Goal: Task Accomplishment & Management: Complete application form

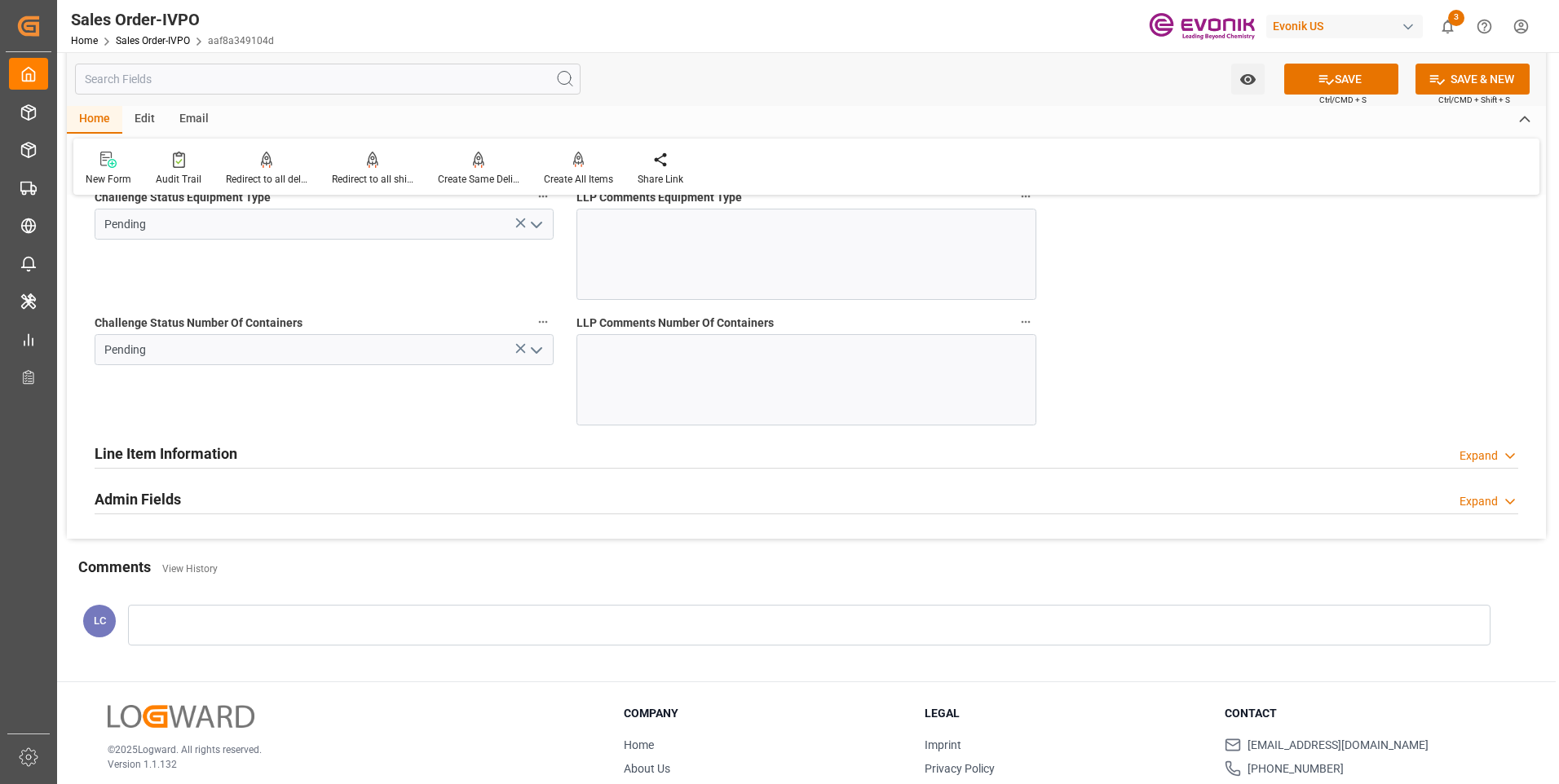
scroll to position [3015, 0]
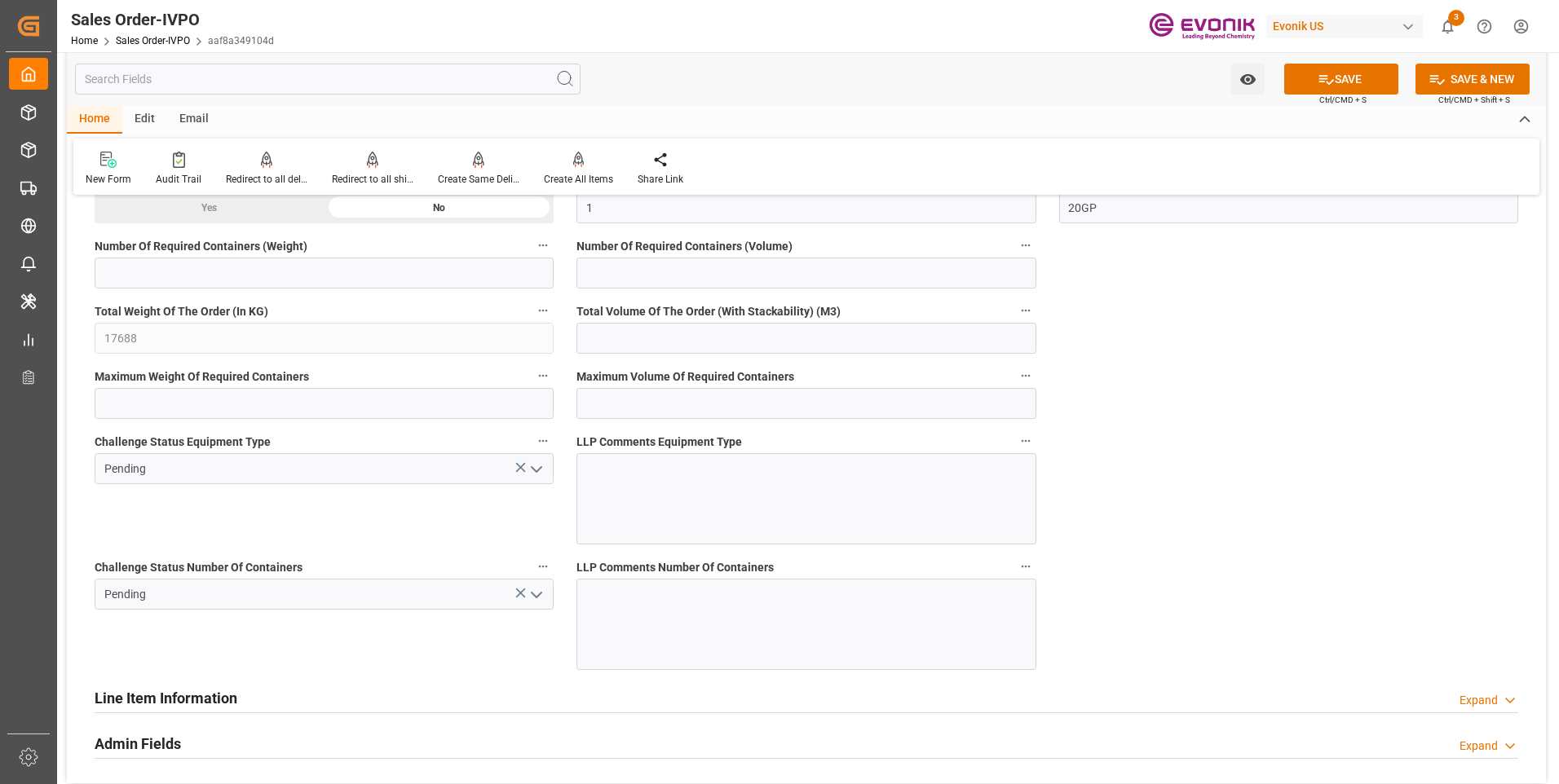
drag, startPoint x: 540, startPoint y: 465, endPoint x: 532, endPoint y: 476, distance: 13.6
click at [537, 466] on icon "open menu" at bounding box center [536, 470] width 20 height 20
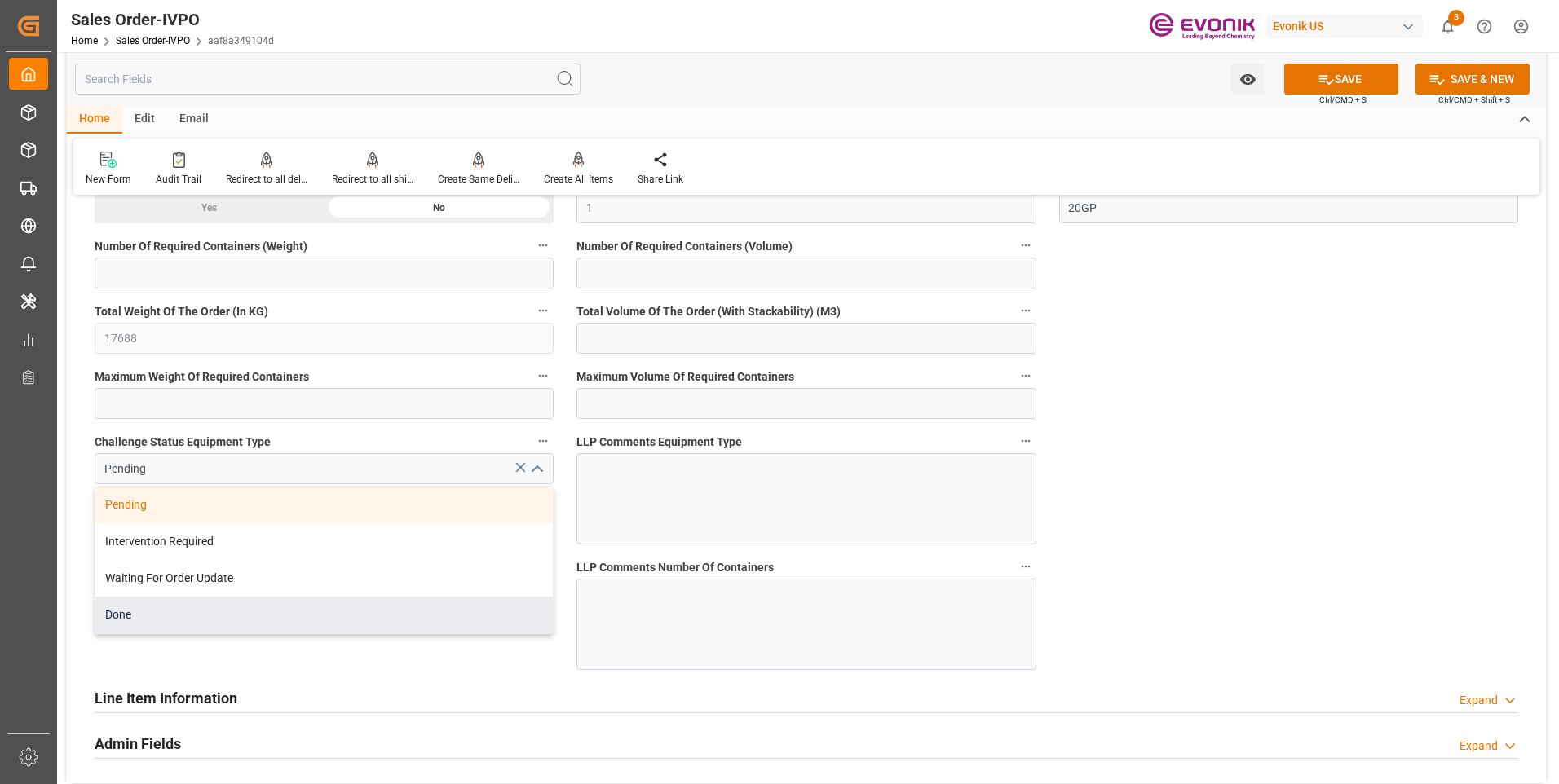
drag, startPoint x: 210, startPoint y: 616, endPoint x: 474, endPoint y: 611, distance: 264.0
click at [210, 617] on div "Done" at bounding box center [323, 614] width 457 height 37
type input "Done"
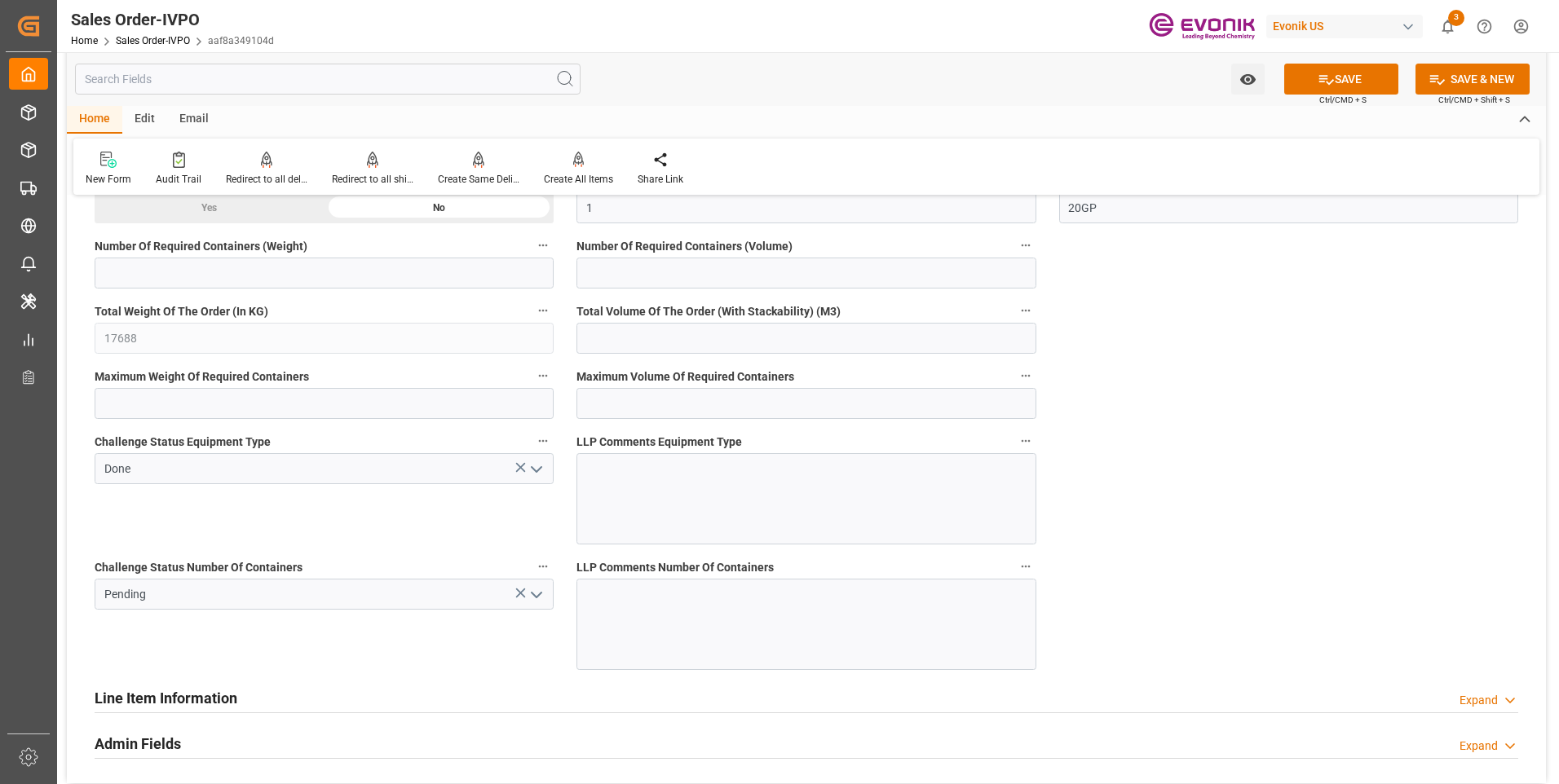
click at [536, 595] on icon "open menu" at bounding box center [536, 595] width 20 height 20
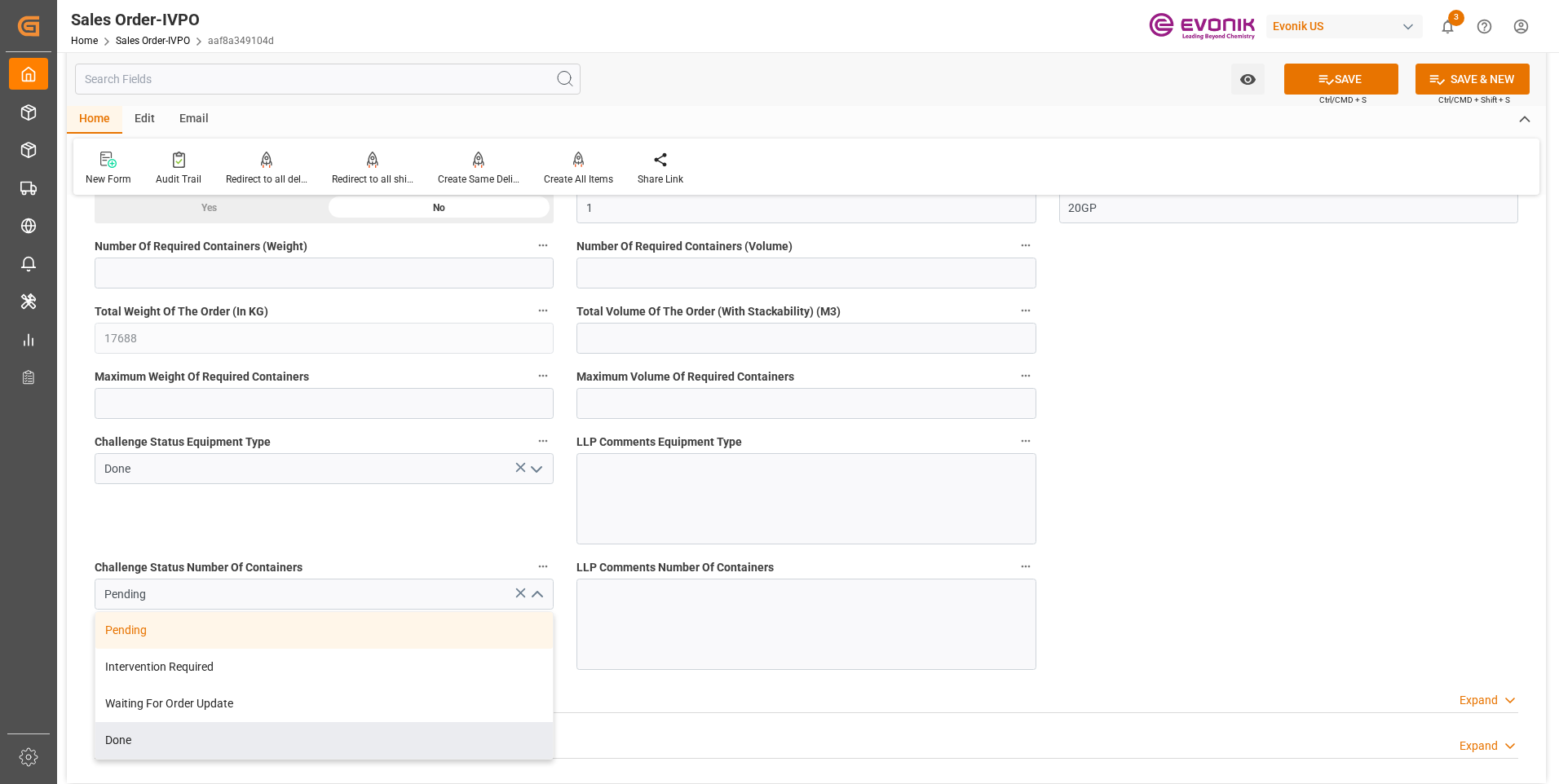
click at [166, 731] on div "Done" at bounding box center [323, 740] width 457 height 37
type input "Done"
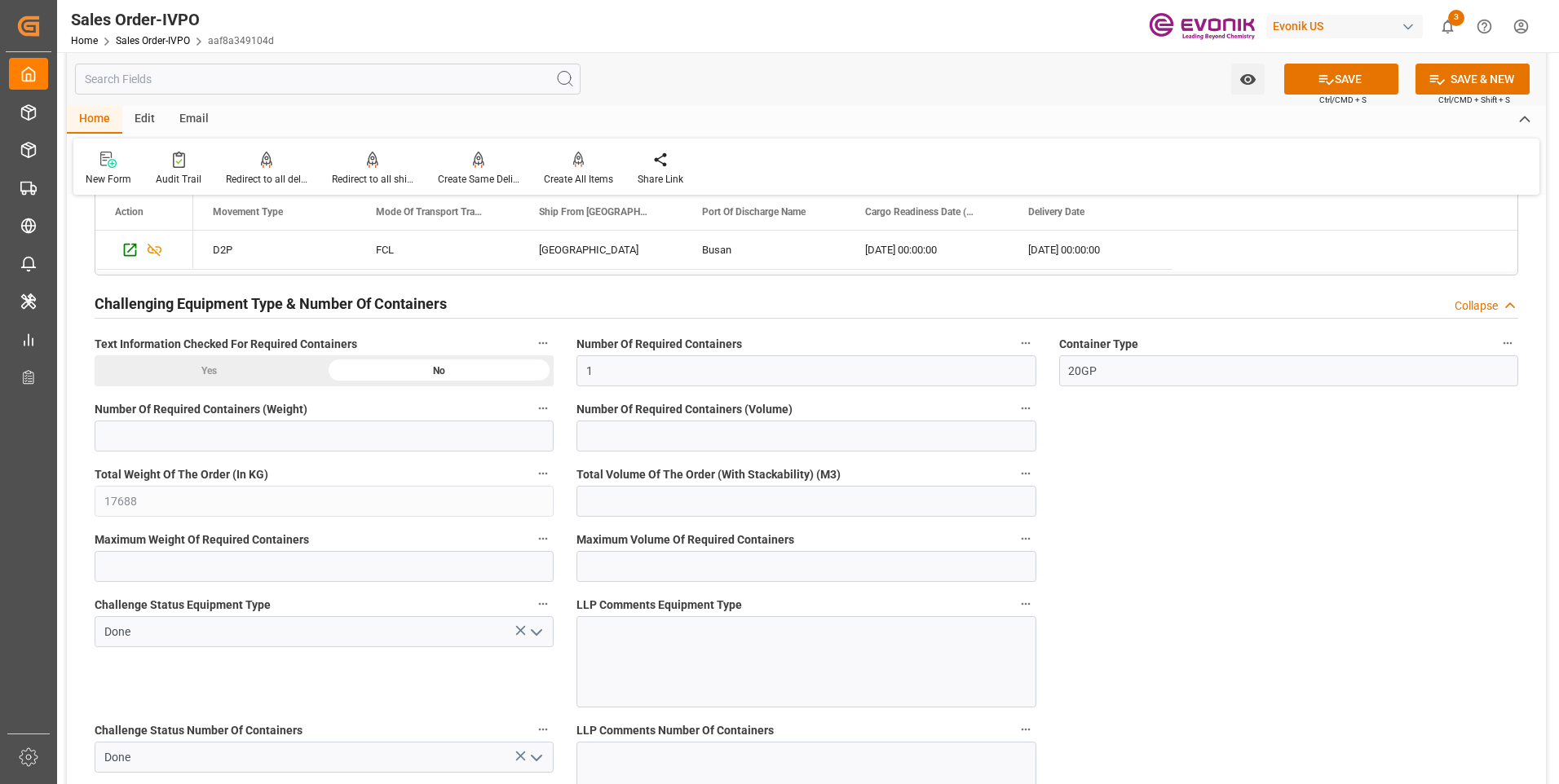
scroll to position [3096, 0]
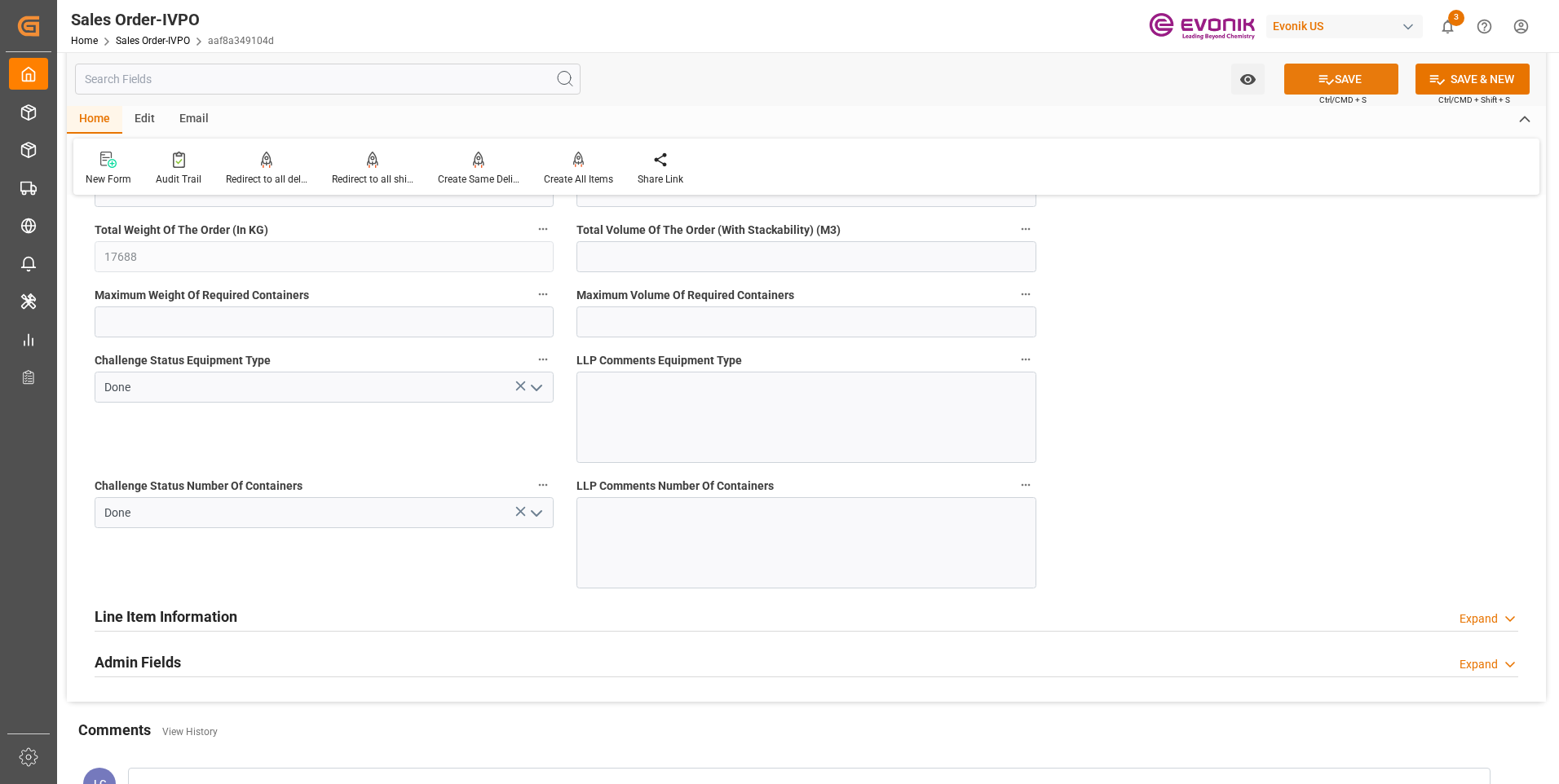
click at [1361, 82] on button "SAVE" at bounding box center [1341, 79] width 114 height 31
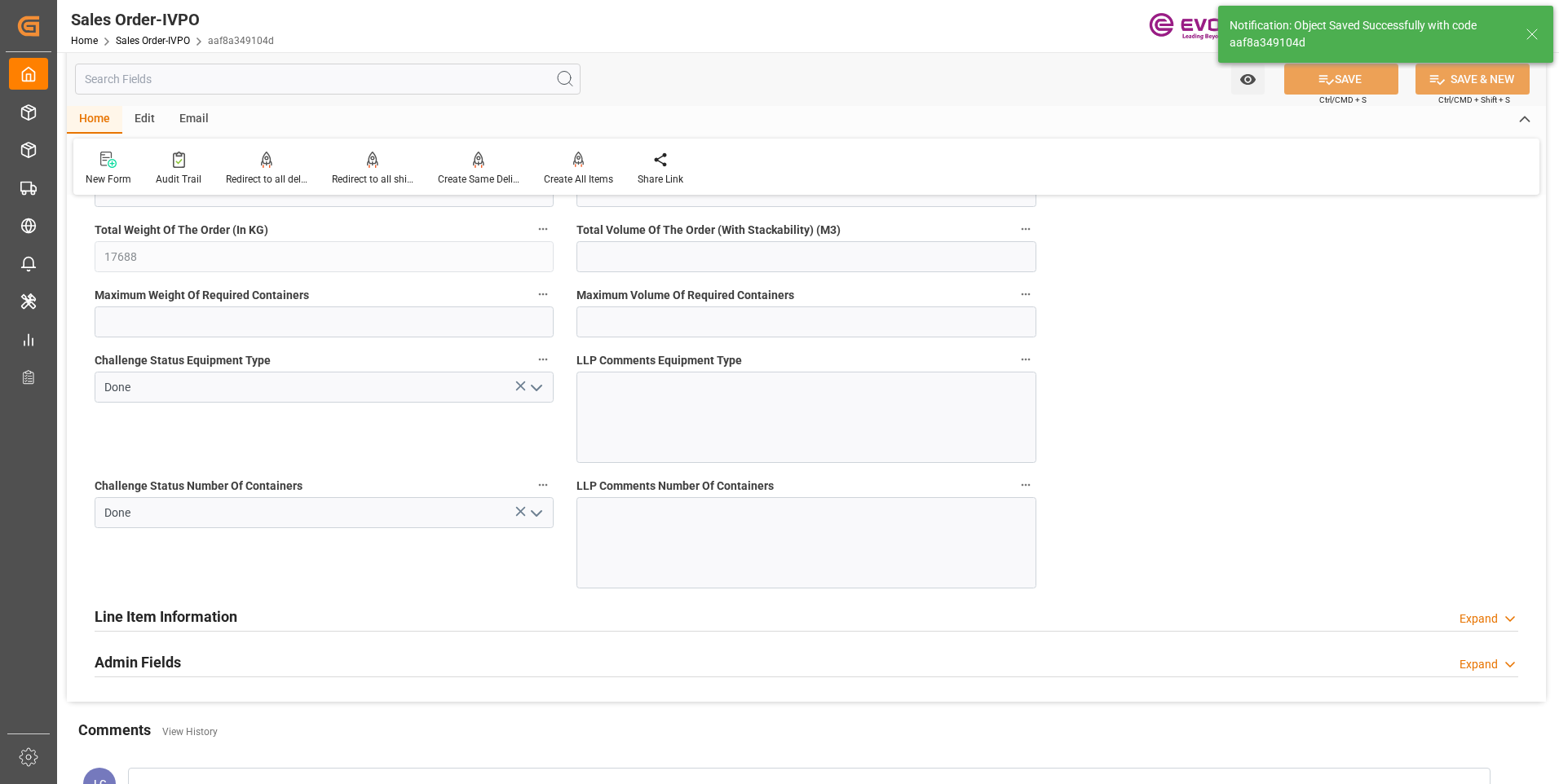
type input "No"
type input "2"
type input "1"
type input "22.873"
type input "17000"
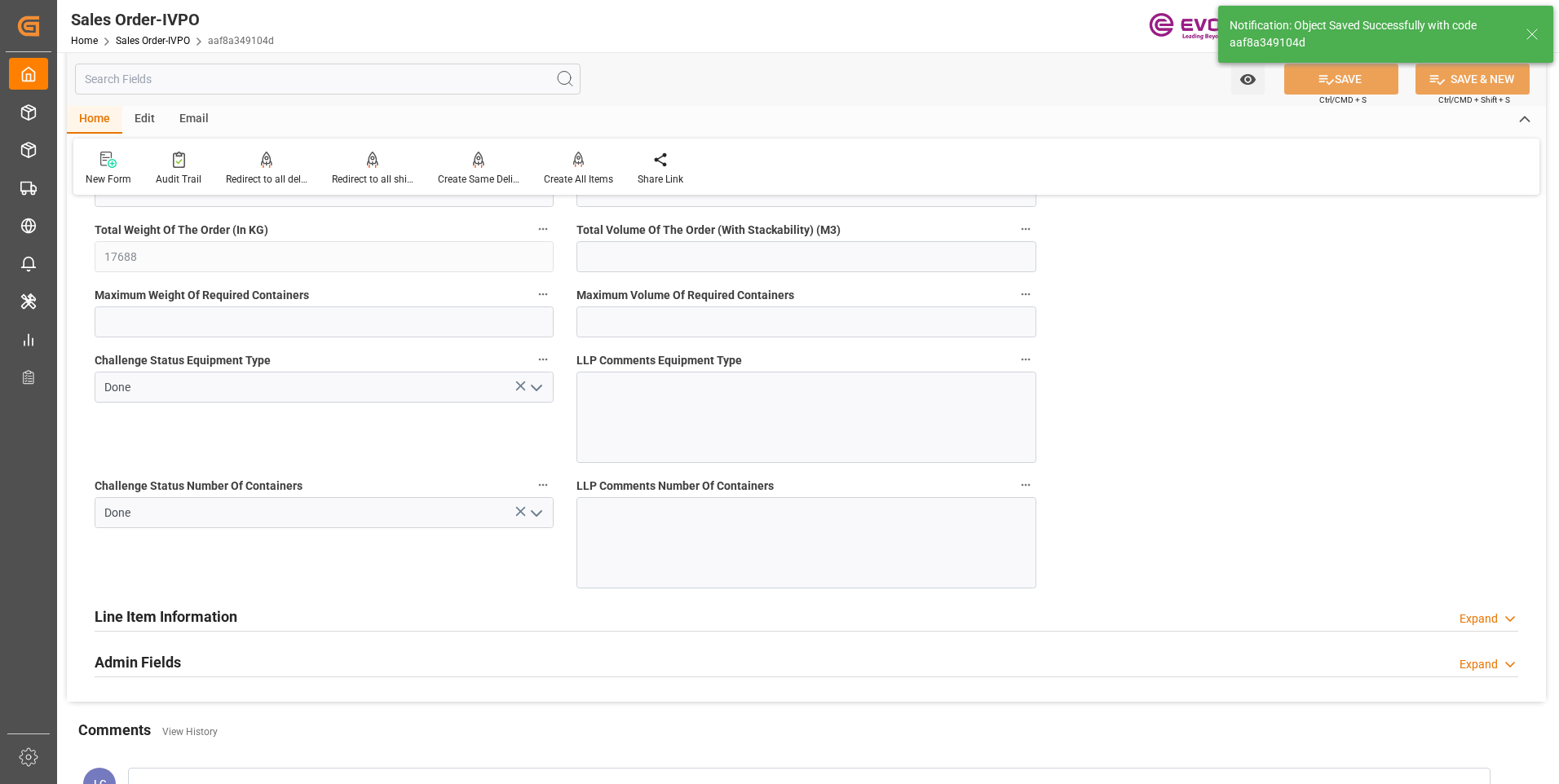
type input "30"
type input "[DATE] 05:47"
click at [563, 175] on div "Create All Items" at bounding box center [578, 179] width 69 height 14
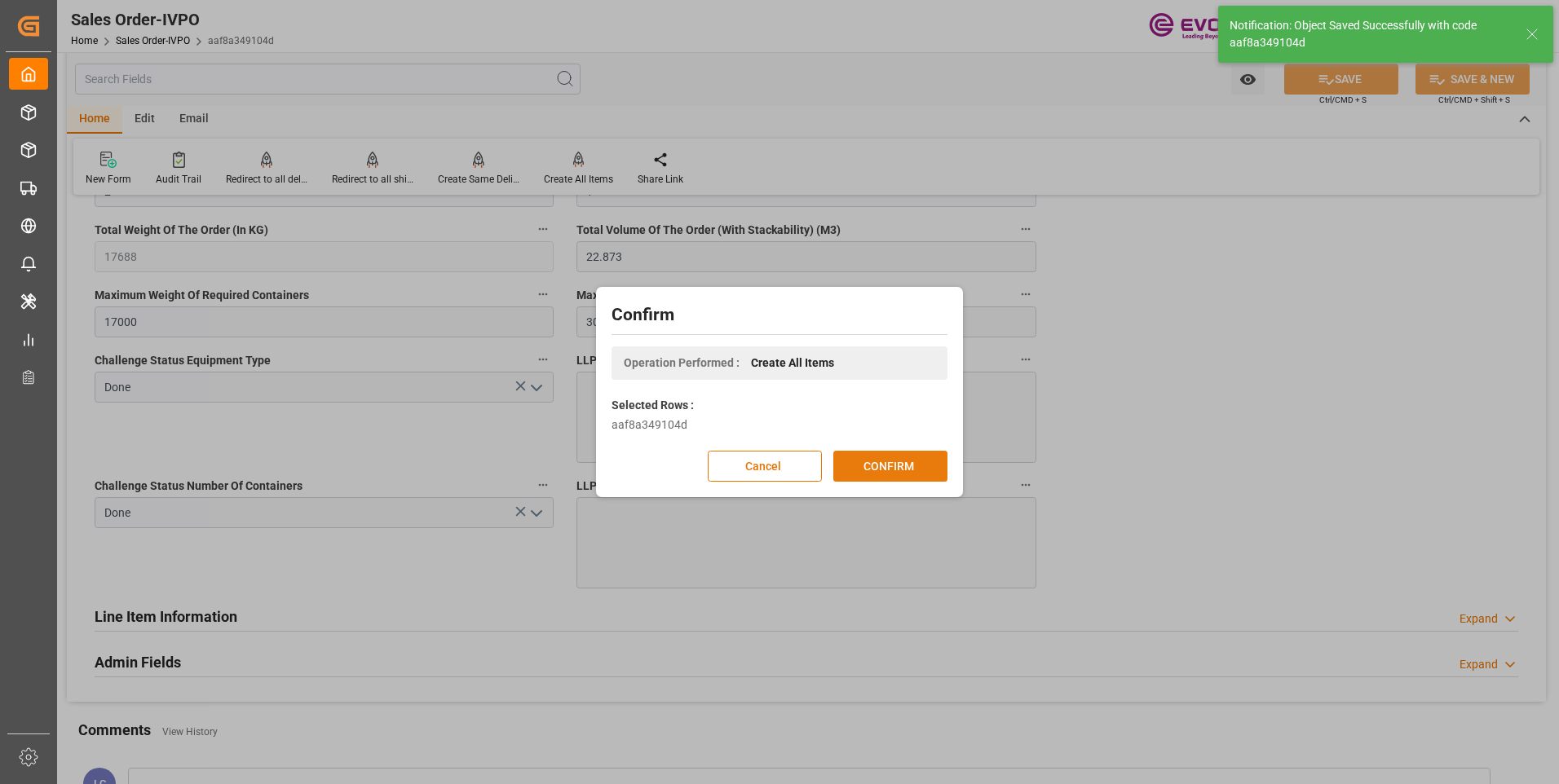
click at [910, 461] on button "CONFIRM" at bounding box center [890, 466] width 114 height 31
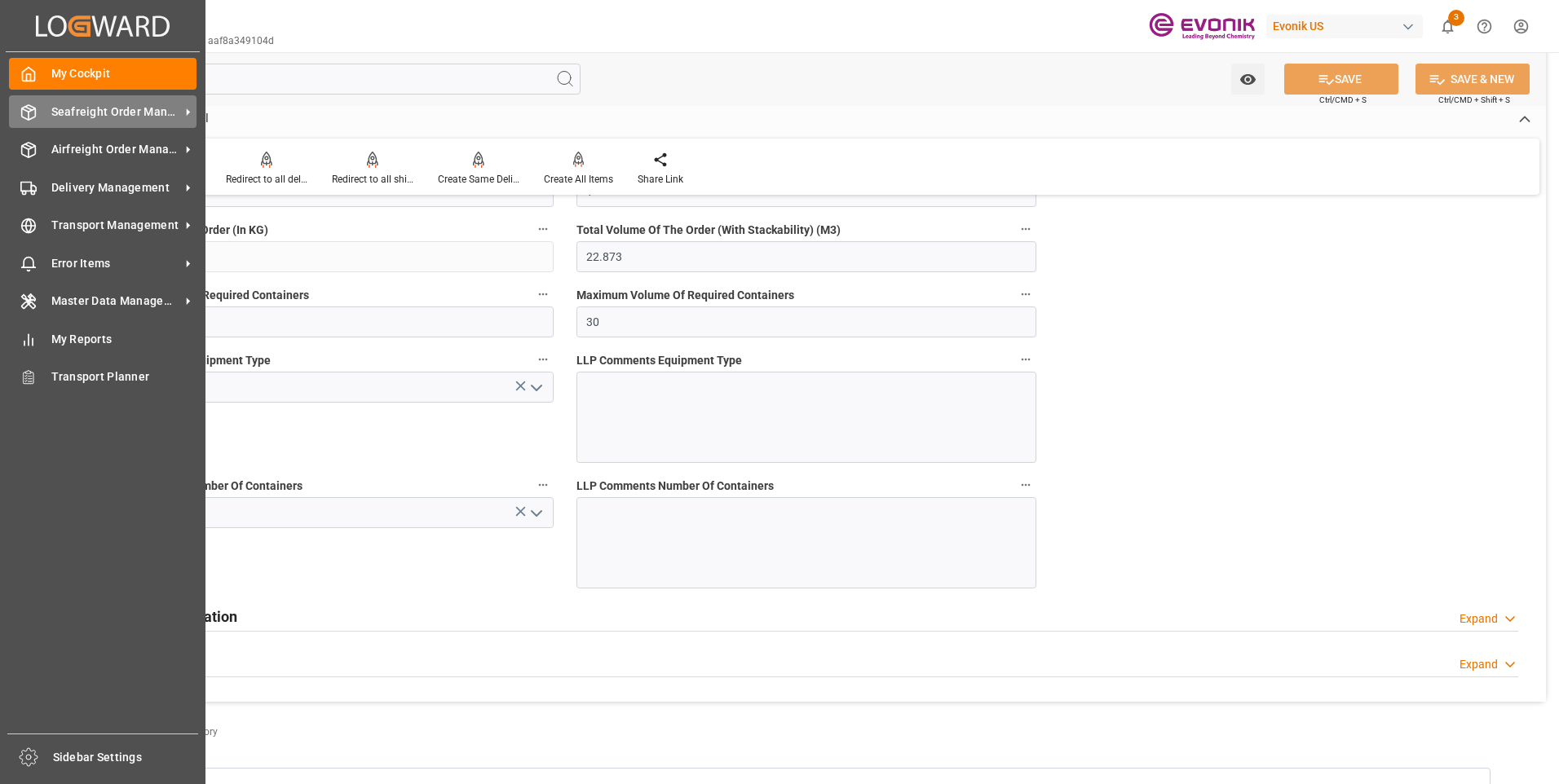
click at [40, 119] on div "Seafreight Order Management Seafreight Order Management" at bounding box center [102, 110] width 188 height 31
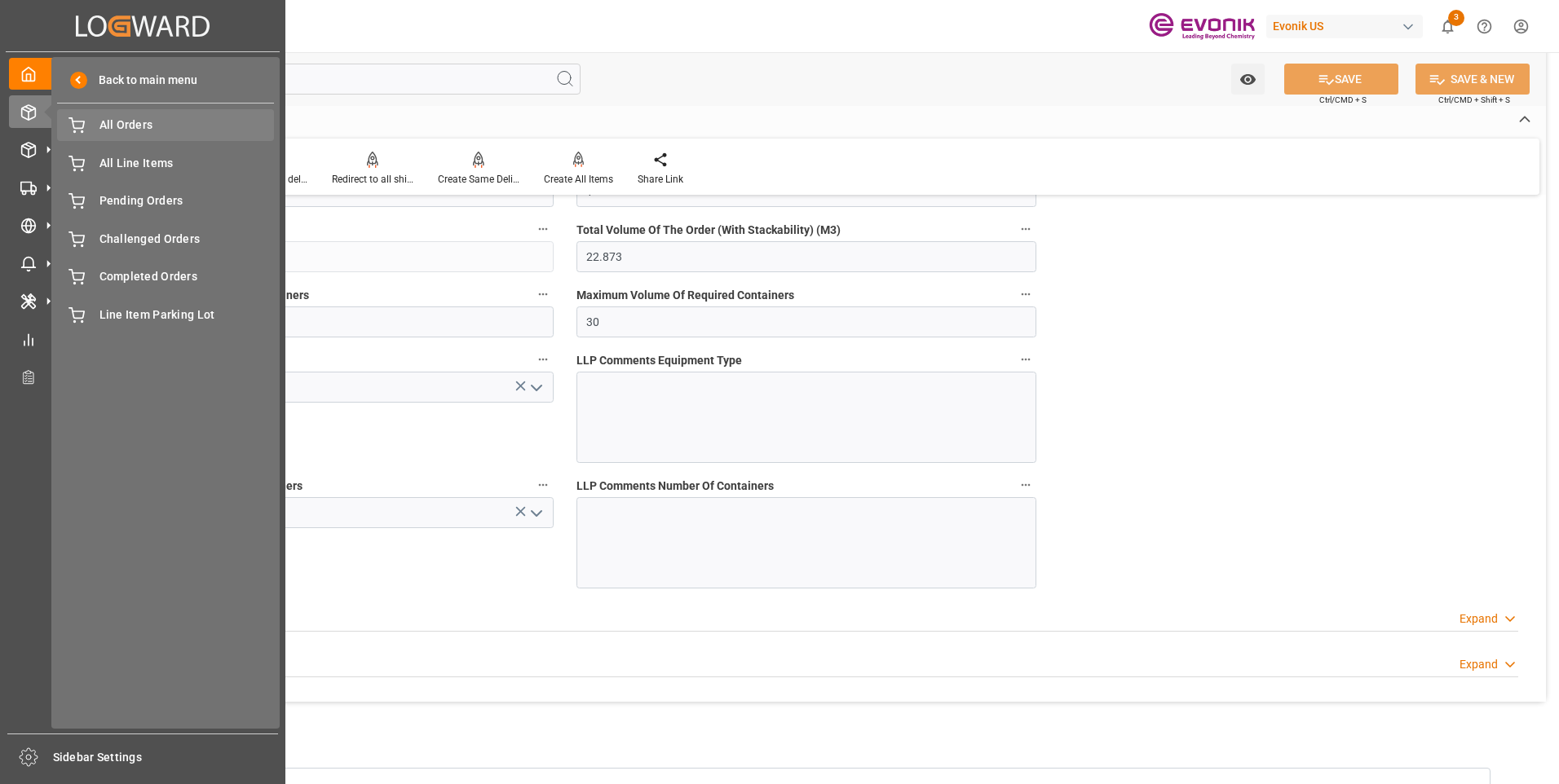
click at [118, 128] on span "All Orders" at bounding box center [187, 125] width 175 height 17
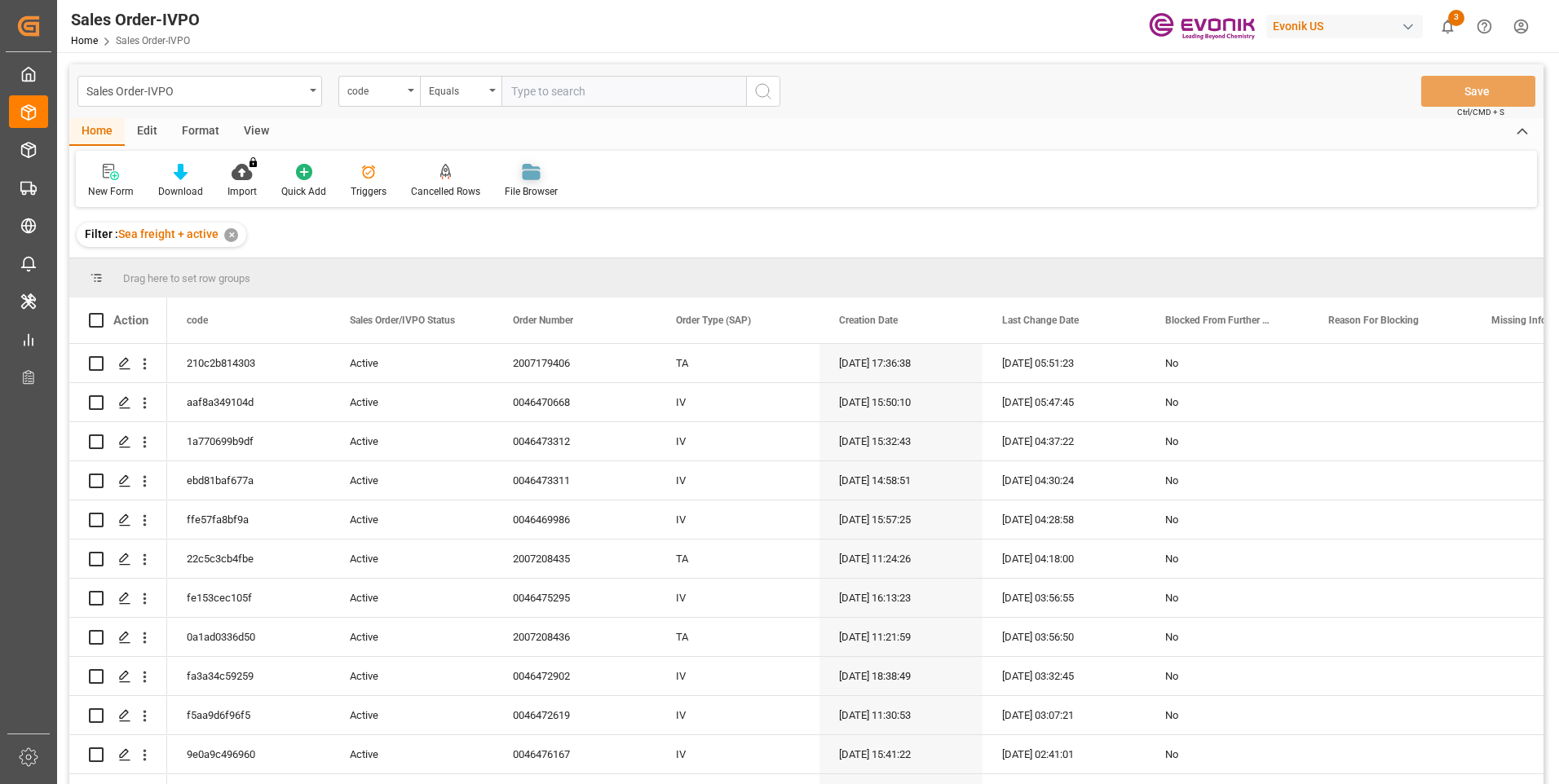
type input "43b9ca37b100"
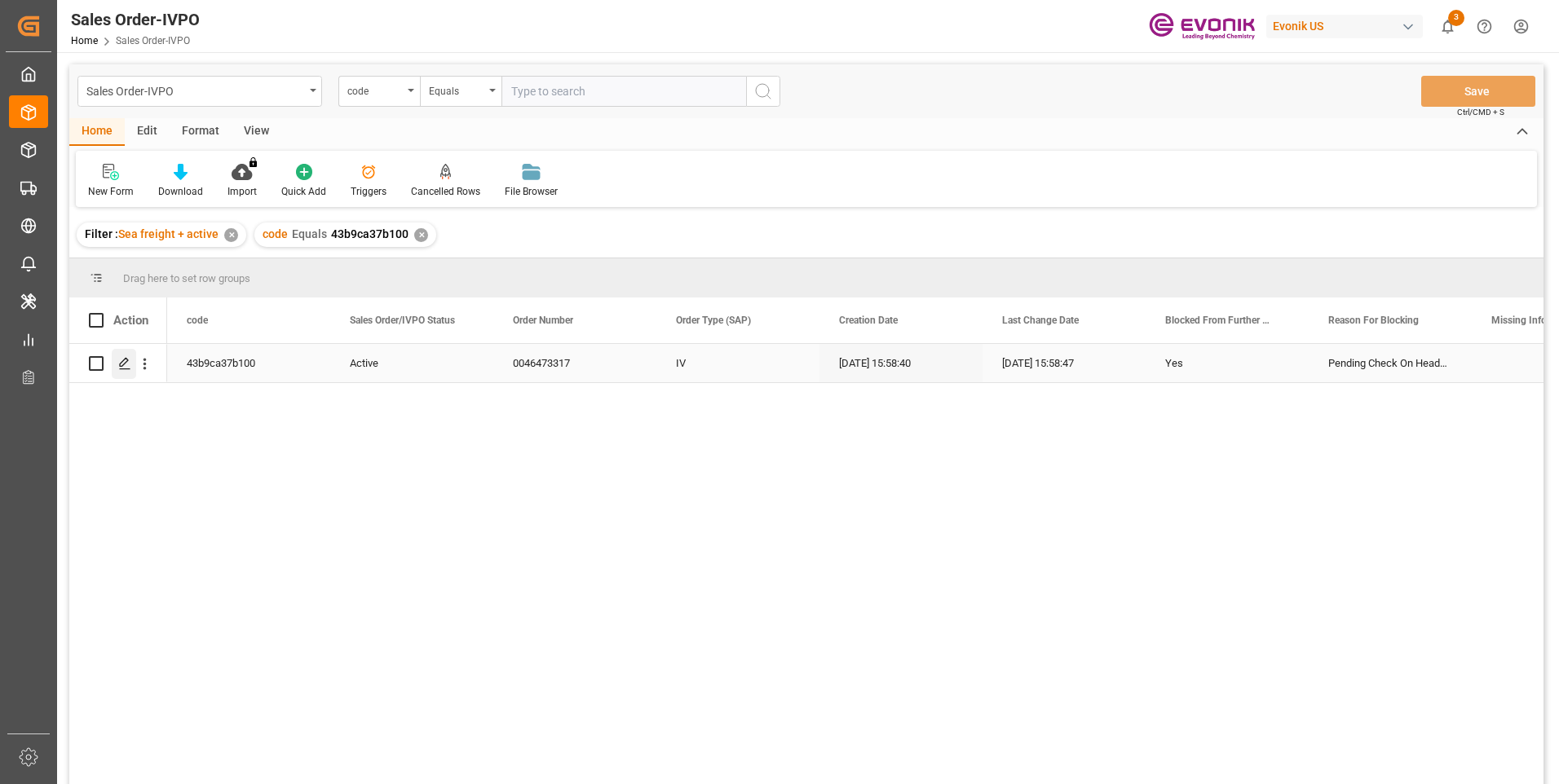
click at [119, 366] on icon "Press SPACE to select this row." at bounding box center [125, 363] width 13 height 13
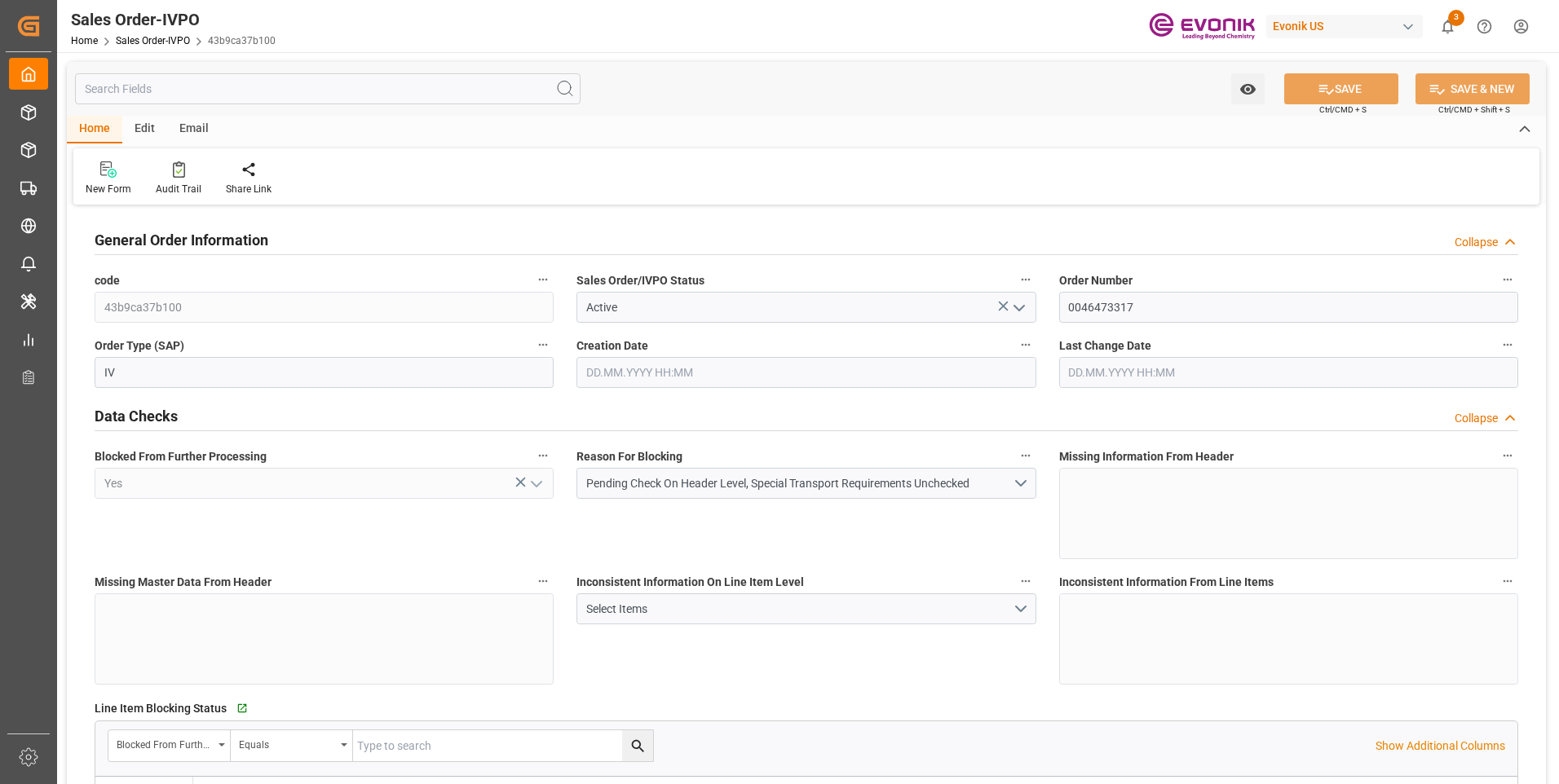
type input "KRPUS"
type input "0"
type input "1"
type input "17688"
type input "03.10.2025 15:58"
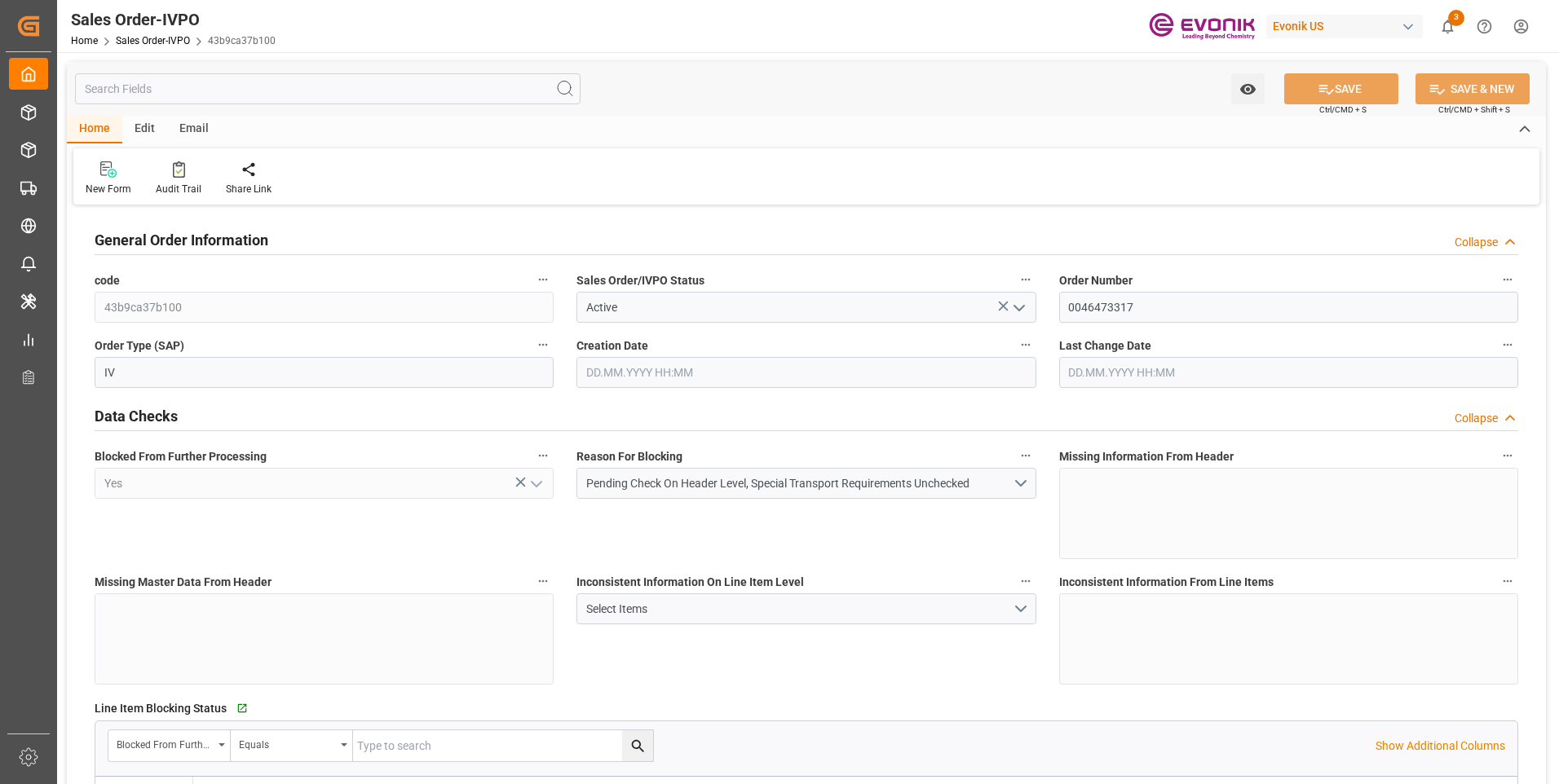
type input "03.10.2025 15:58"
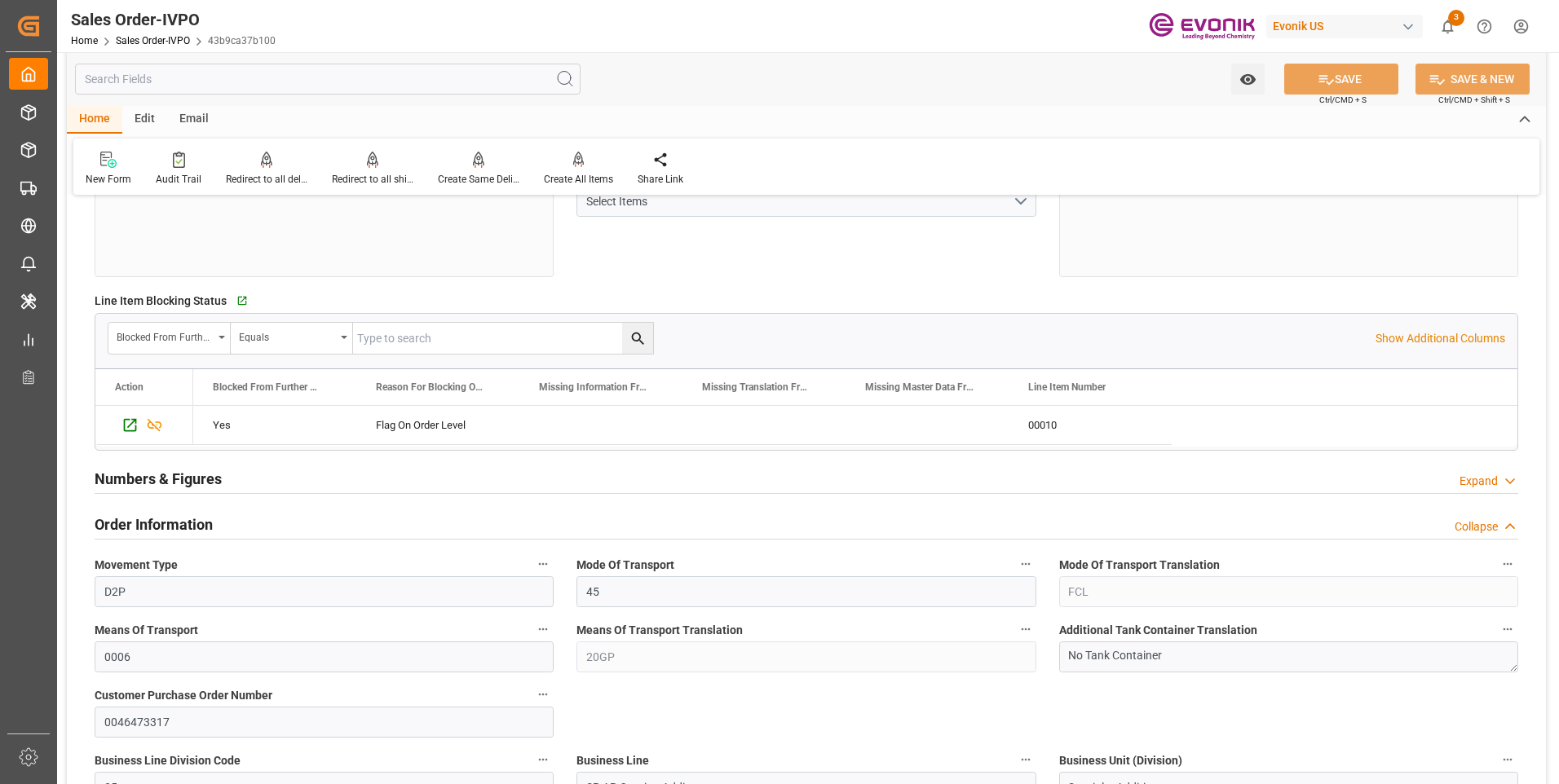
scroll to position [489, 0]
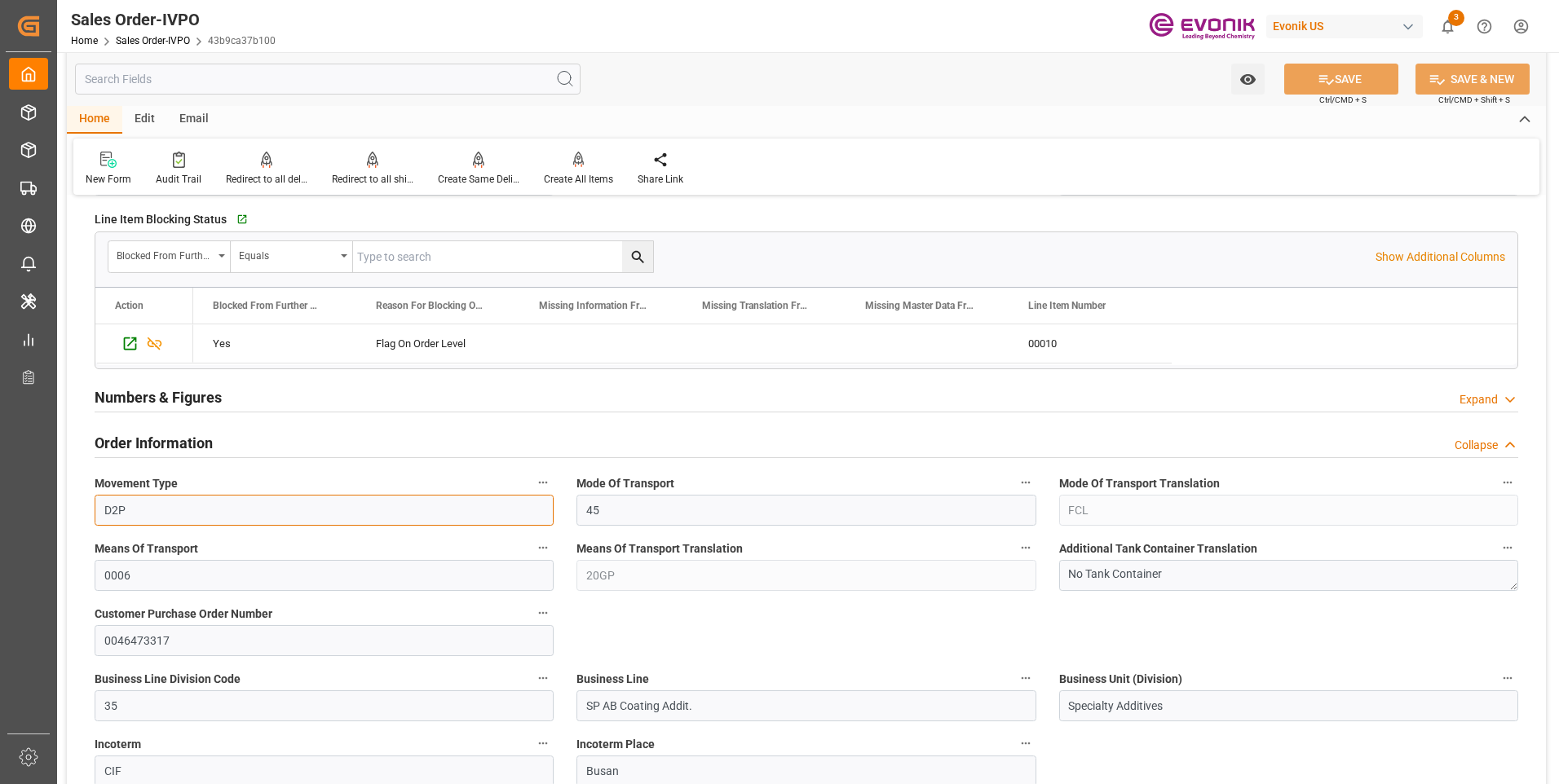
drag, startPoint x: 164, startPoint y: 504, endPoint x: 100, endPoint y: 500, distance: 64.1
click at [100, 500] on input "D2P" at bounding box center [323, 510] width 459 height 31
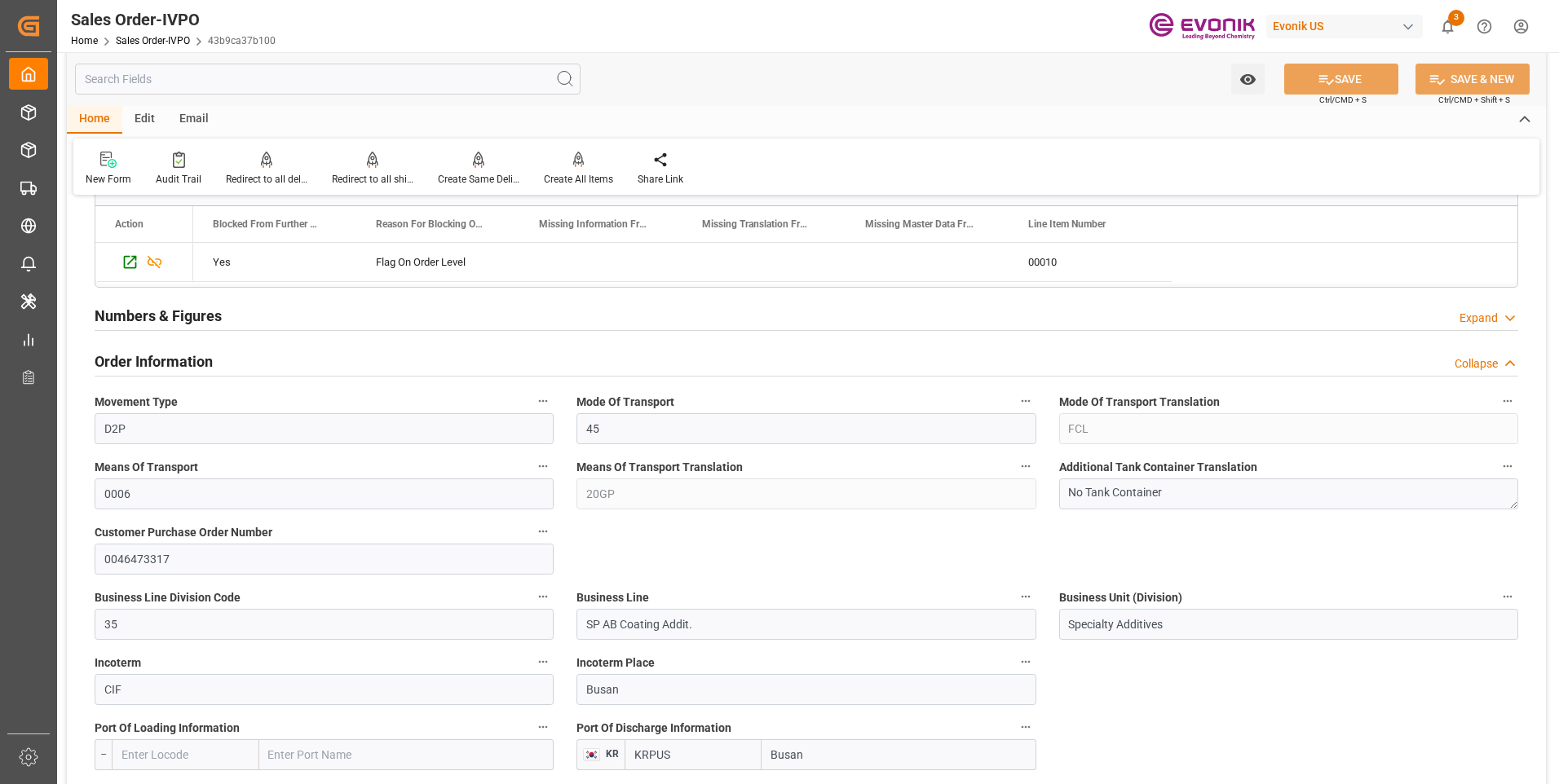
drag, startPoint x: 672, startPoint y: 643, endPoint x: 734, endPoint y: 635, distance: 62.5
click at [674, 643] on div "Business Line SP AB Coating Addit." at bounding box center [806, 612] width 482 height 66
drag, startPoint x: 726, startPoint y: 620, endPoint x: 580, endPoint y: 618, distance: 146.0
click at [580, 618] on input "SP AB Coating Addit." at bounding box center [805, 624] width 459 height 31
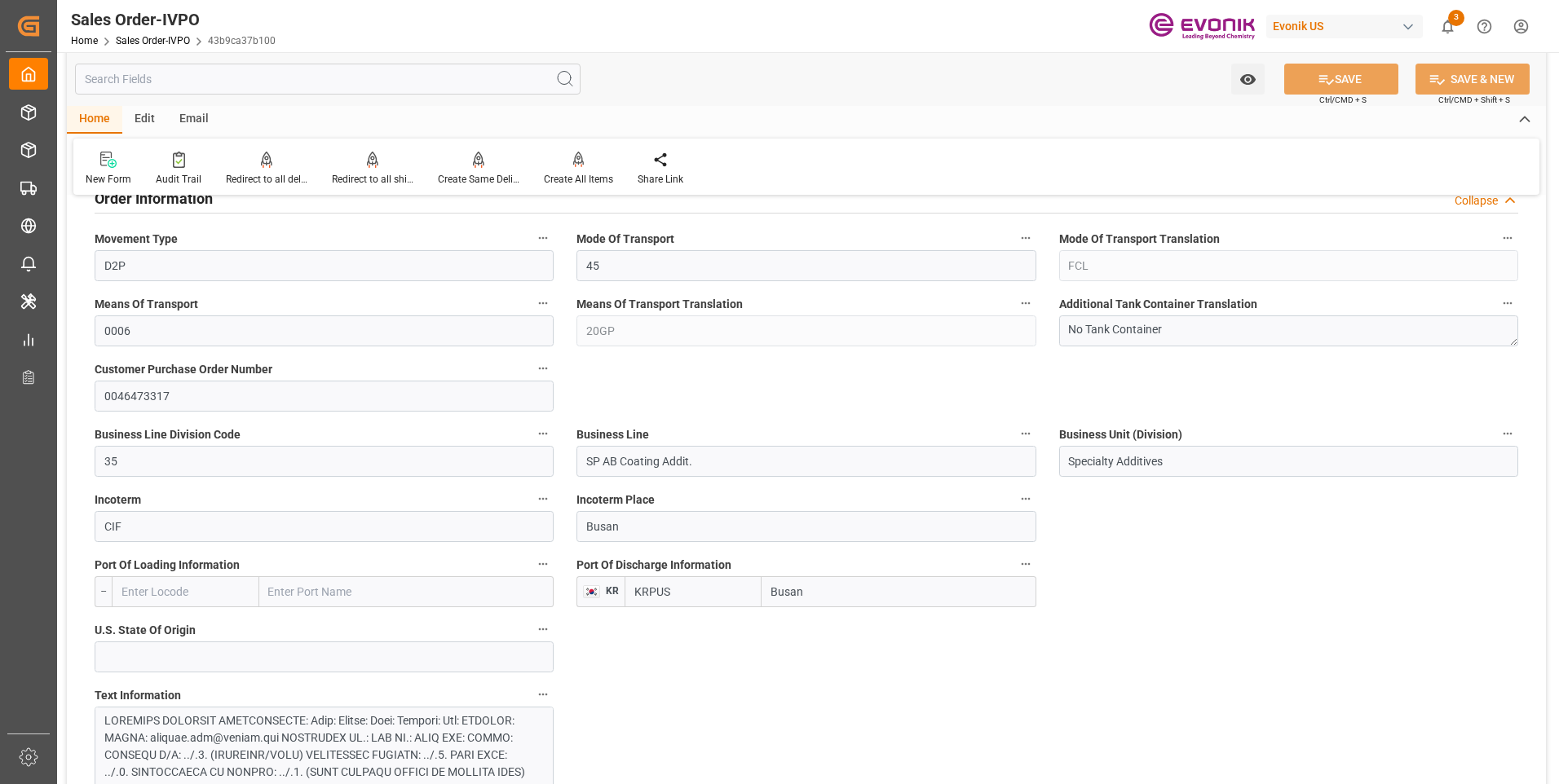
click at [845, 587] on input "Busan" at bounding box center [898, 591] width 274 height 31
drag, startPoint x: 838, startPoint y: 595, endPoint x: 752, endPoint y: 588, distance: 86.3
click at [752, 588] on div "KRPUS Busan" at bounding box center [829, 591] width 411 height 31
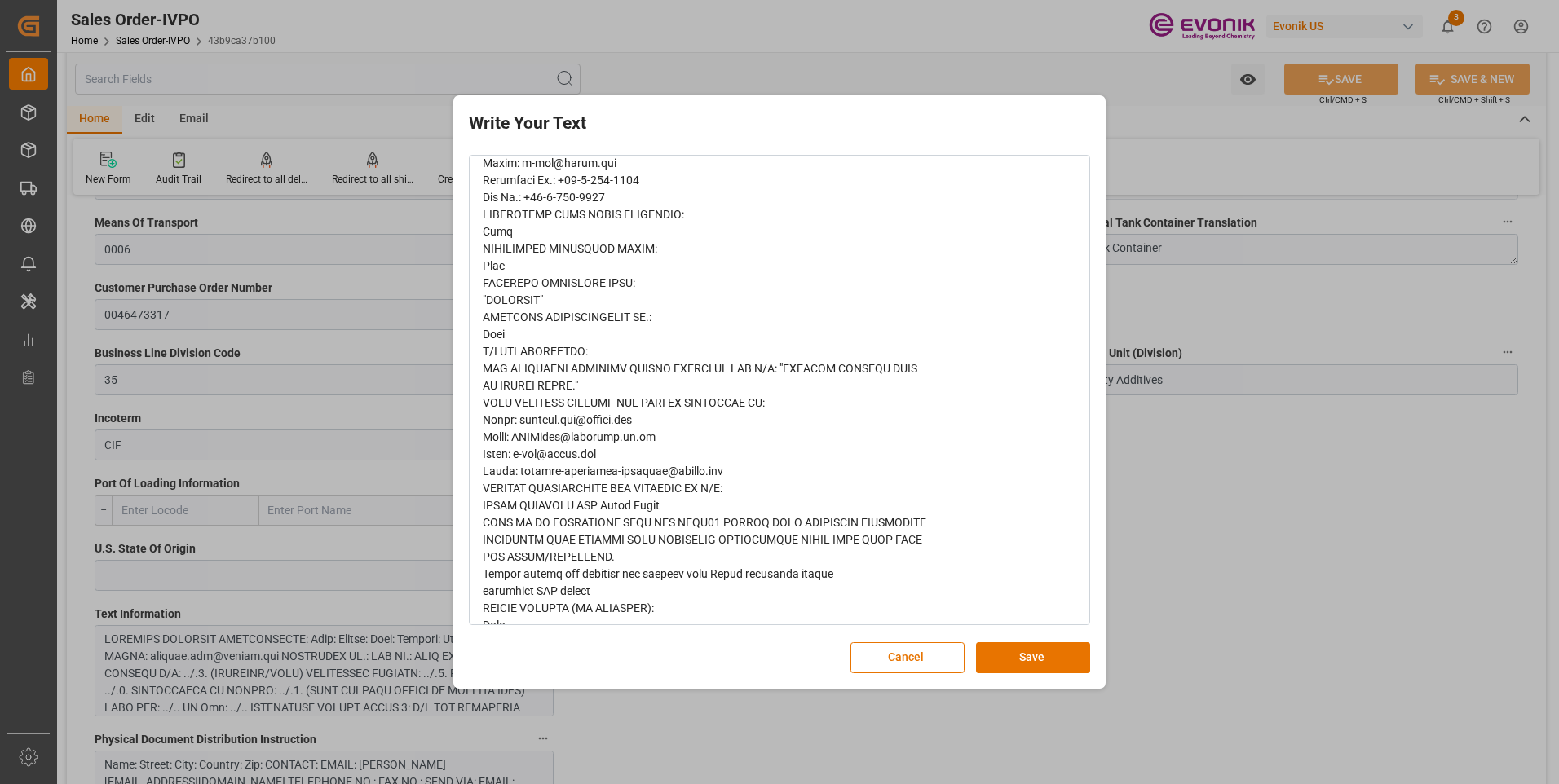
scroll to position [837, 0]
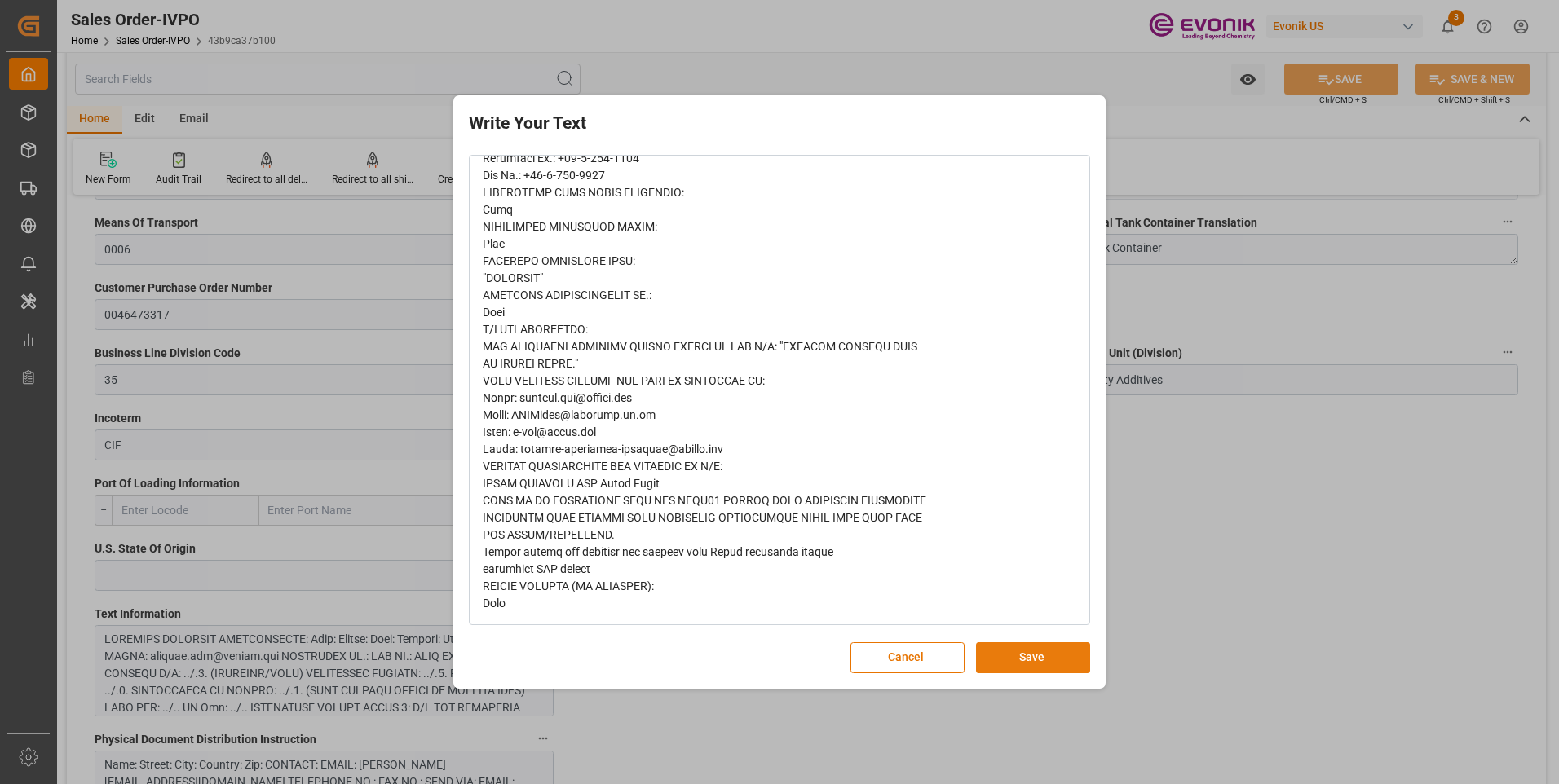
drag, startPoint x: 1023, startPoint y: 649, endPoint x: 873, endPoint y: 679, distance: 153.0
click at [1023, 650] on button "Save" at bounding box center [1032, 657] width 114 height 31
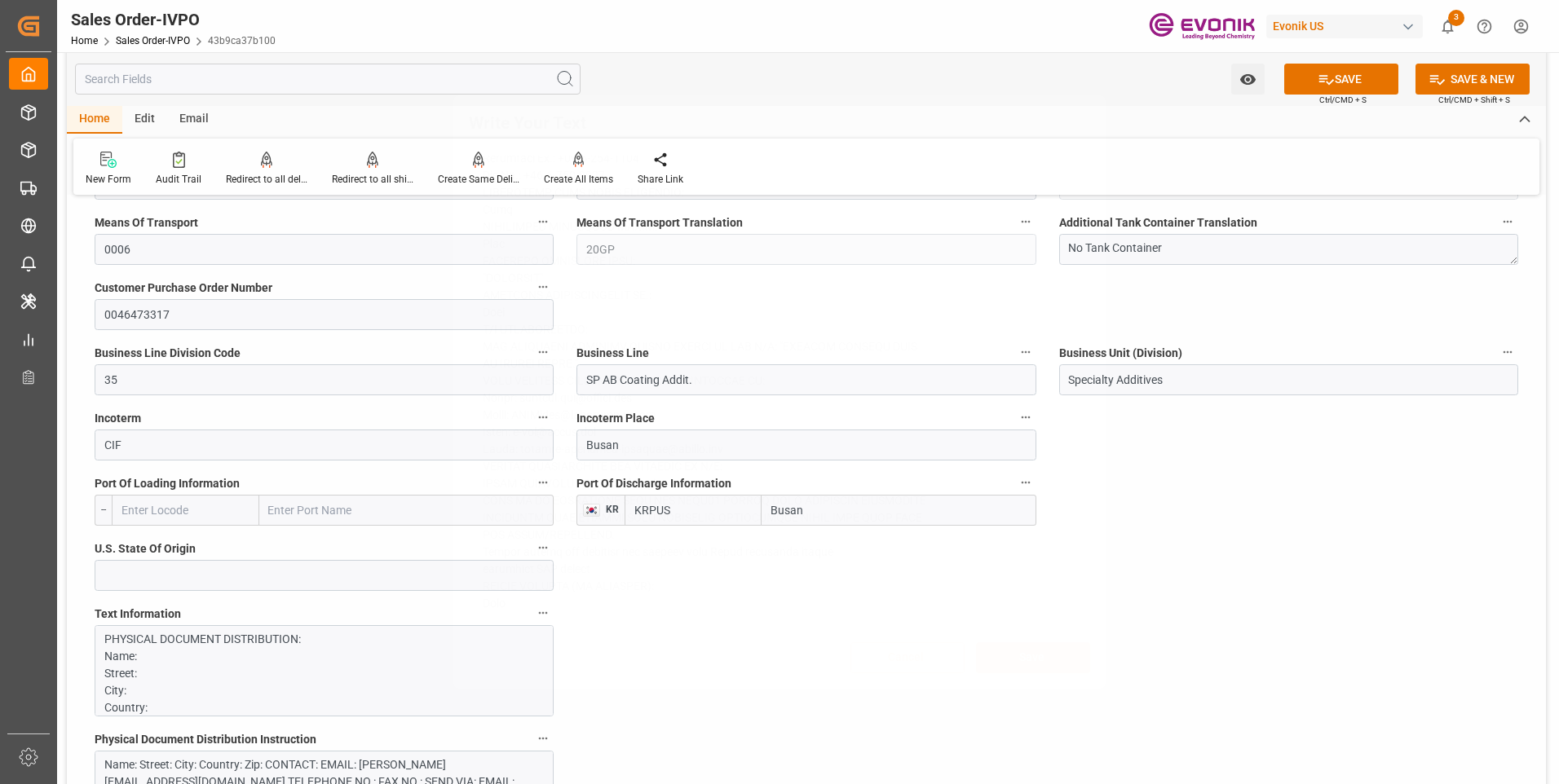
scroll to position [0, 0]
click at [323, 762] on div "Name: Street: City: Country: Zip: CONTACT: EMAIL: [PERSON_NAME][EMAIL_ADDRESS][…" at bounding box center [317, 798] width 427 height 85
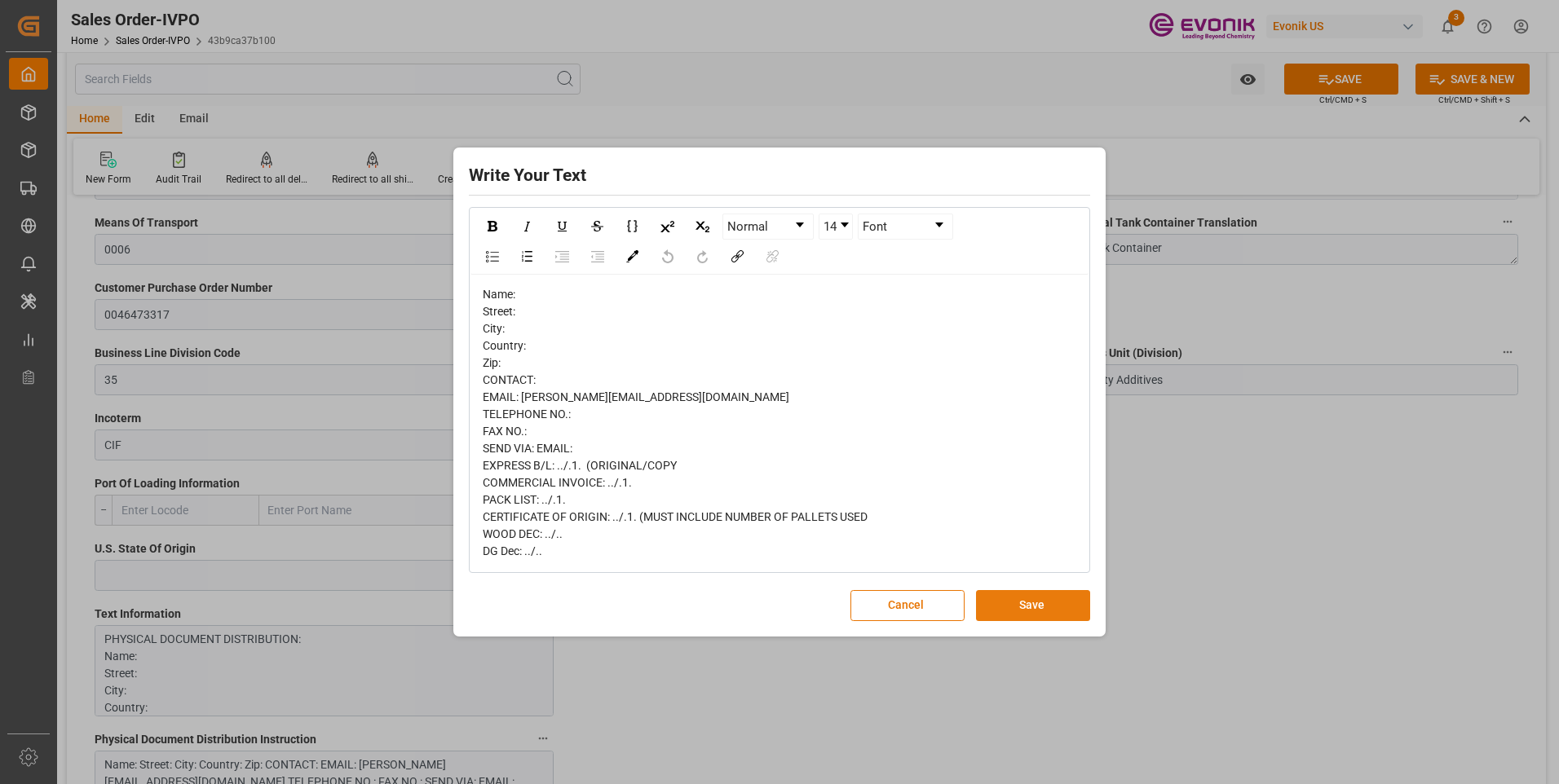
click at [1015, 606] on button "Save" at bounding box center [1032, 605] width 114 height 31
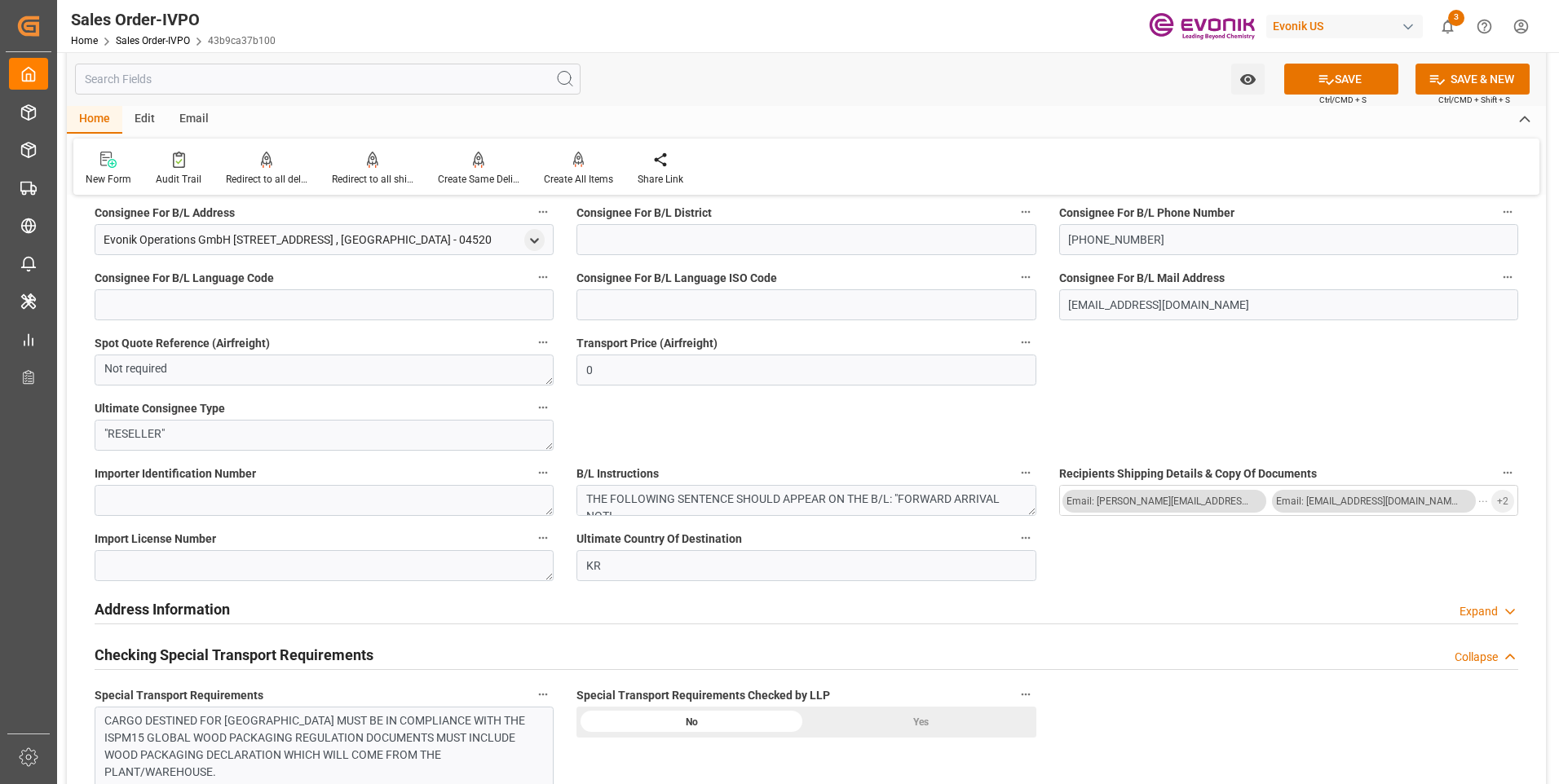
scroll to position [1548, 0]
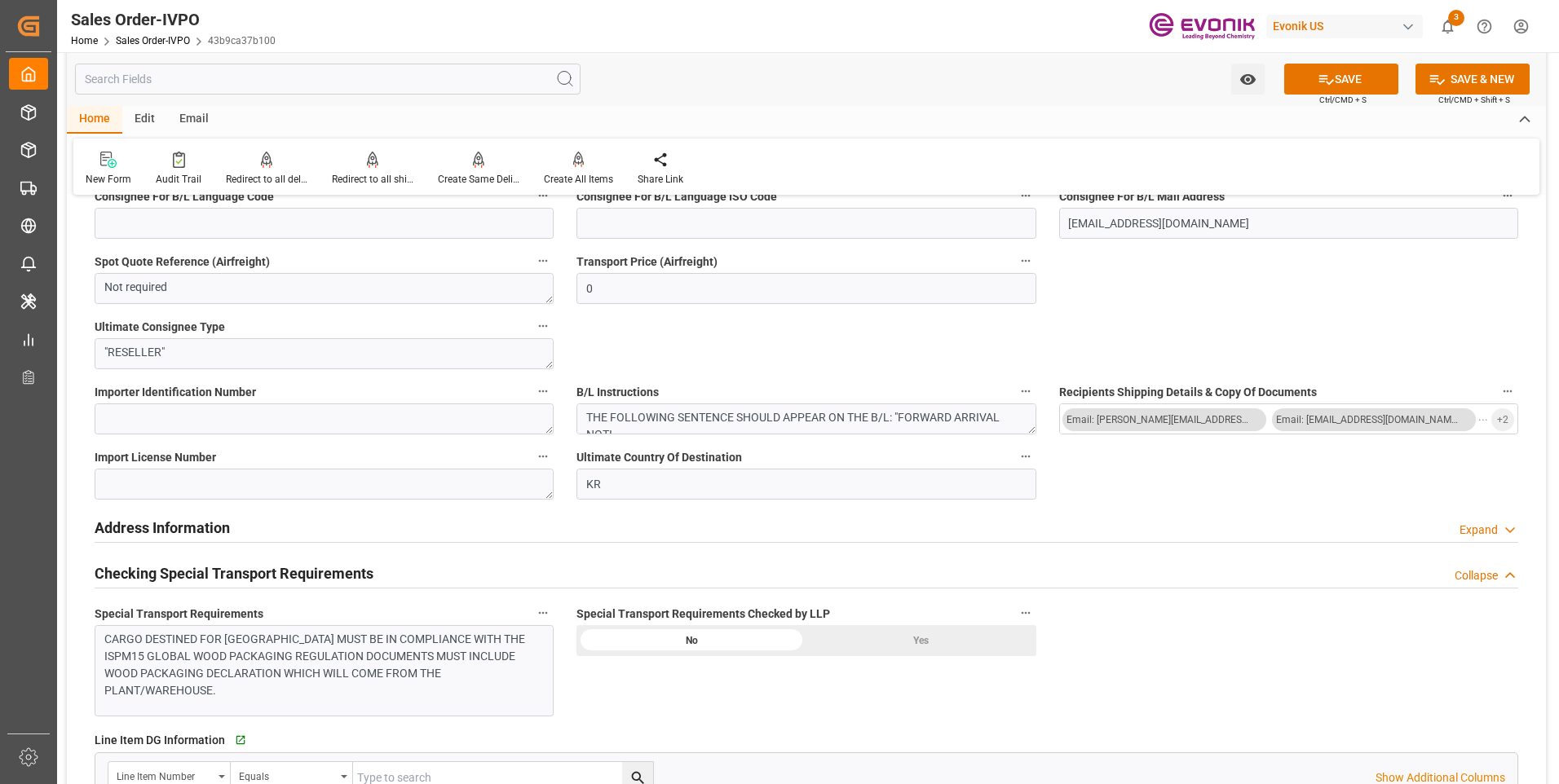
click at [394, 625] on div "CARGO DESTINED FOR [GEOGRAPHIC_DATA] MUST BE IN COMPLIANCE WITH THE ISPM15 GLOB…" at bounding box center [323, 671] width 459 height 92
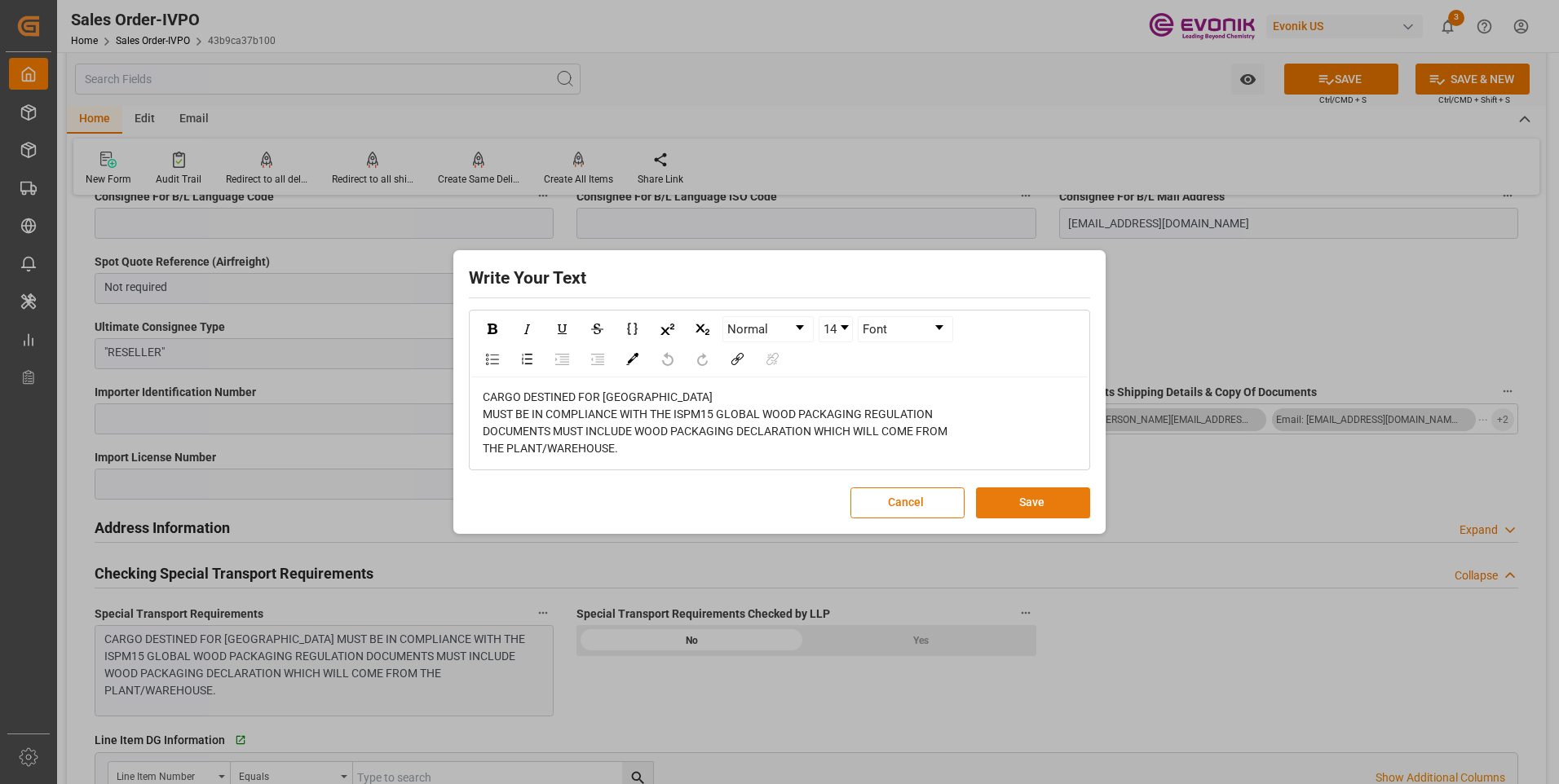
click at [994, 498] on button "Save" at bounding box center [1032, 503] width 114 height 31
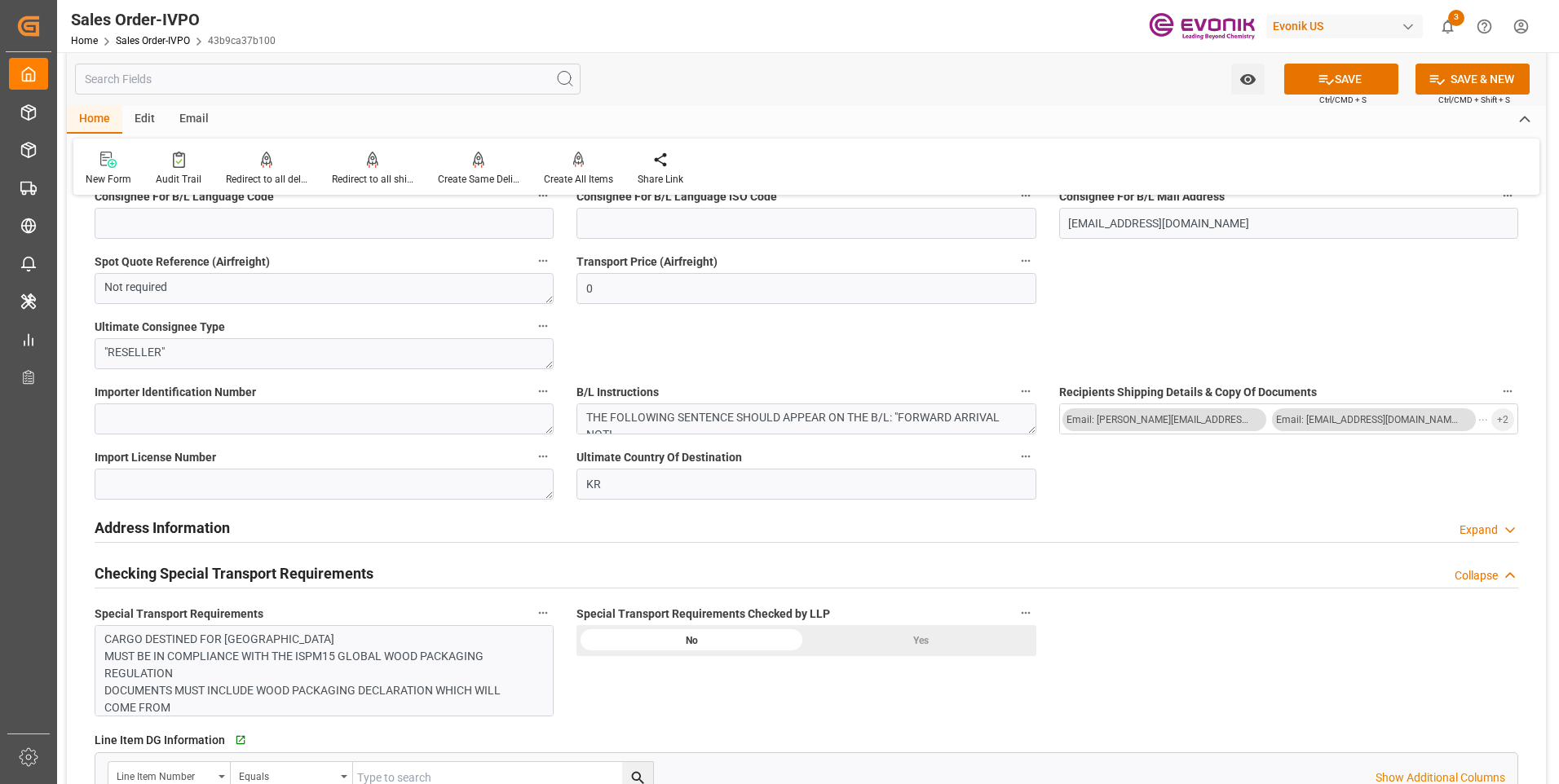
click at [926, 644] on div "Yes" at bounding box center [921, 640] width 230 height 31
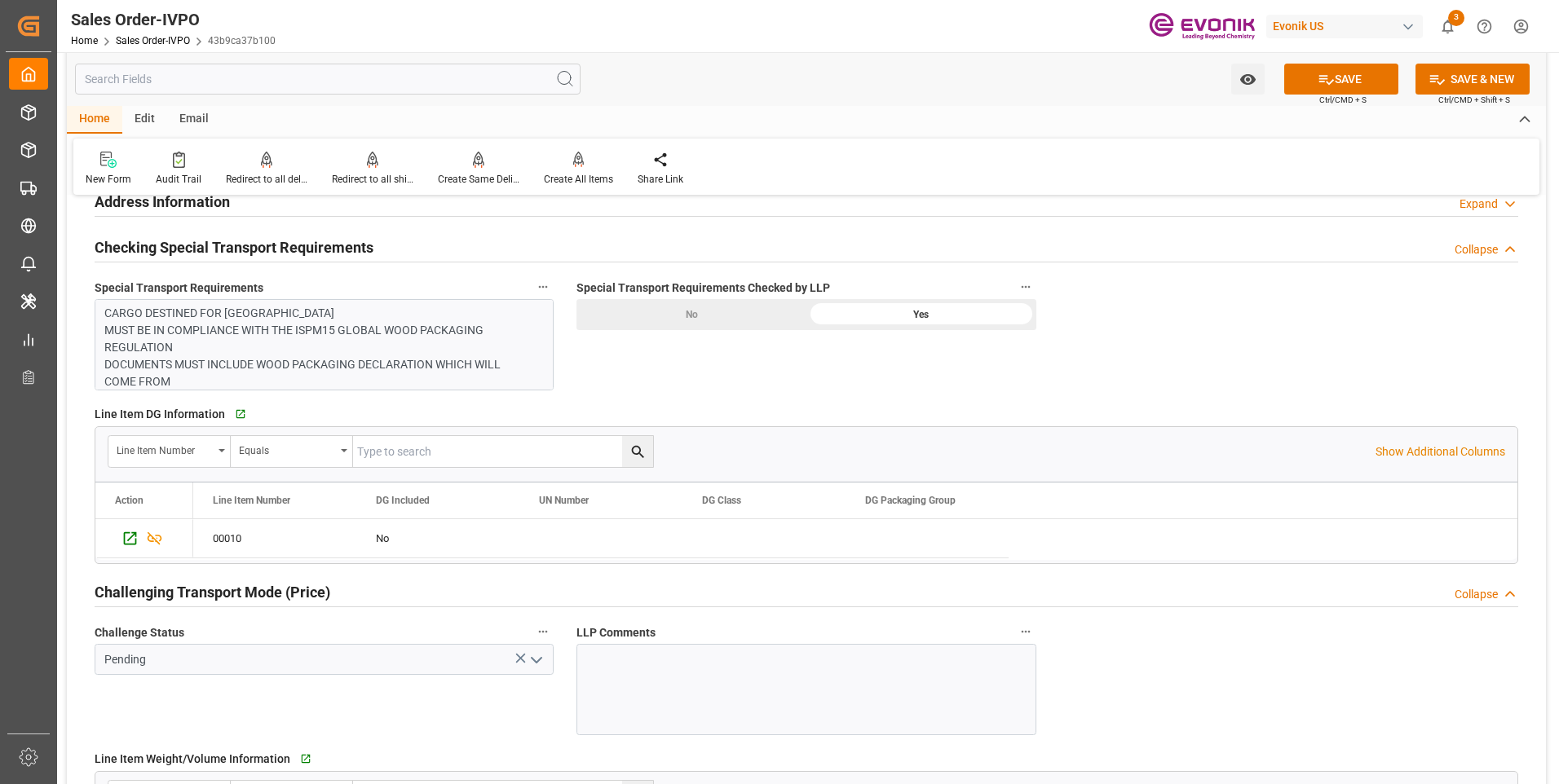
scroll to position [2037, 0]
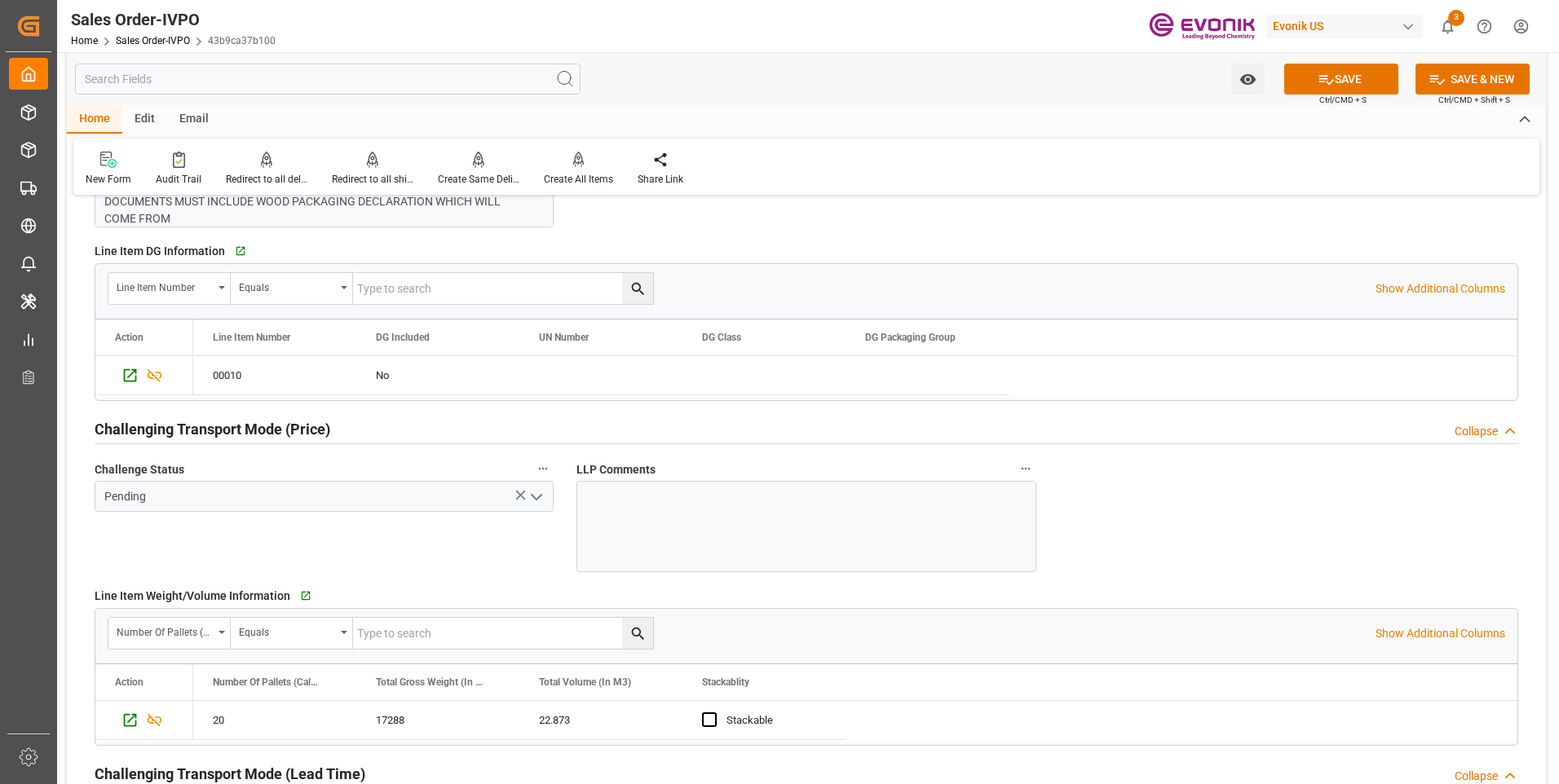
click at [533, 496] on polyline "open menu" at bounding box center [536, 497] width 10 height 4
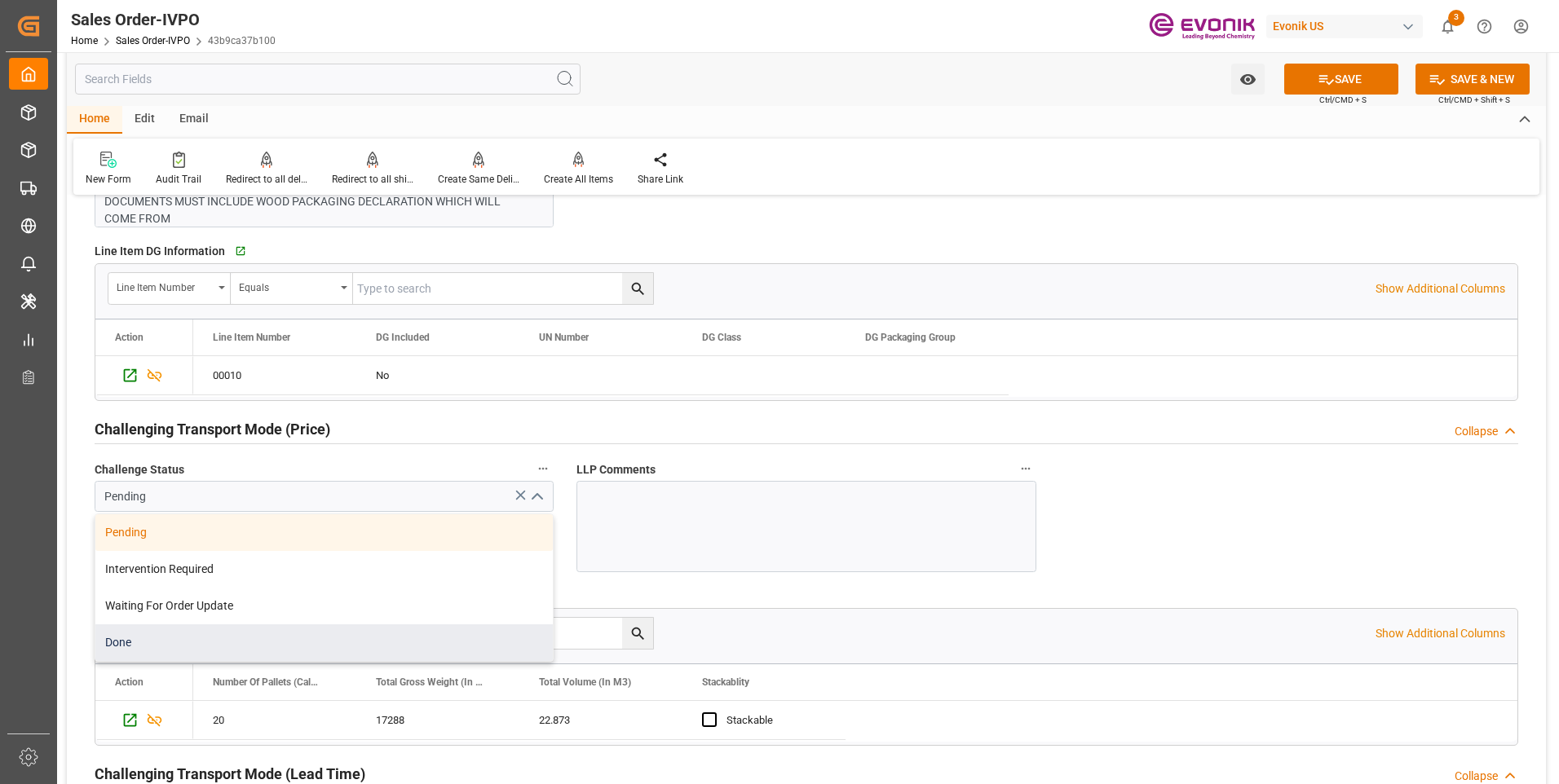
click at [187, 647] on div "Done" at bounding box center [323, 642] width 457 height 37
type input "Done"
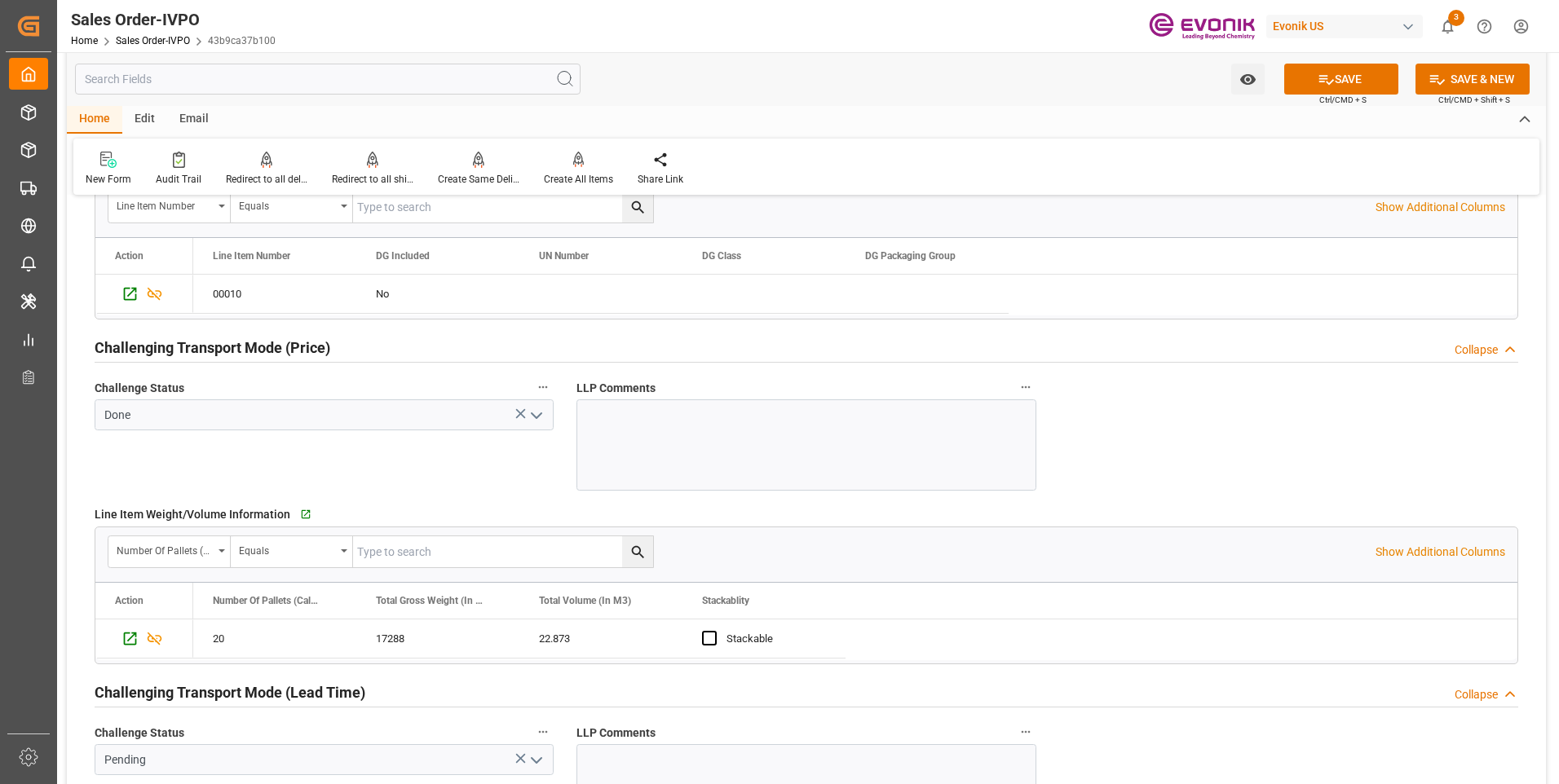
scroll to position [2200, 0]
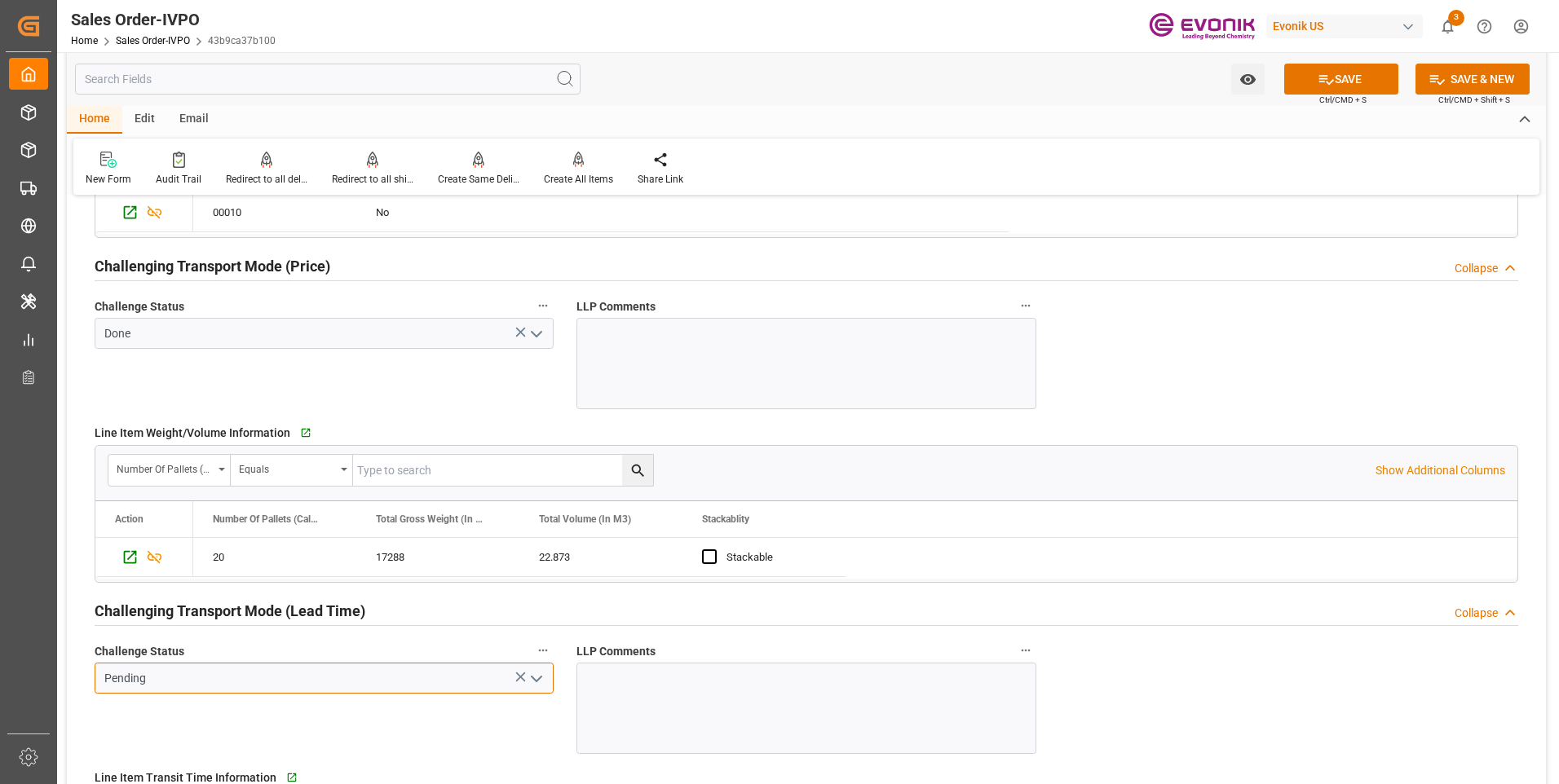
click at [549, 675] on input "Pending" at bounding box center [323, 678] width 459 height 31
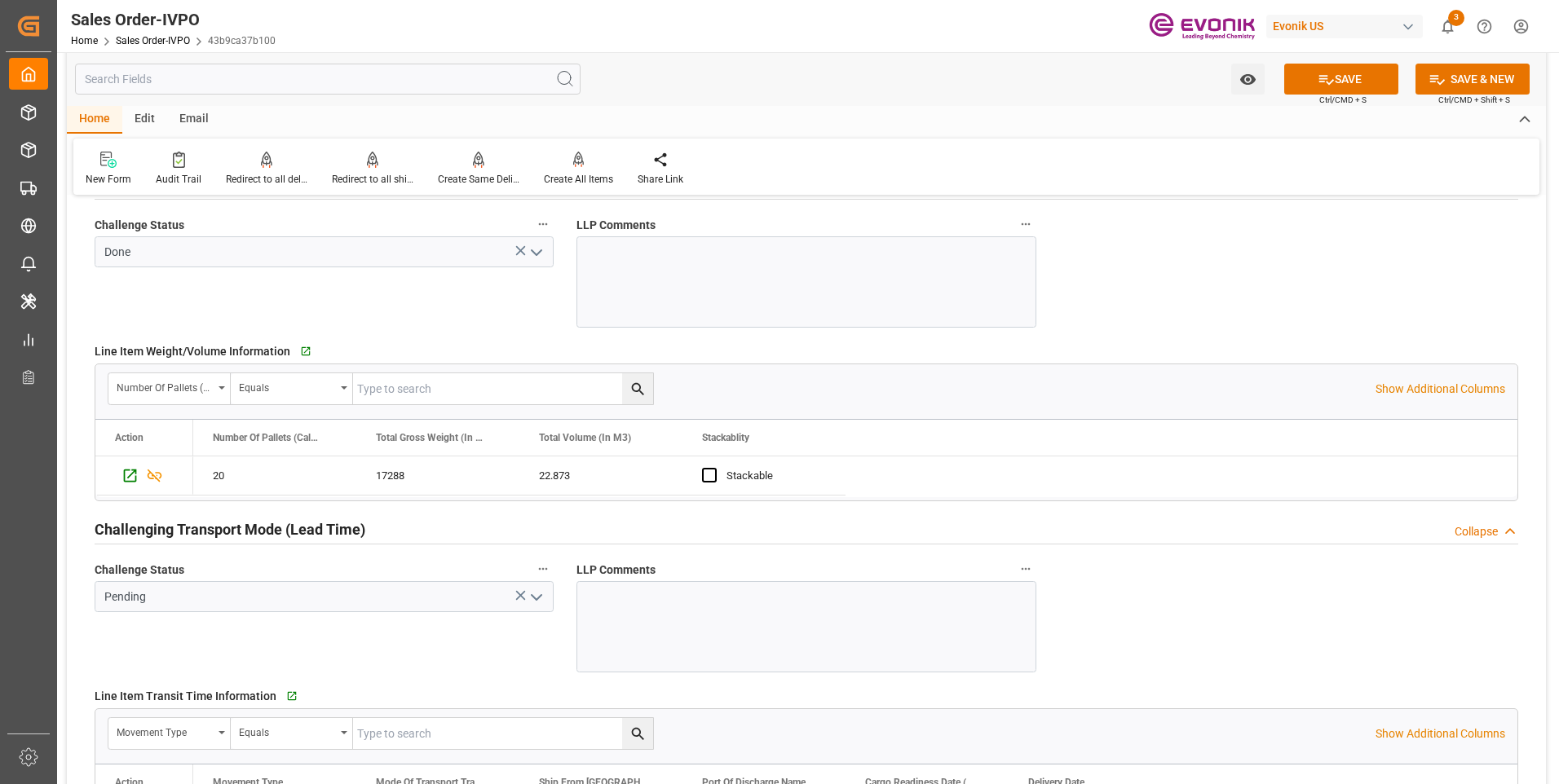
click at [539, 596] on polyline "open menu" at bounding box center [536, 596] width 10 height 4
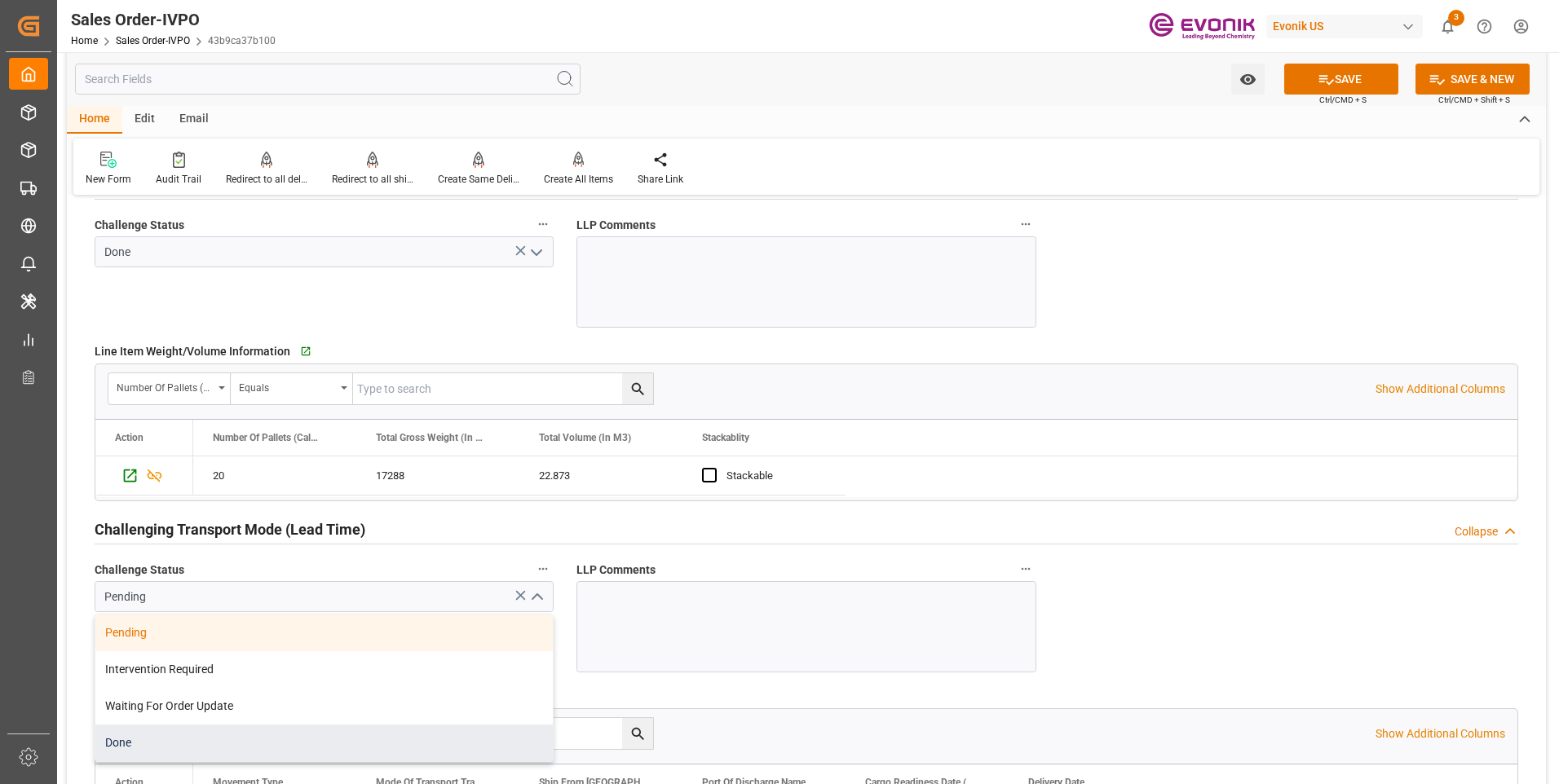
click at [178, 739] on div "Done" at bounding box center [323, 743] width 457 height 37
type input "Done"
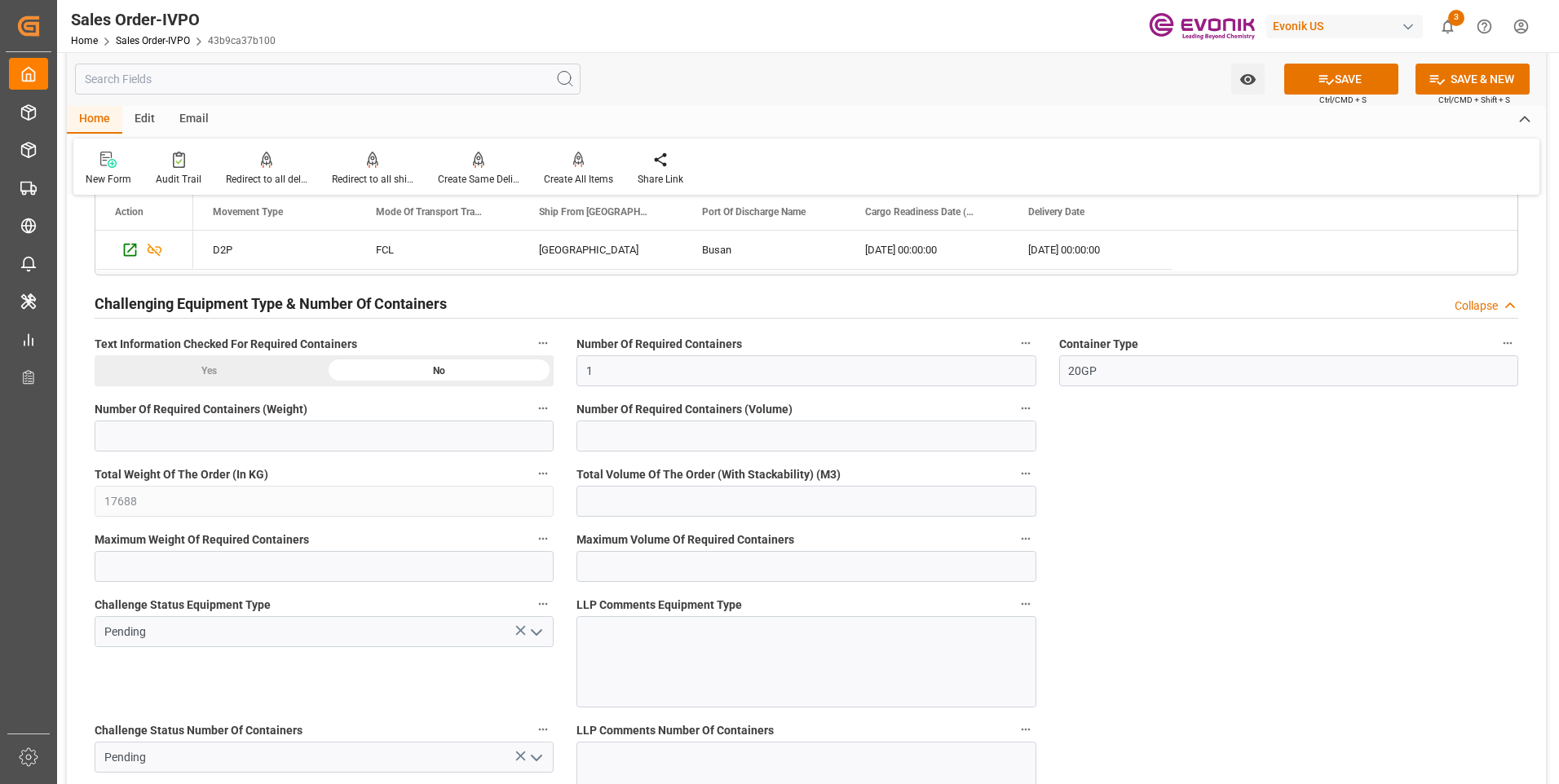
scroll to position [3096, 0]
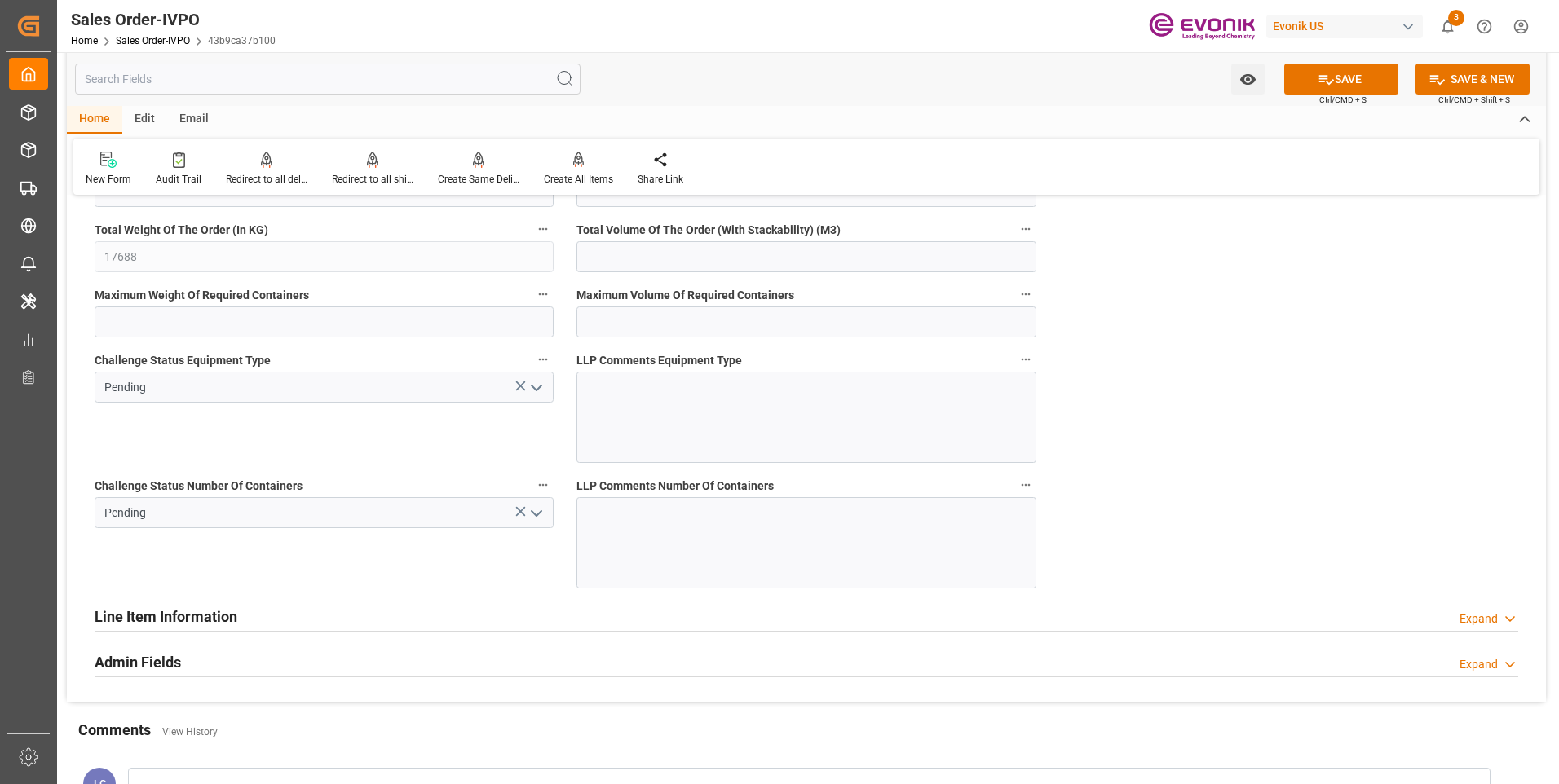
click at [533, 388] on icon "open menu" at bounding box center [536, 388] width 20 height 20
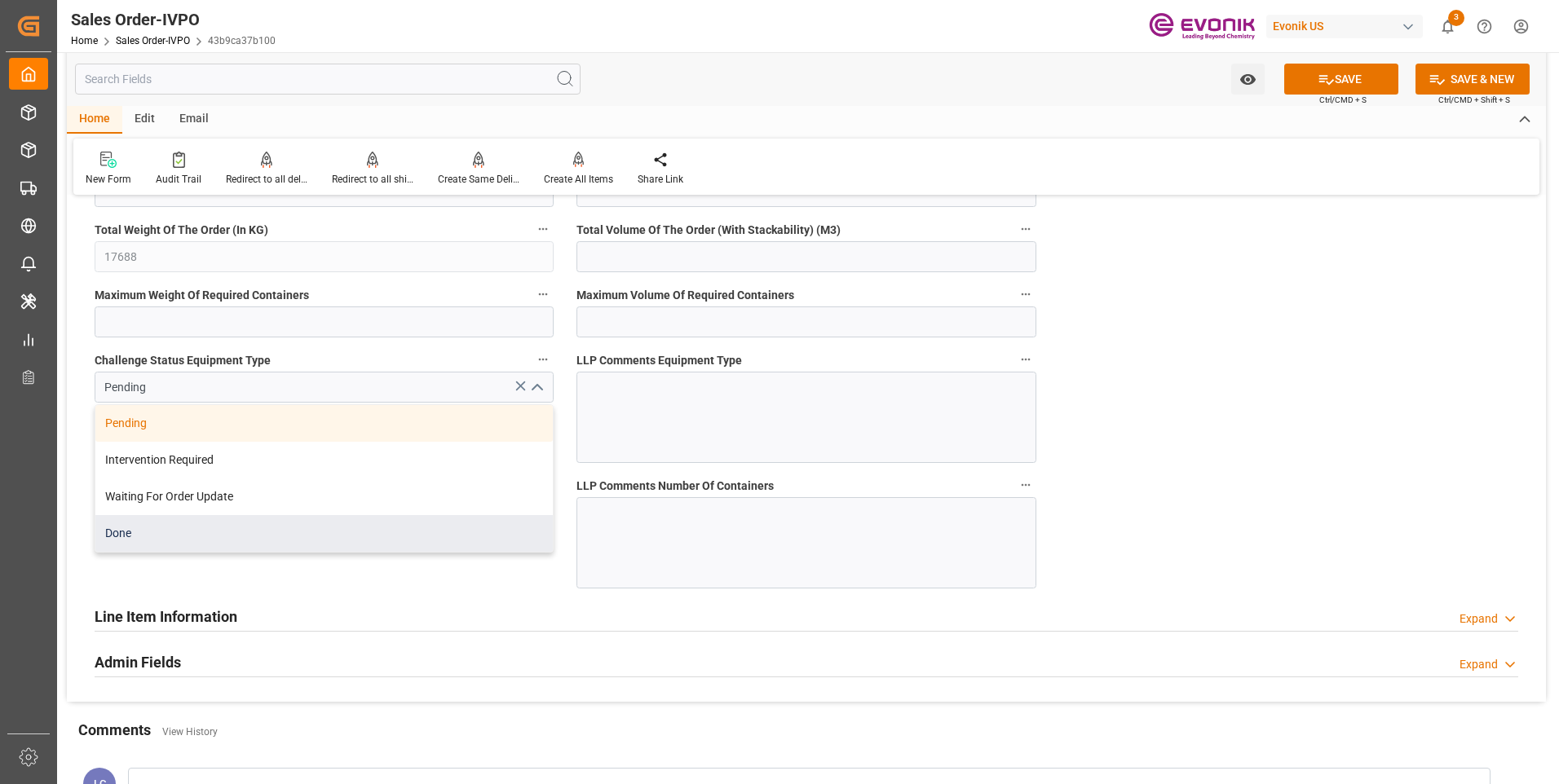
click at [172, 542] on div "Done" at bounding box center [323, 533] width 457 height 37
type input "Done"
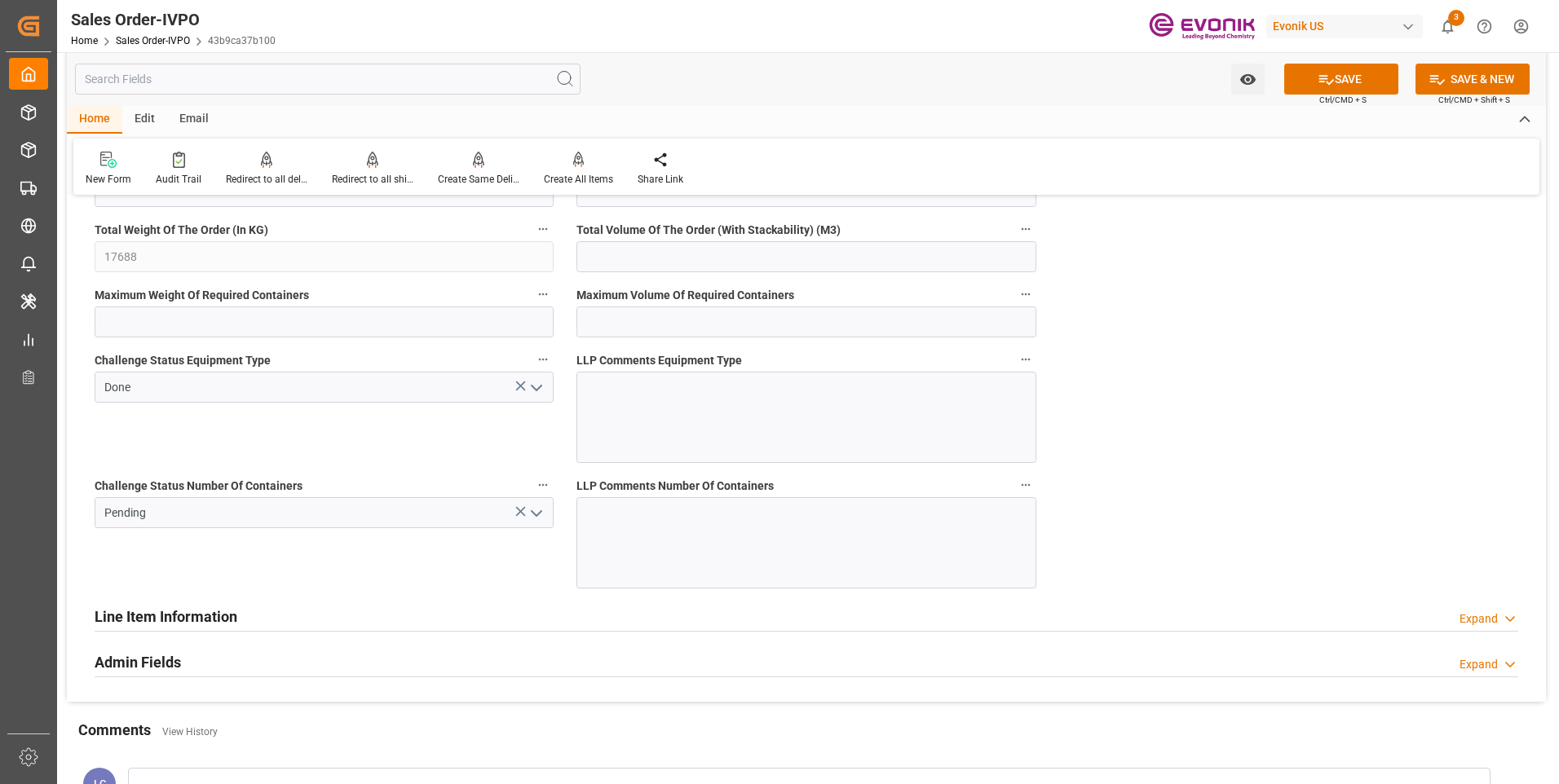
click at [538, 522] on icon "open menu" at bounding box center [536, 514] width 20 height 20
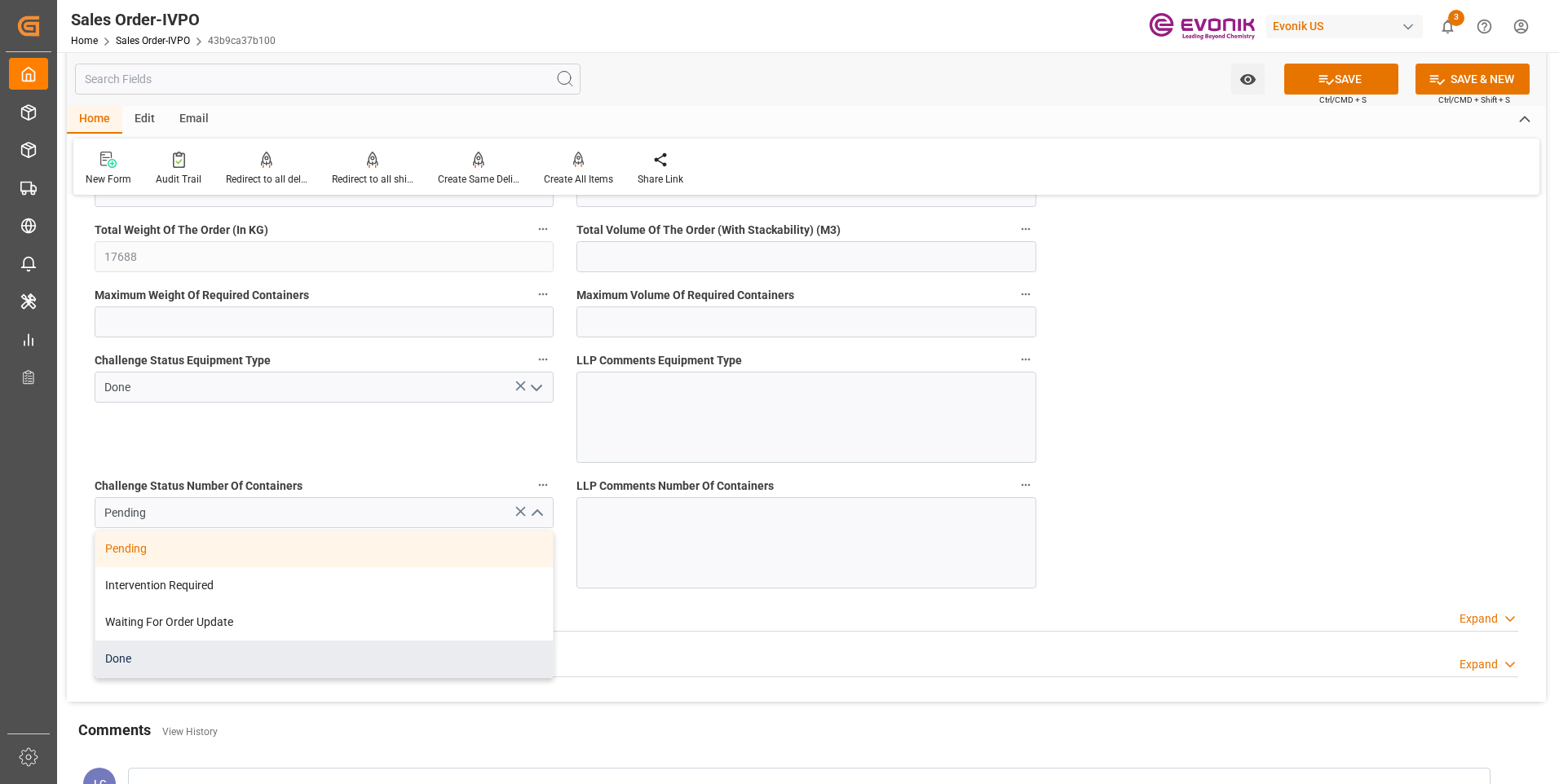
click at [185, 655] on div "Done" at bounding box center [323, 658] width 457 height 37
type input "Done"
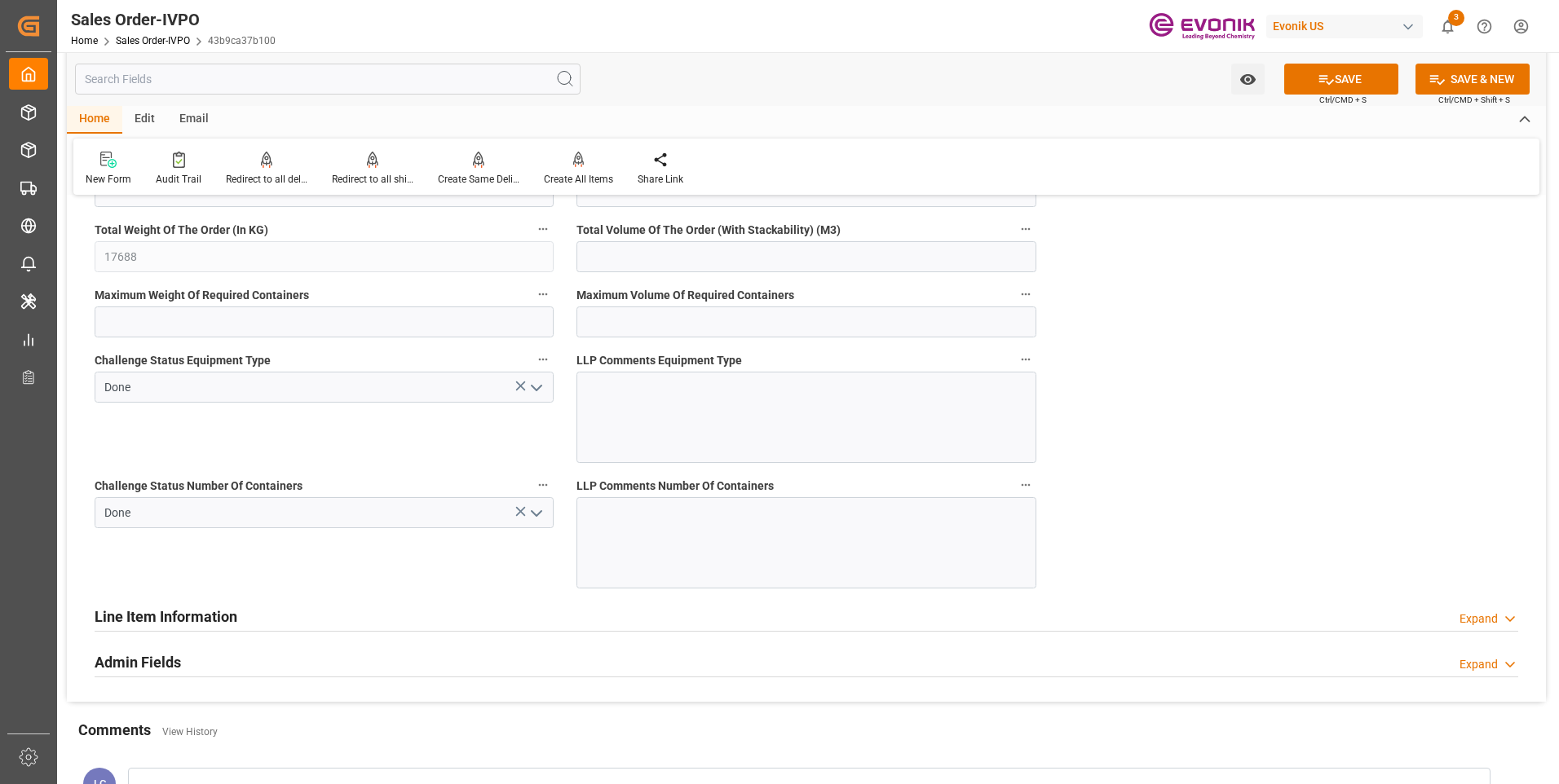
click at [284, 454] on div "Challenge Status Equipment Type Done" at bounding box center [324, 406] width 482 height 126
click at [1340, 78] on button "SAVE" at bounding box center [1341, 79] width 114 height 31
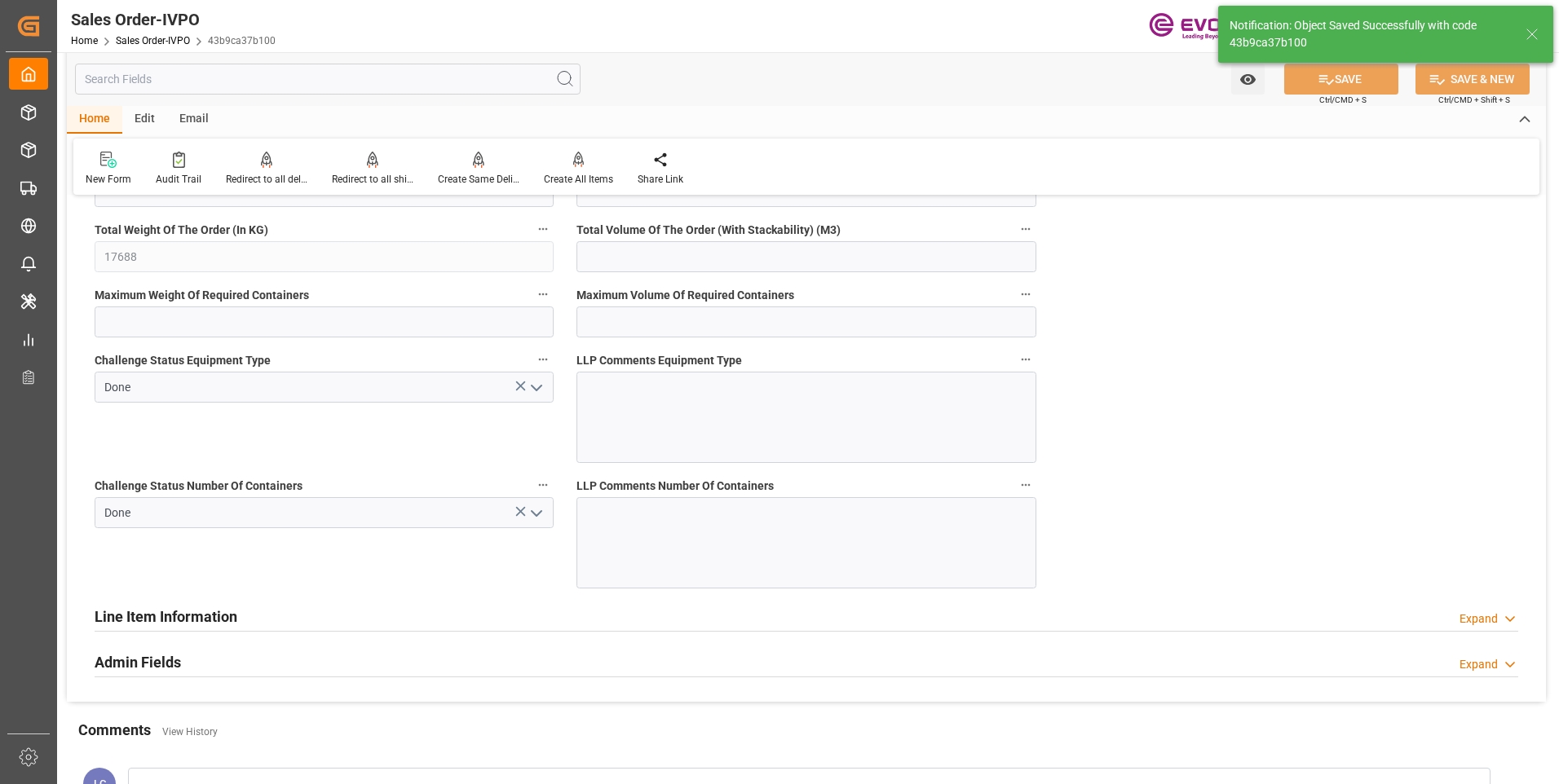
type input "No"
type input "2"
type input "1"
type input "22.873"
type input "17000"
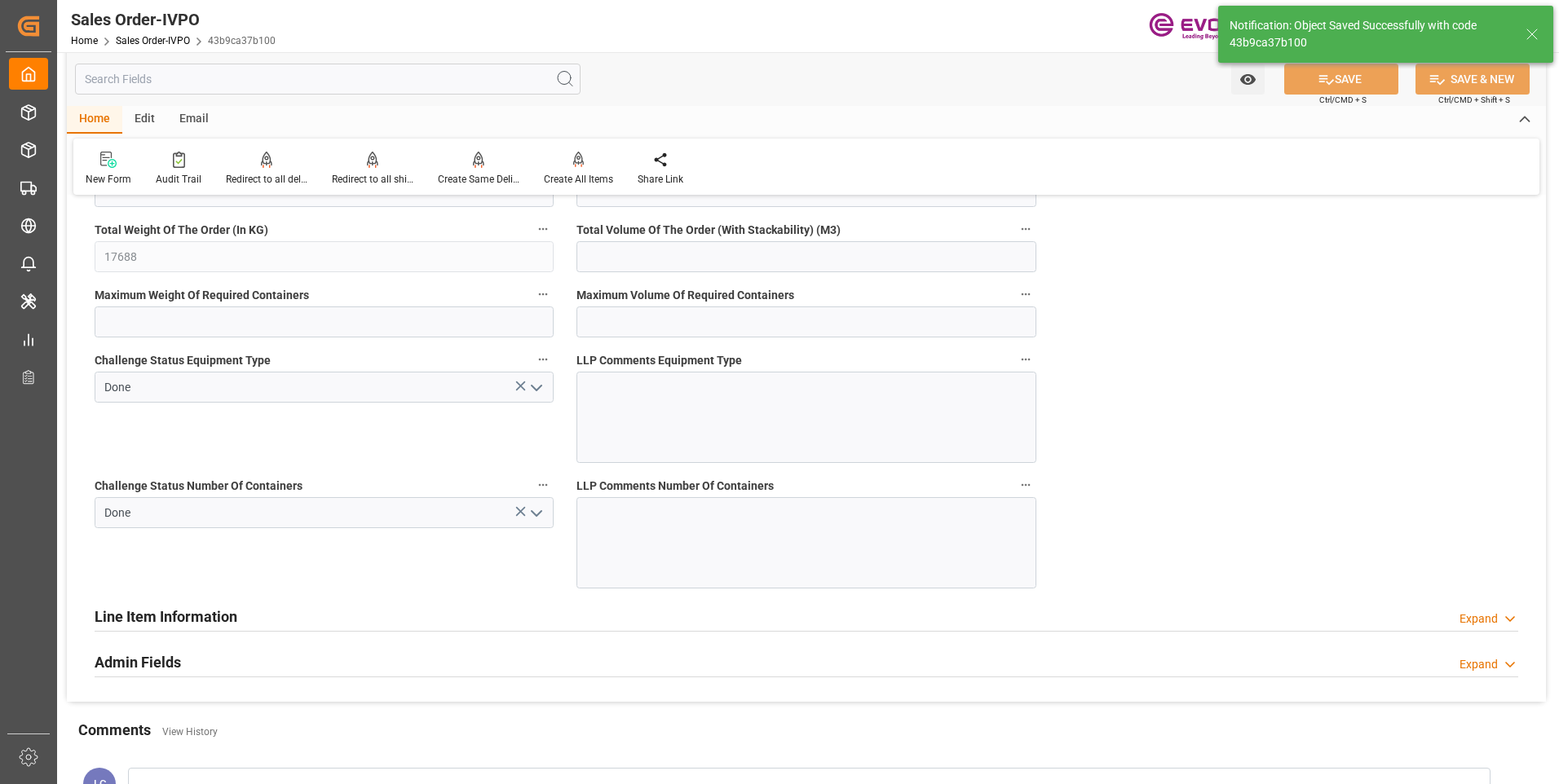
type input "30"
type input "06.10.2025 05:56"
click at [571, 172] on div "Create All Items" at bounding box center [578, 179] width 69 height 14
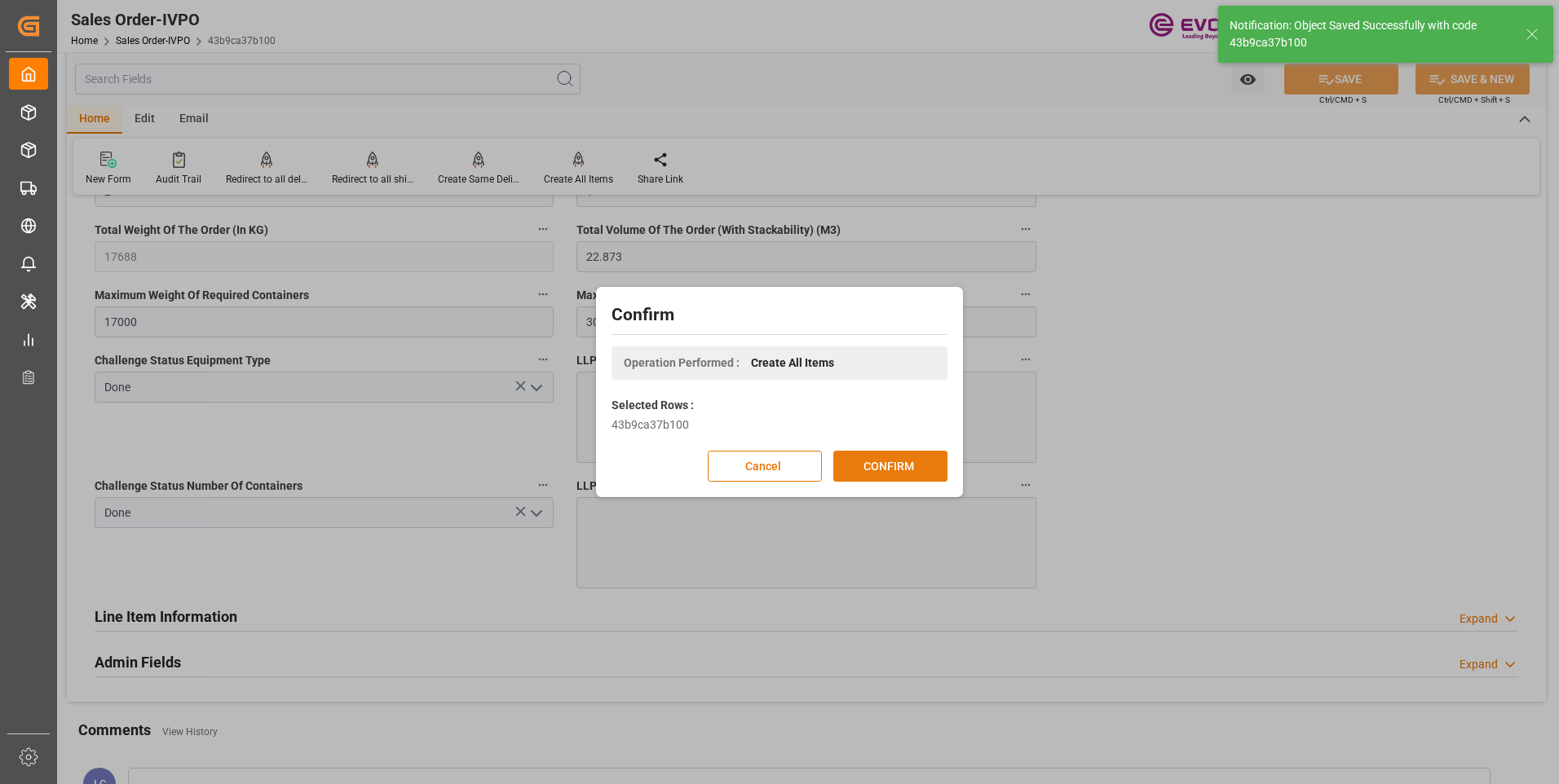
click at [899, 469] on button "CONFIRM" at bounding box center [890, 466] width 114 height 31
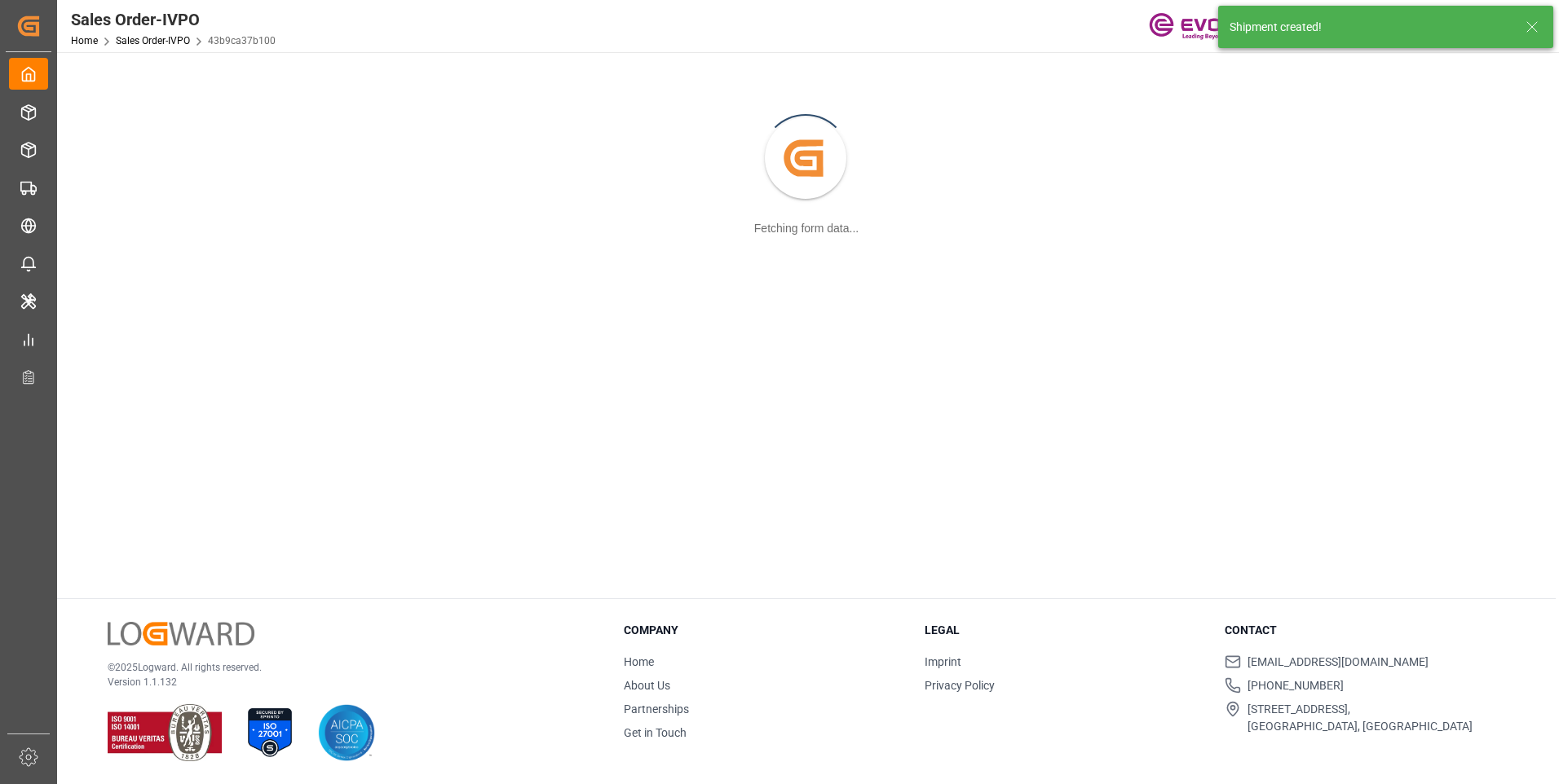
scroll to position [177, 0]
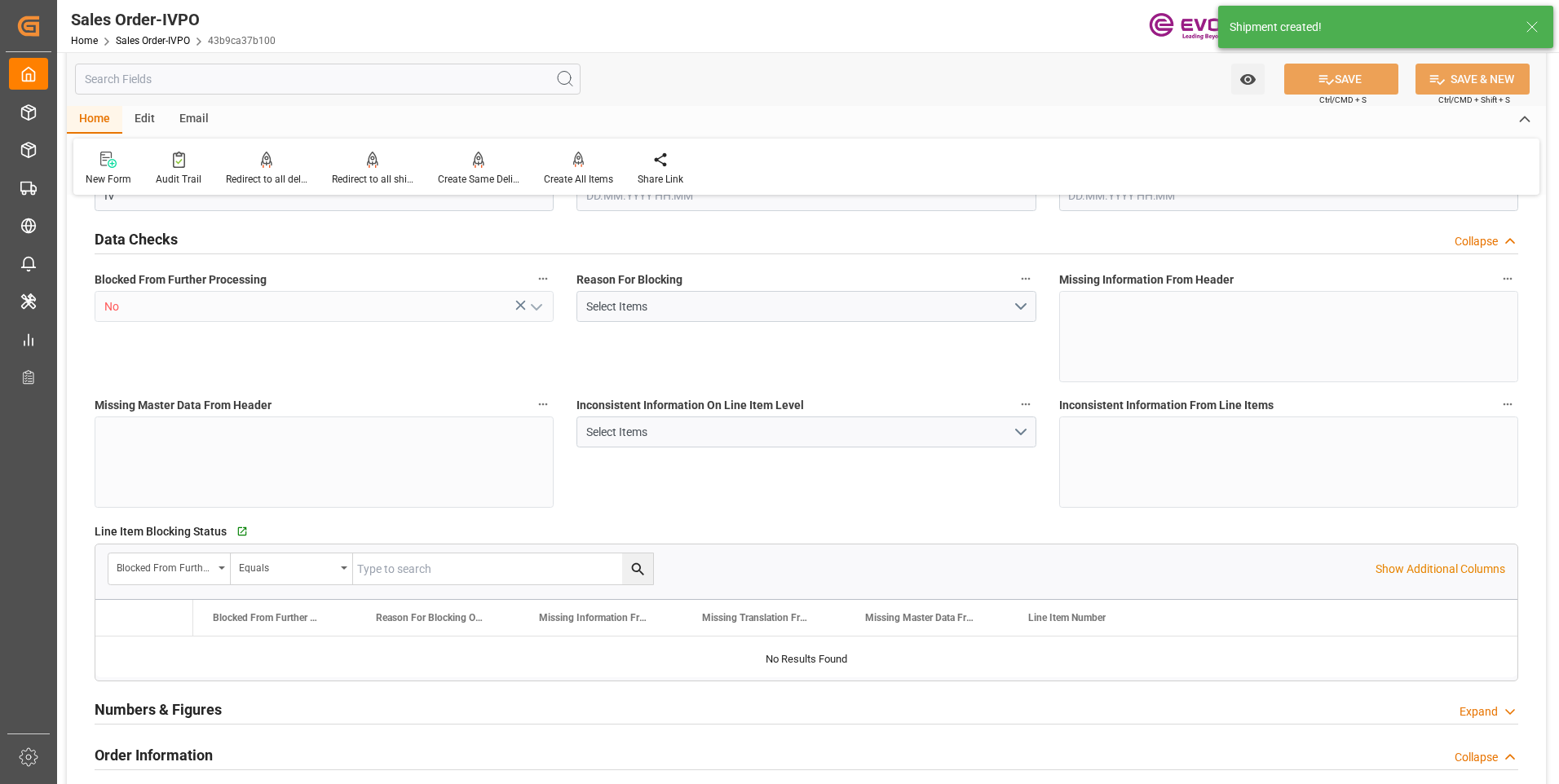
type input "KRPUS"
type input "0"
type input "1"
type input "2"
type input "1"
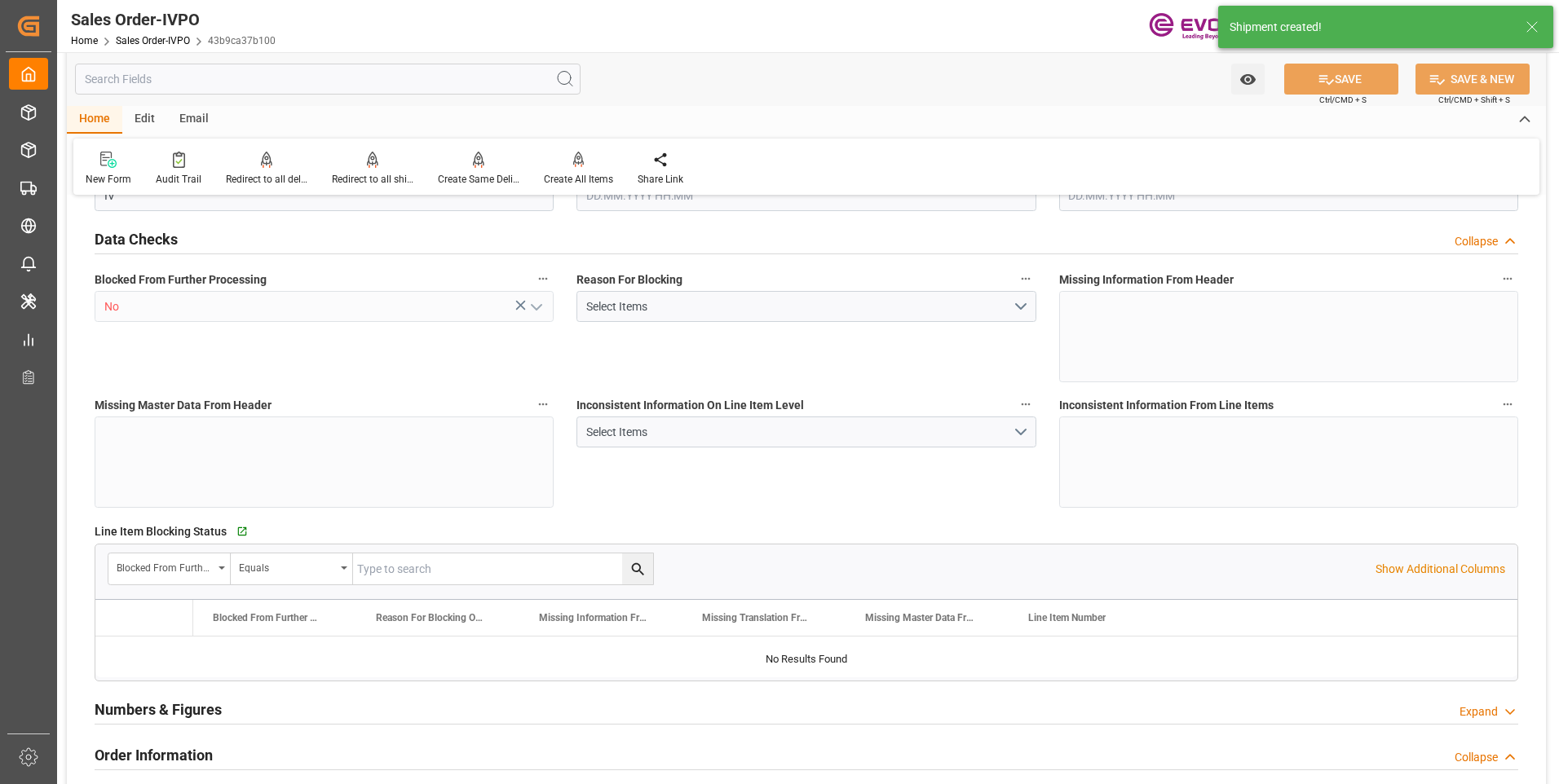
type input "17688"
type input "22.873"
type input "17000"
type input "30"
type input "03.10.2025 15:58"
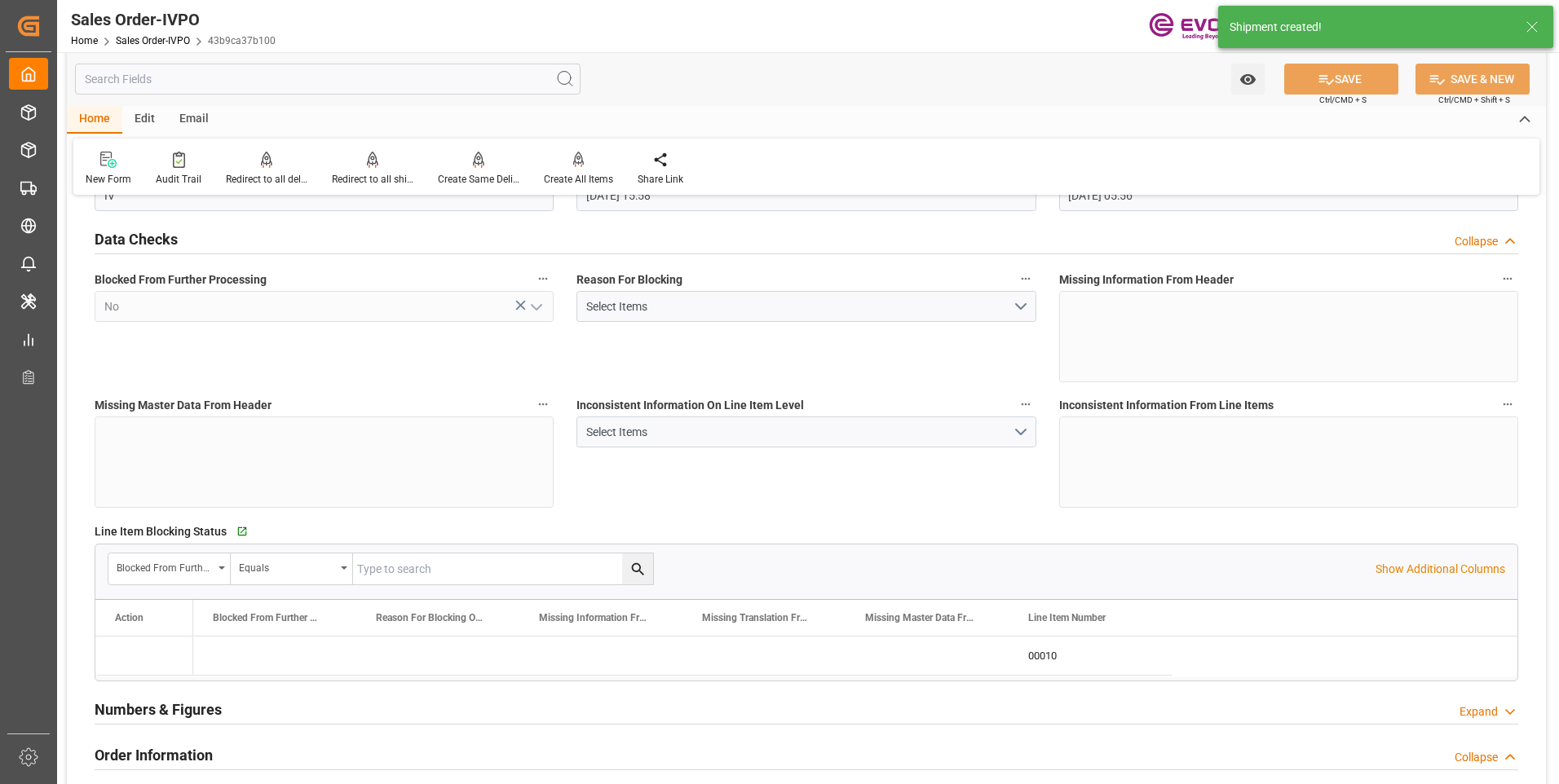
type input "06.10.2025 05:56"
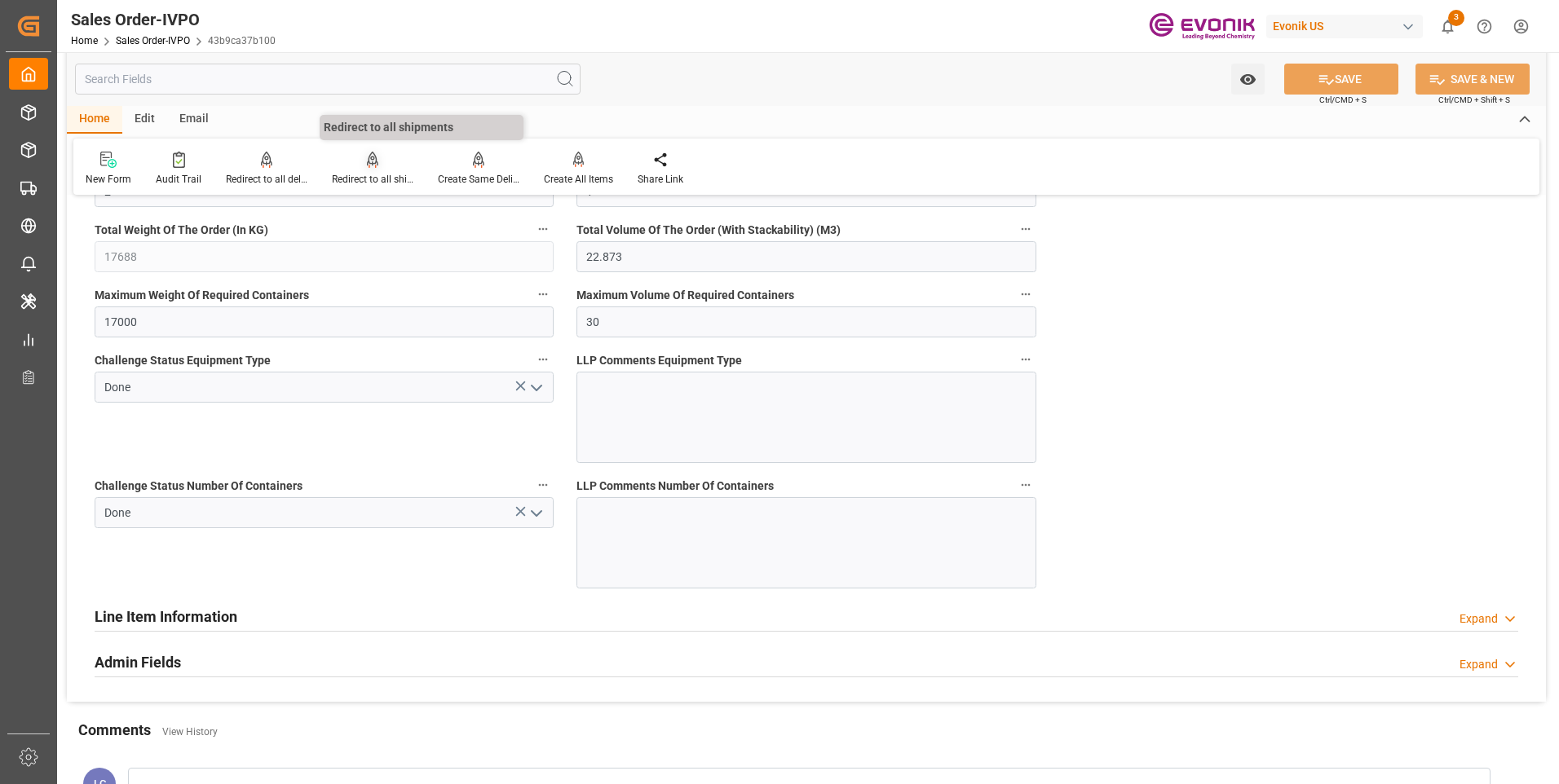
click at [359, 169] on div "Redirect to all shipments" at bounding box center [373, 169] width 106 height 36
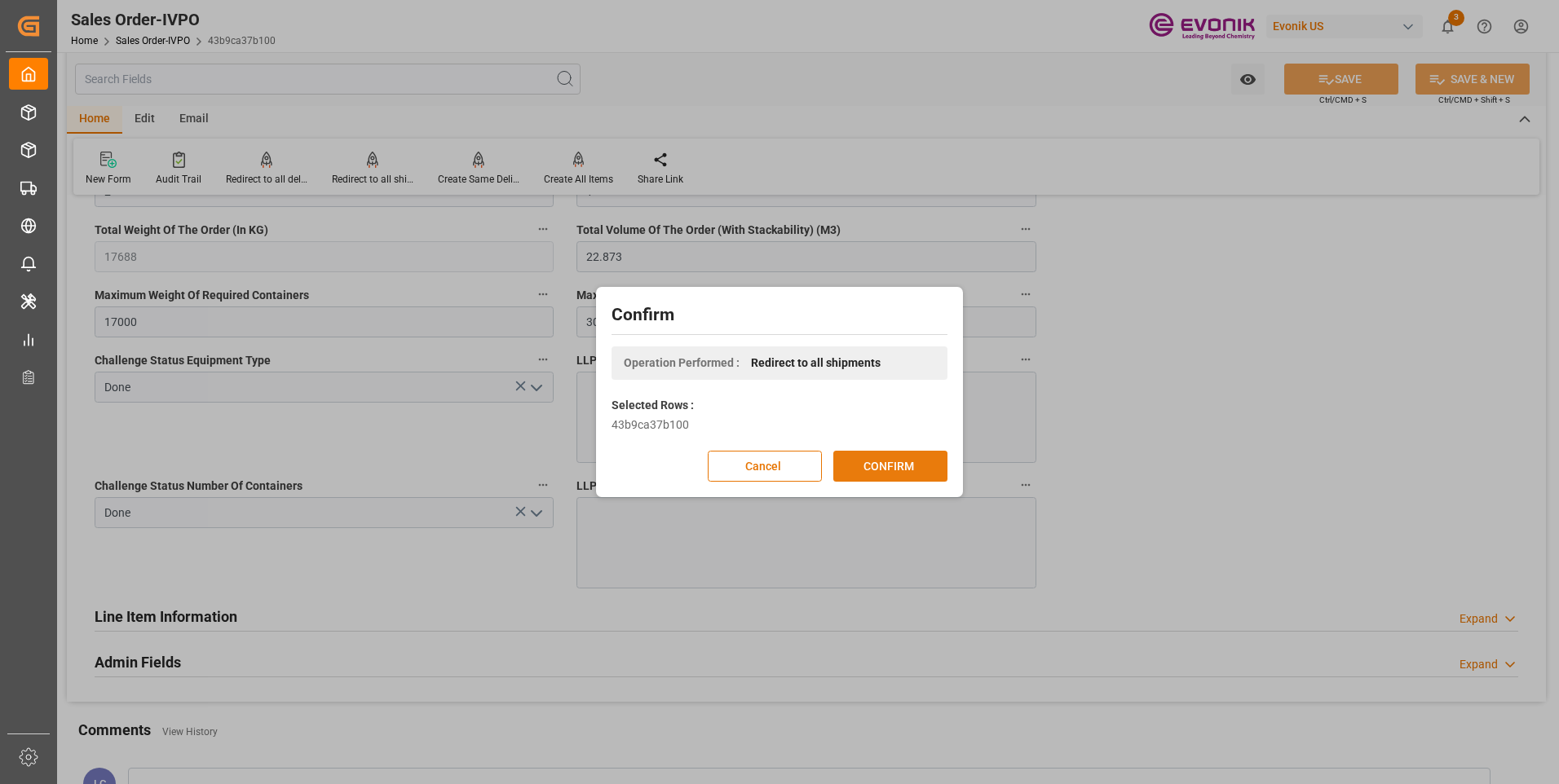
click at [866, 472] on button "CONFIRM" at bounding box center [890, 466] width 114 height 31
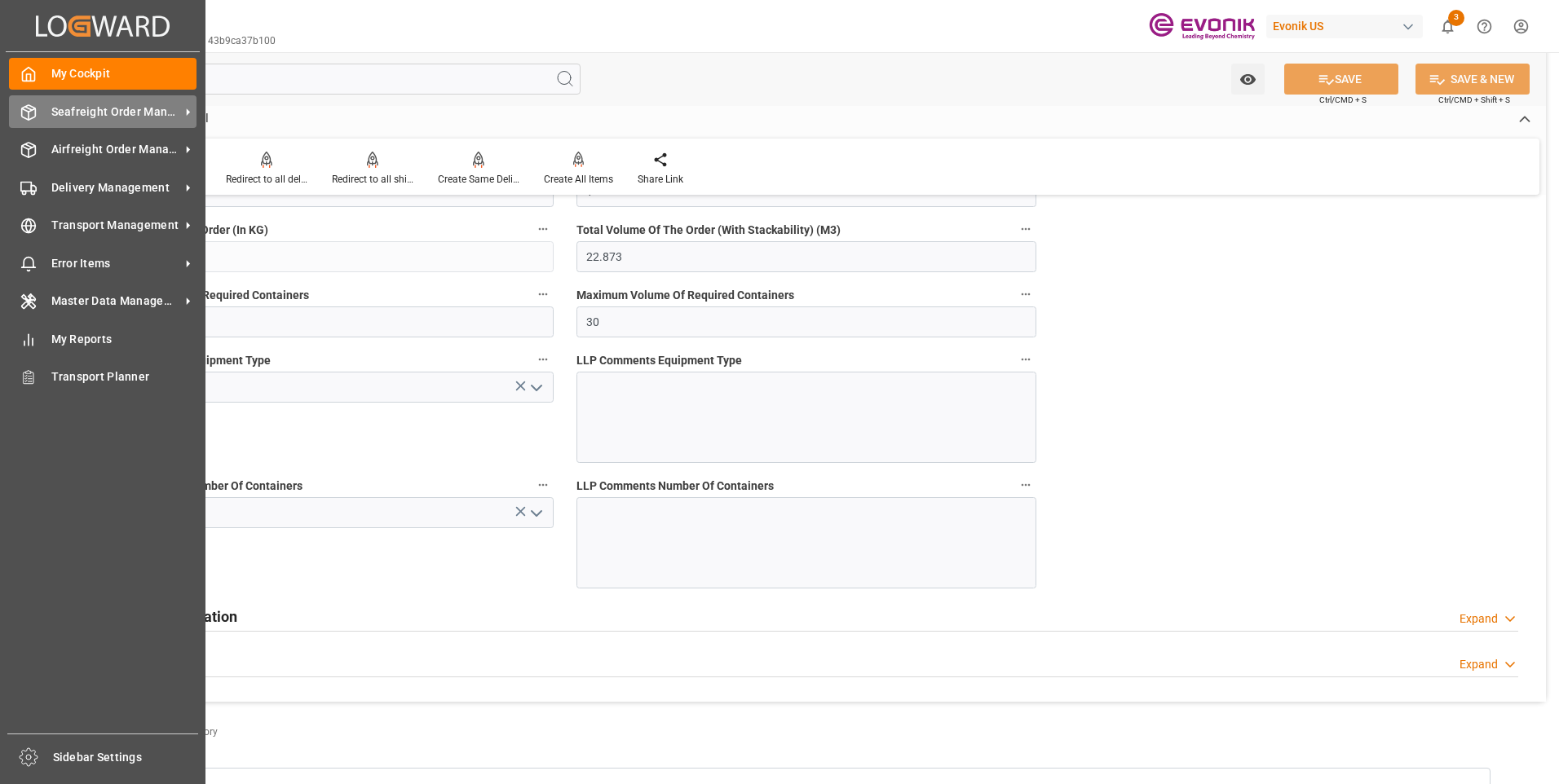
click at [31, 111] on icon at bounding box center [29, 112] width 16 height 16
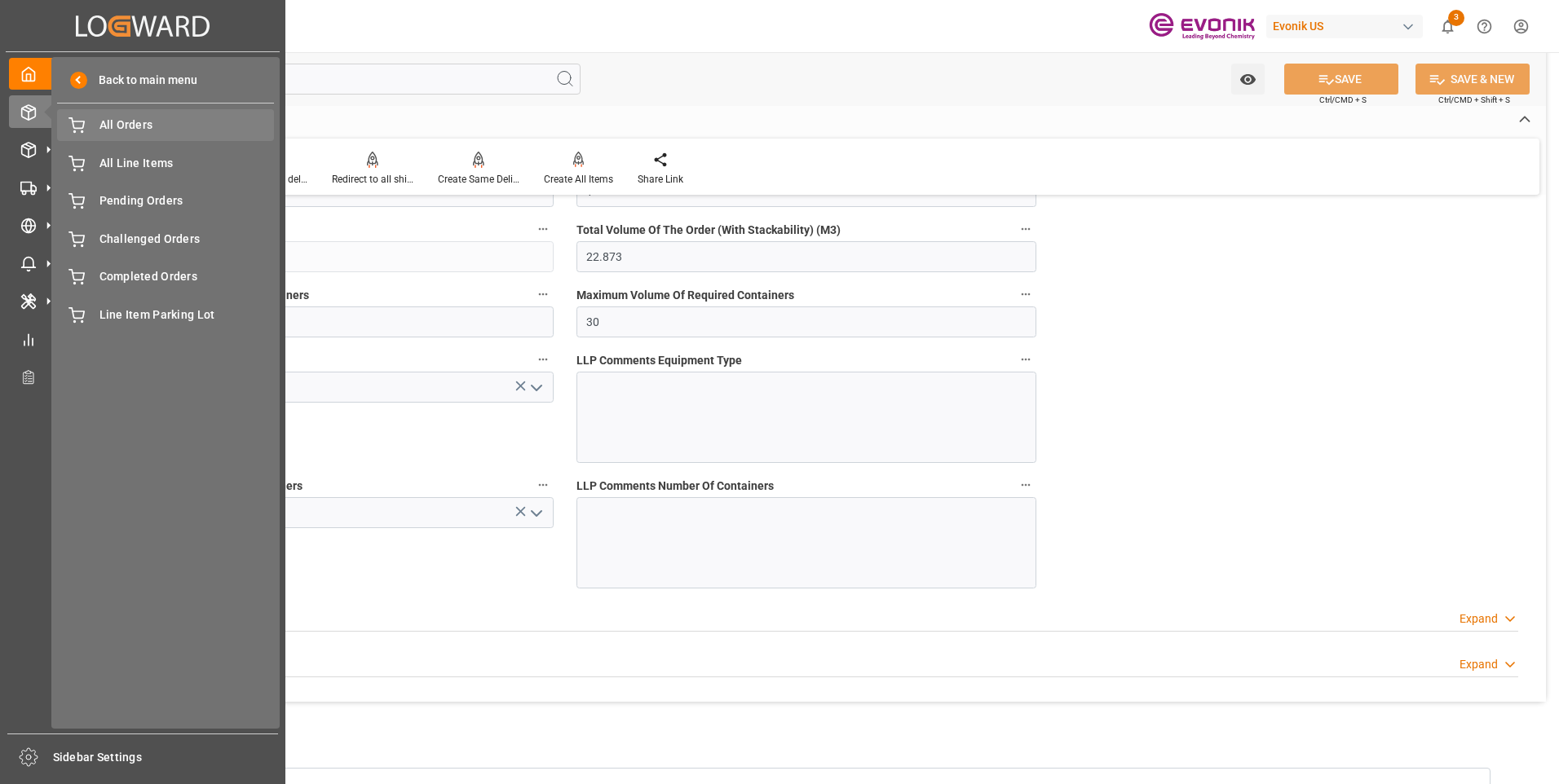
click at [93, 127] on div "All Orders All Orders" at bounding box center [165, 125] width 217 height 31
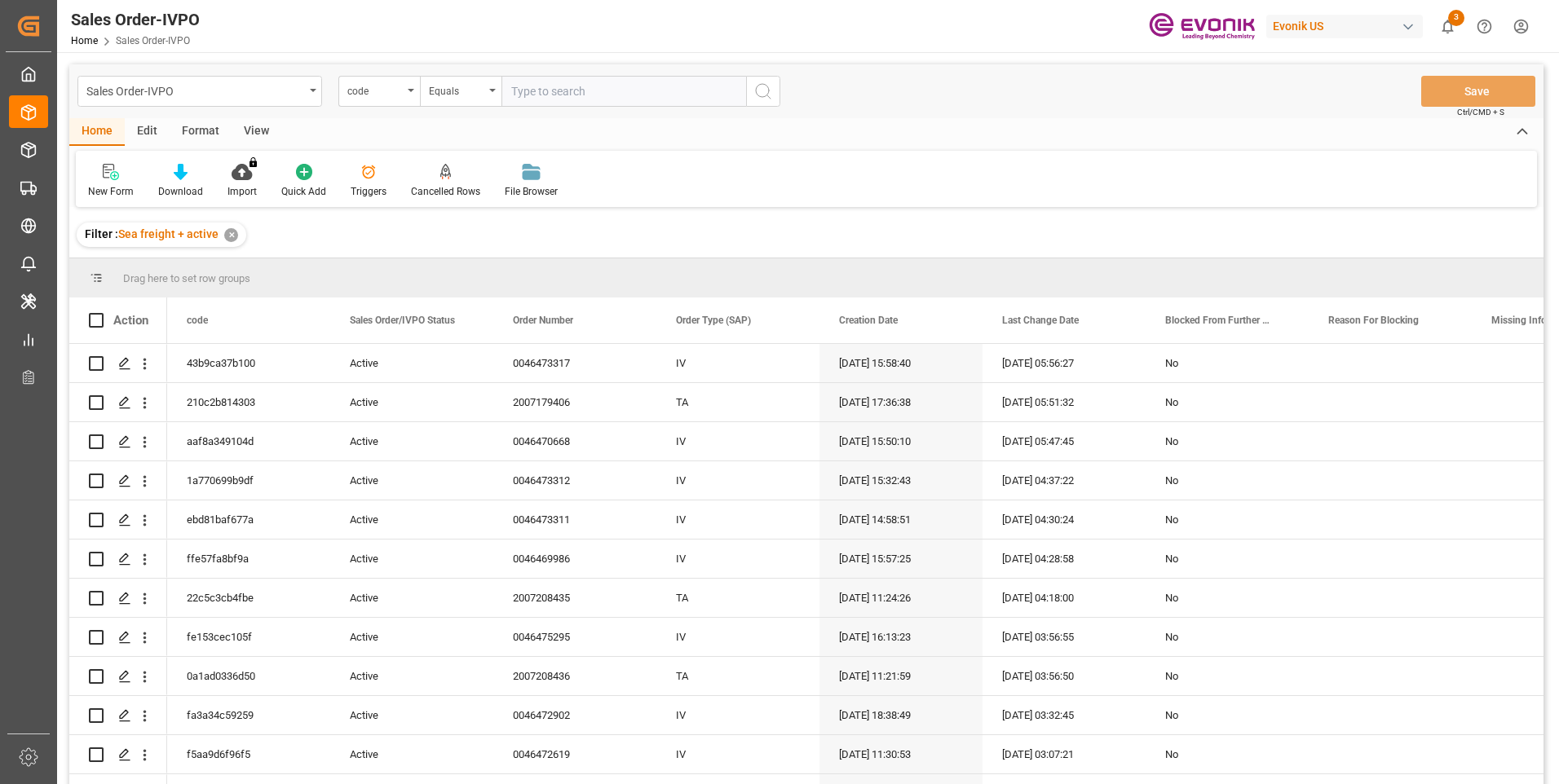
click at [532, 87] on input "text" at bounding box center [624, 91] width 244 height 31
paste input "7f5e269ee02a"
type input "7f5e269ee02a"
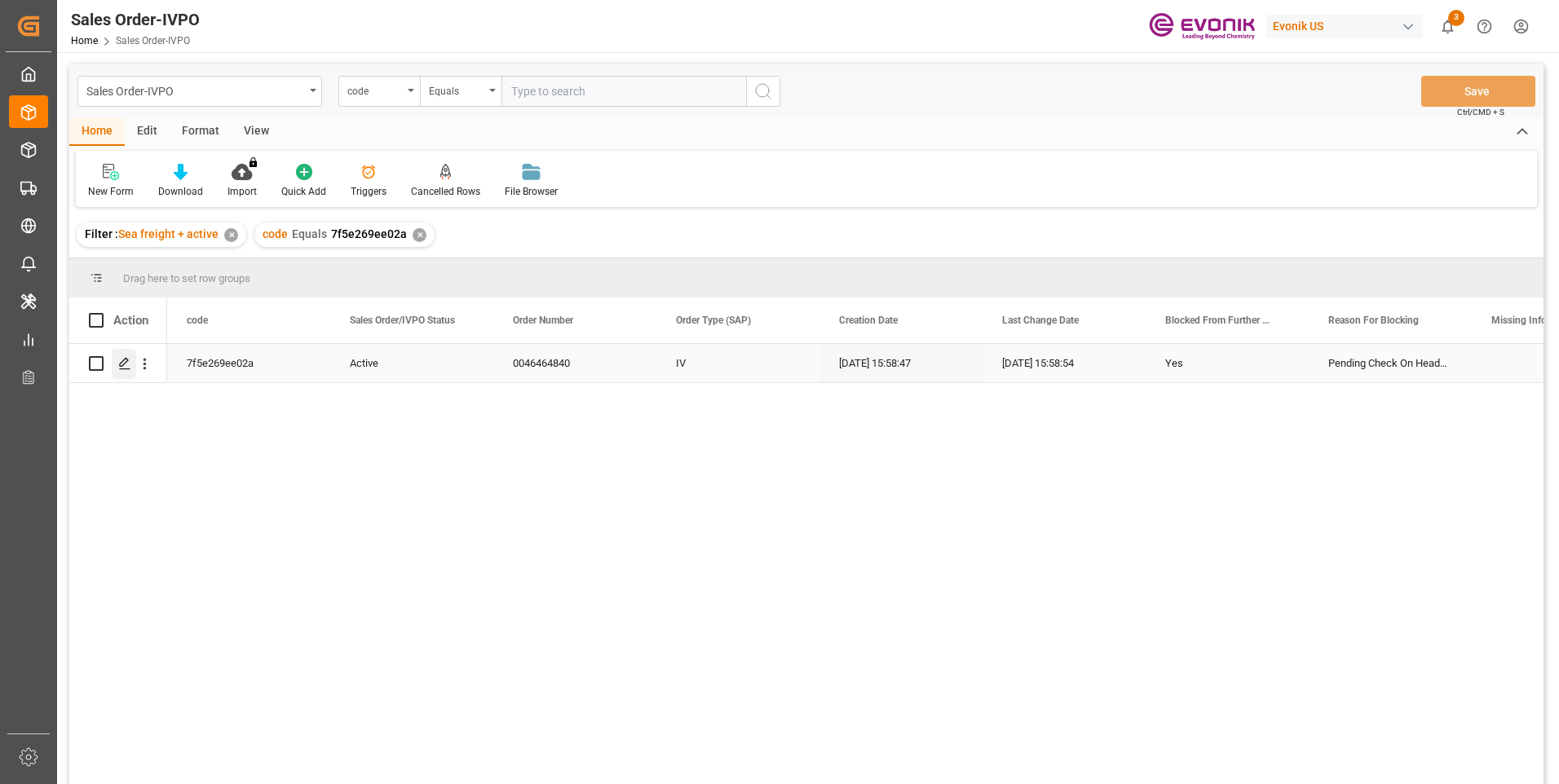
click at [125, 364] on polygon "Press SPACE to select this row." at bounding box center [123, 362] width 8 height 8
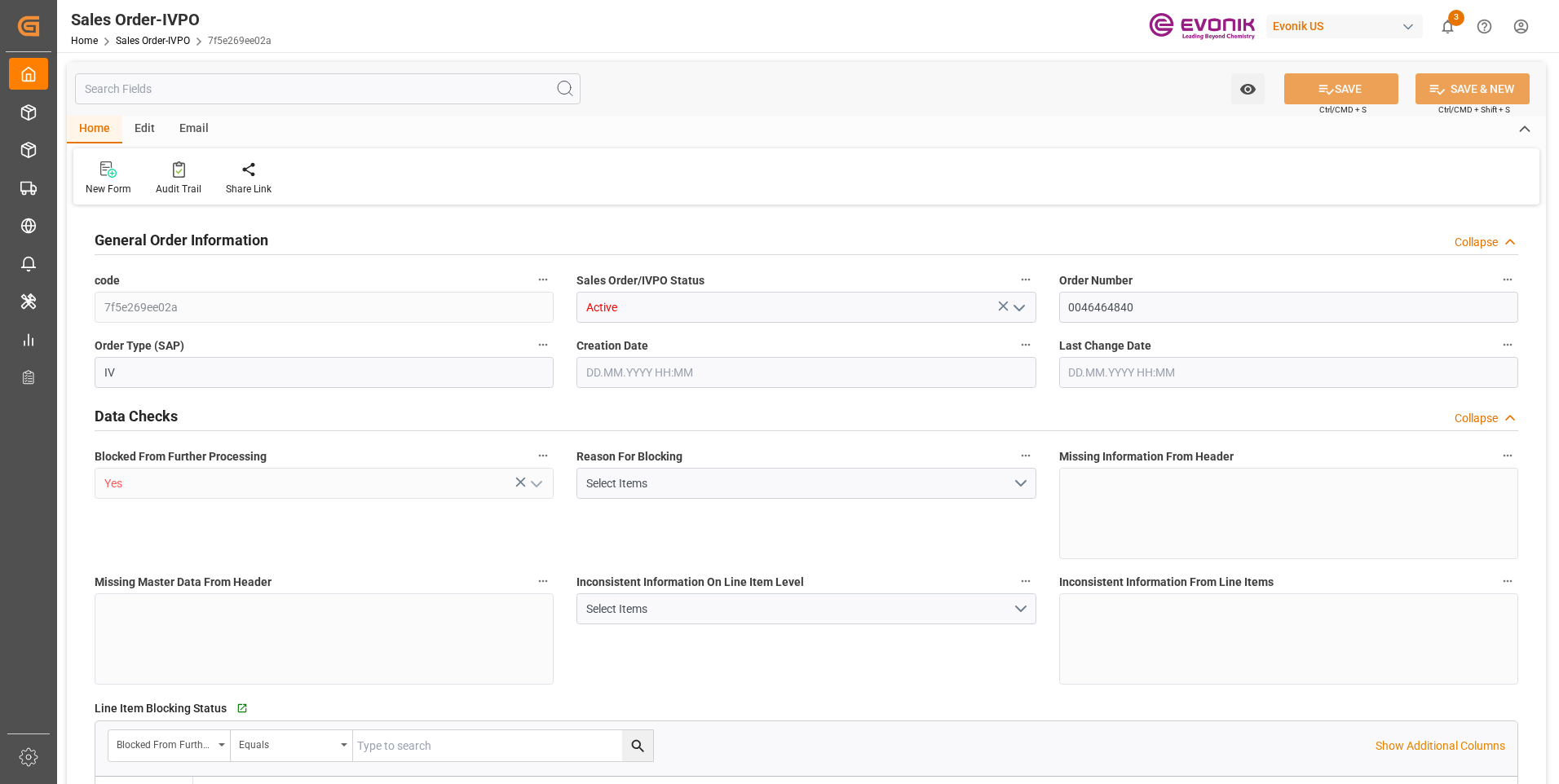
type input "BRSSZ"
type input "0"
type input "1"
type input "6375.6"
type input "03.10.2025 15:58"
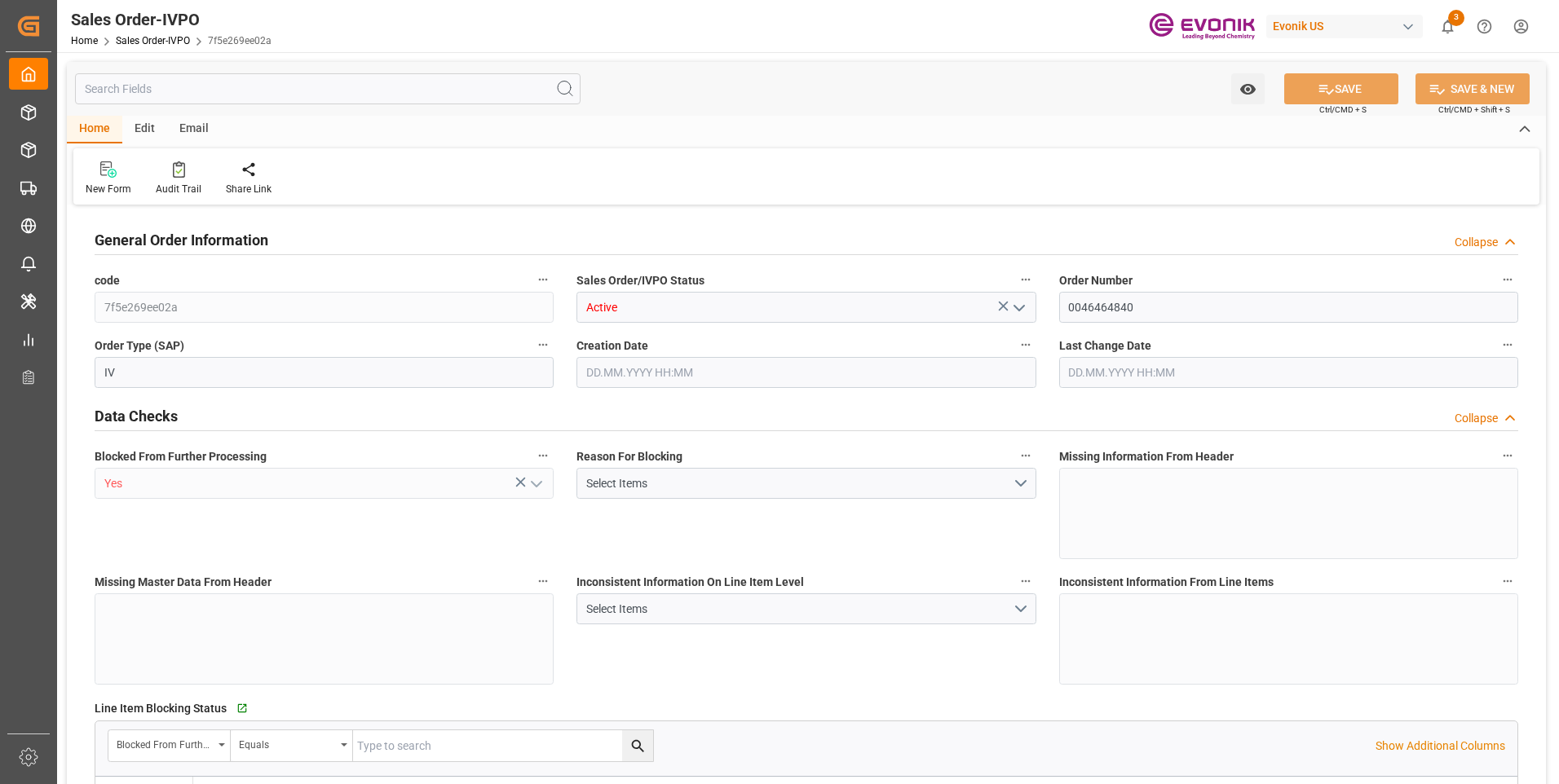
type input "03.10.2025 15:58"
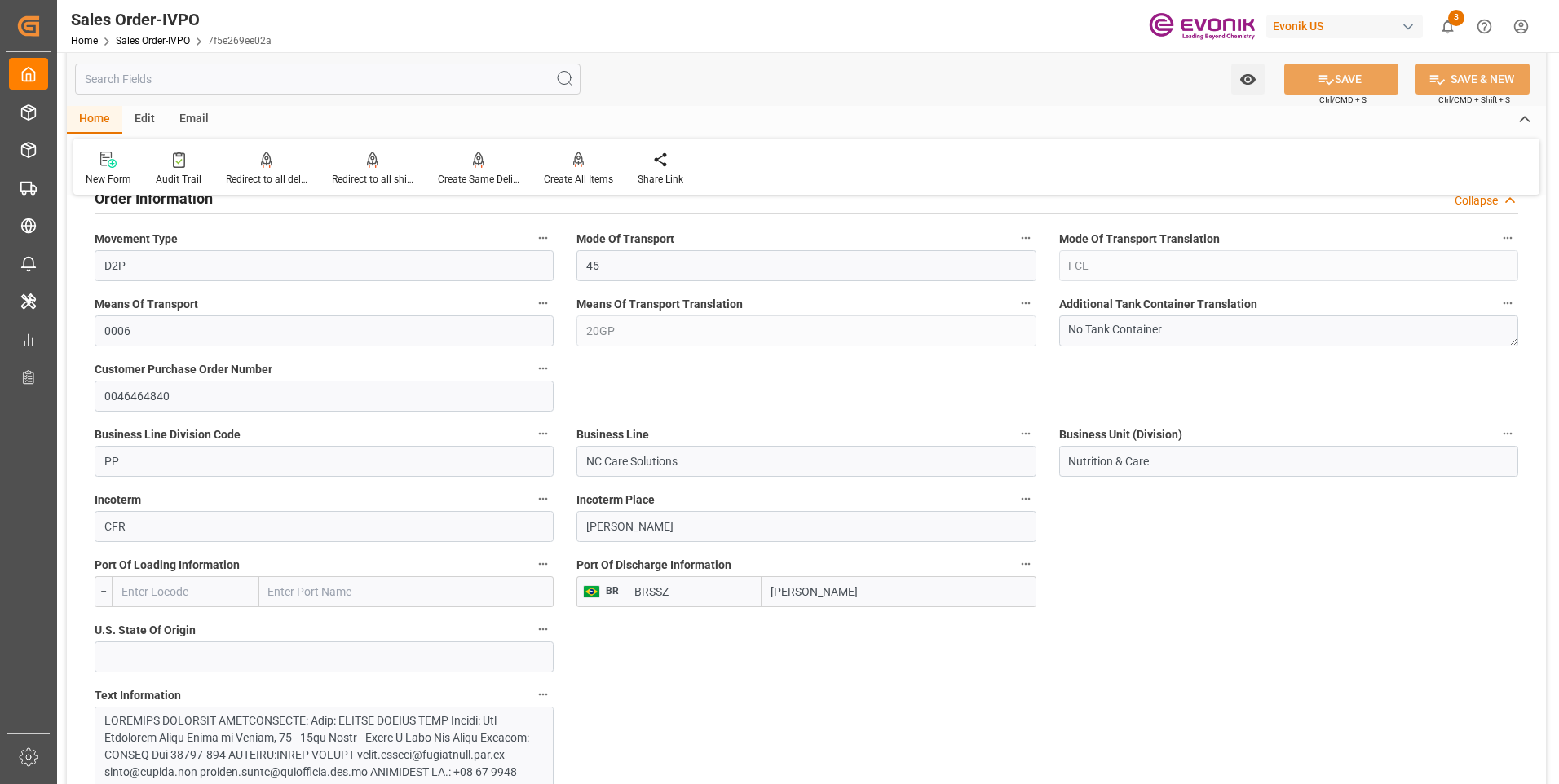
scroll to position [652, 0]
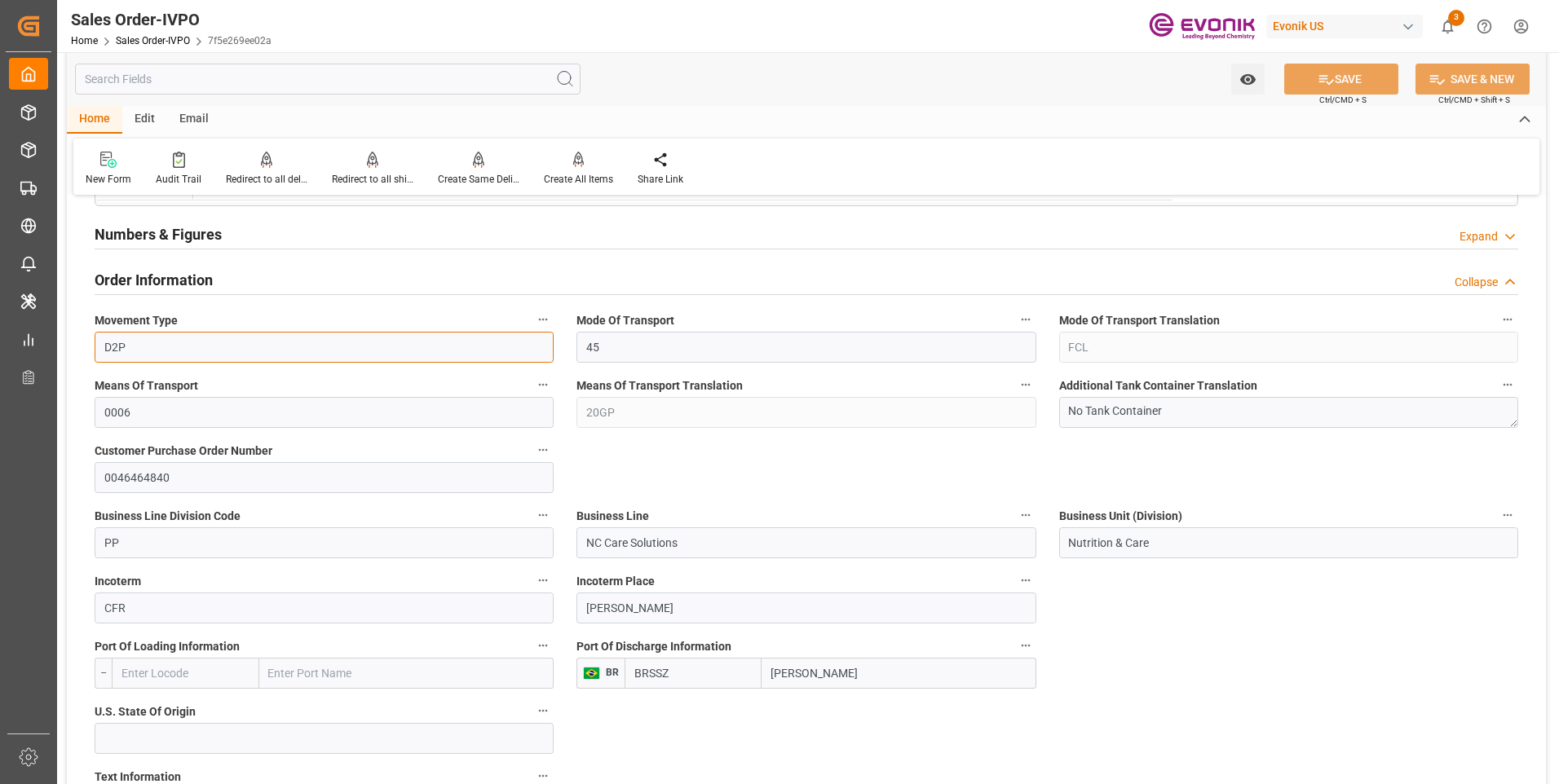
drag, startPoint x: 219, startPoint y: 344, endPoint x: 201, endPoint y: 347, distance: 18.2
click at [208, 346] on input "D2P" at bounding box center [323, 347] width 459 height 31
drag, startPoint x: 151, startPoint y: 347, endPoint x: 93, endPoint y: 344, distance: 58.1
click at [93, 344] on div "Movement Type D2P" at bounding box center [324, 335] width 482 height 66
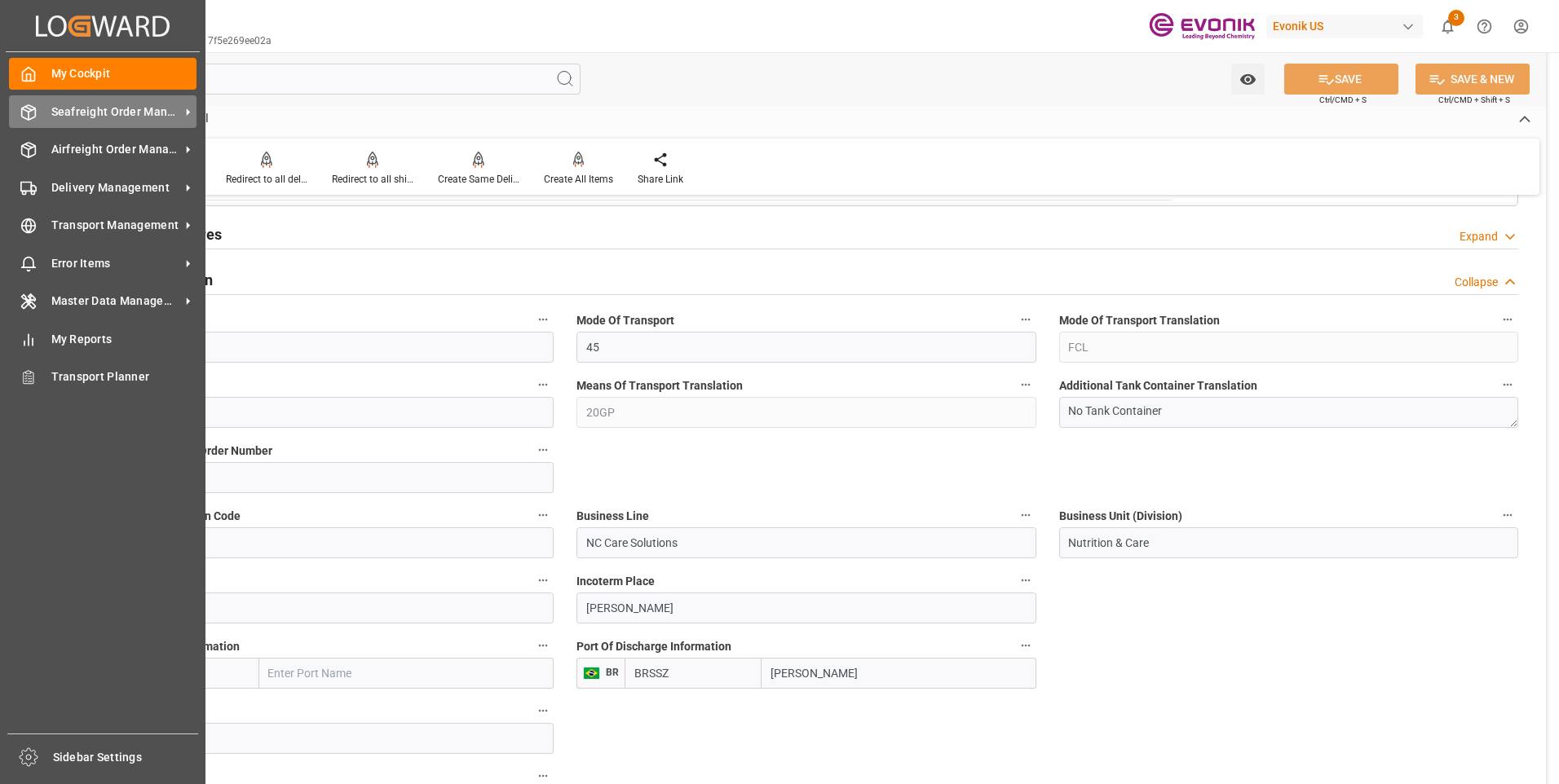
click at [64, 113] on span "Seafreight Order Management" at bounding box center [115, 111] width 128 height 17
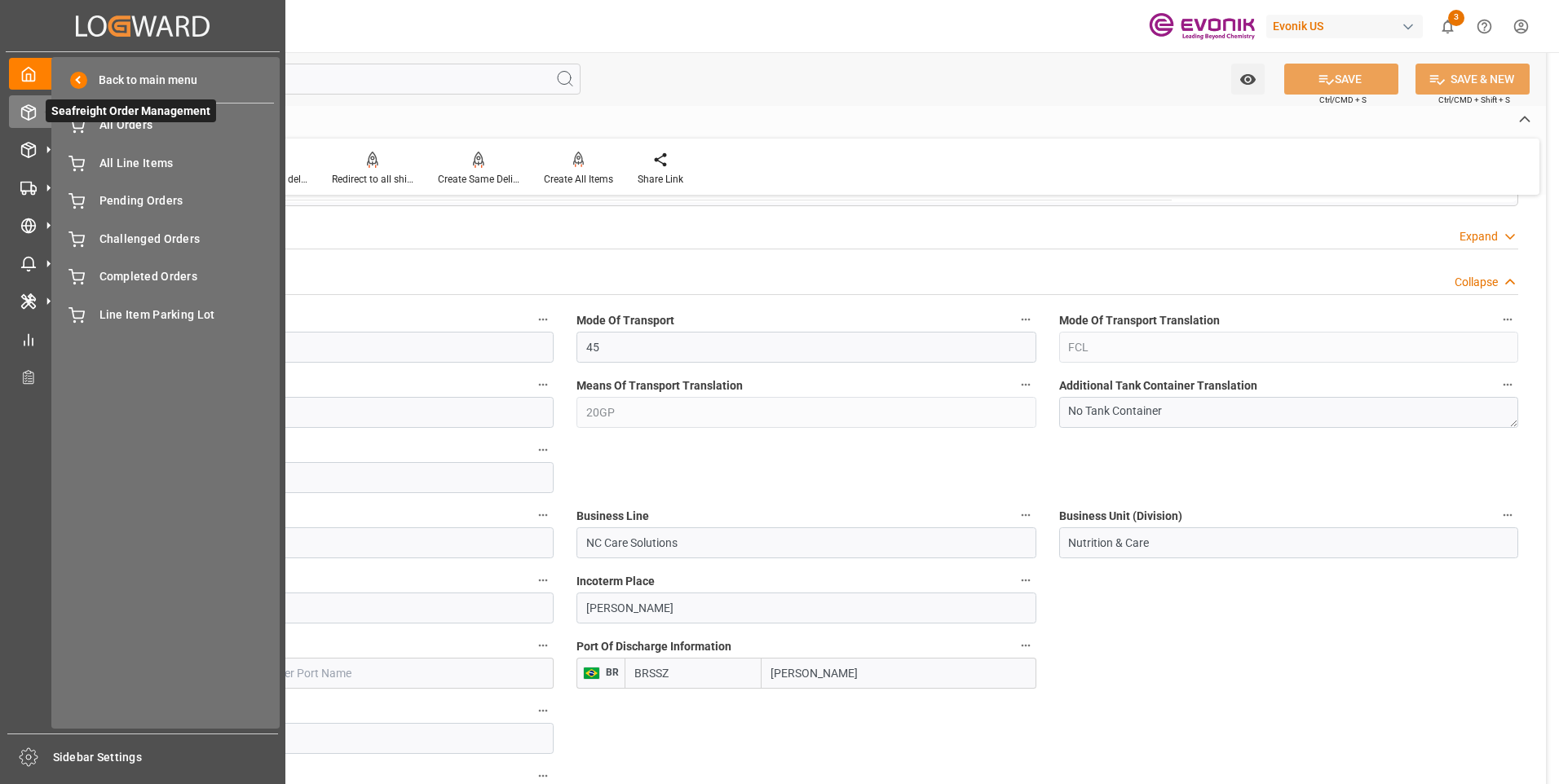
click at [85, 122] on span "Seafreight Order Management" at bounding box center [131, 110] width 171 height 22
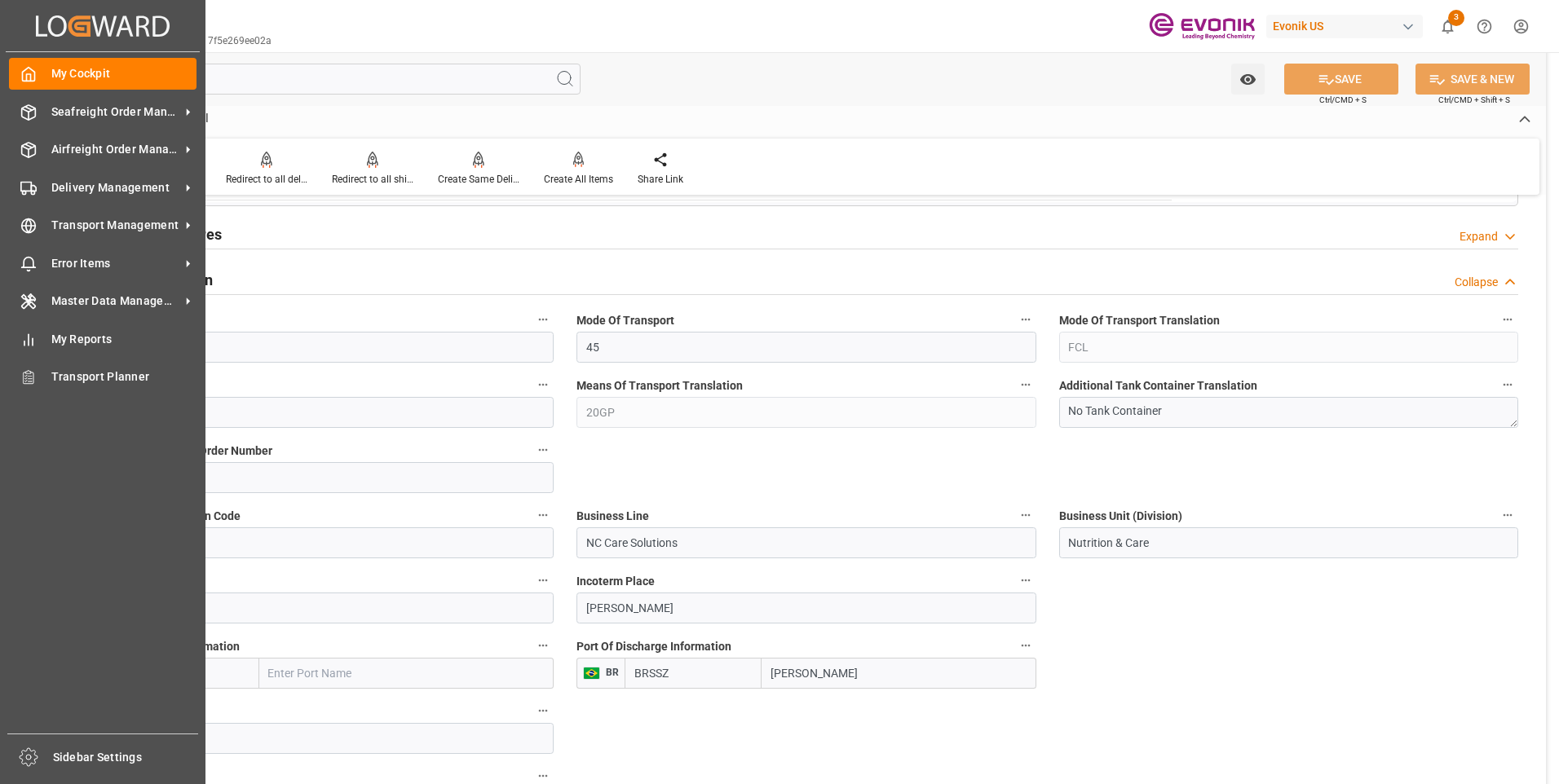
click at [6, 76] on div "My Cockpit My Cockpit Seafreight Order Management Seafreight Order Management A…" at bounding box center [102, 392] width 194 height 681
click at [22, 74] on icon at bounding box center [29, 74] width 16 height 16
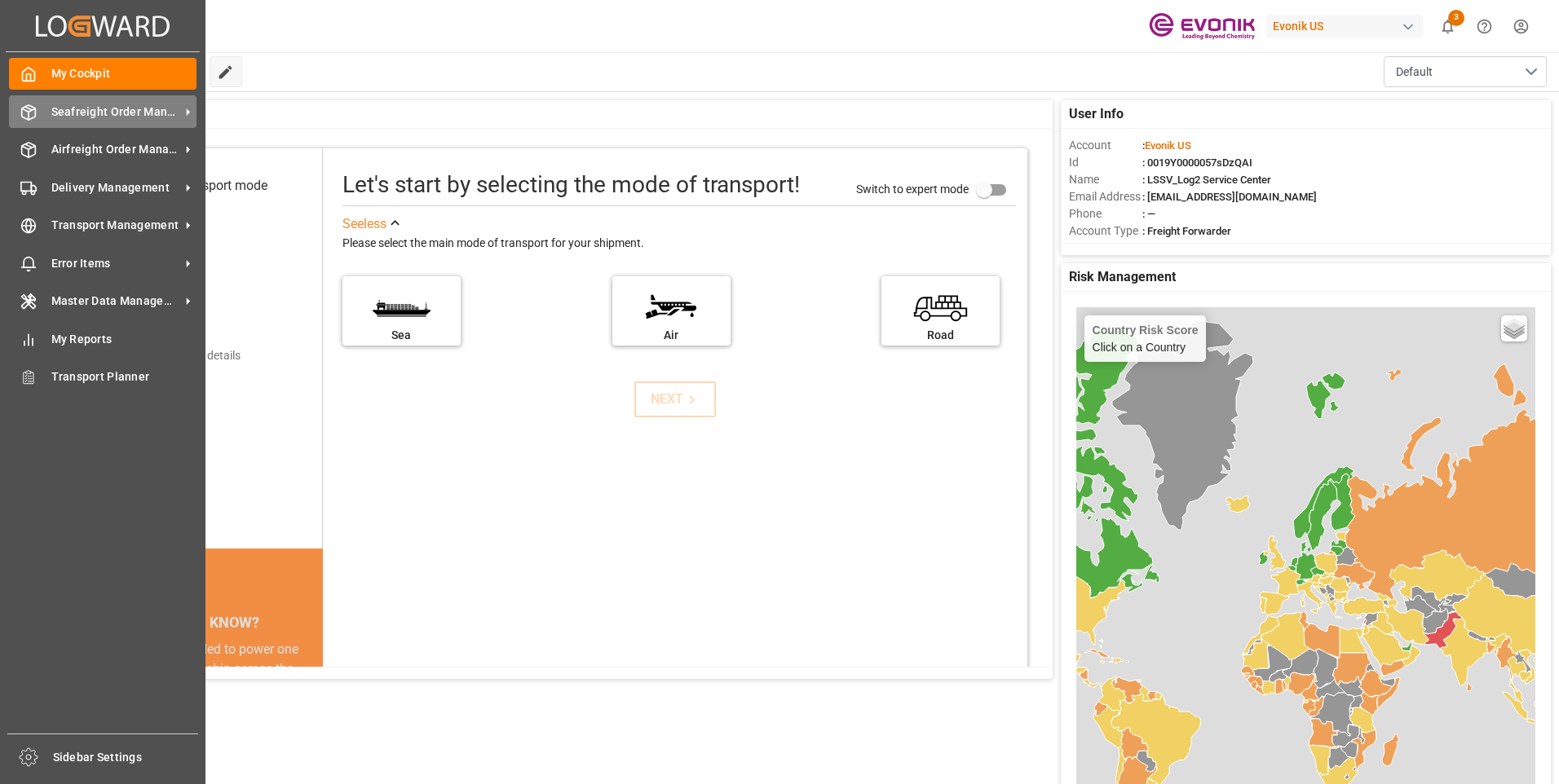
click at [31, 111] on icon at bounding box center [29, 112] width 16 height 16
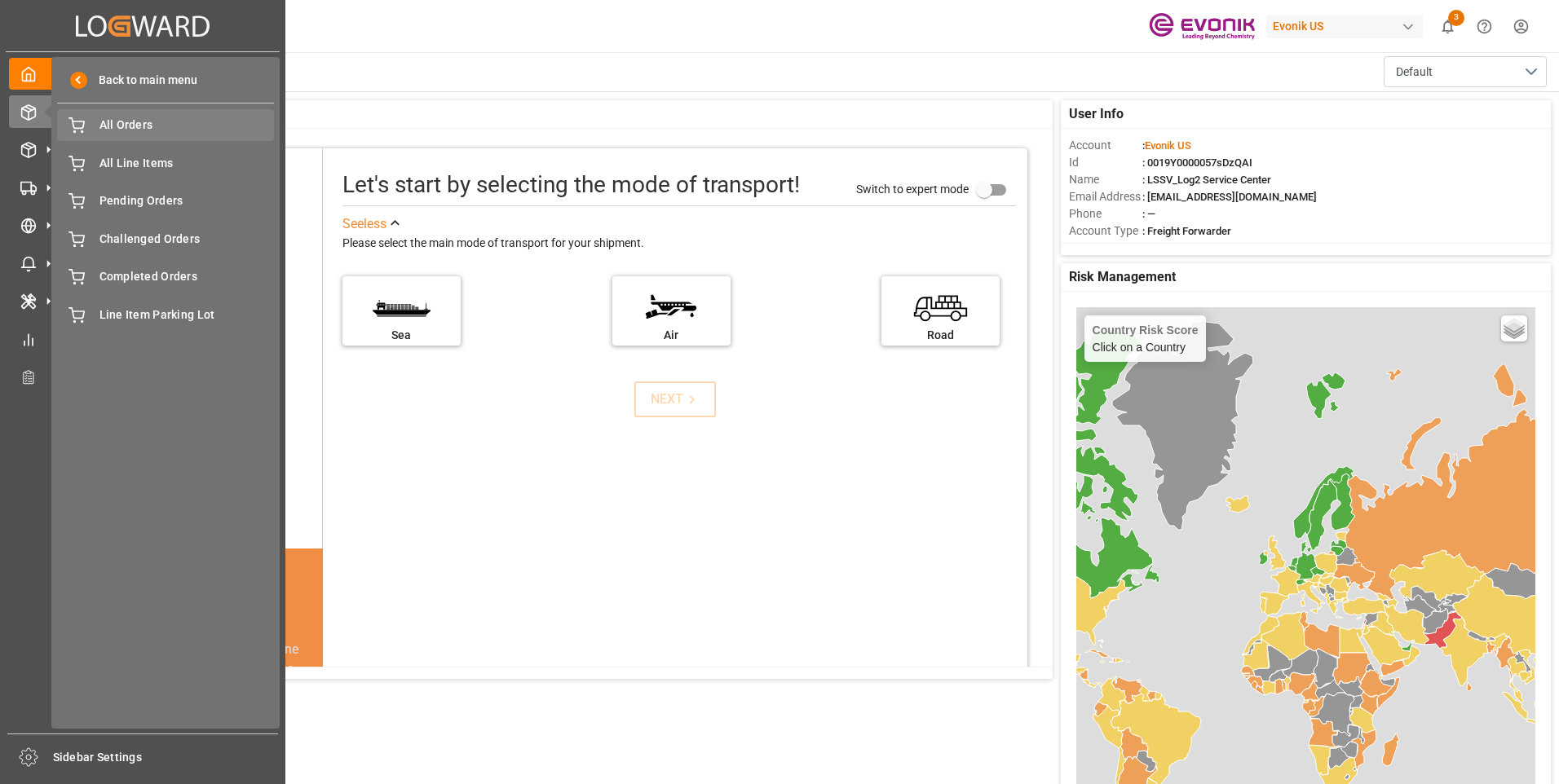
click at [106, 123] on span "All Orders" at bounding box center [187, 125] width 175 height 17
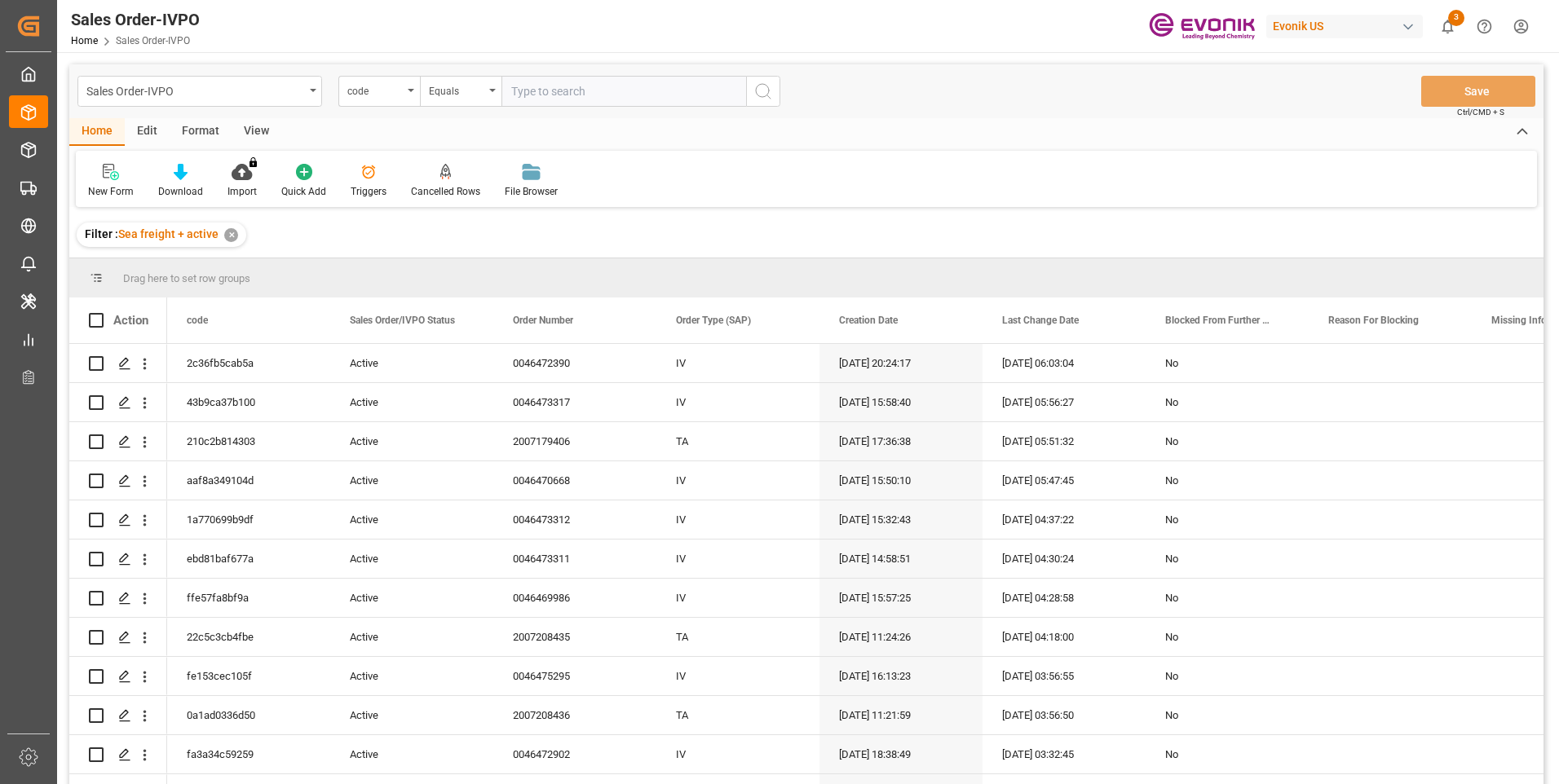
click at [577, 95] on input "text" at bounding box center [624, 91] width 244 height 31
paste input "7f5e269ee02a"
type input "7f5e269ee02a"
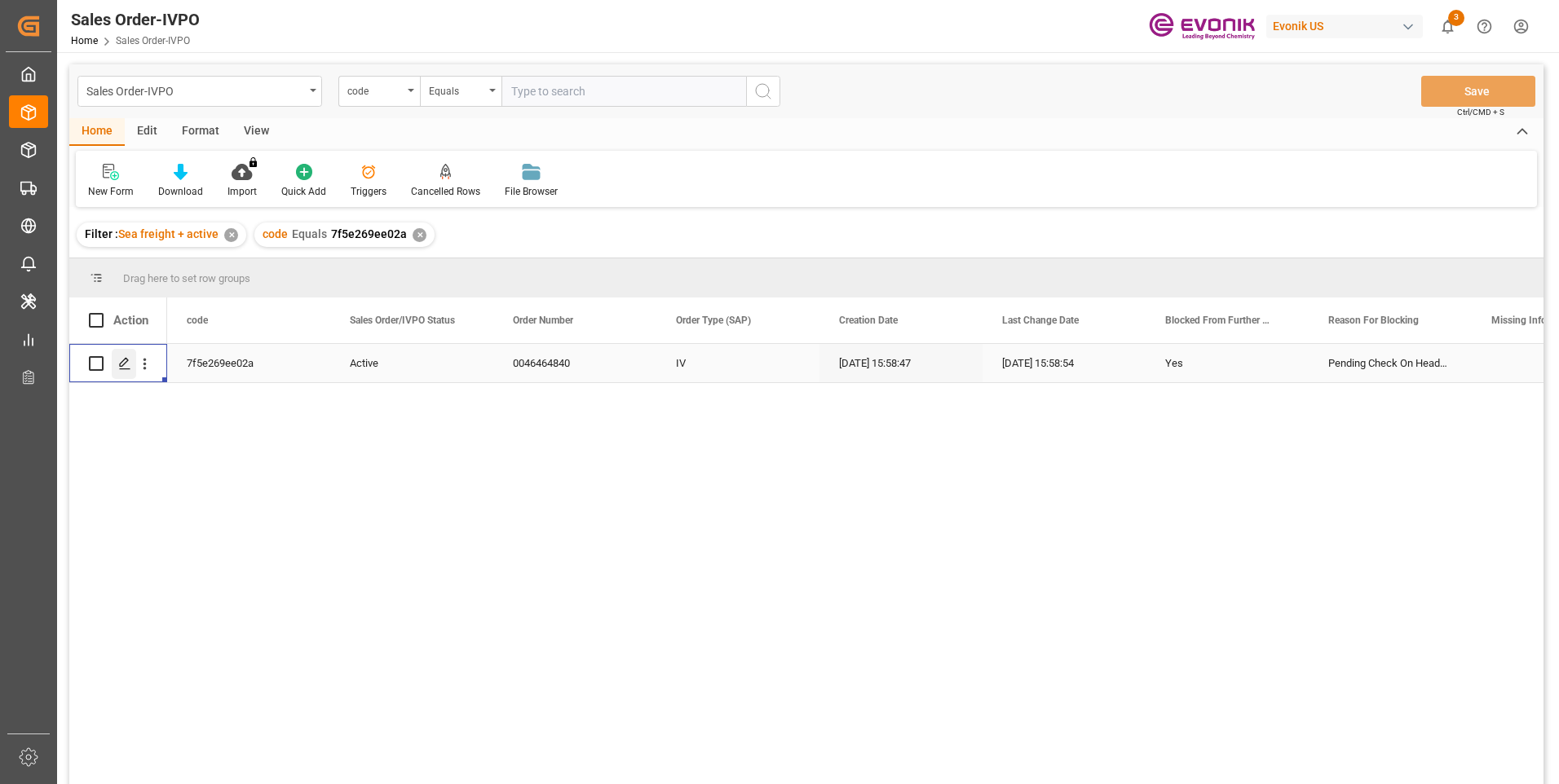
click at [128, 360] on polygon "Press SPACE to select this row." at bounding box center [123, 362] width 8 height 8
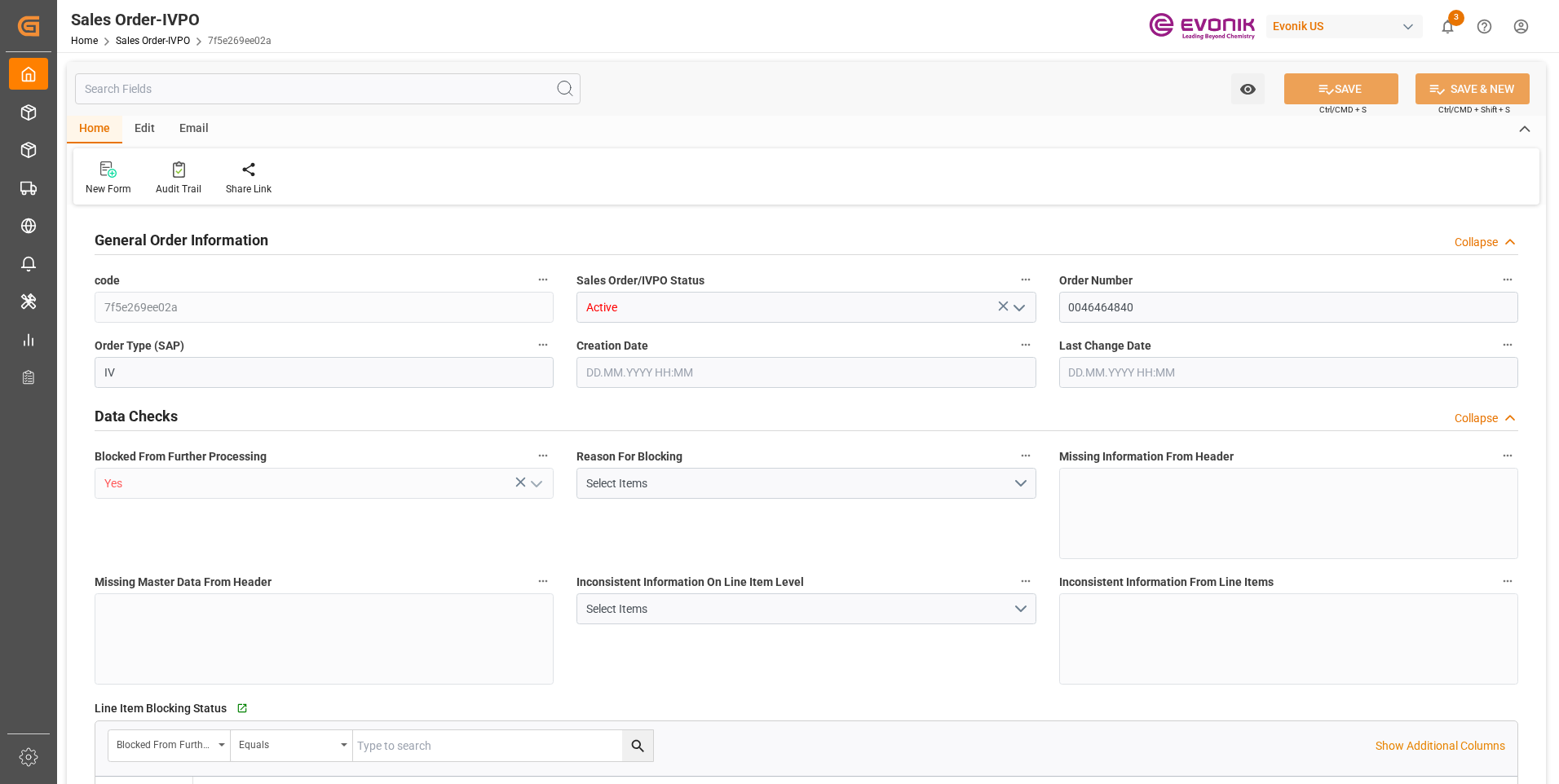
type input "BRSSZ"
type input "0"
type input "1"
type input "6375.6"
type input "03.10.2025 15:58"
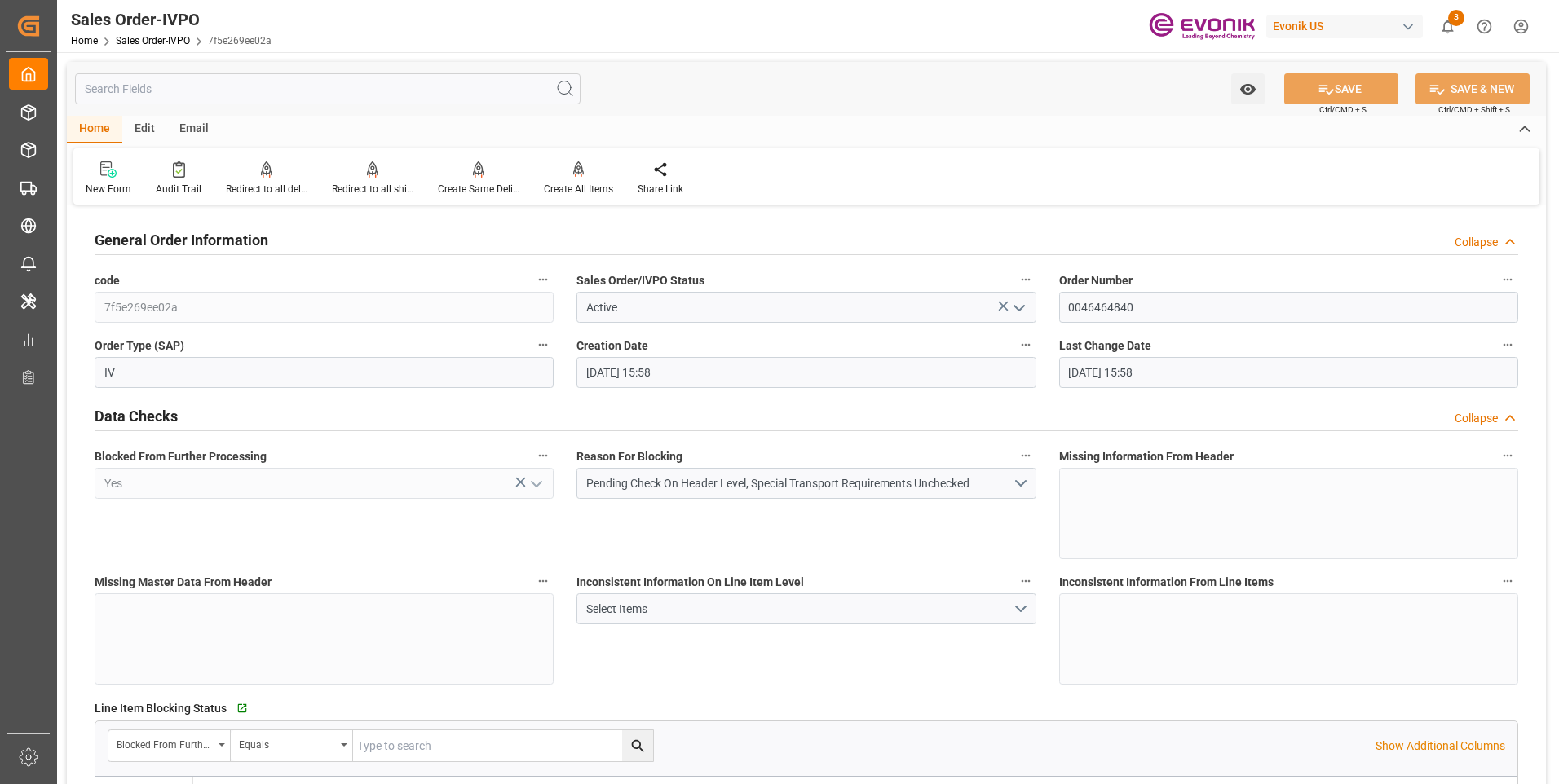
type input "03.10.2025 15:58"
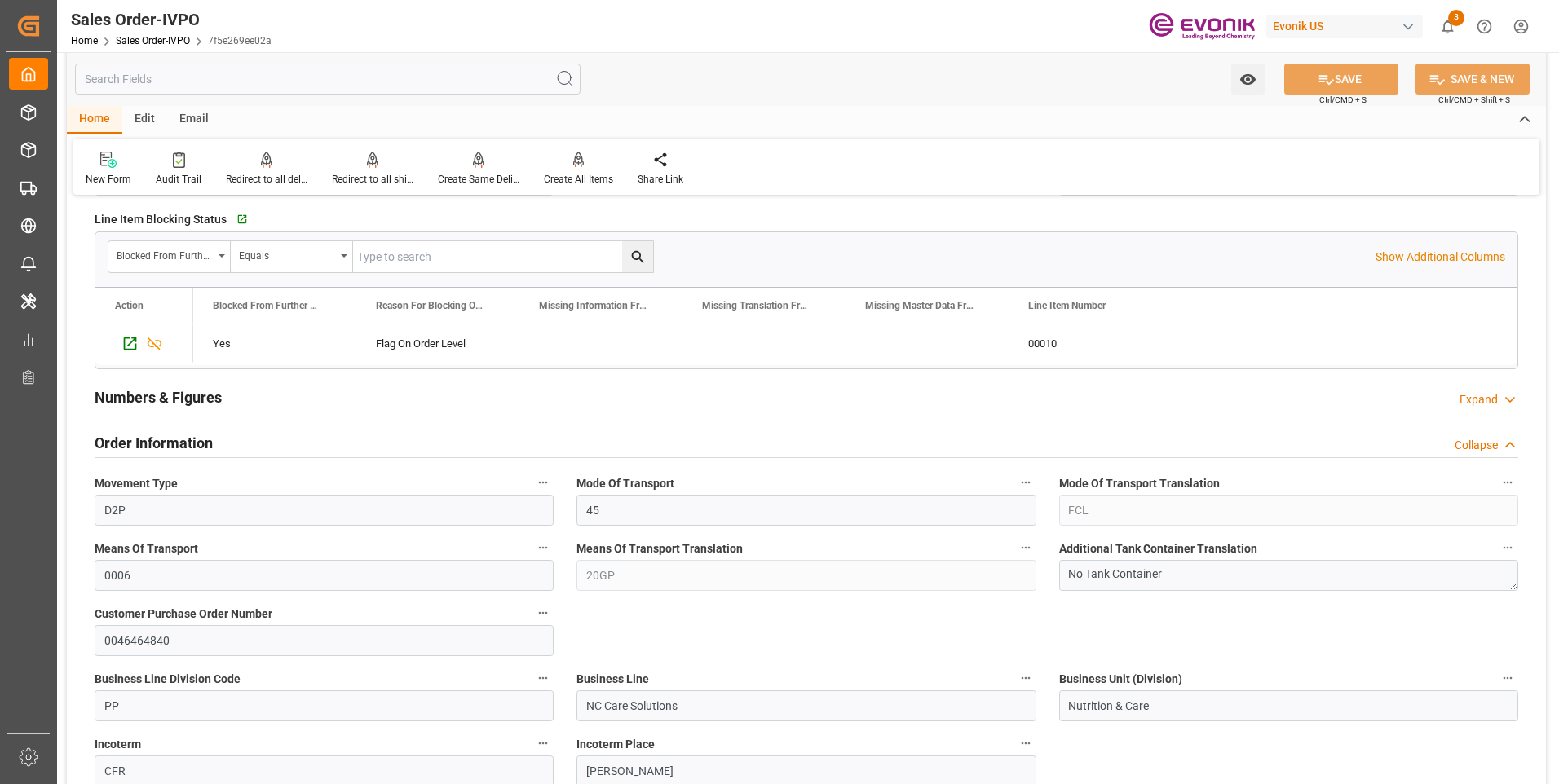
scroll to position [570, 0]
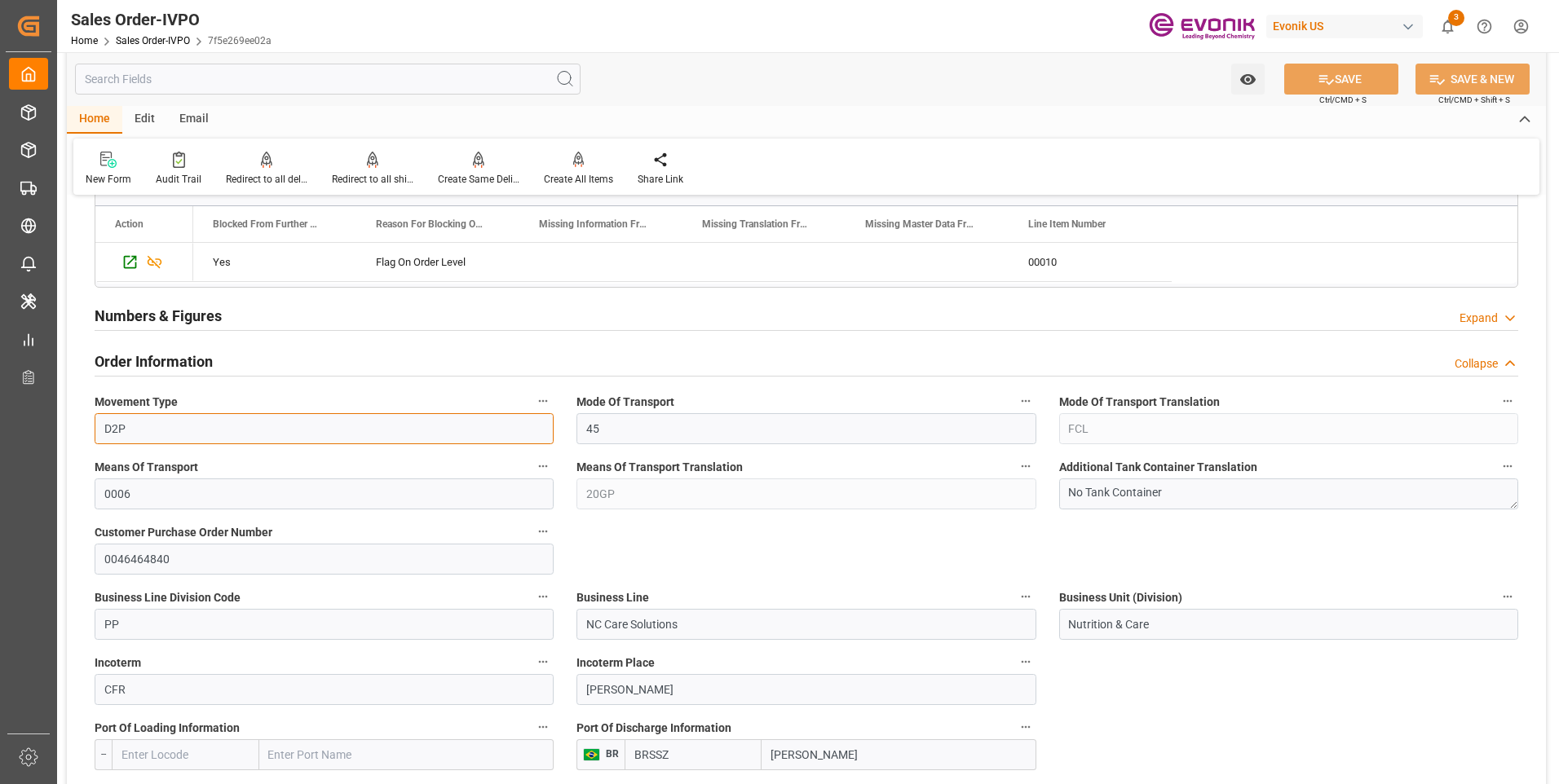
drag, startPoint x: 137, startPoint y: 427, endPoint x: 85, endPoint y: 427, distance: 52.0
click at [85, 427] on div "Movement Type D2P" at bounding box center [324, 417] width 482 height 66
click at [576, 492] on div "Means Of Transport Translation 20GP" at bounding box center [806, 482] width 482 height 66
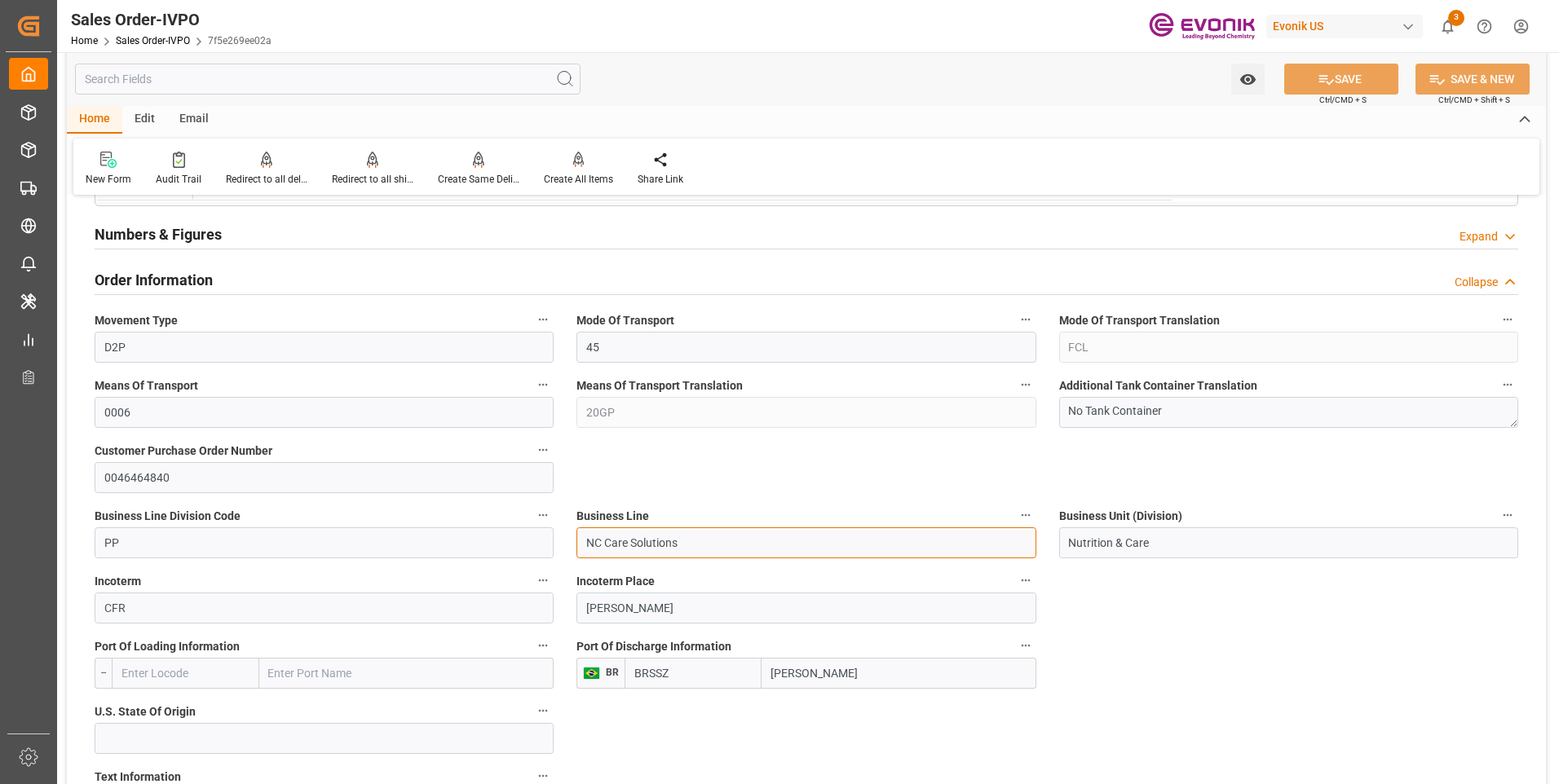
drag, startPoint x: 687, startPoint y: 553, endPoint x: 571, endPoint y: 541, distance: 116.6
click at [571, 541] on div "Business Line NC Care Solutions" at bounding box center [806, 531] width 482 height 66
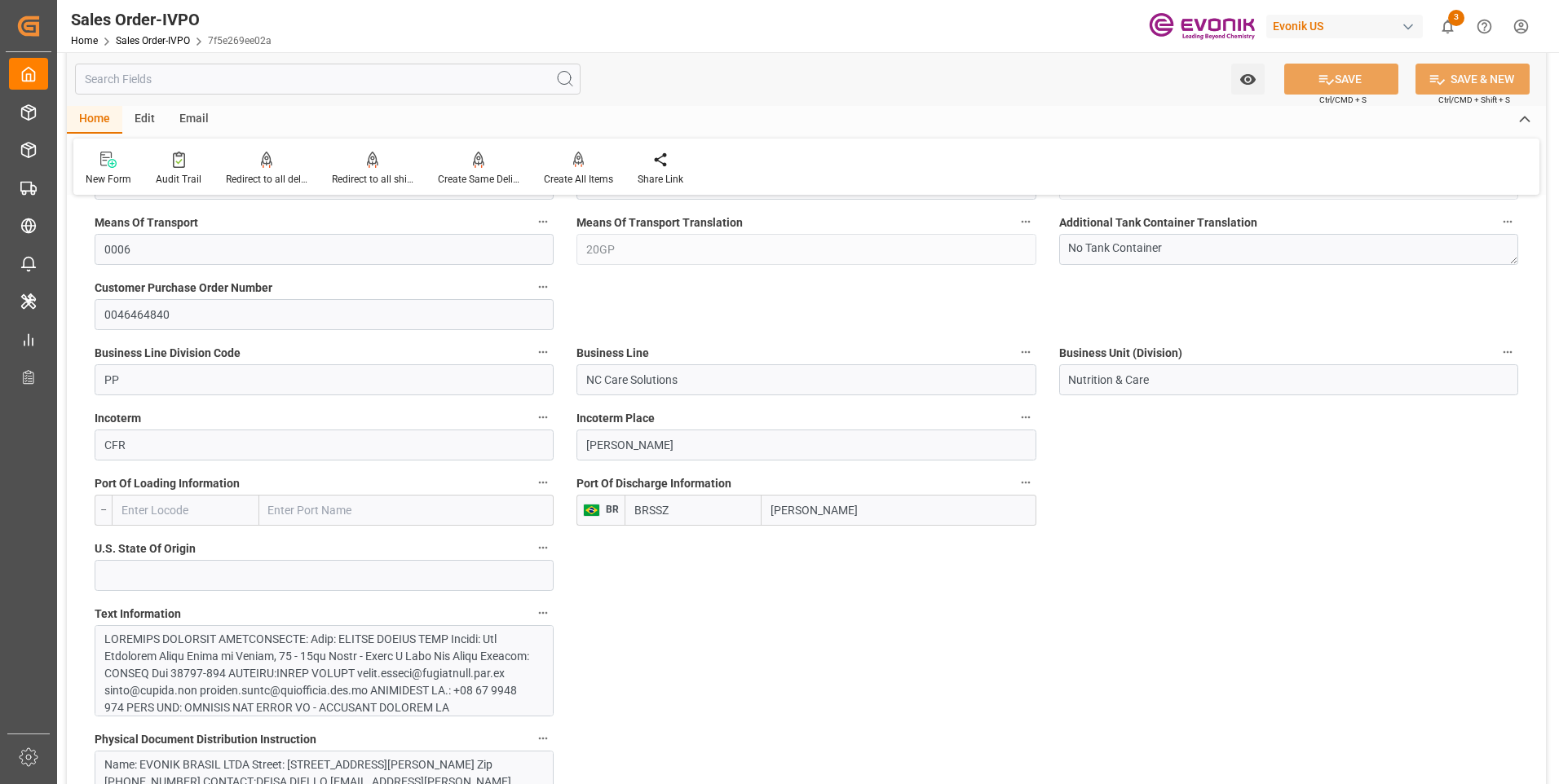
drag, startPoint x: 830, startPoint y: 514, endPoint x: 760, endPoint y: 506, distance: 70.5
click at [760, 506] on div "BRSSZ Santos" at bounding box center [829, 510] width 411 height 31
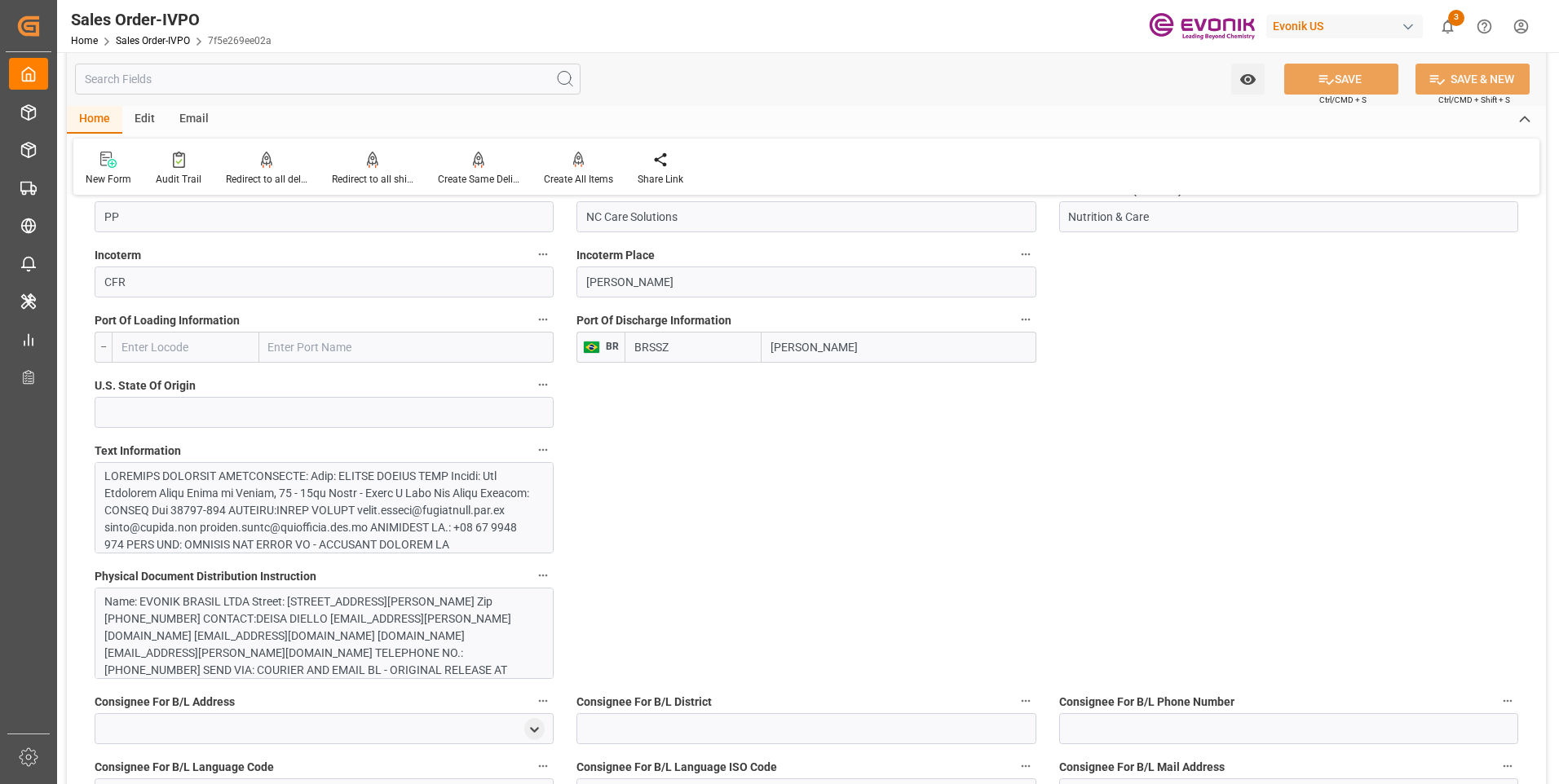
click at [414, 494] on div at bounding box center [317, 665] width 427 height 393
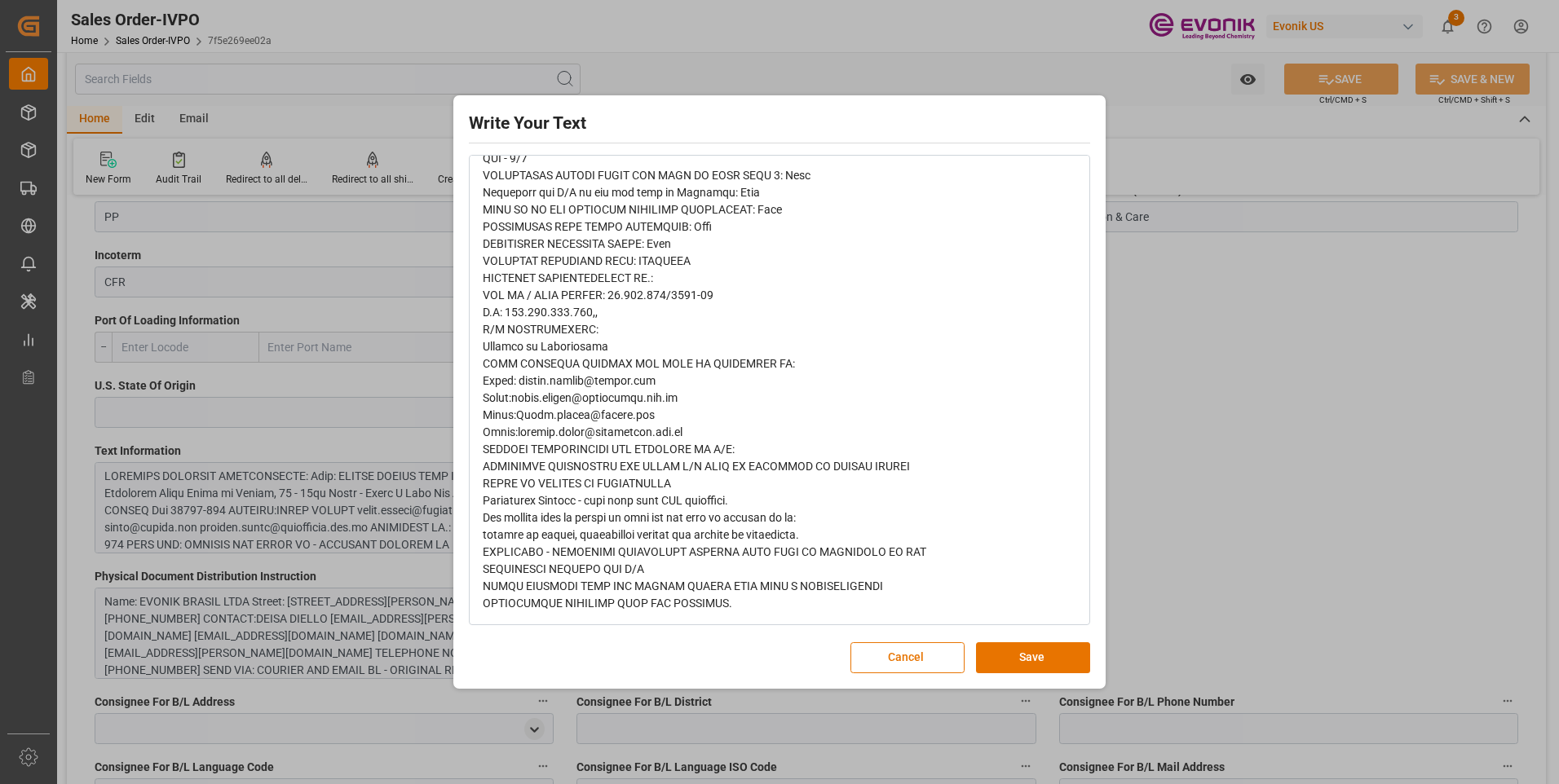
scroll to position [0, 0]
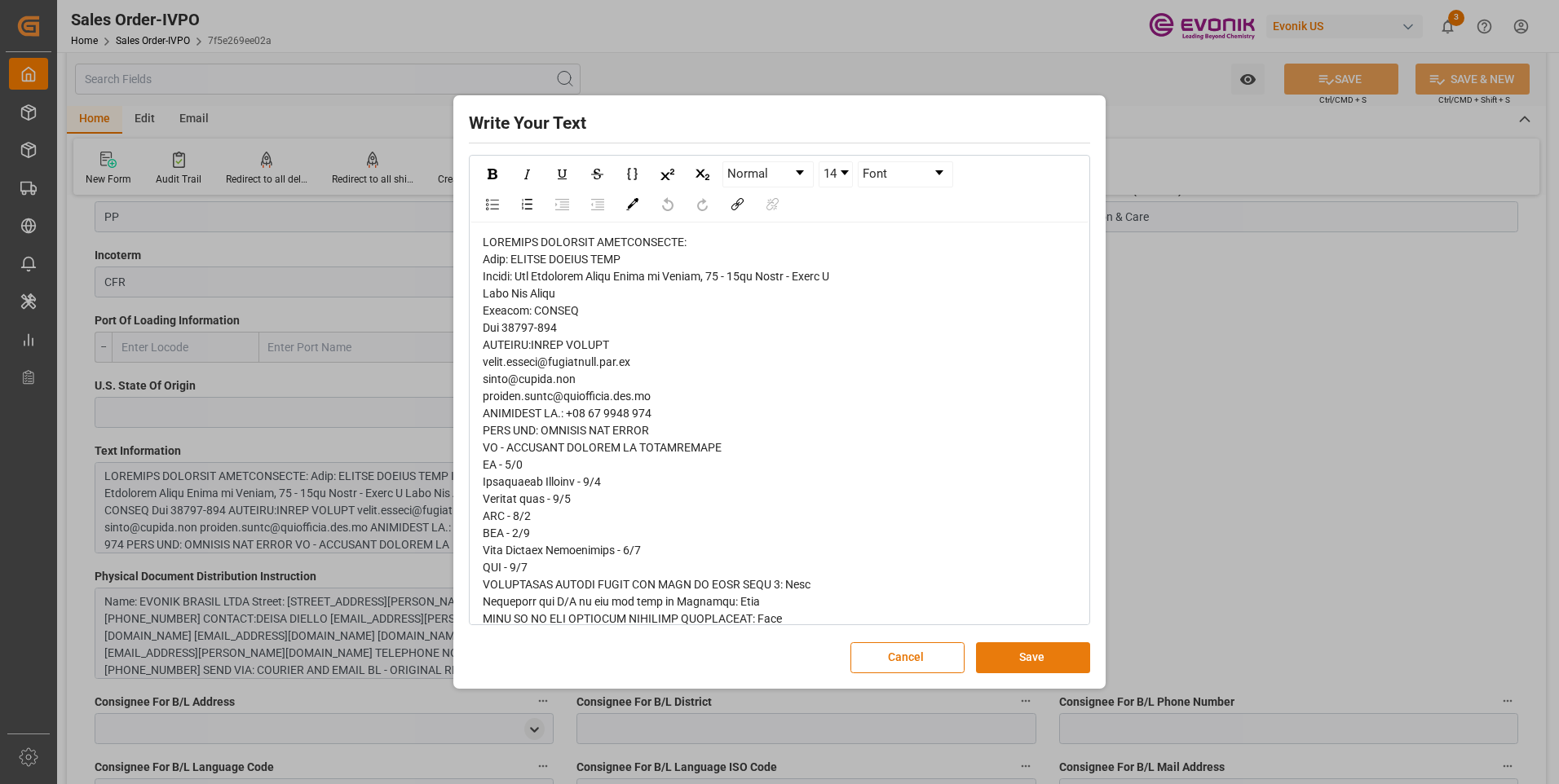
click at [1008, 657] on button "Save" at bounding box center [1032, 657] width 114 height 31
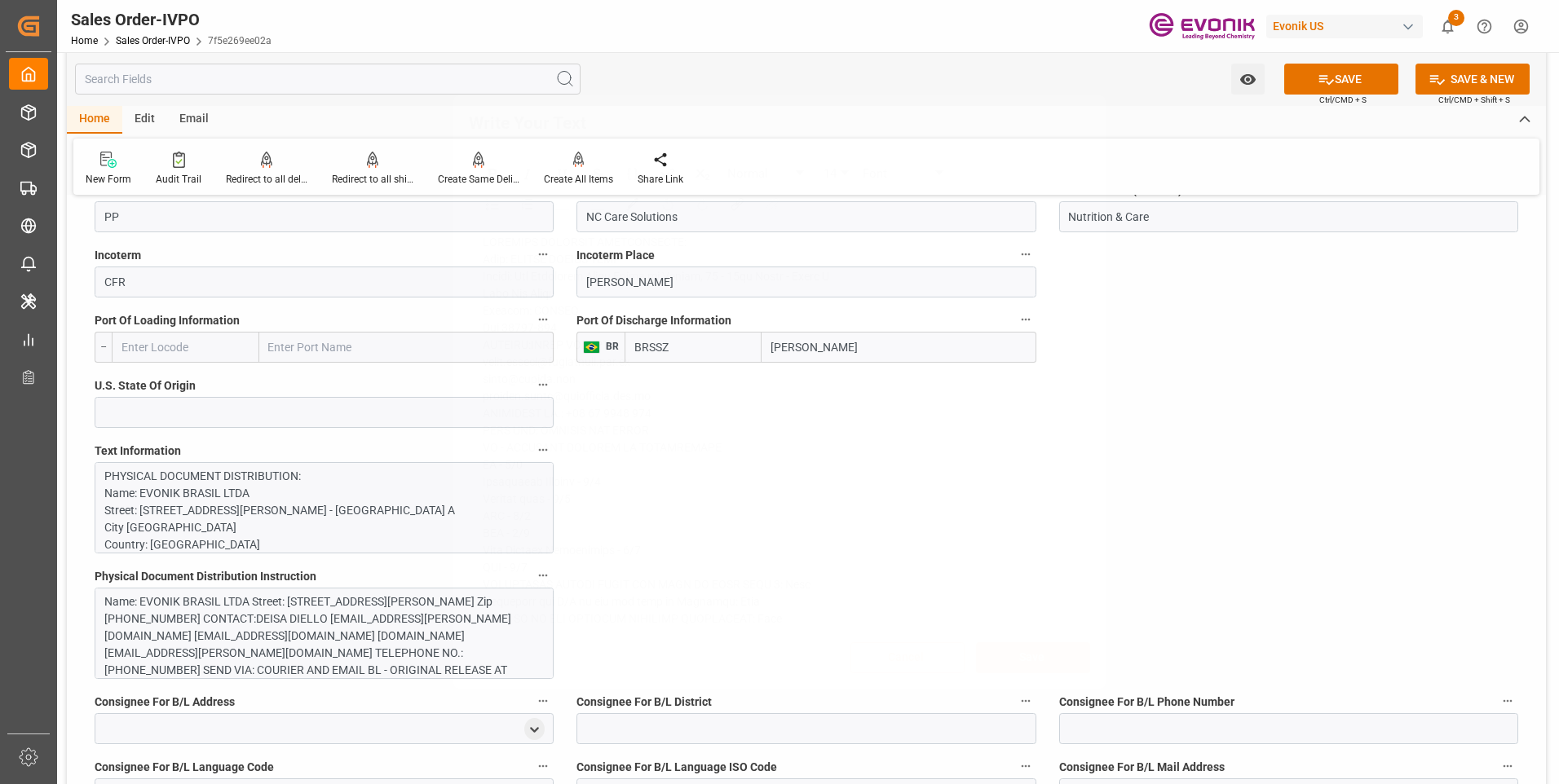
click at [330, 642] on div "Name: EVONIK BRASIL LTDA Street: [STREET_ADDRESS][PERSON_NAME] Zip [PHONE_NUMBE…" at bounding box center [317, 652] width 427 height 119
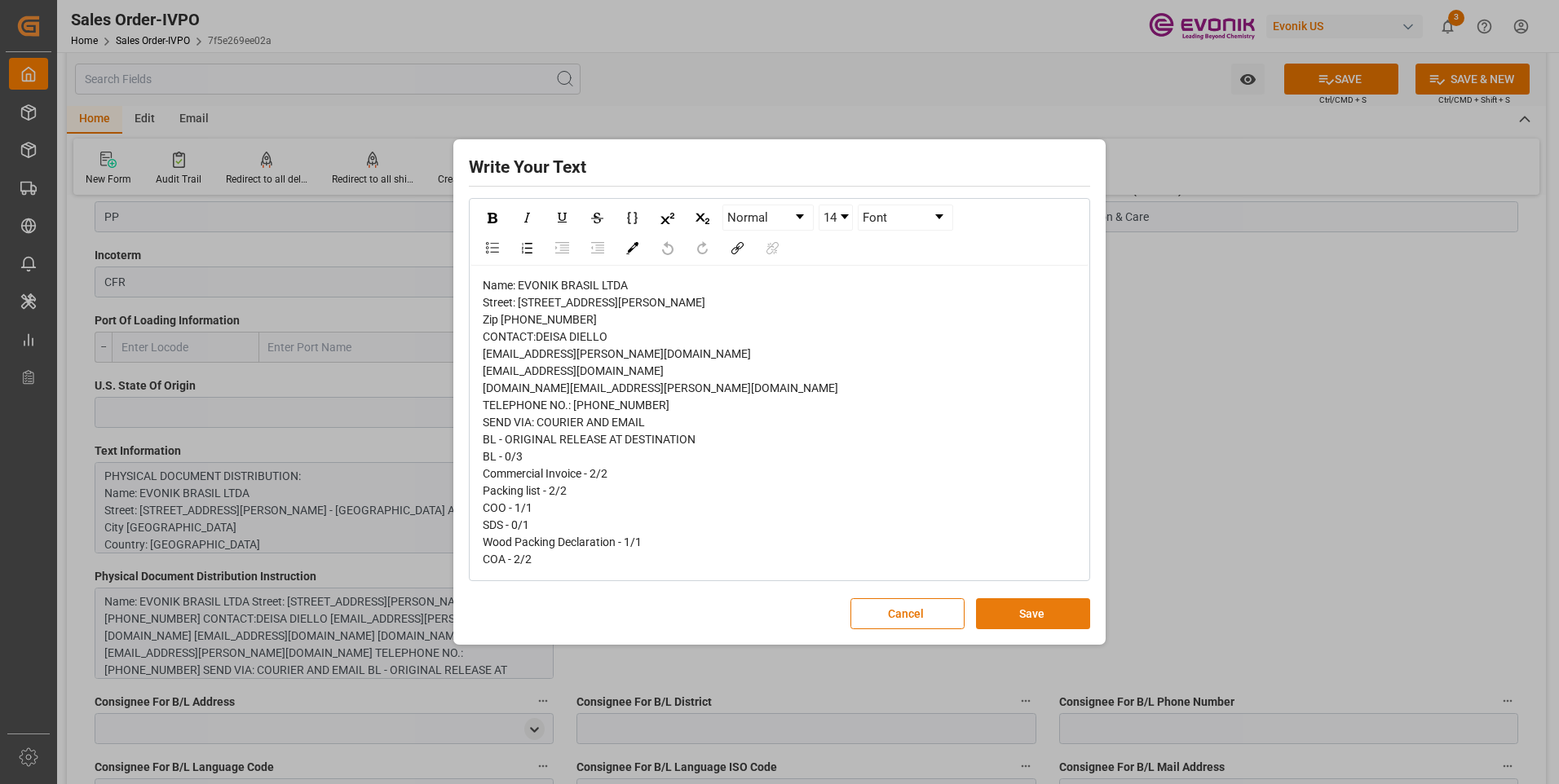
click at [1016, 620] on button "Save" at bounding box center [1032, 613] width 114 height 31
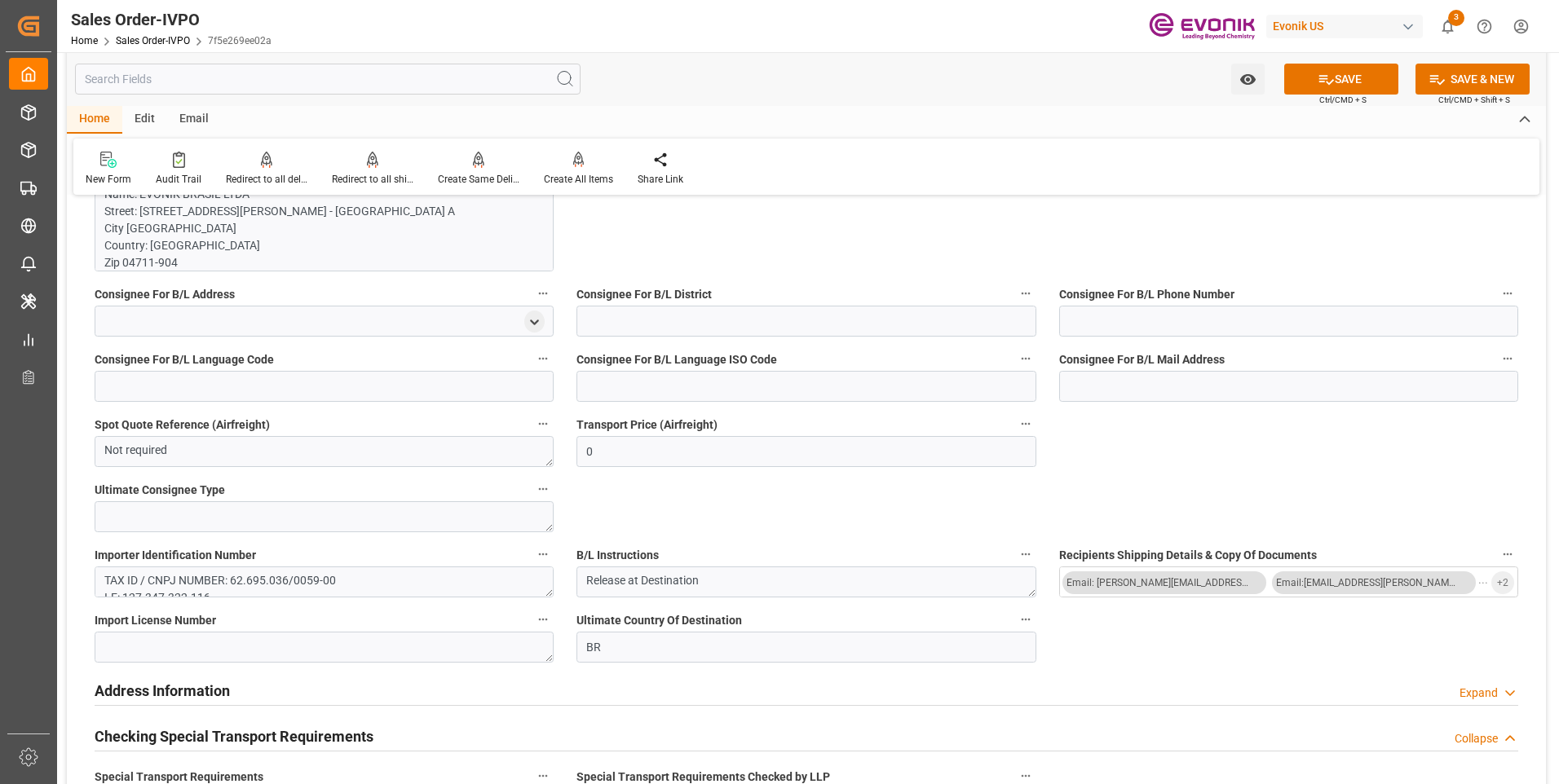
scroll to position [1548, 0]
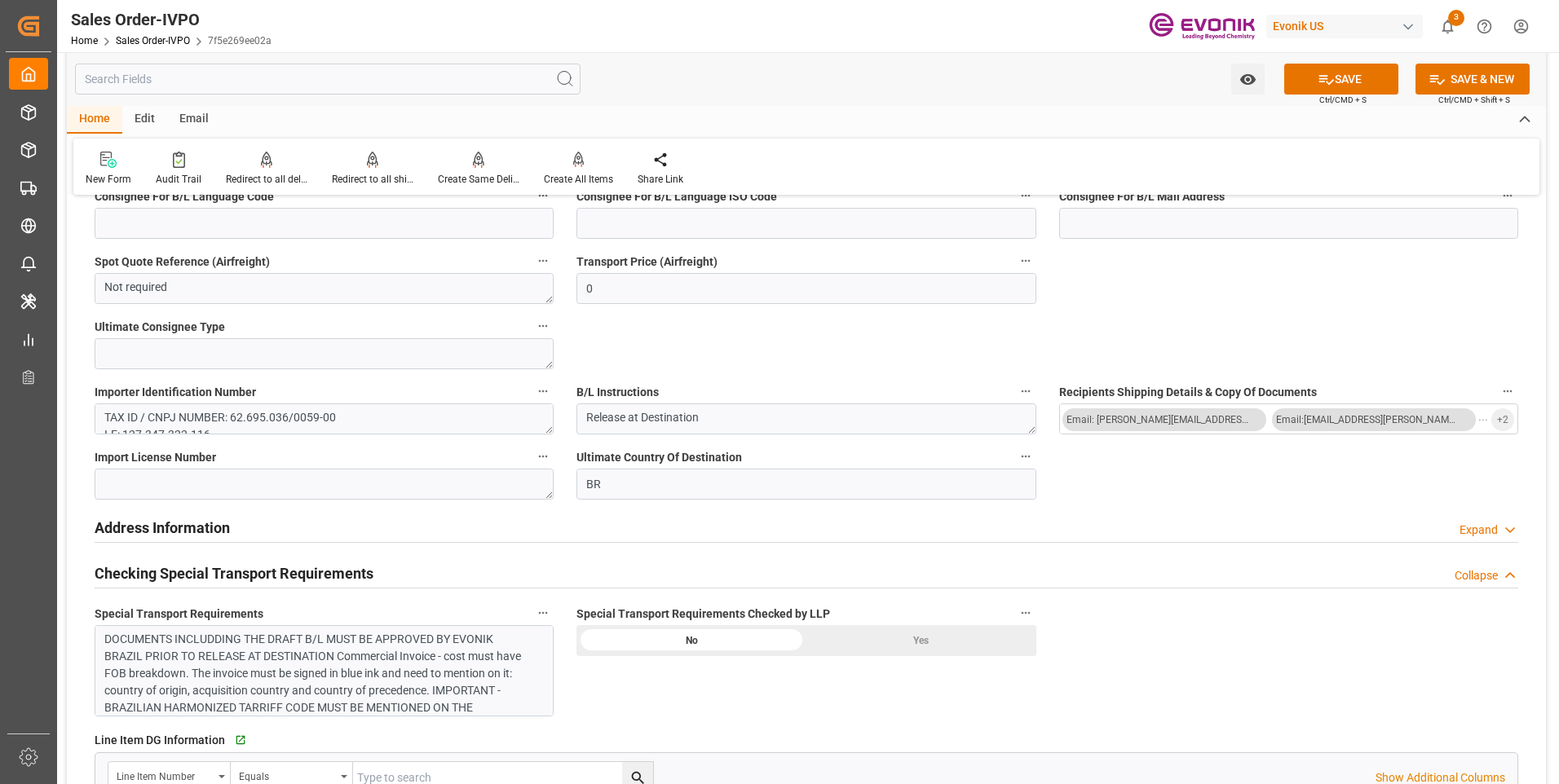
click at [412, 678] on div "DOCUMENTS INCLUDDING THE DRAFT B/L MUST BE APPROVED BY EVONIK BRAZIL PRIOR TO R…" at bounding box center [317, 699] width 427 height 137
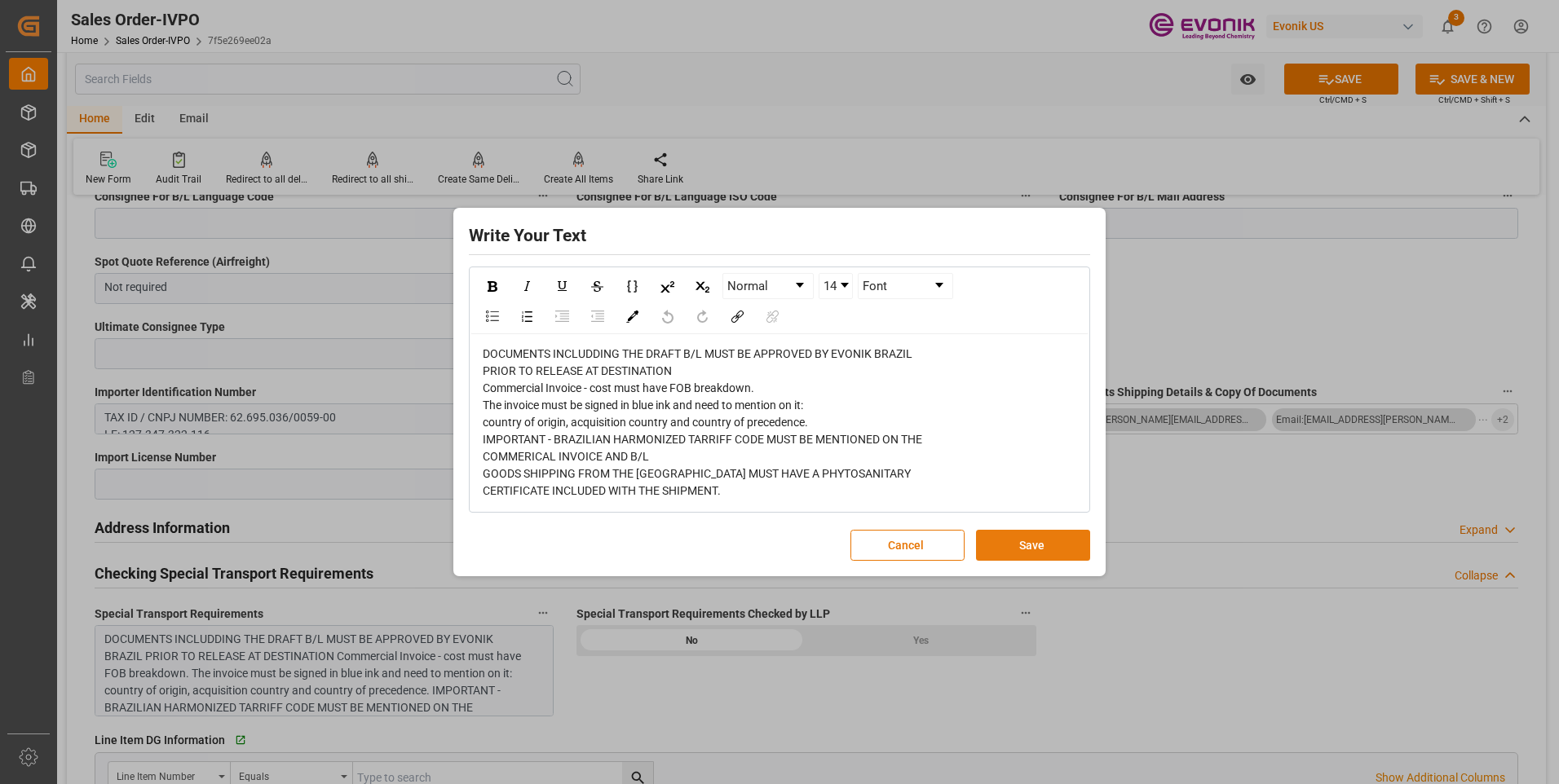
click at [1028, 550] on button "Save" at bounding box center [1032, 545] width 114 height 31
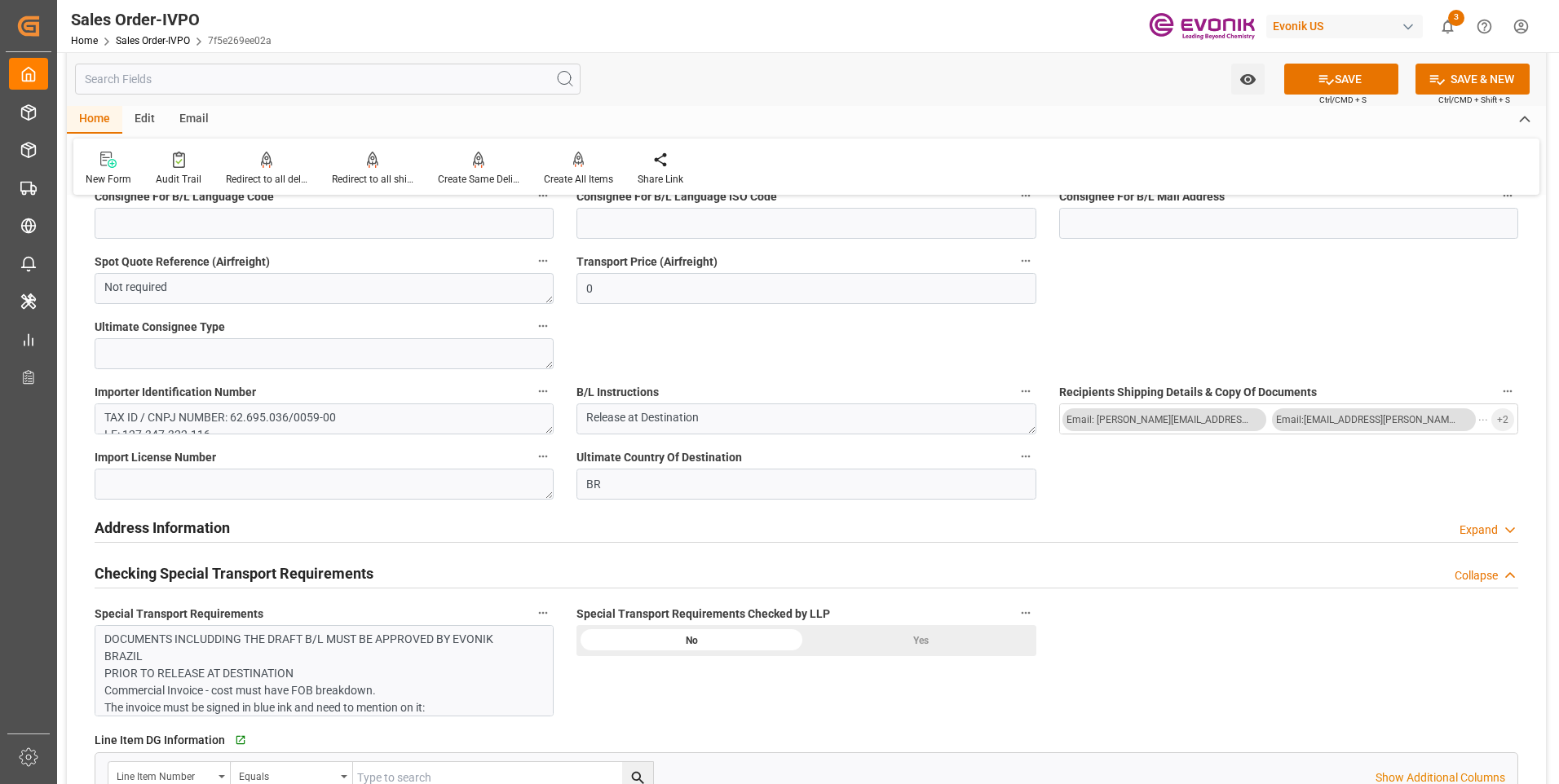
click at [925, 641] on div "Yes" at bounding box center [921, 640] width 230 height 31
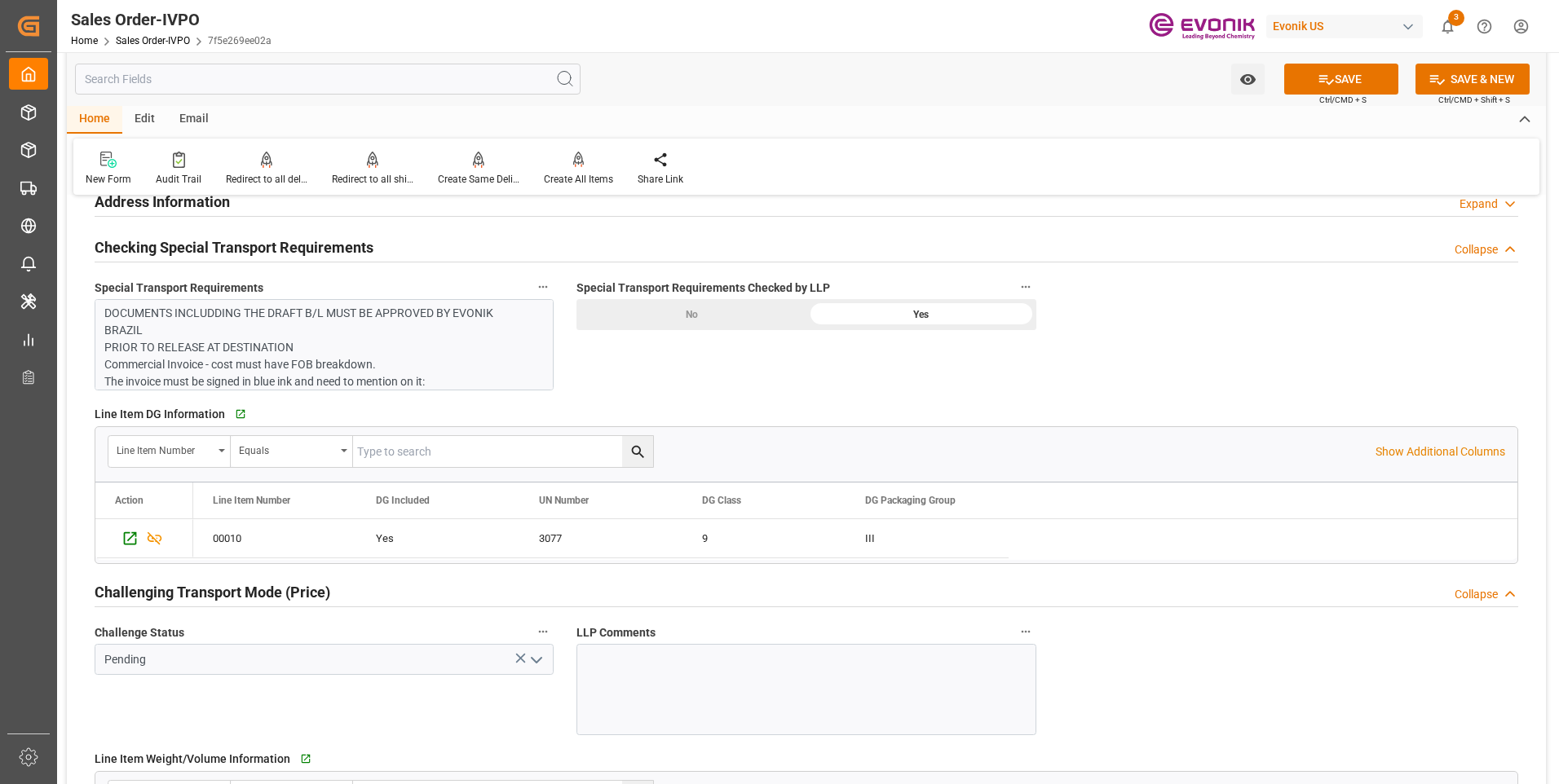
scroll to position [1955, 0]
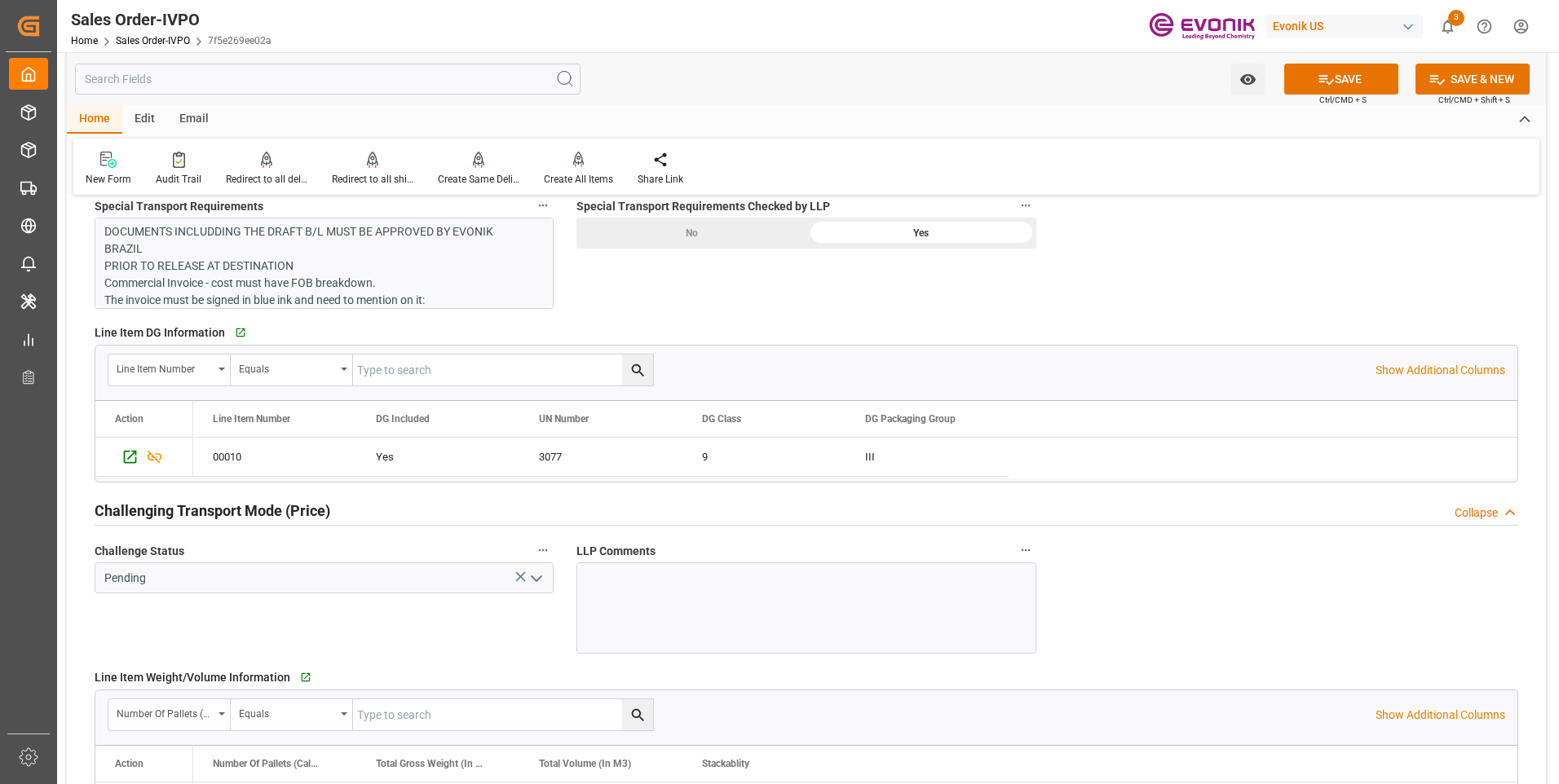
click at [542, 579] on icon "open menu" at bounding box center [536, 578] width 20 height 20
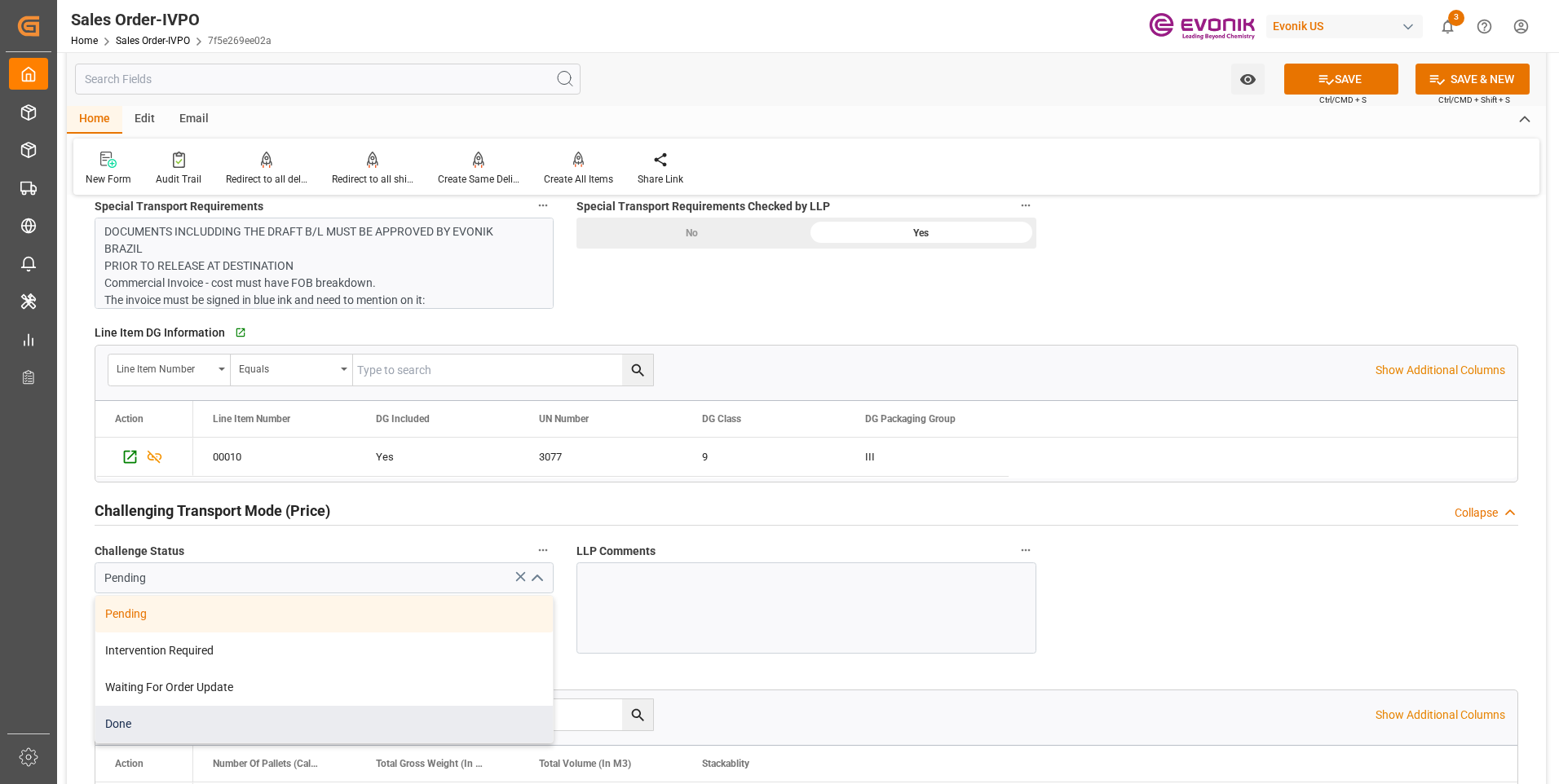
click at [182, 716] on div "Done" at bounding box center [323, 724] width 457 height 37
type input "Done"
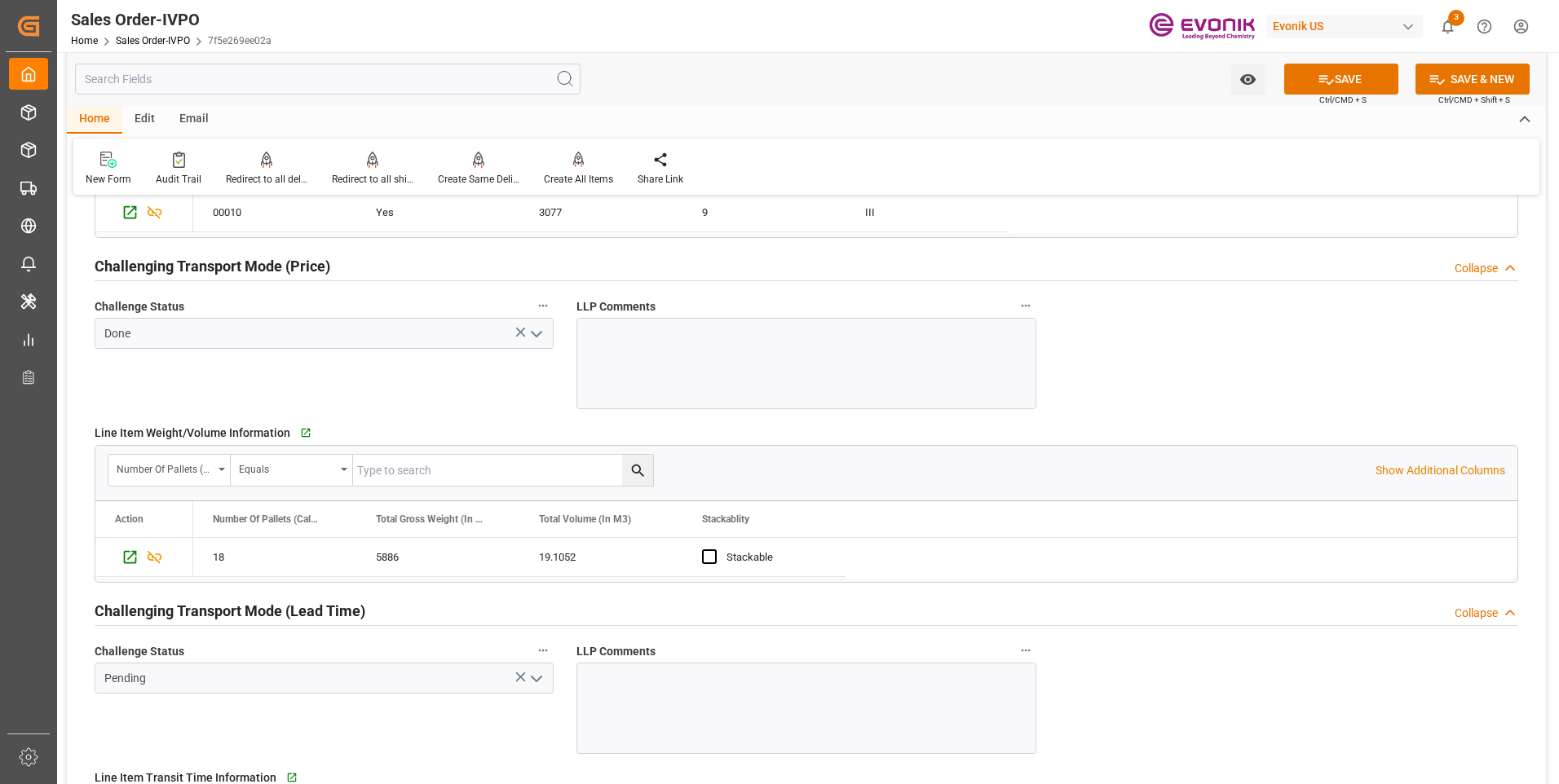
scroll to position [2281, 0]
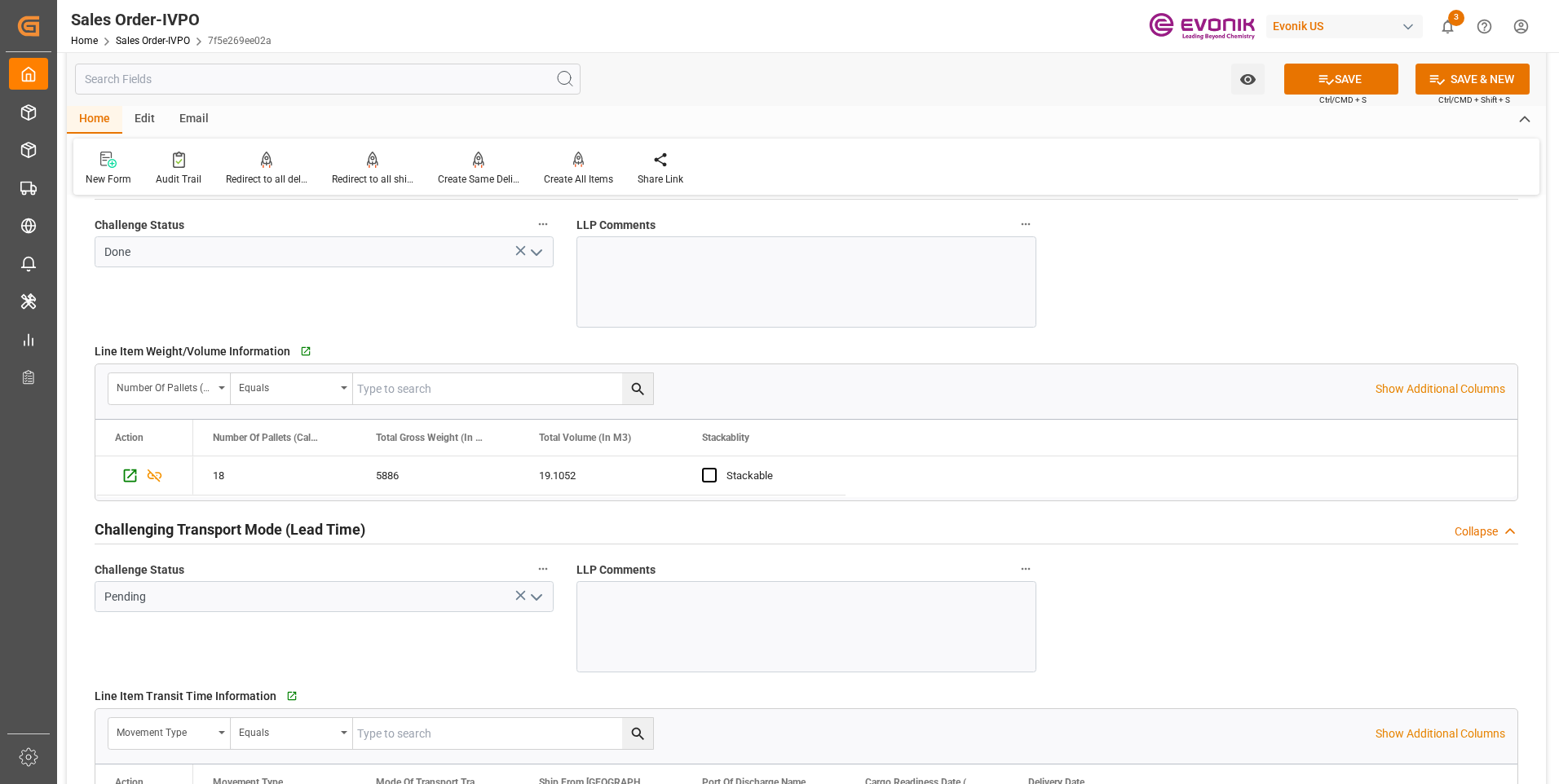
click at [537, 603] on icon "open menu" at bounding box center [536, 597] width 20 height 20
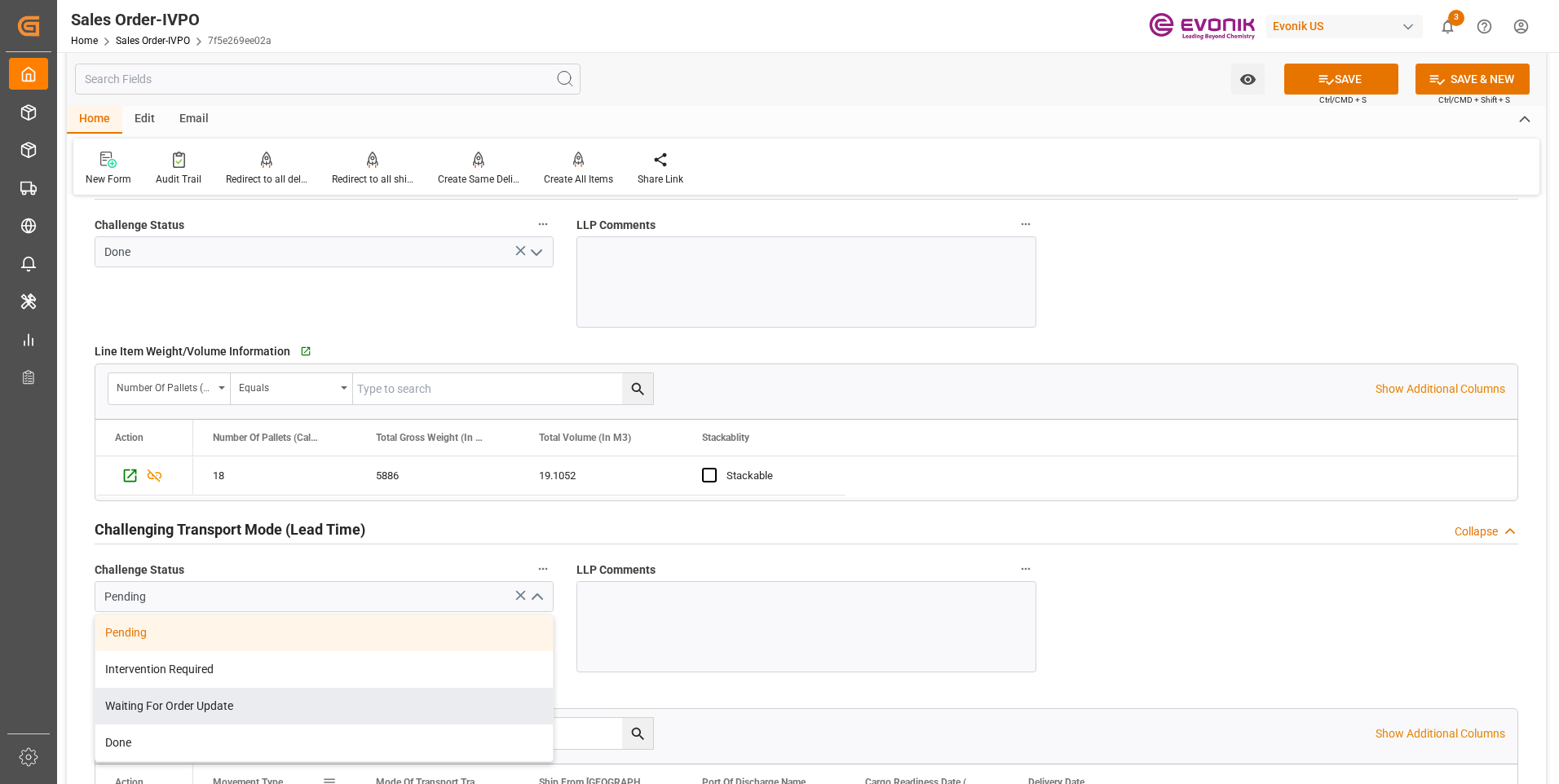
scroll to position [2444, 0]
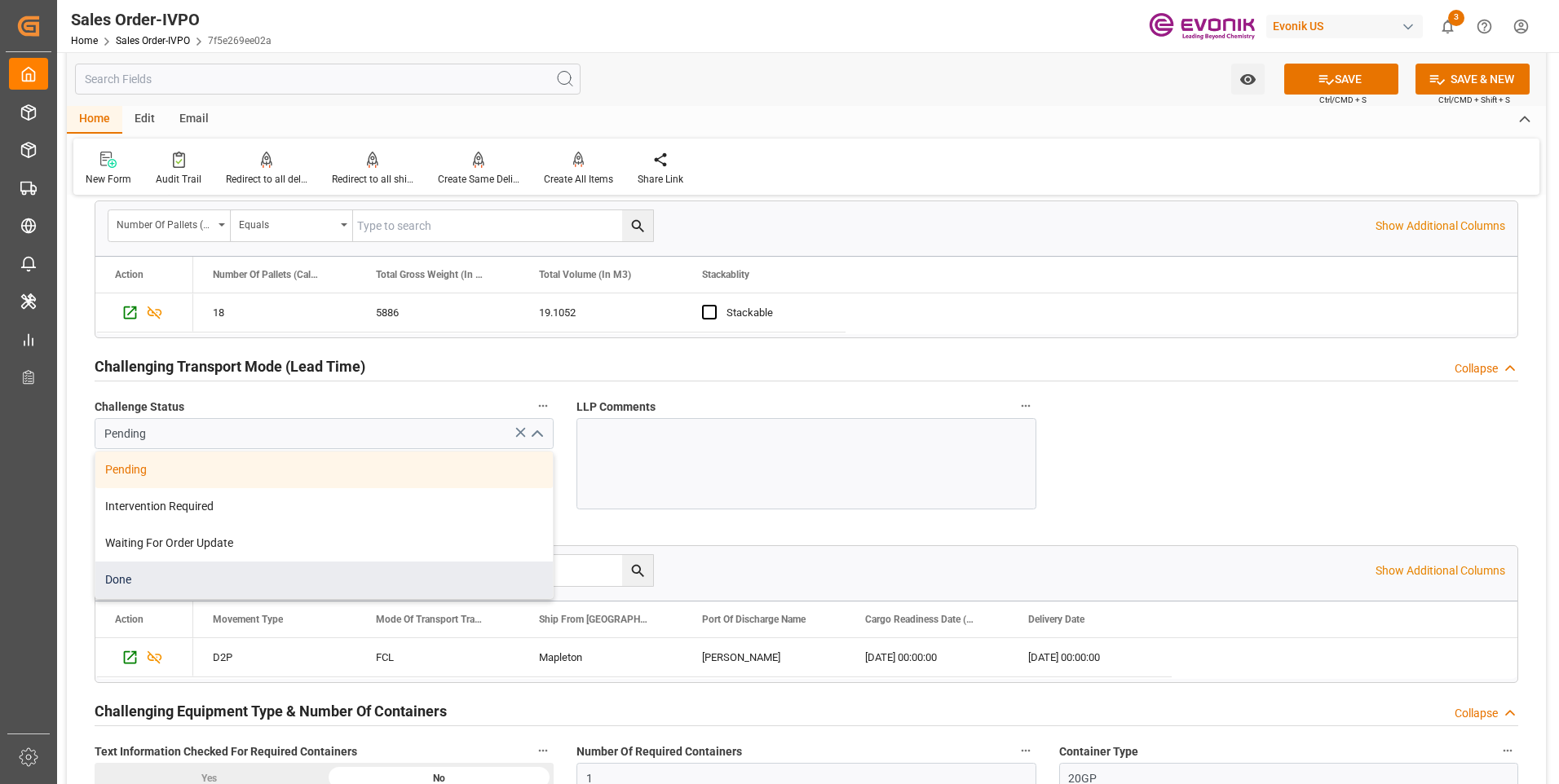
click at [145, 576] on div "Done" at bounding box center [323, 579] width 457 height 37
type input "Done"
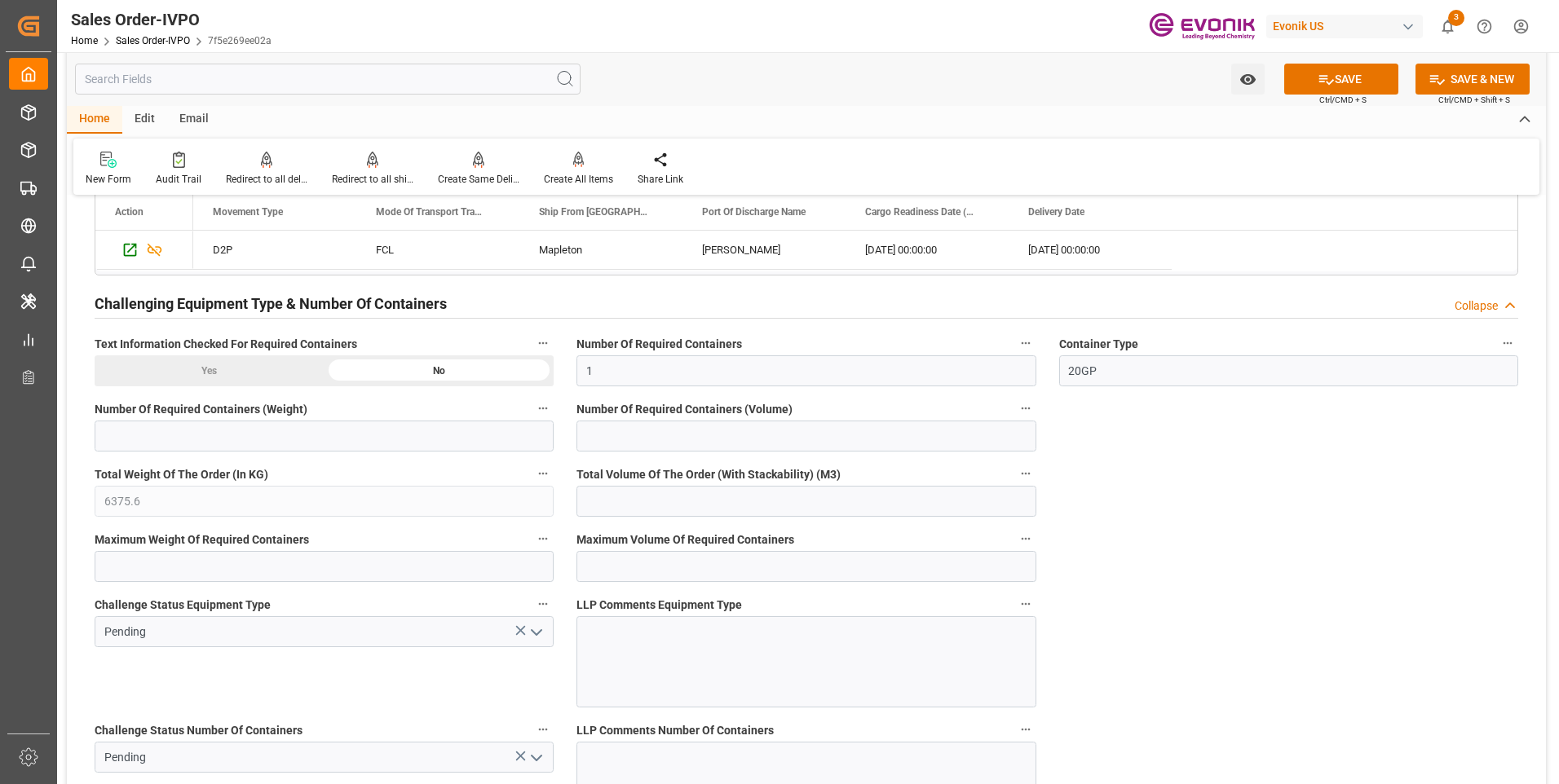
scroll to position [2933, 0]
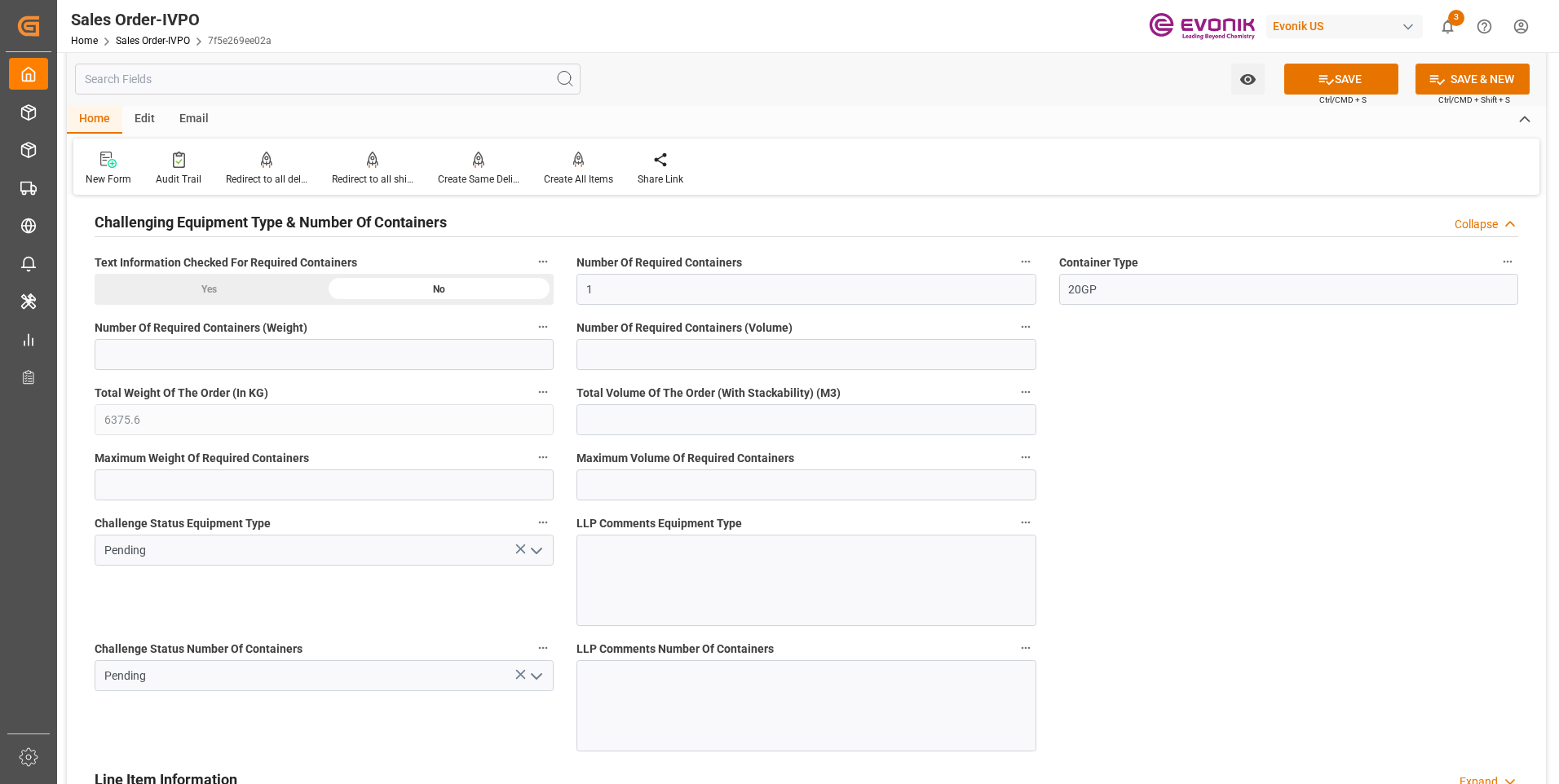
click at [536, 546] on icon "open menu" at bounding box center [536, 551] width 20 height 20
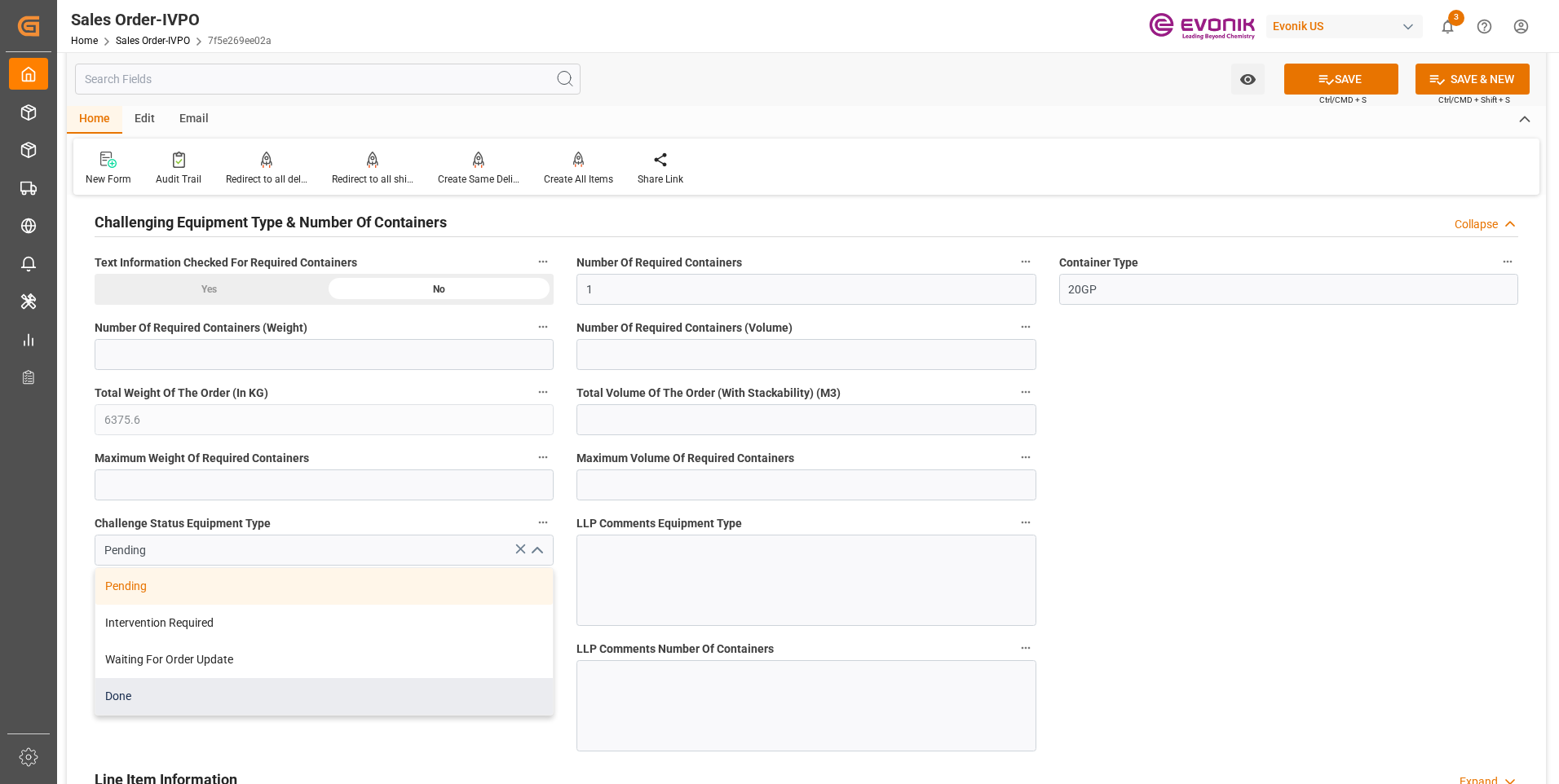
drag, startPoint x: 191, startPoint y: 707, endPoint x: 243, endPoint y: 707, distance: 52.0
click at [192, 707] on div "Done" at bounding box center [323, 696] width 457 height 37
type input "Done"
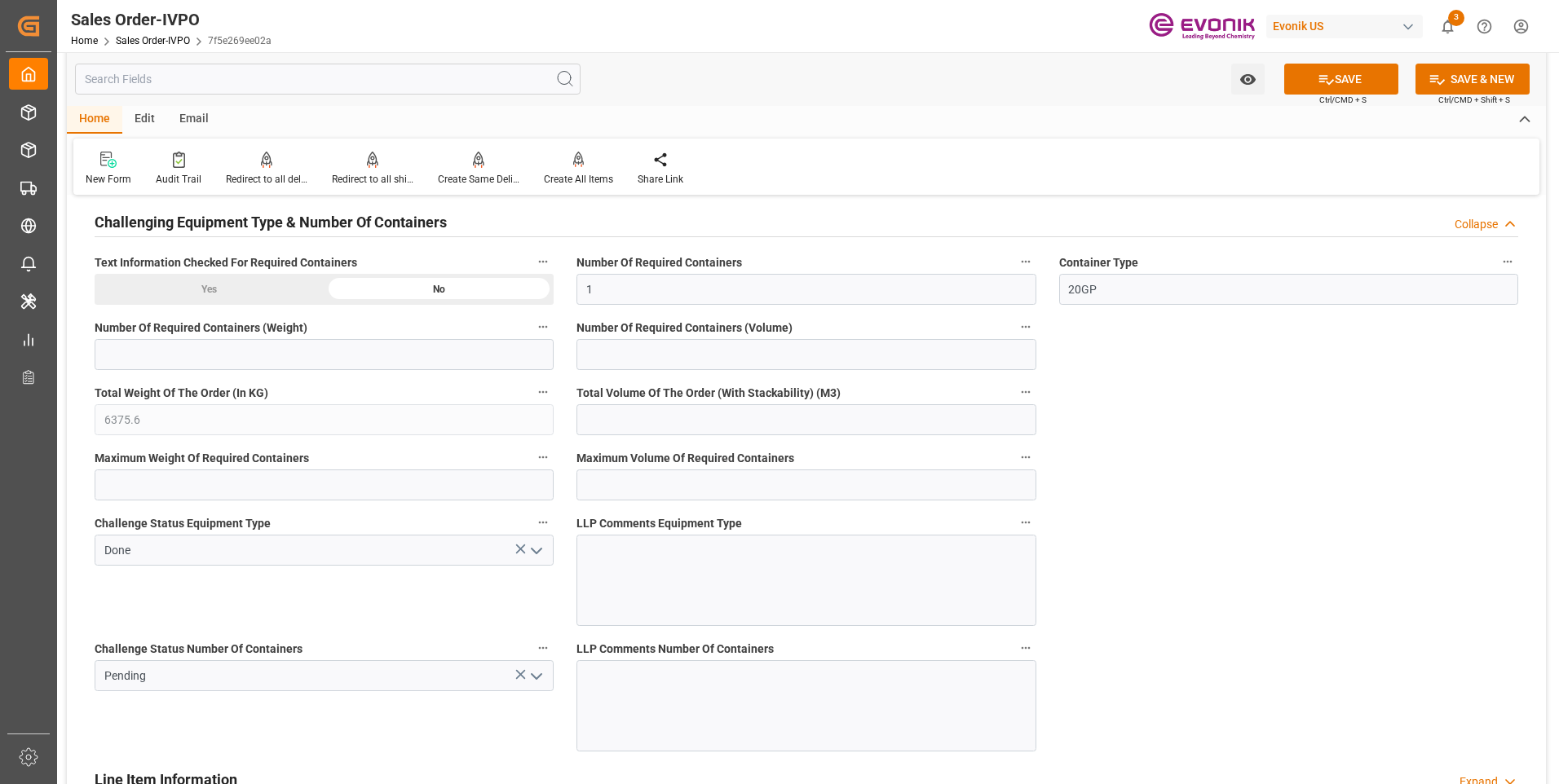
scroll to position [3015, 0]
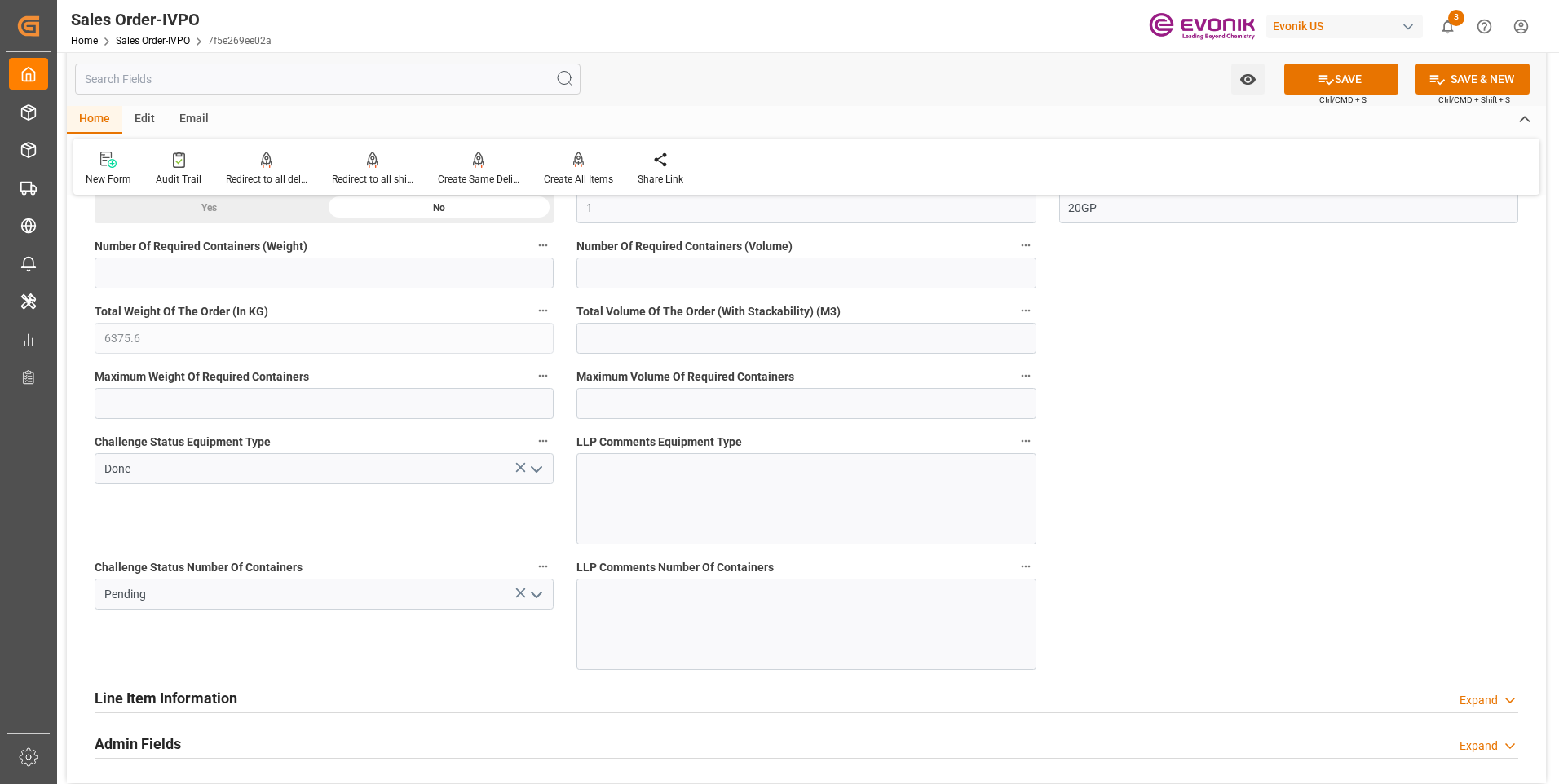
click at [533, 605] on button "open menu" at bounding box center [535, 595] width 24 height 25
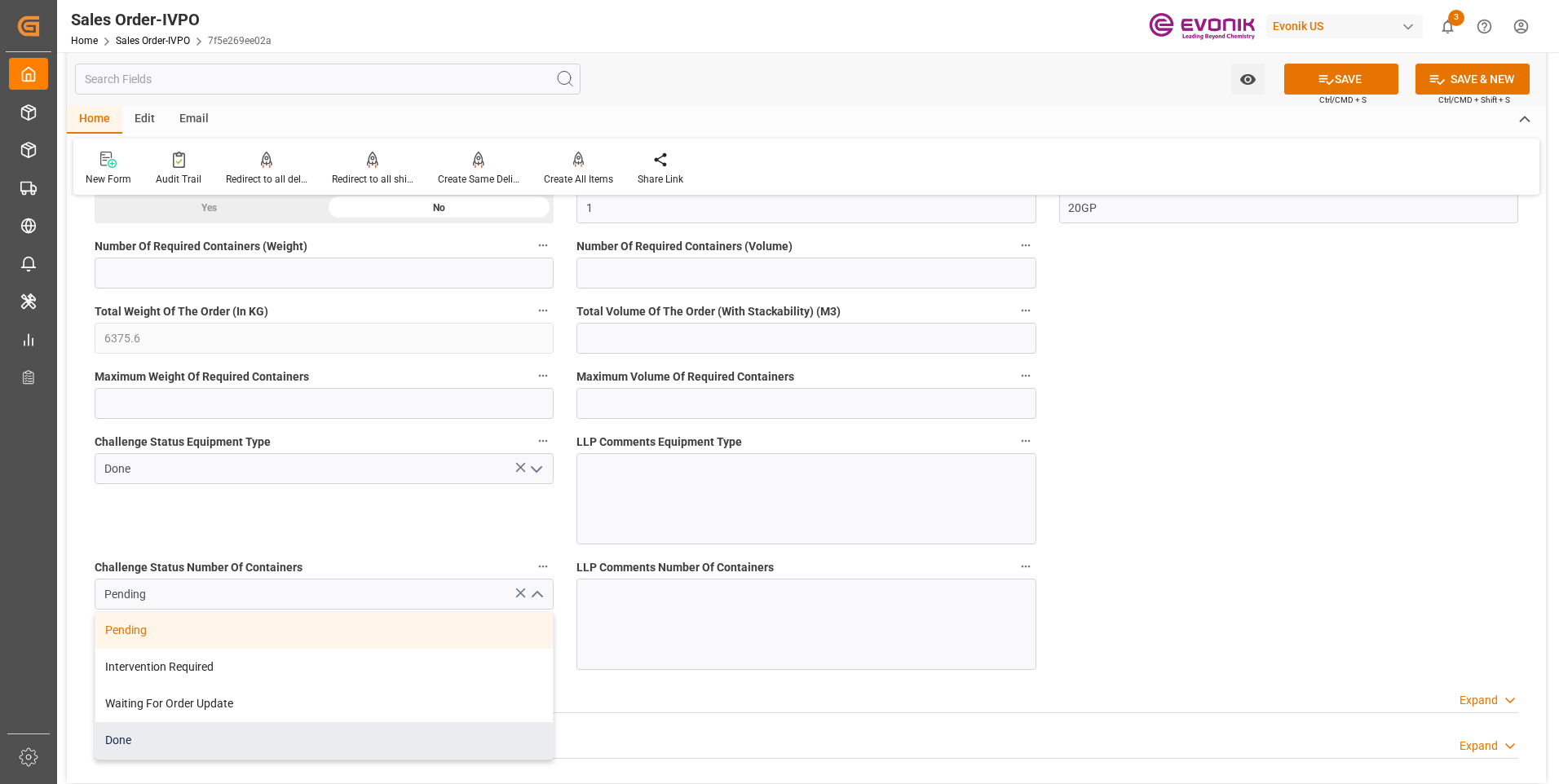
click at [190, 733] on div "Done" at bounding box center [323, 740] width 457 height 37
type input "Done"
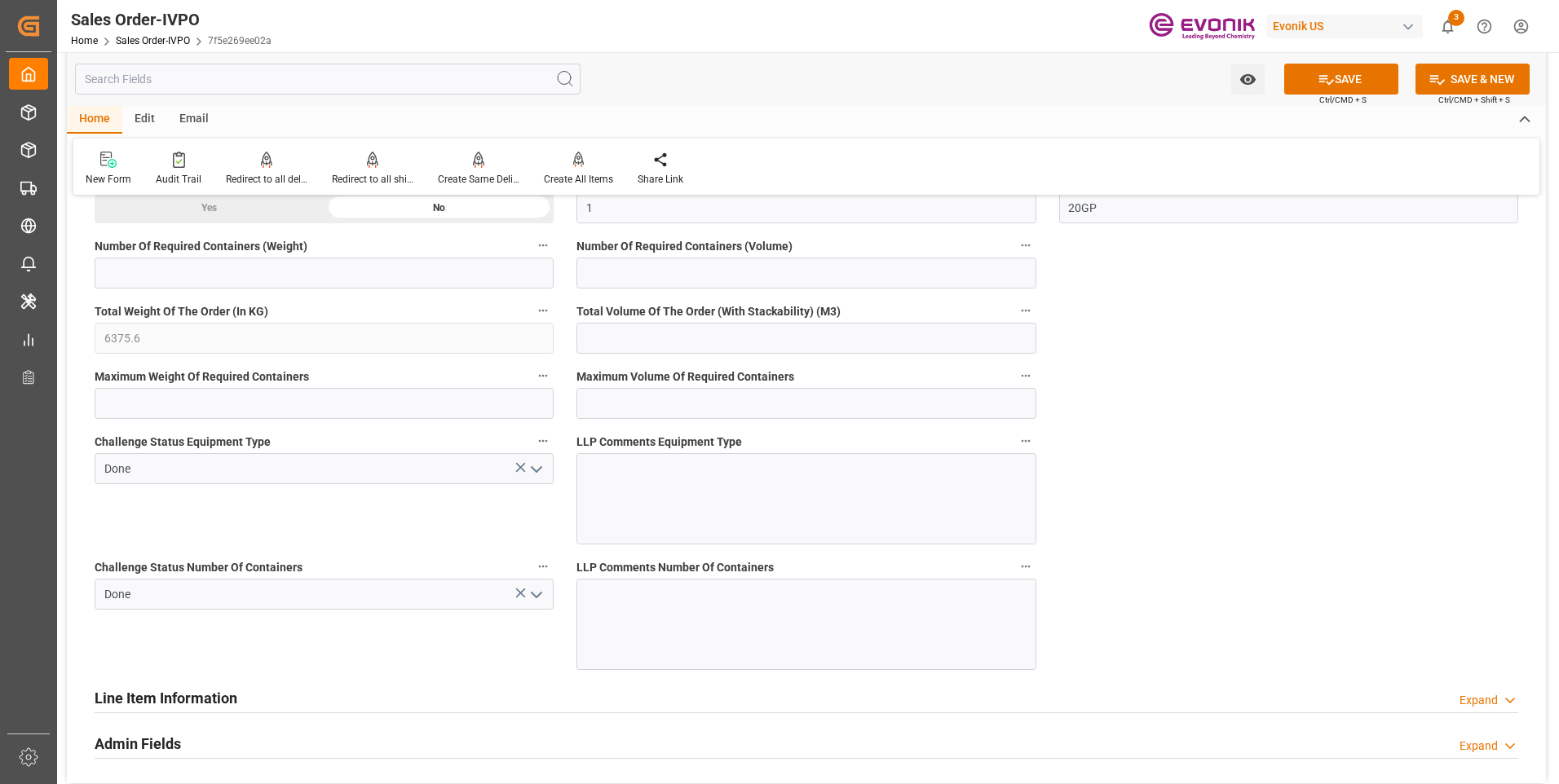
click at [234, 561] on span "Challenge Status Number Of Containers" at bounding box center [198, 567] width 208 height 17
click at [532, 561] on button "Challenge Status Number Of Containers" at bounding box center [543, 567] width 22 height 22
click at [337, 639] on div at bounding box center [779, 392] width 1559 height 784
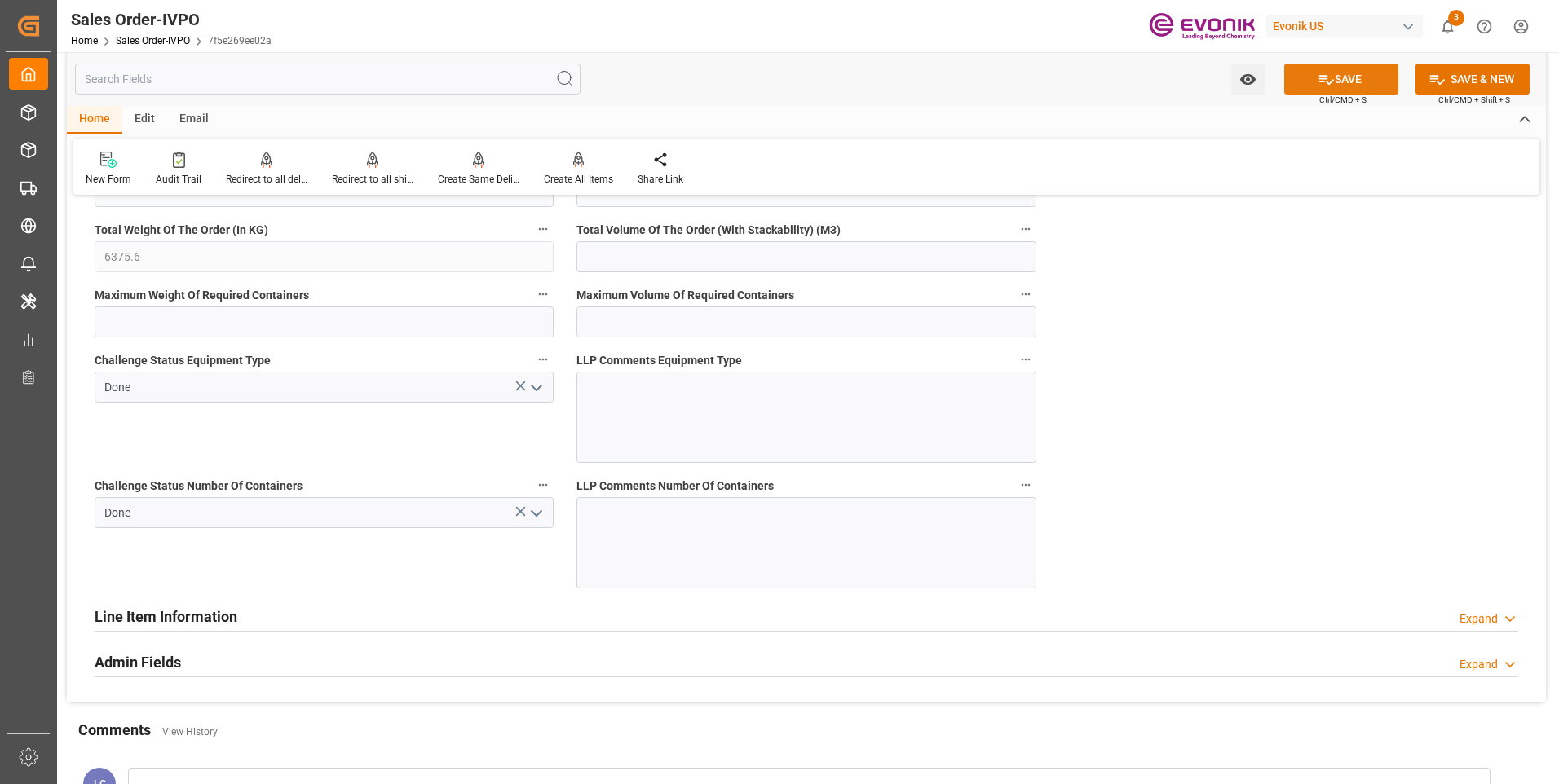
click at [1307, 80] on button "SAVE" at bounding box center [1341, 79] width 114 height 31
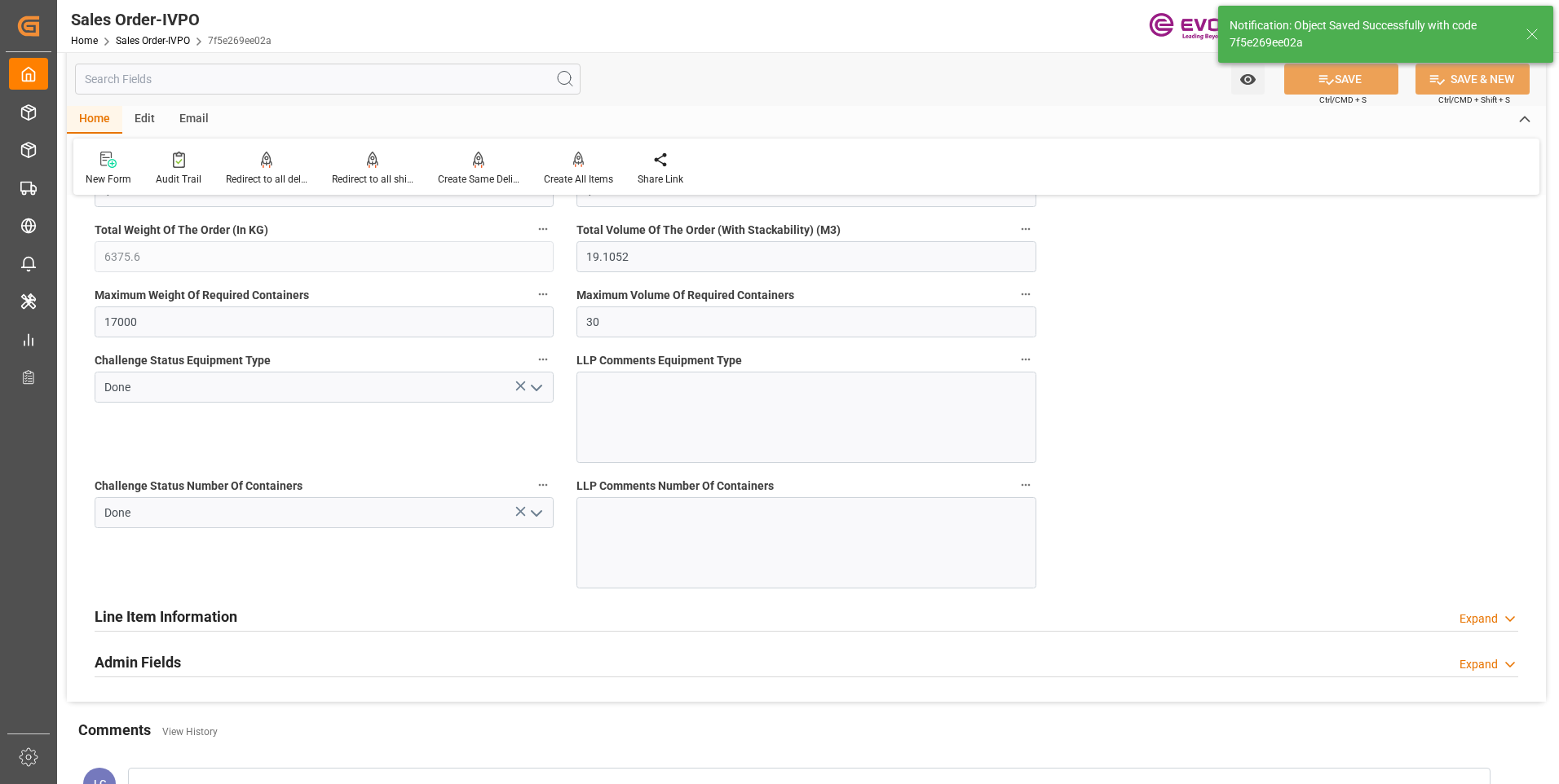
type input "No"
type input "1"
type input "19.1052"
type input "17000"
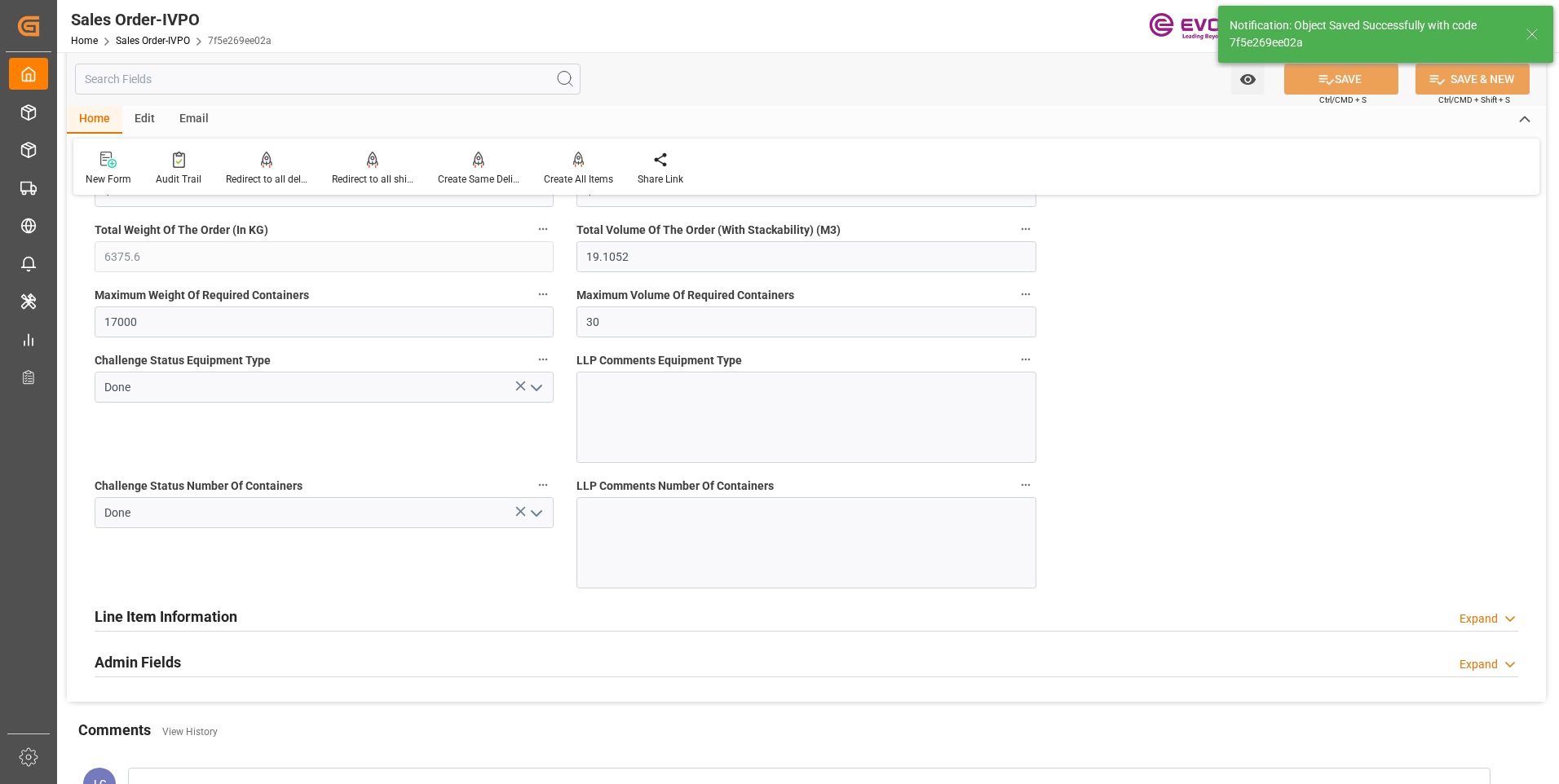
type input "30"
type input "06.10.2025 06:24"
click at [567, 169] on div "Create All Items" at bounding box center [579, 169] width 93 height 36
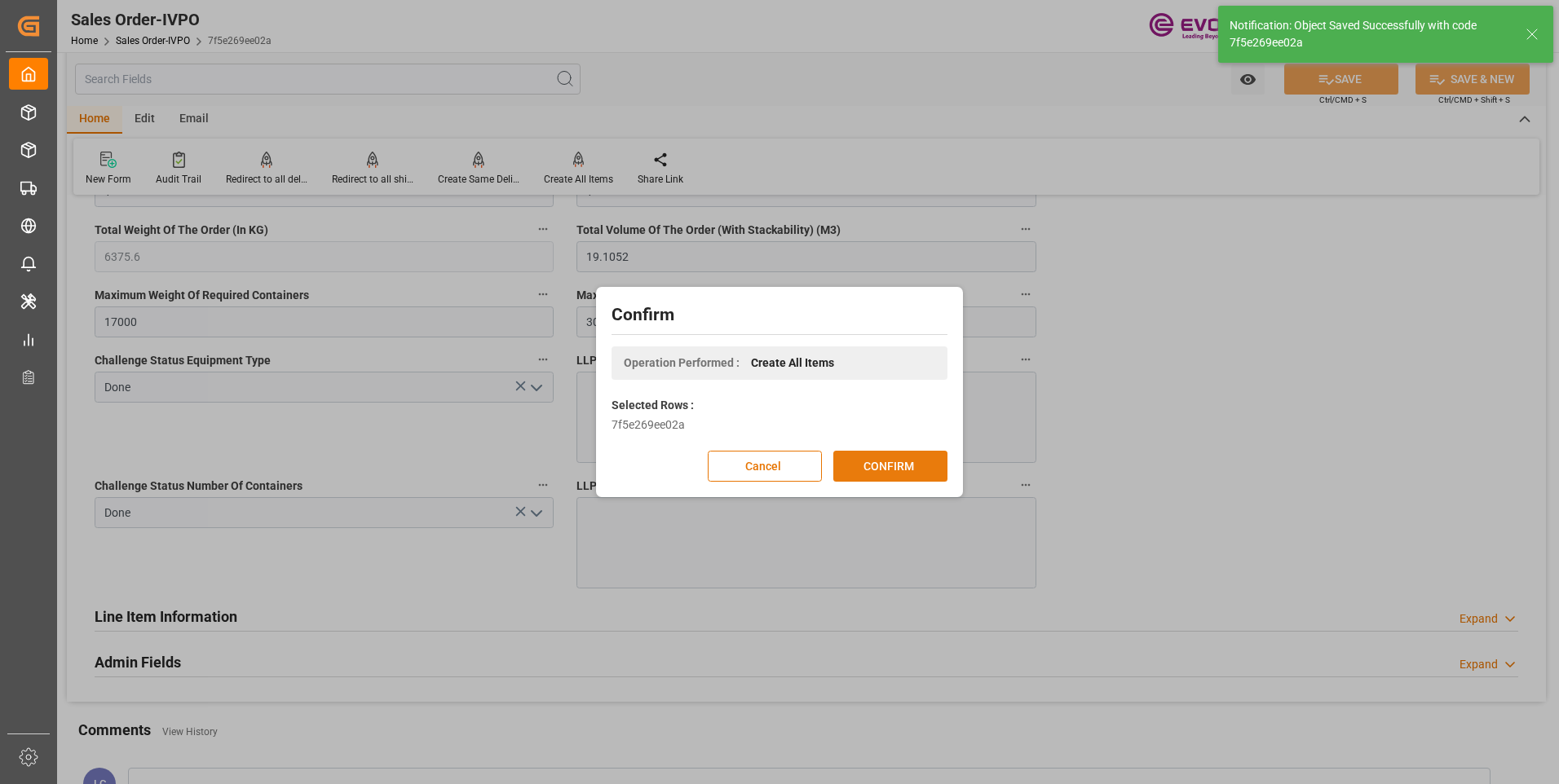
click at [884, 463] on button "CONFIRM" at bounding box center [890, 466] width 114 height 31
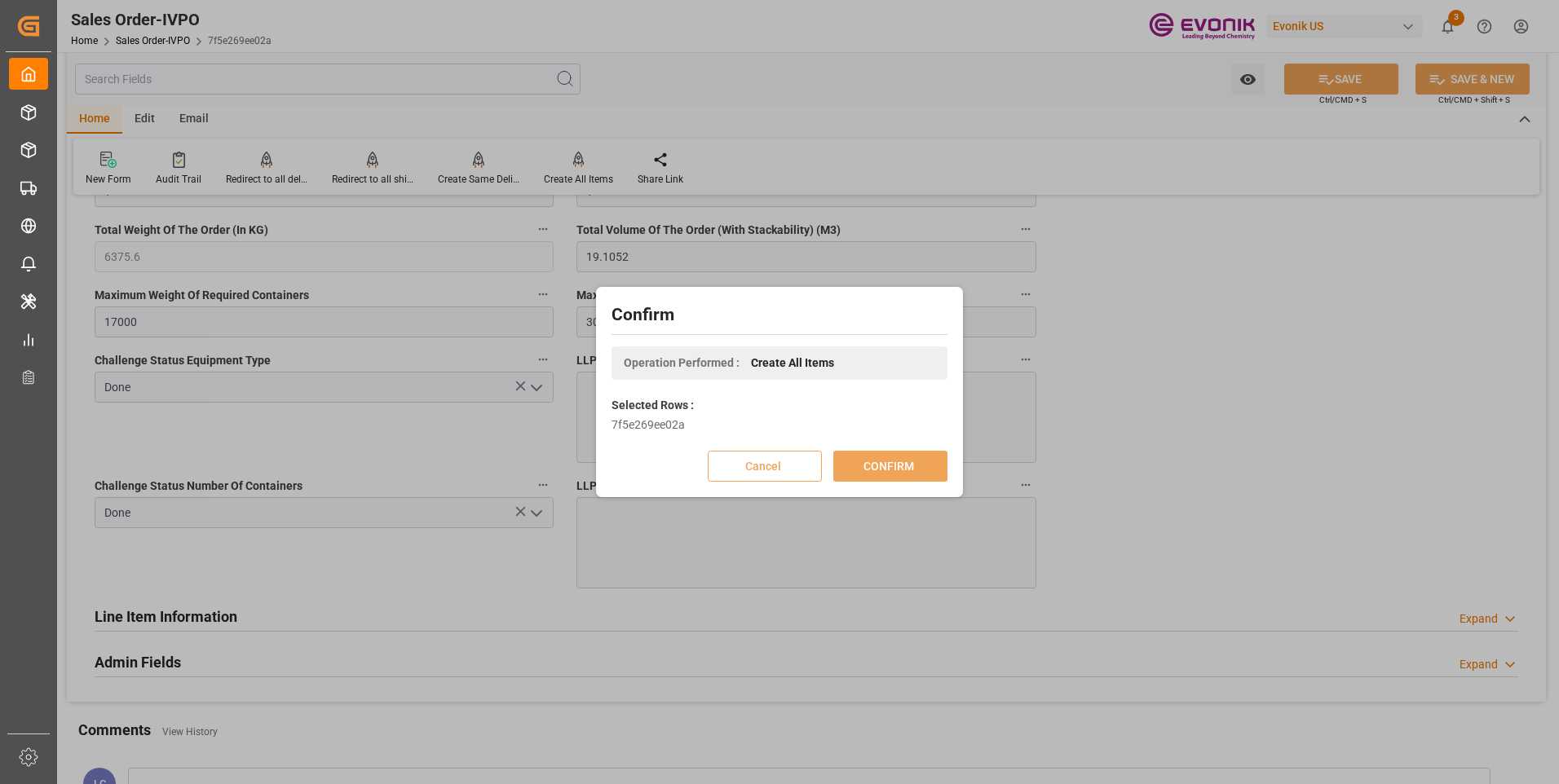
scroll to position [177, 0]
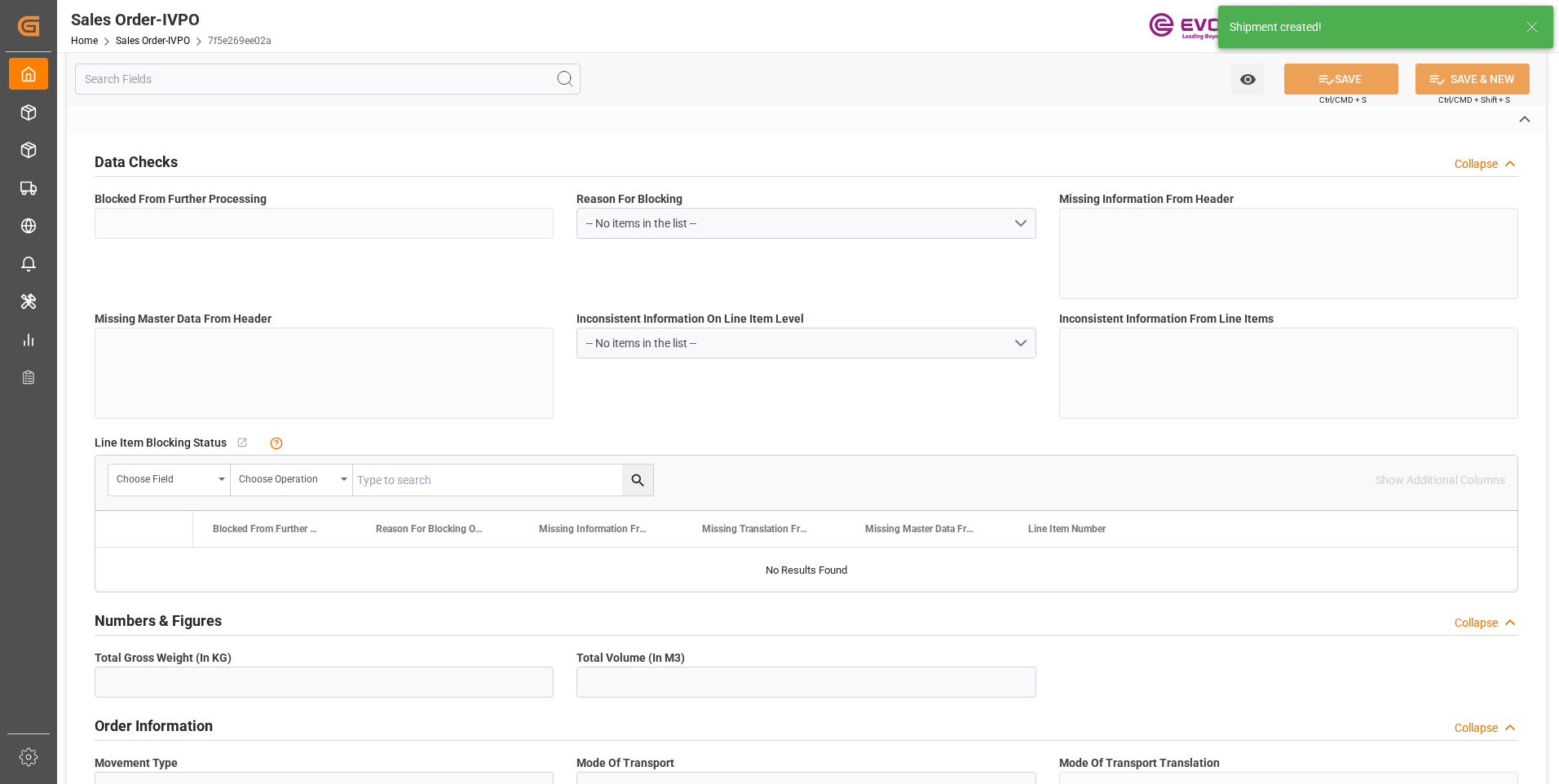
type input "7f5e269ee02a"
type input "Active"
type input "0046464840"
type input "IV"
type input "No"
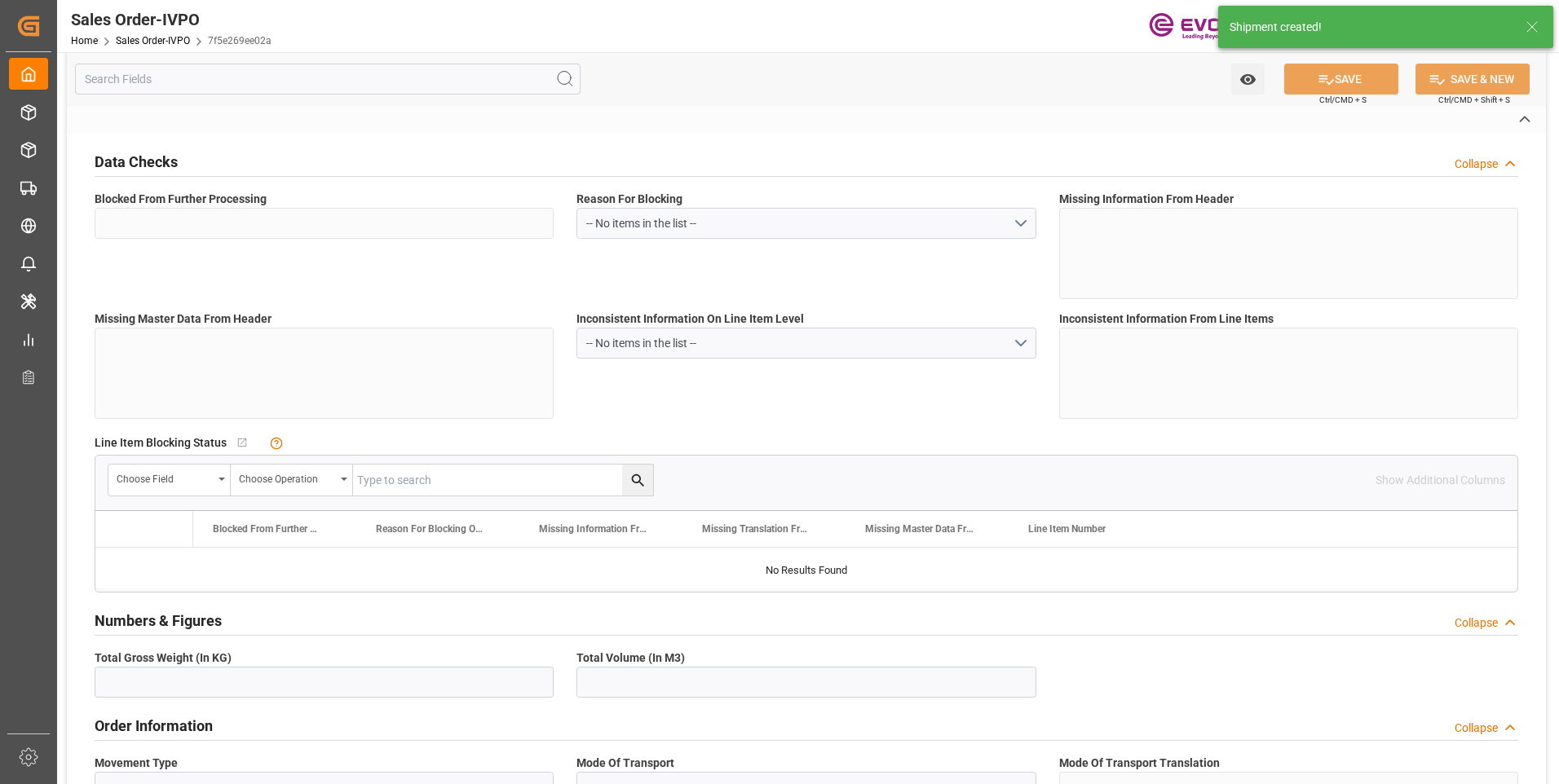
type input "D2P"
type input "45"
type input "FCL"
type input "0006"
type input "20GP"
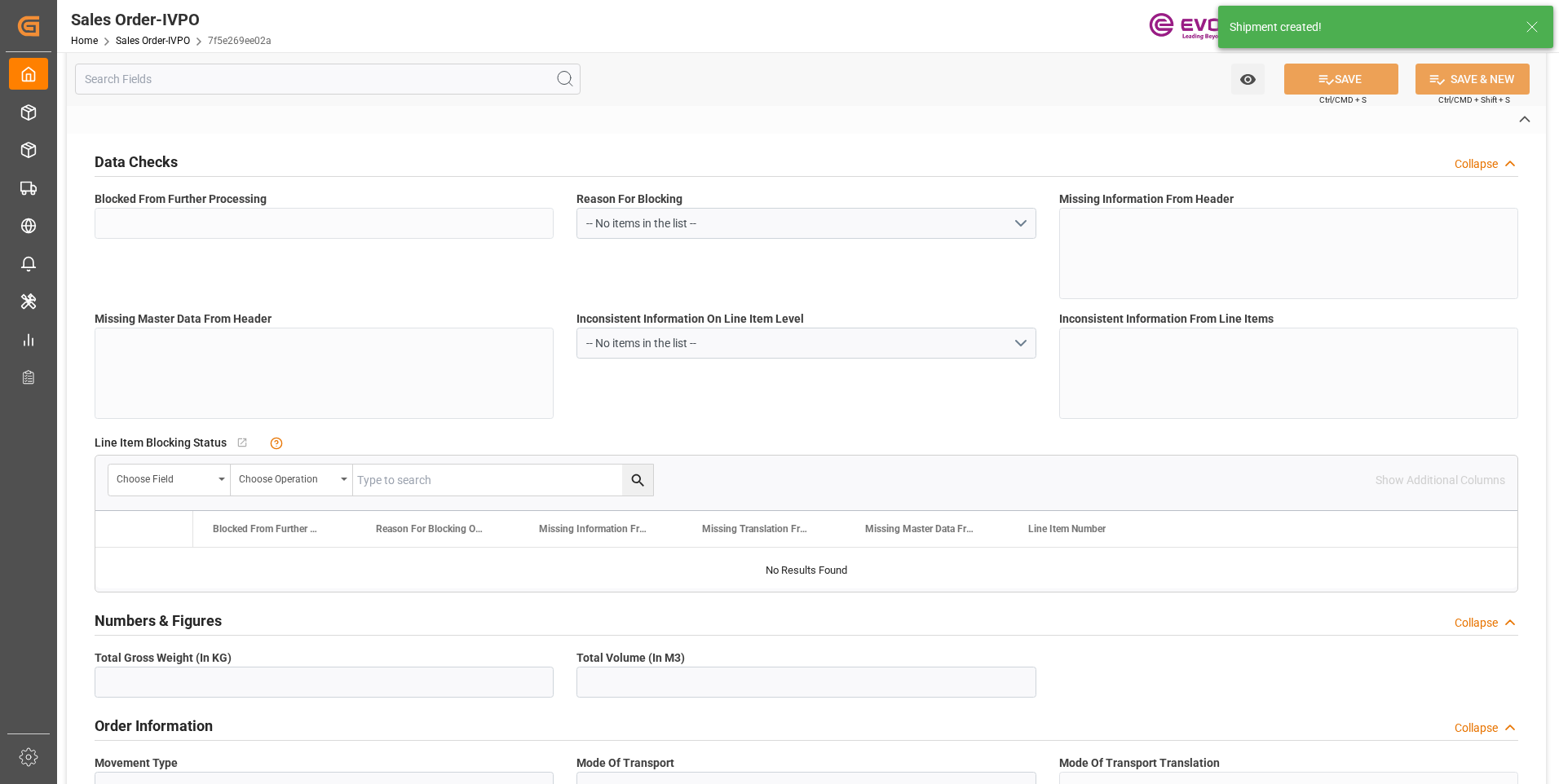
type textarea "No Tank Container"
type input "0046464840"
type input "PP"
type input "NC Care Solutions"
type input "Nutrition & Care"
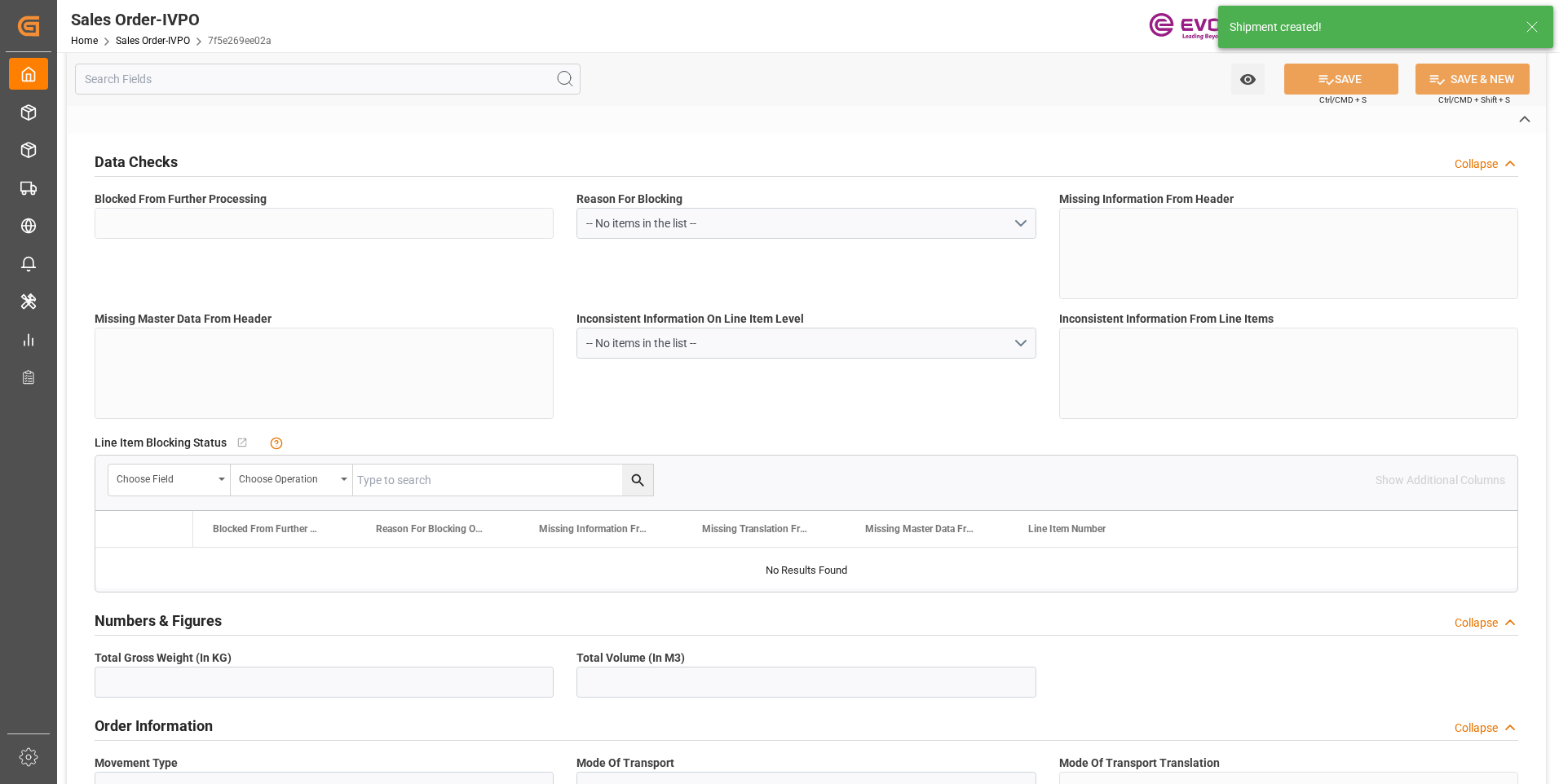
type input "CFR"
type input "Santos"
type textarea "Not required"
type textarea "TAX ID / CNPJ NUMBER: 62.695.036/0059-00 I.E: 127.347.322.116,,"
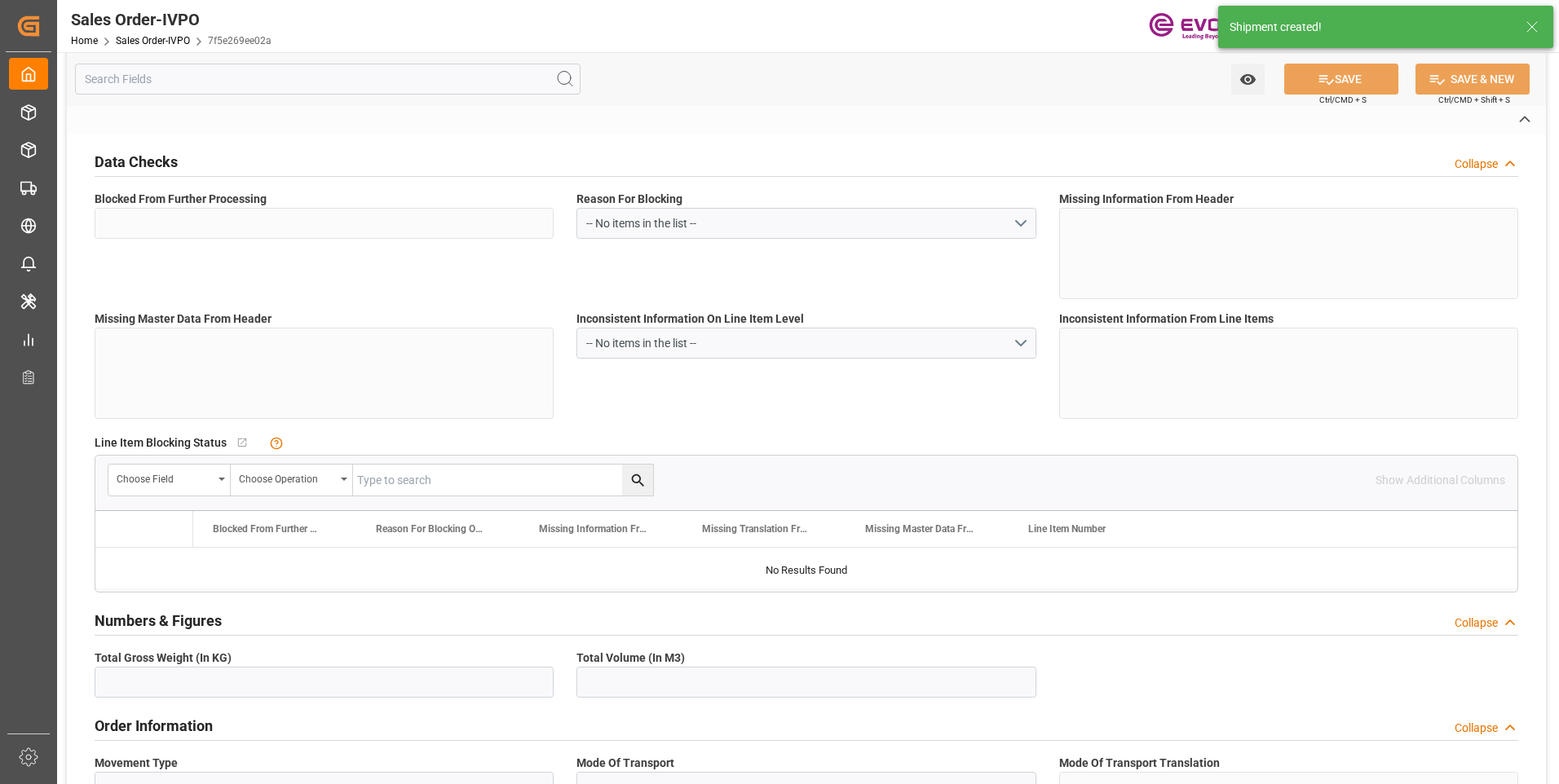
type textarea "Release at Destination"
type input "BR"
type input "Done"
type input "20GP"
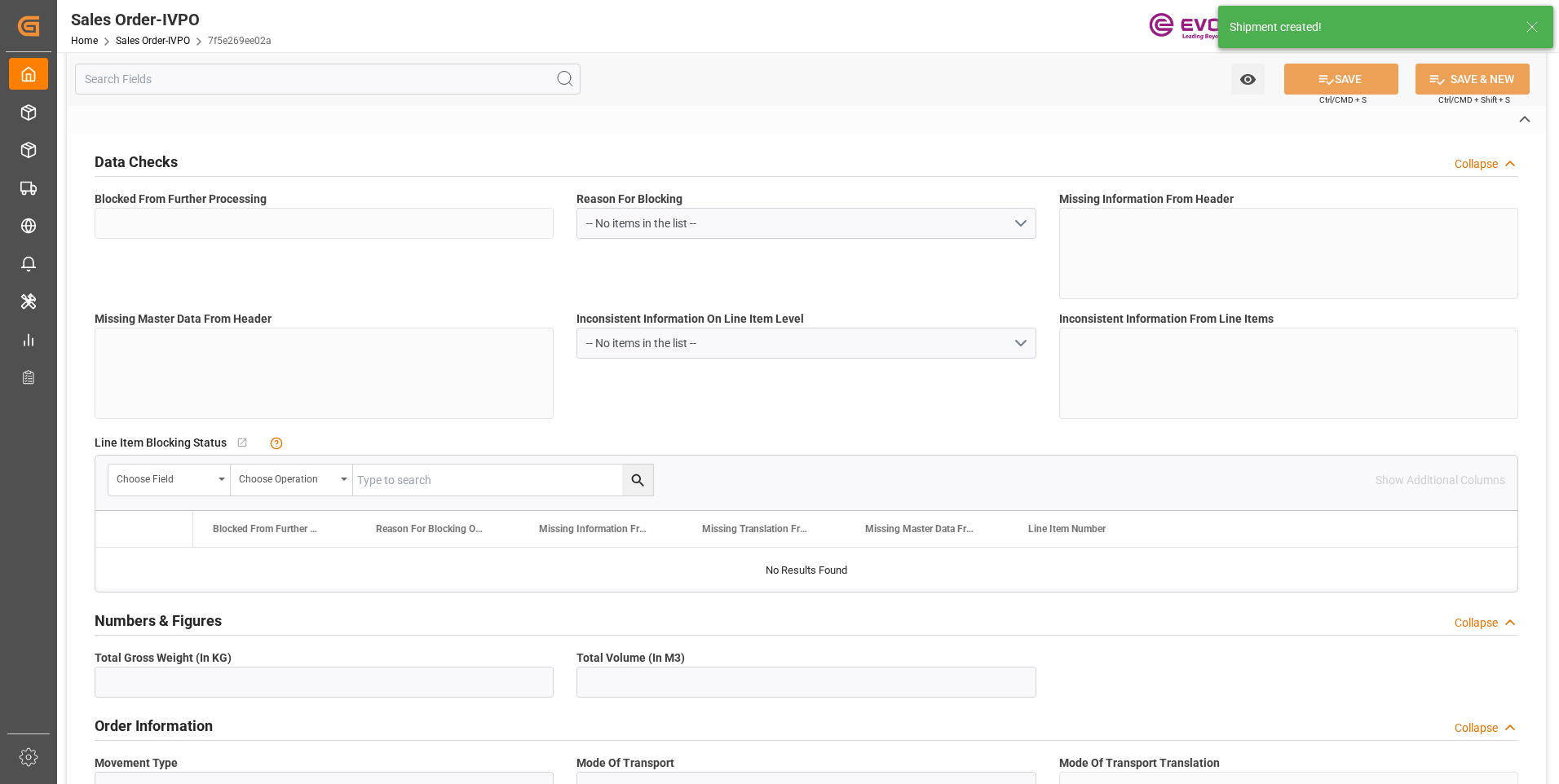
type input "Done"
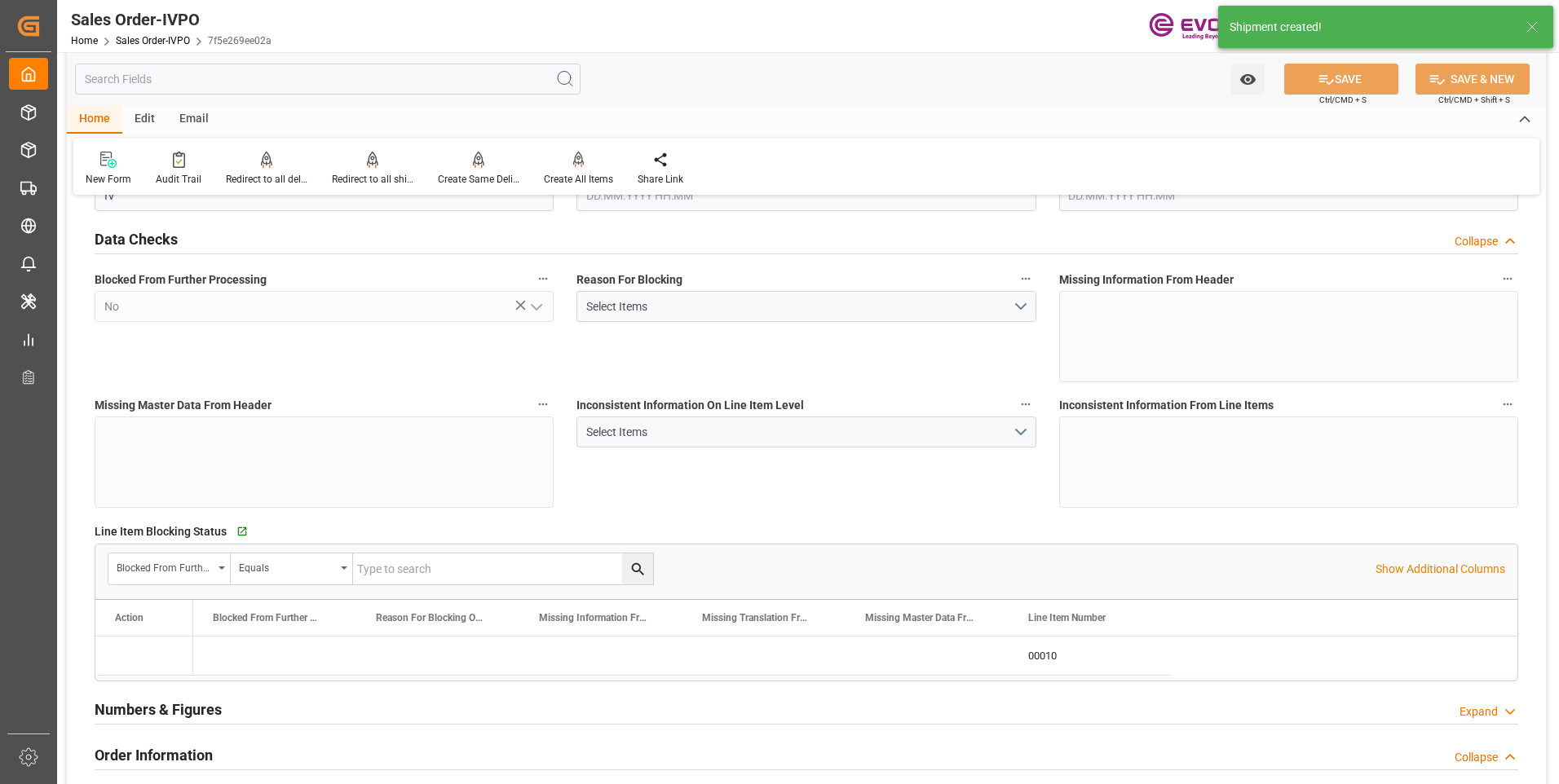
type input "BRSSZ"
type input "0"
type input "1"
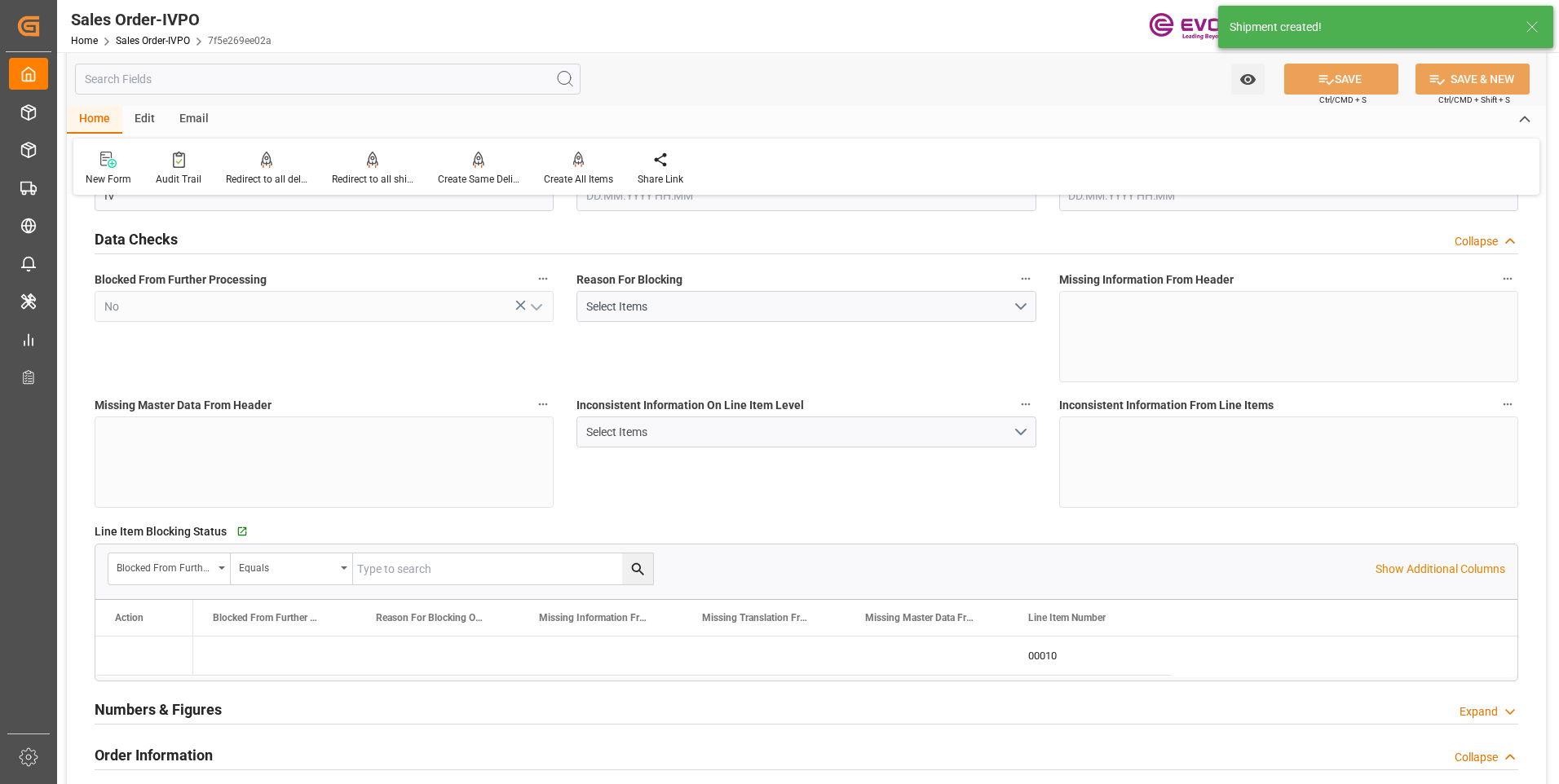
type input "6375.6"
type input "19.1052"
type input "17000"
type input "30"
type input "03.10.2025 15:58"
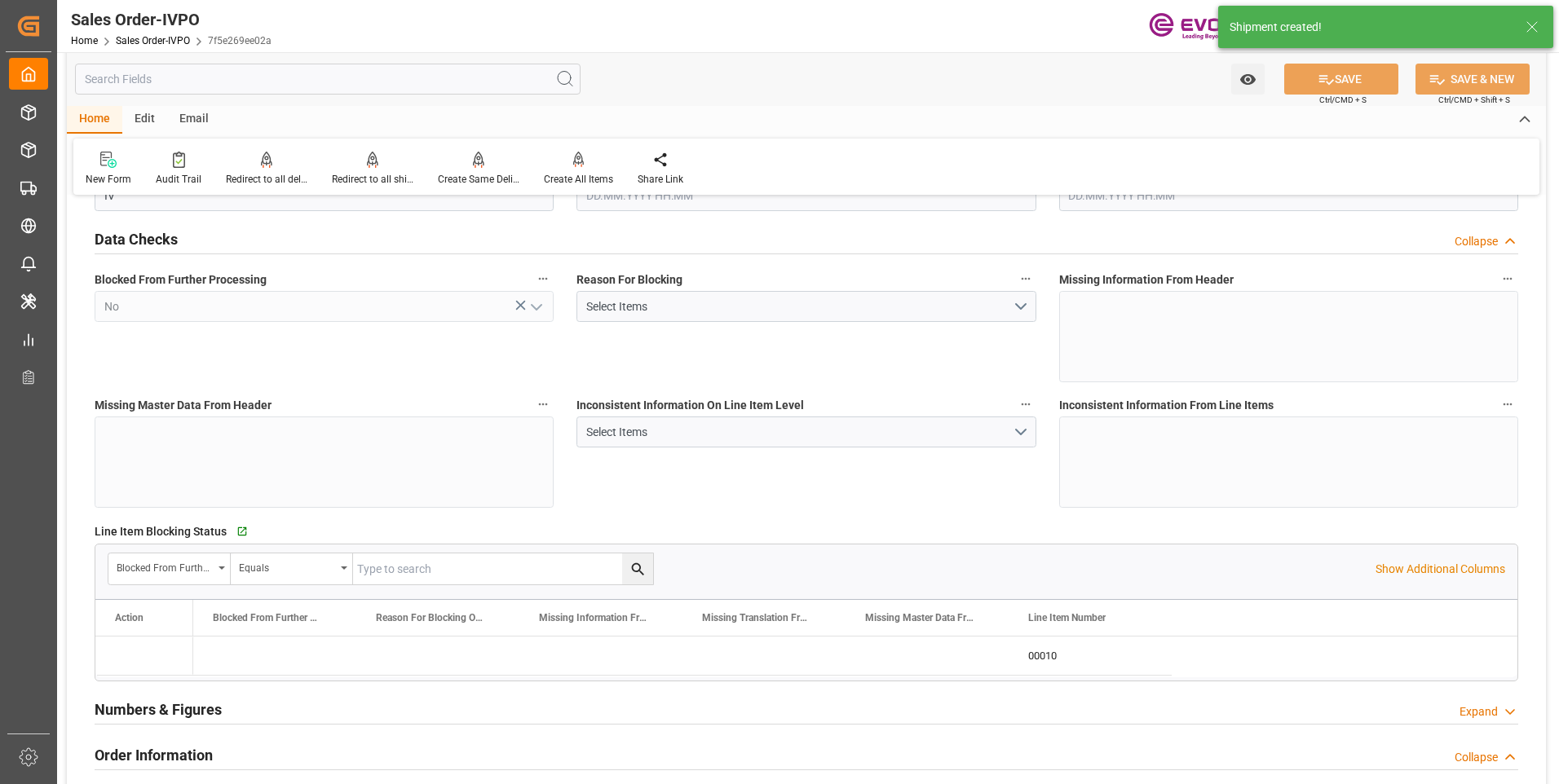
type input "06.10.2025 06:24"
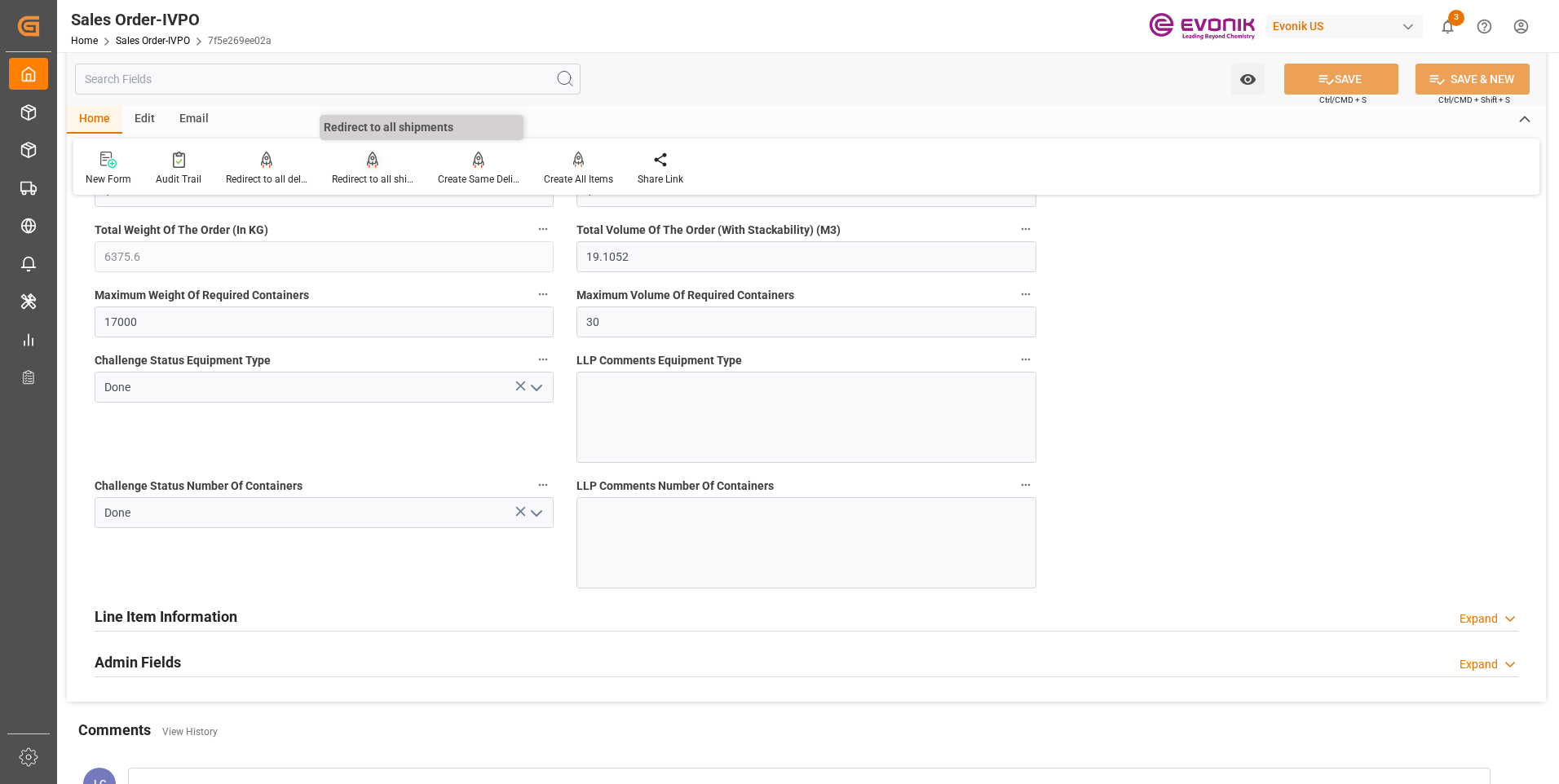
click at [368, 163] on icon at bounding box center [372, 160] width 12 height 16
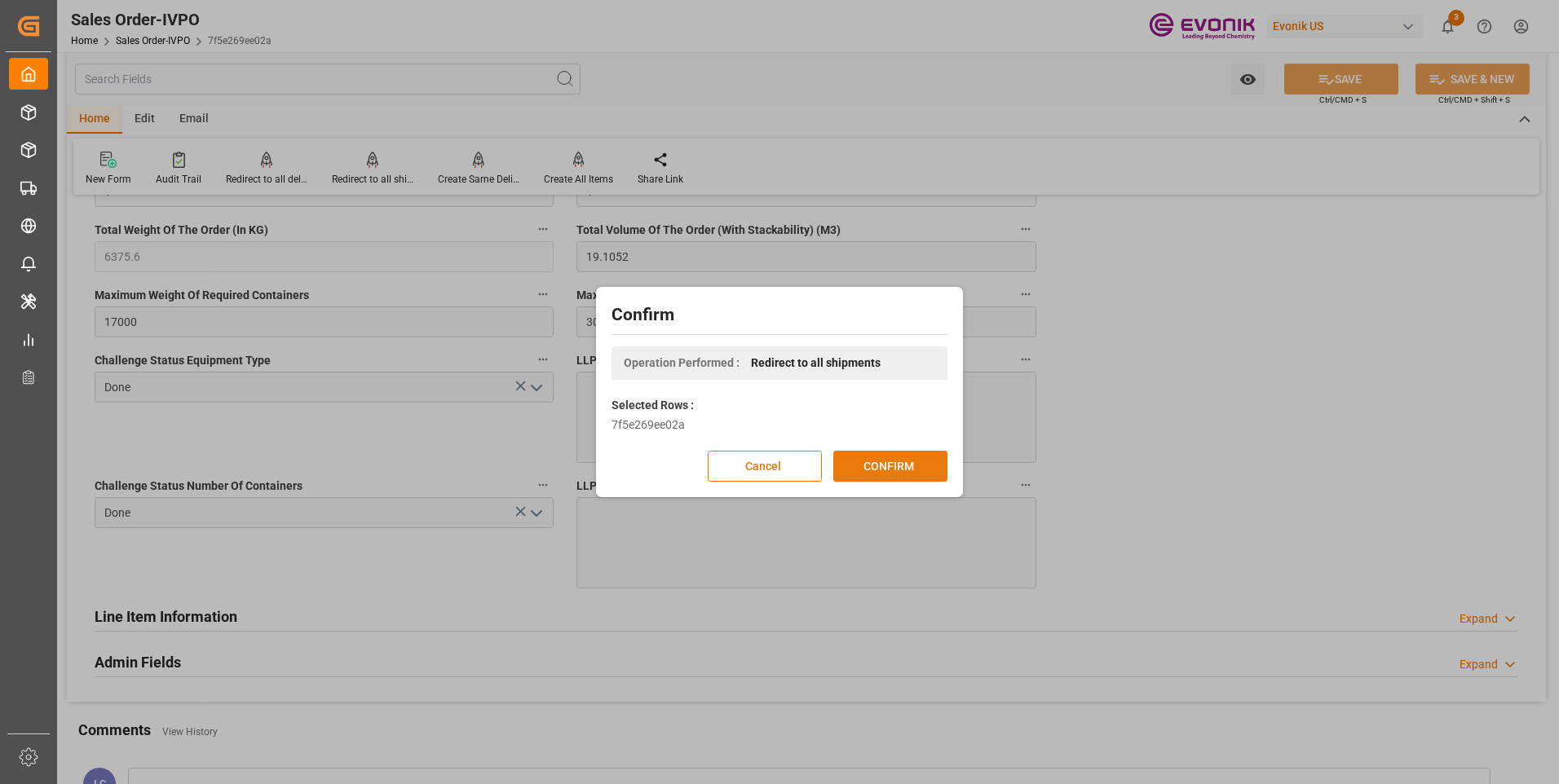
click at [869, 466] on button "CONFIRM" at bounding box center [890, 466] width 114 height 31
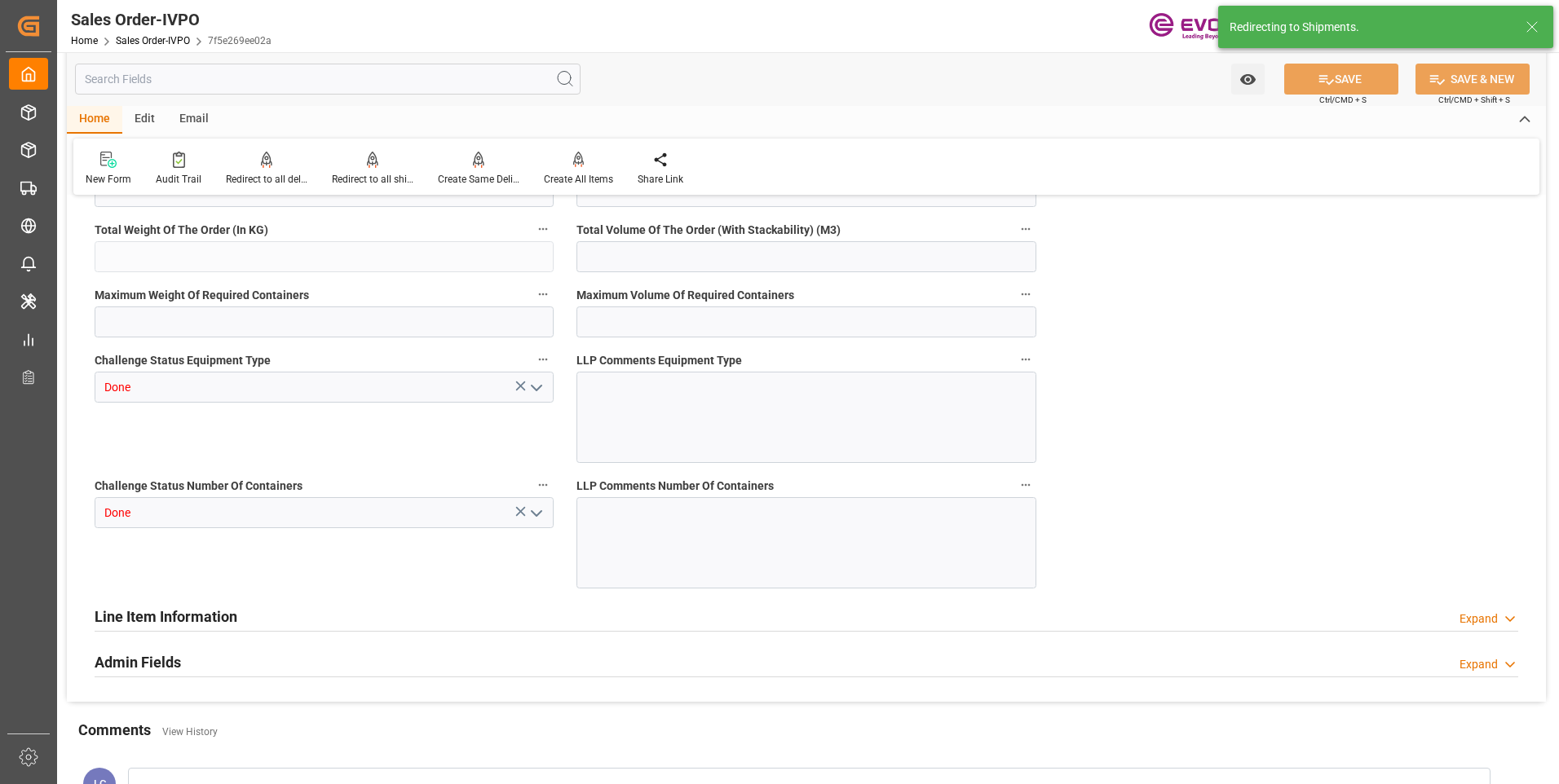
type input "BRSSZ"
type input "0"
type input "1"
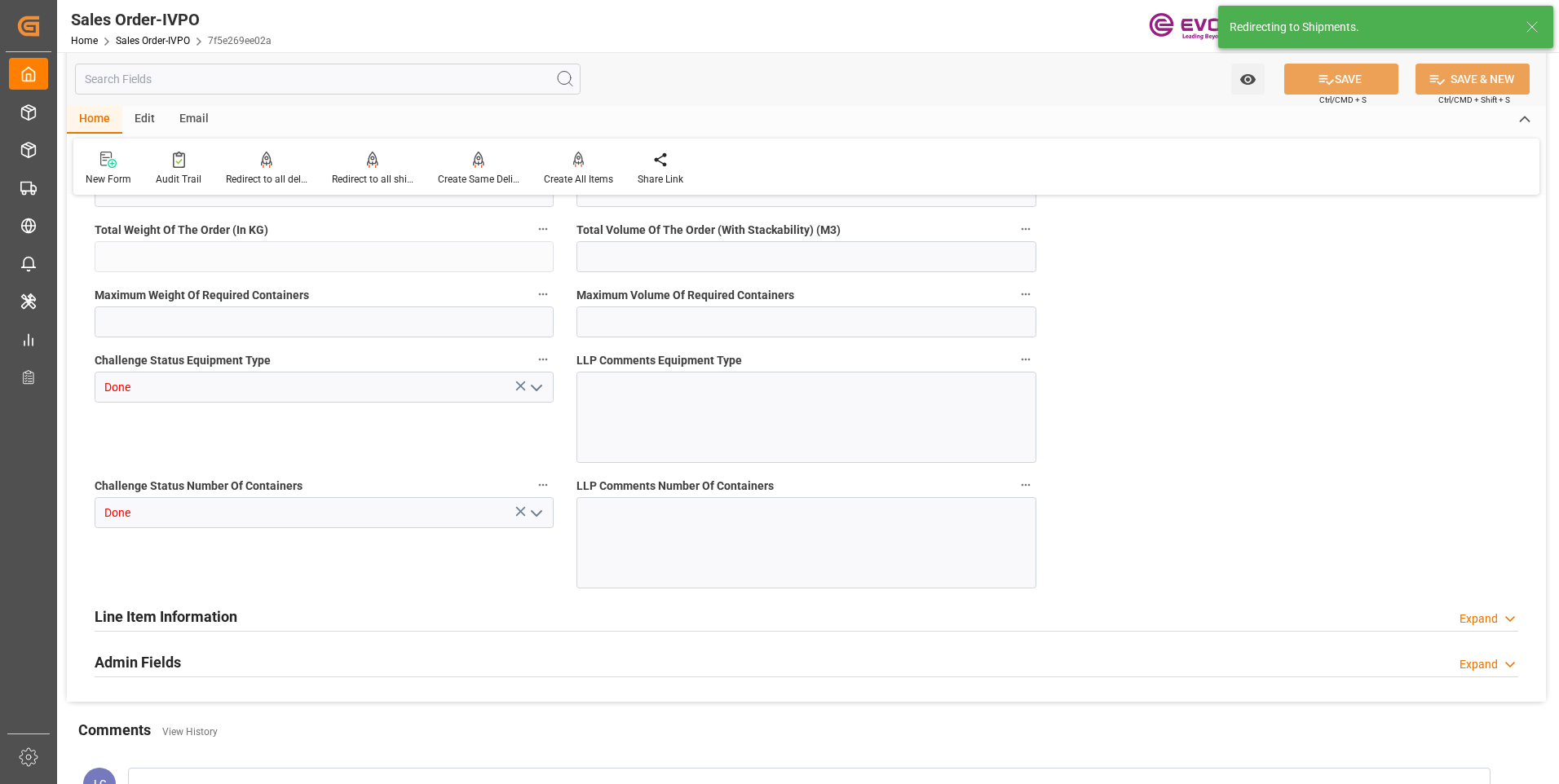
type input "6375.6"
type input "19.1052"
type input "17000"
type input "30"
type input "03.10.2025 15:58"
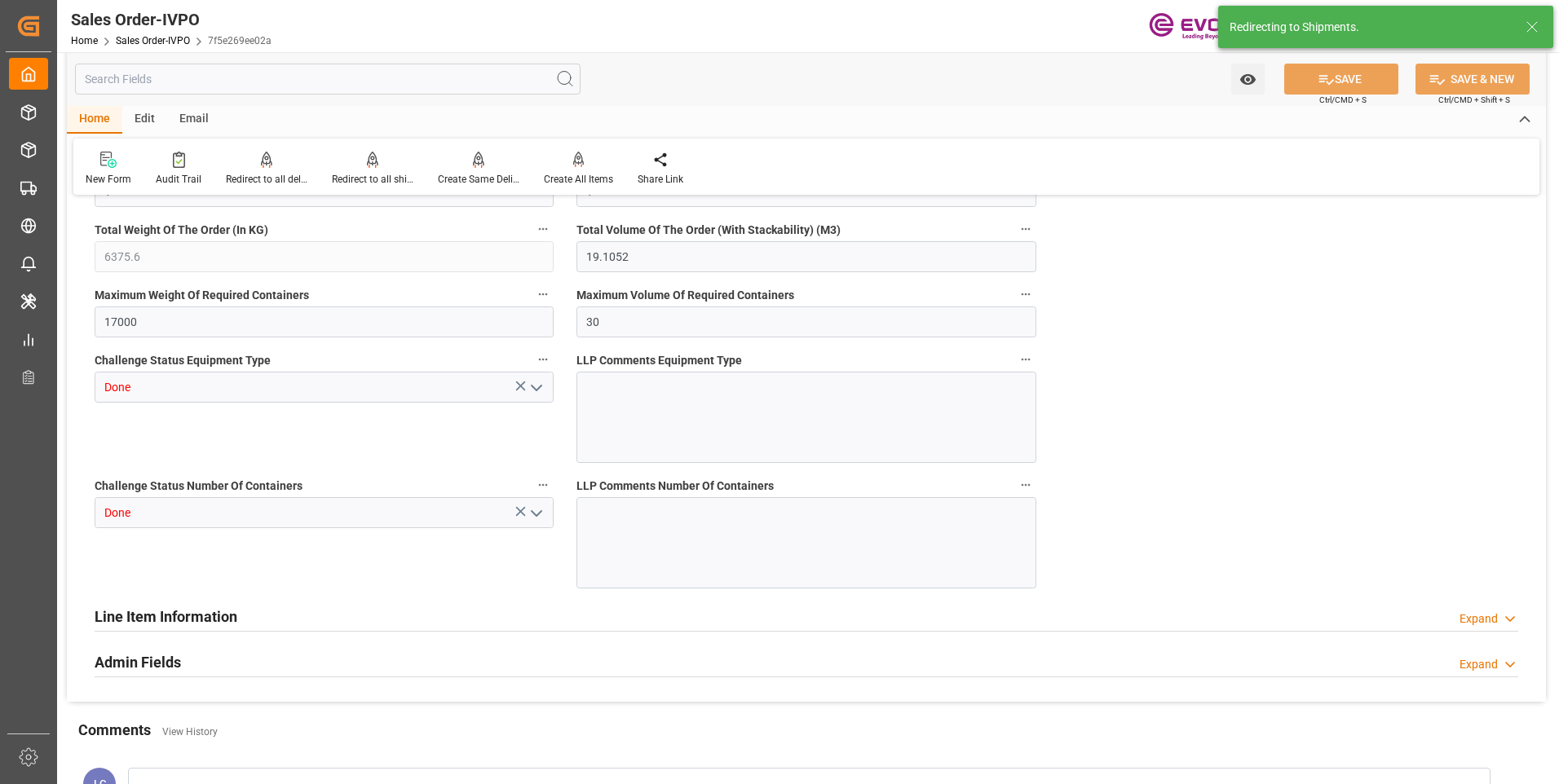
type input "06.10.2025 06:24"
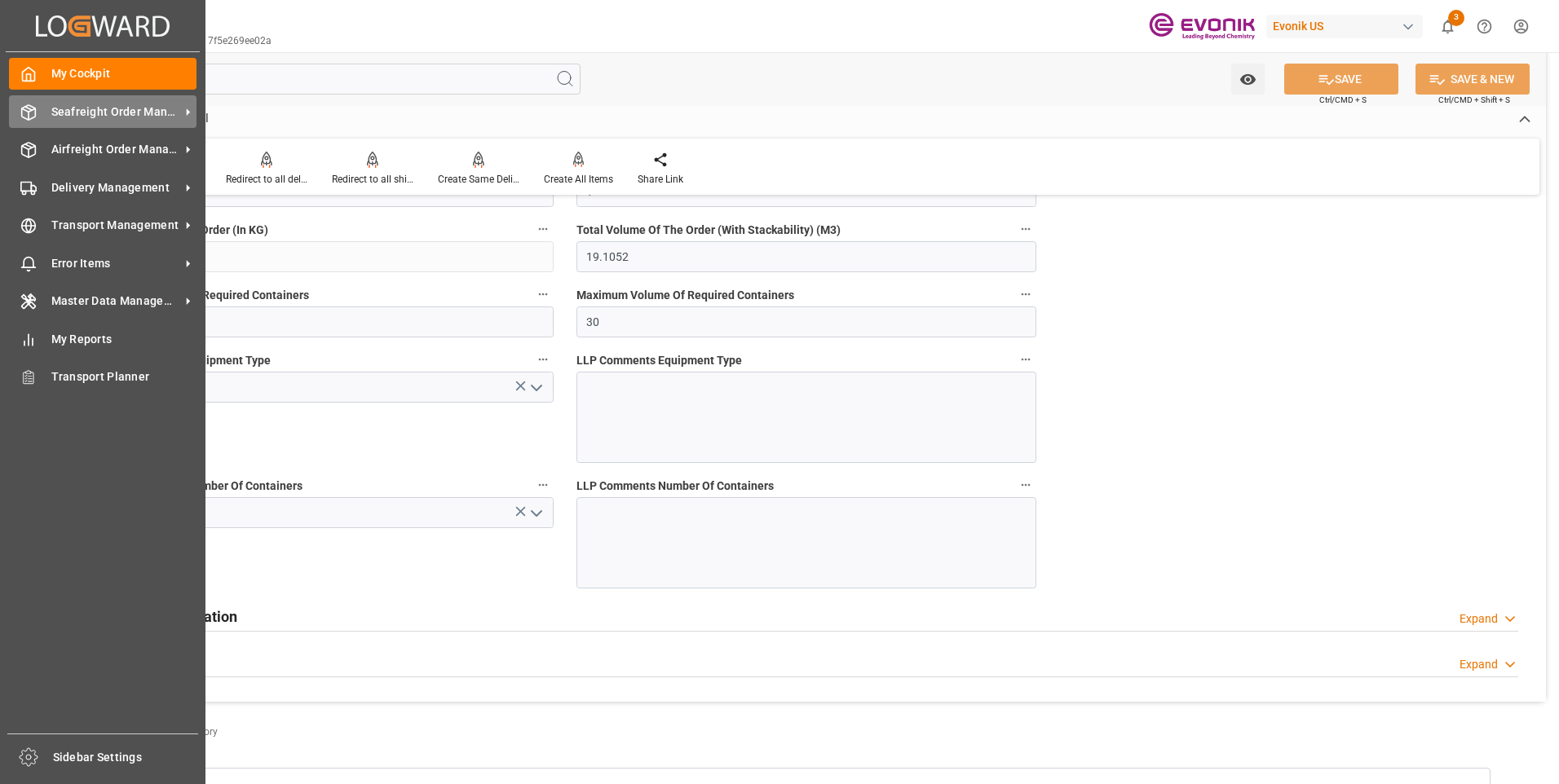
click at [27, 112] on icon at bounding box center [29, 112] width 16 height 16
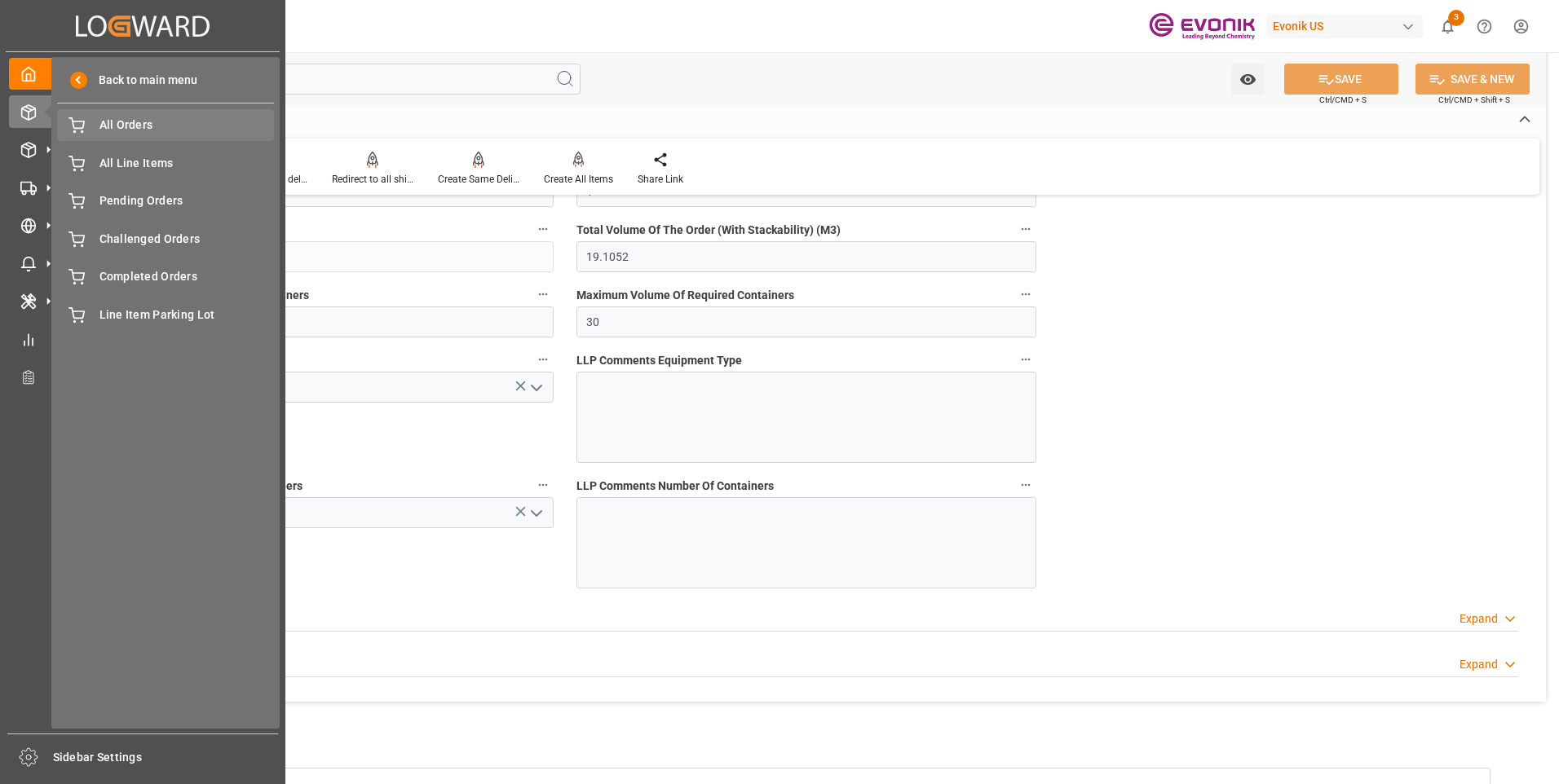
click at [123, 124] on span "All Orders" at bounding box center [187, 125] width 175 height 17
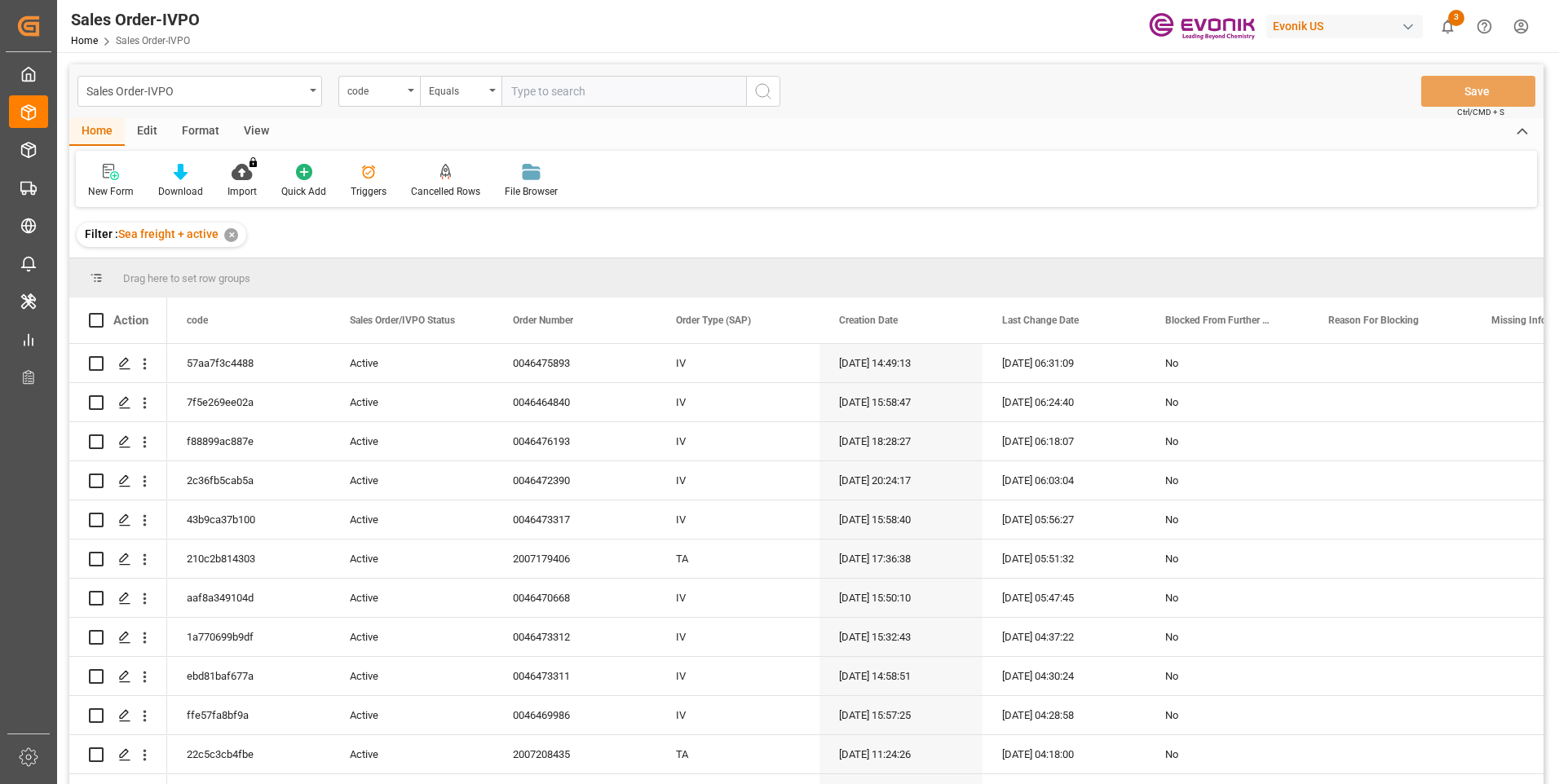
type input "c988dde2135a"
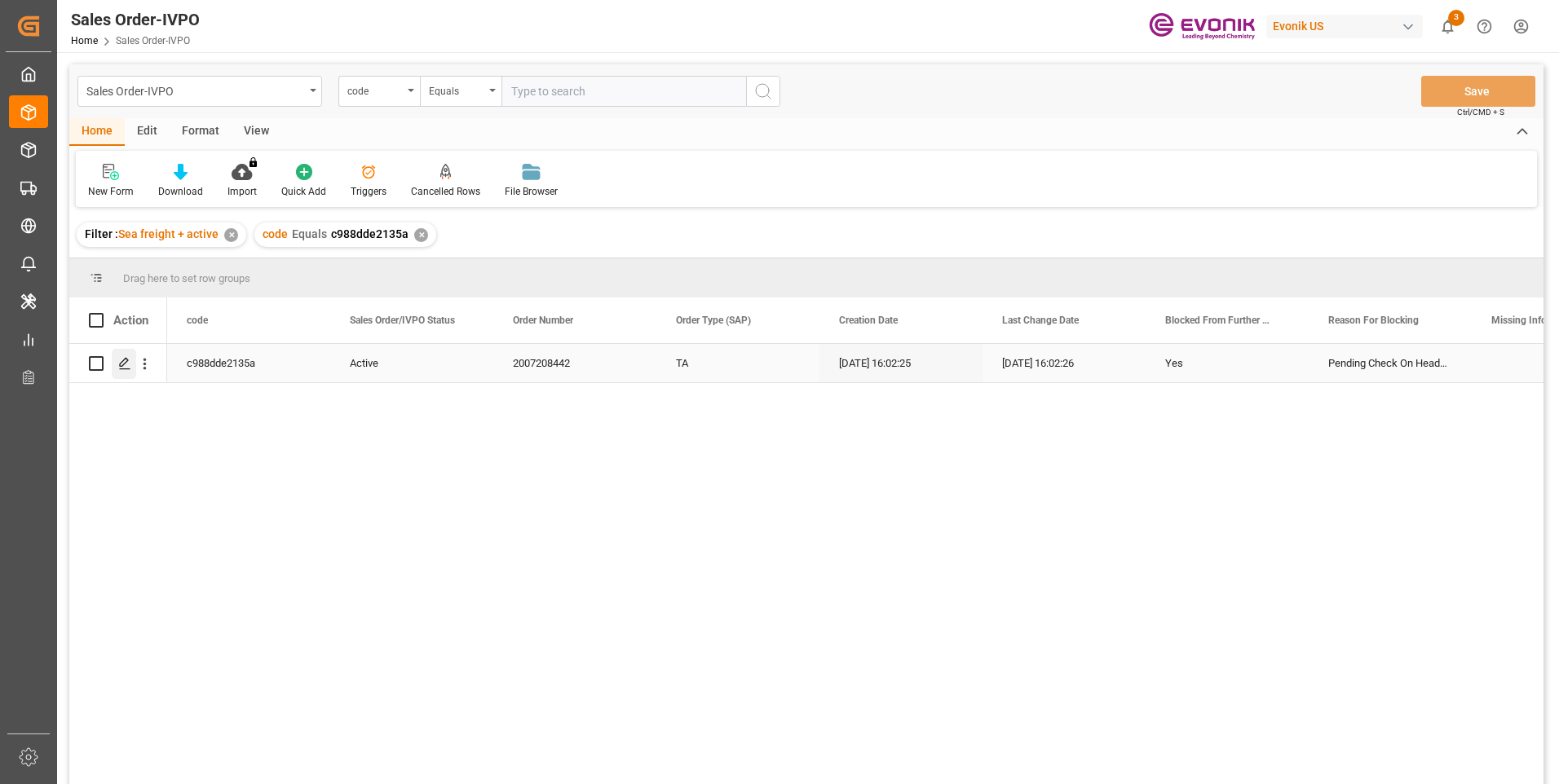
click at [120, 361] on icon "Press SPACE to select this row." at bounding box center [125, 363] width 13 height 13
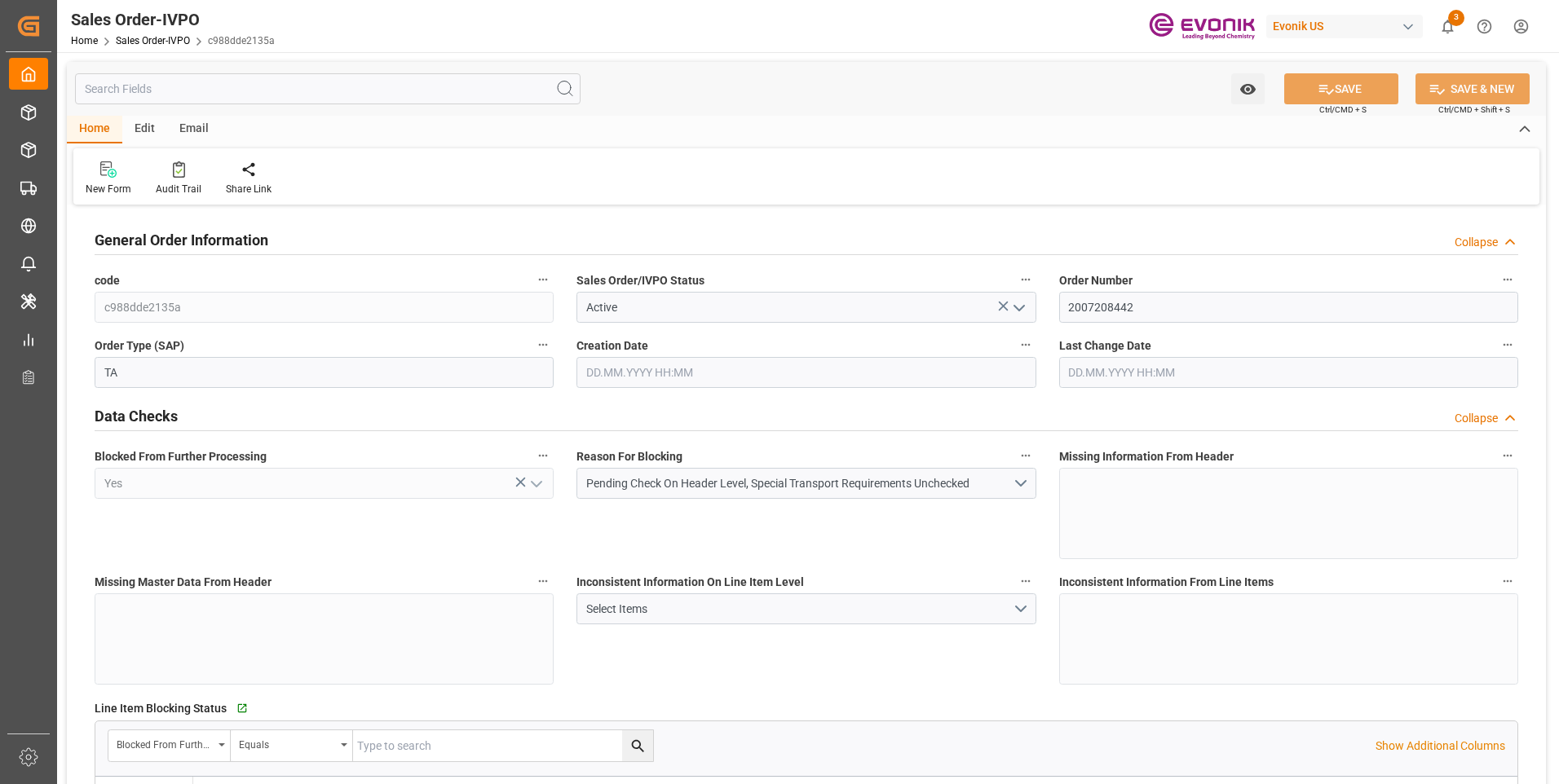
type input "SGSIN"
type input "0"
type input "1"
type input "15440"
type input "03.10.2025 16:02"
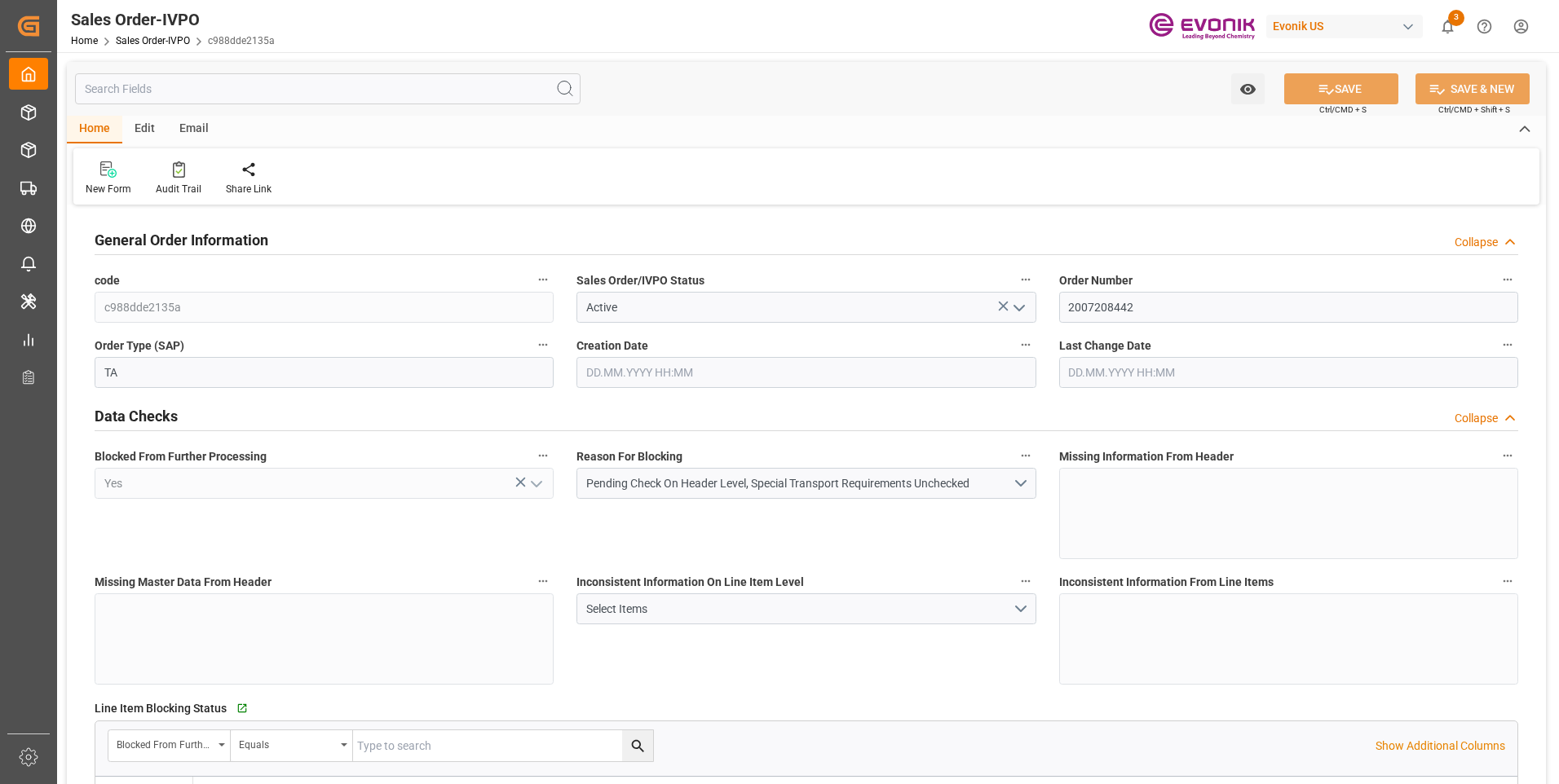
type input "03.10.2025 16:02"
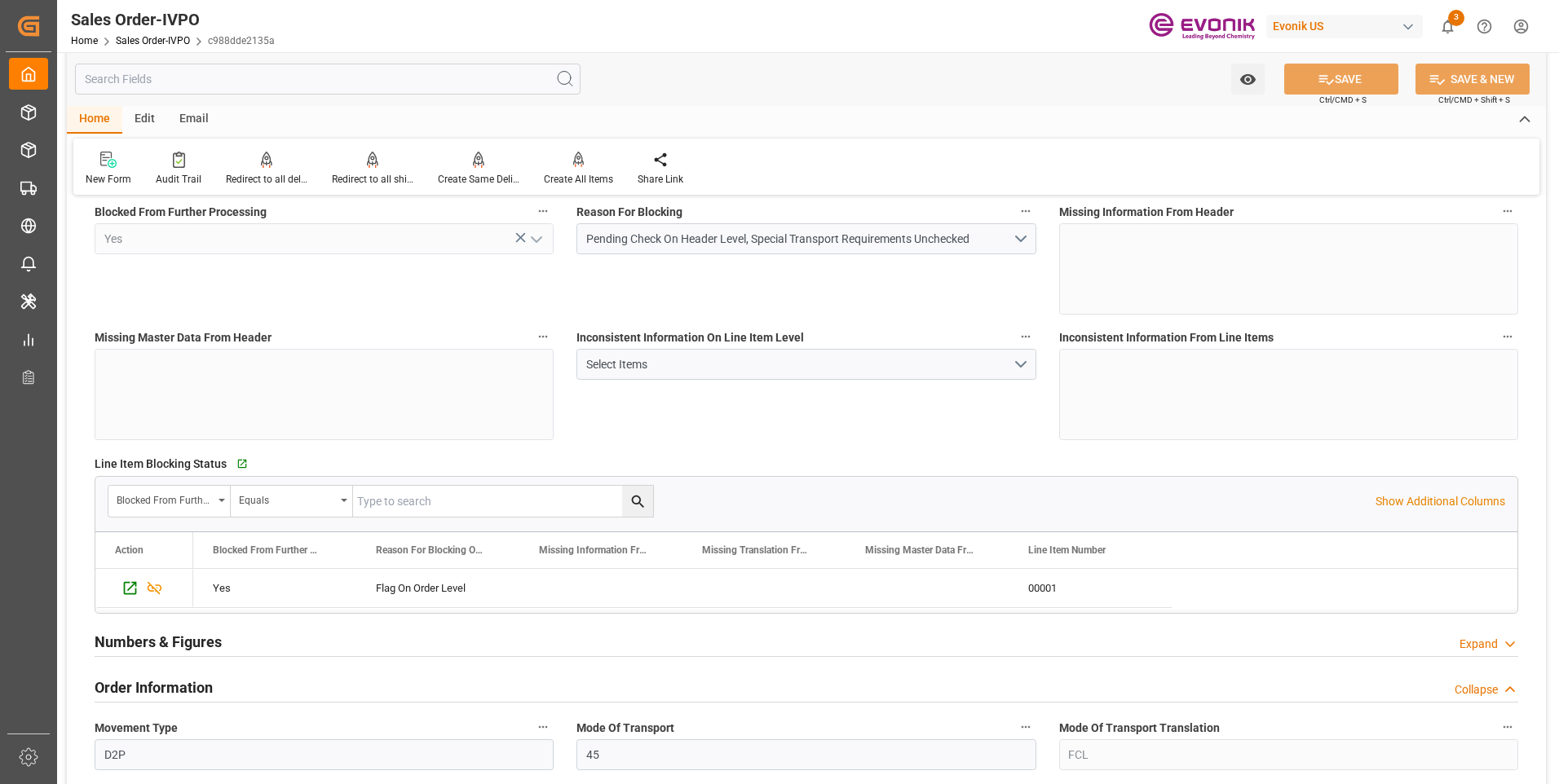
scroll to position [408, 0]
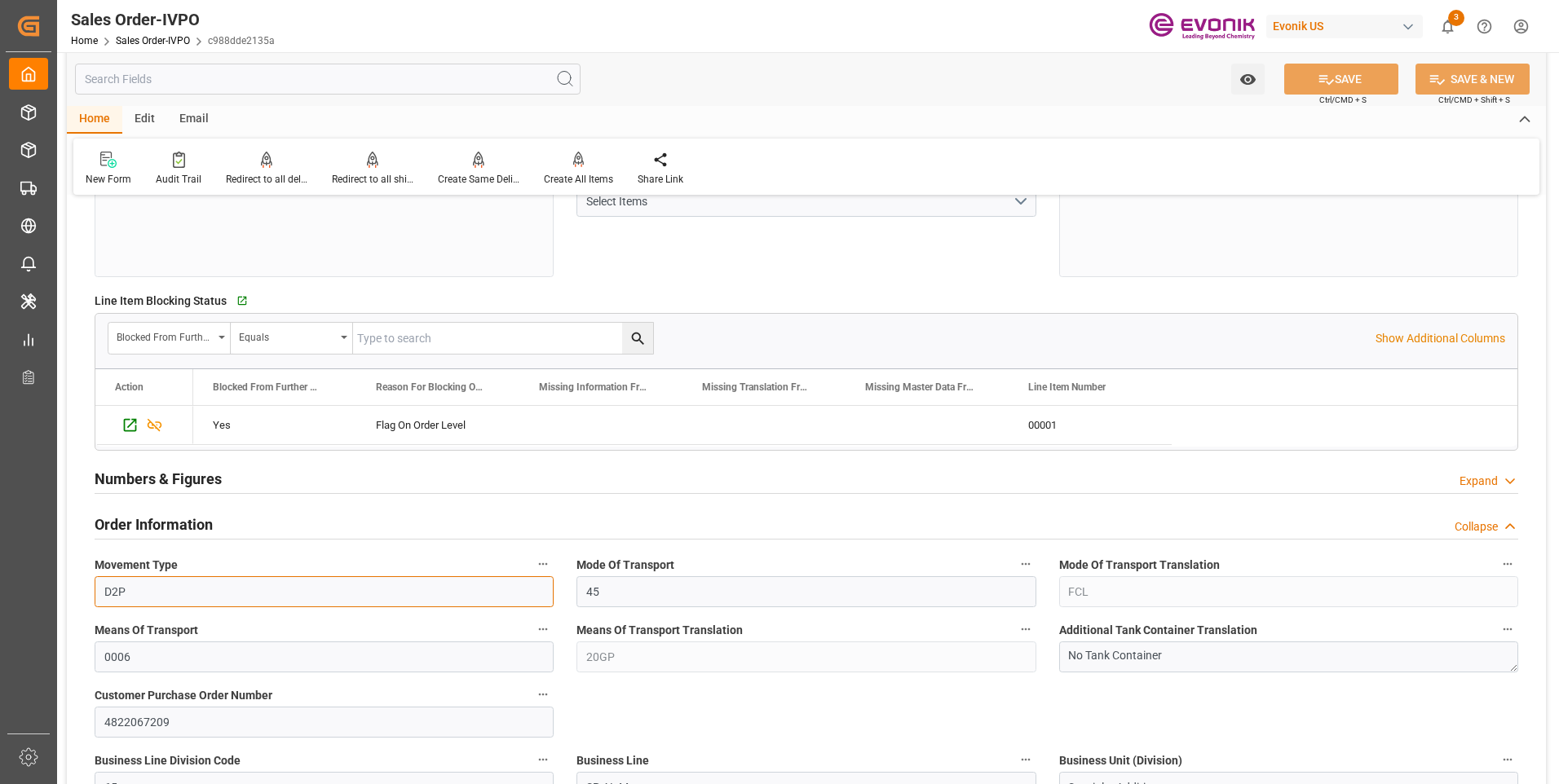
drag, startPoint x: 157, startPoint y: 591, endPoint x: 95, endPoint y: 594, distance: 62.1
click at [95, 594] on input "D2P" at bounding box center [323, 591] width 459 height 31
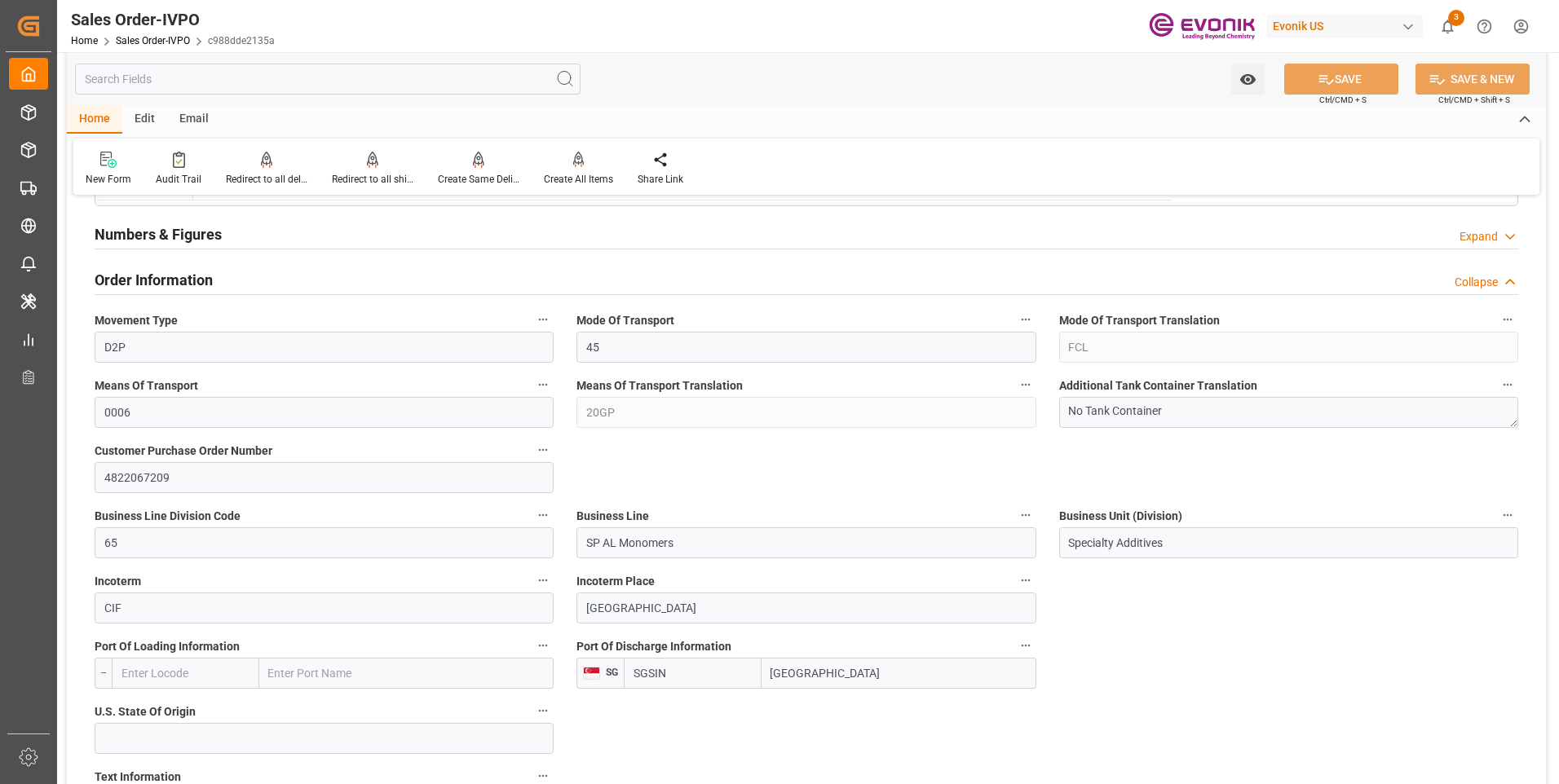
drag, startPoint x: 628, startPoint y: 470, endPoint x: 635, endPoint y: 438, distance: 32.8
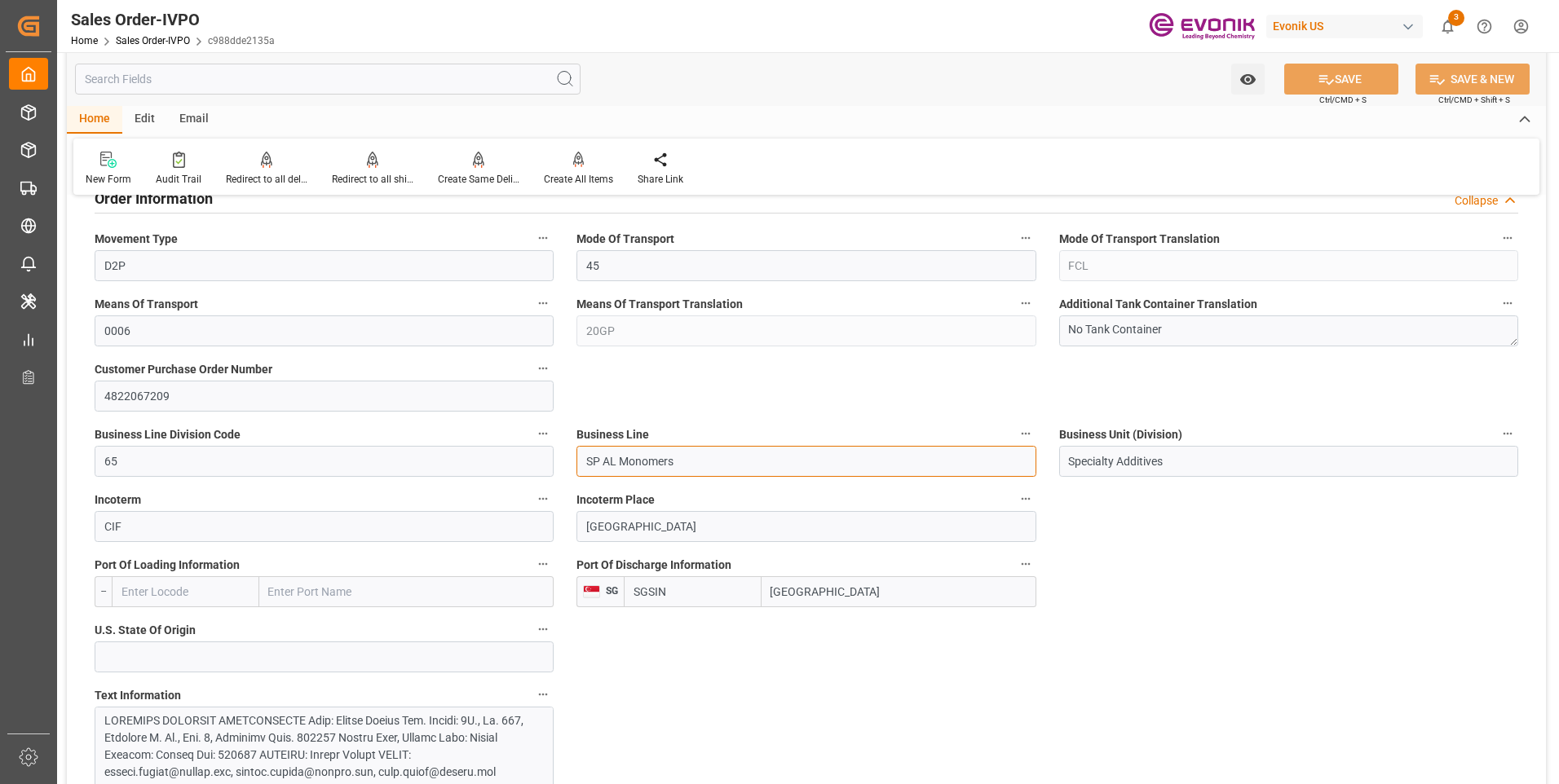
drag, startPoint x: 688, startPoint y: 461, endPoint x: 558, endPoint y: 461, distance: 130.0
drag, startPoint x: 836, startPoint y: 593, endPoint x: 758, endPoint y: 592, distance: 78.0
click at [758, 592] on div "SGSIN Singapore" at bounding box center [829, 591] width 412 height 31
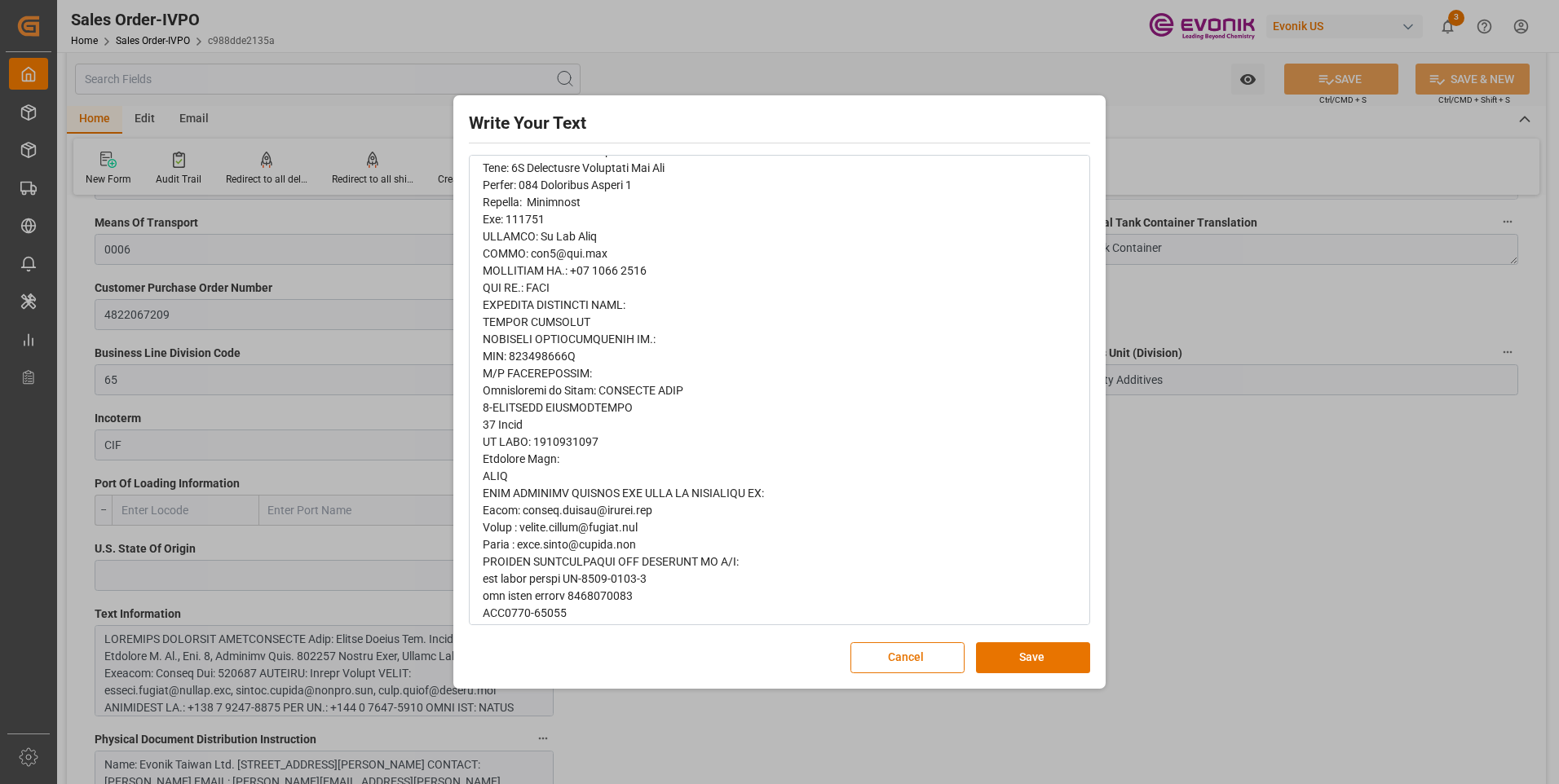
scroll to position [652, 0]
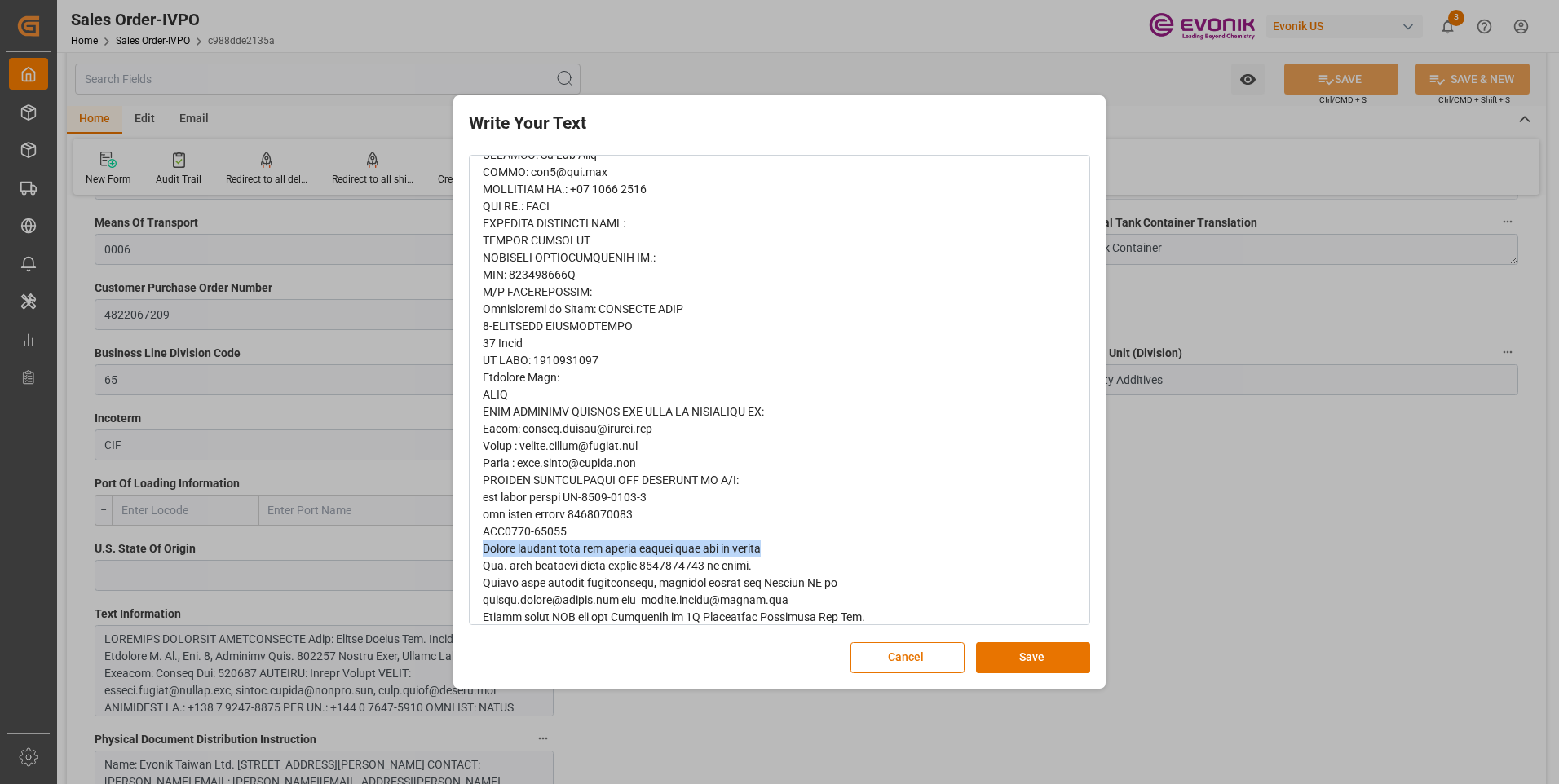
drag, startPoint x: 789, startPoint y: 544, endPoint x: 475, endPoint y: 542, distance: 314.0
click at [475, 542] on div "rdw-wrapper" at bounding box center [779, 129] width 618 height 1118
copy span "Please stretch wrap the entire pallet from top to bottom"
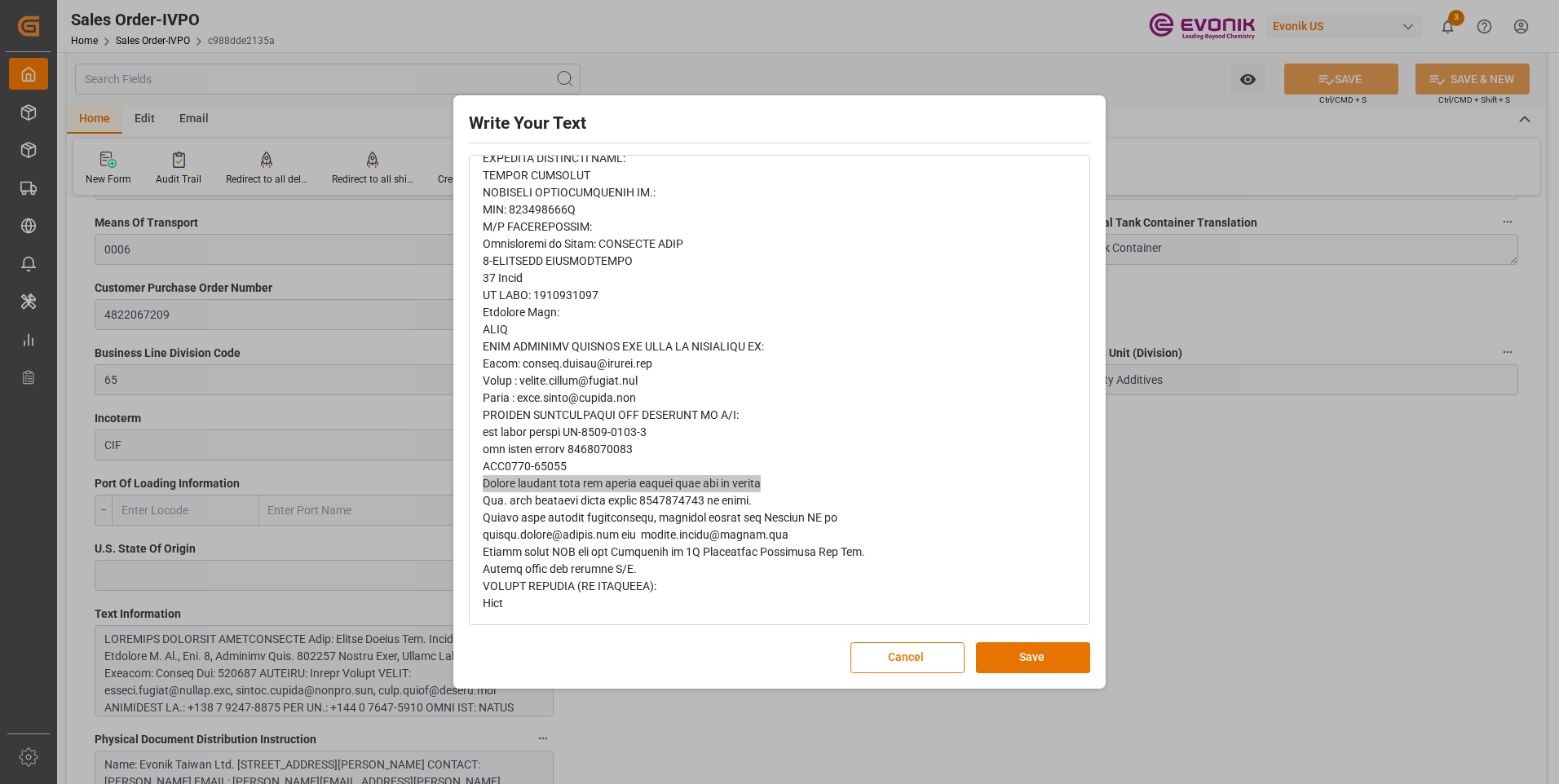
scroll to position [391, 0]
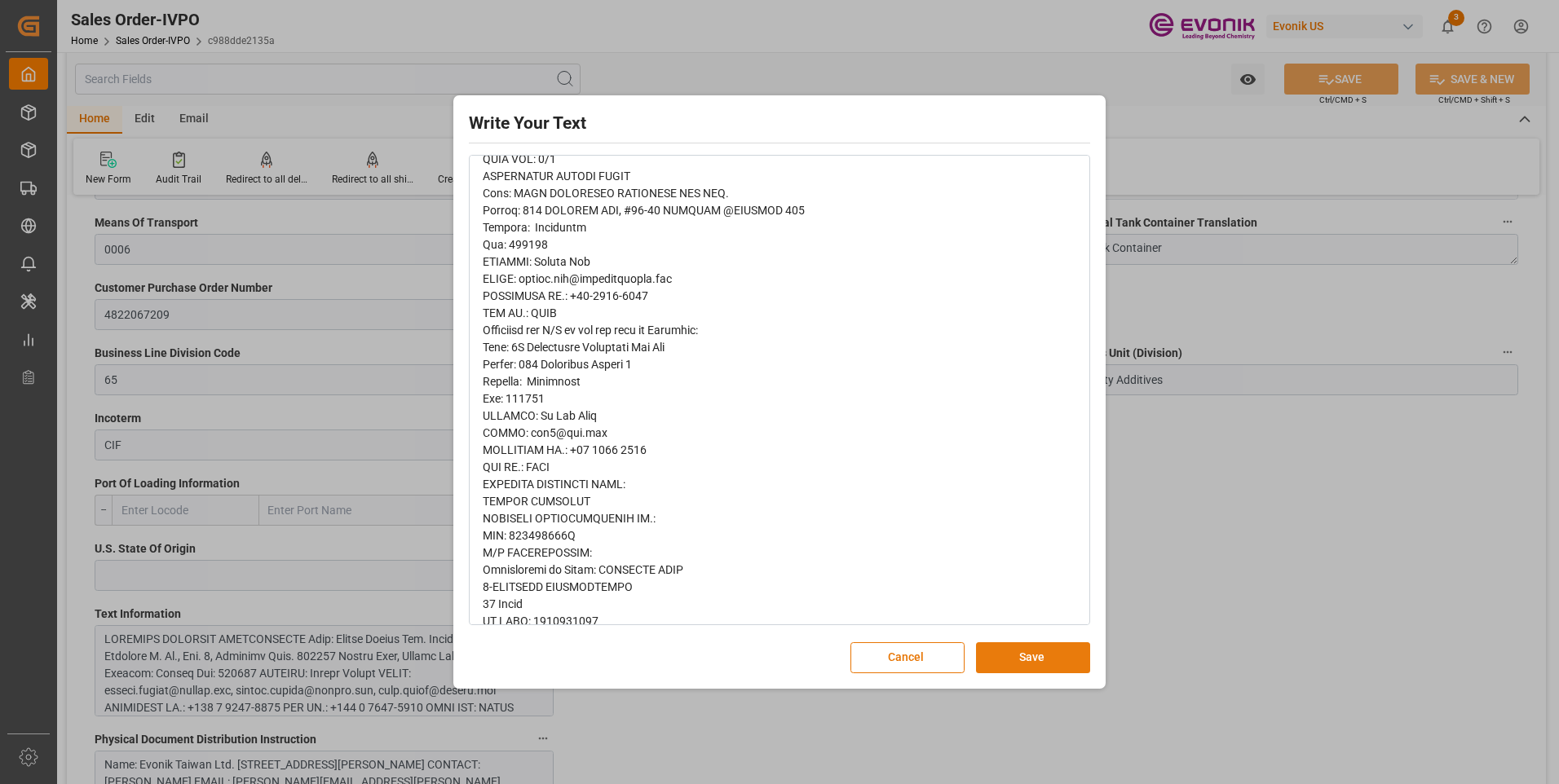
drag, startPoint x: 1025, startPoint y: 653, endPoint x: 504, endPoint y: 727, distance: 526.2
click at [1024, 653] on button "Save" at bounding box center [1032, 657] width 114 height 31
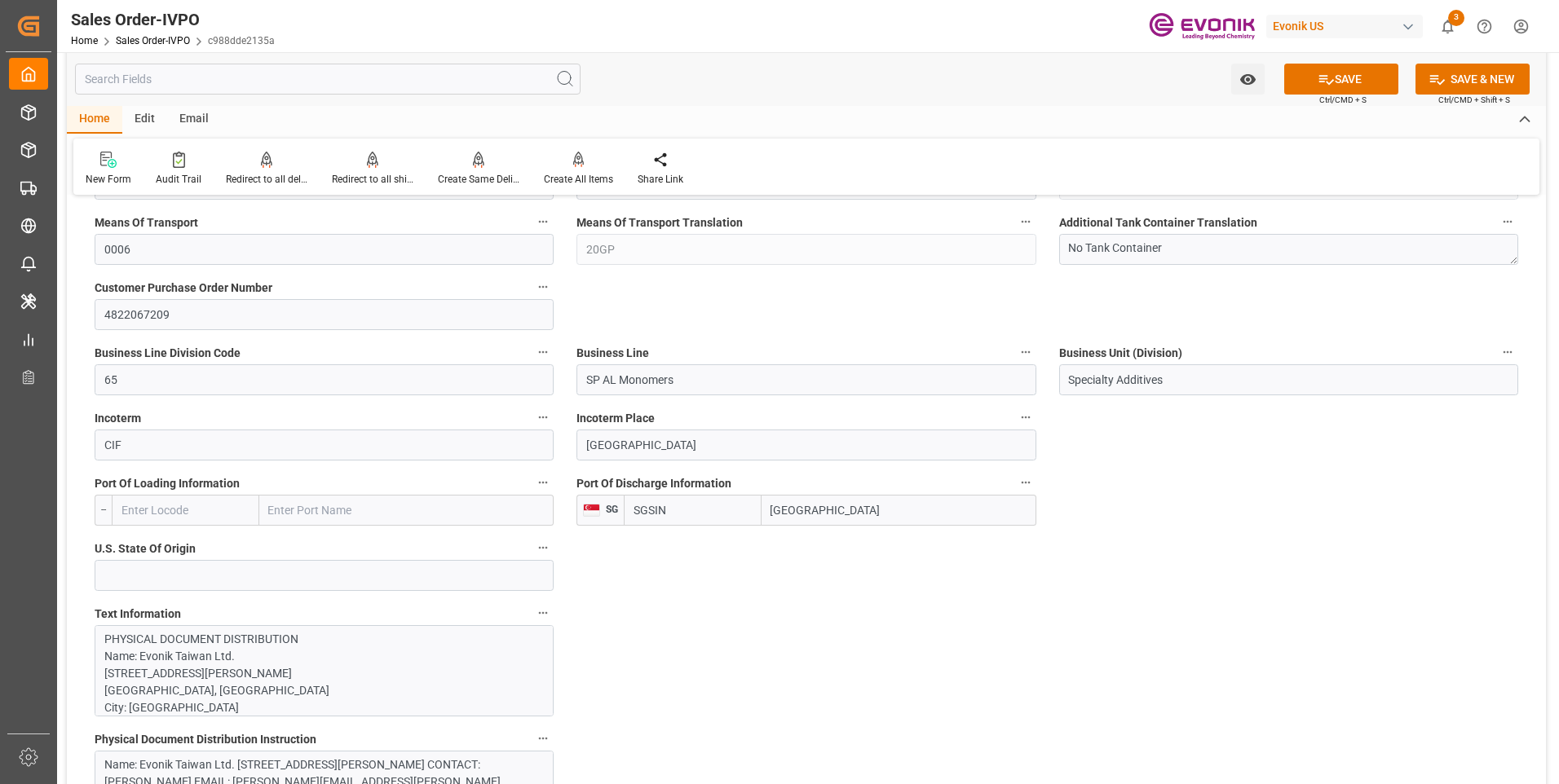
scroll to position [978, 0]
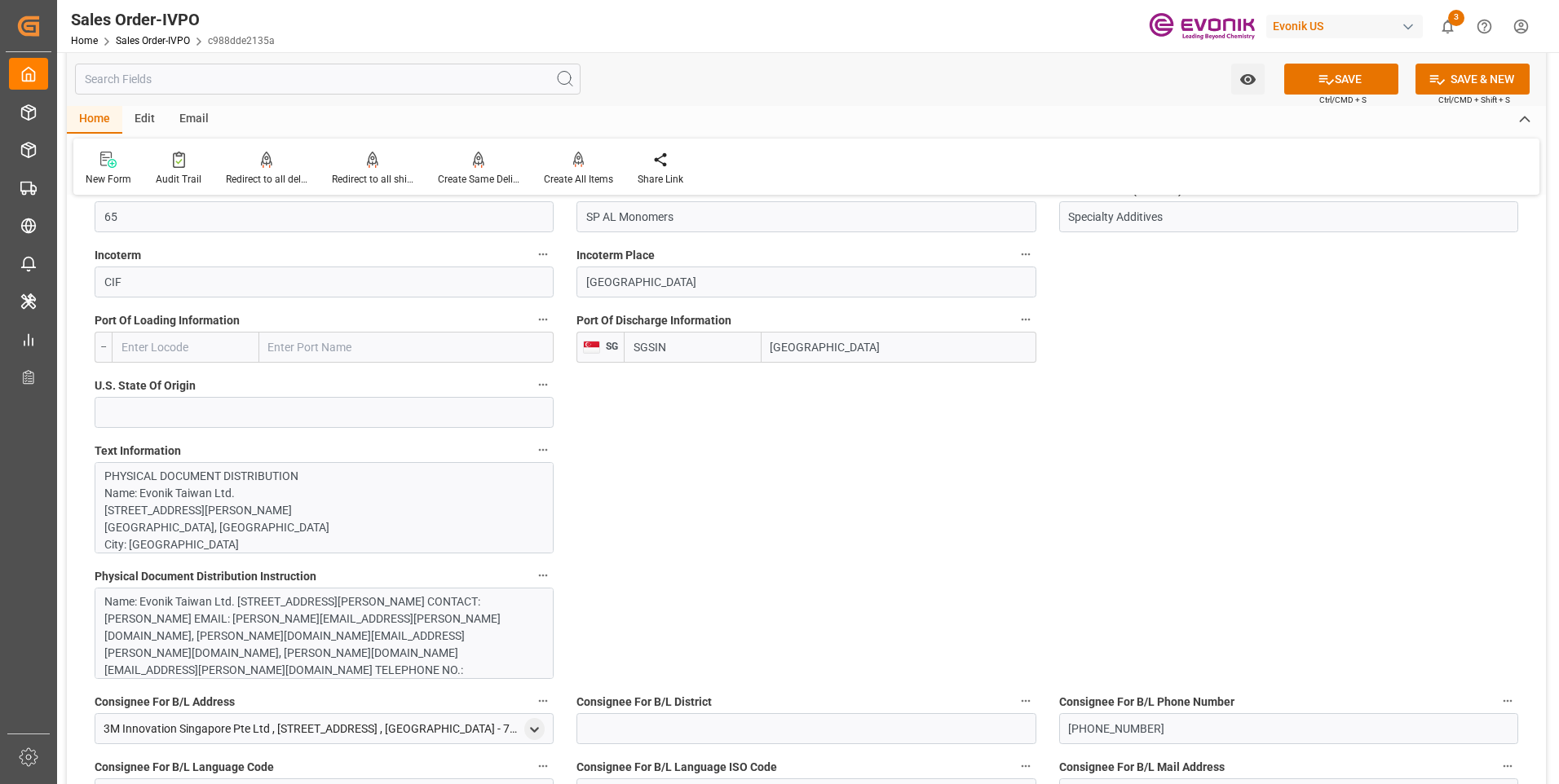
click at [451, 634] on div "Name: Evonik Taiwan Ltd. [STREET_ADDRESS][PERSON_NAME] CONTACT: [PERSON_NAME] E…" at bounding box center [317, 661] width 427 height 137
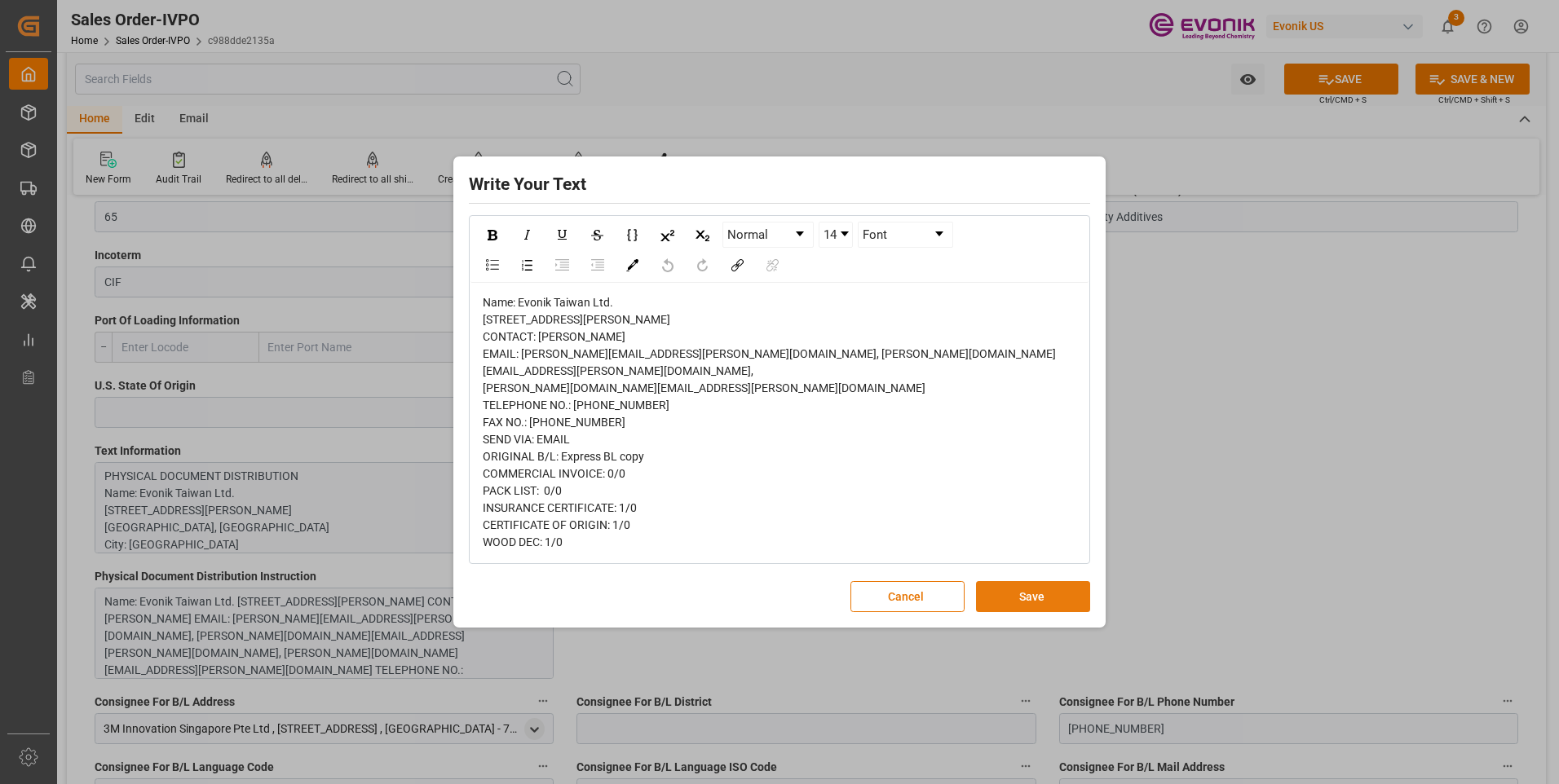
click at [1023, 610] on button "Save" at bounding box center [1032, 596] width 114 height 31
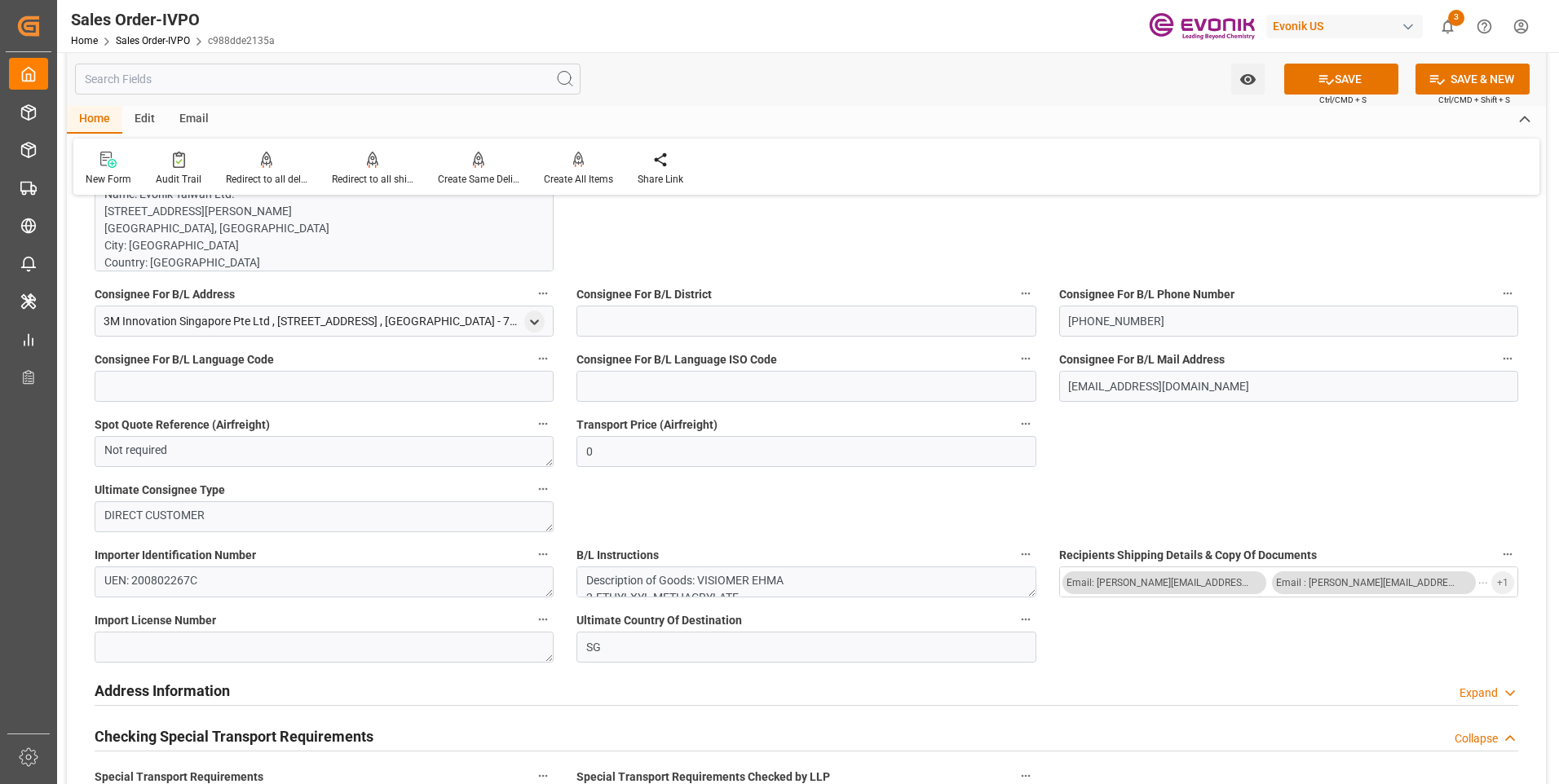
scroll to position [1629, 0]
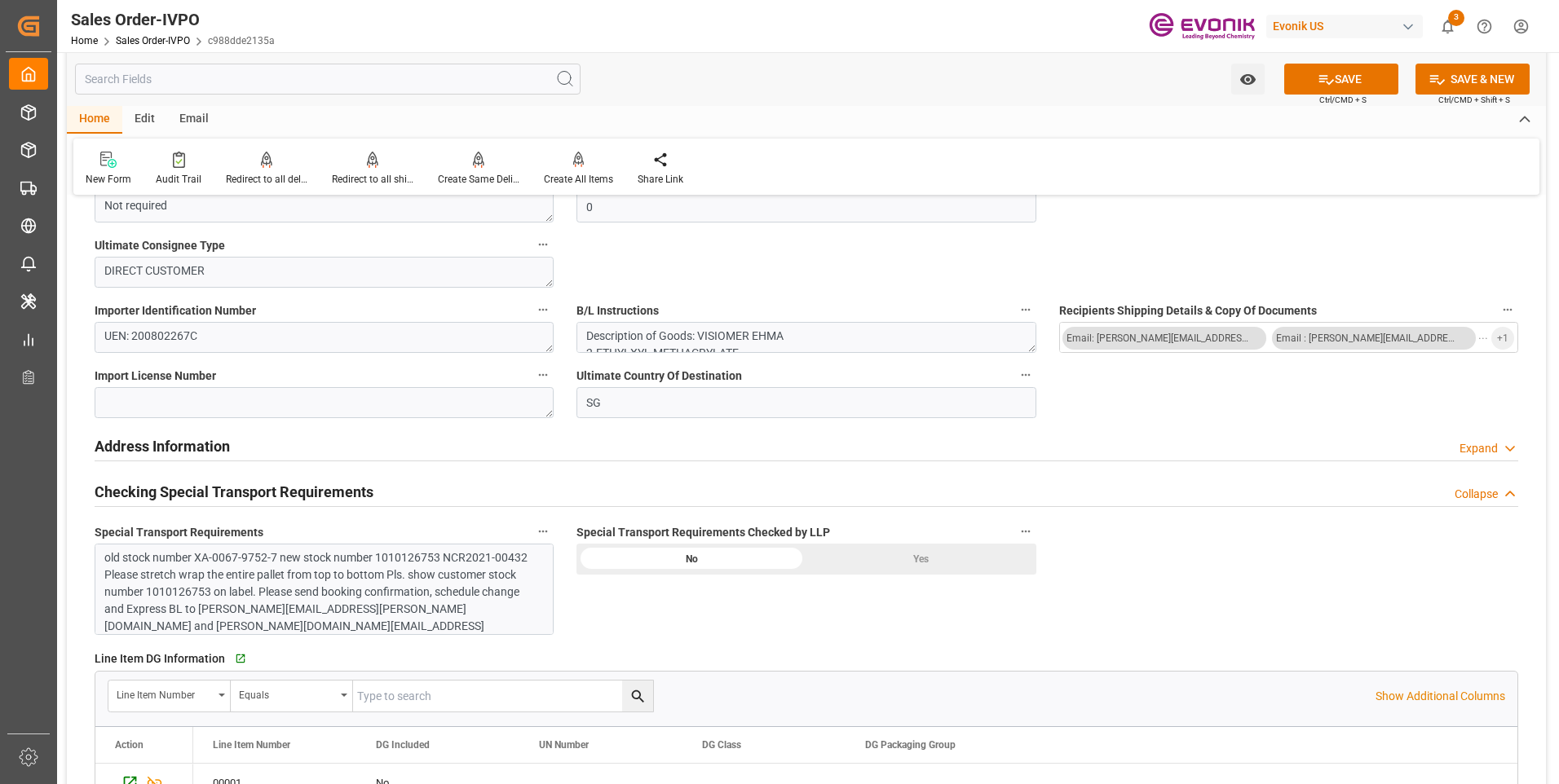
click at [431, 611] on div "old stock number XA-0067-9752-7 new stock number 1010126753 NCR2021-00432 Pleas…" at bounding box center [317, 608] width 427 height 119
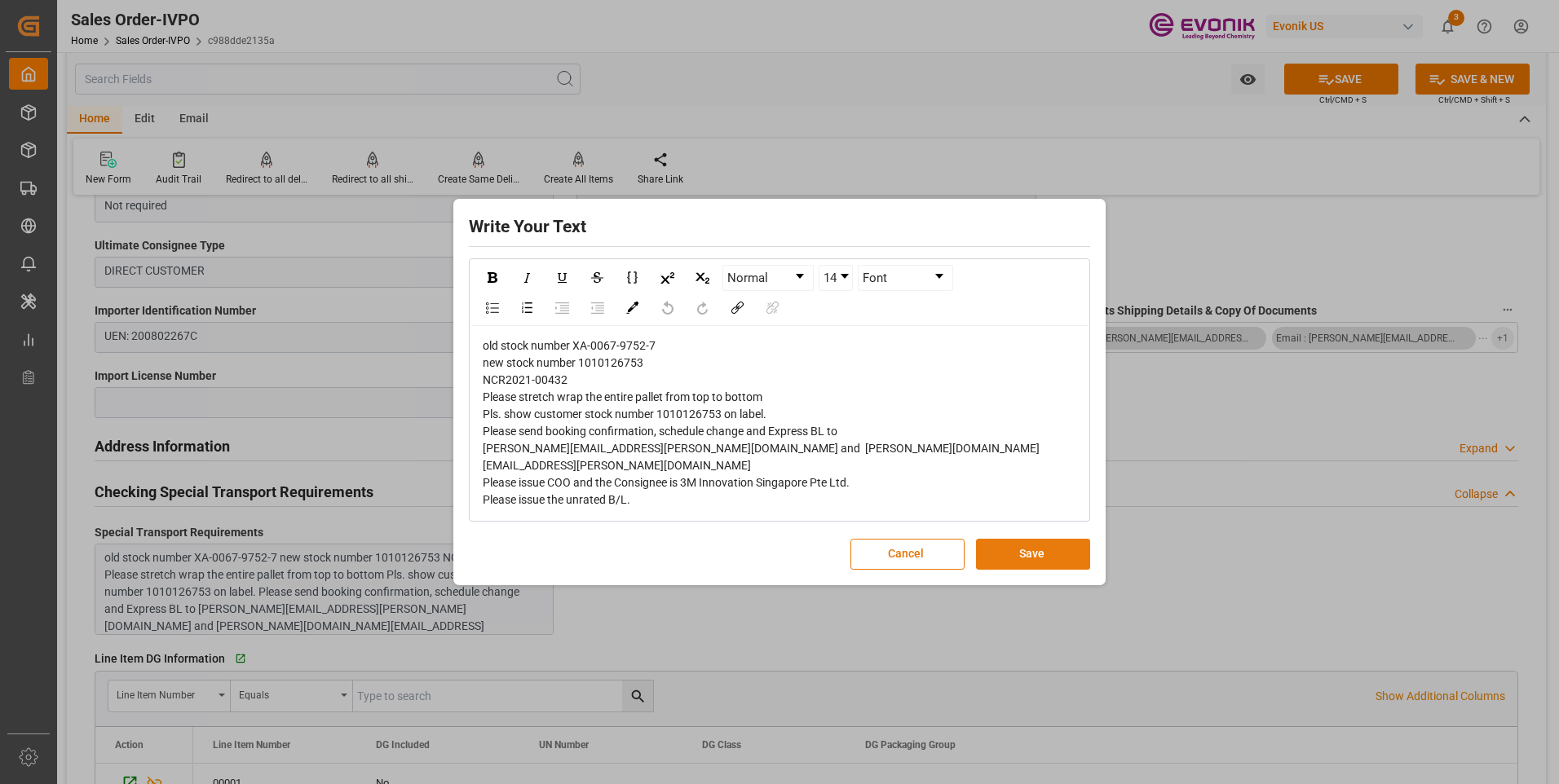
click at [1042, 541] on button "Save" at bounding box center [1032, 554] width 114 height 31
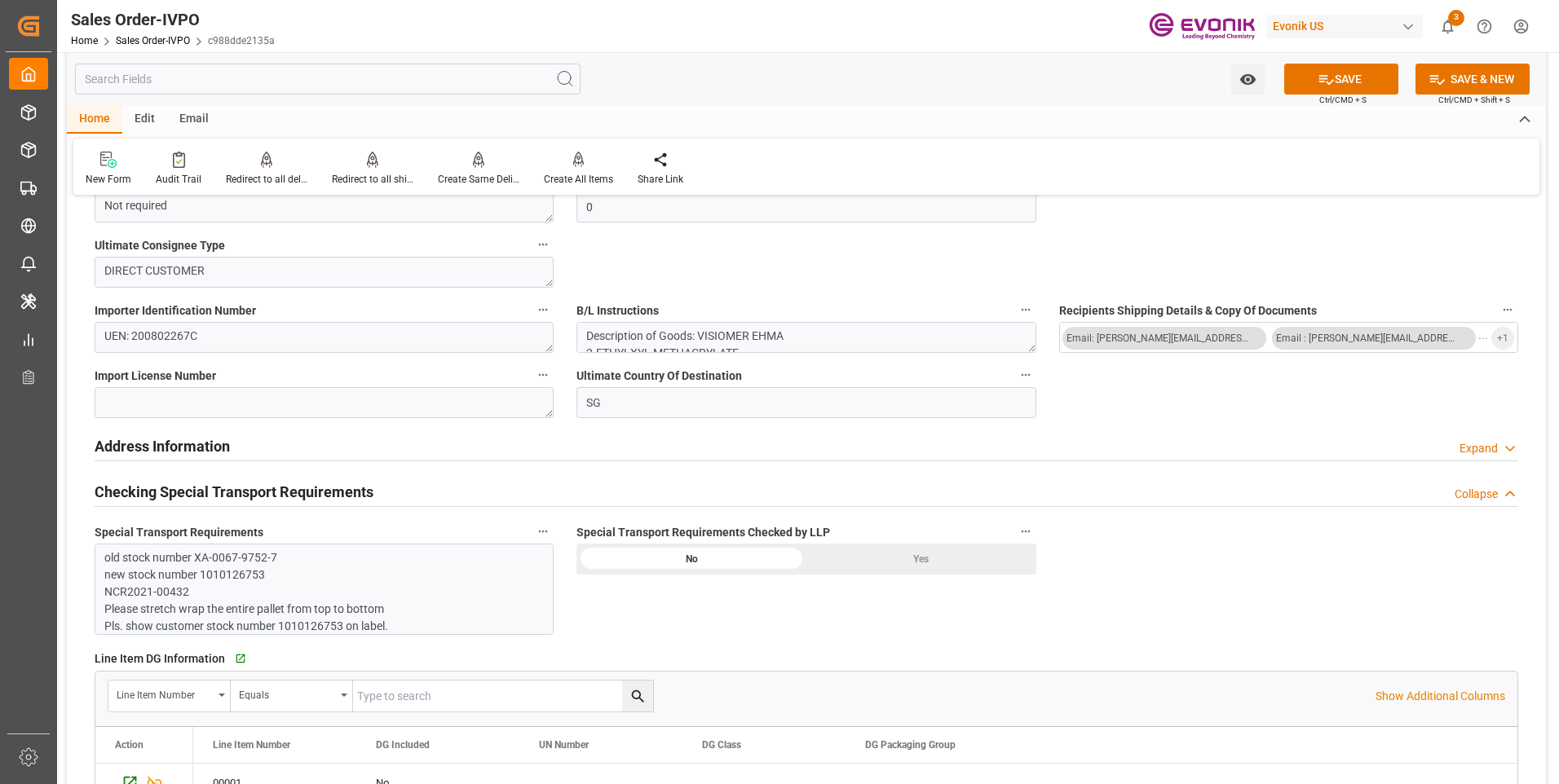
click at [927, 548] on div "Yes" at bounding box center [921, 559] width 230 height 31
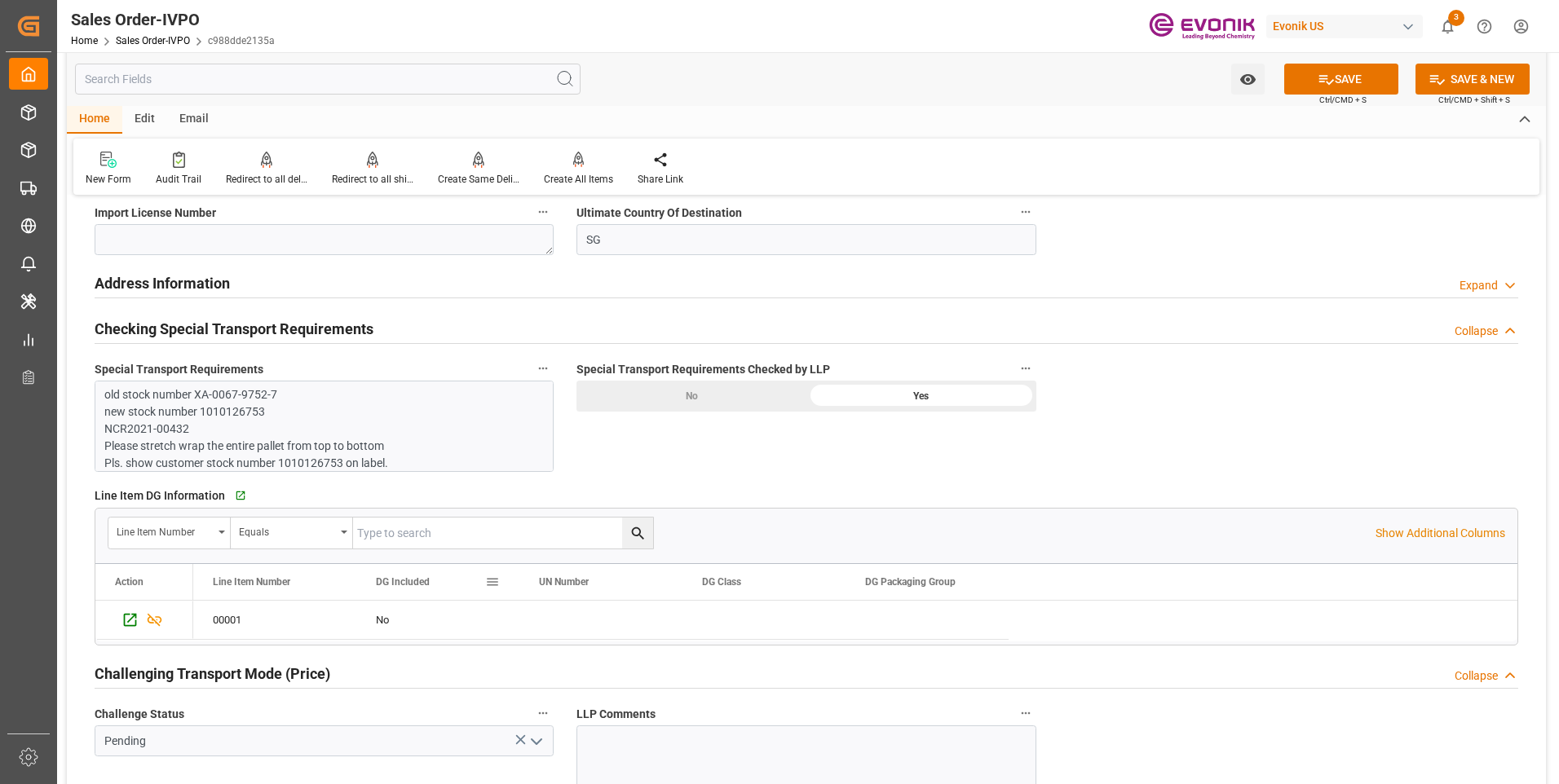
scroll to position [1955, 0]
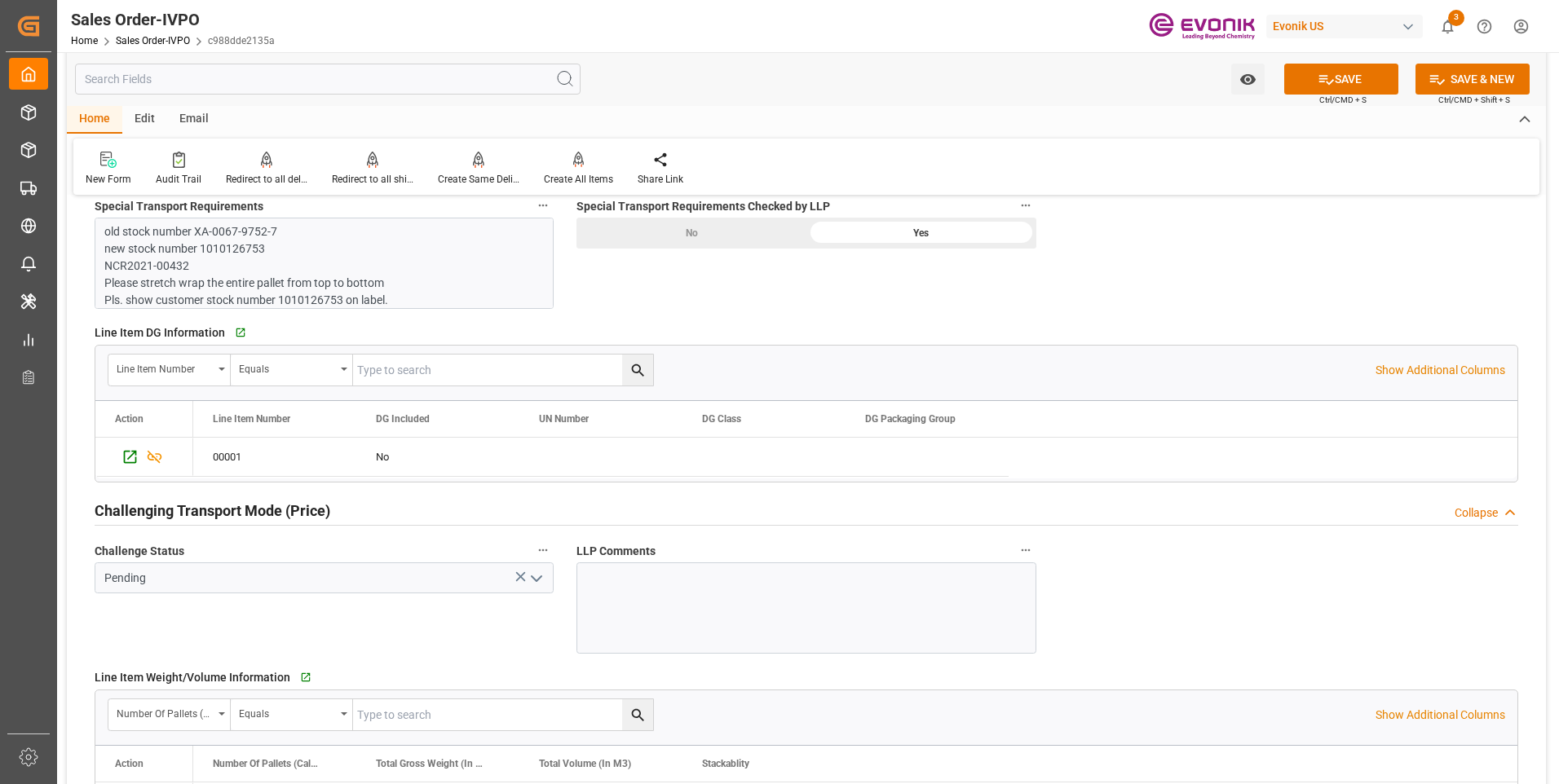
drag, startPoint x: 540, startPoint y: 582, endPoint x: 502, endPoint y: 612, distance: 48.4
click at [540, 582] on icon "open menu" at bounding box center [536, 578] width 20 height 20
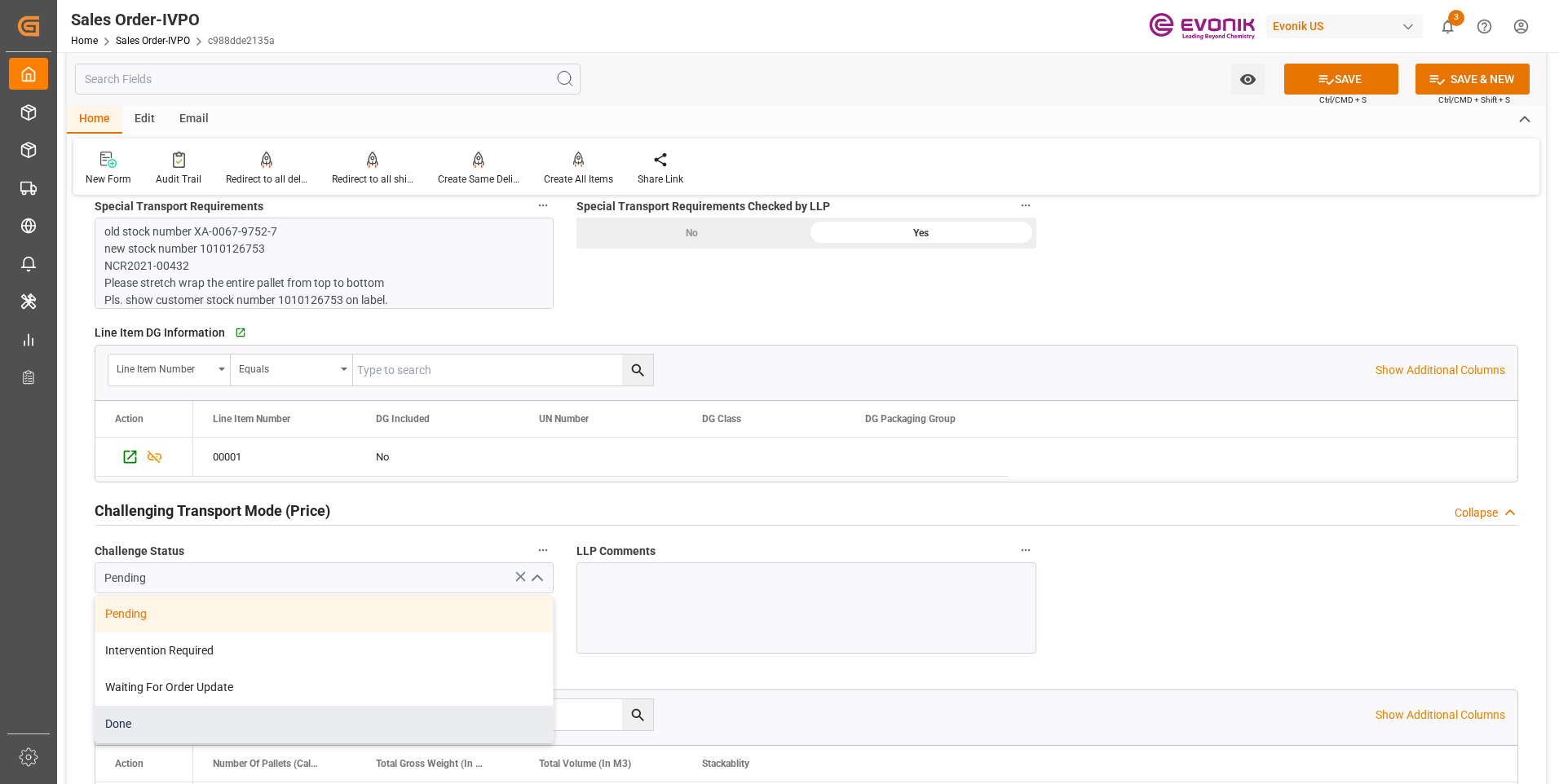
click at [195, 710] on div "Done" at bounding box center [323, 724] width 457 height 37
type input "Done"
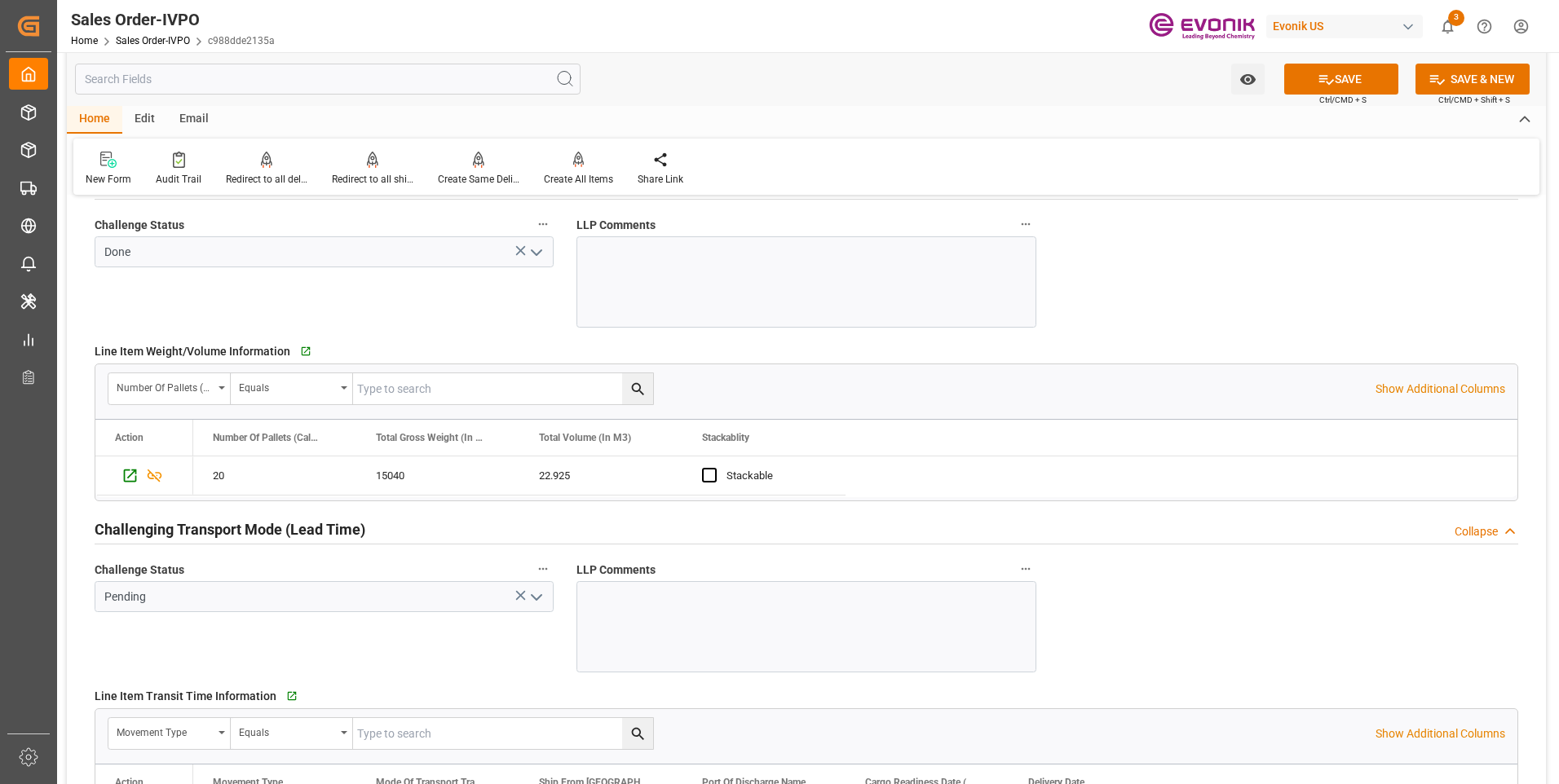
scroll to position [2444, 0]
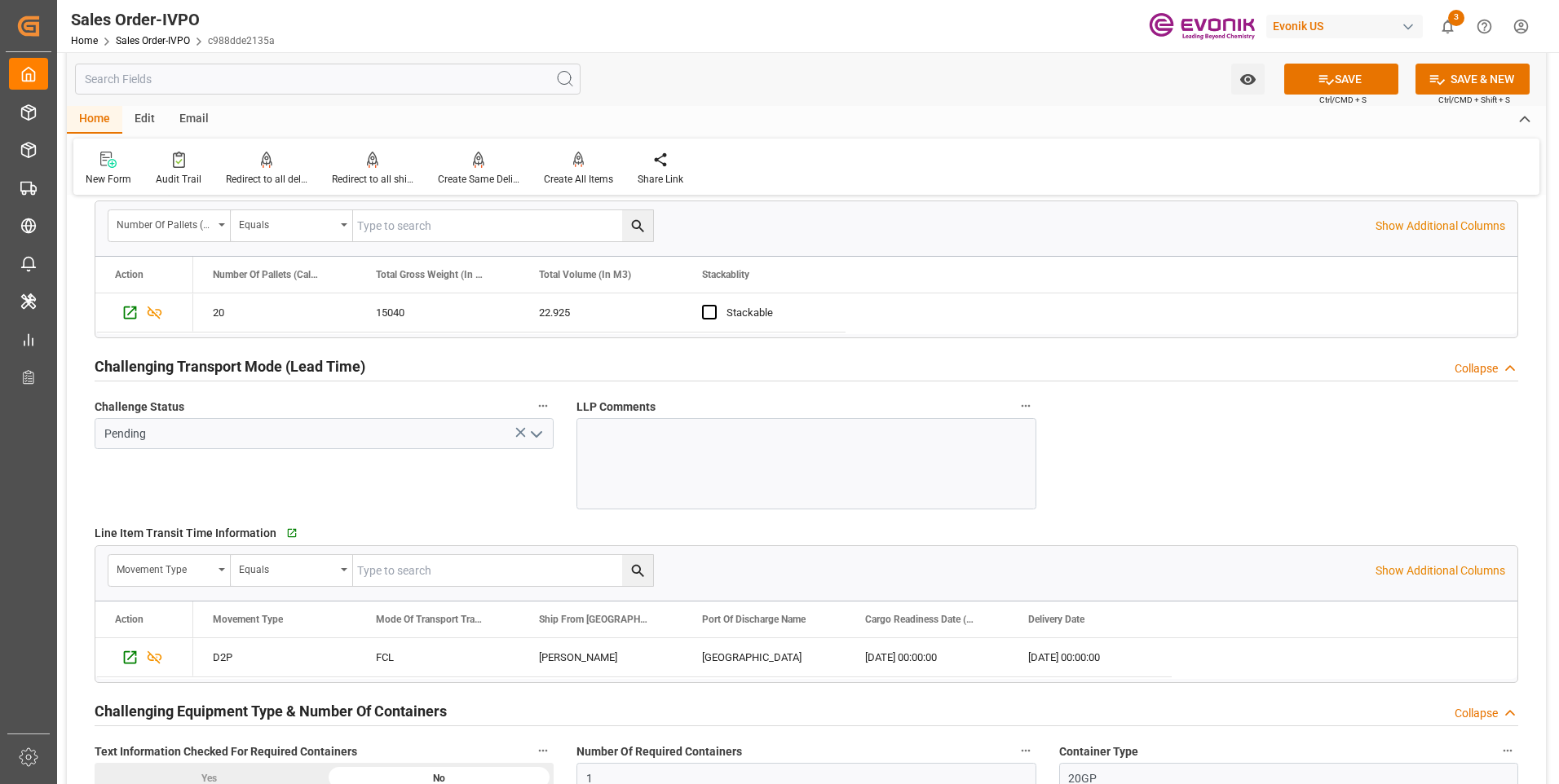
click at [540, 438] on icon "open menu" at bounding box center [536, 435] width 20 height 20
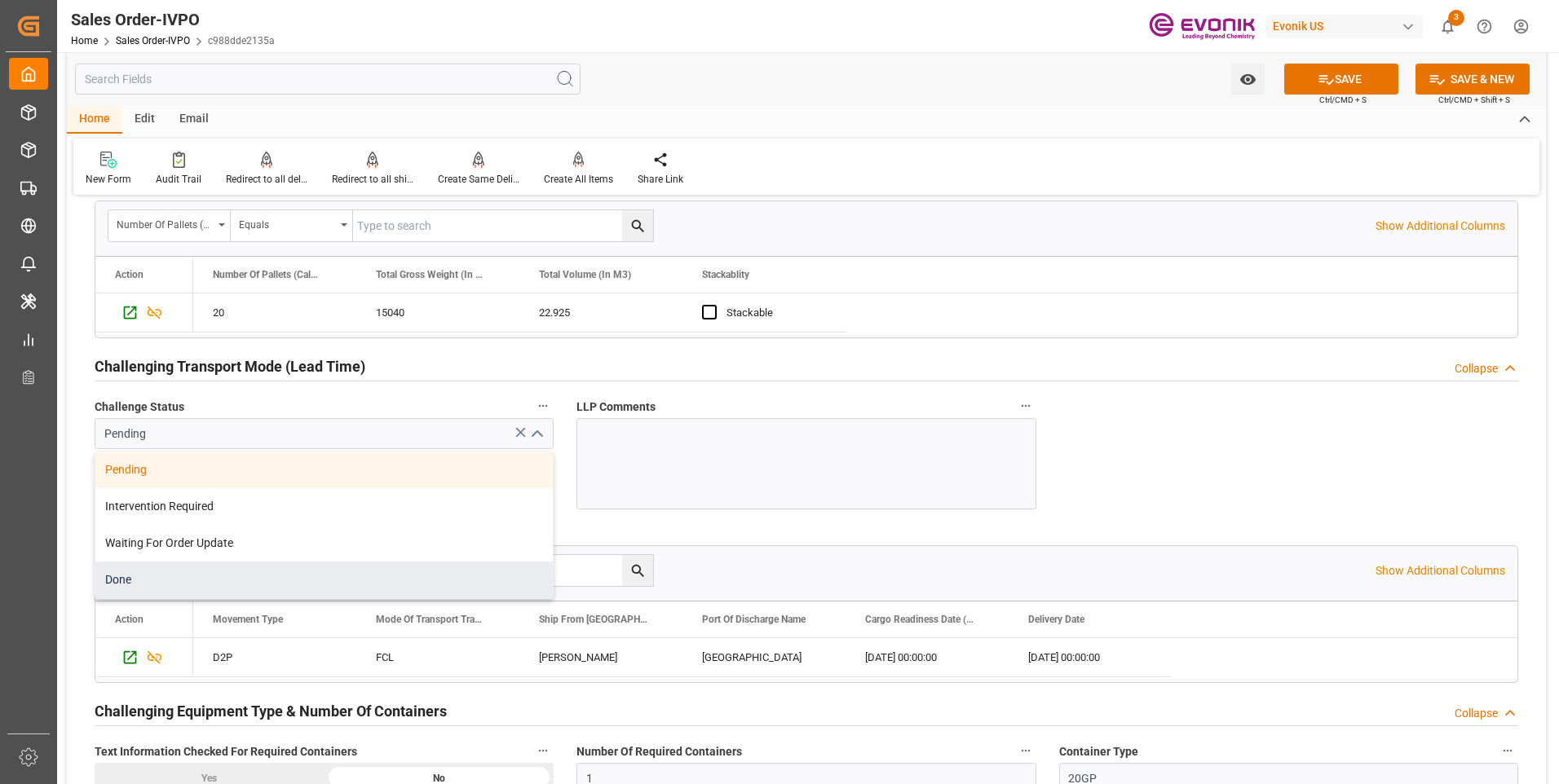
click at [208, 577] on div "Done" at bounding box center [323, 579] width 457 height 37
type input "Done"
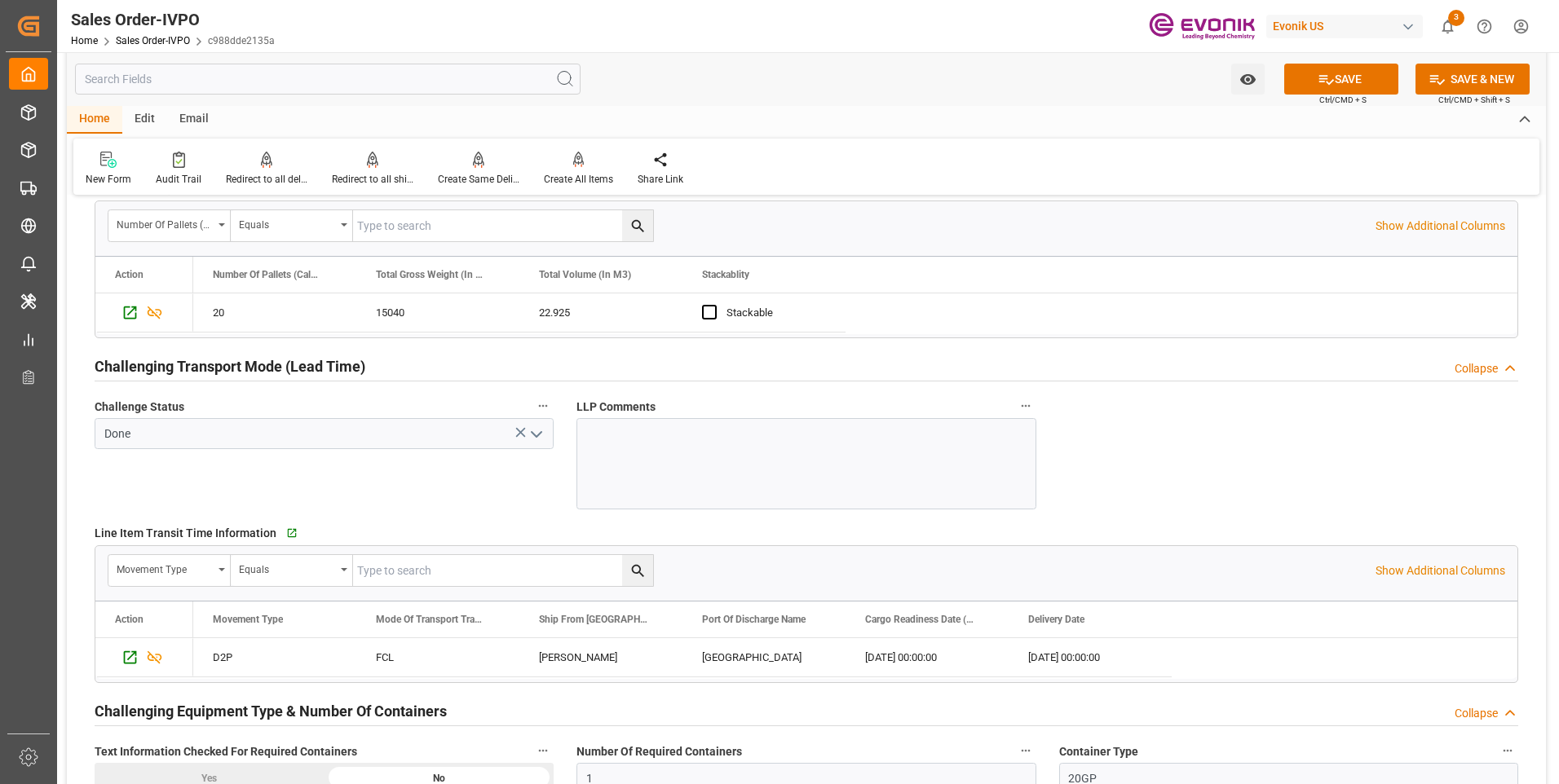
click at [258, 493] on div "Challenge Status Done" at bounding box center [324, 453] width 482 height 126
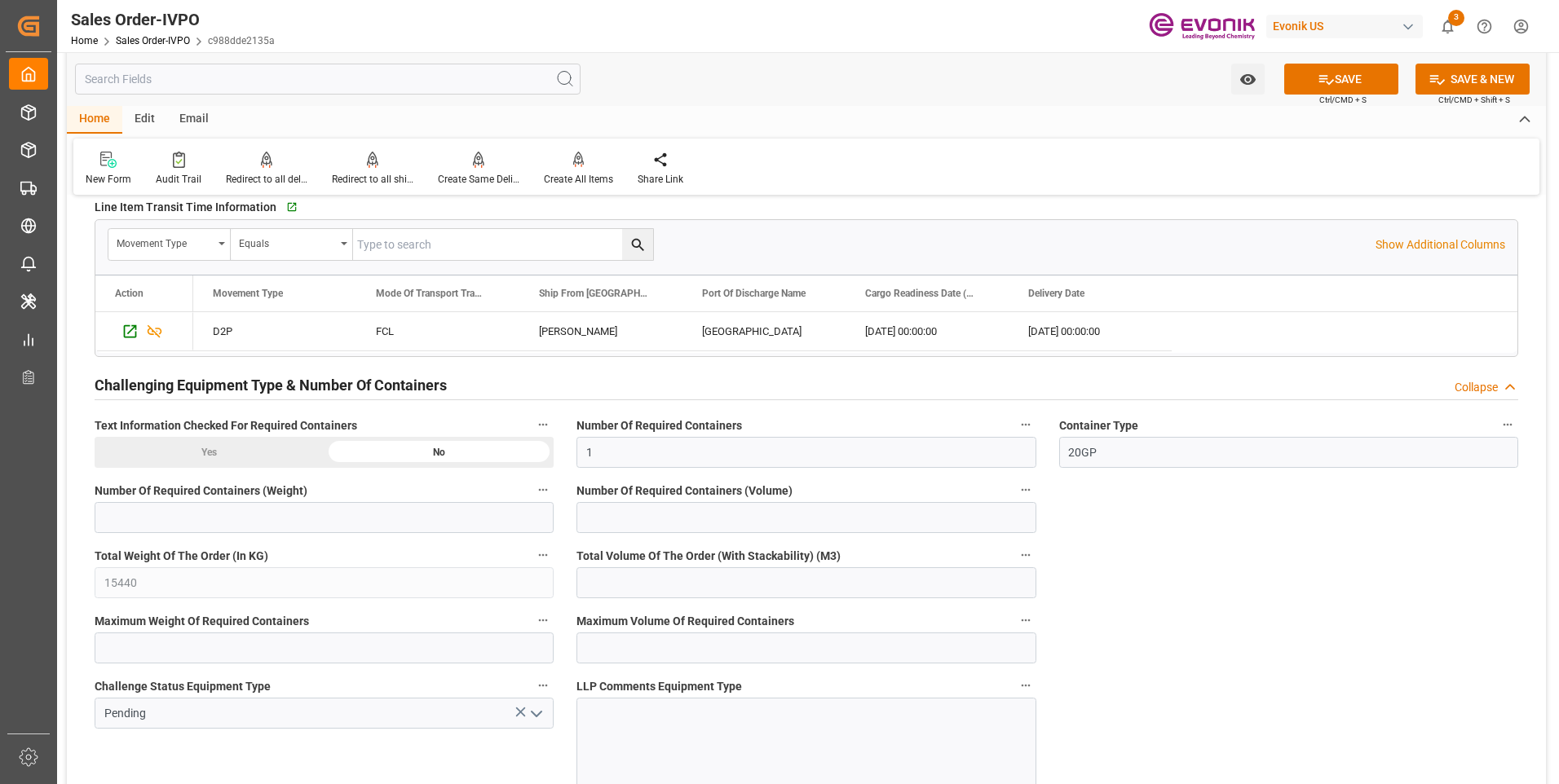
scroll to position [2933, 0]
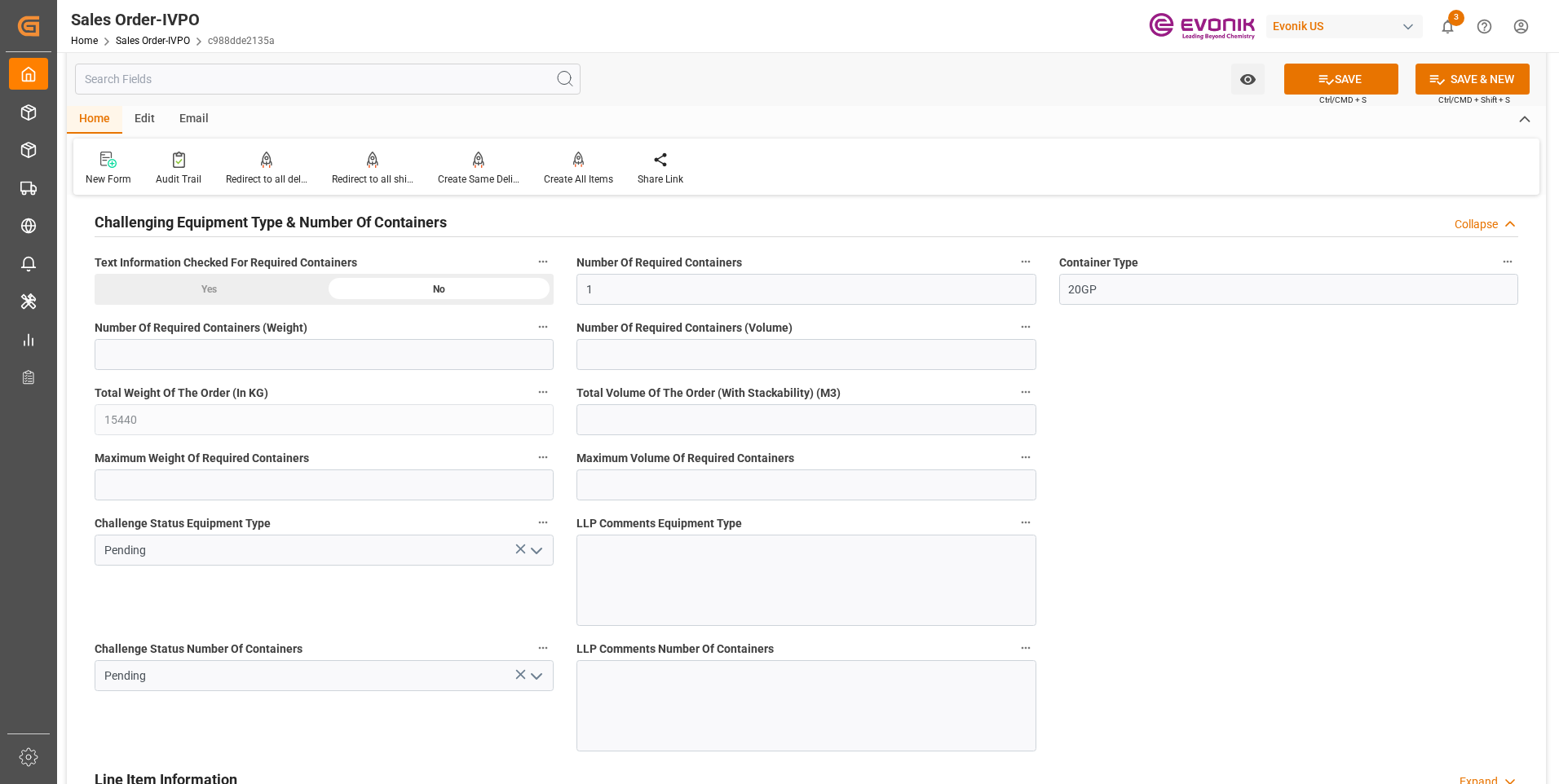
click at [534, 558] on icon "open menu" at bounding box center [536, 551] width 20 height 20
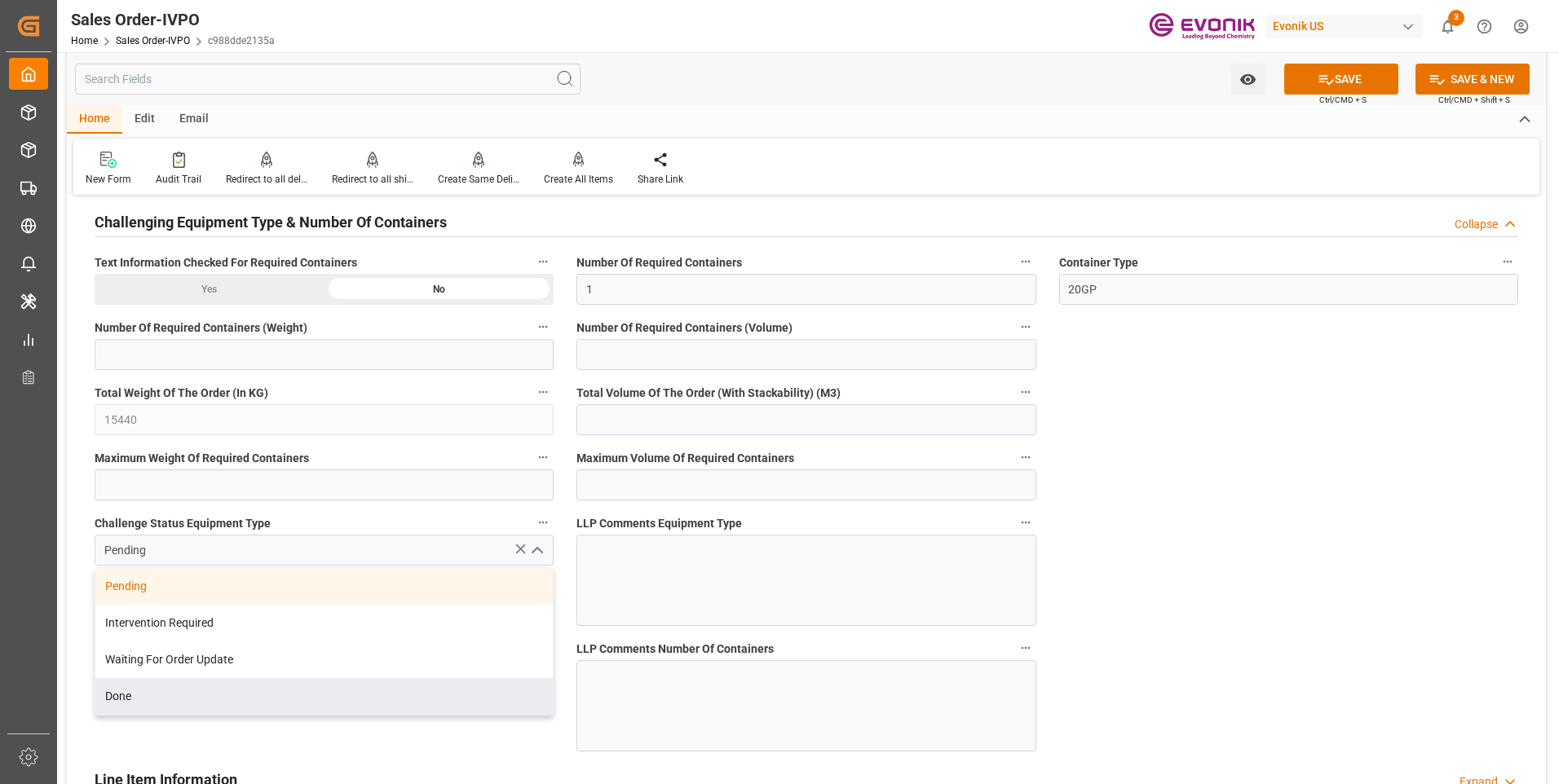
drag, startPoint x: 209, startPoint y: 699, endPoint x: 474, endPoint y: 682, distance: 265.5
click at [215, 696] on div "Done" at bounding box center [323, 696] width 457 height 37
type input "Done"
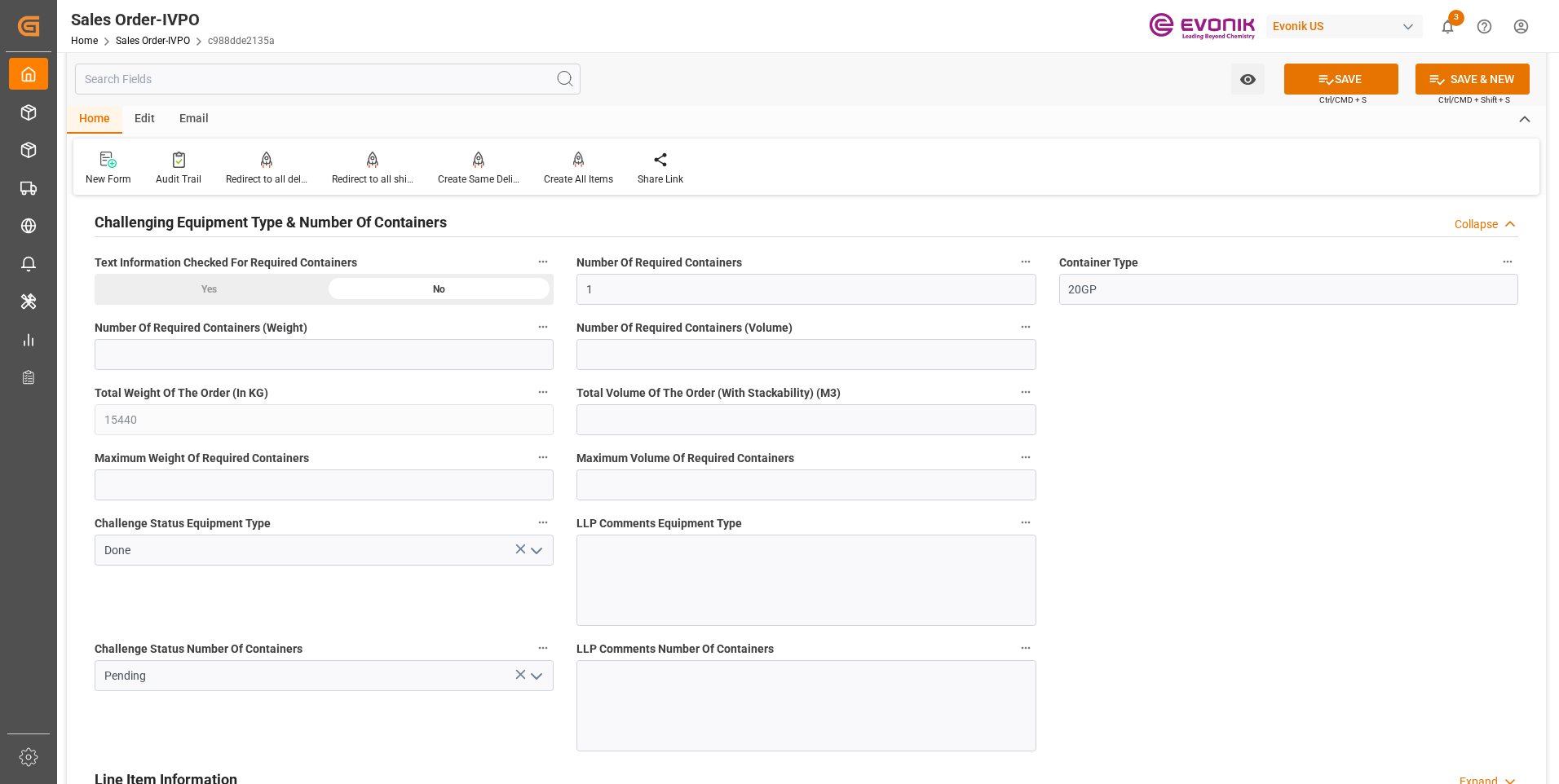
click at [536, 672] on icon "open menu" at bounding box center [536, 676] width 20 height 20
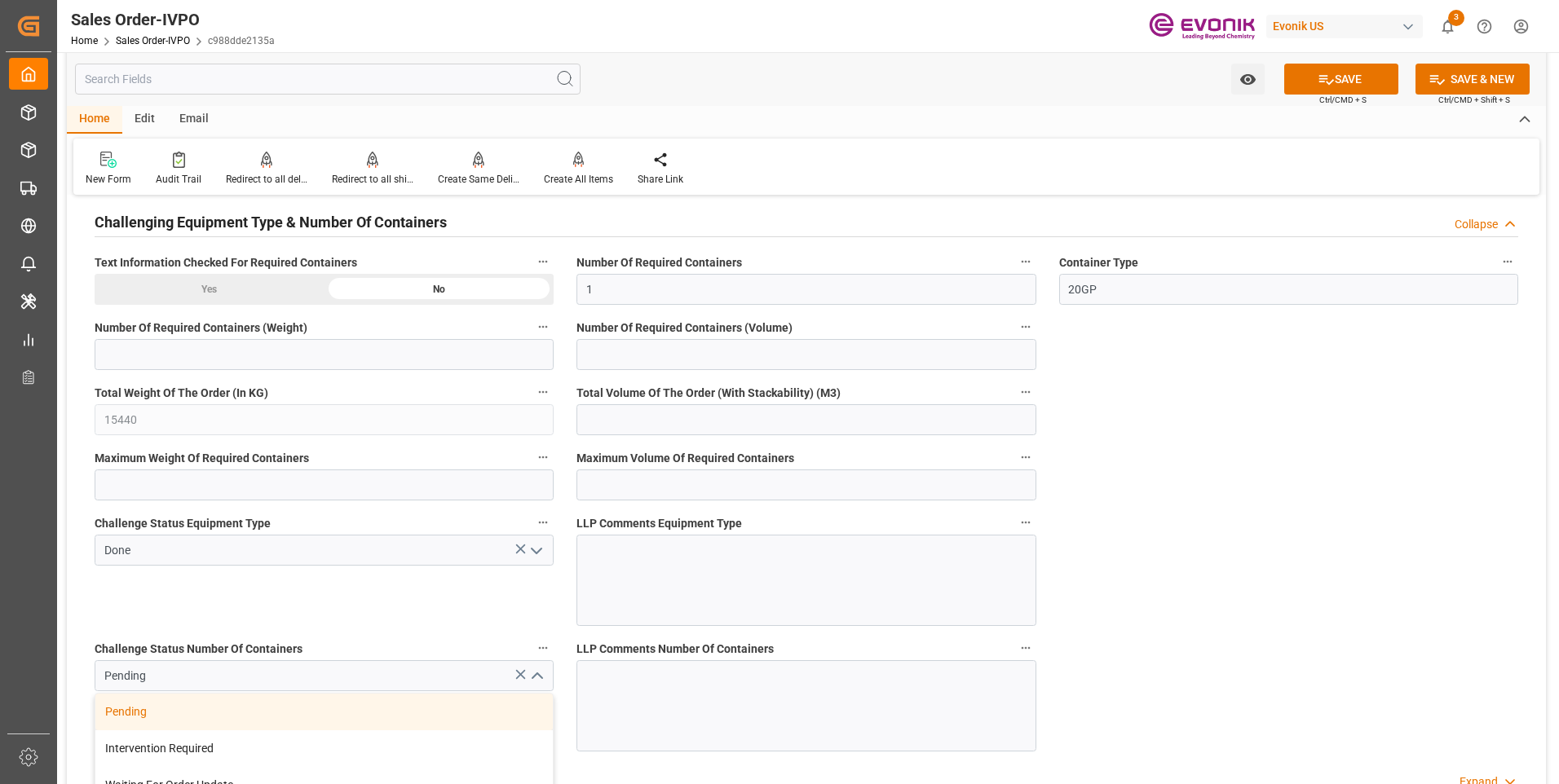
scroll to position [3096, 0]
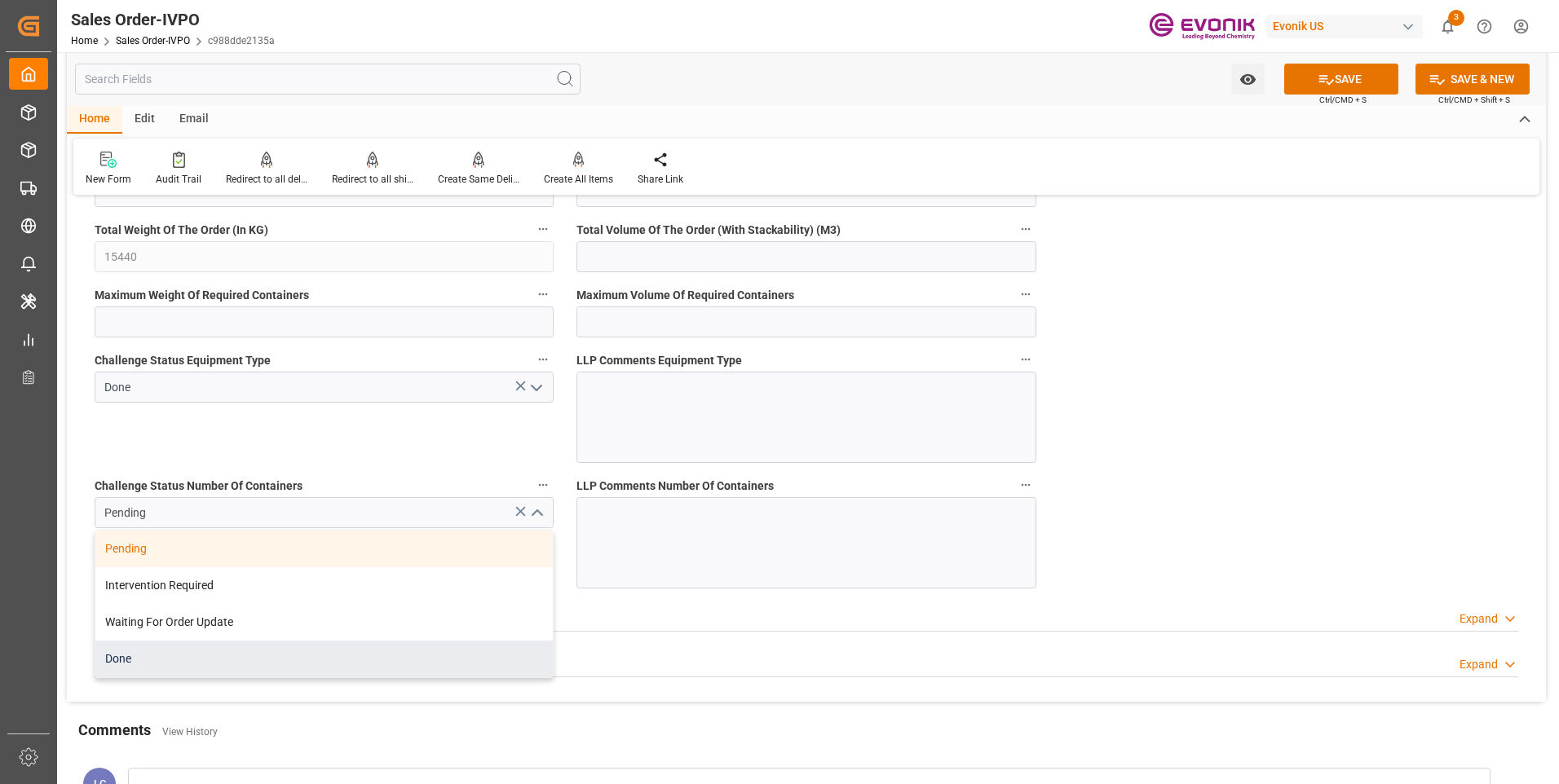
click at [150, 646] on div "Done" at bounding box center [323, 658] width 457 height 37
type input "Done"
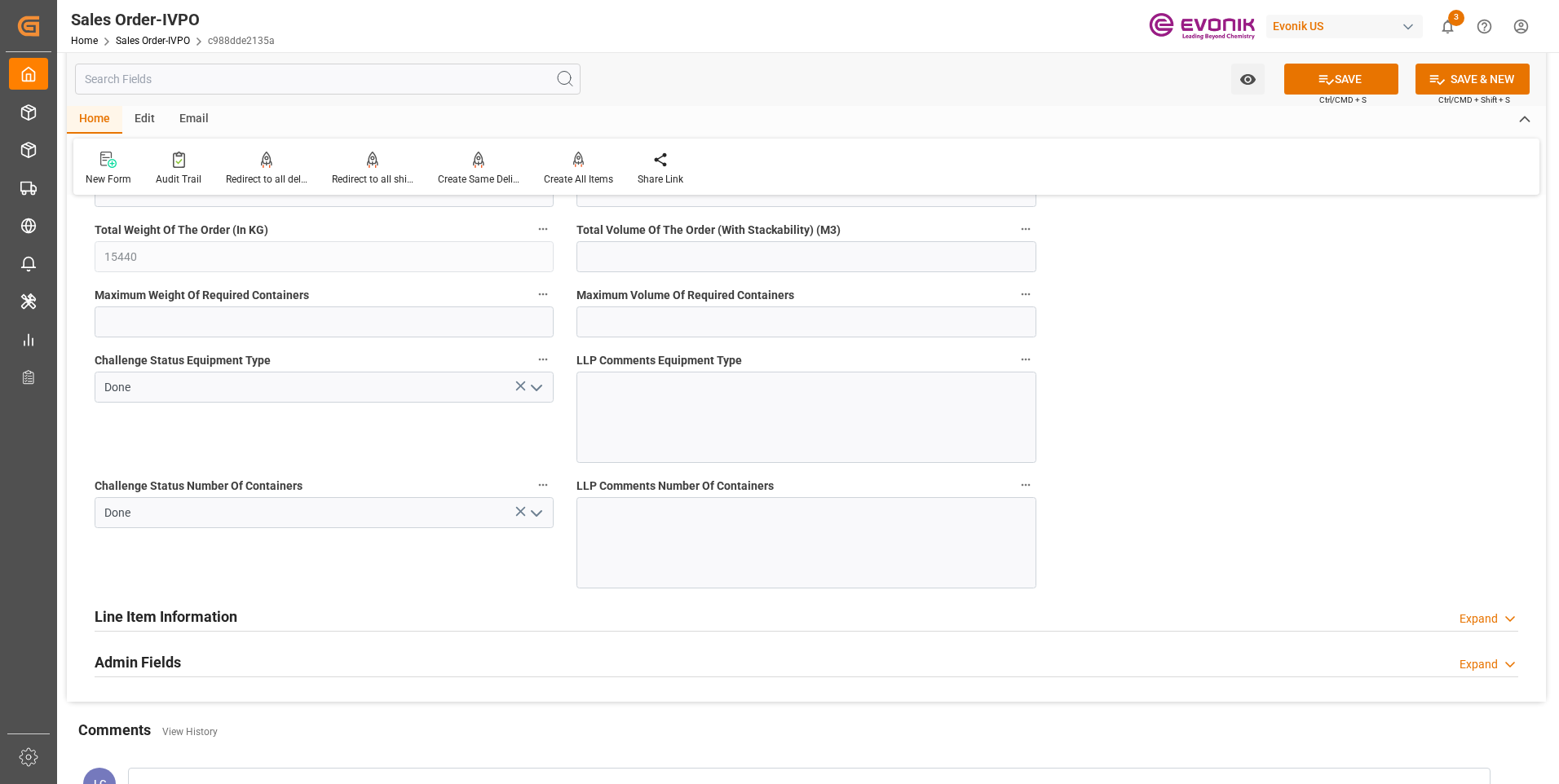
click at [286, 462] on div "Challenge Status Equipment Type Done" at bounding box center [324, 406] width 482 height 126
click at [1307, 75] on button "SAVE" at bounding box center [1341, 79] width 114 height 31
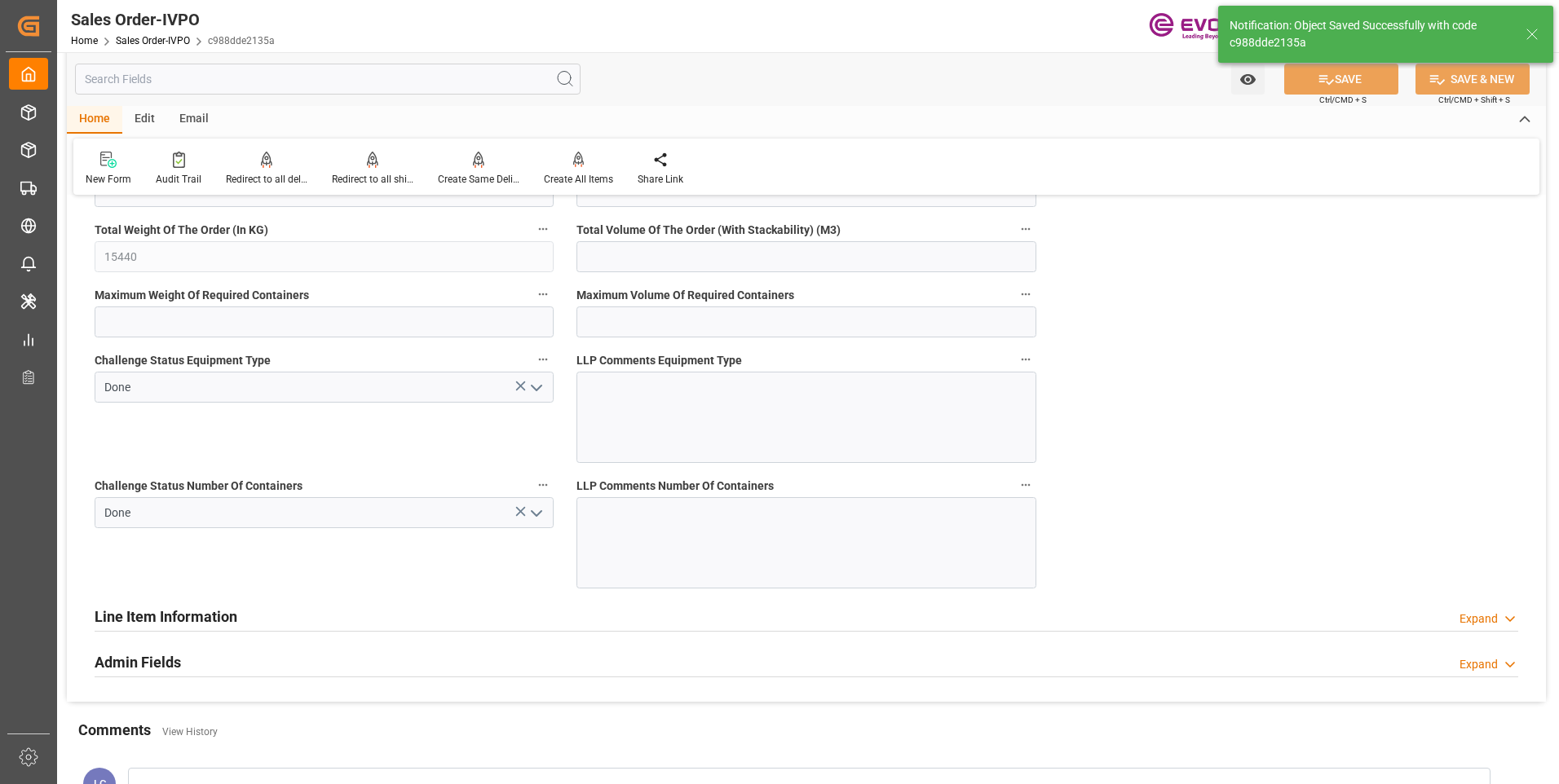
type input "No"
type input "1"
type input "22.925"
type input "17000"
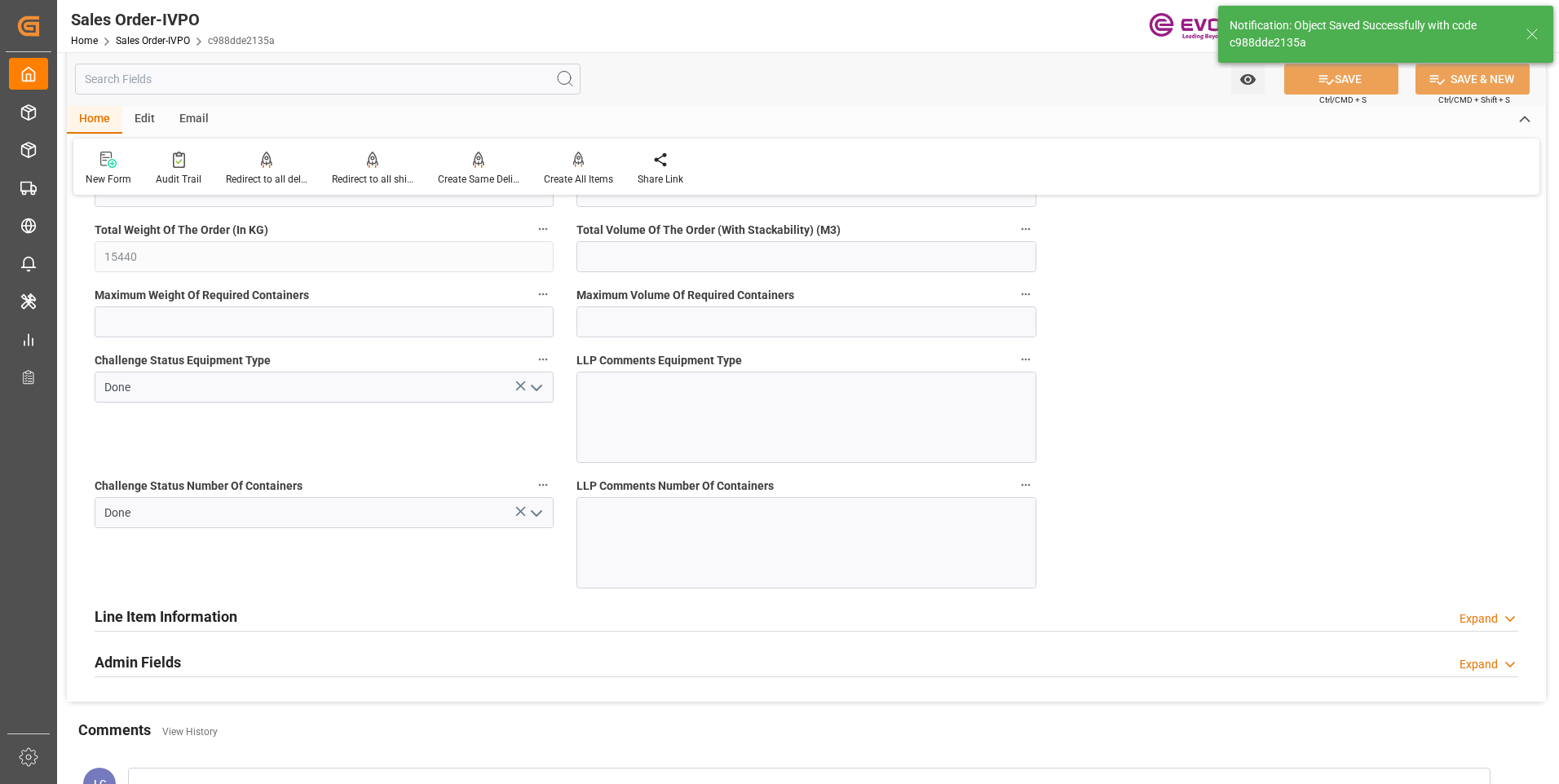
type input "30"
type input "[DATE] 06:51"
click at [567, 168] on div at bounding box center [578, 159] width 69 height 17
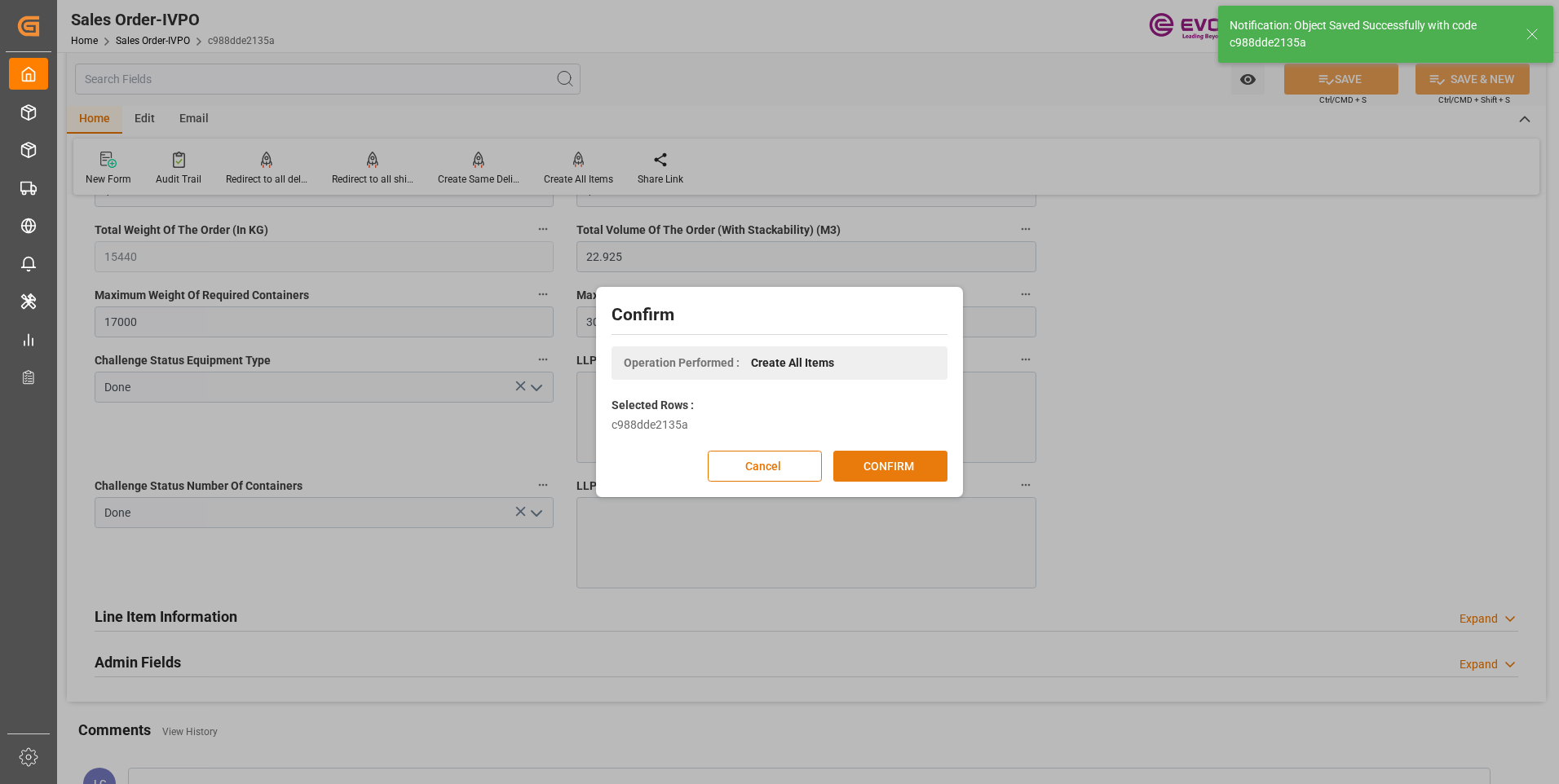
click at [881, 458] on button "CONFIRM" at bounding box center [890, 466] width 114 height 31
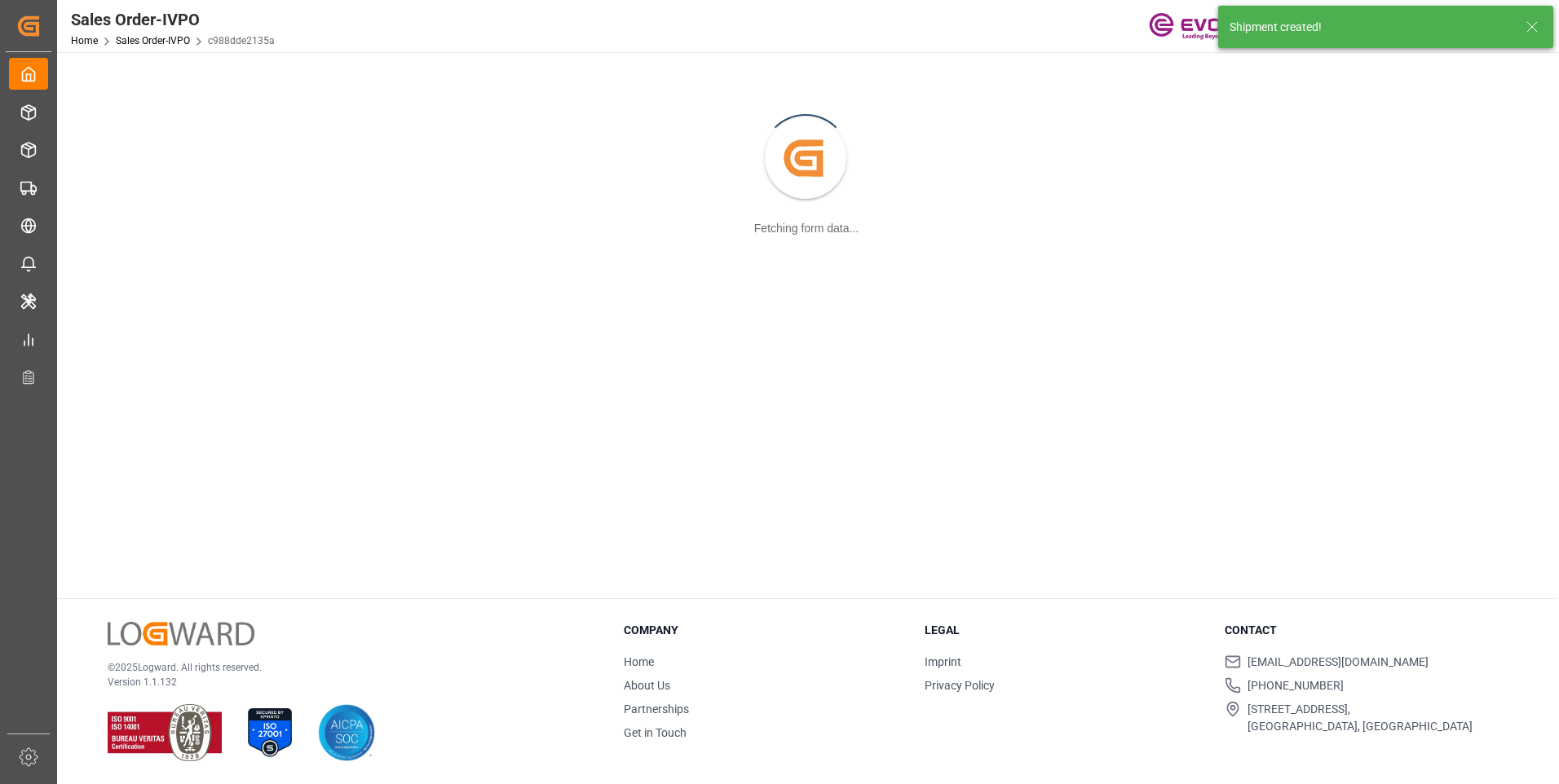
scroll to position [177, 0]
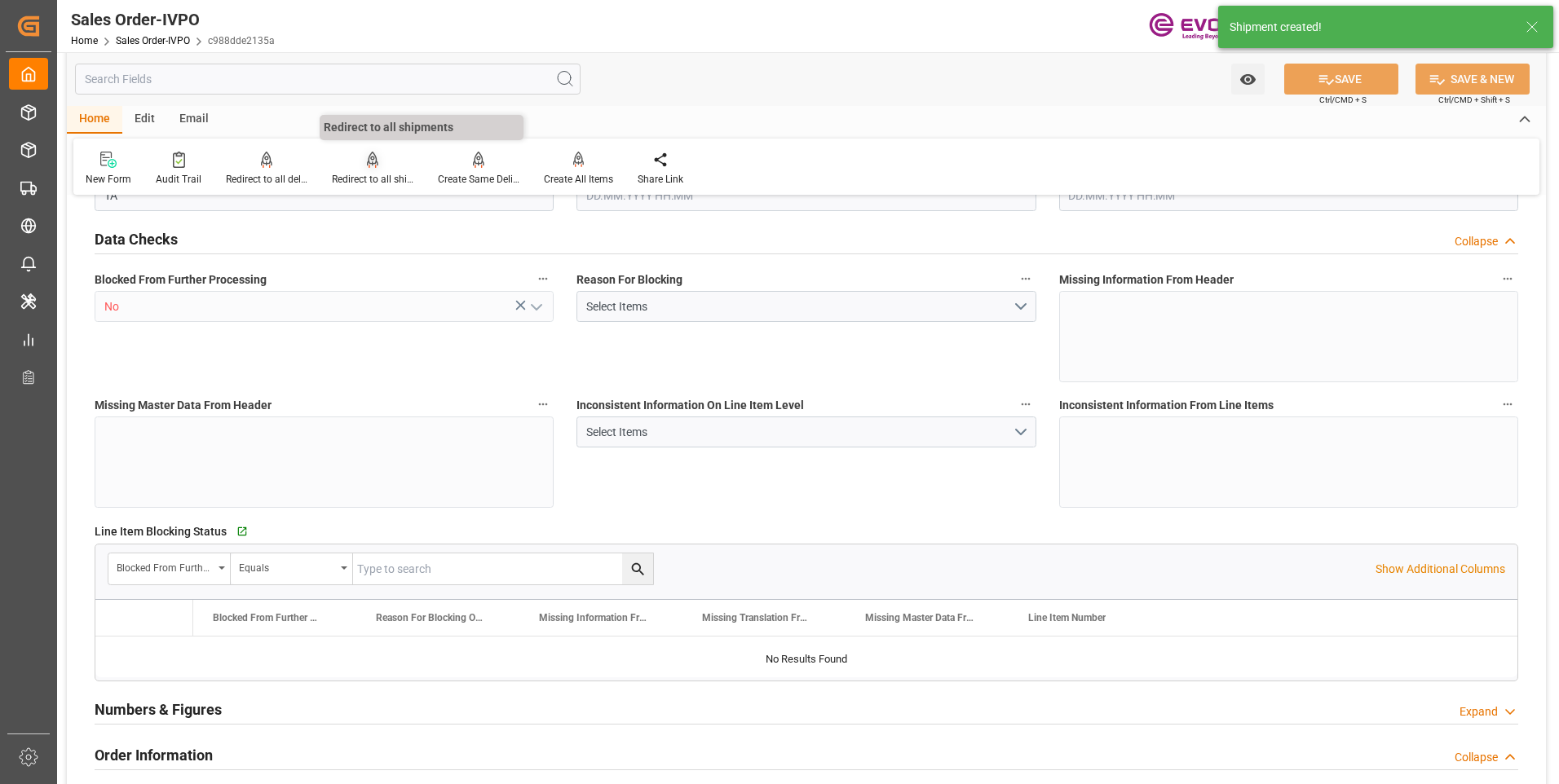
type input "SGSIN"
type input "0"
type input "1"
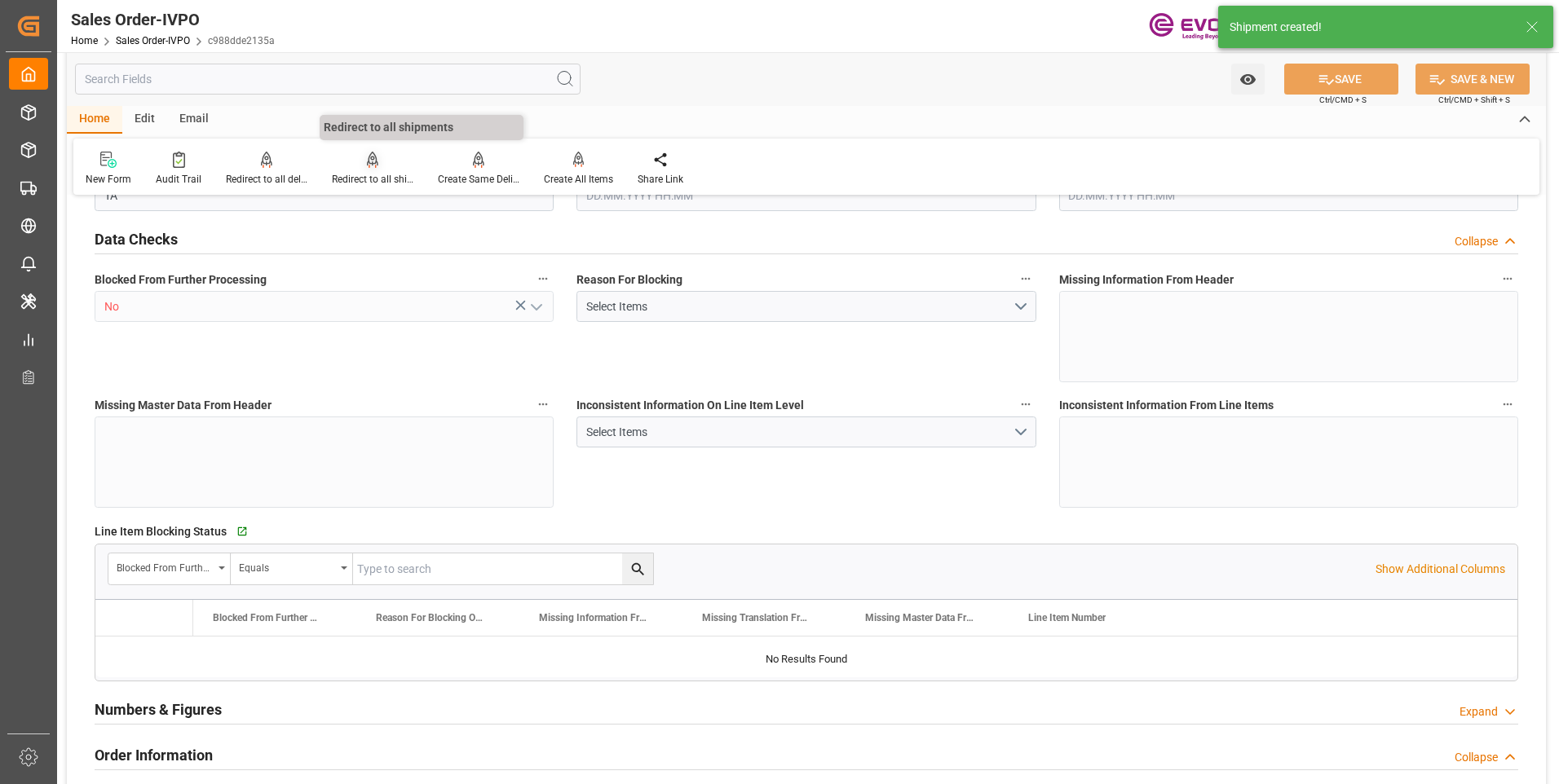
type input "15440"
type input "22.925"
type input "17000"
type input "30"
type input "03.10.2025 16:02"
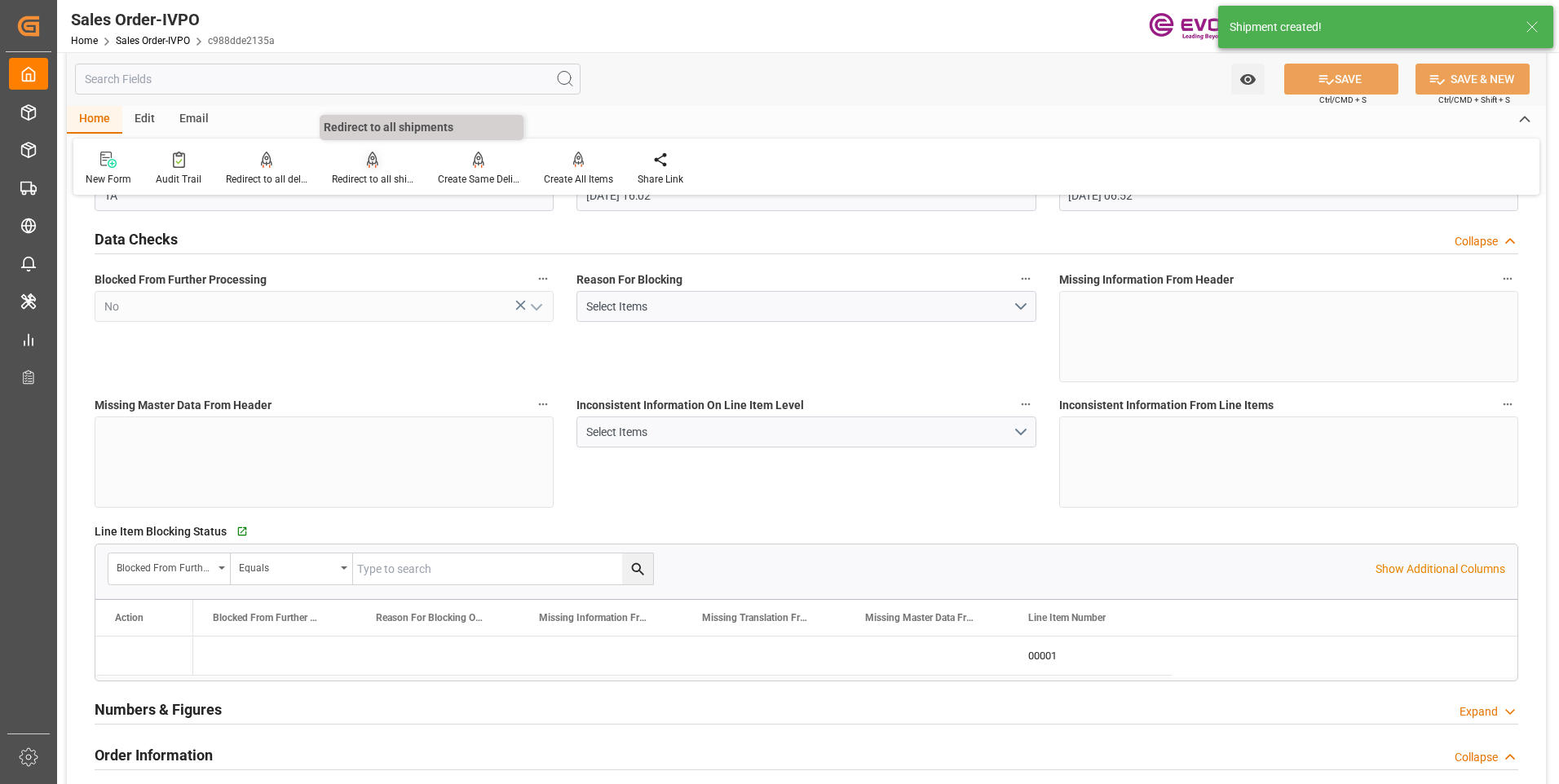
type input "[DATE] 06:52"
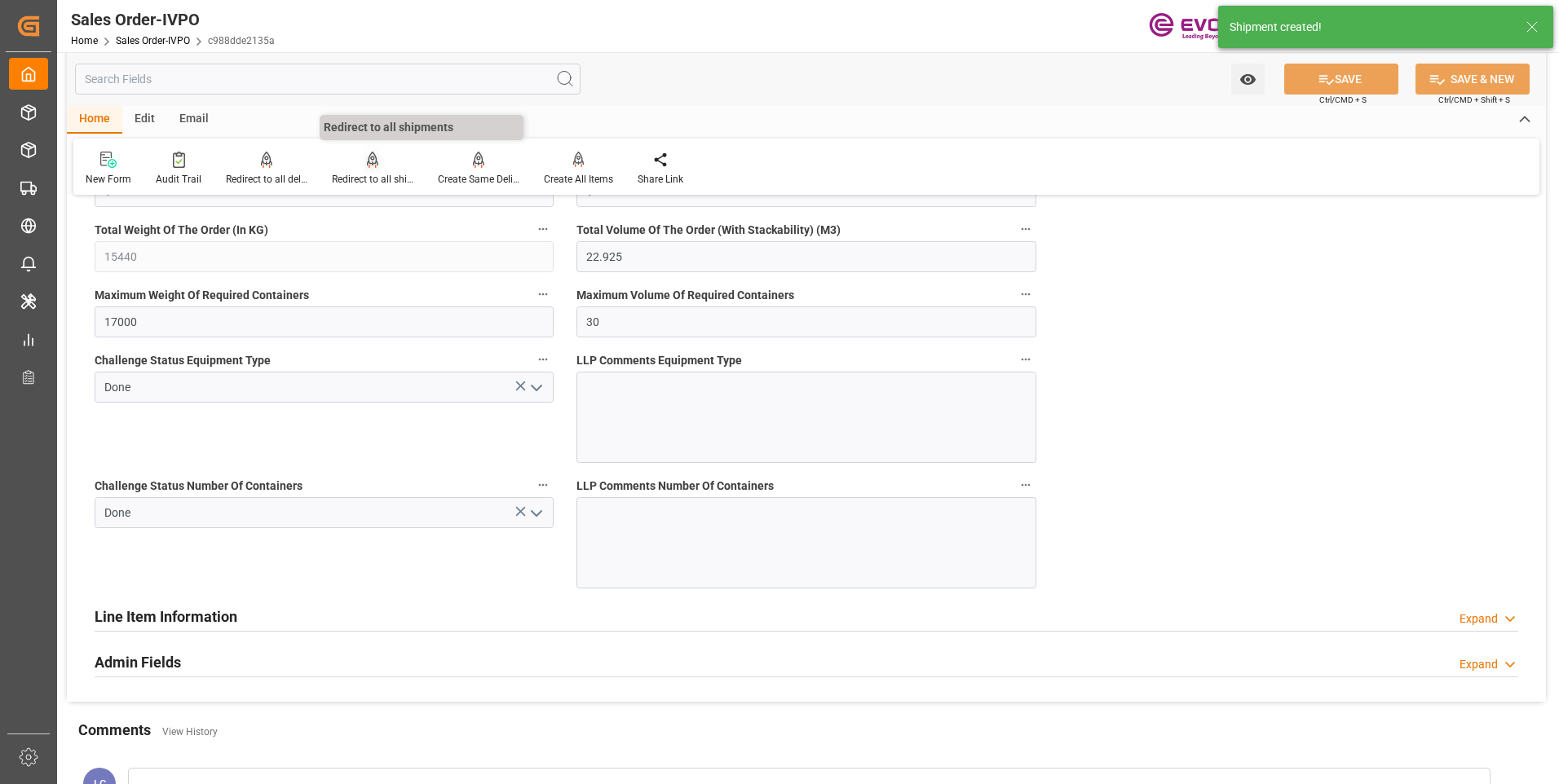
click at [359, 168] on div "Redirect to all shipments" at bounding box center [373, 169] width 106 height 36
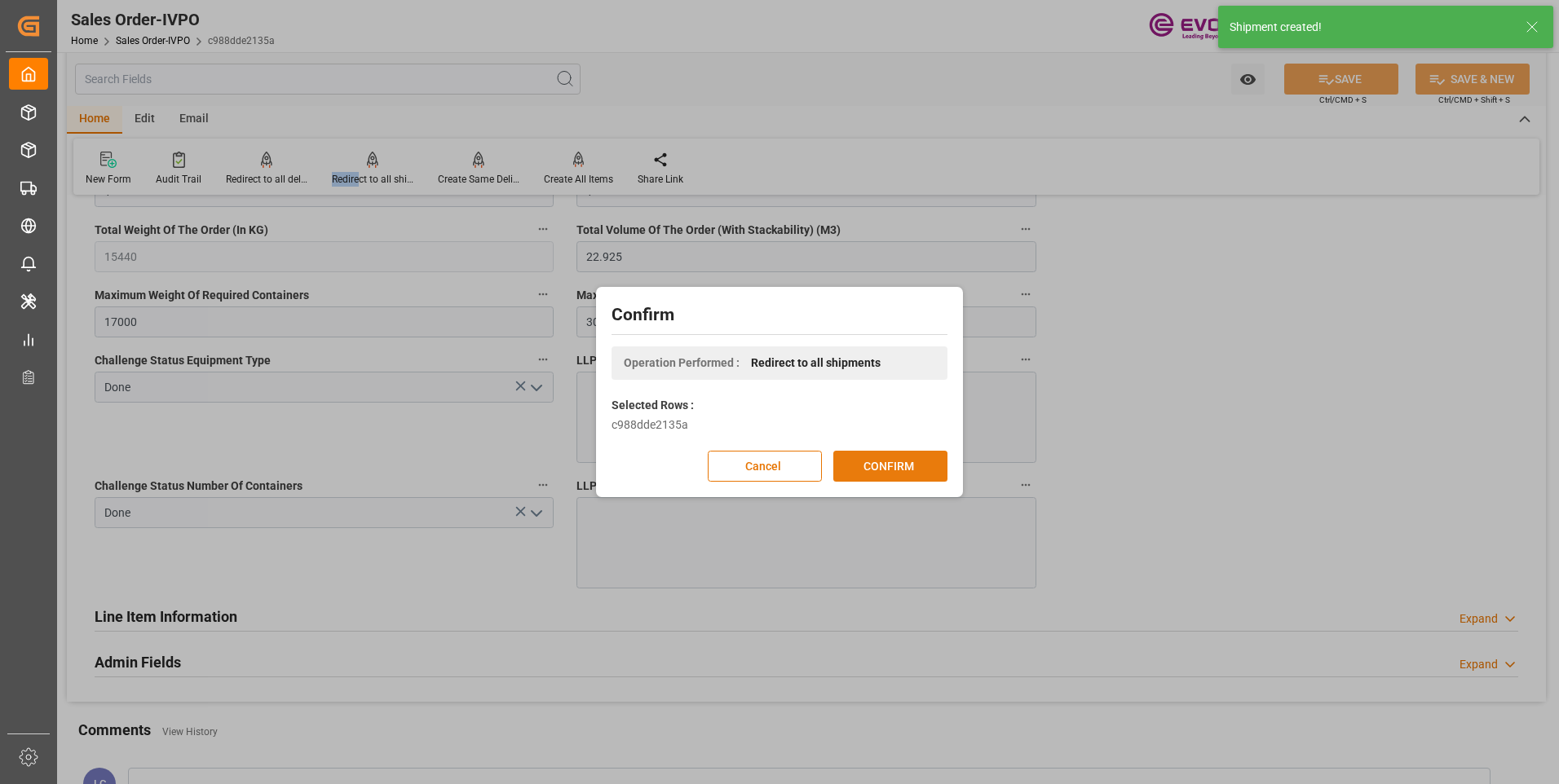
click at [865, 469] on button "CONFIRM" at bounding box center [890, 466] width 114 height 31
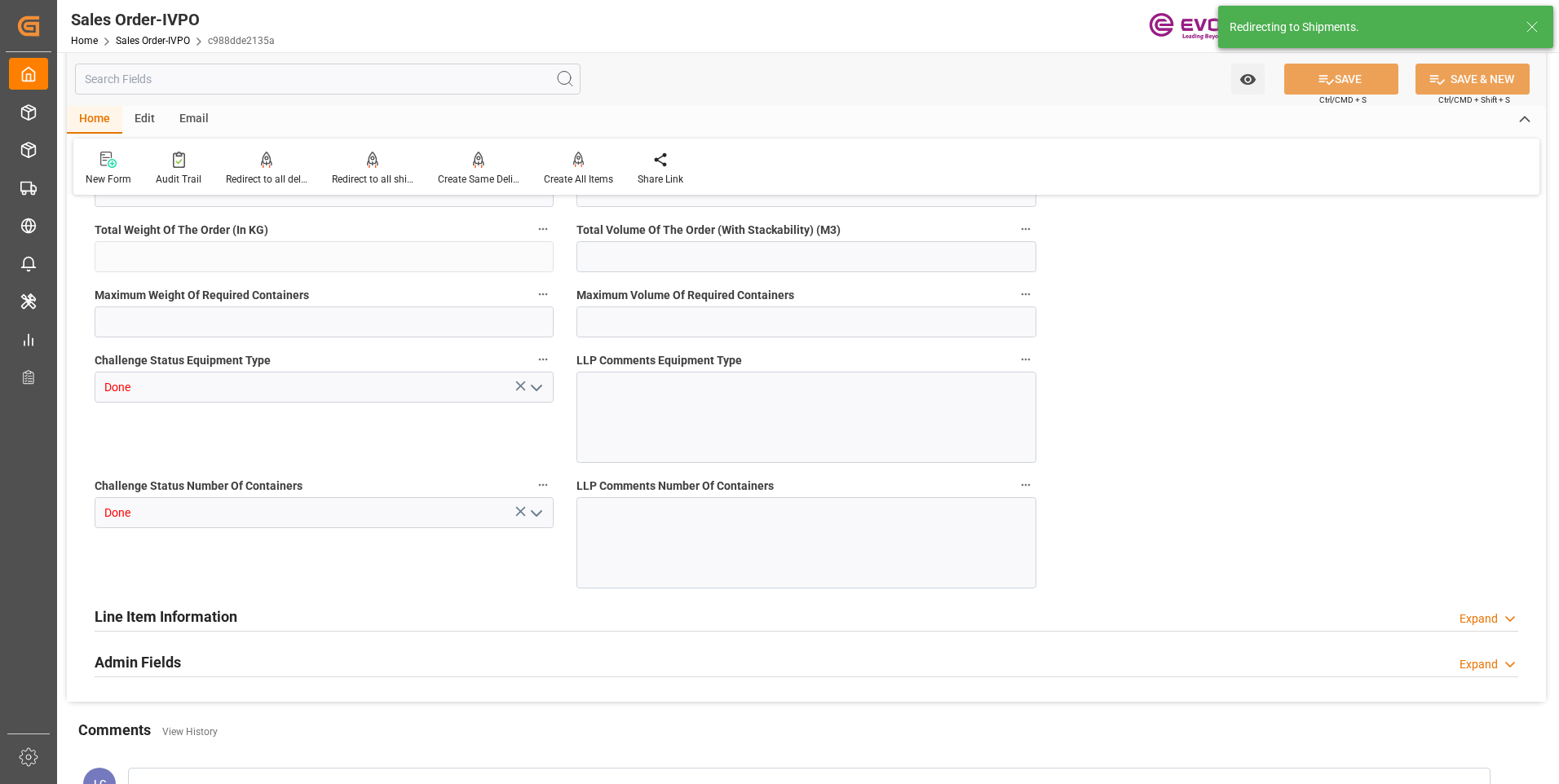
type input "SGSIN"
type input "0"
type input "1"
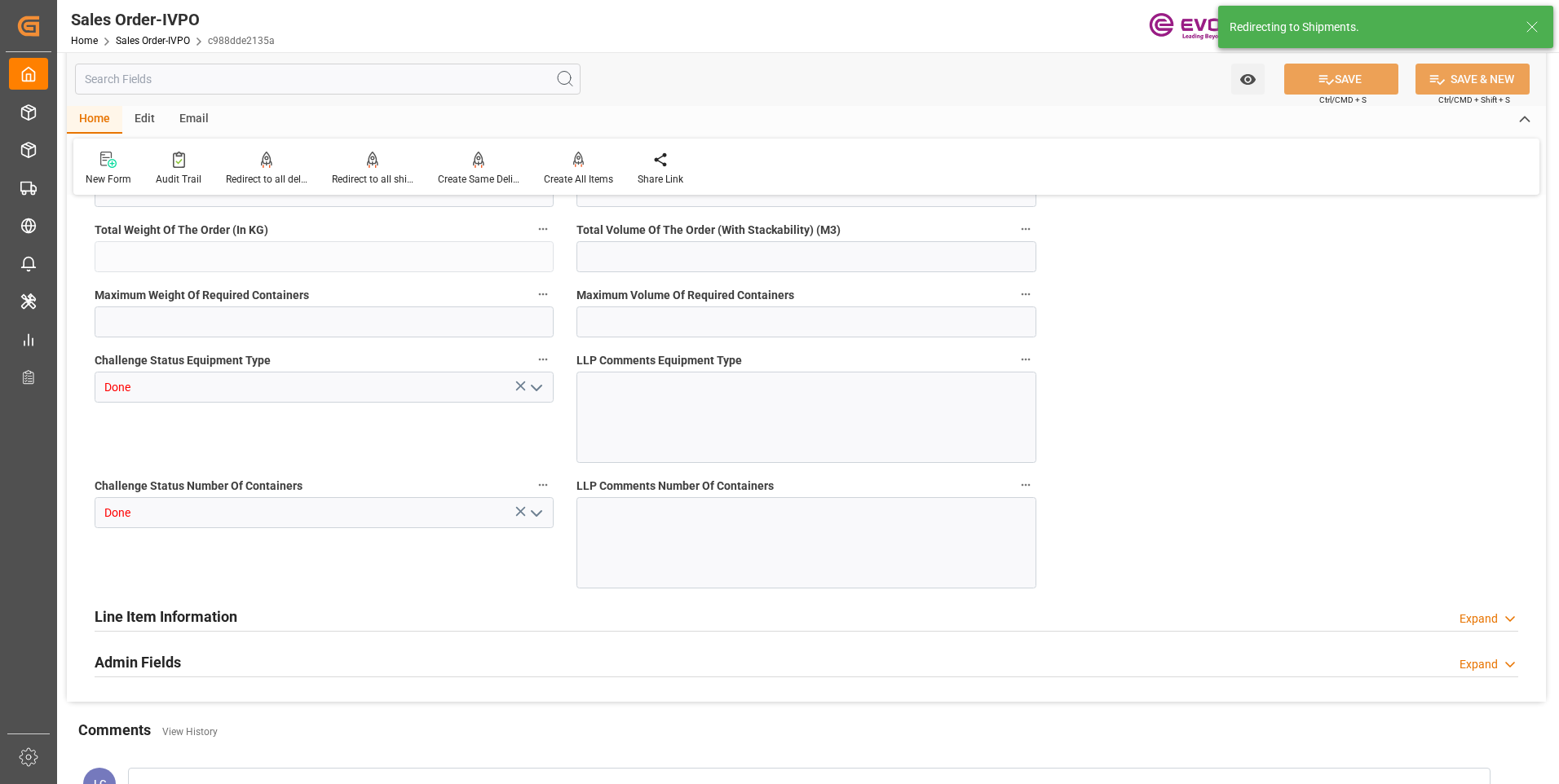
type input "15440"
type input "22.925"
type input "17000"
type input "30"
type input "03.10.2025 16:02"
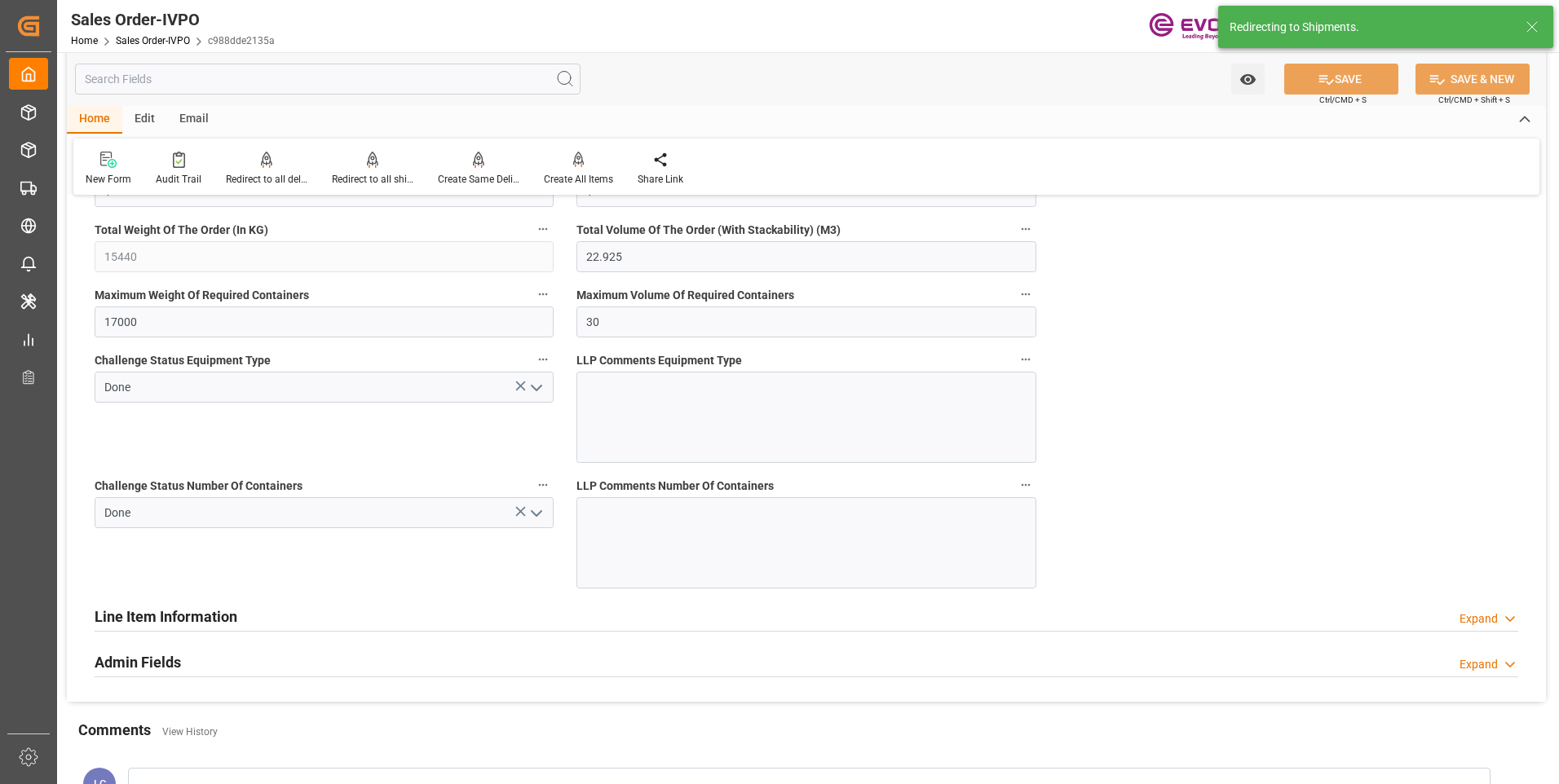
type input "[DATE] 06:52"
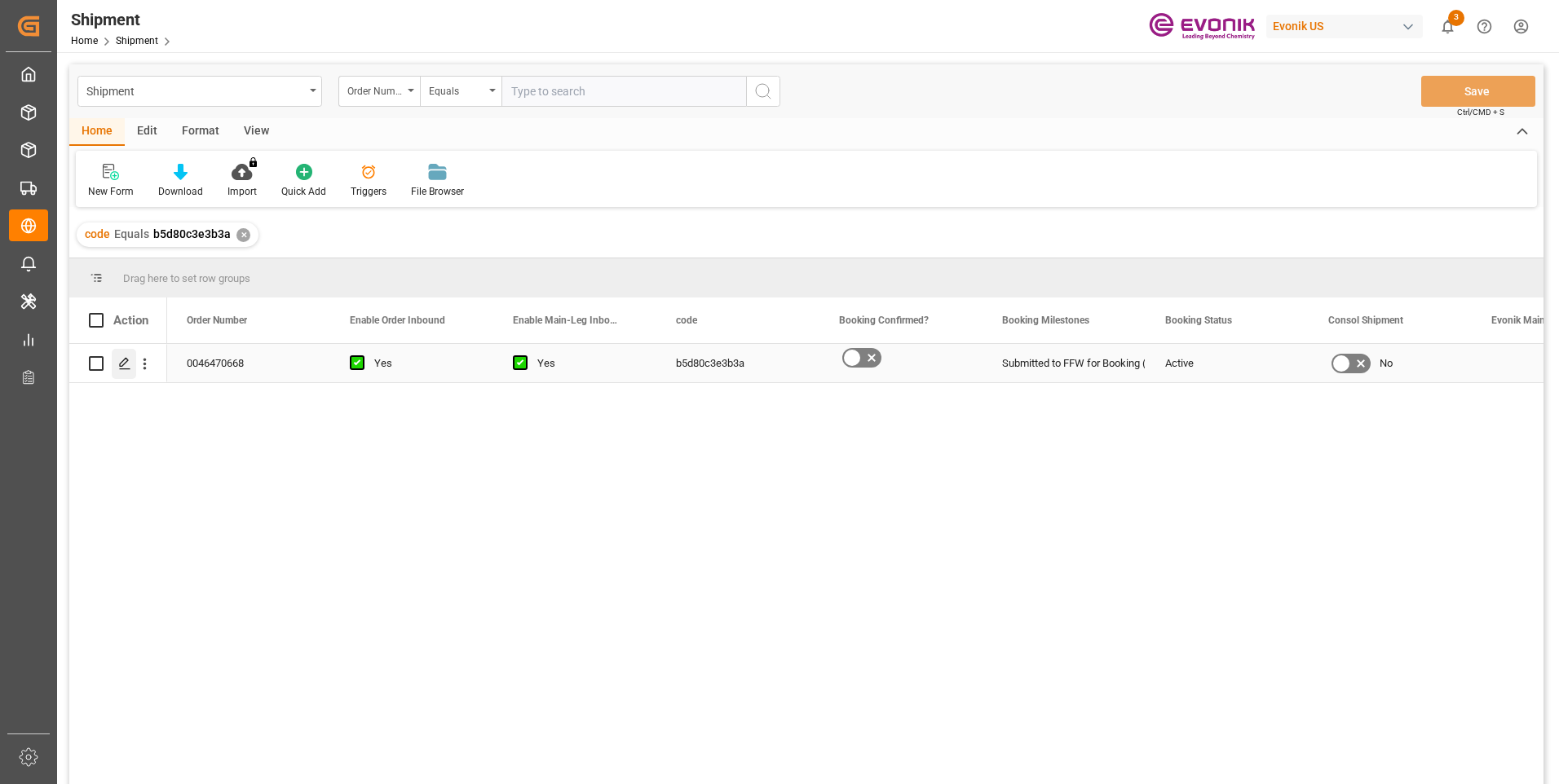
click at [120, 366] on polygon "Press SPACE to select this row." at bounding box center [123, 362] width 8 height 8
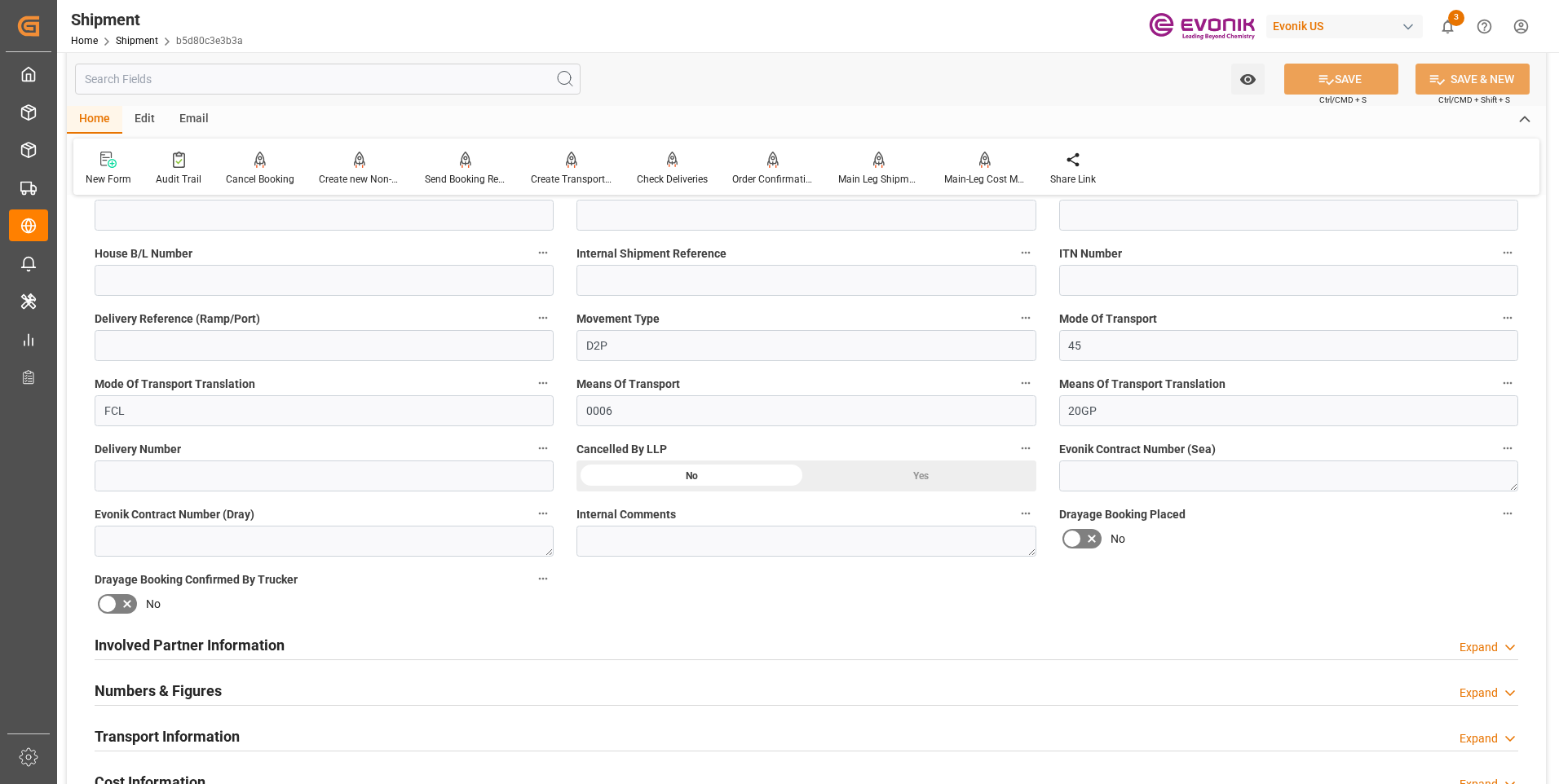
scroll to position [734, 0]
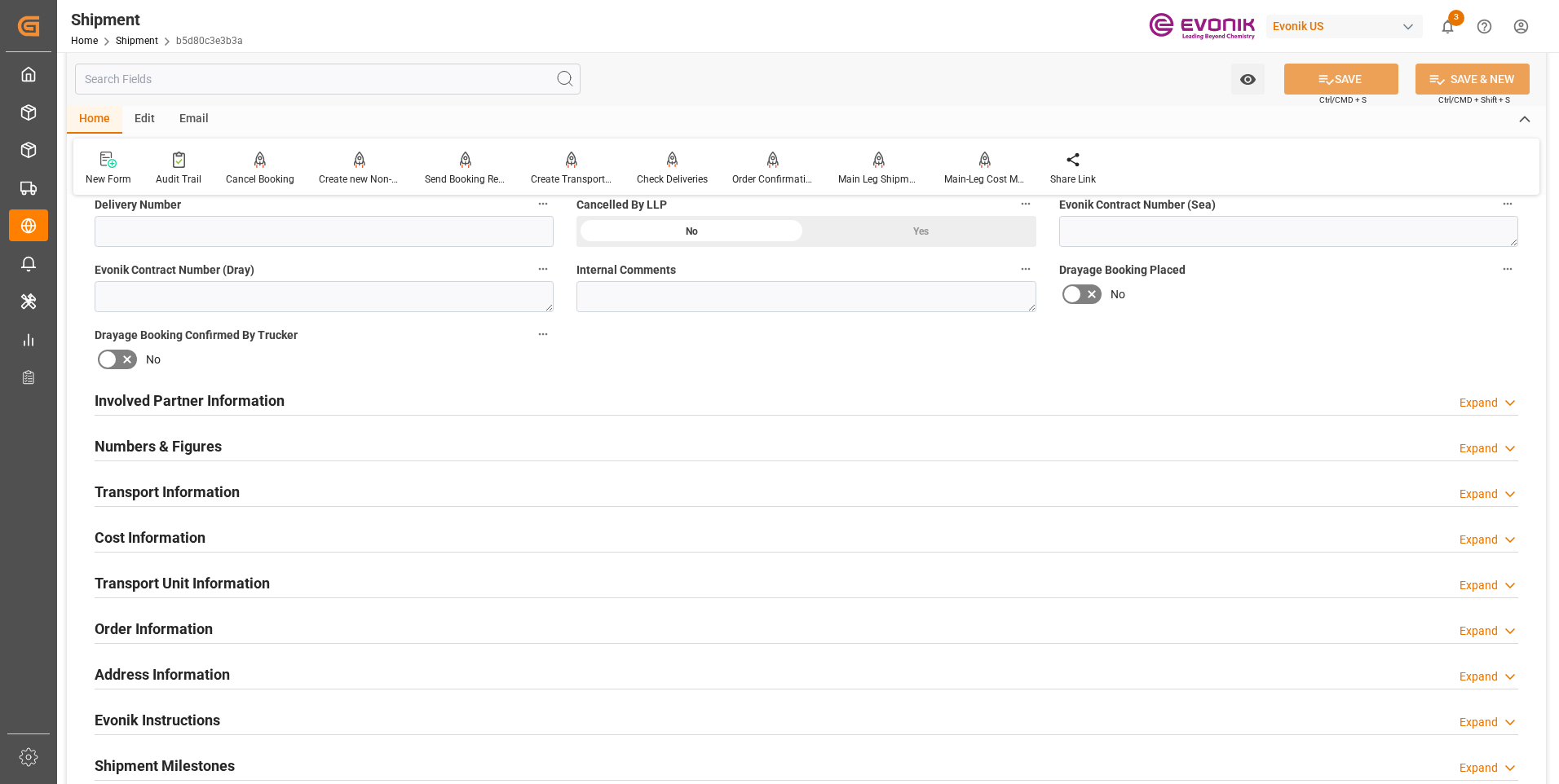
click at [189, 399] on h2 "Involved Partner Information" at bounding box center [189, 401] width 190 height 22
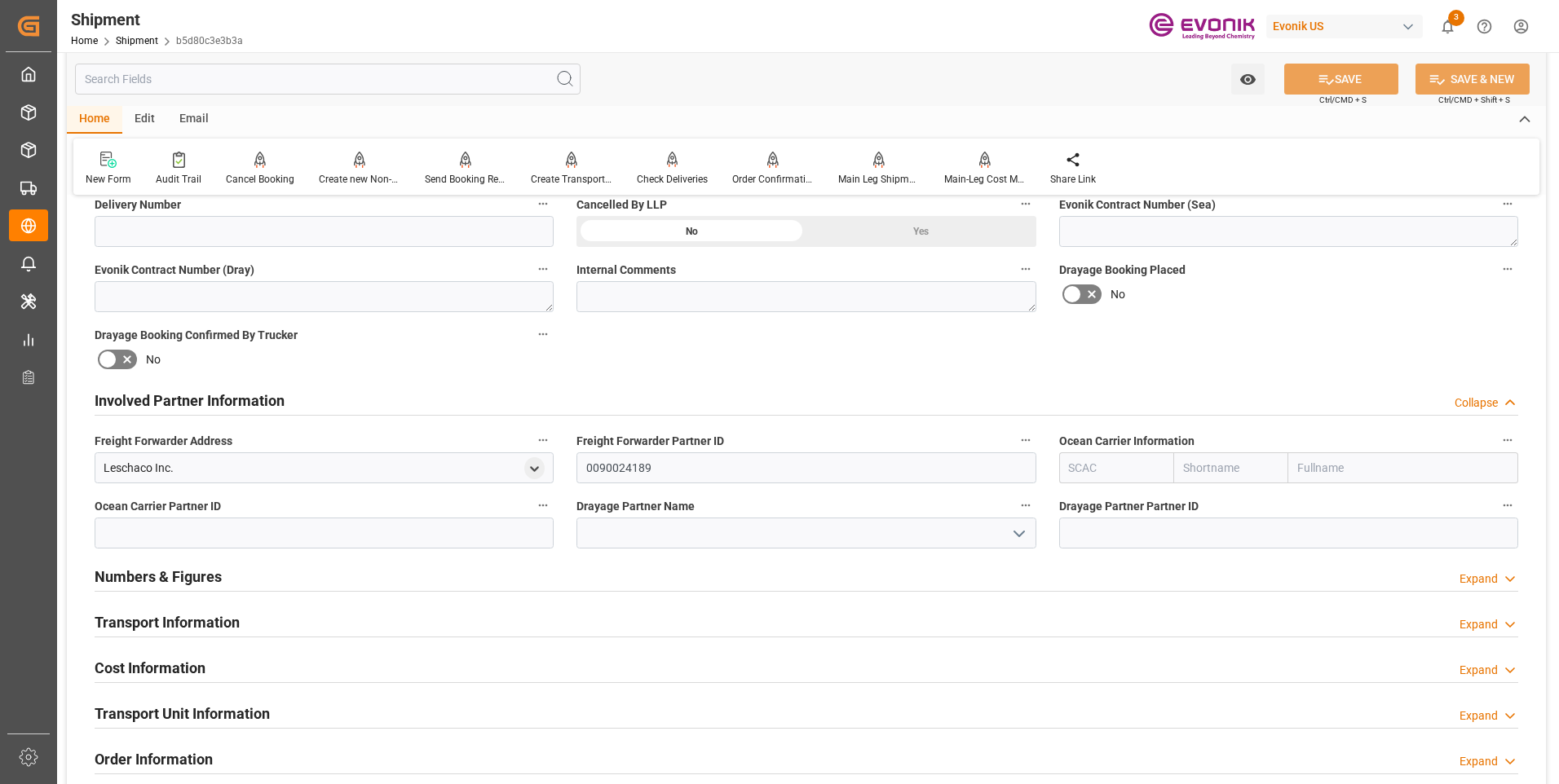
click at [1215, 458] on input "text" at bounding box center [1231, 468] width 115 height 31
type input "น"
type input "one"
drag, startPoint x: 1181, startPoint y: 500, endPoint x: 1274, endPoint y: 295, distance: 225.1
click at [1182, 500] on div "ONE" at bounding box center [1202, 504] width 58 height 37
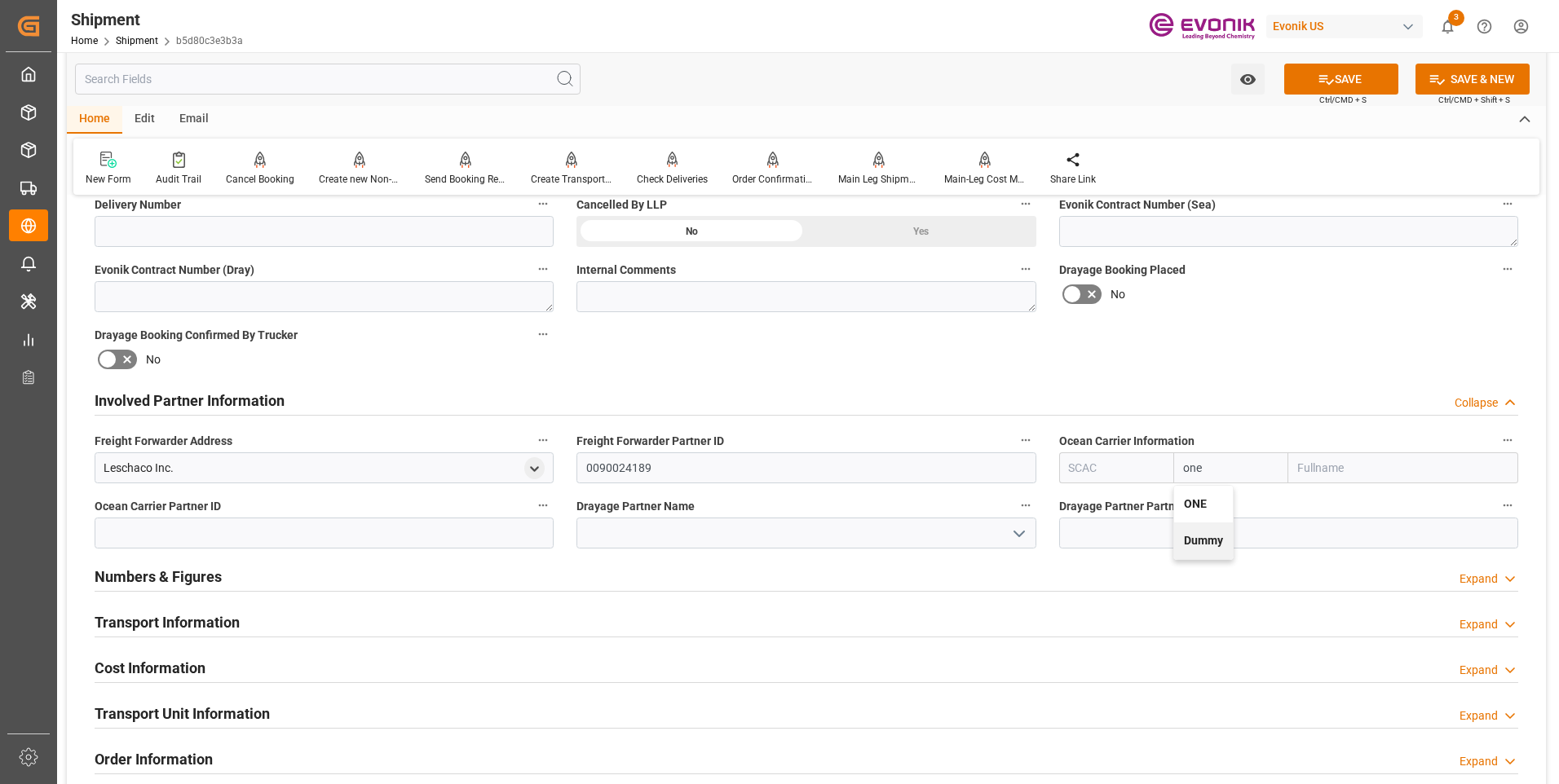
type input "ONEY"
type input "ONE"
type input "Ocean Network Express"
type input "ONE"
click at [1344, 84] on button "SAVE" at bounding box center [1341, 79] width 114 height 31
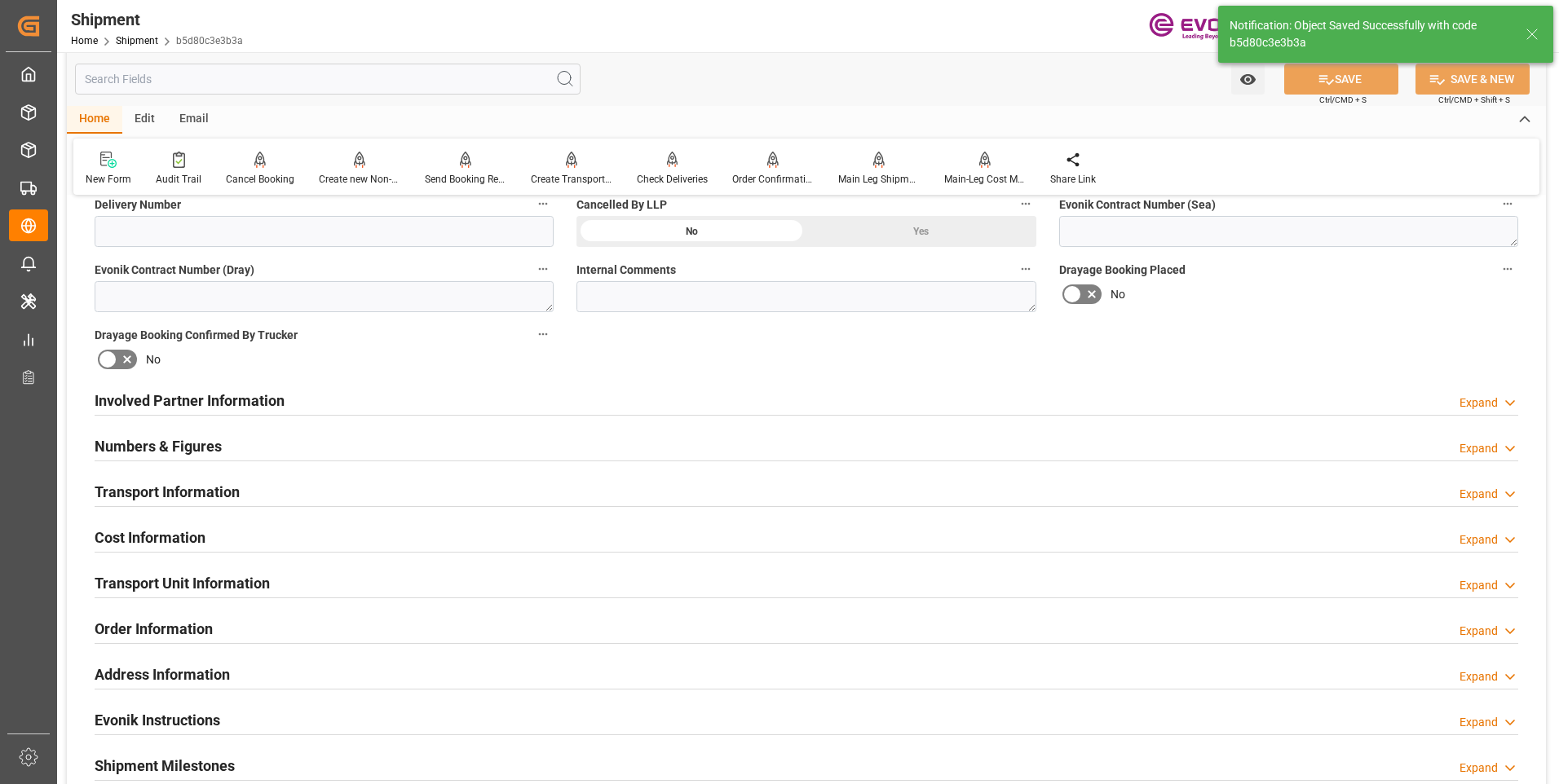
type input "0090208776"
click at [358, 392] on div "Involved Partner Information Expand" at bounding box center [806, 399] width 1423 height 31
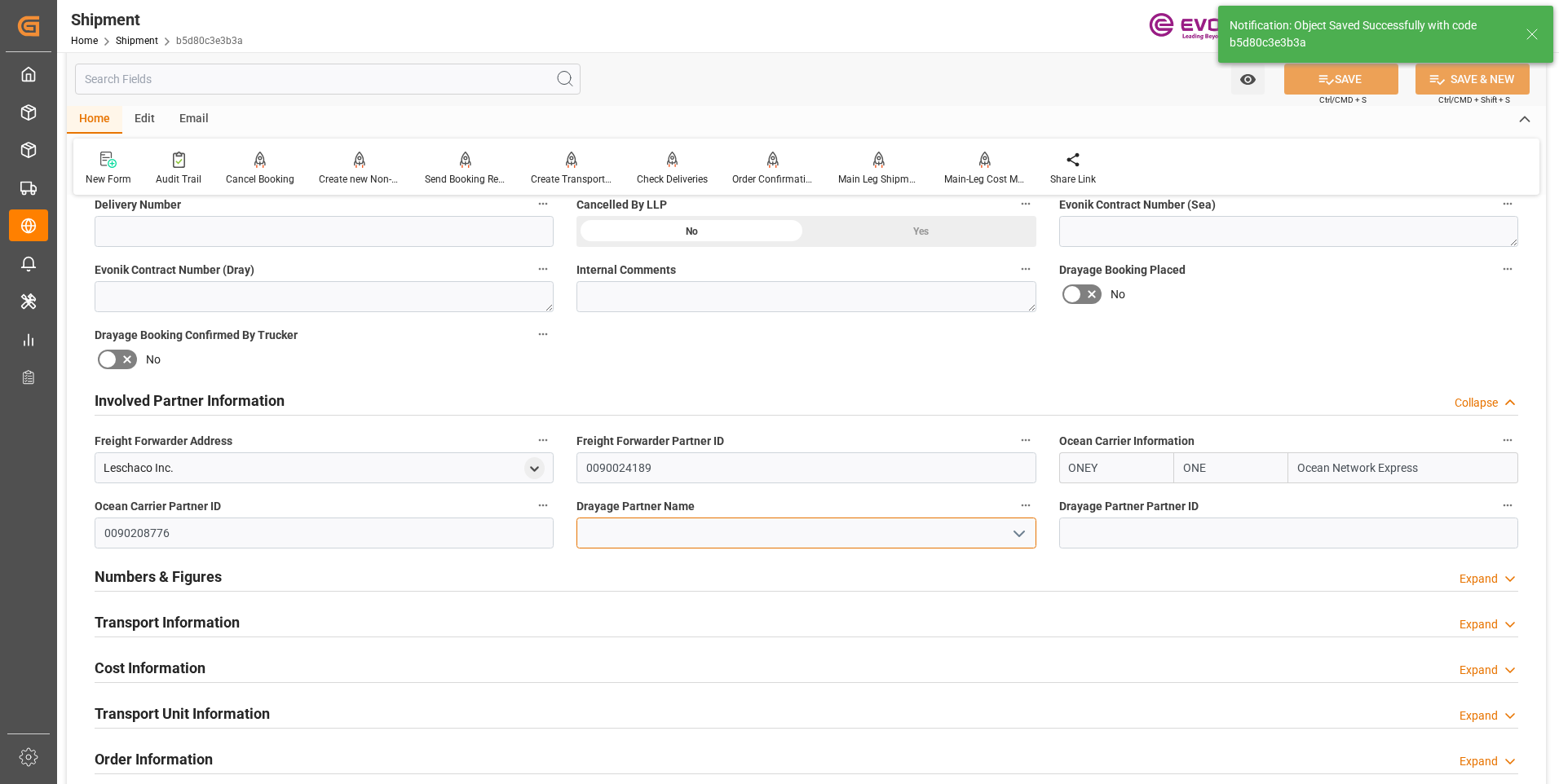
click at [617, 535] on input at bounding box center [805, 533] width 459 height 31
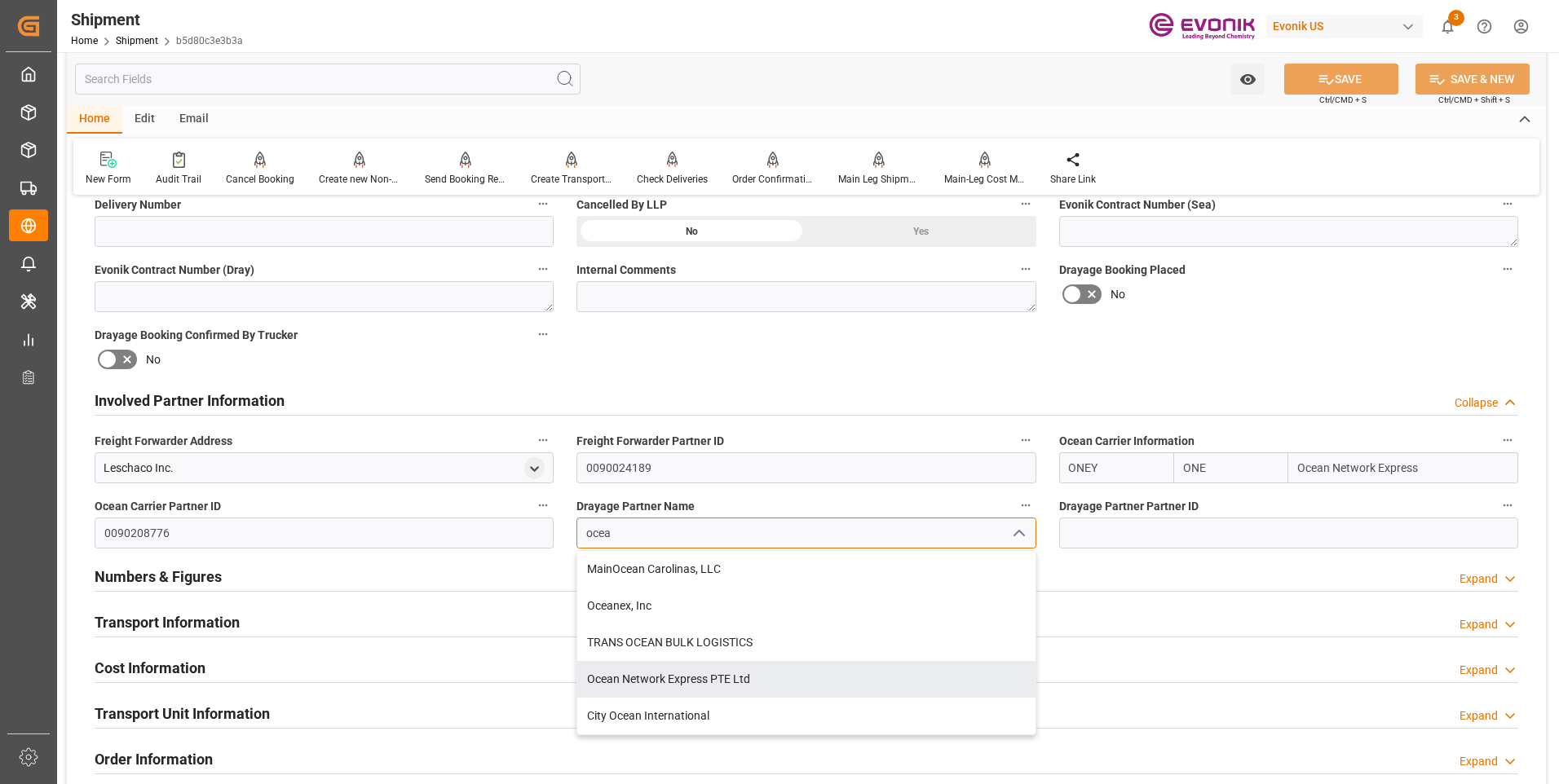
click at [630, 672] on div "Ocean Network Express PTE Ltd" at bounding box center [805, 679] width 457 height 37
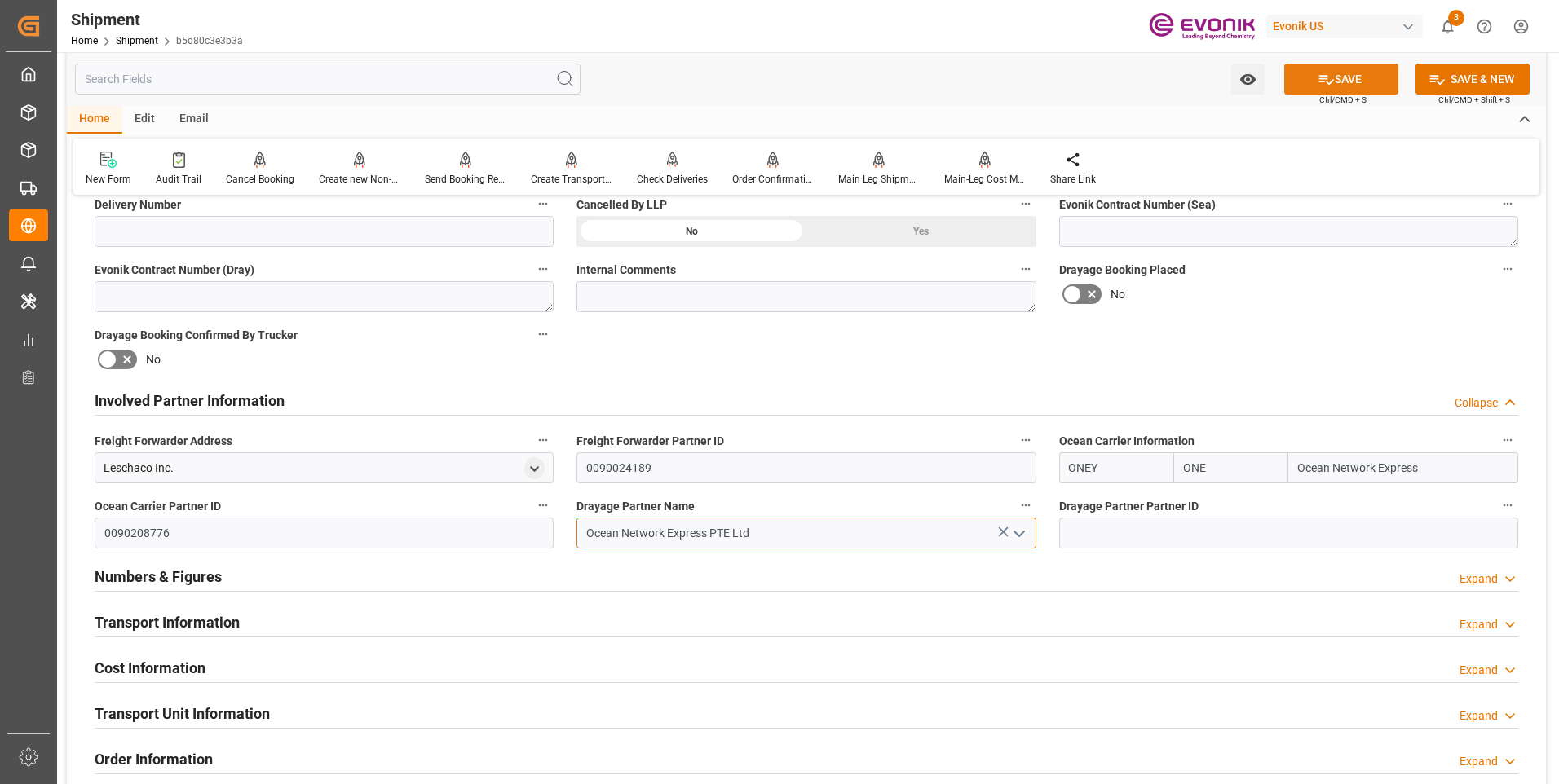
type input "Ocean Network Express PTE Ltd"
click at [1340, 79] on button "SAVE" at bounding box center [1341, 79] width 114 height 31
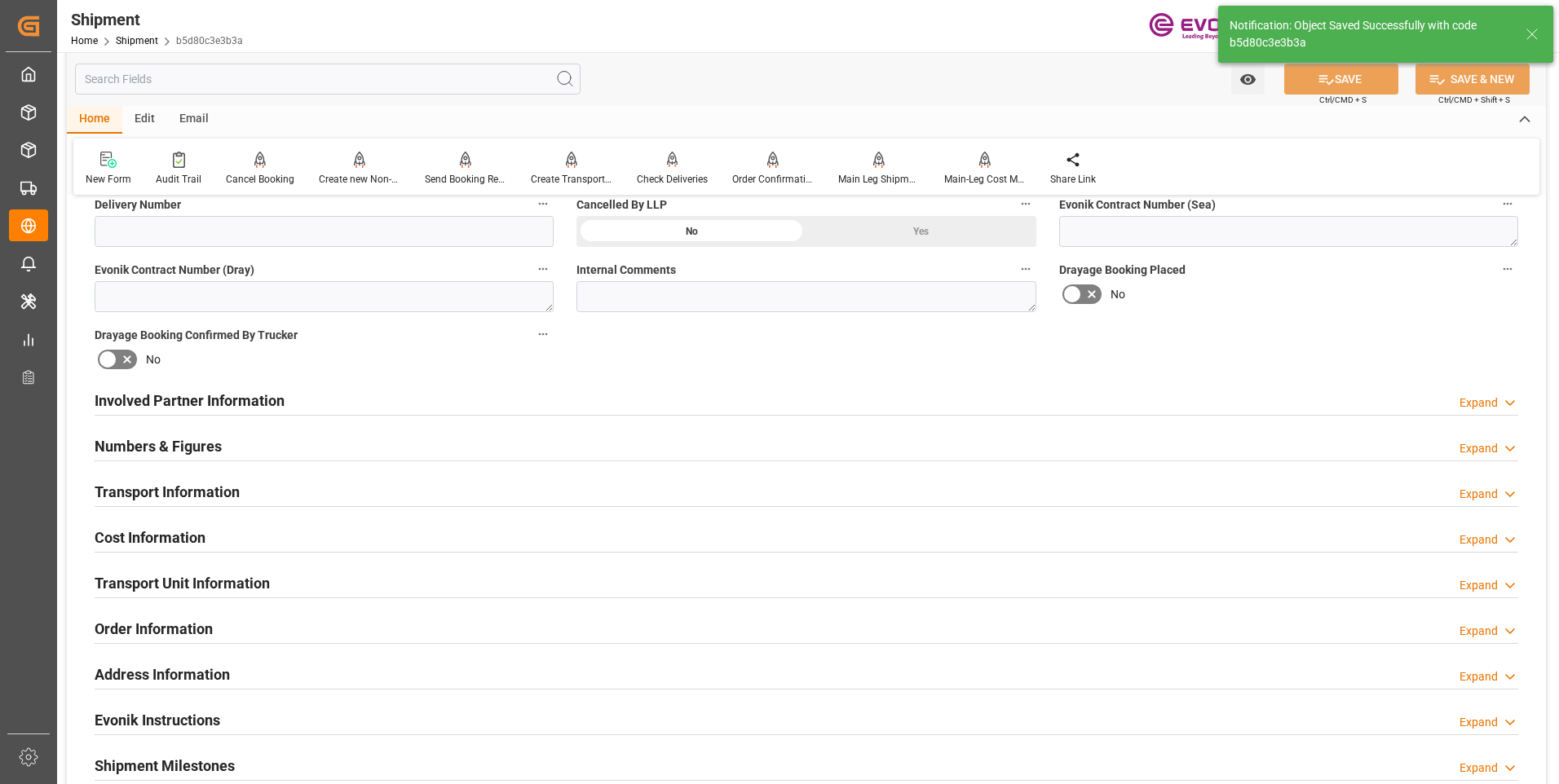
click at [344, 415] on div at bounding box center [806, 415] width 1423 height 1
click at [148, 399] on h2 "Involved Partner Information" at bounding box center [189, 401] width 190 height 22
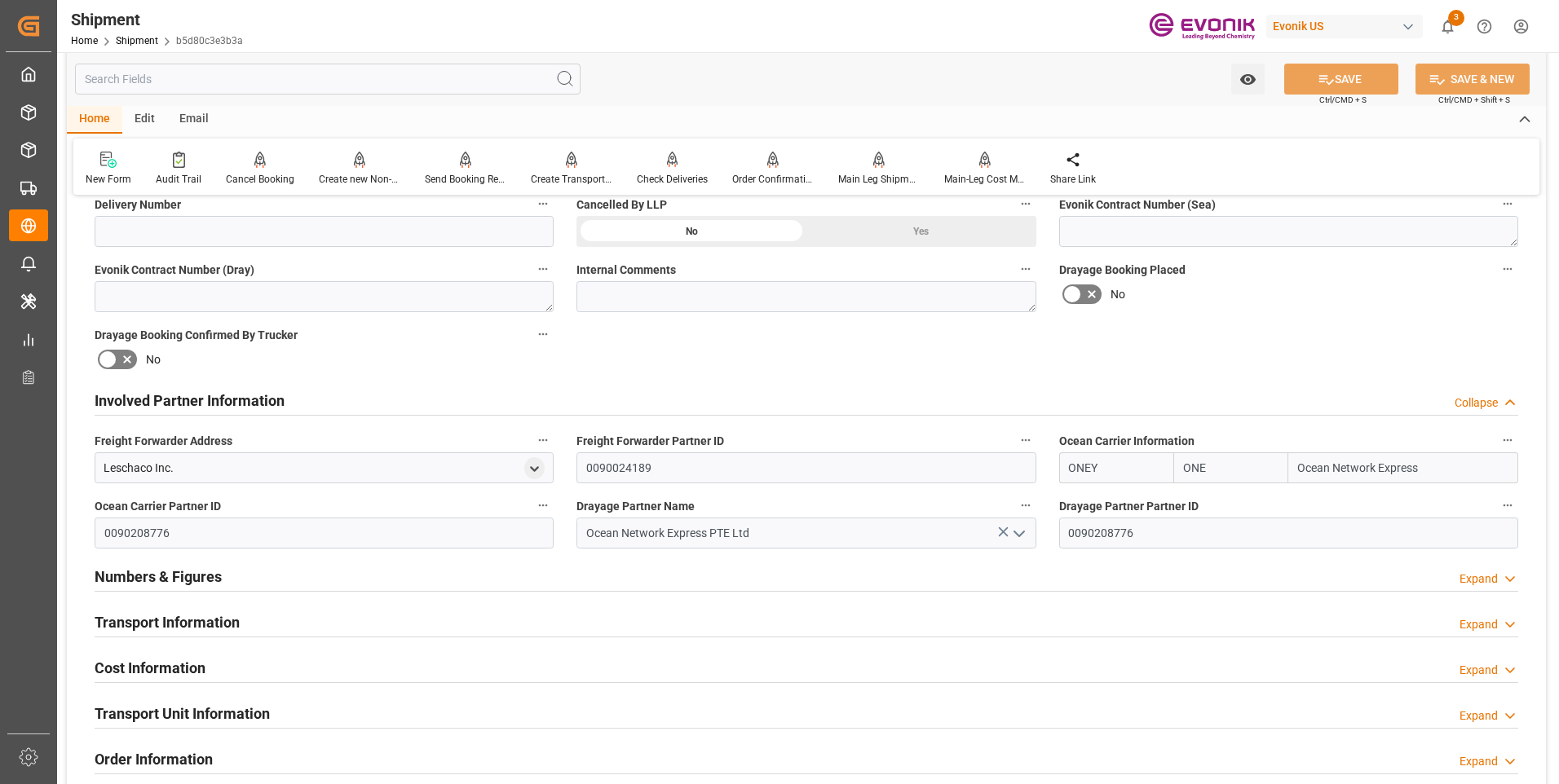
click at [200, 618] on h2 "Transport Information" at bounding box center [166, 621] width 145 height 22
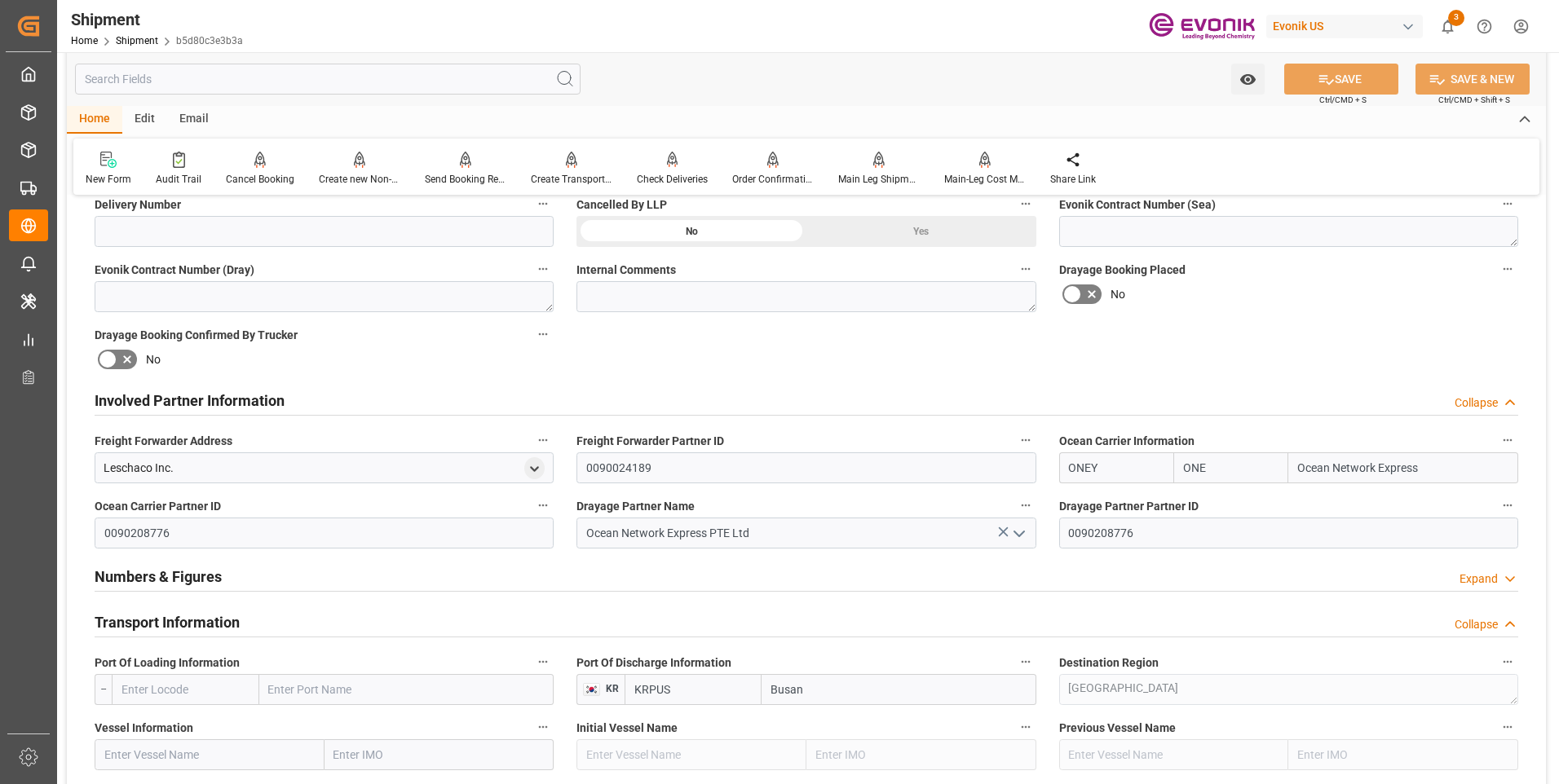
scroll to position [896, 0]
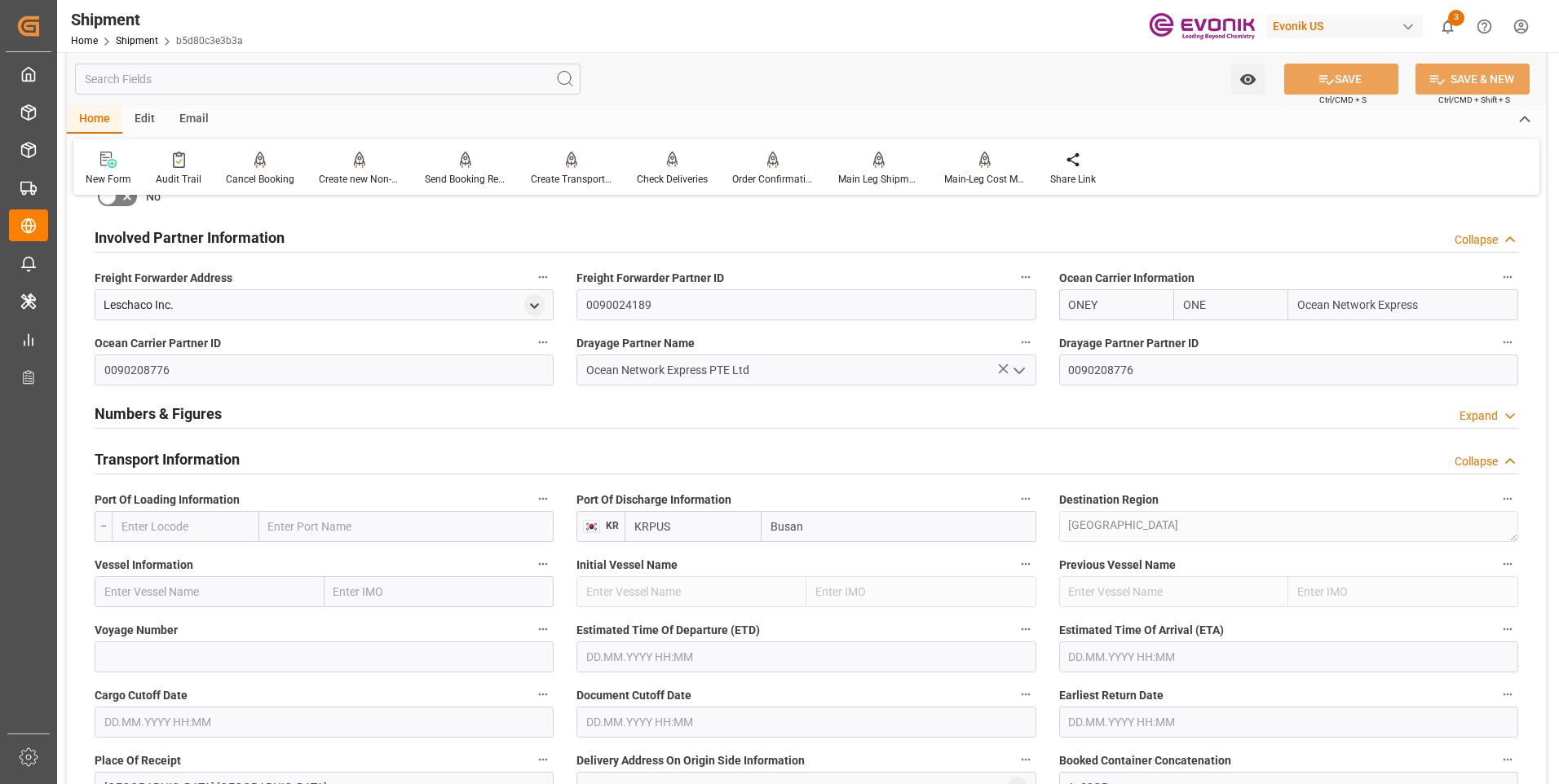
click at [230, 524] on input "text" at bounding box center [185, 526] width 147 height 31
paste input "USLAX"
type input "USLAX"
click at [209, 564] on span "USLAX - Los Angeles" at bounding box center [177, 571] width 110 height 31
type input "Los Angeles"
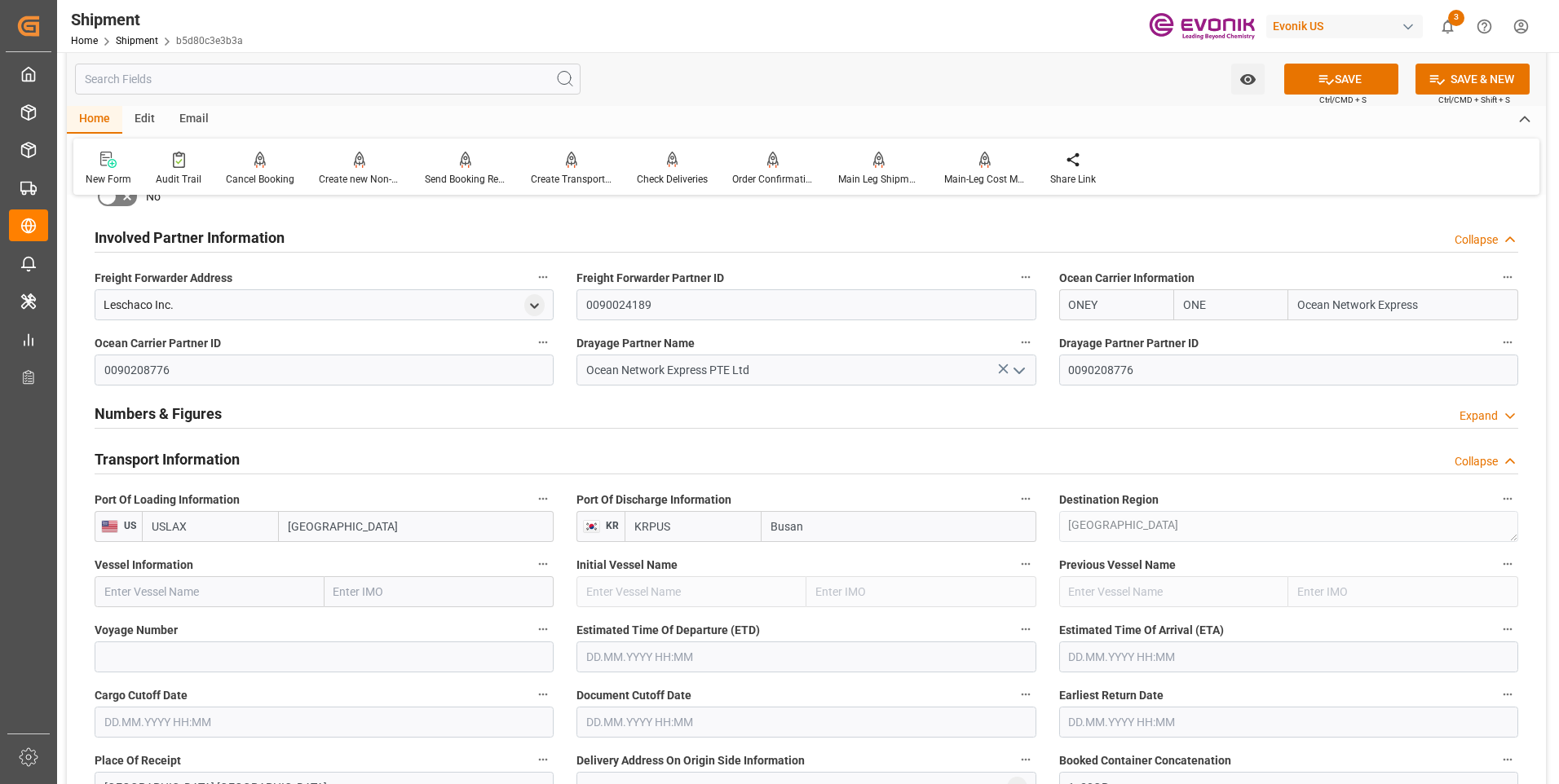
type input "USLAX"
click at [259, 587] on input "text" at bounding box center [209, 591] width 230 height 31
paste input "YM MANDATE"
type input "YM MANDATE"
click at [196, 630] on span "YM MANDATE - 9438523" at bounding box center [165, 627] width 121 height 13
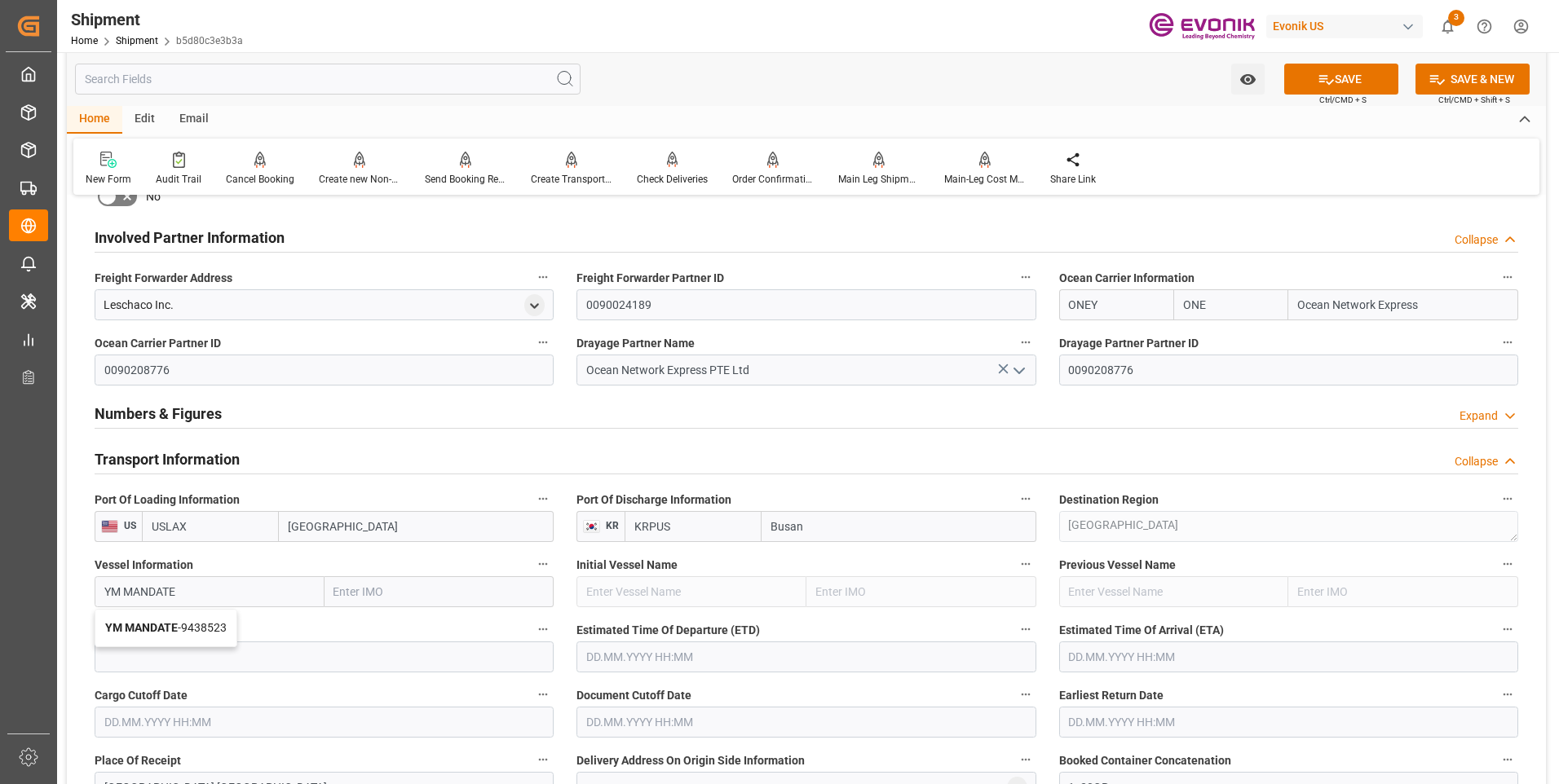
type input "9438523"
type input "YM MANDATE"
drag, startPoint x: 274, startPoint y: 658, endPoint x: 286, endPoint y: 655, distance: 12.4
click at [274, 658] on input at bounding box center [323, 656] width 459 height 31
paste input "100W"
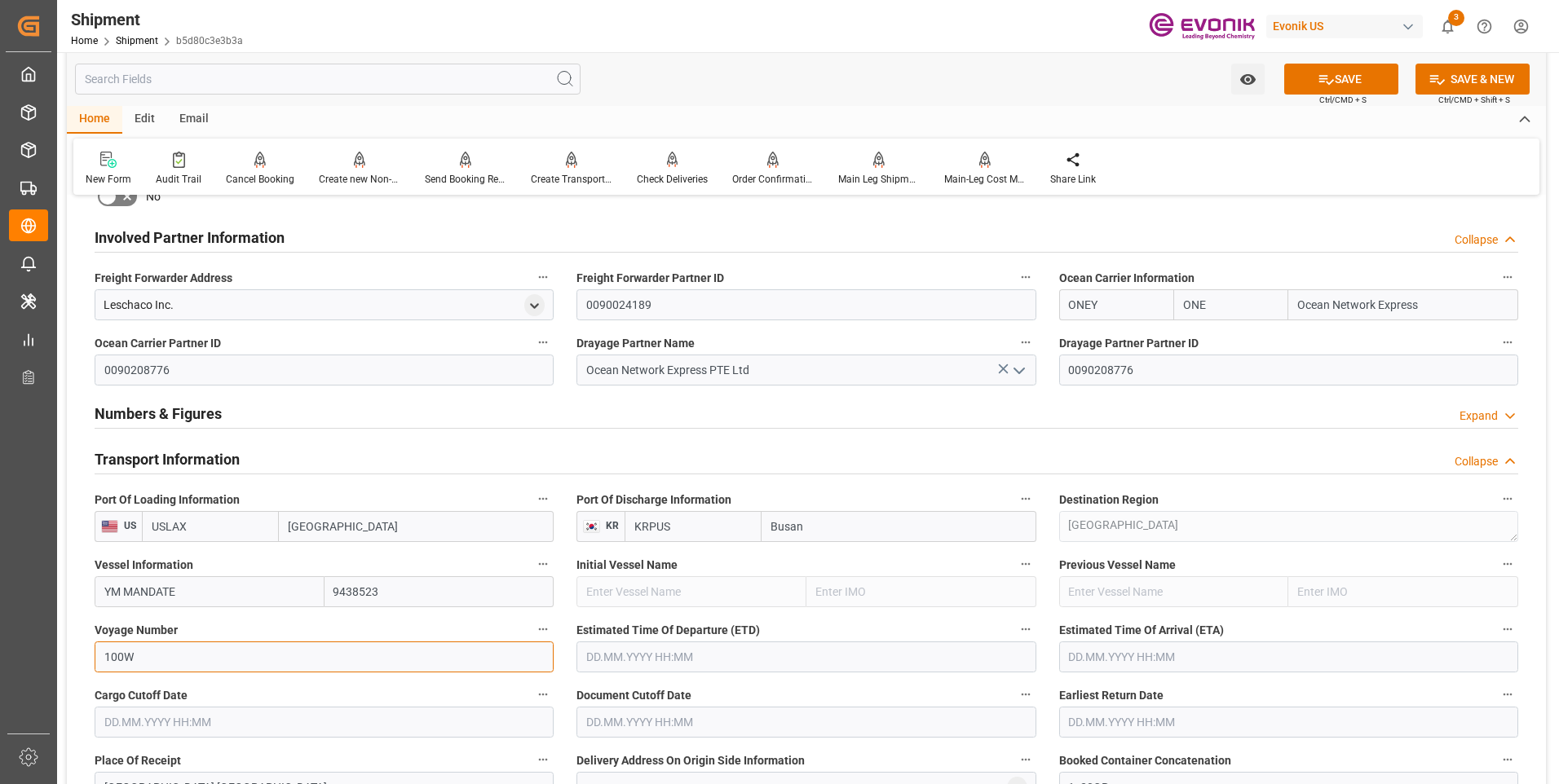
scroll to position [978, 0]
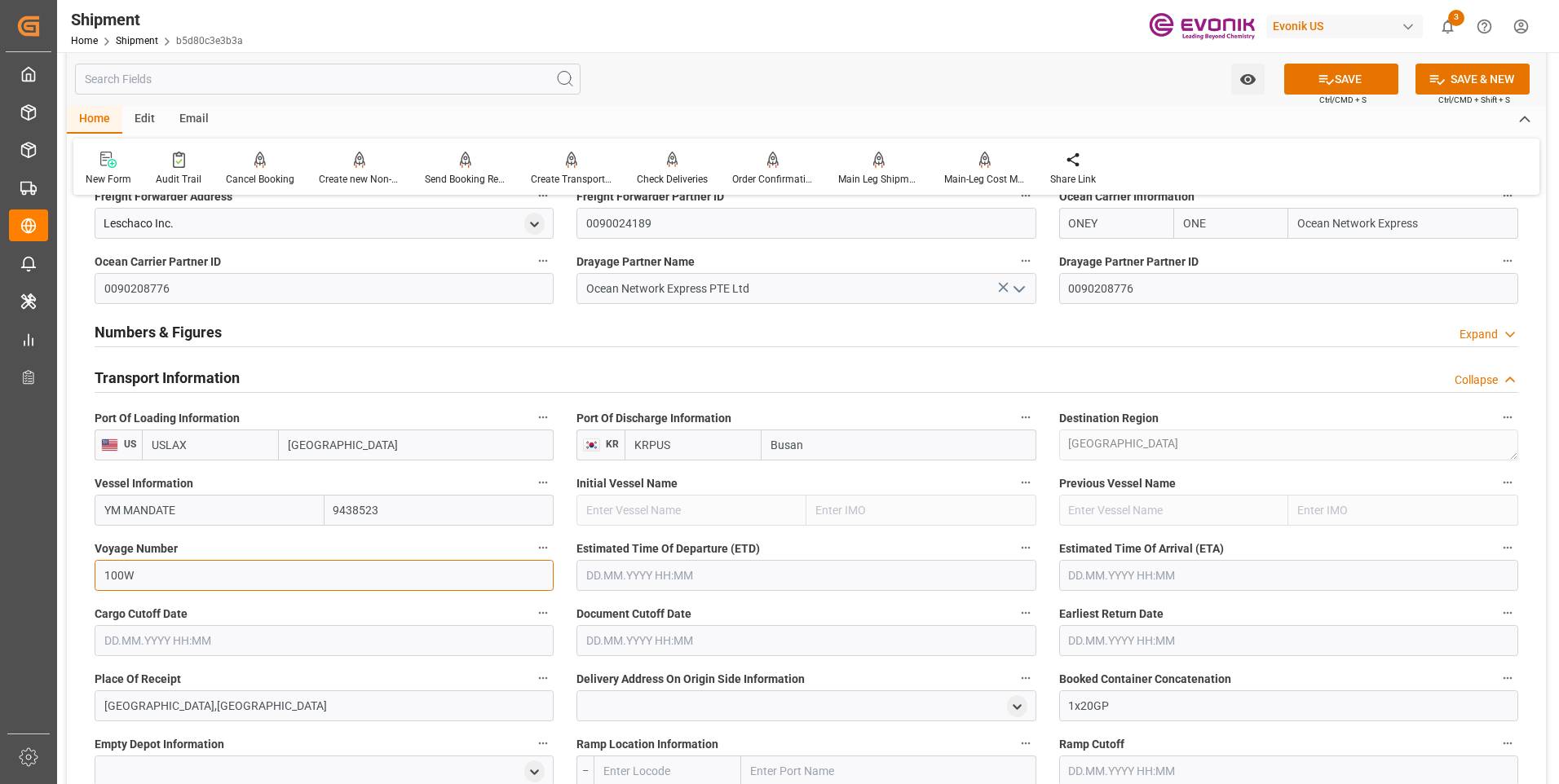
type input "100W"
click at [655, 575] on input "text" at bounding box center [805, 575] width 459 height 31
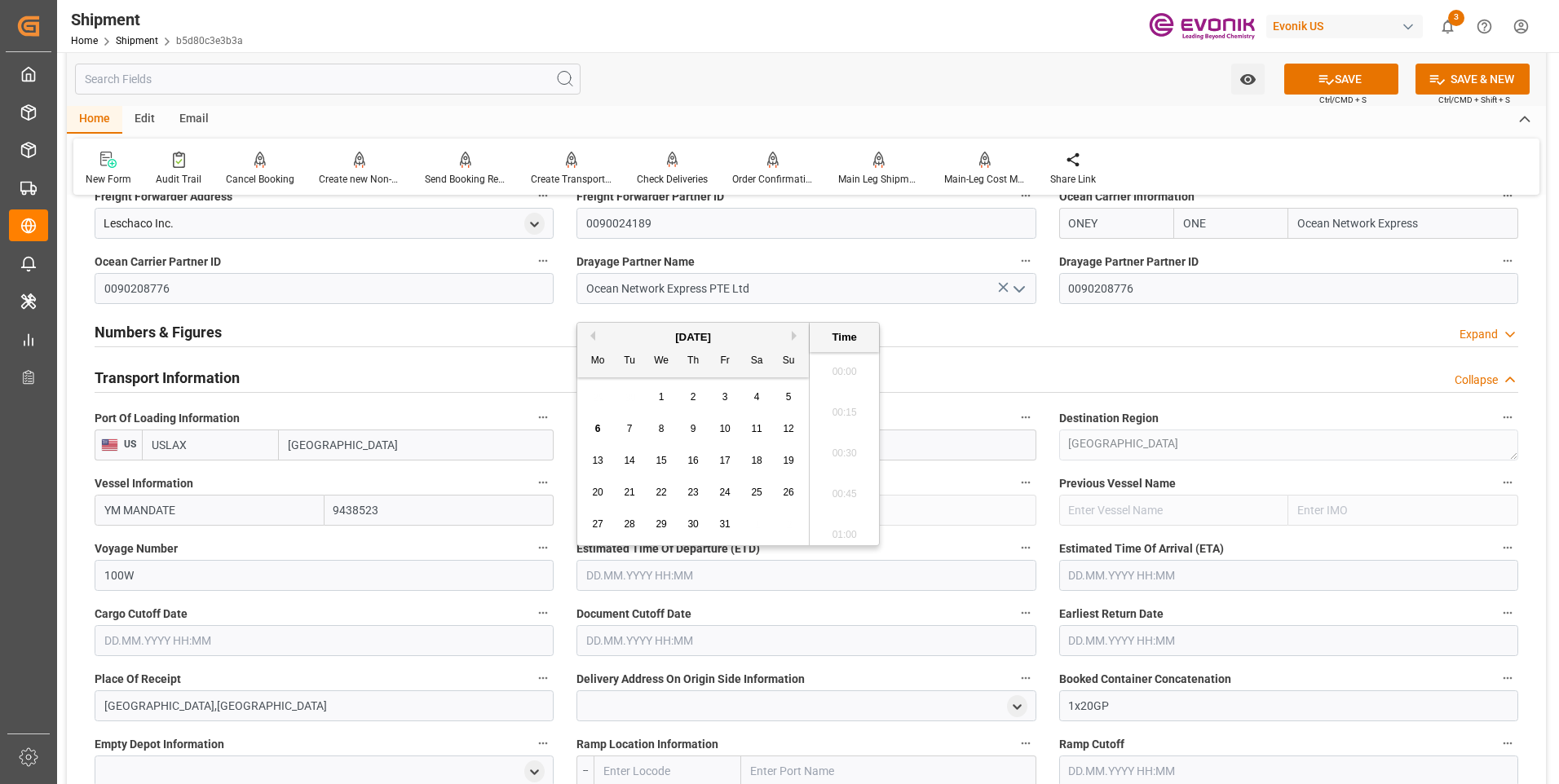
scroll to position [209, 0]
click at [656, 523] on span "29" at bounding box center [660, 524] width 11 height 12
type input "29.10.2025 00:00"
click at [1081, 577] on input "text" at bounding box center [1288, 575] width 459 height 31
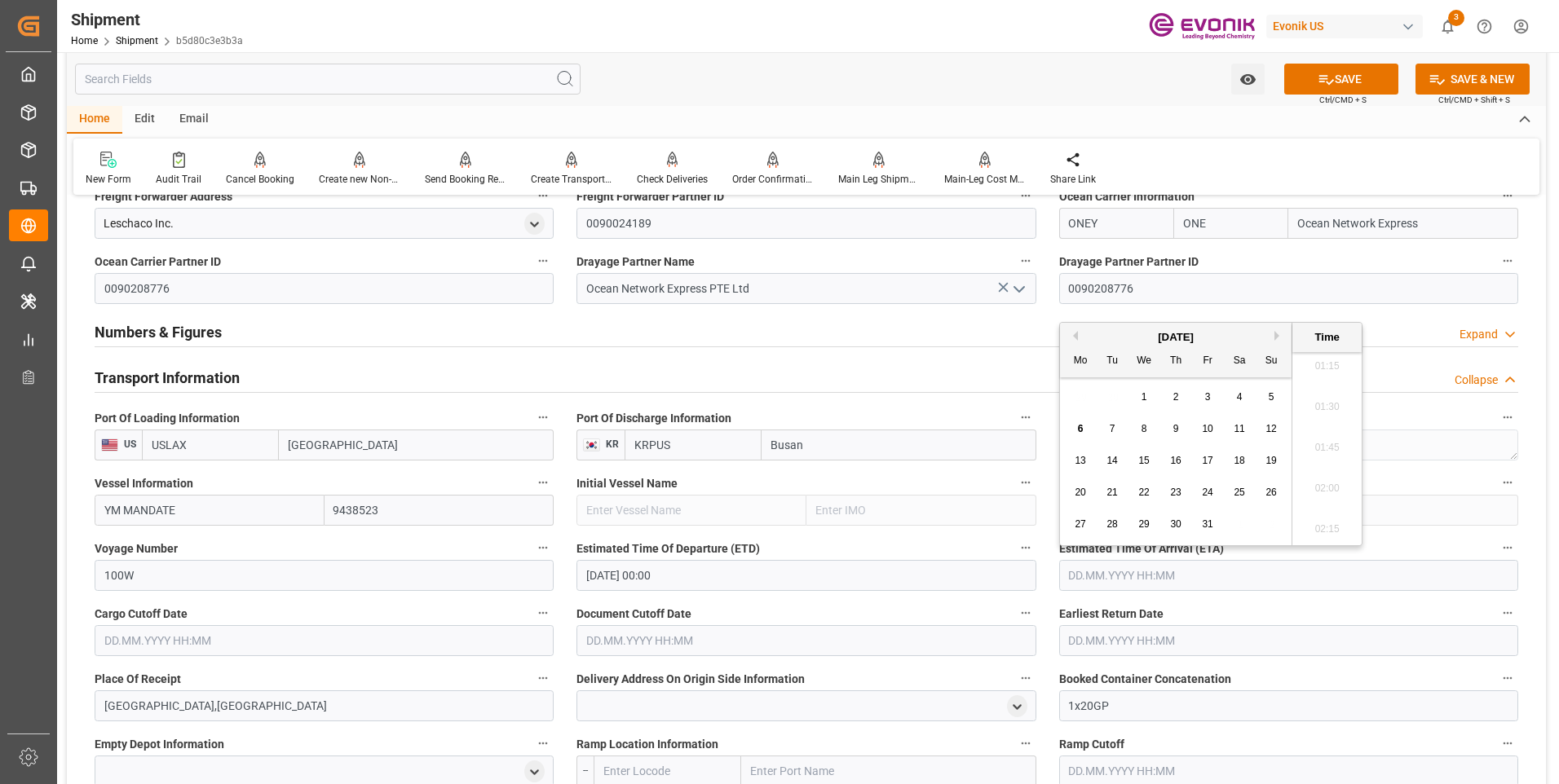
click at [1272, 335] on div "[DATE]" at bounding box center [1175, 338] width 232 height 16
click at [1275, 336] on button "Next Month" at bounding box center [1279, 335] width 10 height 10
click at [1121, 489] on div "18" at bounding box center [1112, 493] width 21 height 20
type input "18.11.2025 00:00"
click at [347, 642] on input "text" at bounding box center [323, 640] width 459 height 31
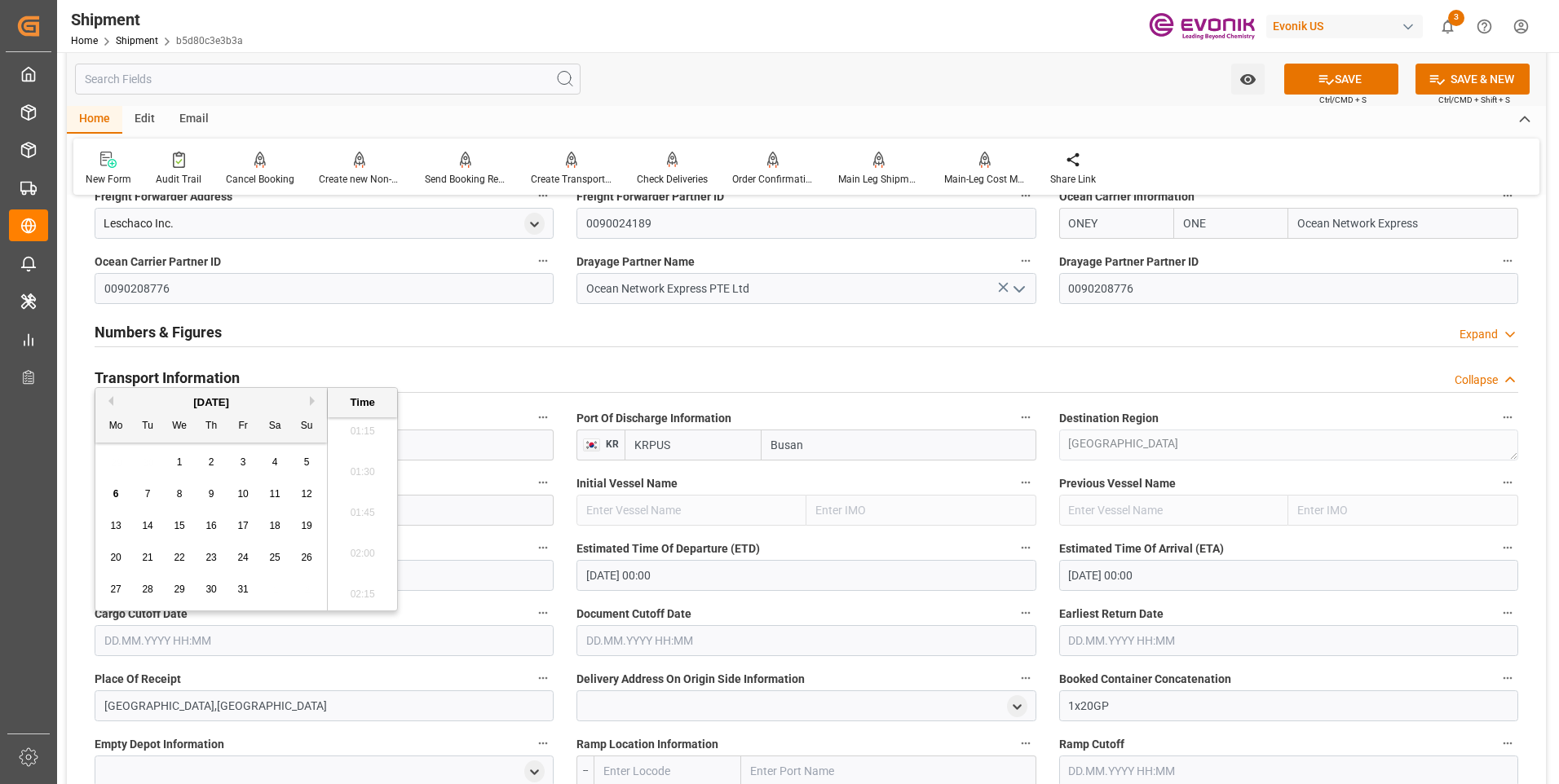
drag, startPoint x: 226, startPoint y: 492, endPoint x: 335, endPoint y: 515, distance: 111.4
click at [236, 493] on div "6 7 8 9 10 11 12" at bounding box center [212, 494] width 223 height 31
click at [245, 494] on span "10" at bounding box center [243, 493] width 11 height 12
type input "10.10.2025 00:00"
click at [691, 634] on input "text" at bounding box center [805, 640] width 459 height 31
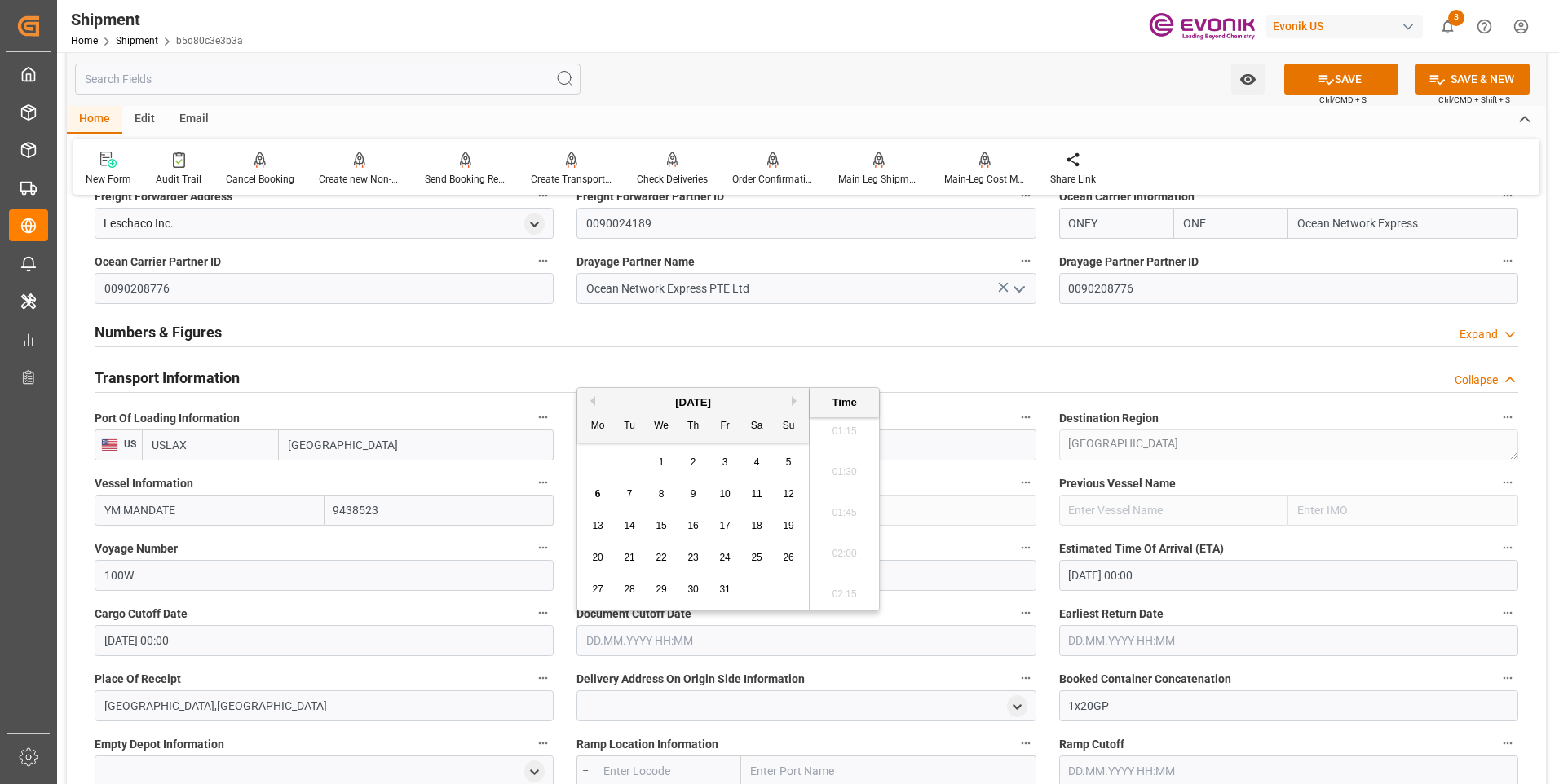
click at [750, 400] on div "[DATE]" at bounding box center [693, 402] width 232 height 16
click at [728, 493] on span "10" at bounding box center [724, 493] width 11 height 12
type input "10.10.2025 00:00"
click at [1079, 633] on input "text" at bounding box center [1288, 640] width 459 height 31
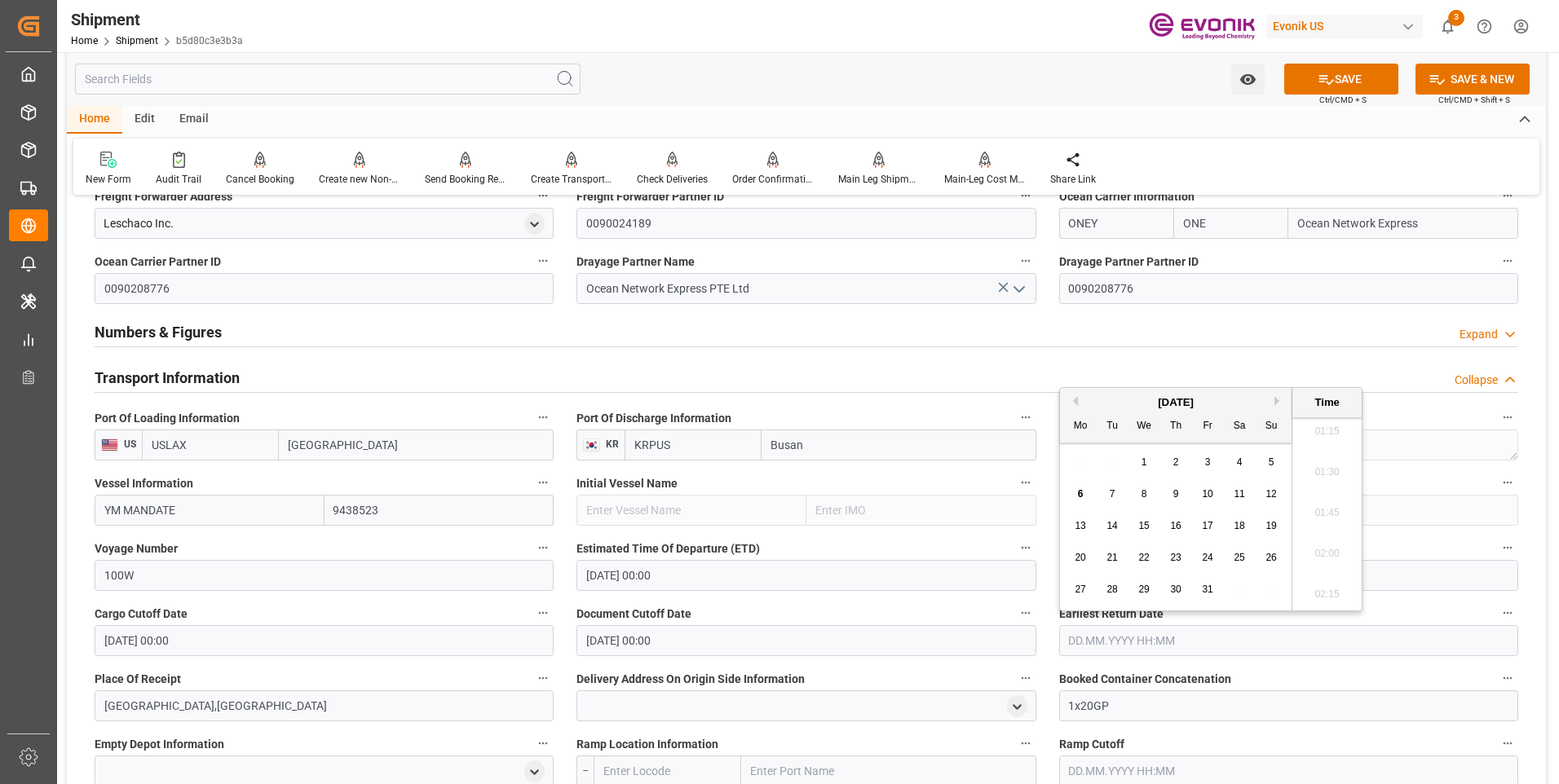
drag, startPoint x: 1221, startPoint y: 403, endPoint x: 1222, endPoint y: 414, distance: 11.0
click at [1222, 406] on div "[DATE]" at bounding box center [1175, 402] width 232 height 16
click at [1205, 497] on span "10" at bounding box center [1207, 493] width 11 height 12
type input "10.10.2025 00:00"
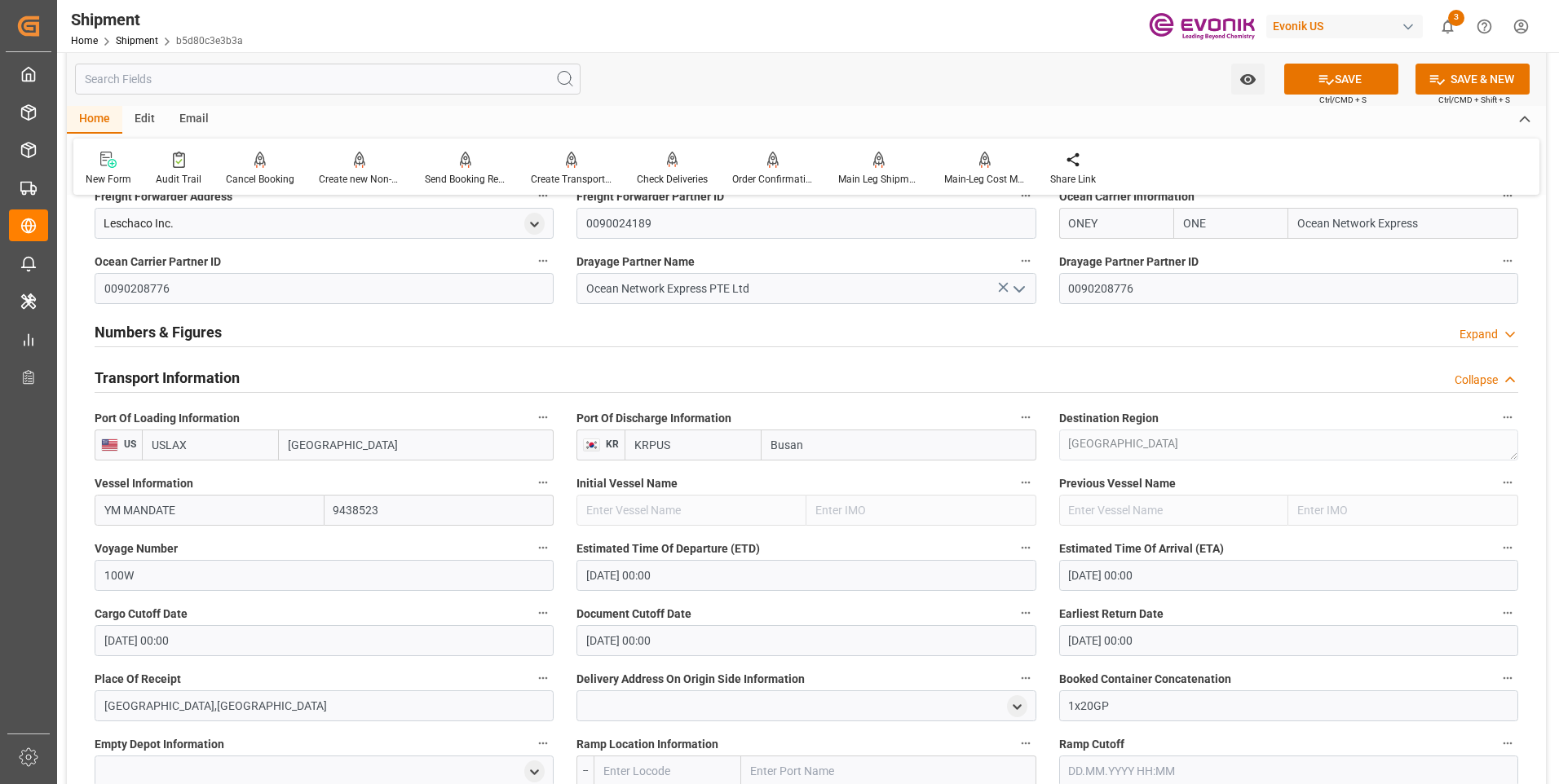
click at [859, 537] on label "Estimated Time Of Departure (ETD)" at bounding box center [805, 548] width 459 height 22
click at [1015, 537] on button "Estimated Time Of Departure (ETD)" at bounding box center [1026, 548] width 22 height 22
click at [1324, 72] on div at bounding box center [779, 392] width 1559 height 784
click at [1320, 83] on icon at bounding box center [1325, 79] width 17 height 17
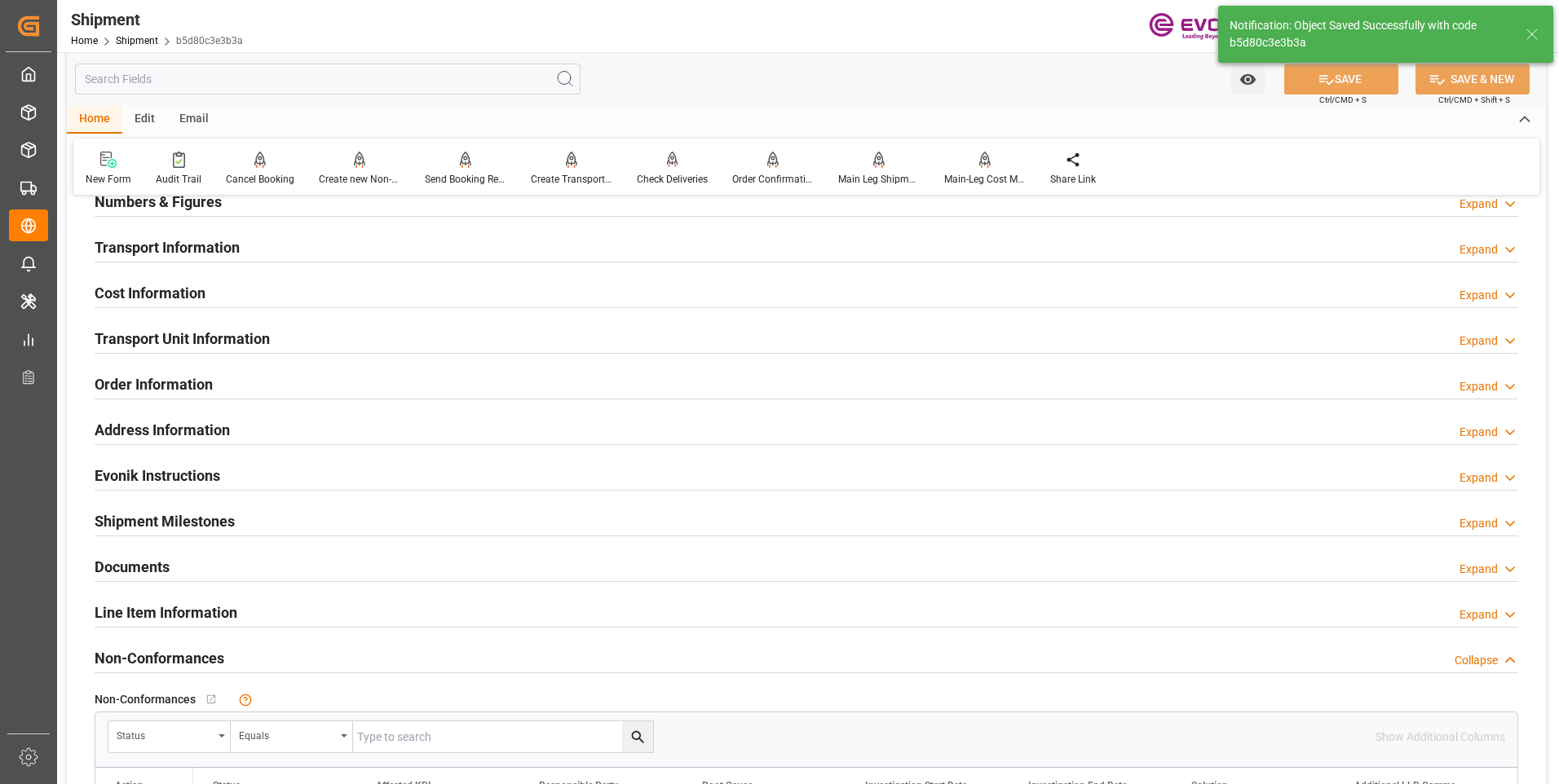
scroll to position [815, 0]
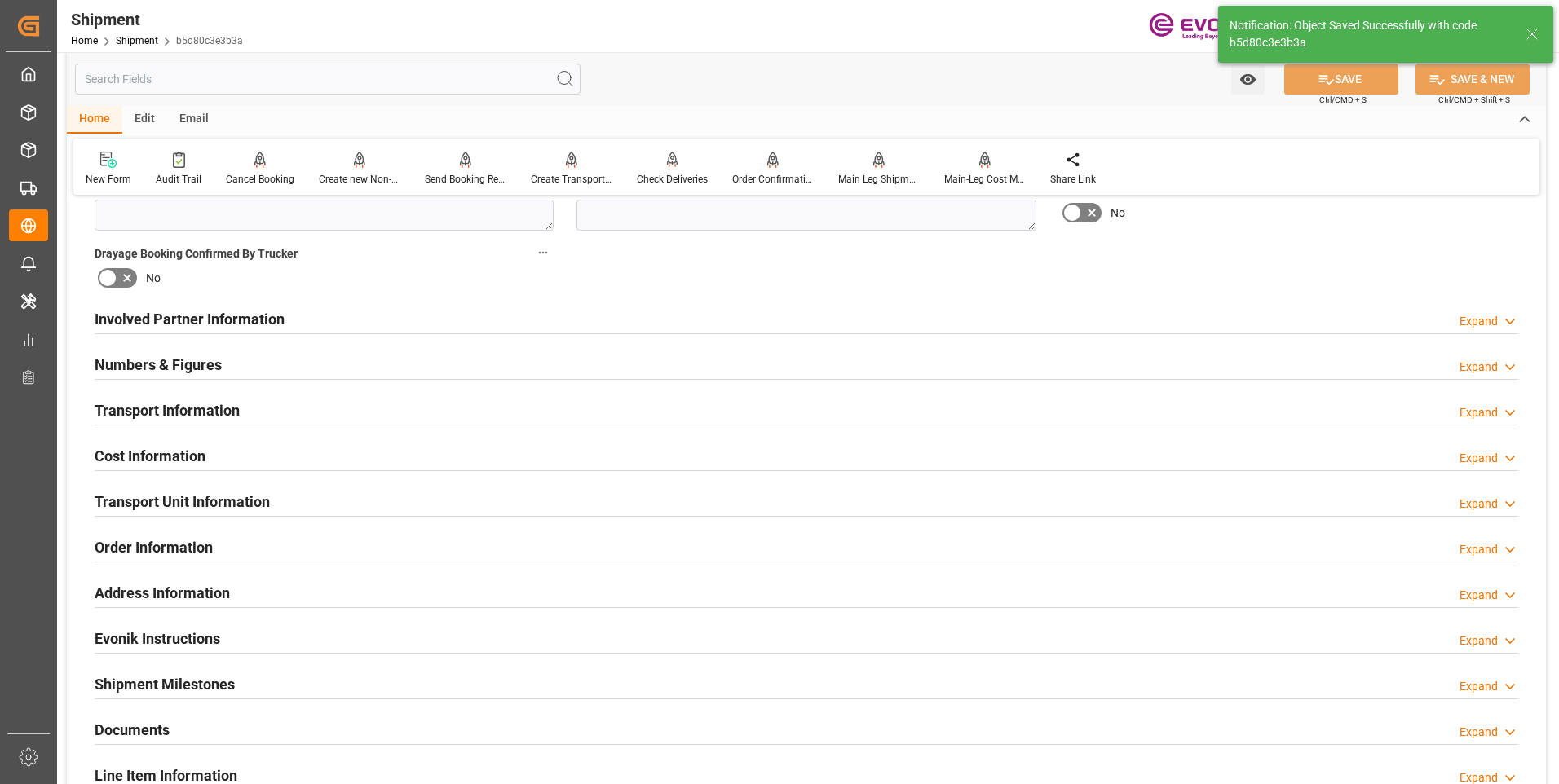
click at [202, 321] on h2 "Involved Partner Information" at bounding box center [189, 319] width 190 height 22
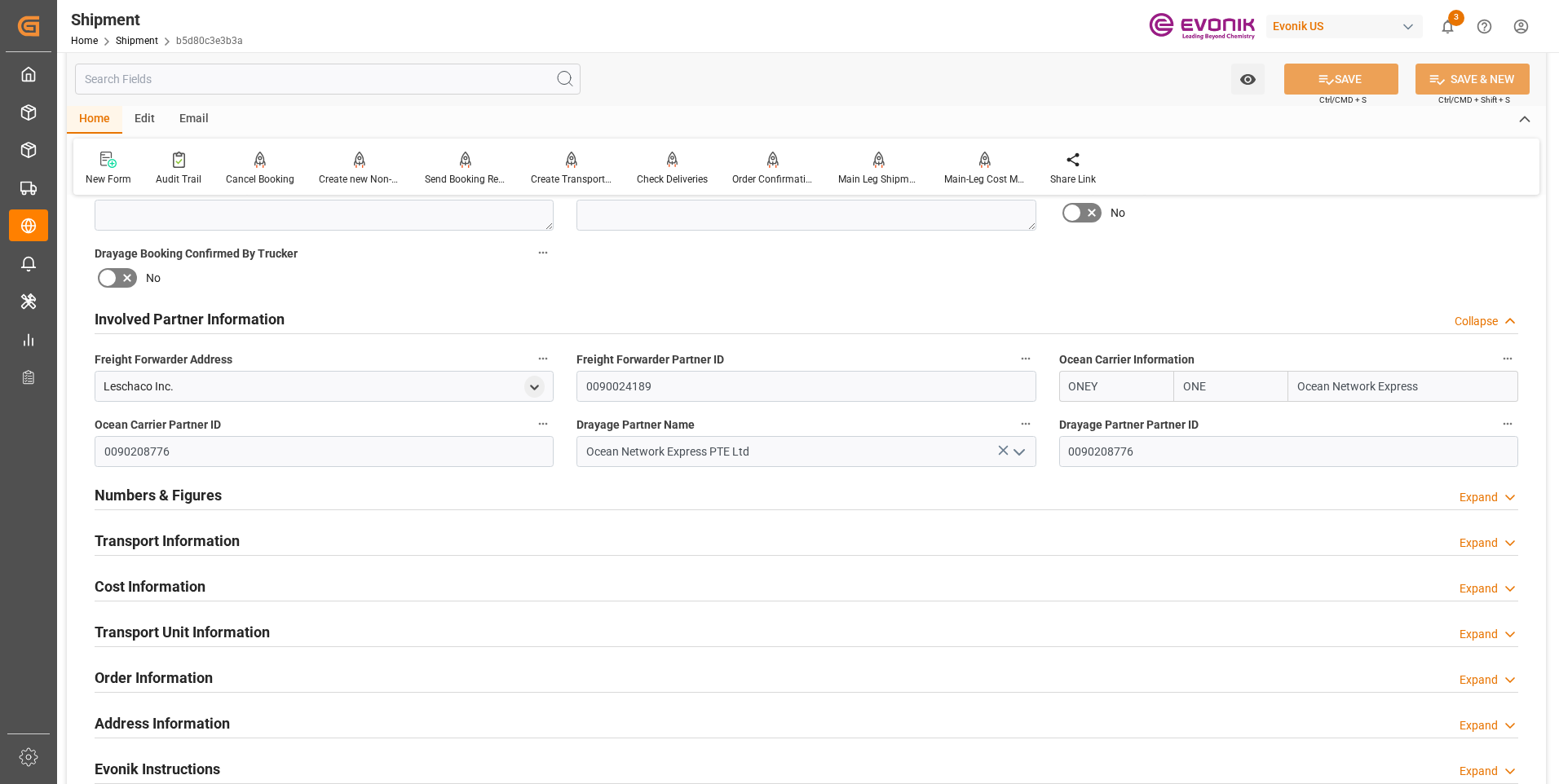
click at [208, 544] on h2 "Transport Information" at bounding box center [166, 541] width 145 height 22
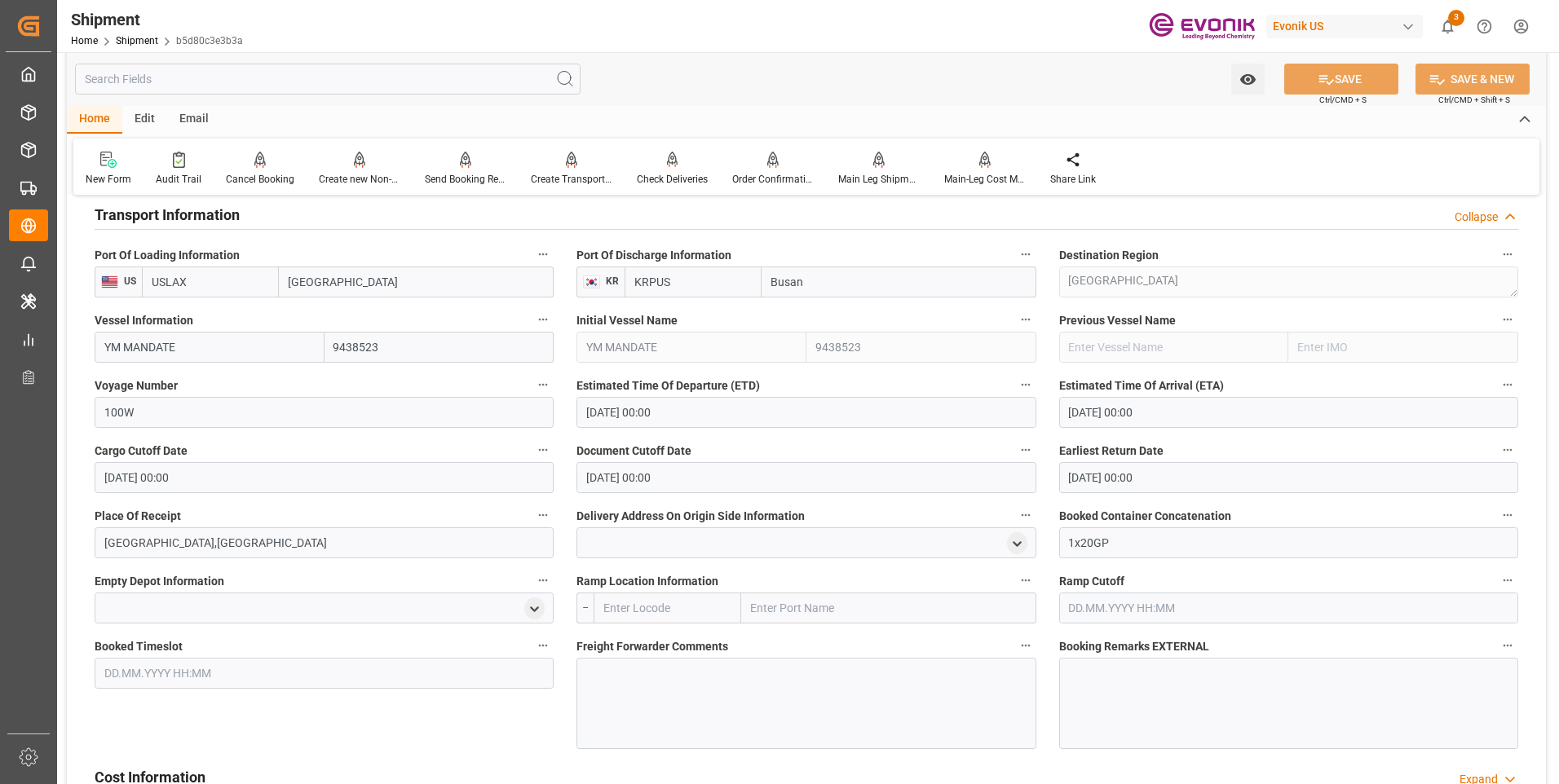
scroll to position [1304, 0]
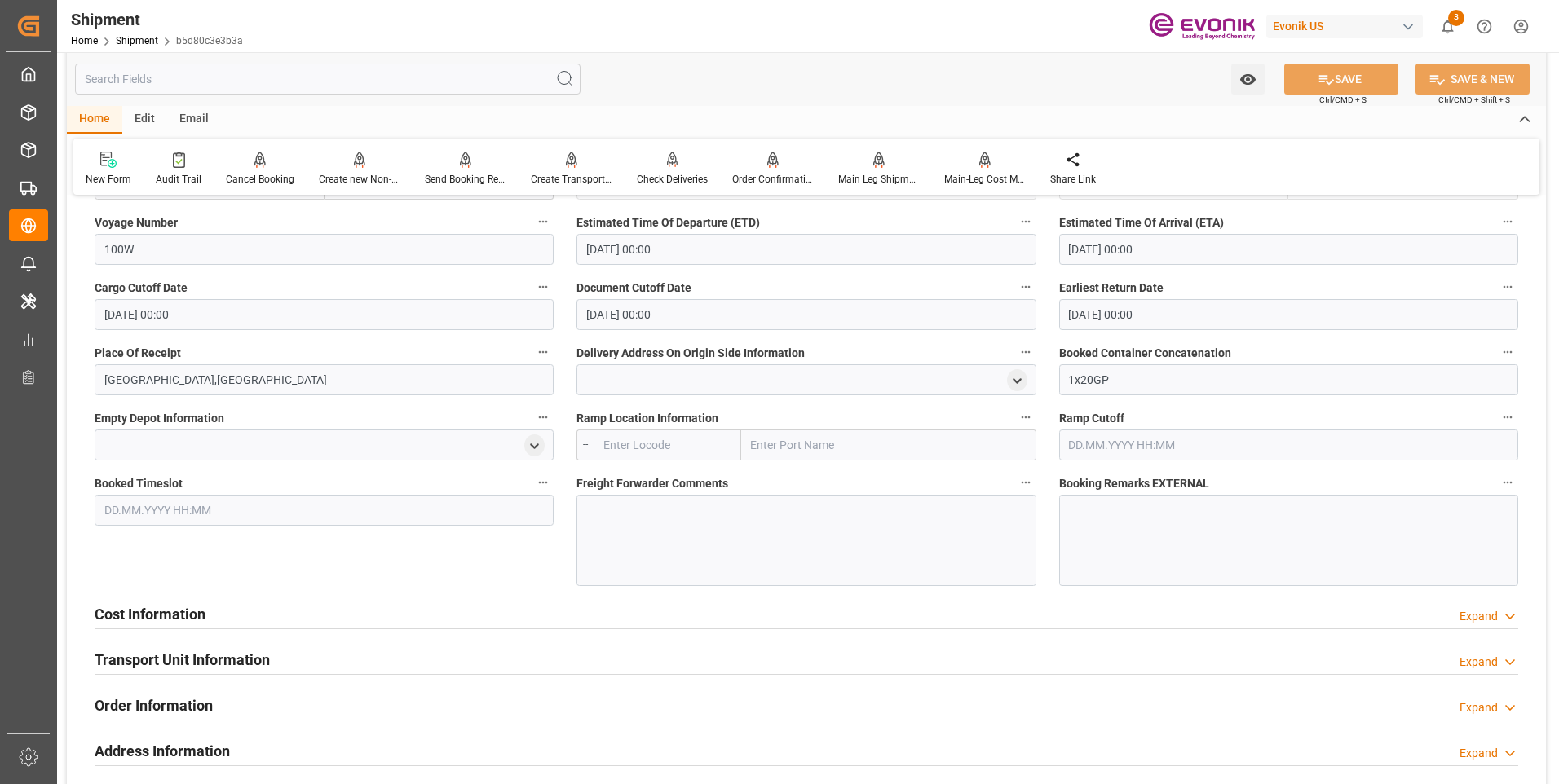
click at [277, 611] on div "Cost Information Expand" at bounding box center [806, 612] width 1423 height 31
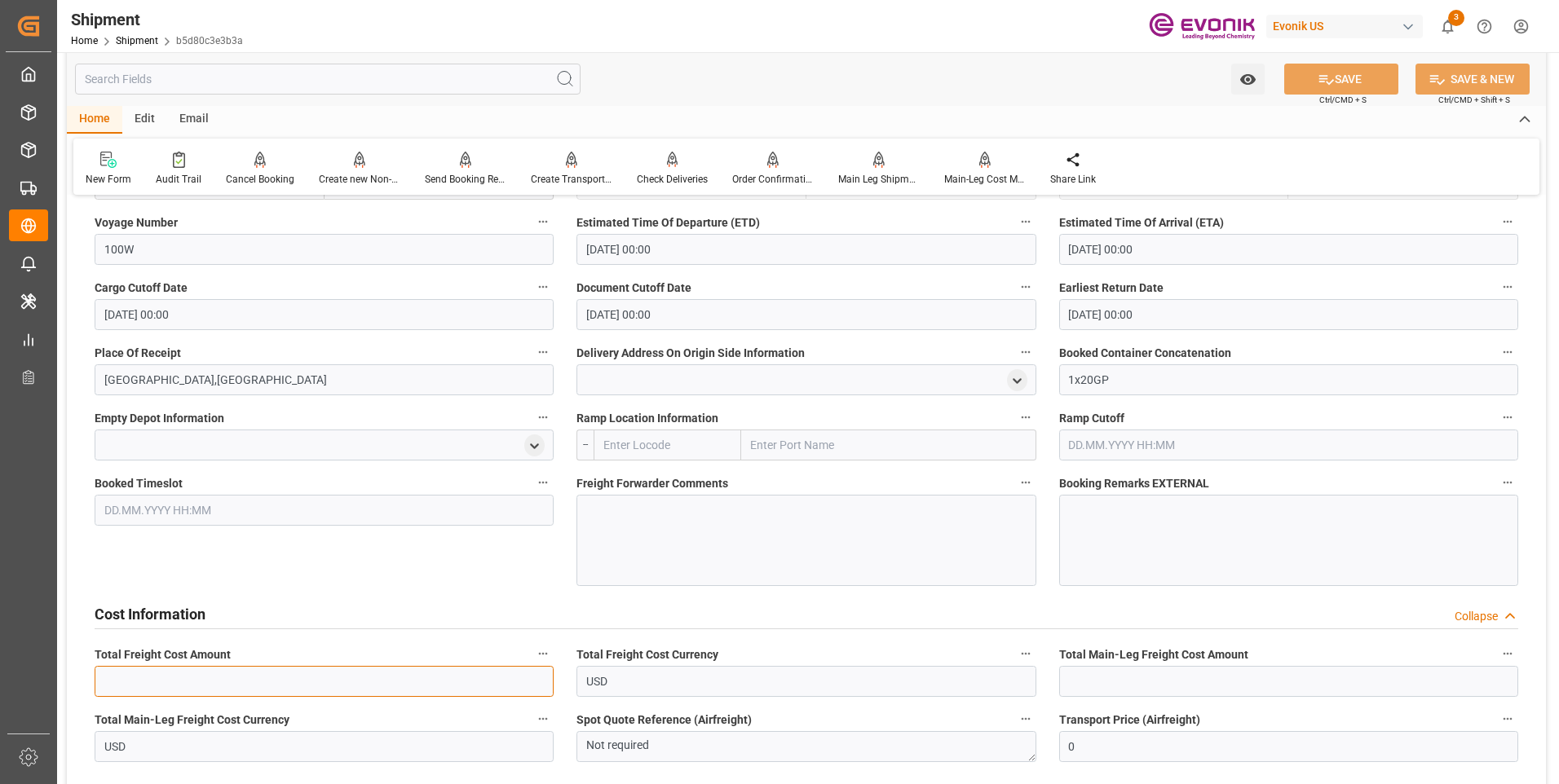
click at [273, 695] on input "text" at bounding box center [323, 681] width 459 height 31
type input "1835"
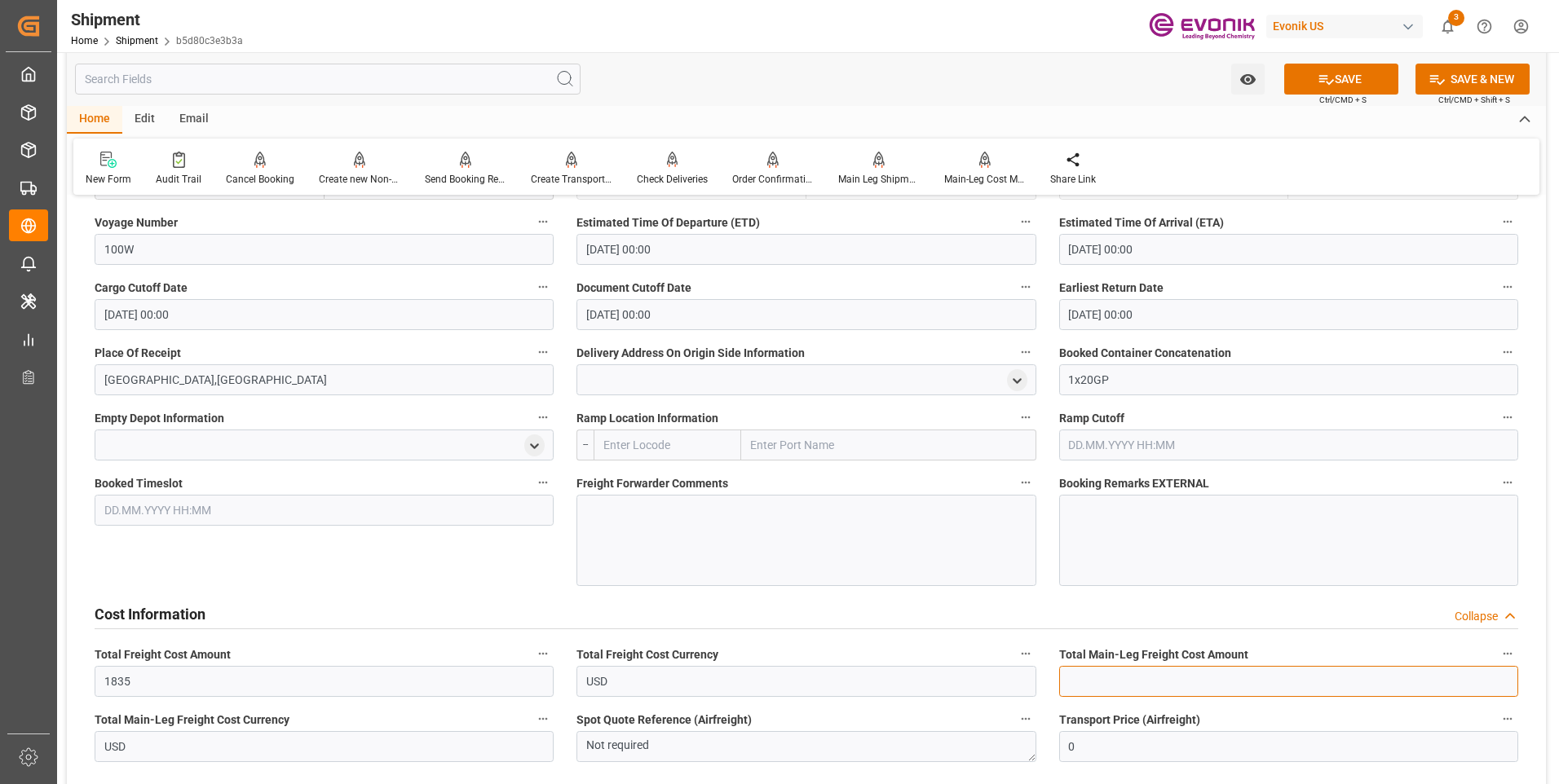
click at [1079, 689] on input "text" at bounding box center [1288, 681] width 459 height 31
type input "1835"
click at [1346, 78] on button "SAVE" at bounding box center [1341, 79] width 114 height 31
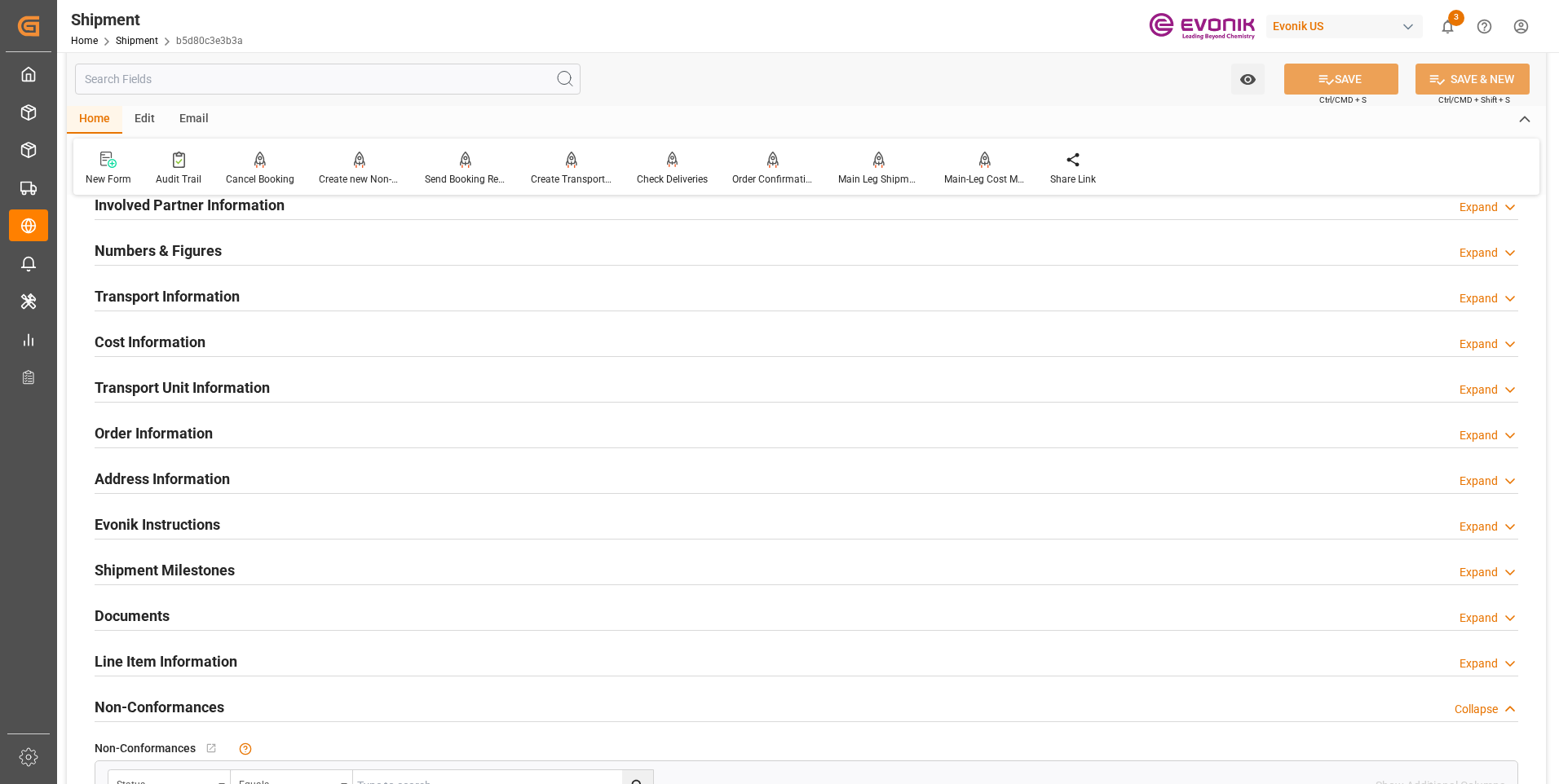
scroll to position [766, 0]
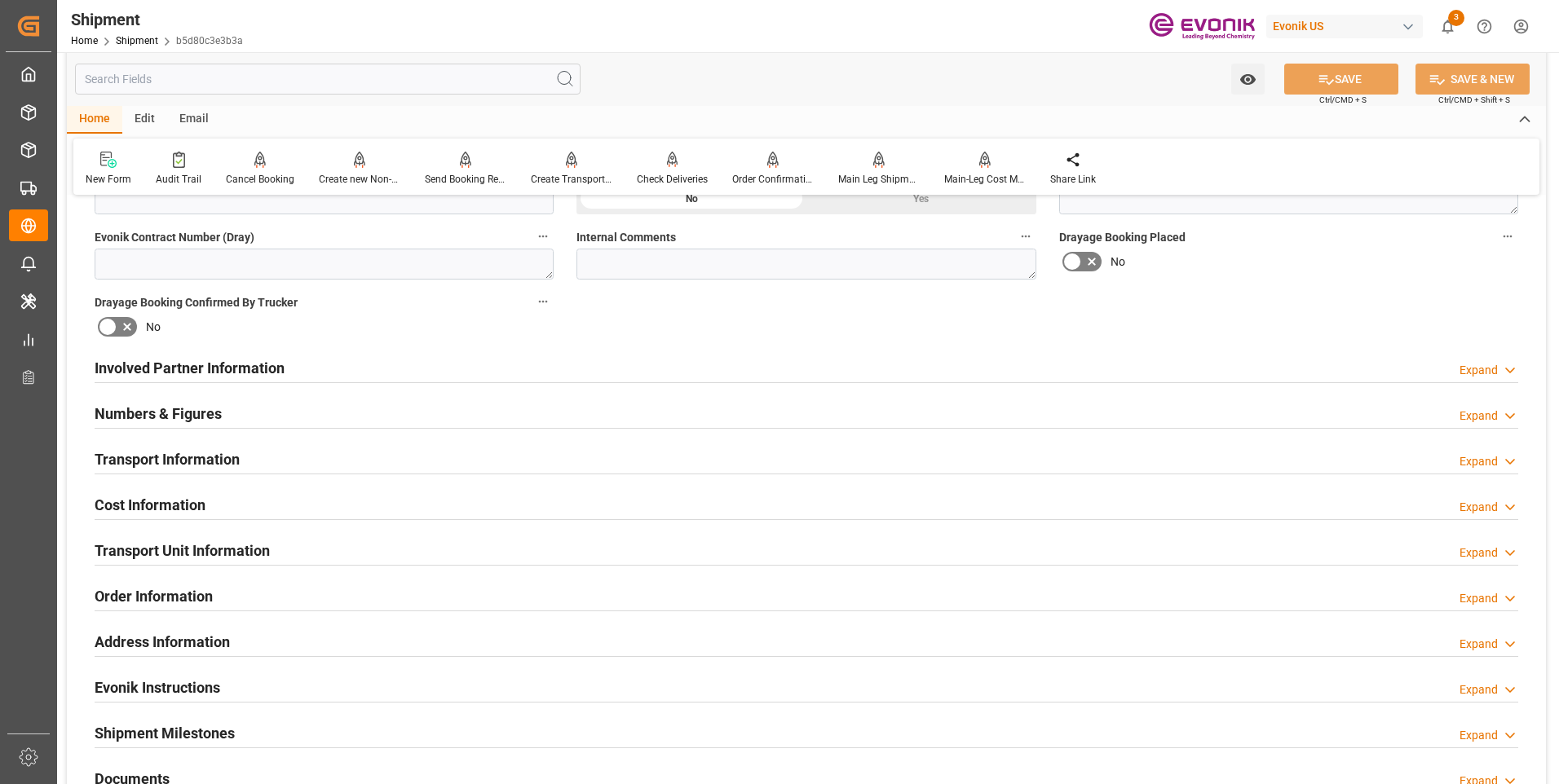
click at [280, 371] on h2 "Involved Partner Information" at bounding box center [189, 367] width 190 height 22
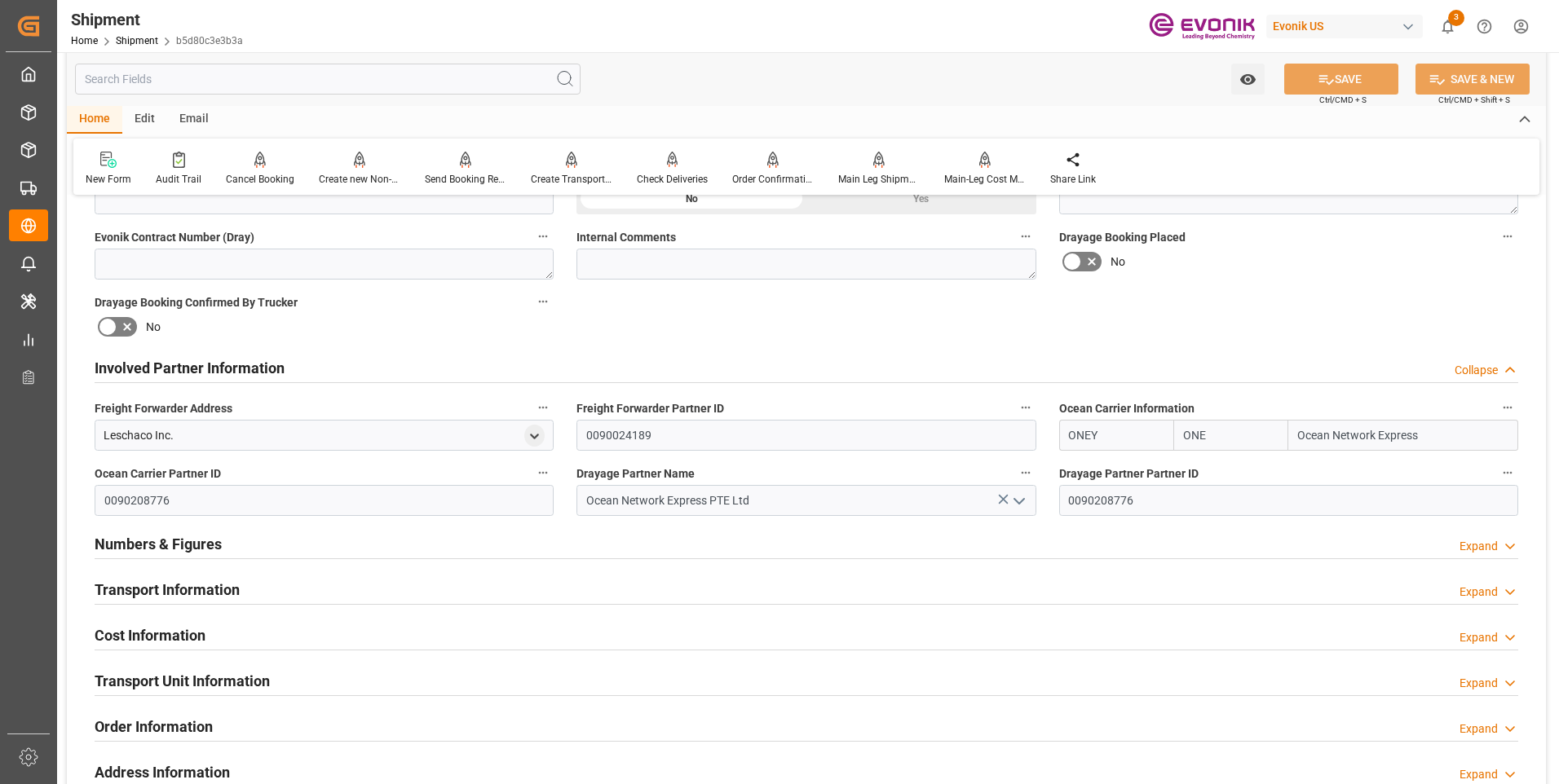
drag, startPoint x: 221, startPoint y: 586, endPoint x: 533, endPoint y: 533, distance: 316.5
click at [221, 585] on h2 "Transport Information" at bounding box center [166, 589] width 145 height 22
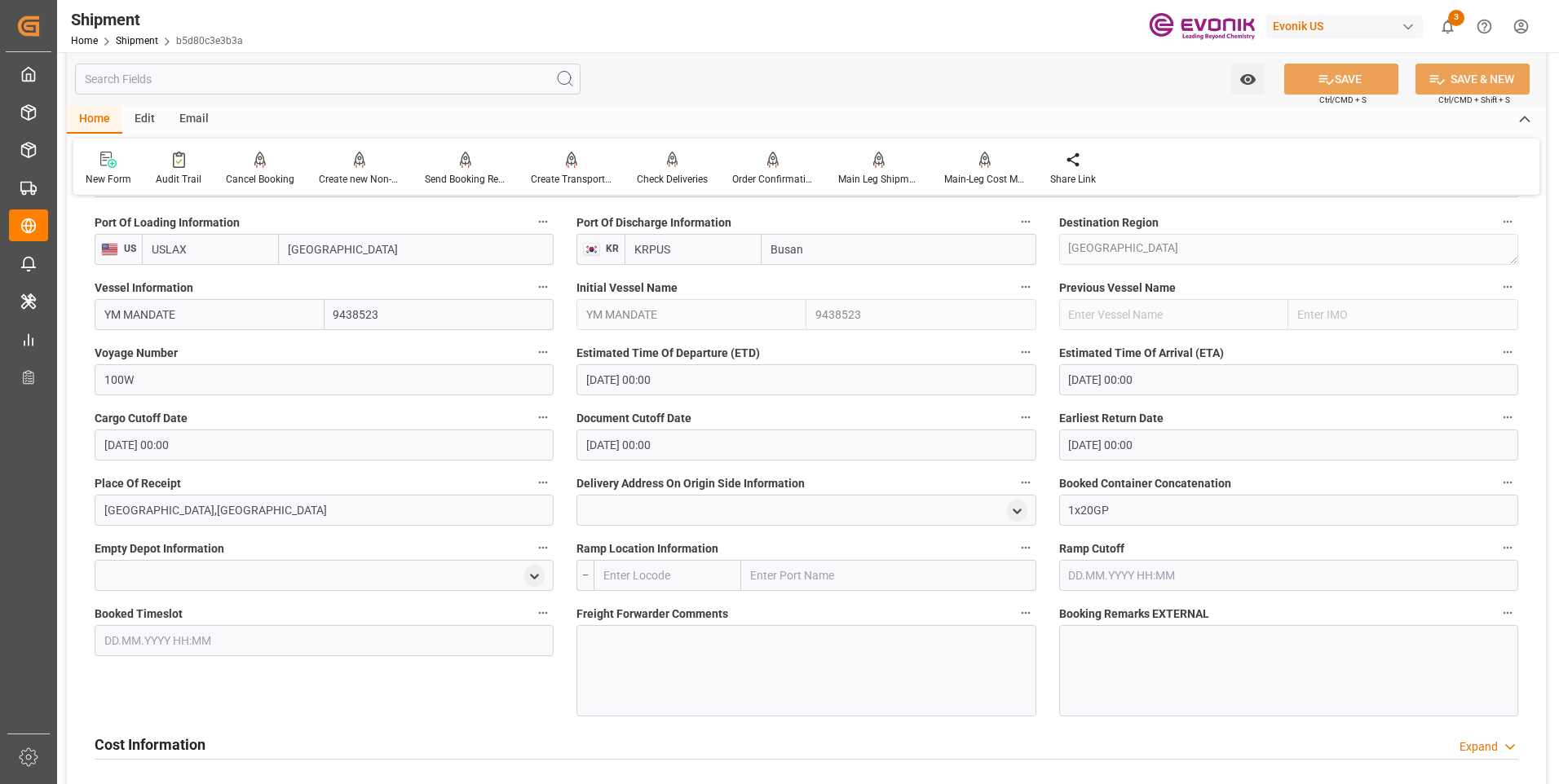
scroll to position [1255, 0]
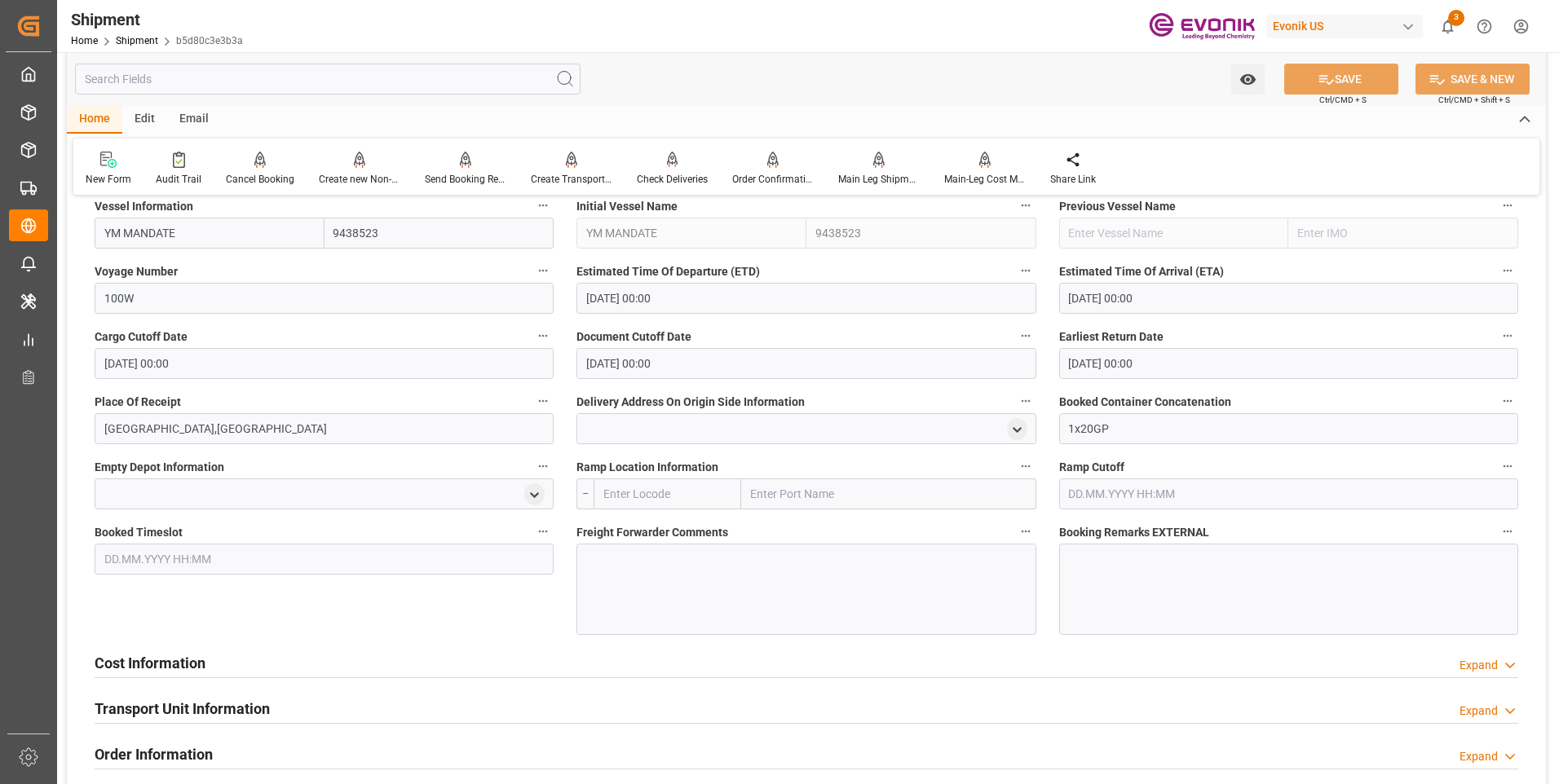
click at [168, 661] on h2 "Cost Information" at bounding box center [149, 663] width 111 height 22
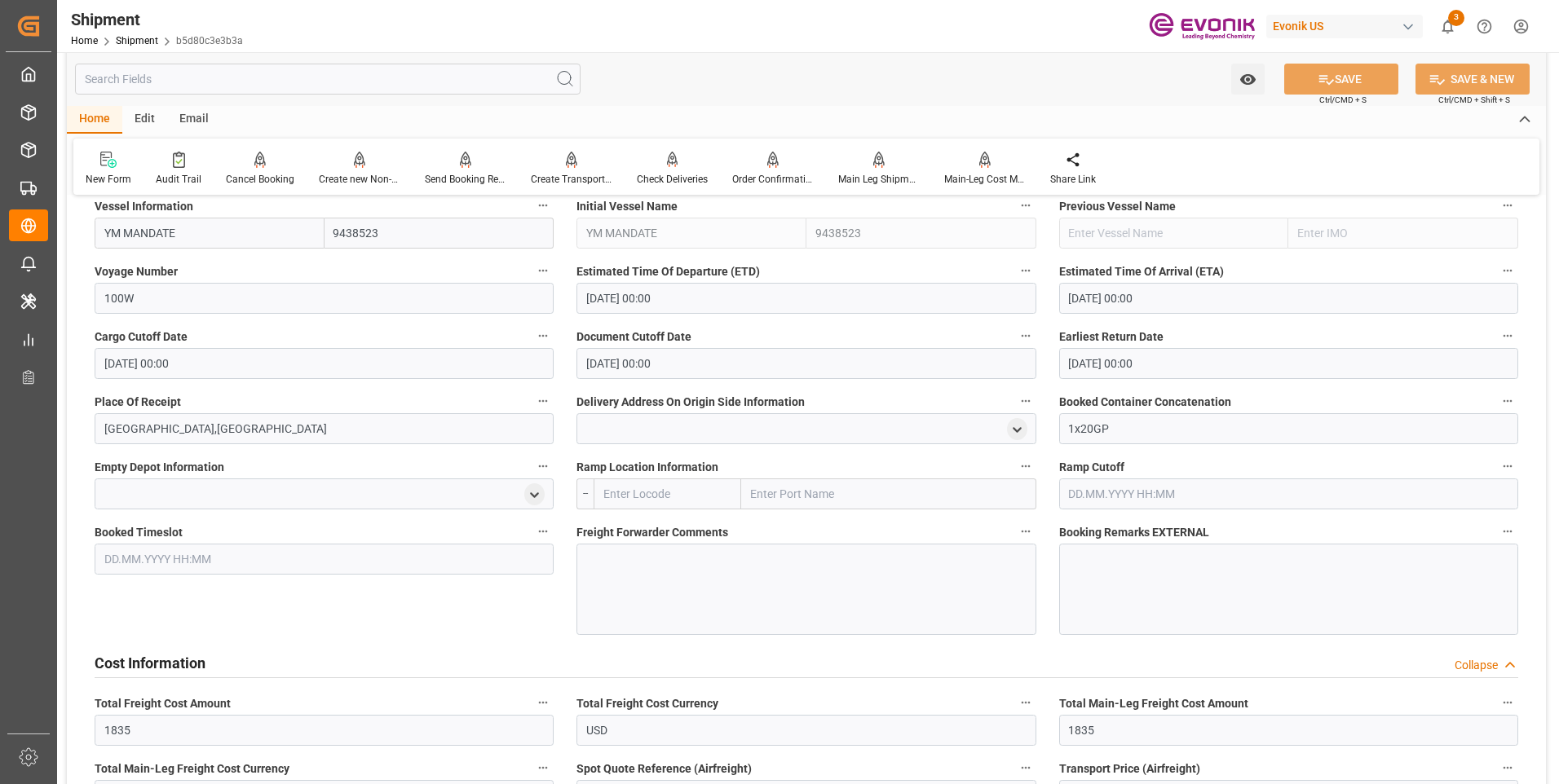
scroll to position [1336, 0]
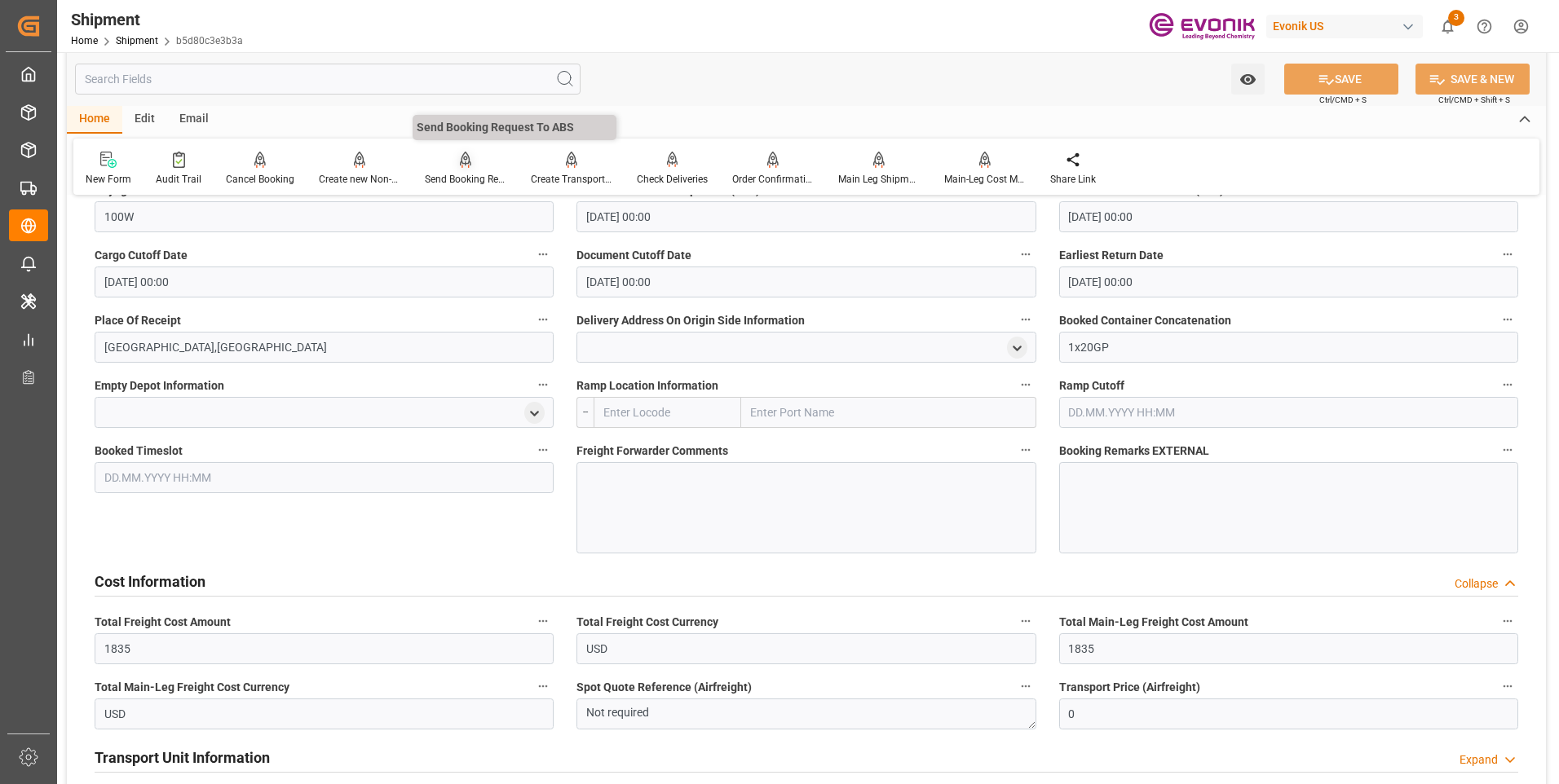
click at [478, 174] on div "Send Booking Request To ABS" at bounding box center [465, 179] width 82 height 14
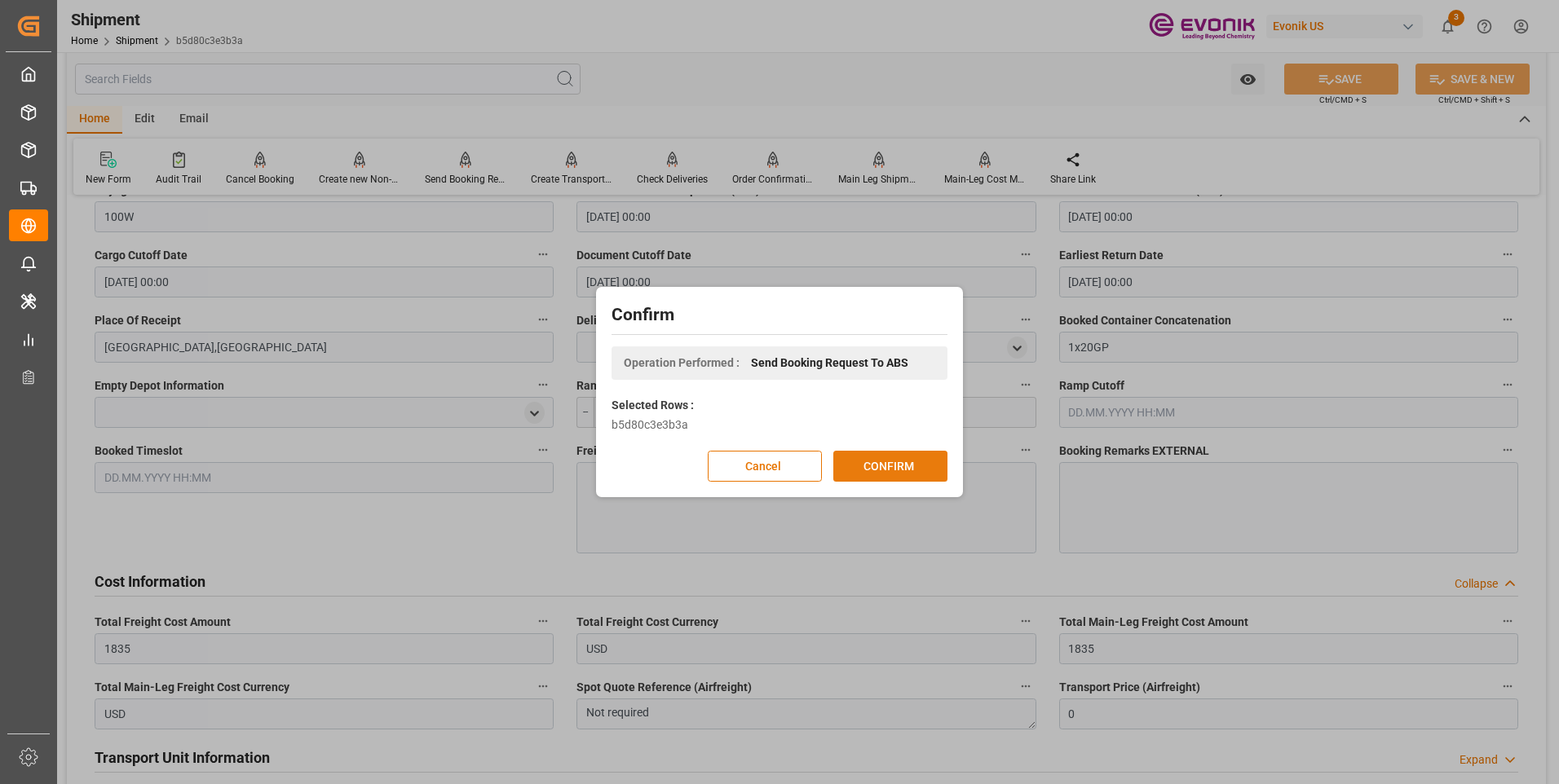
click at [896, 461] on button "CONFIRM" at bounding box center [890, 466] width 114 height 31
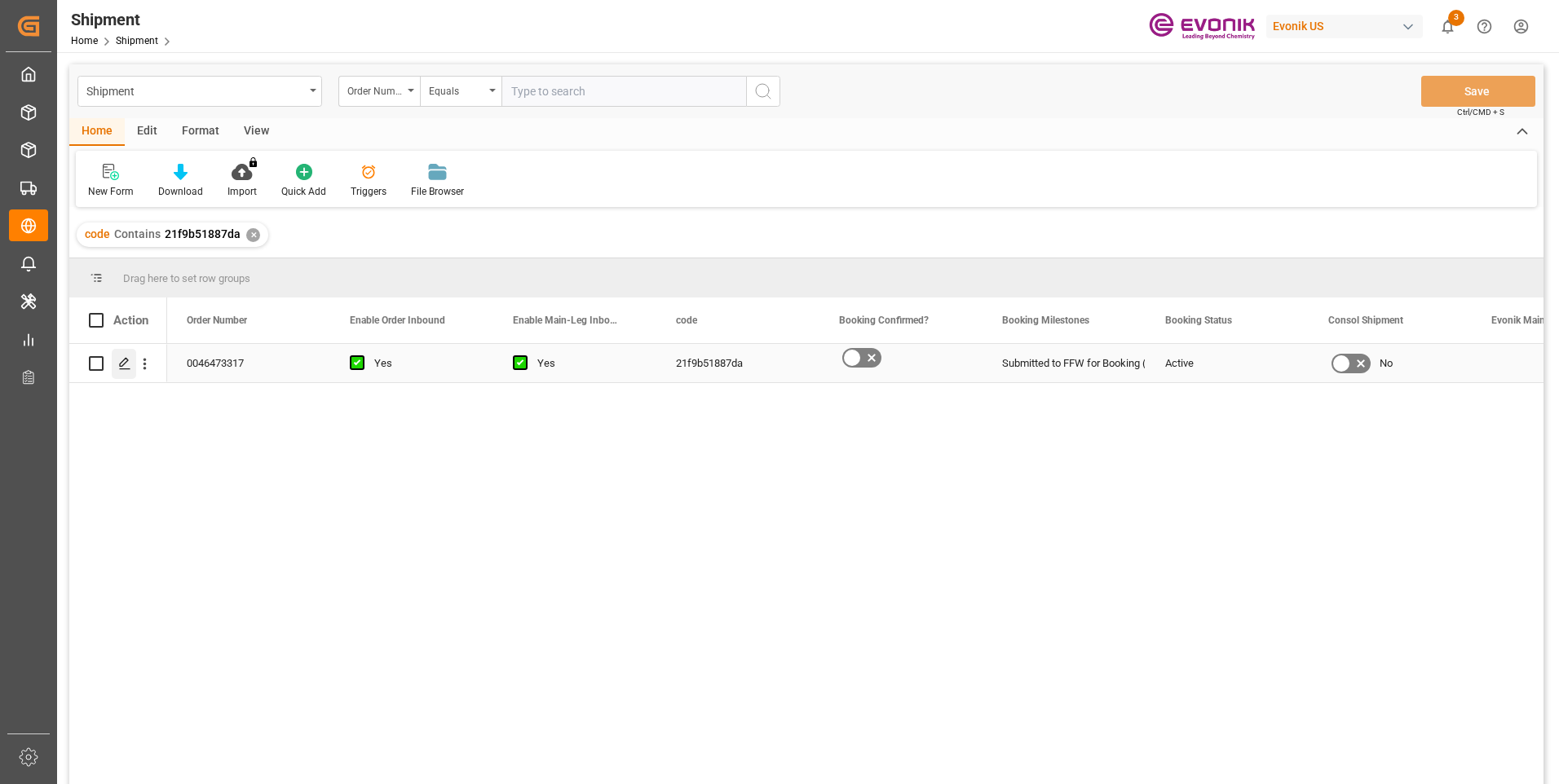
click at [120, 364] on polygon "Press SPACE to select this row." at bounding box center [123, 362] width 8 height 8
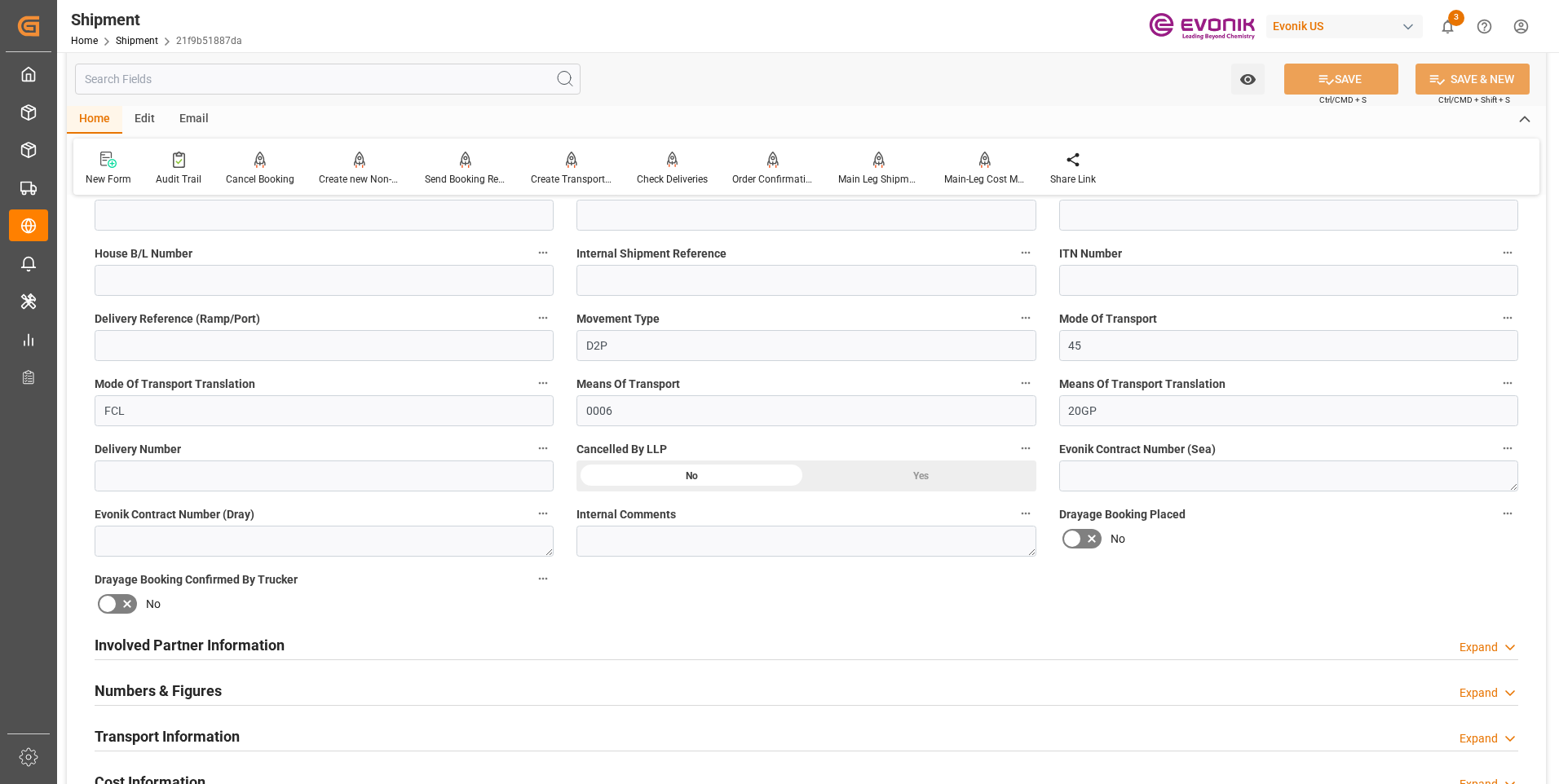
scroll to position [734, 0]
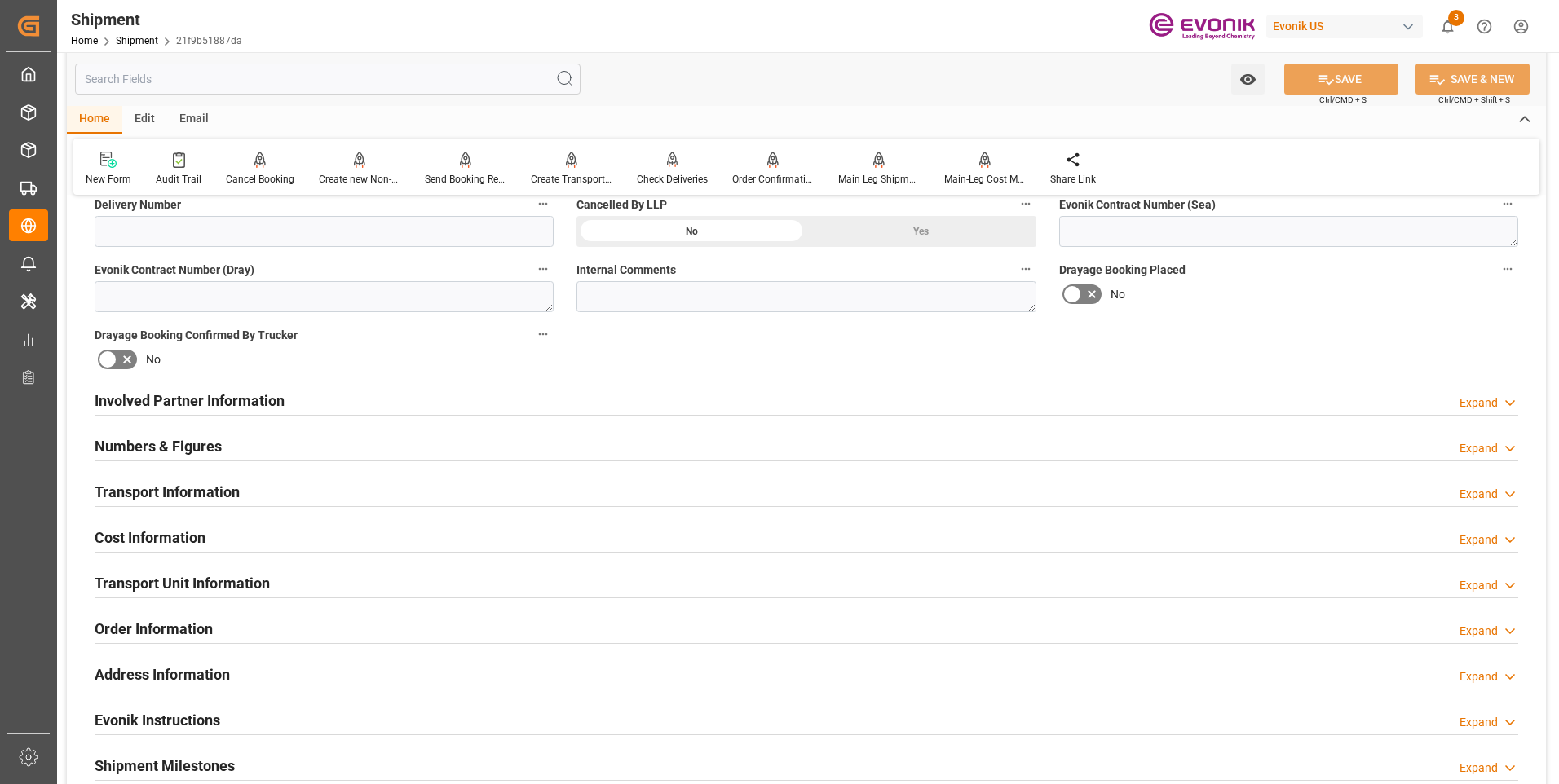
click at [208, 399] on h2 "Involved Partner Information" at bounding box center [189, 401] width 190 height 22
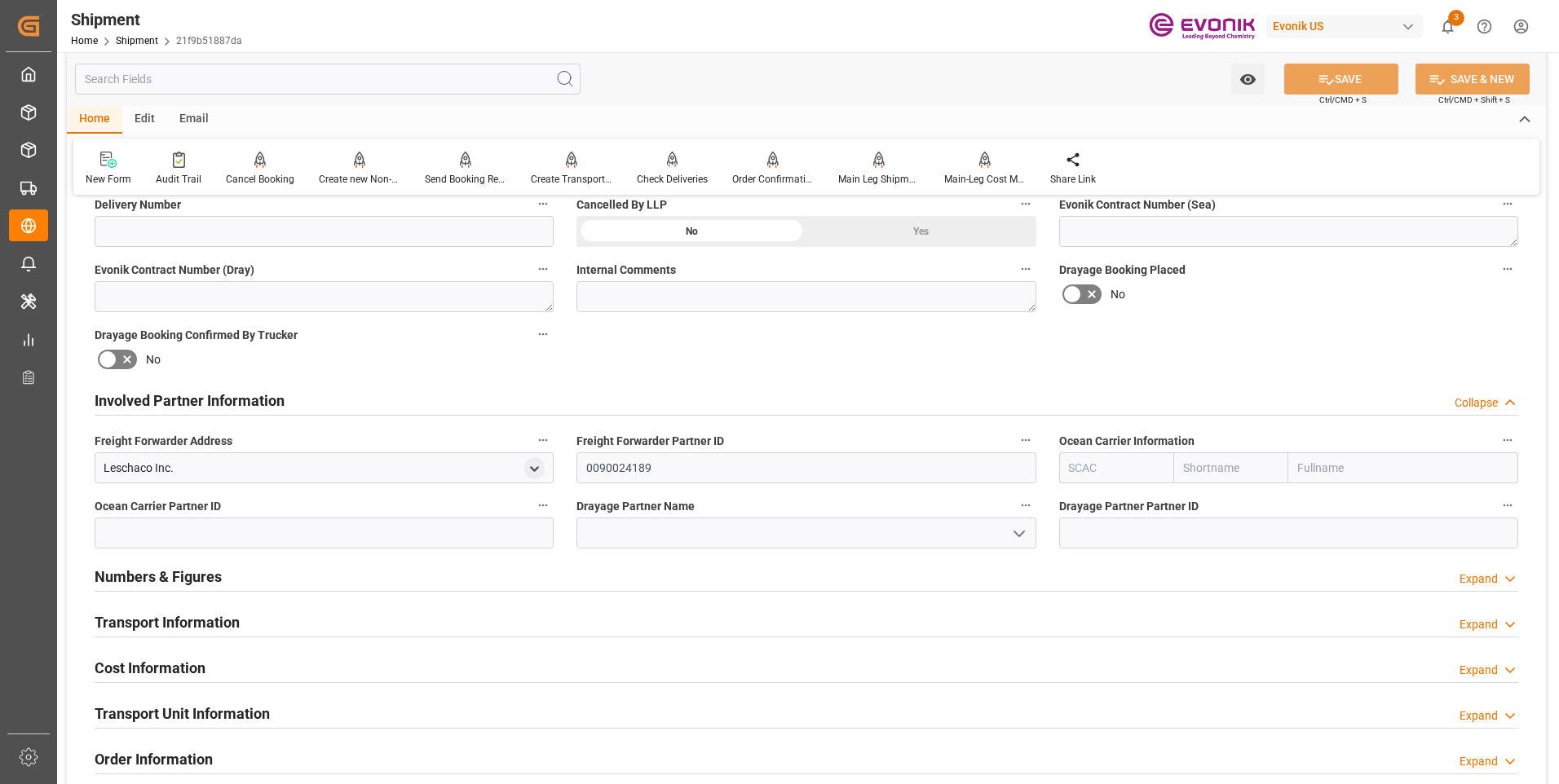
click at [1225, 461] on input "text" at bounding box center [1231, 468] width 115 height 31
type input "one"
click at [1202, 509] on b "ONE" at bounding box center [1194, 503] width 22 height 13
type input "ONEY"
type input "ONE"
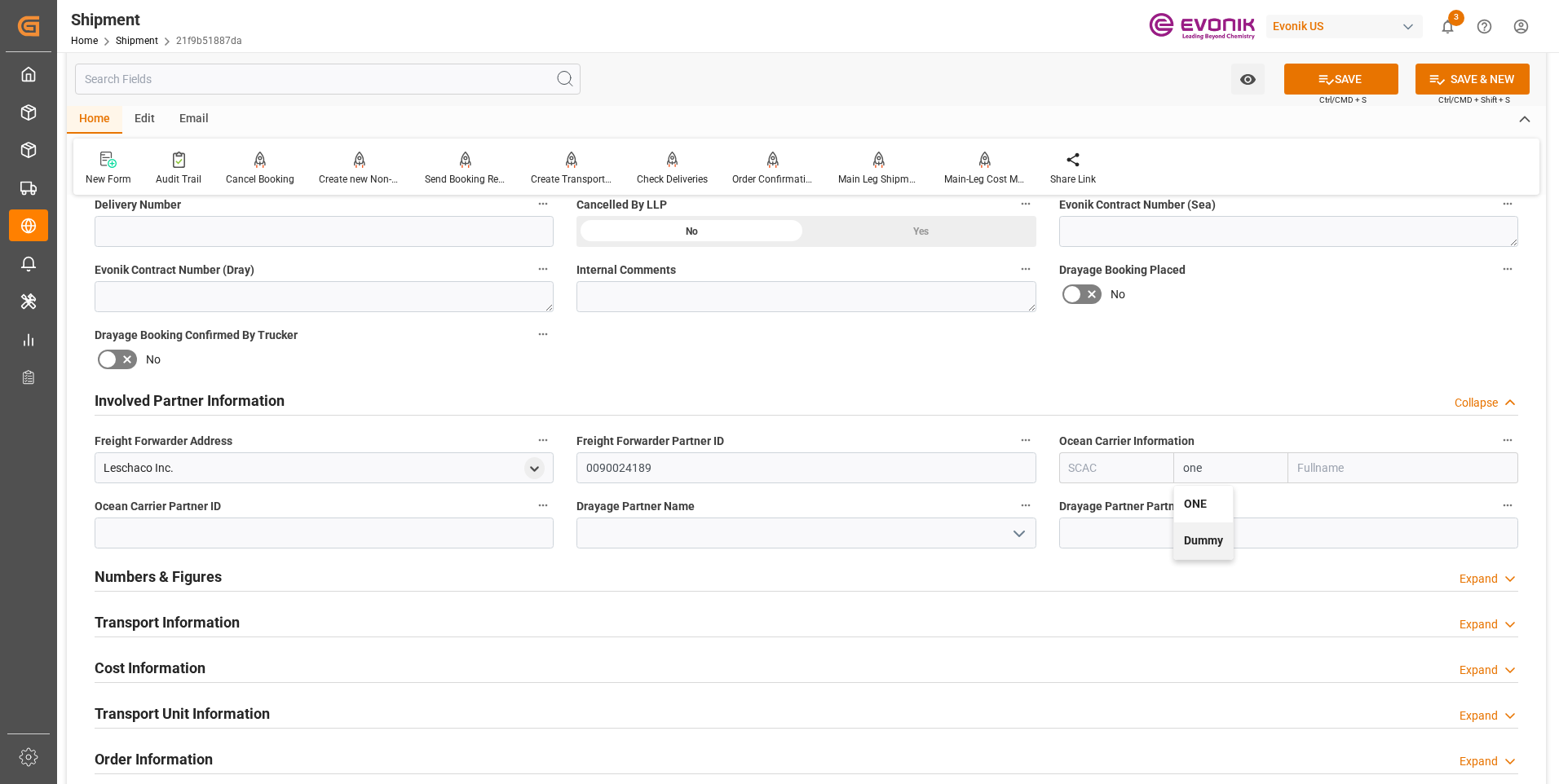
type input "Ocean Network Express"
type input "ONE"
click at [1318, 83] on icon at bounding box center [1325, 79] width 17 height 17
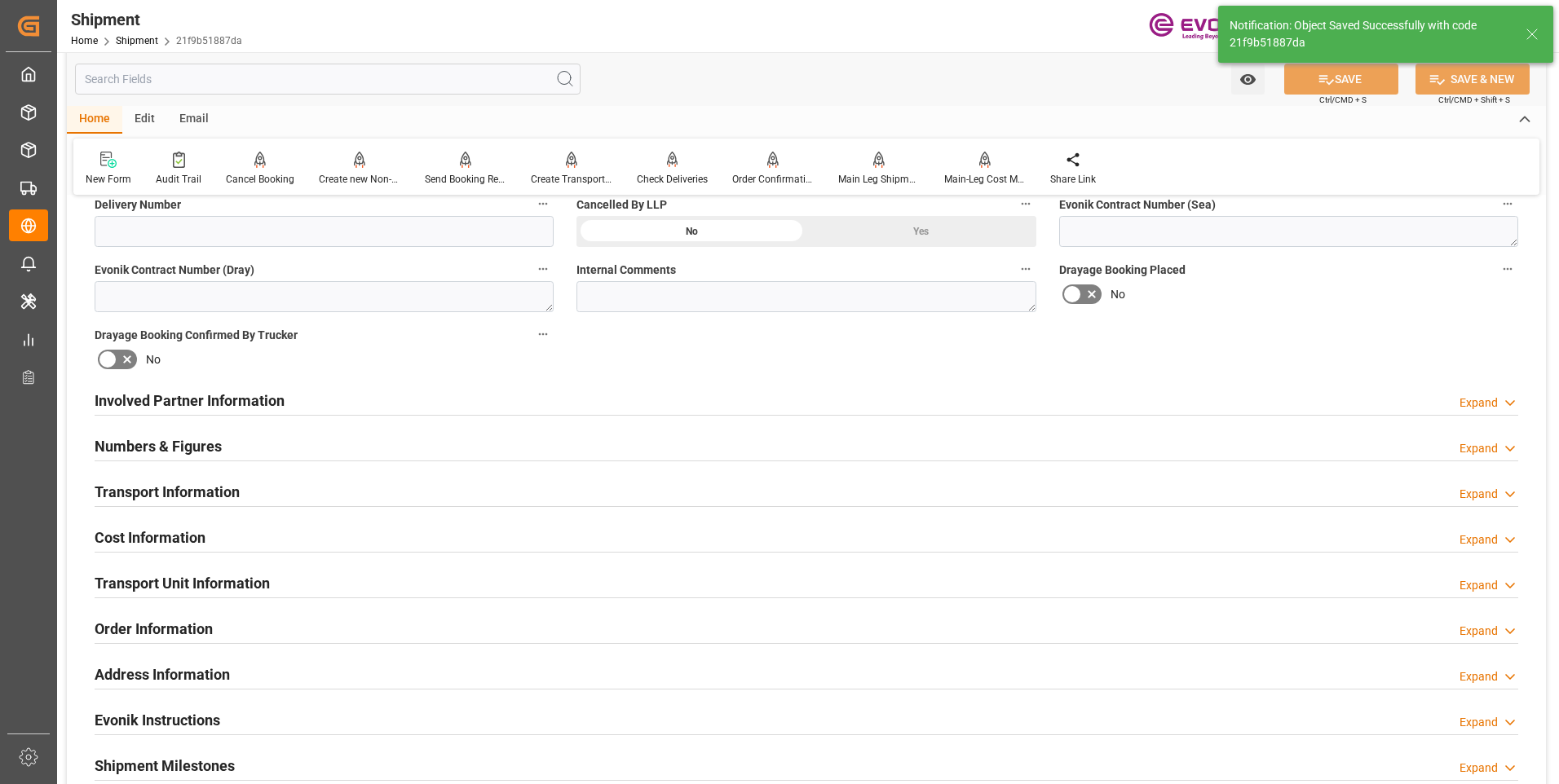
type input "0090208776"
click at [474, 392] on div "Involved Partner Information Expand" at bounding box center [806, 399] width 1423 height 31
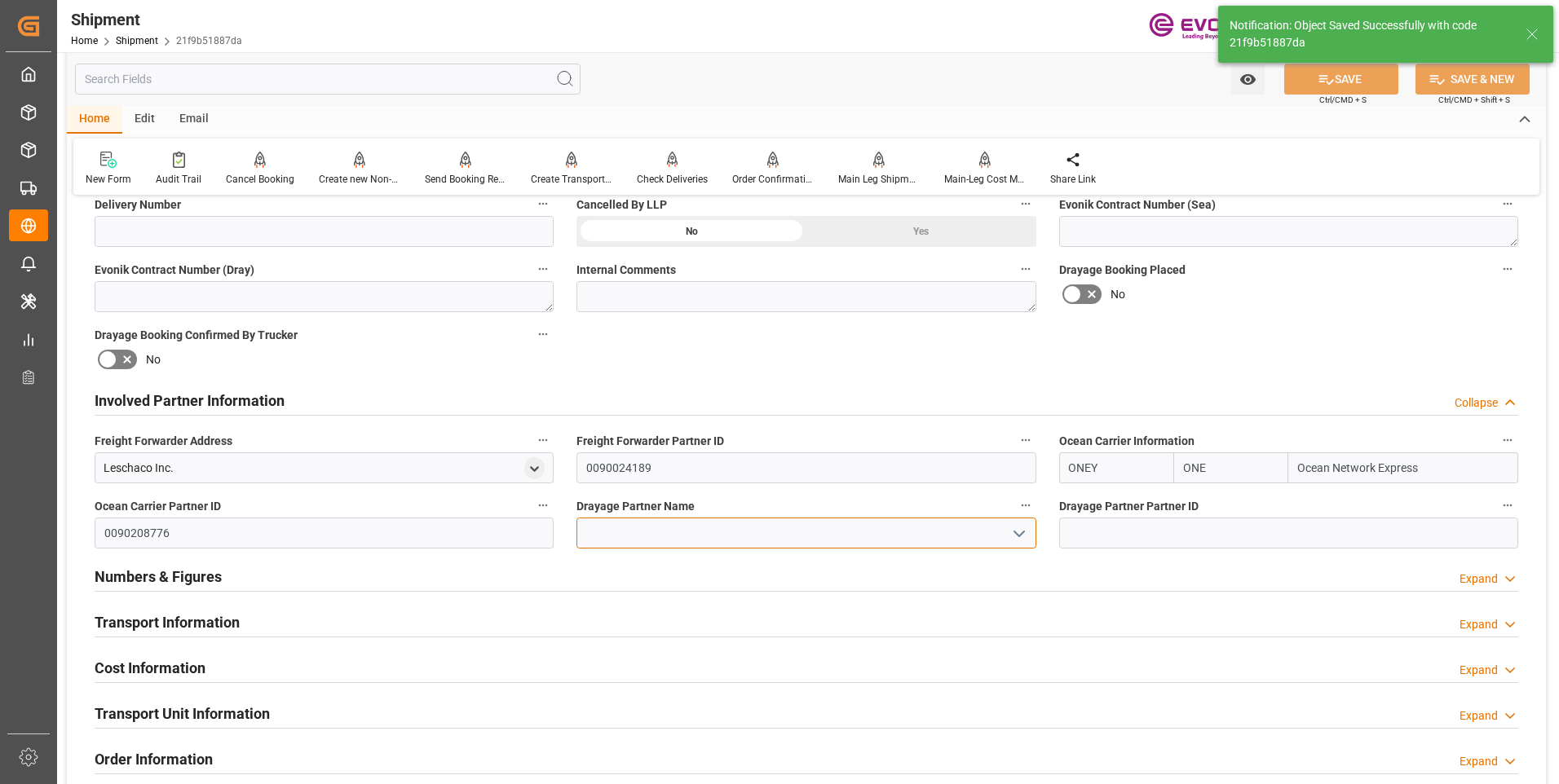
click at [635, 518] on input at bounding box center [805, 533] width 459 height 31
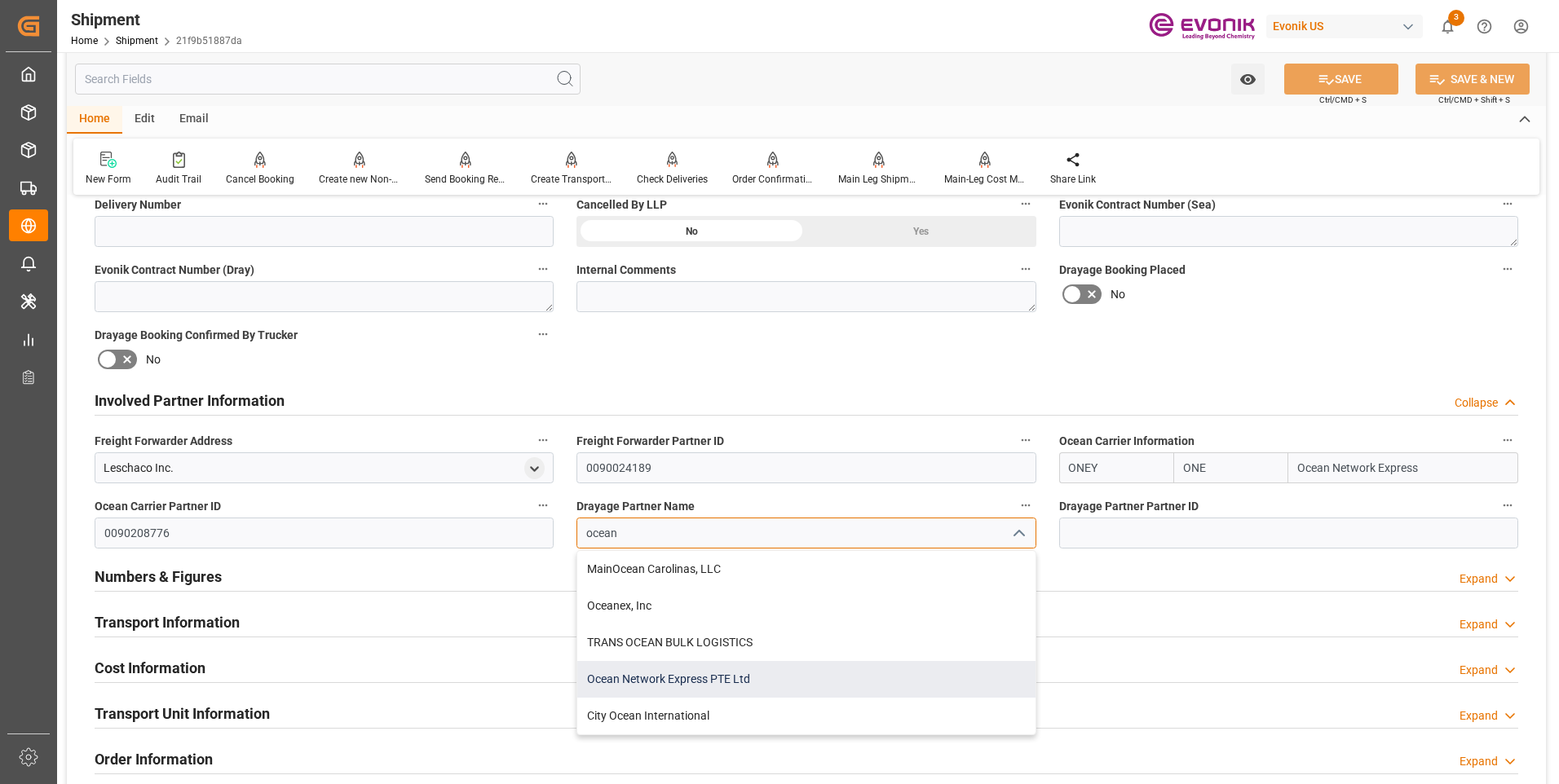
click at [725, 672] on div "Ocean Network Express PTE Ltd" at bounding box center [805, 679] width 457 height 37
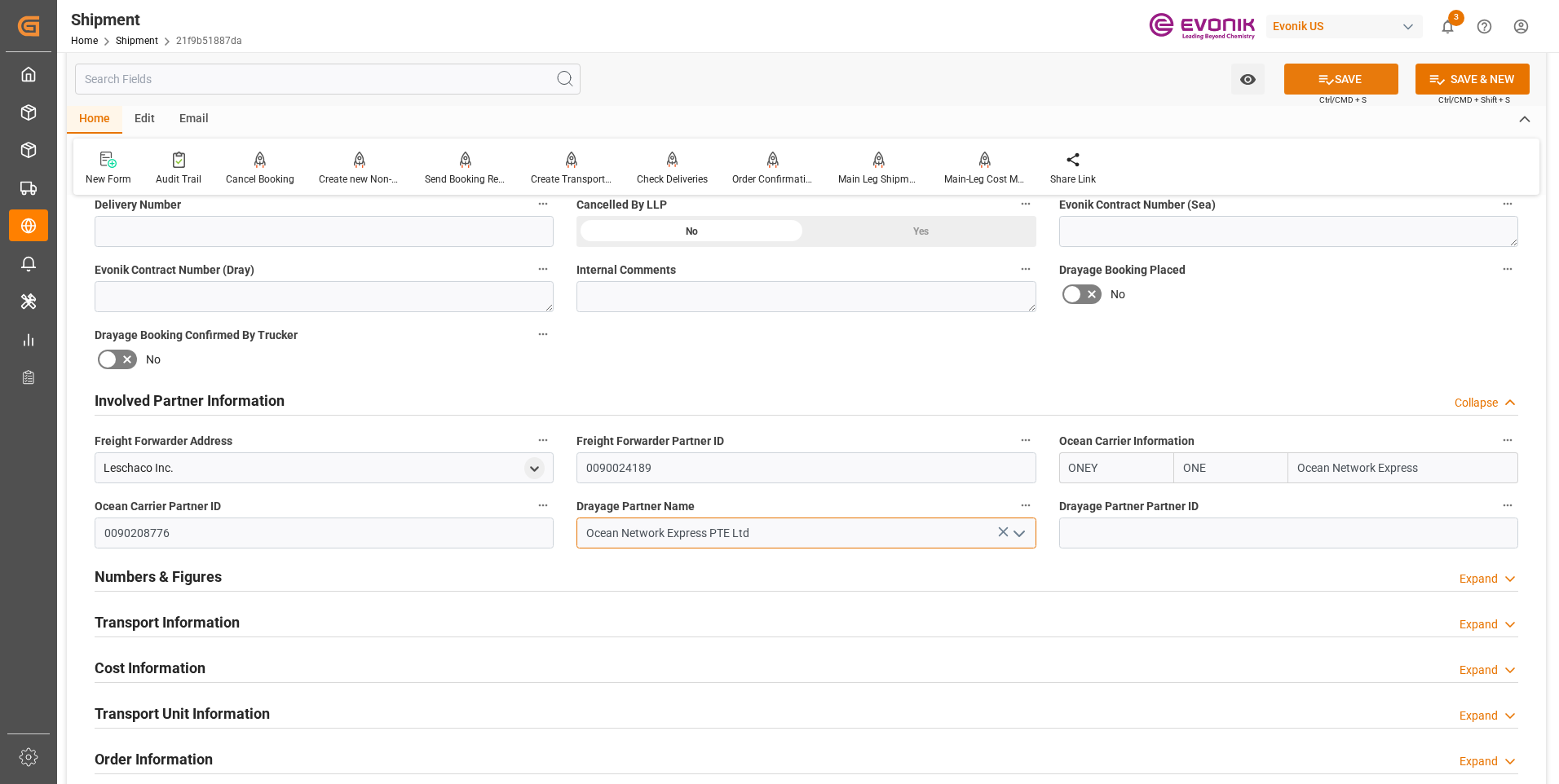
type input "Ocean Network Express PTE Ltd"
click at [1346, 82] on button "SAVE" at bounding box center [1341, 79] width 114 height 31
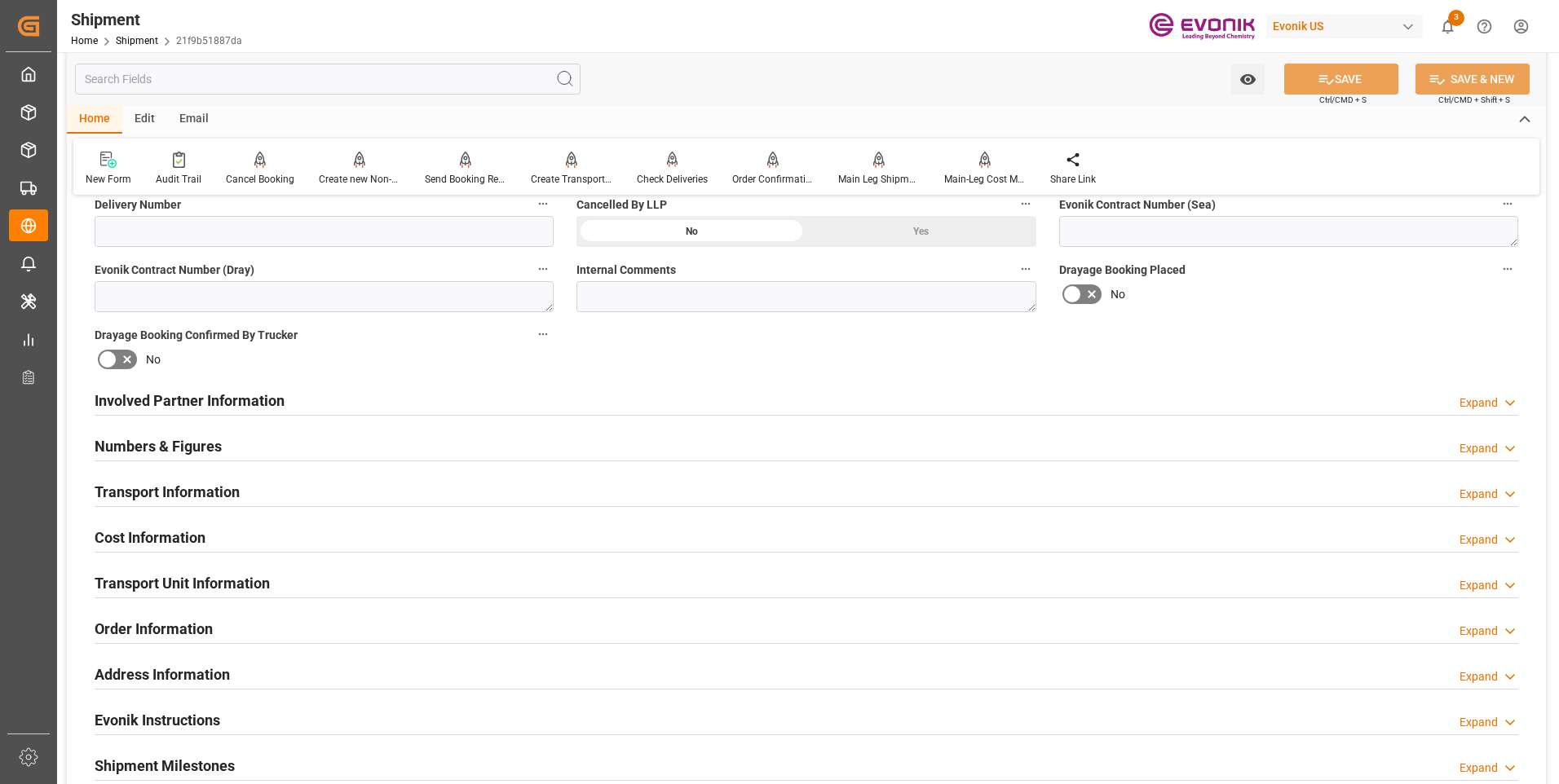
click at [562, 398] on div "Involved Partner Information Expand" at bounding box center [806, 399] width 1423 height 31
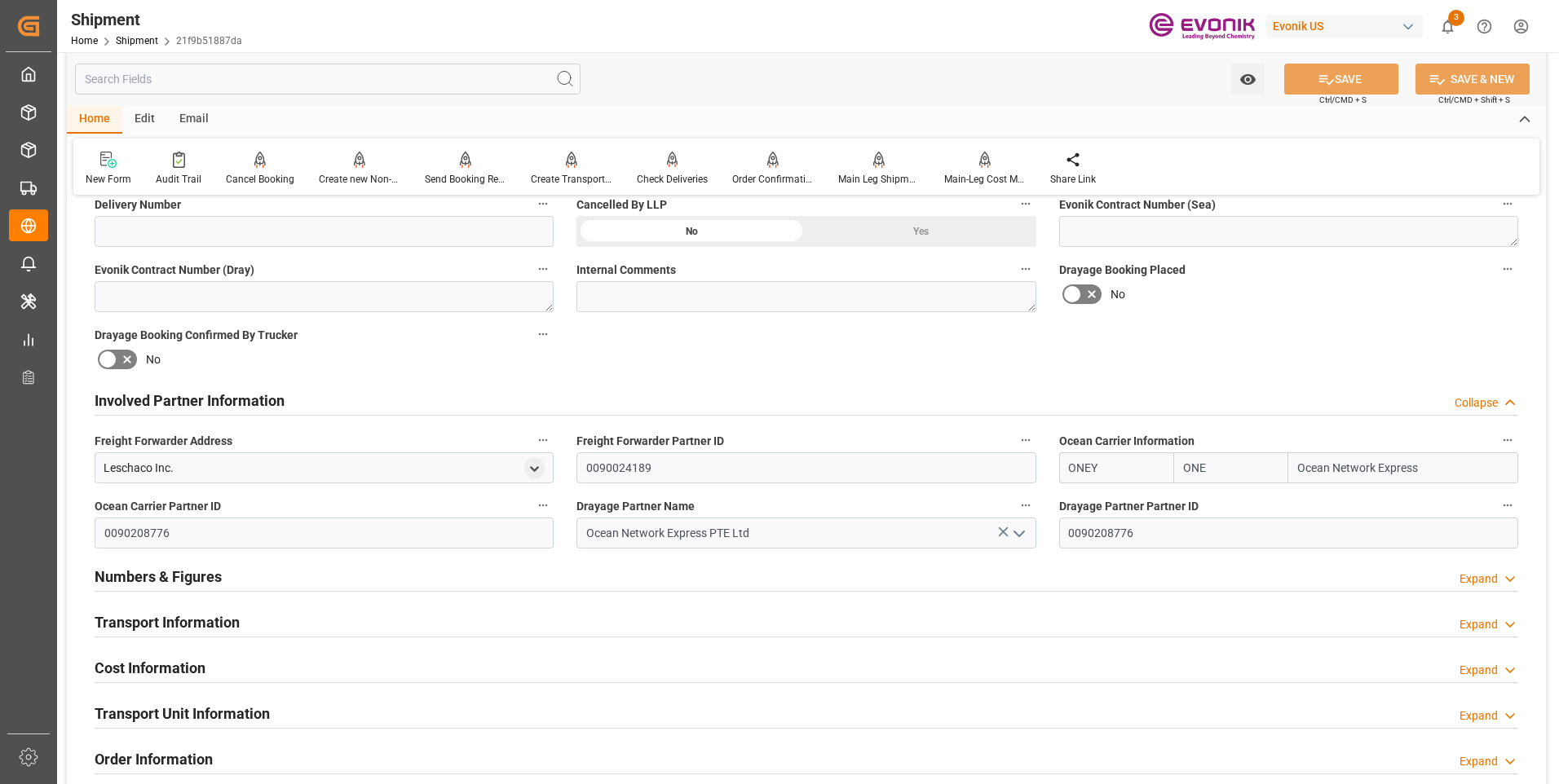
click at [233, 619] on h2 "Transport Information" at bounding box center [166, 621] width 145 height 22
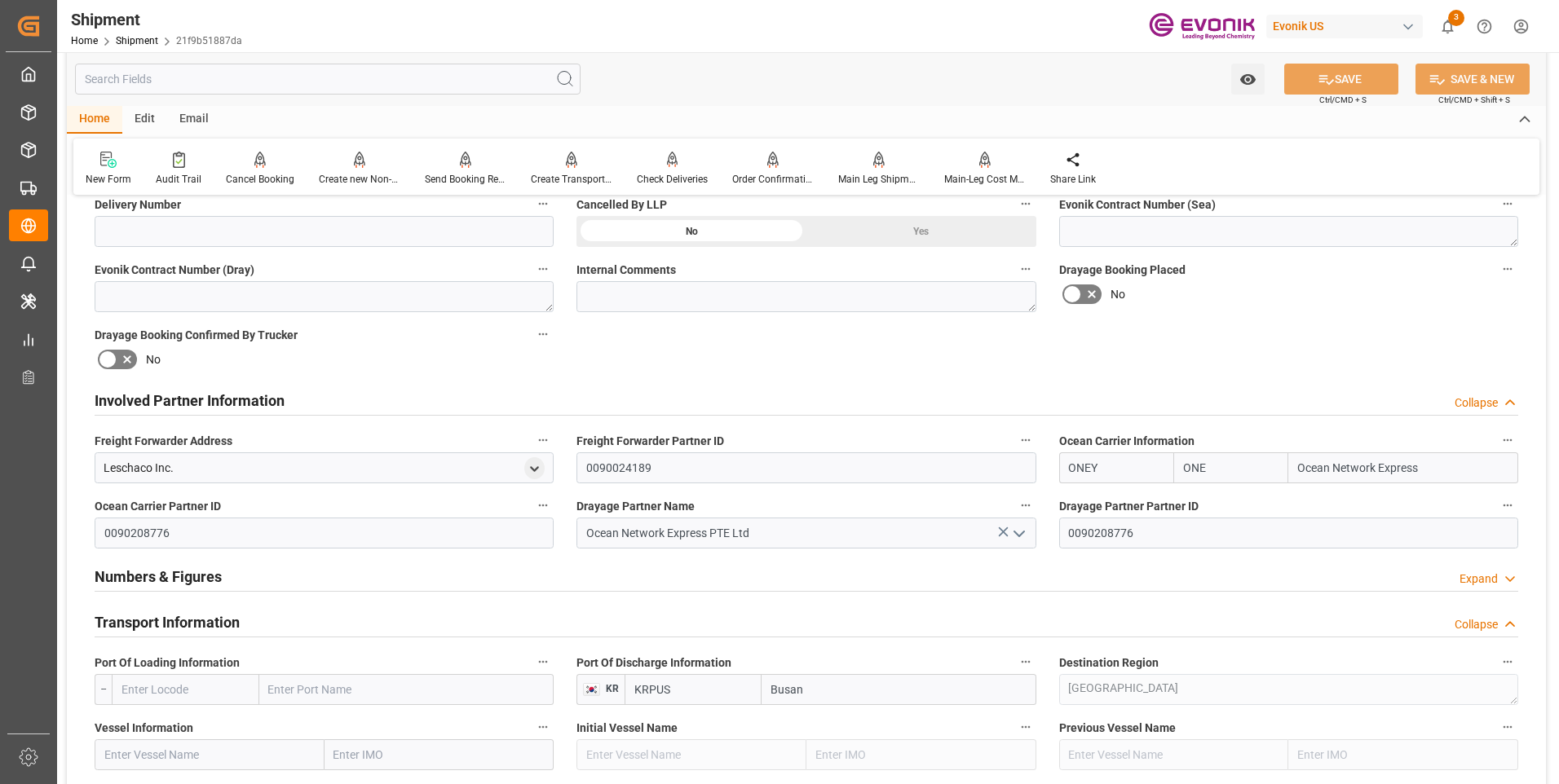
scroll to position [896, 0]
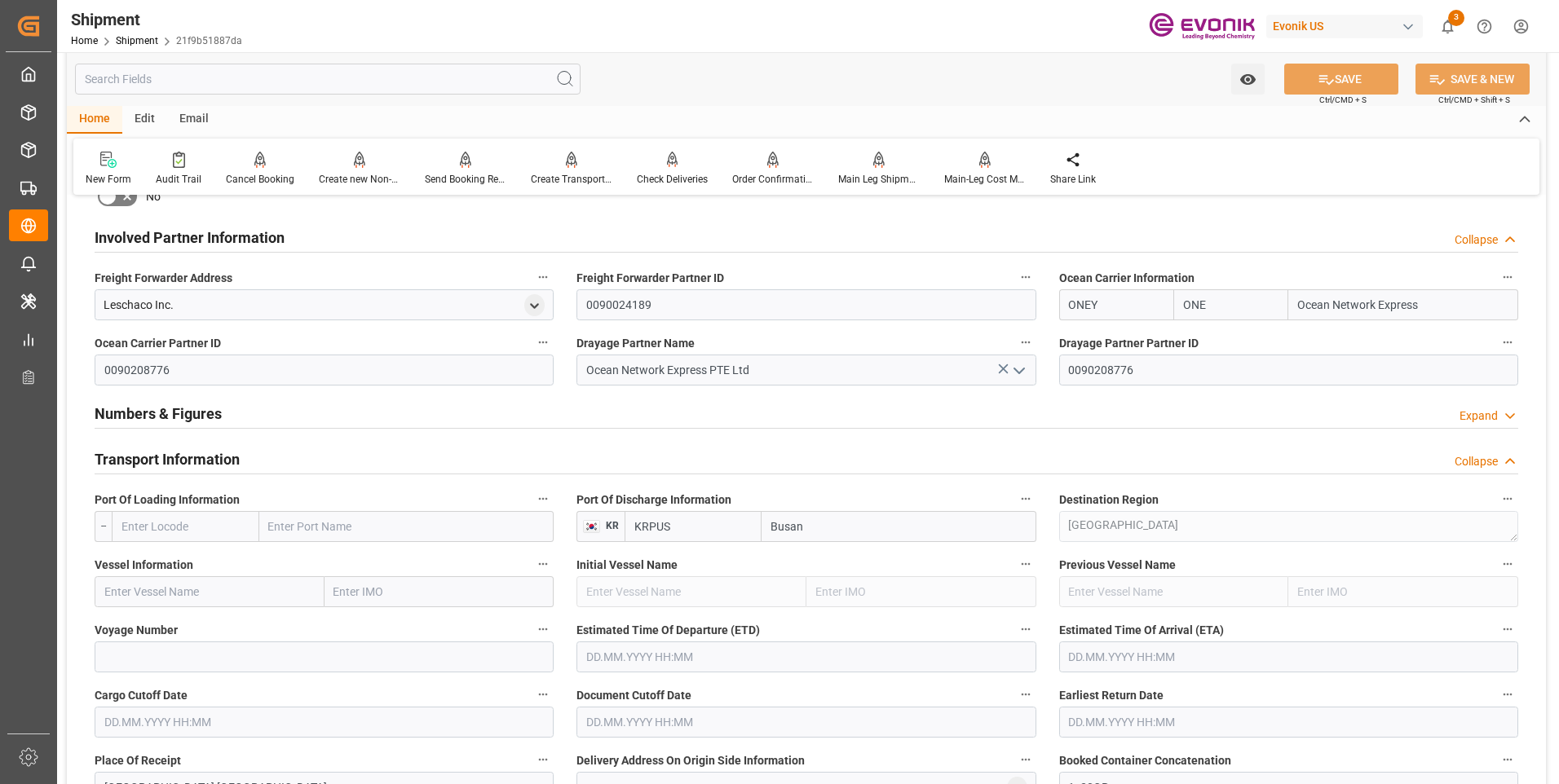
click at [217, 528] on input "text" at bounding box center [185, 526] width 147 height 31
paste input "USLAX"
type input "USLAX"
click at [197, 558] on span "USLAX - [GEOGRAPHIC_DATA]" at bounding box center [177, 571] width 110 height 31
type input "[GEOGRAPHIC_DATA]"
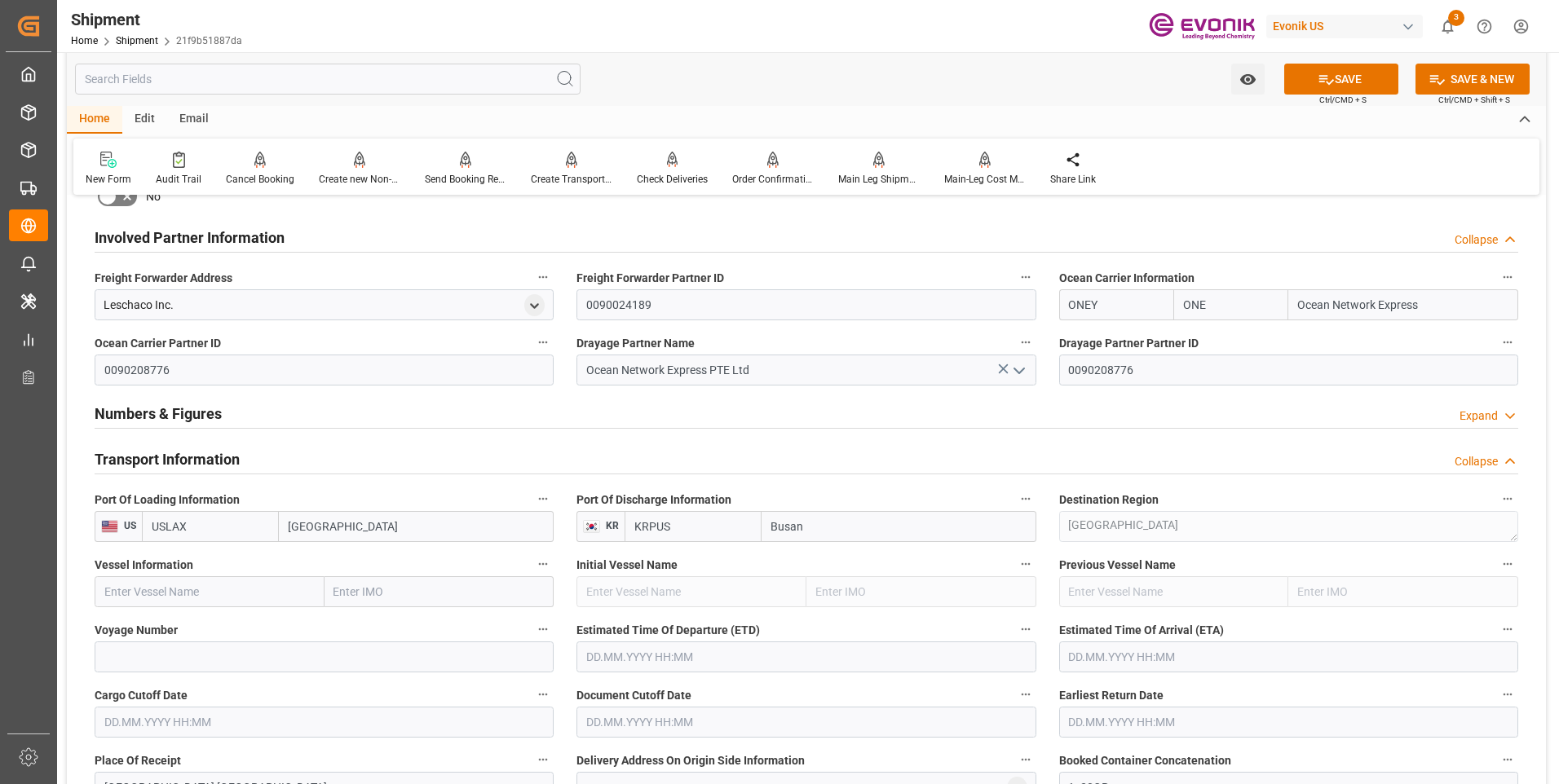
type input "USLAX"
click at [233, 587] on input "text" at bounding box center [209, 591] width 230 height 31
click at [312, 588] on input "text" at bounding box center [209, 591] width 230 height 31
paste input "YM MANDATE"
type input "YM MANDATE"
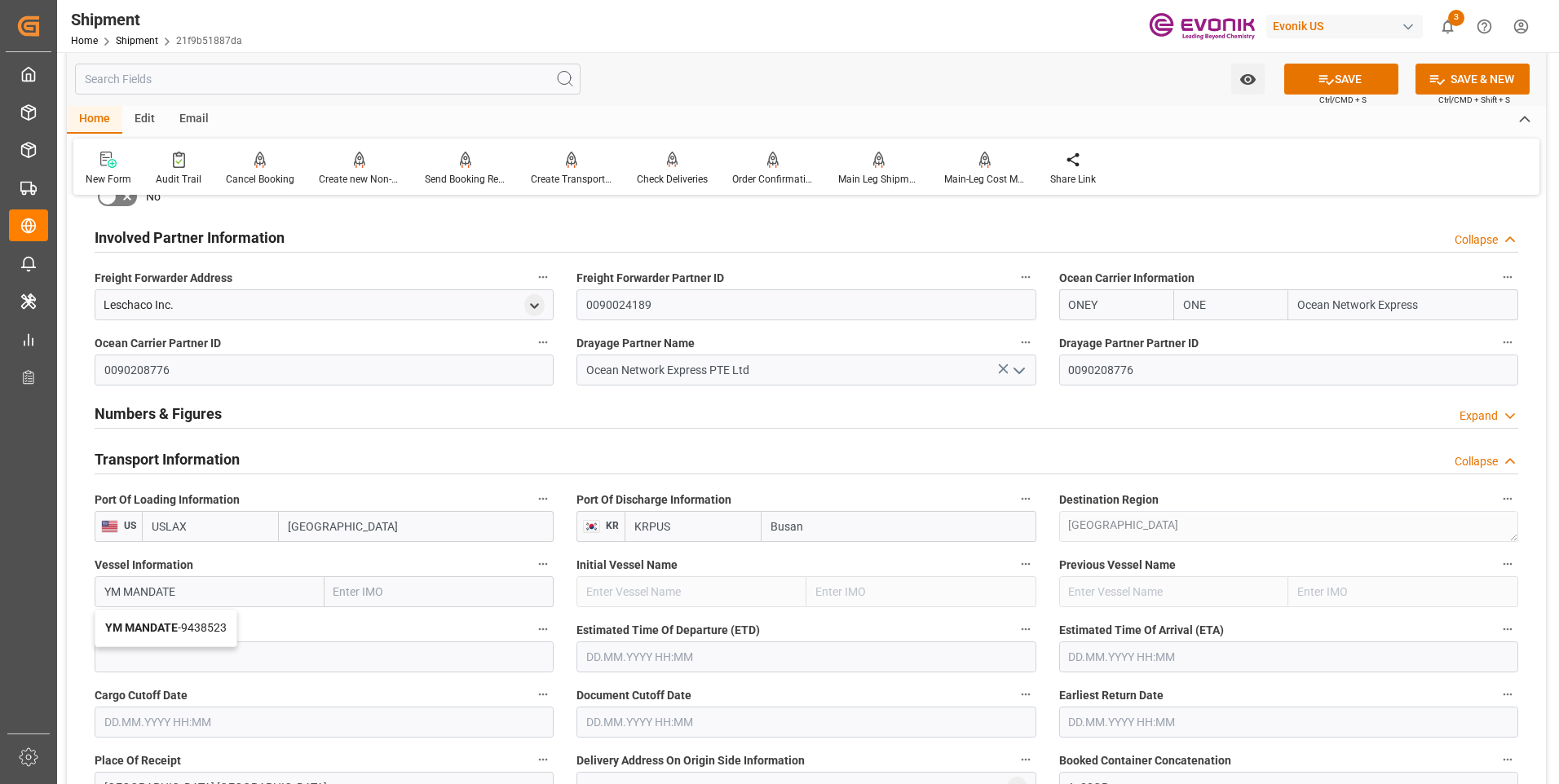
click at [225, 621] on span "YM MANDATE - 9438523" at bounding box center [165, 627] width 121 height 13
type input "9438523"
type input "YM MANDATE"
click at [294, 657] on input at bounding box center [323, 656] width 459 height 31
paste input "100W"
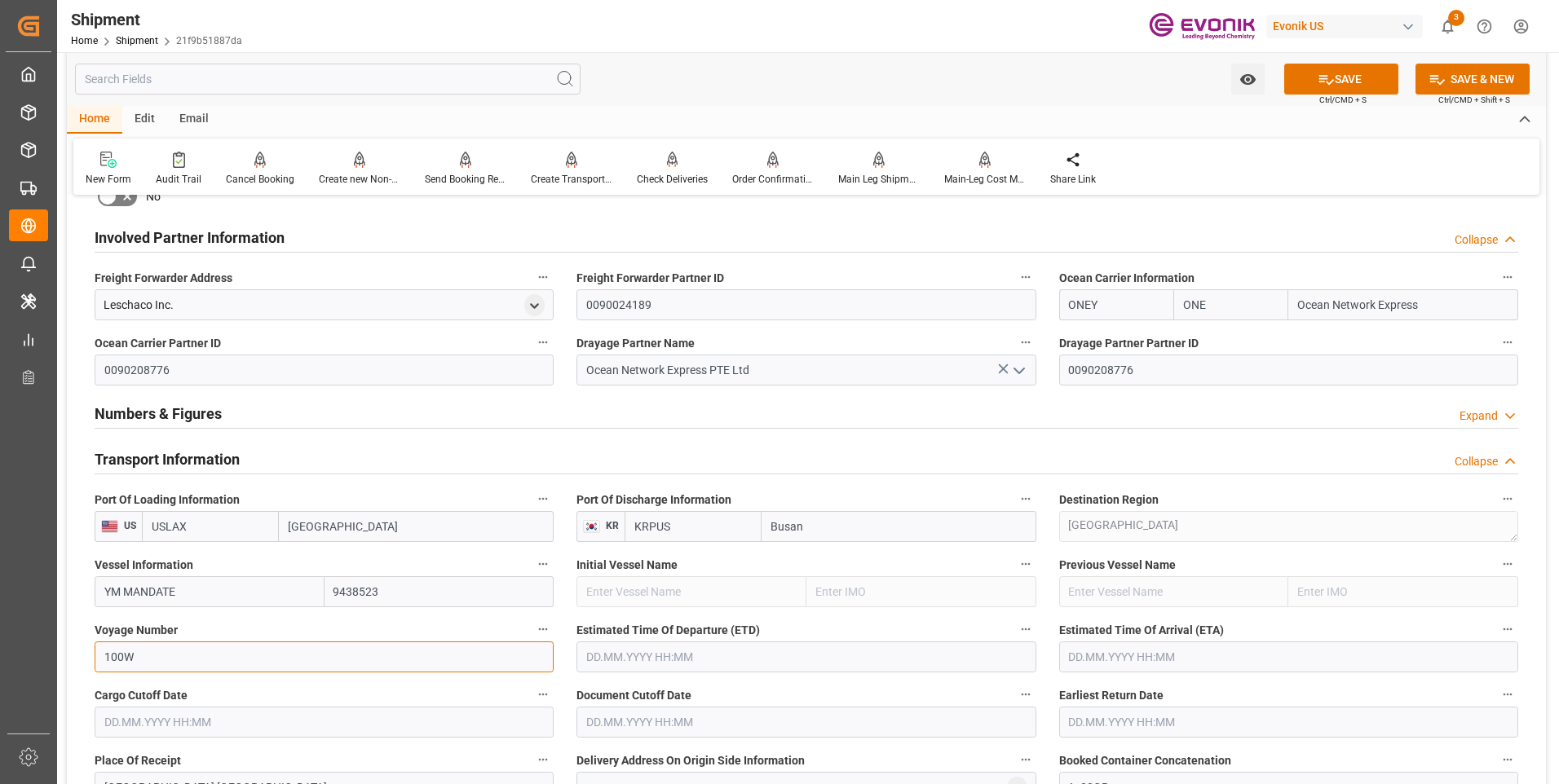
scroll to position [978, 0]
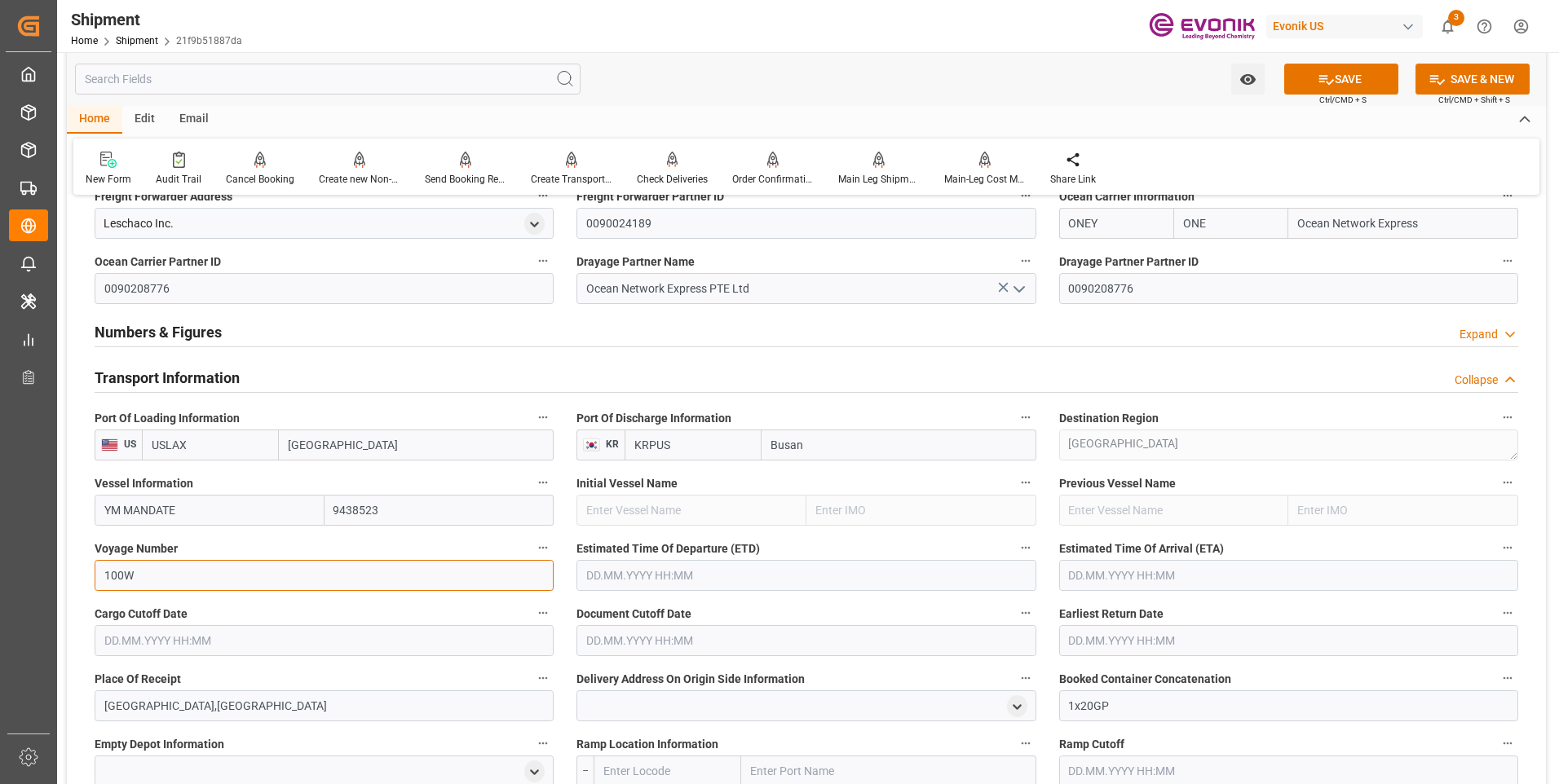
type input "100W"
click at [444, 612] on label "Cargo Cutoff Date" at bounding box center [323, 612] width 459 height 22
click at [532, 612] on button "Cargo Cutoff Date" at bounding box center [543, 612] width 22 height 22
click at [635, 576] on div at bounding box center [779, 392] width 1559 height 784
click at [700, 578] on input "text" at bounding box center [805, 575] width 459 height 31
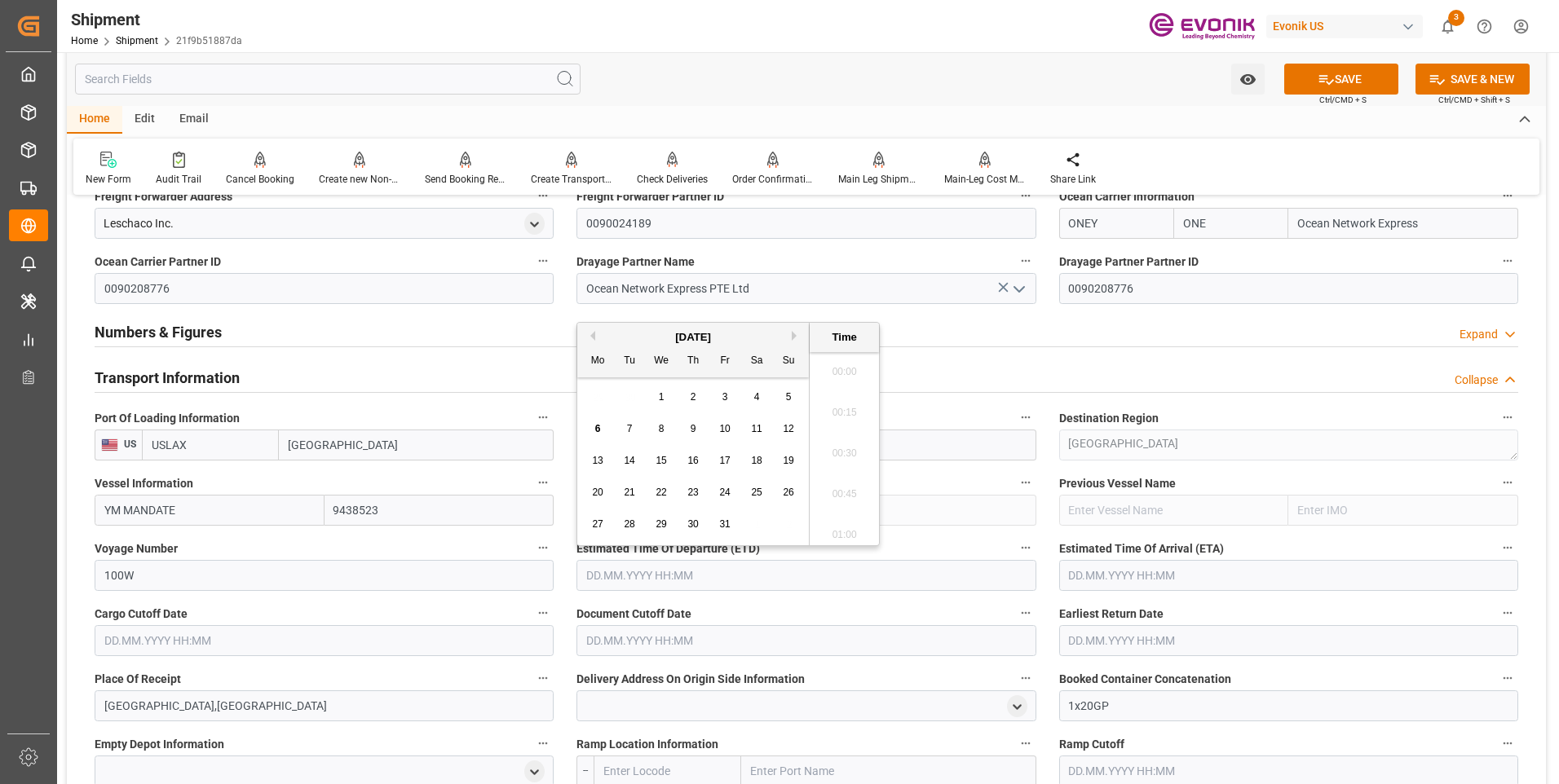
scroll to position [209, 0]
drag, startPoint x: 651, startPoint y: 521, endPoint x: 1034, endPoint y: 558, distance: 384.8
click at [657, 521] on div "29" at bounding box center [661, 524] width 21 height 20
type input "[DATE] 00:00"
click at [1093, 572] on input "text" at bounding box center [1288, 575] width 459 height 31
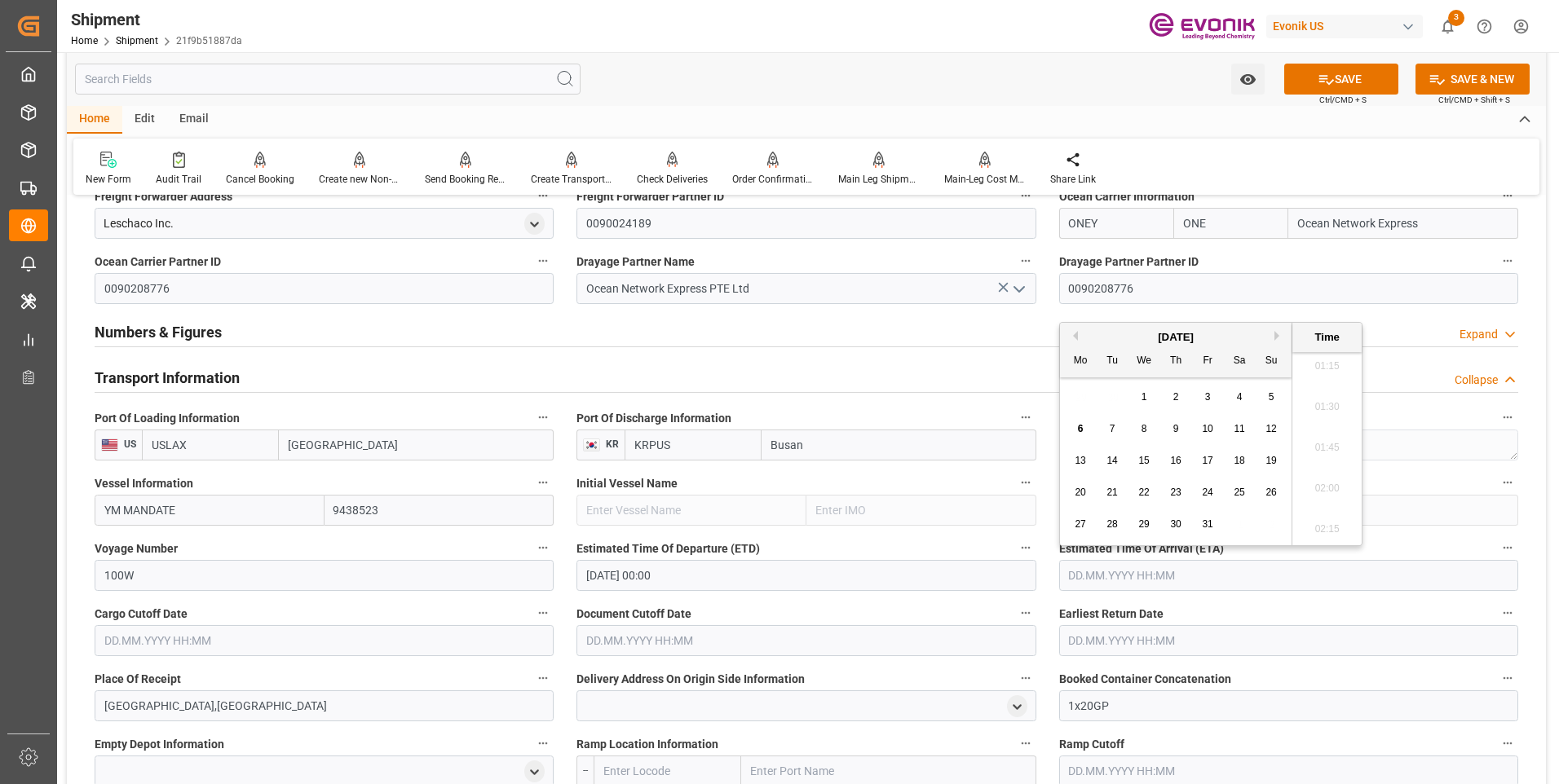
click at [1276, 335] on button "Next Month" at bounding box center [1279, 335] width 10 height 10
click at [1110, 488] on span "18" at bounding box center [1112, 492] width 11 height 12
type input "[DATE] 00:00"
click at [368, 639] on input "text" at bounding box center [323, 640] width 459 height 31
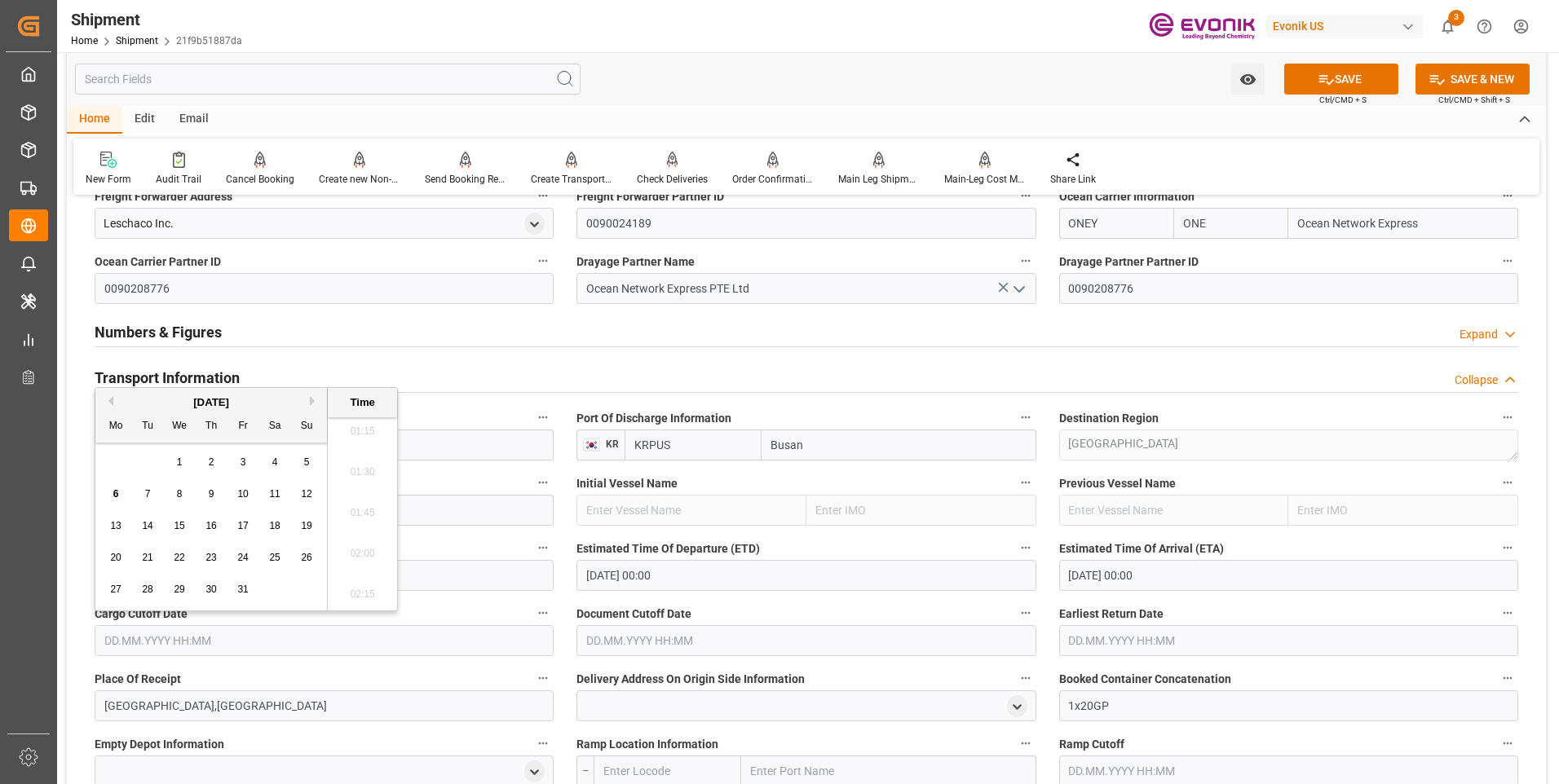
drag, startPoint x: 249, startPoint y: 492, endPoint x: 403, endPoint y: 558, distance: 167.5
click at [249, 492] on div "10" at bounding box center [243, 495] width 21 height 20
type input "[DATE] 00:00"
click at [640, 634] on input "text" at bounding box center [805, 640] width 459 height 31
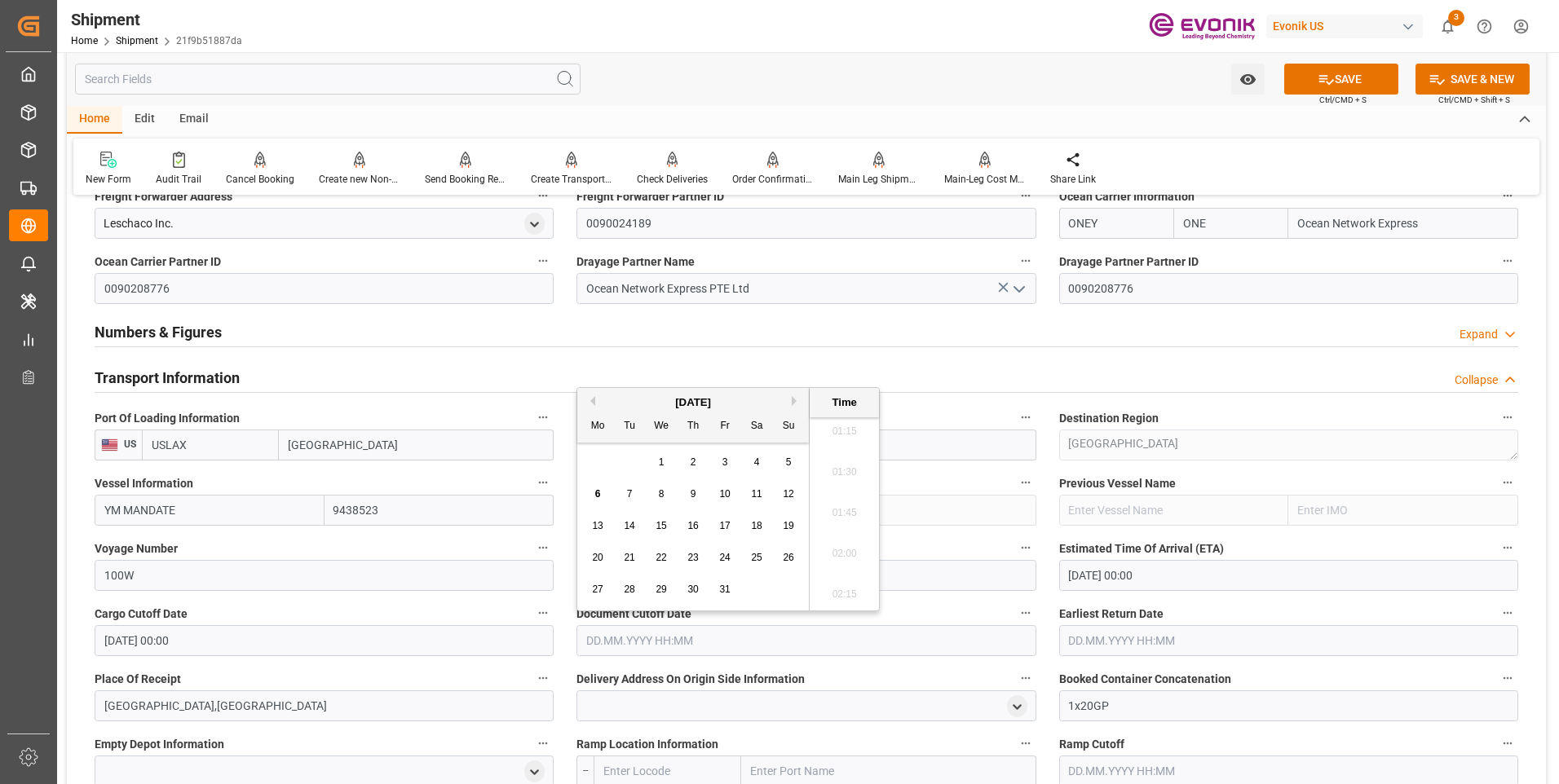
drag, startPoint x: 752, startPoint y: 412, endPoint x: 751, endPoint y: 425, distance: 13.0
click at [751, 411] on div "Mo Tu We Th Fr Sa Su" at bounding box center [693, 426] width 232 height 31
click at [716, 493] on div "10" at bounding box center [725, 495] width 21 height 20
type input "[DATE] 00:00"
click at [1067, 632] on input "text" at bounding box center [1288, 640] width 459 height 31
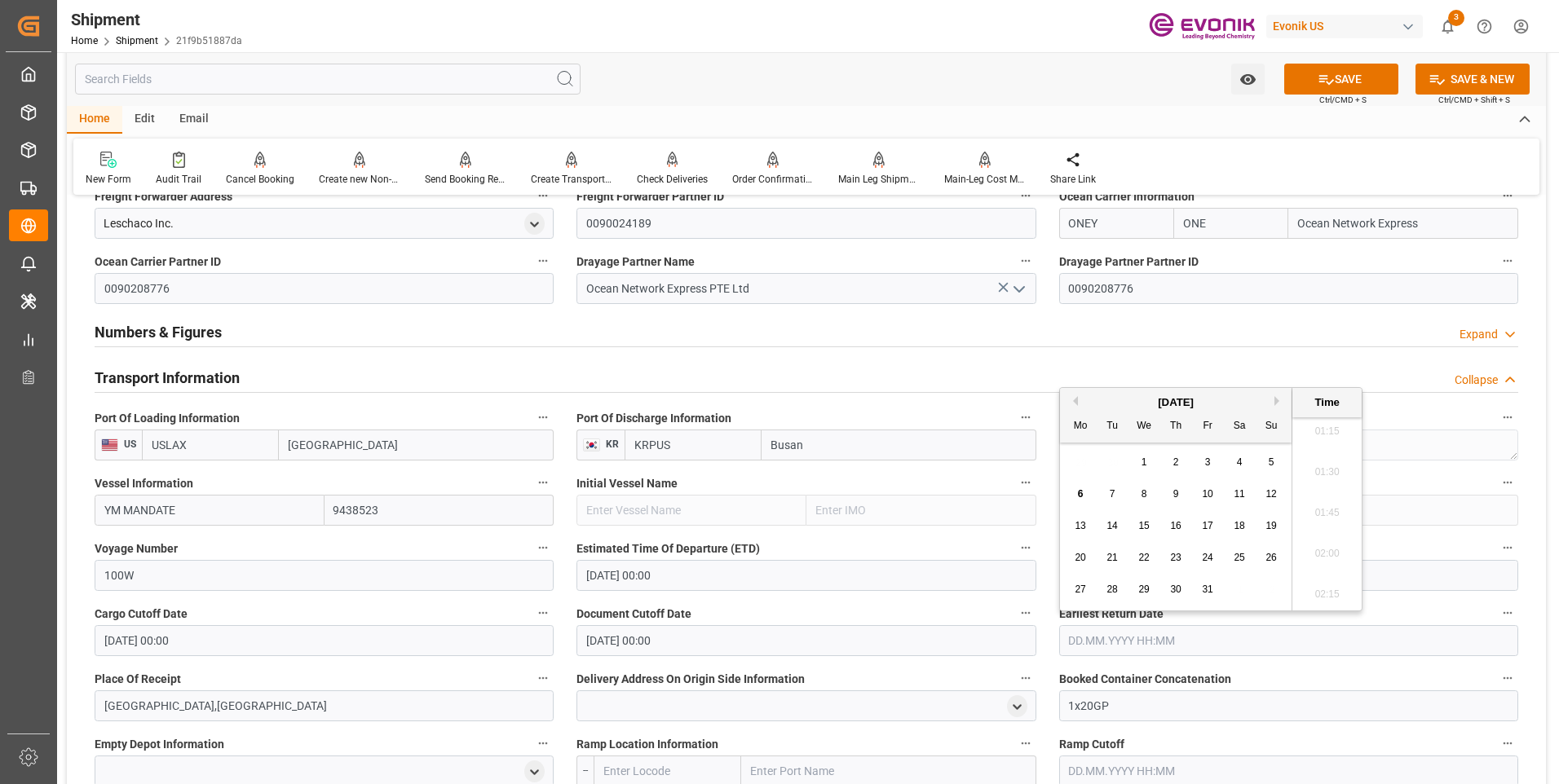
drag, startPoint x: 1223, startPoint y: 402, endPoint x: 1222, endPoint y: 438, distance: 36.0
click at [1223, 403] on div "[DATE]" at bounding box center [1175, 402] width 232 height 16
click at [1216, 496] on div "10" at bounding box center [1208, 495] width 21 height 20
type input "[DATE] 00:00"
click at [470, 540] on label "Voyage Number" at bounding box center [323, 548] width 459 height 22
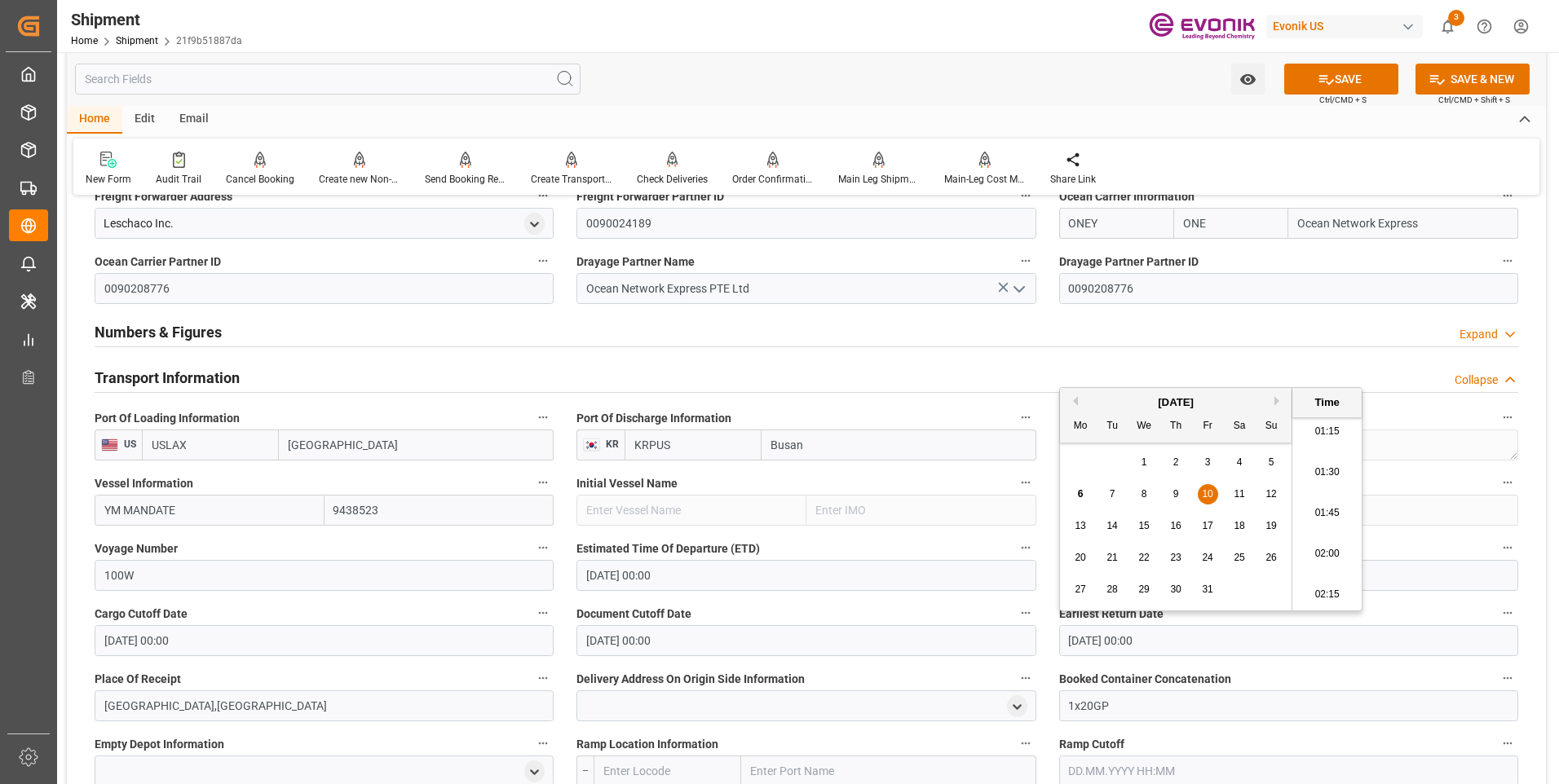
click at [532, 540] on button "Voyage Number" at bounding box center [543, 548] width 22 height 22
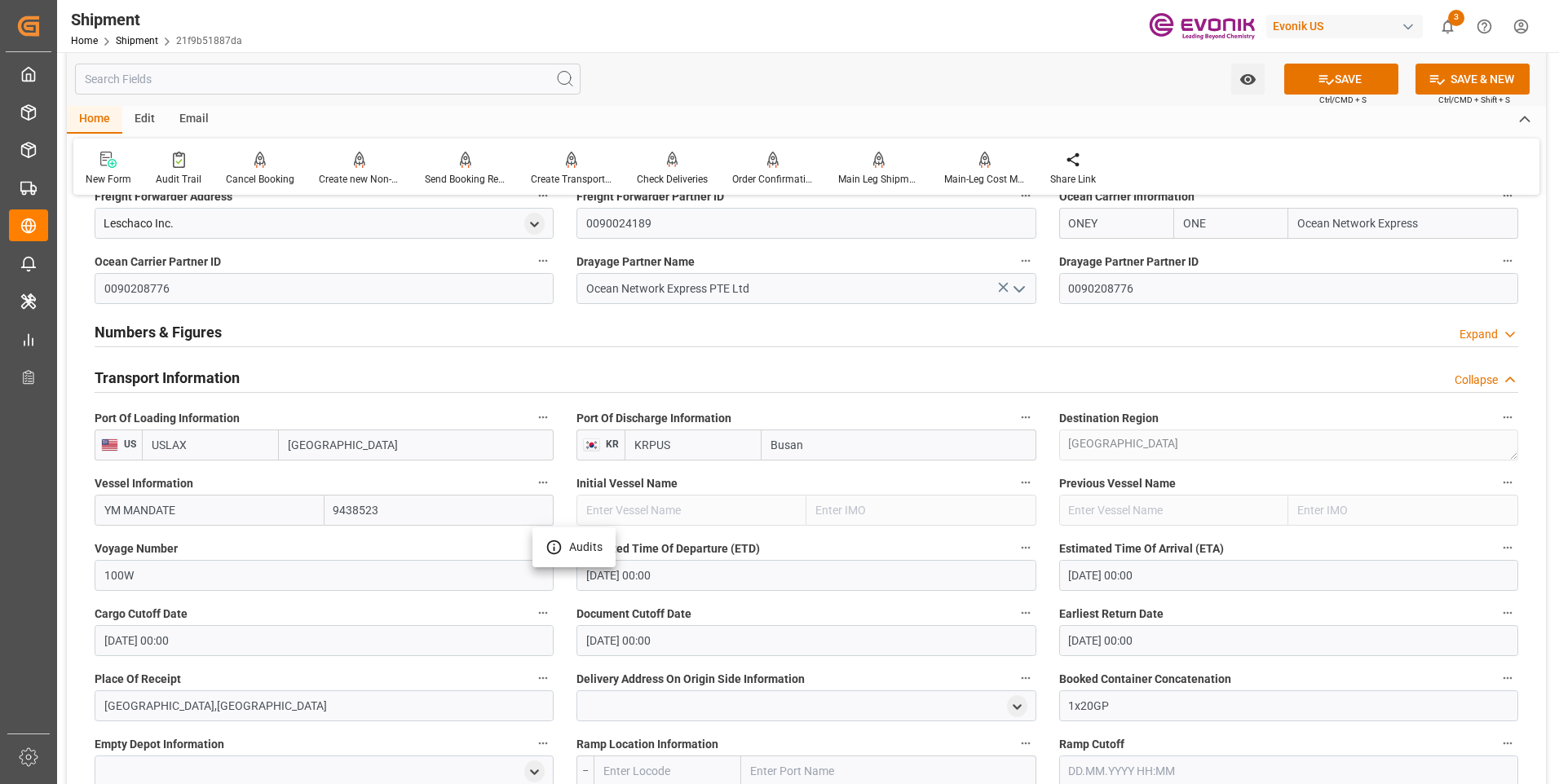
drag, startPoint x: 806, startPoint y: 416, endPoint x: 914, endPoint y: 408, distance: 108.3
click at [808, 415] on div at bounding box center [779, 392] width 1559 height 784
click at [1343, 78] on button "SAVE" at bounding box center [1341, 79] width 114 height 31
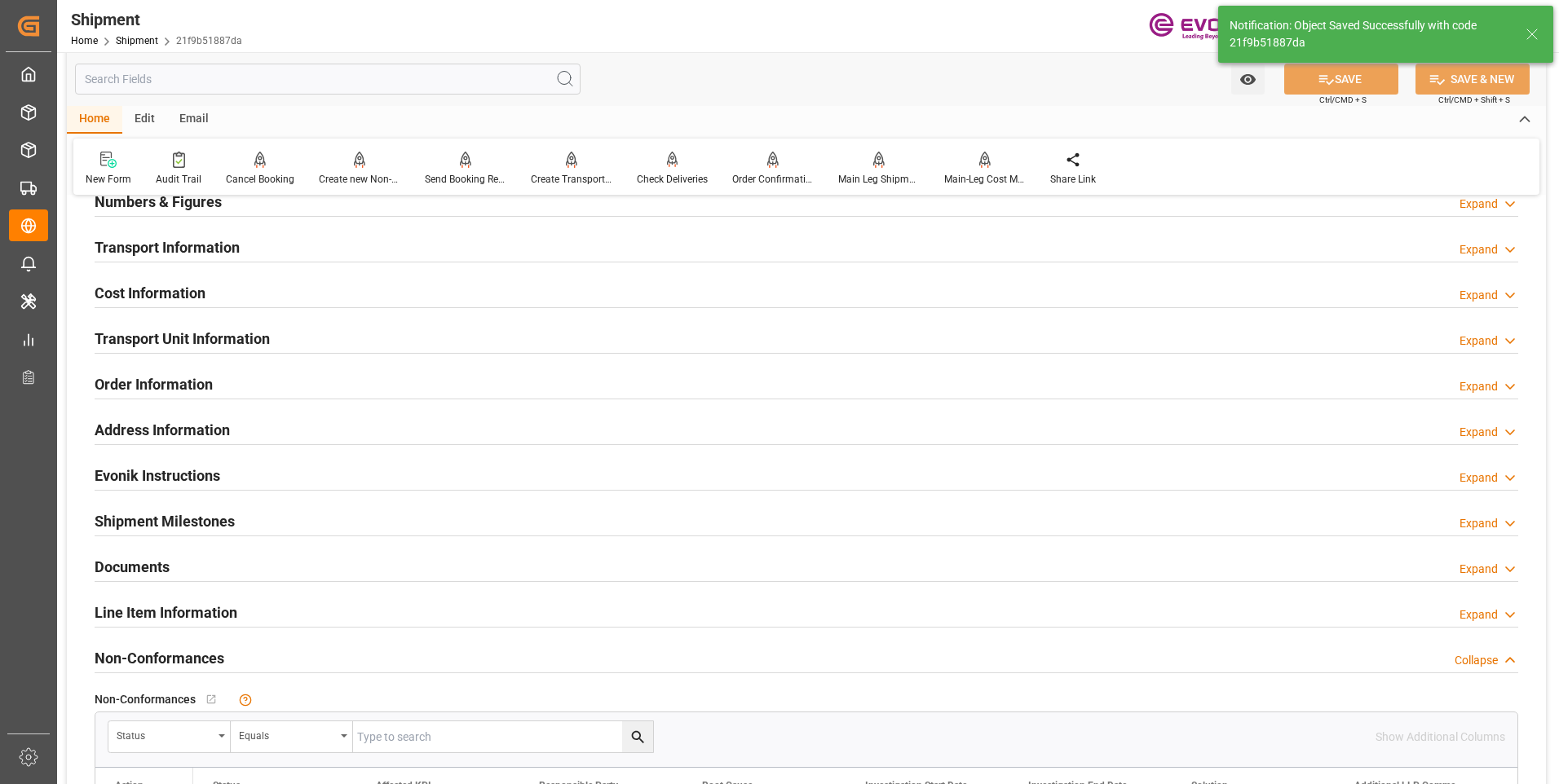
scroll to position [896, 0]
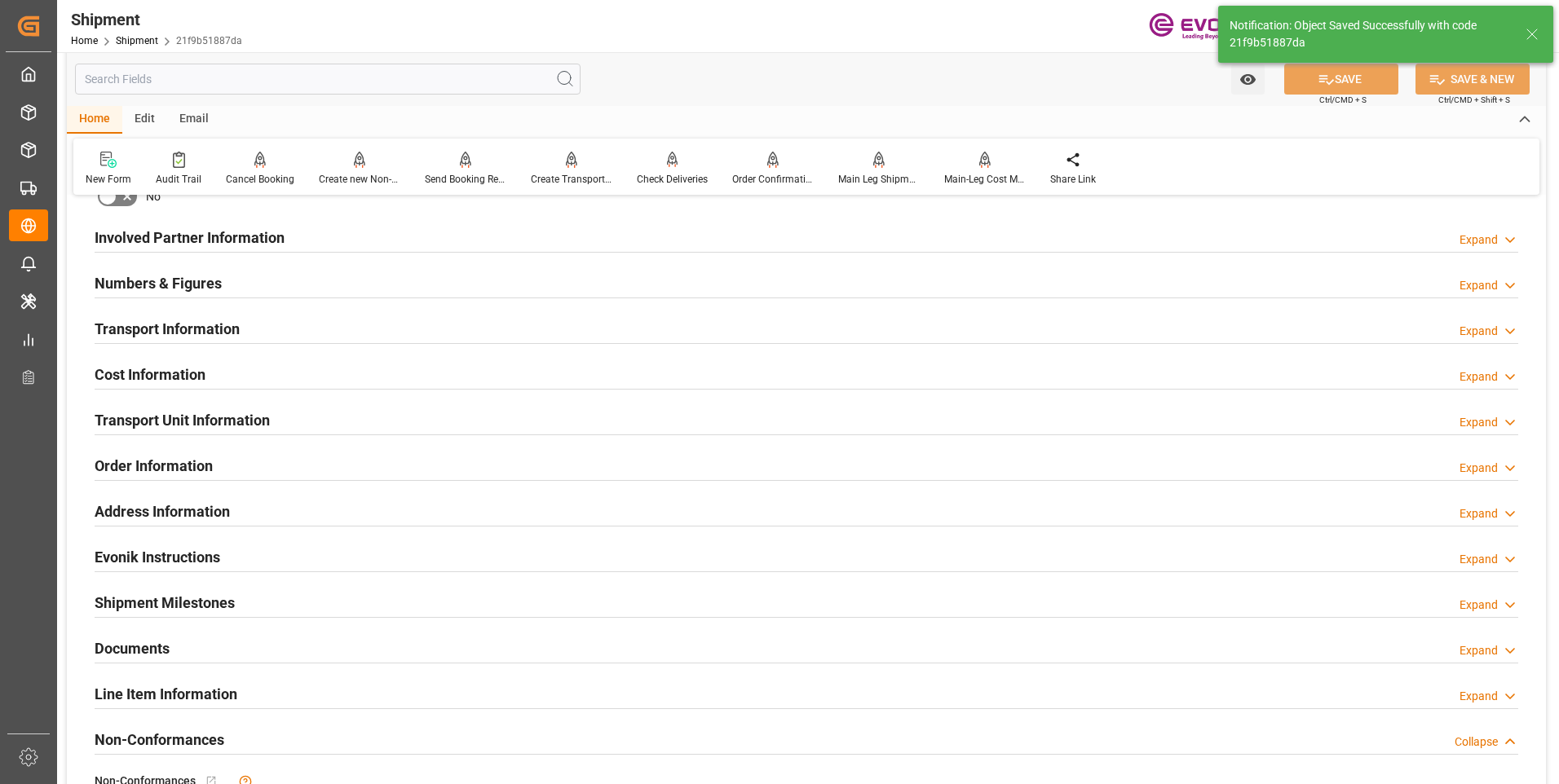
drag, startPoint x: 262, startPoint y: 237, endPoint x: 410, endPoint y: 267, distance: 151.0
click at [263, 237] on h2 "Involved Partner Information" at bounding box center [189, 237] width 190 height 22
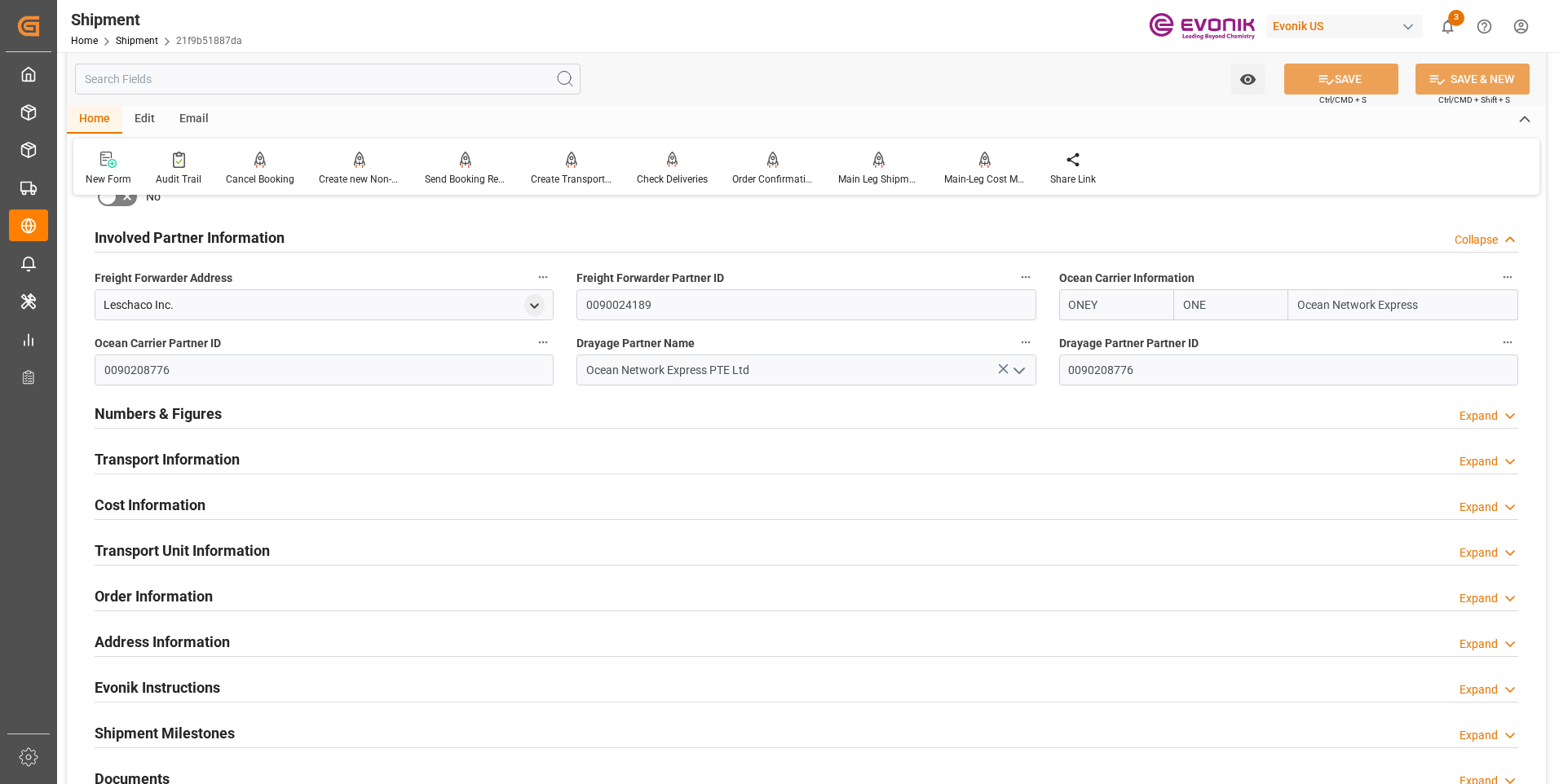
click at [171, 446] on div "Transport Information" at bounding box center [166, 458] width 145 height 31
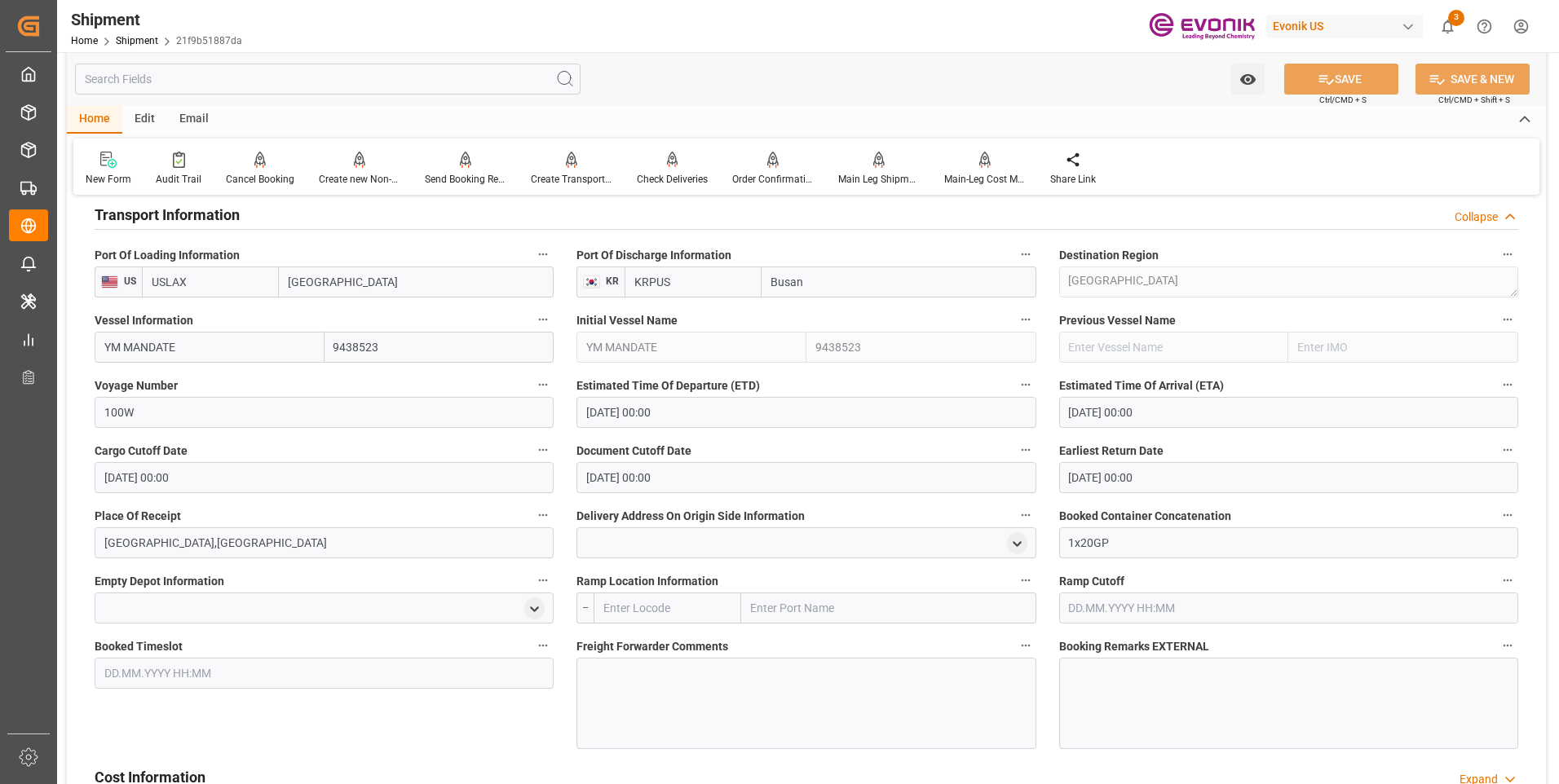
scroll to position [1304, 0]
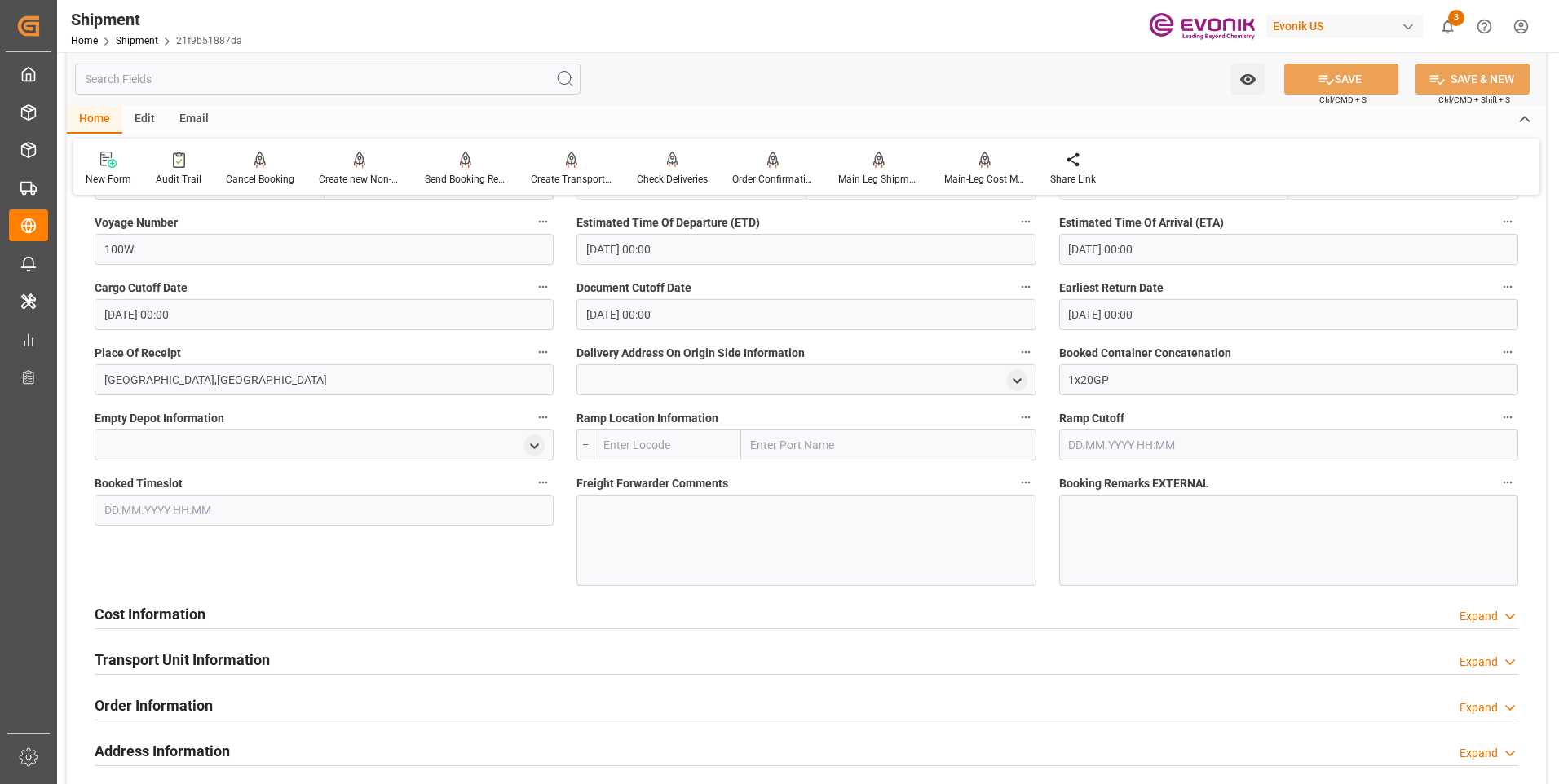
click at [159, 615] on h2 "Cost Information" at bounding box center [149, 613] width 111 height 22
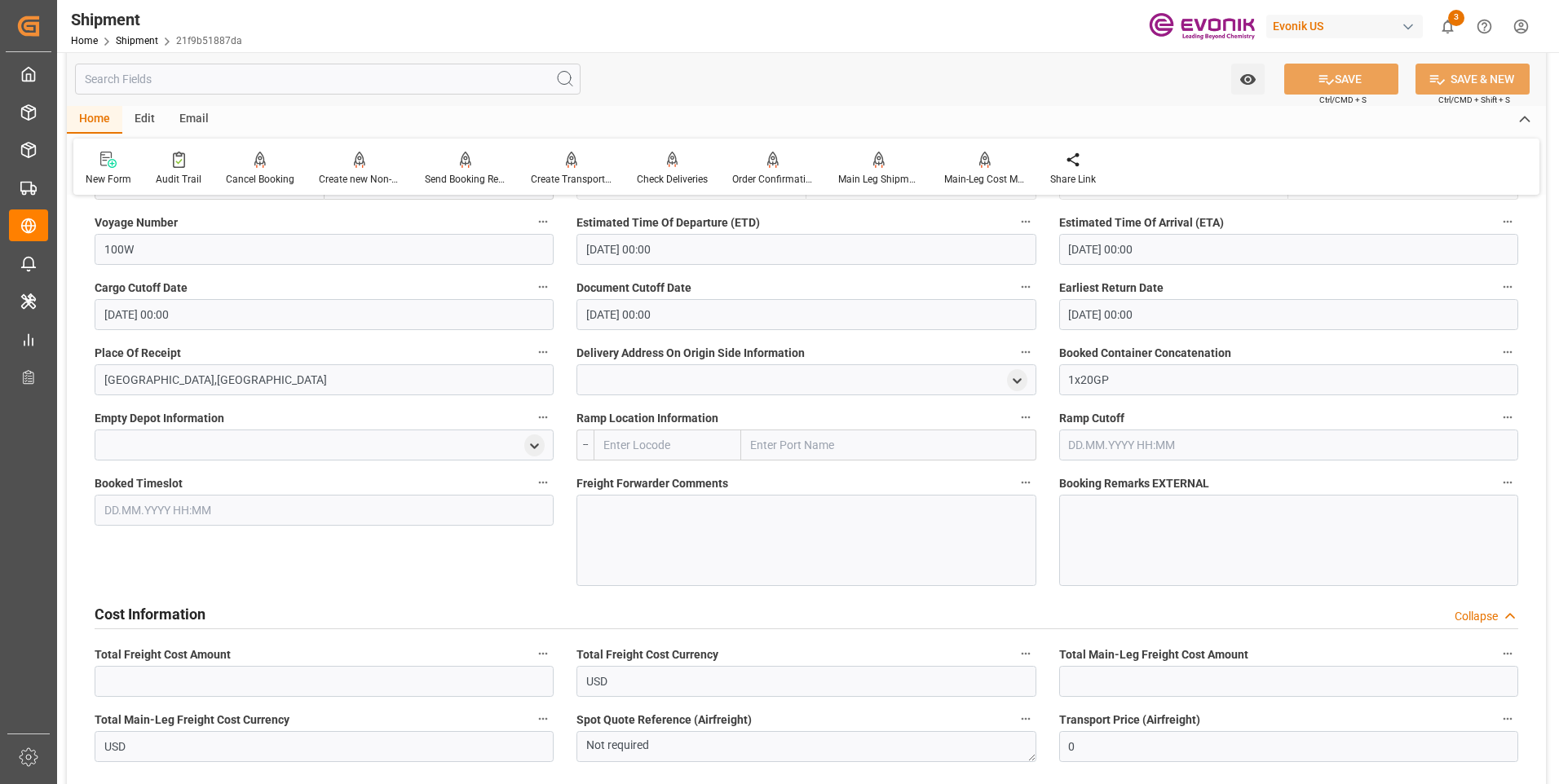
scroll to position [1467, 0]
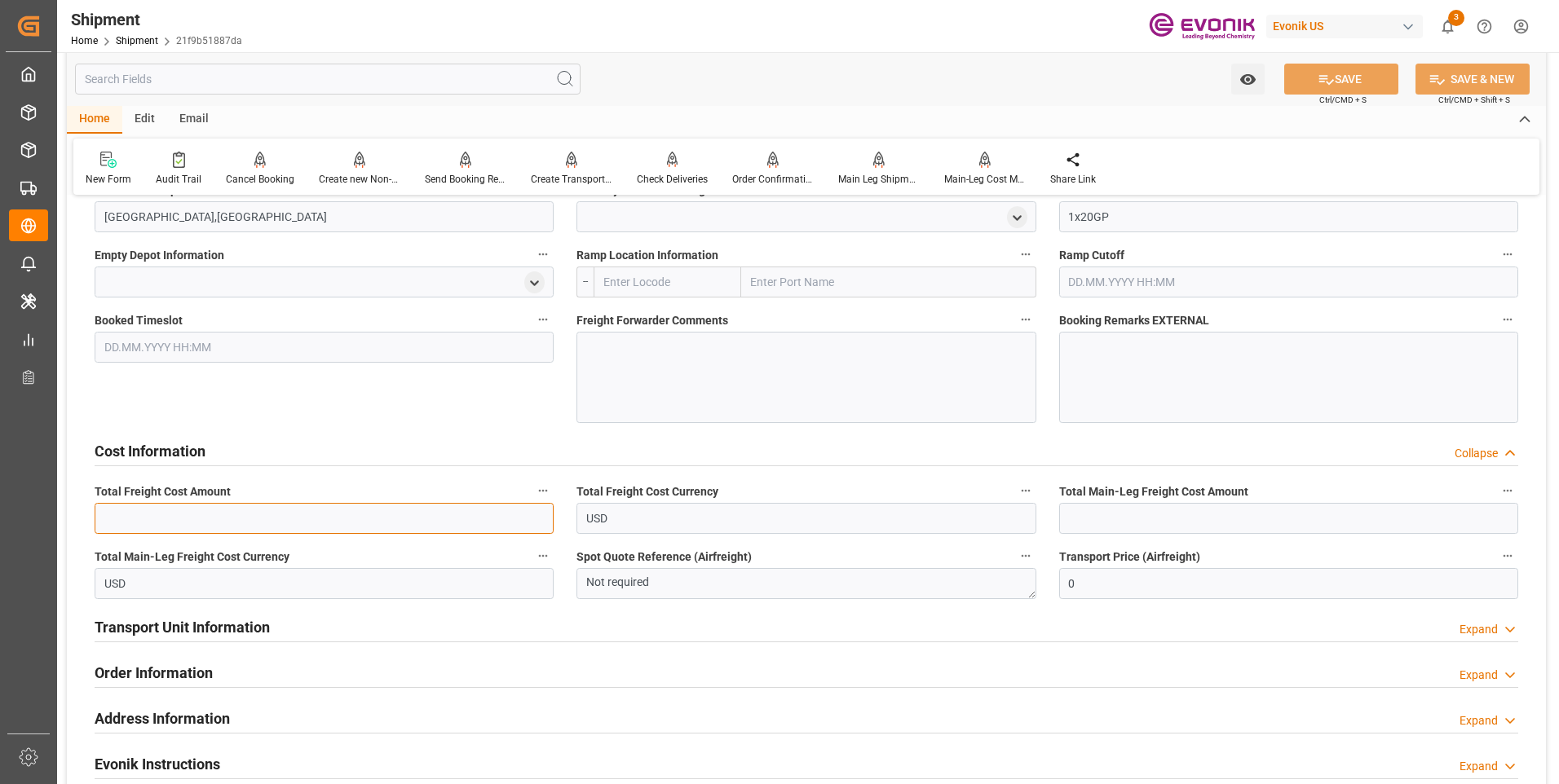
click at [197, 524] on input "text" at bounding box center [323, 518] width 459 height 31
type input "1835"
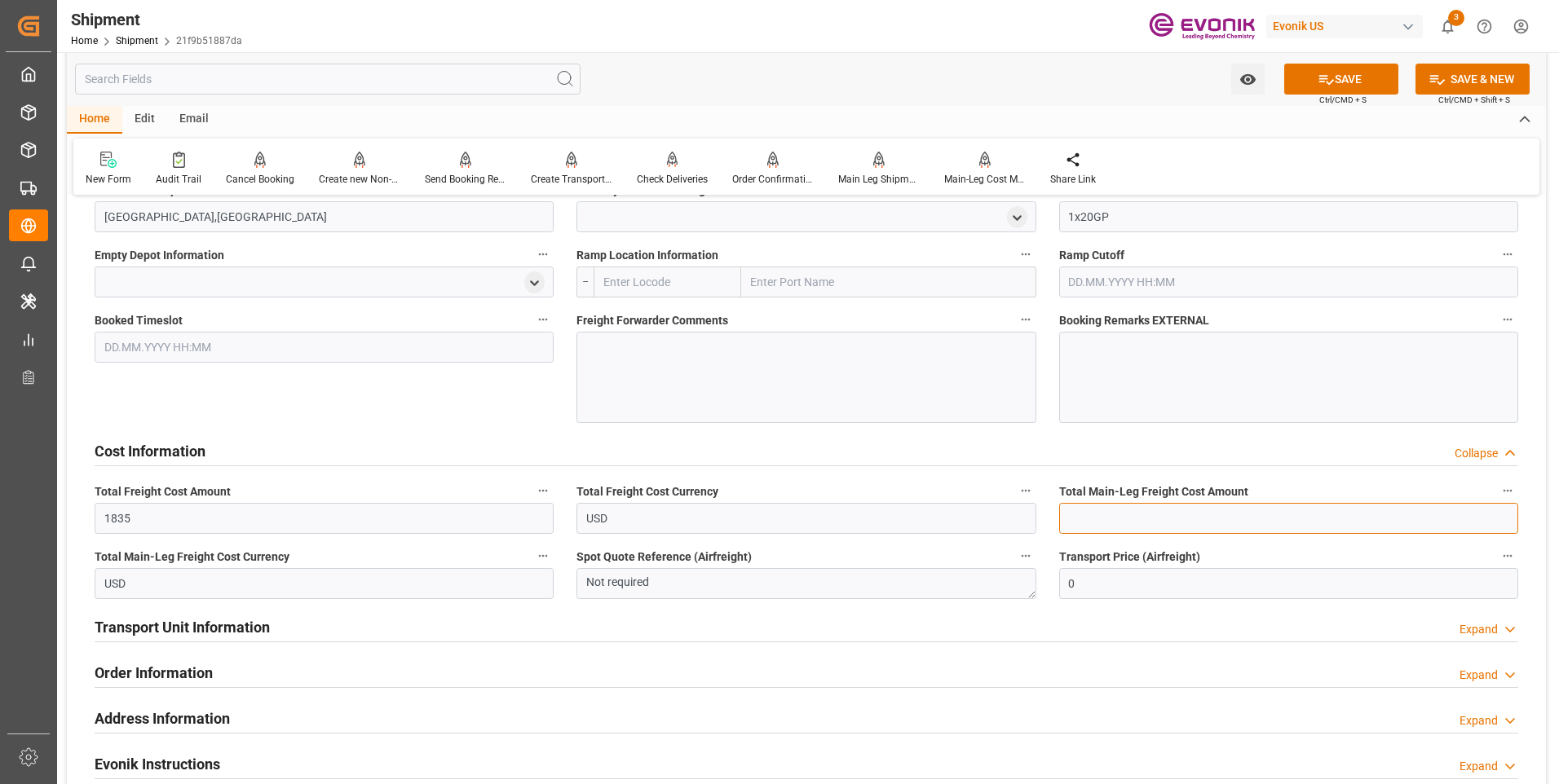
click at [1176, 516] on input "text" at bounding box center [1288, 518] width 459 height 31
type input "1835"
click at [1332, 71] on button "SAVE" at bounding box center [1341, 79] width 114 height 31
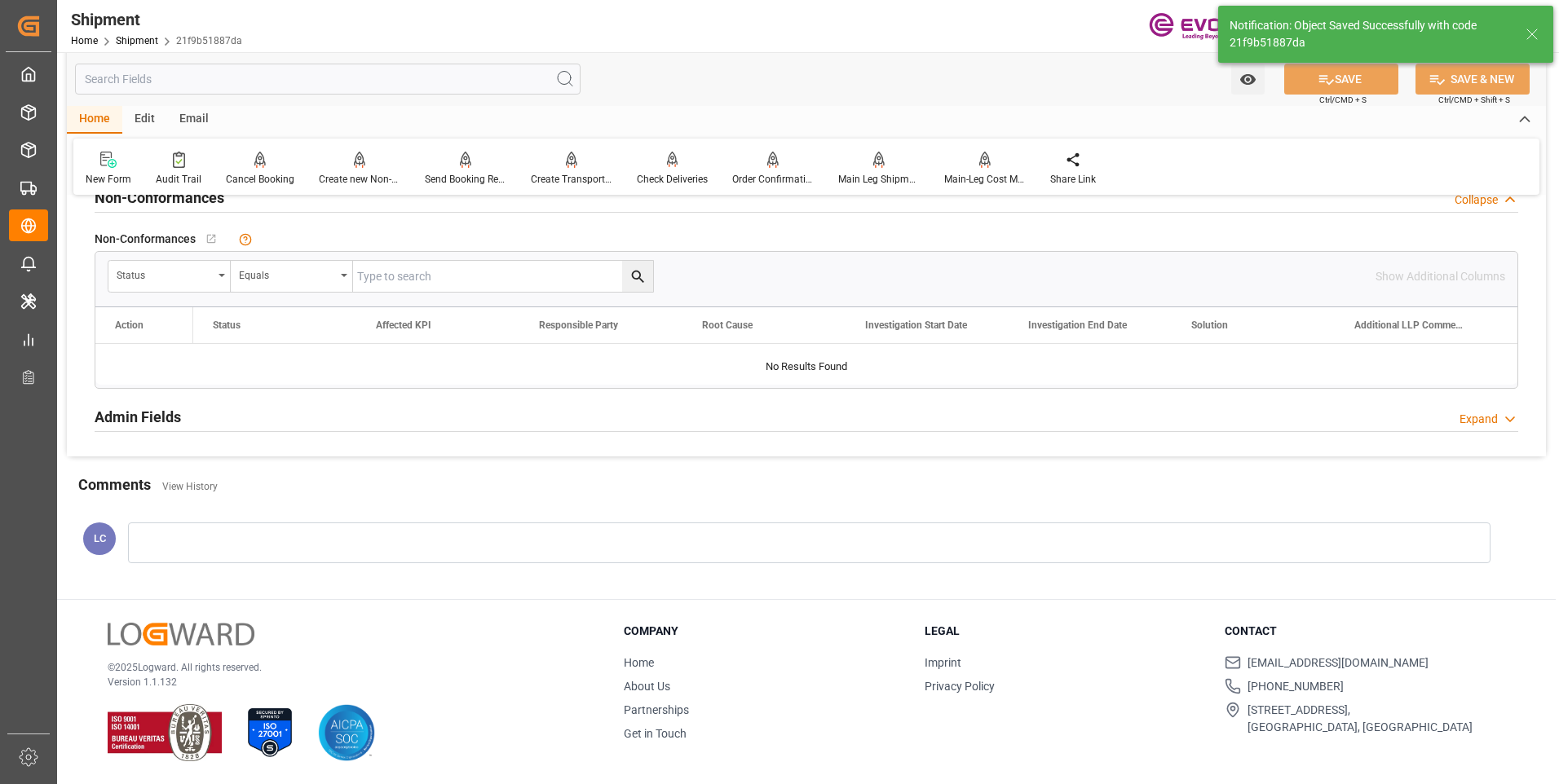
scroll to position [820, 0]
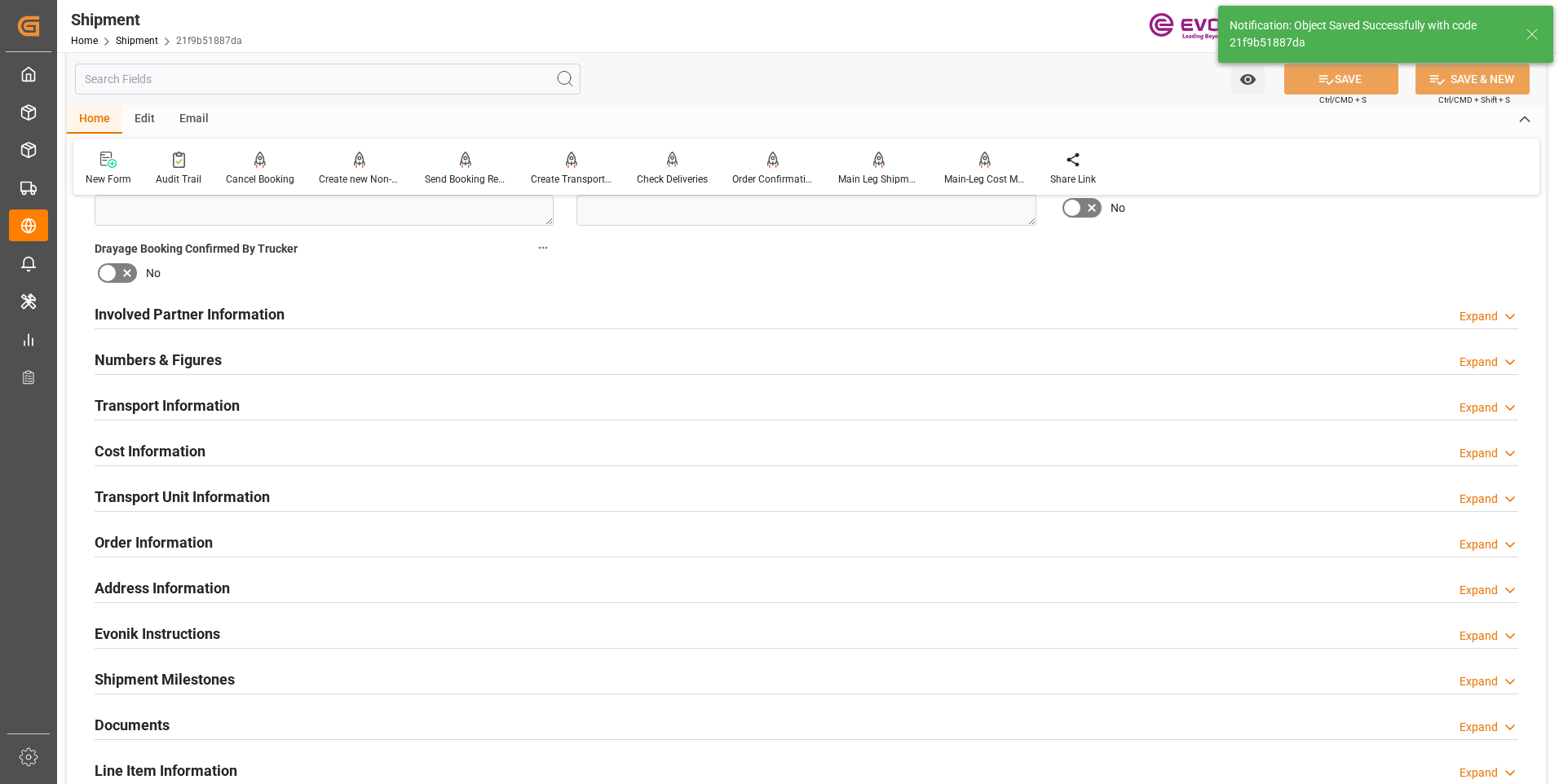
click at [339, 319] on div "Involved Partner Information Expand" at bounding box center [806, 313] width 1423 height 31
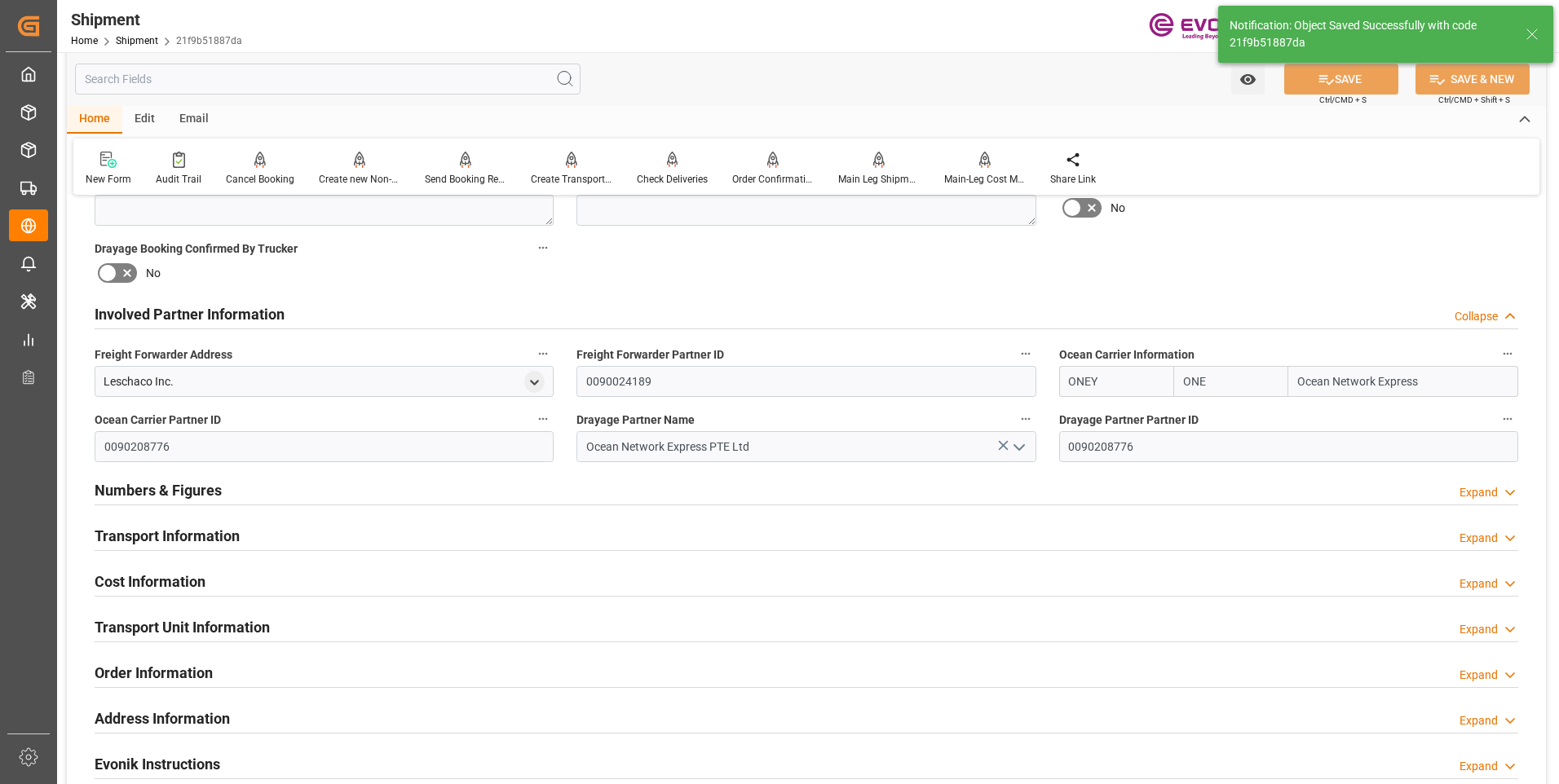
scroll to position [950, 0]
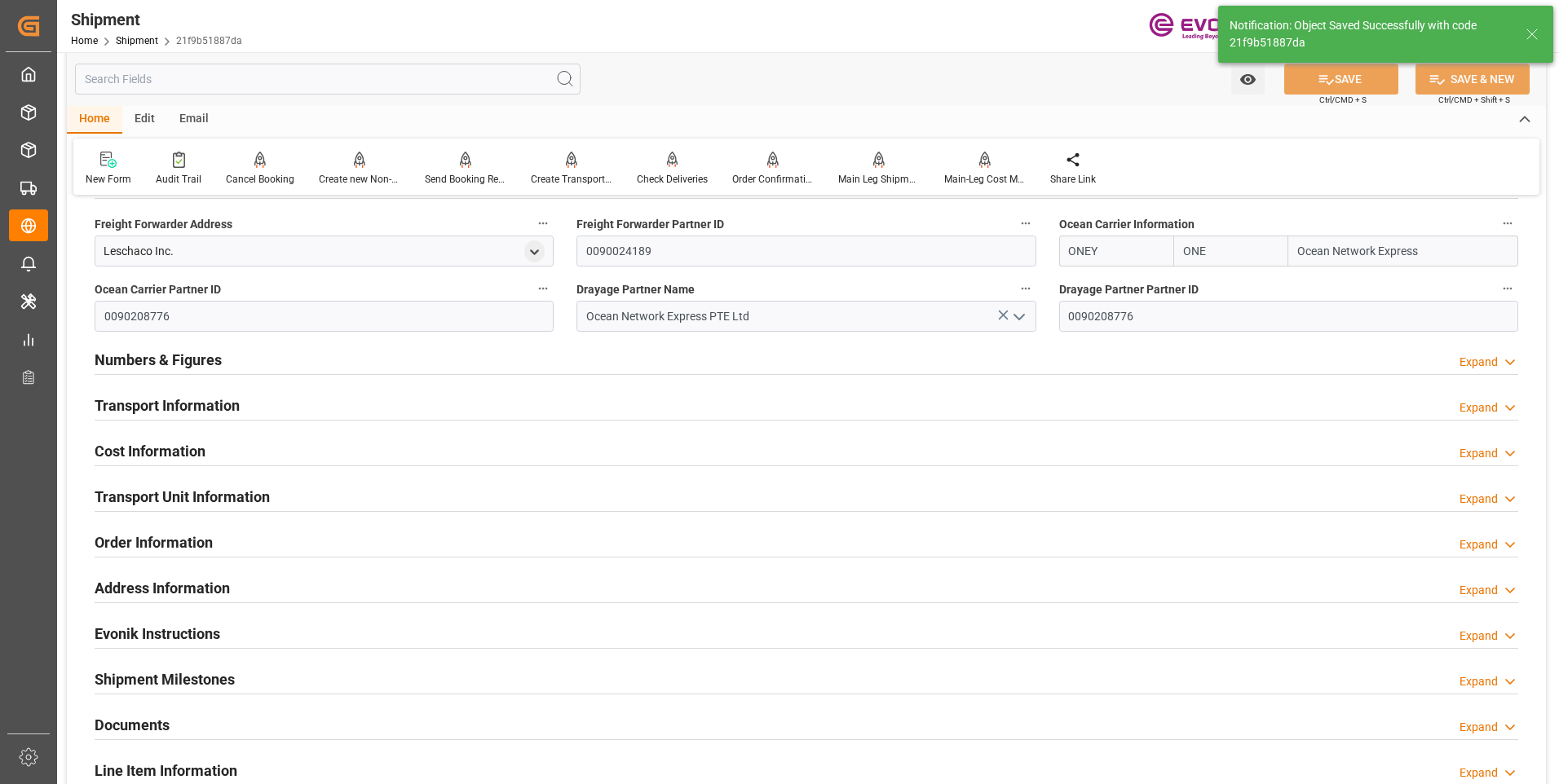
click at [201, 402] on h2 "Transport Information" at bounding box center [166, 405] width 145 height 22
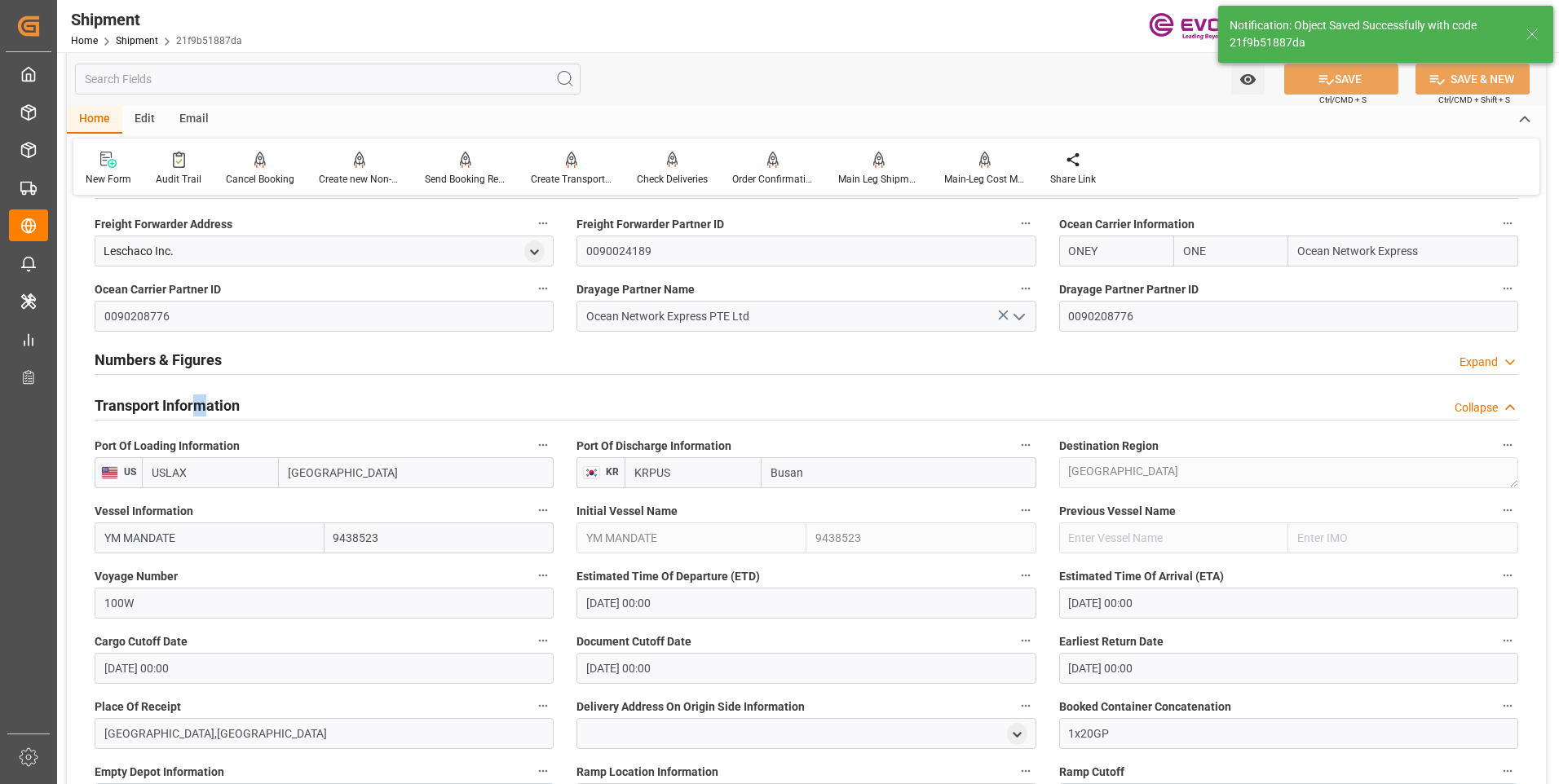
scroll to position [1467, 0]
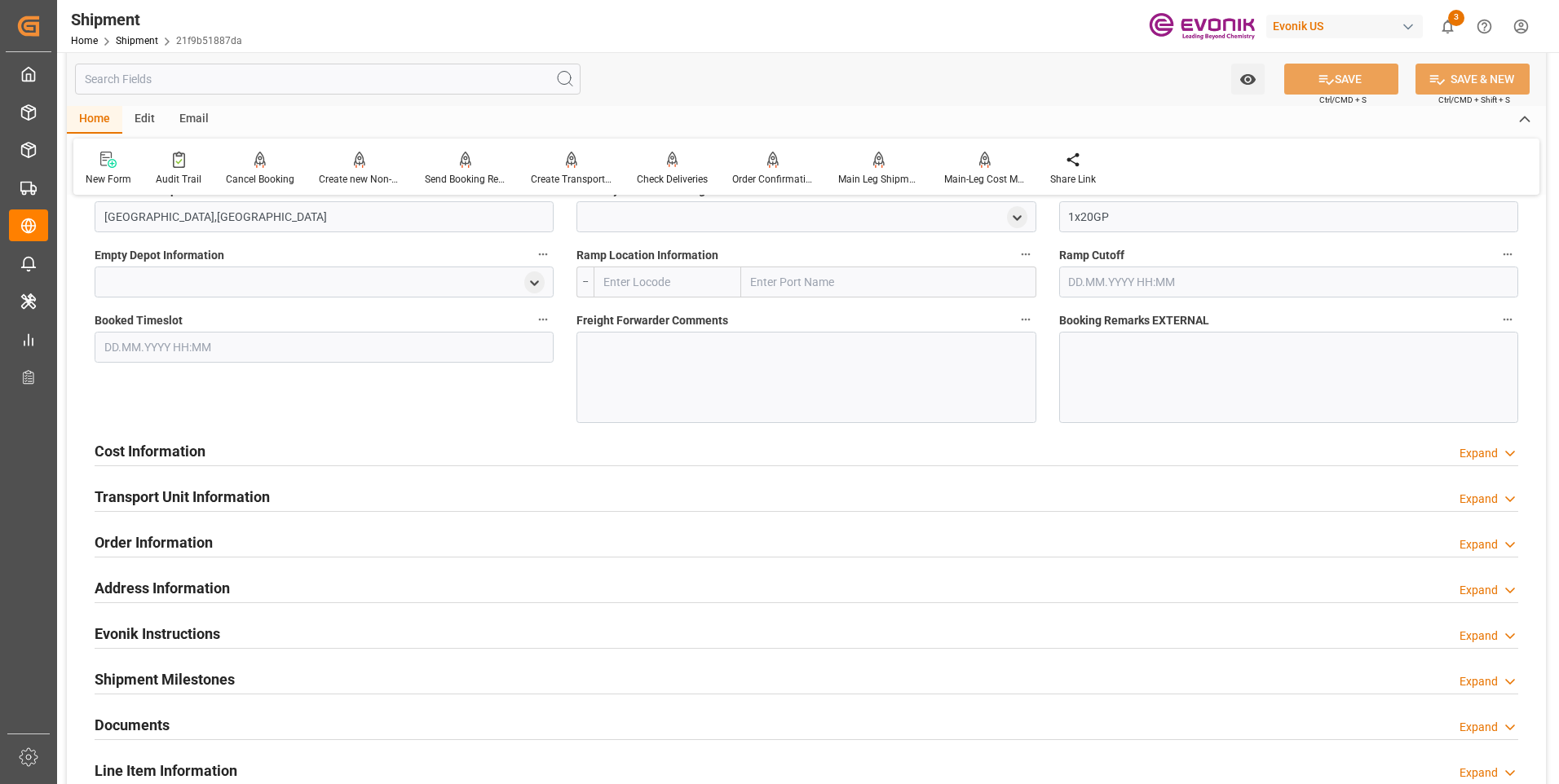
drag, startPoint x: 279, startPoint y: 402, endPoint x: 391, endPoint y: 425, distance: 114.3
click at [391, 425] on div "Booked Timeslot" at bounding box center [324, 366] width 482 height 126
click at [174, 446] on h2 "Cost Information" at bounding box center [149, 451] width 111 height 22
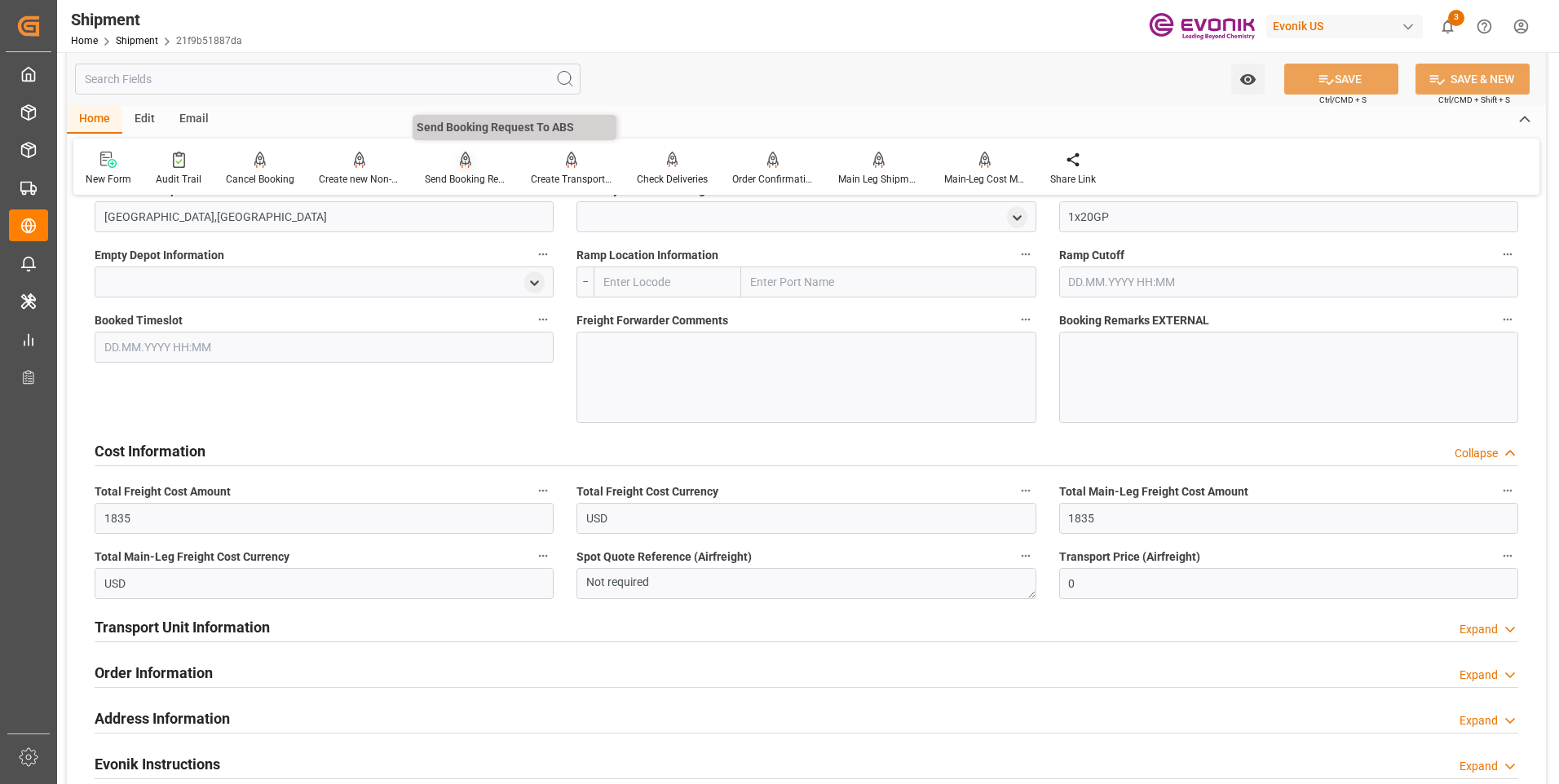
click at [453, 172] on div "Send Booking Request To ABS" at bounding box center [465, 179] width 82 height 14
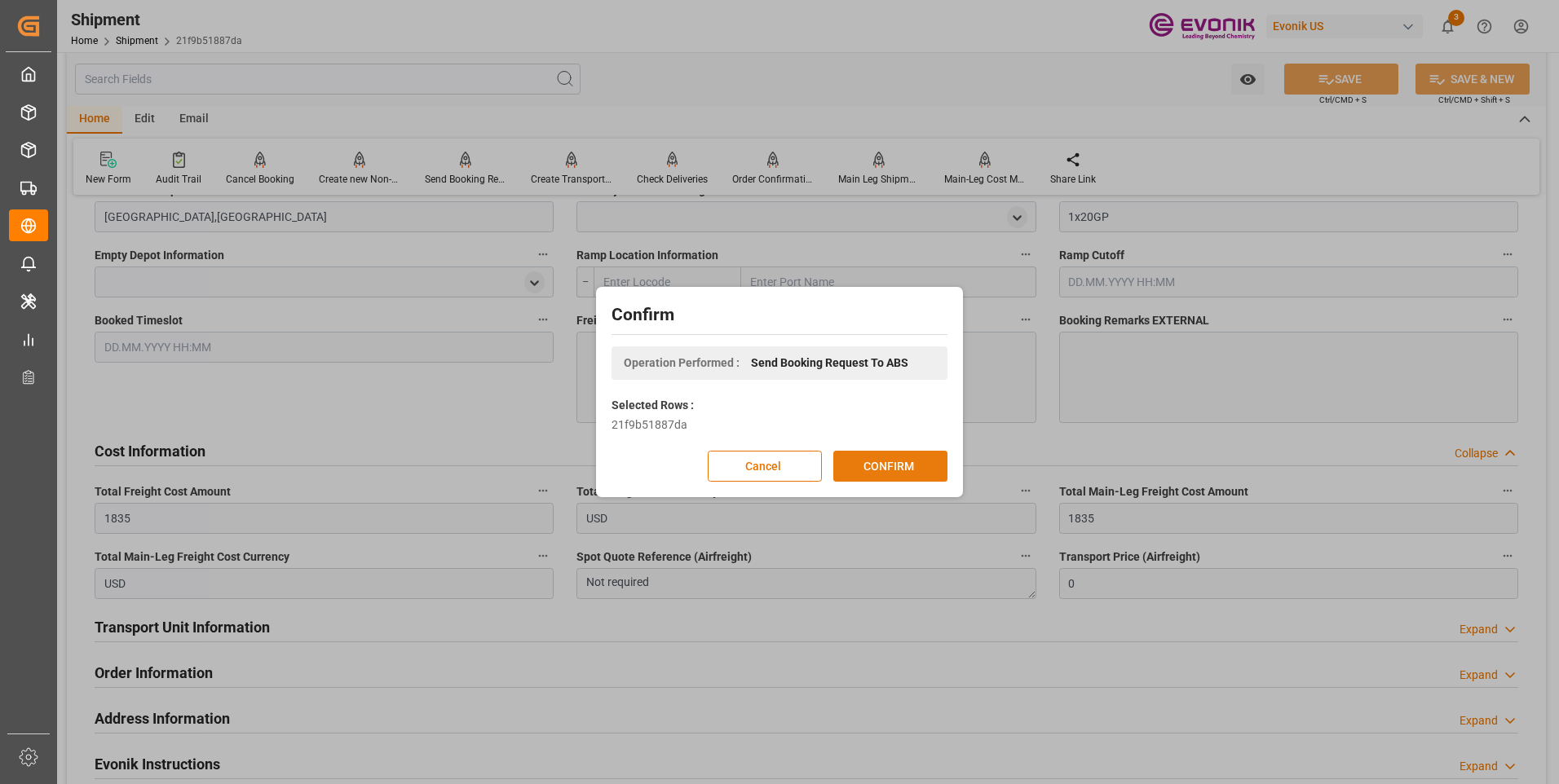
click at [878, 465] on button "CONFIRM" at bounding box center [890, 466] width 114 height 31
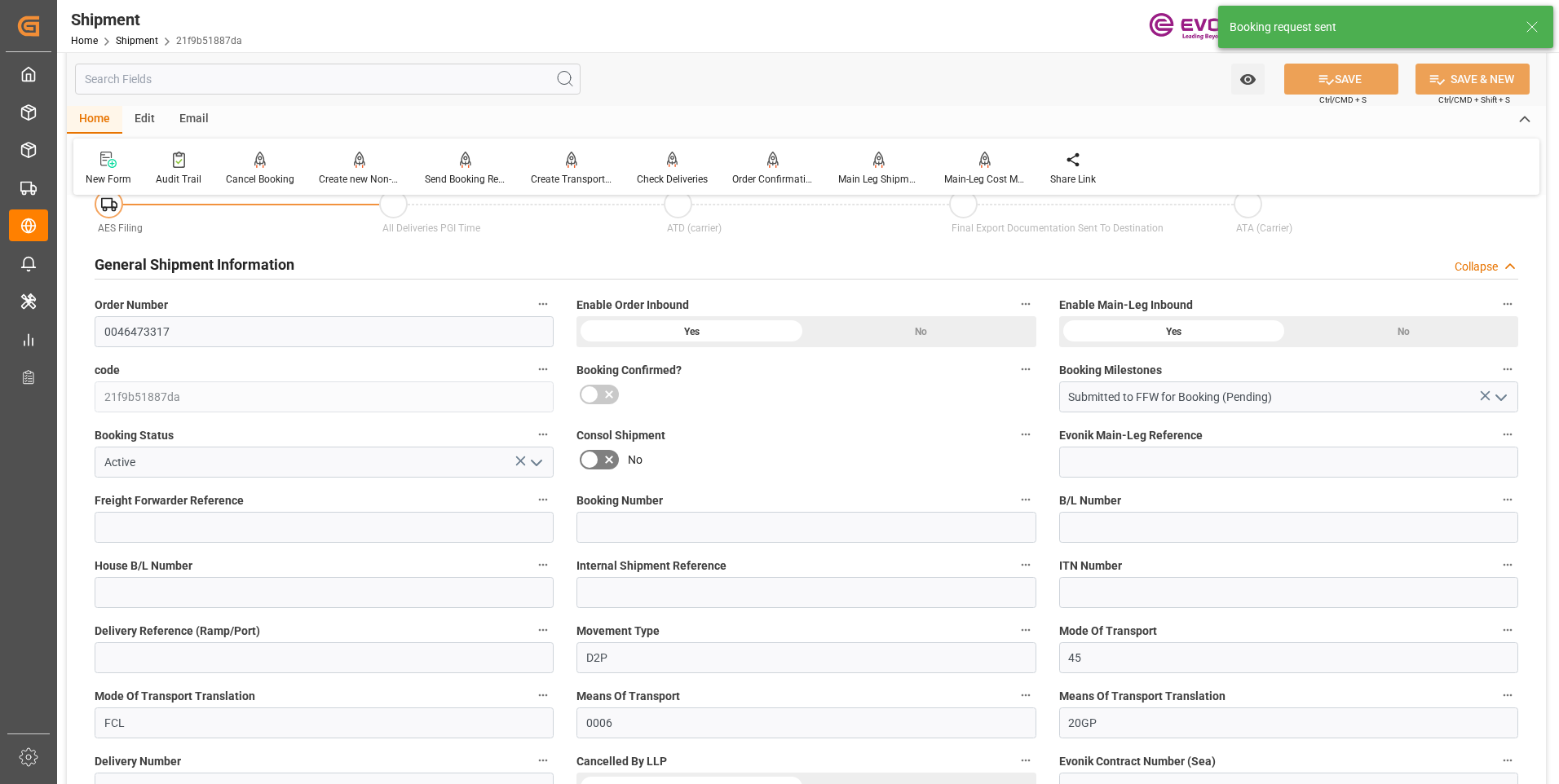
scroll to position [1437, 0]
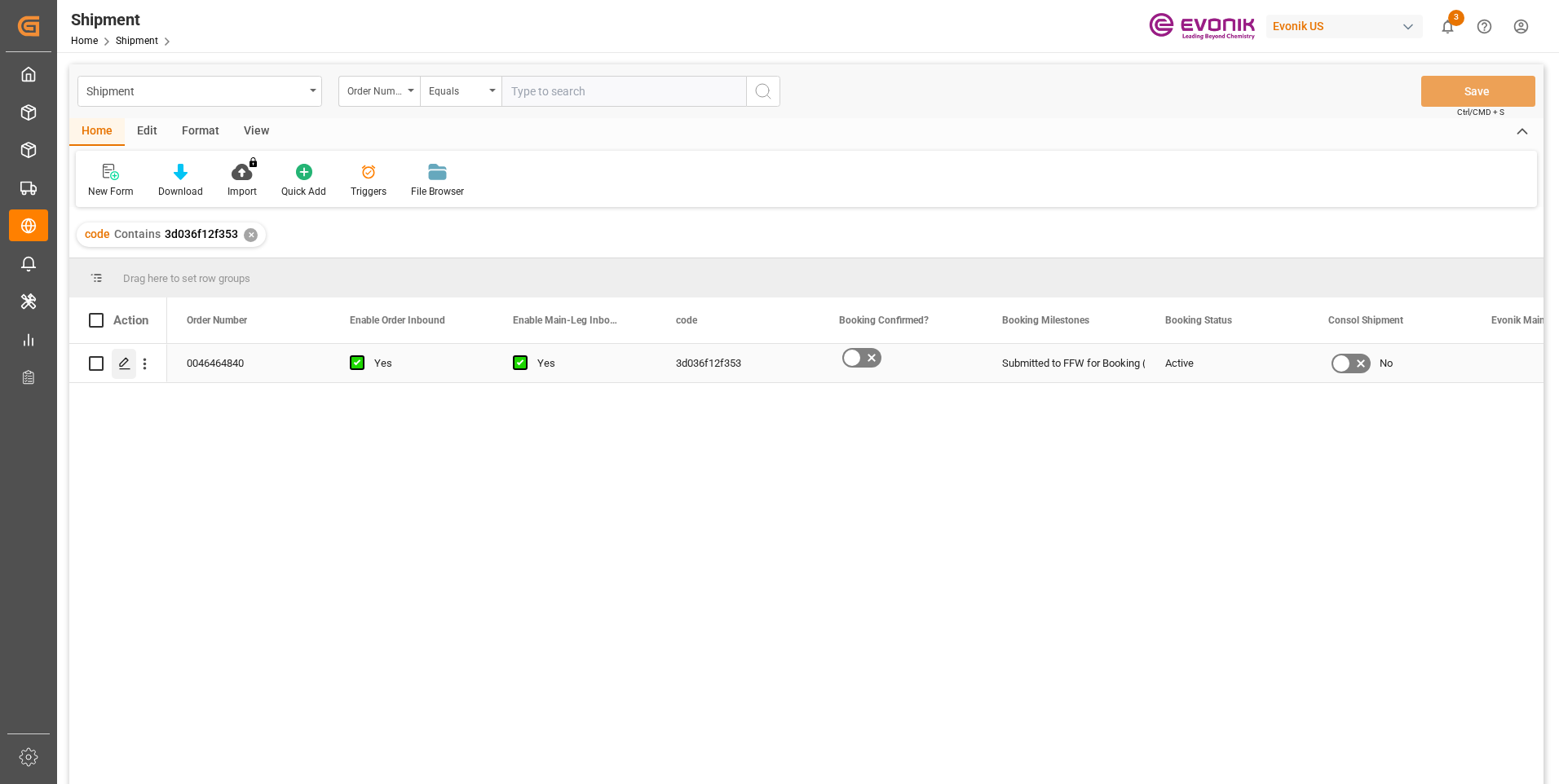
click at [128, 371] on div "Press SPACE to select this row." at bounding box center [123, 364] width 24 height 31
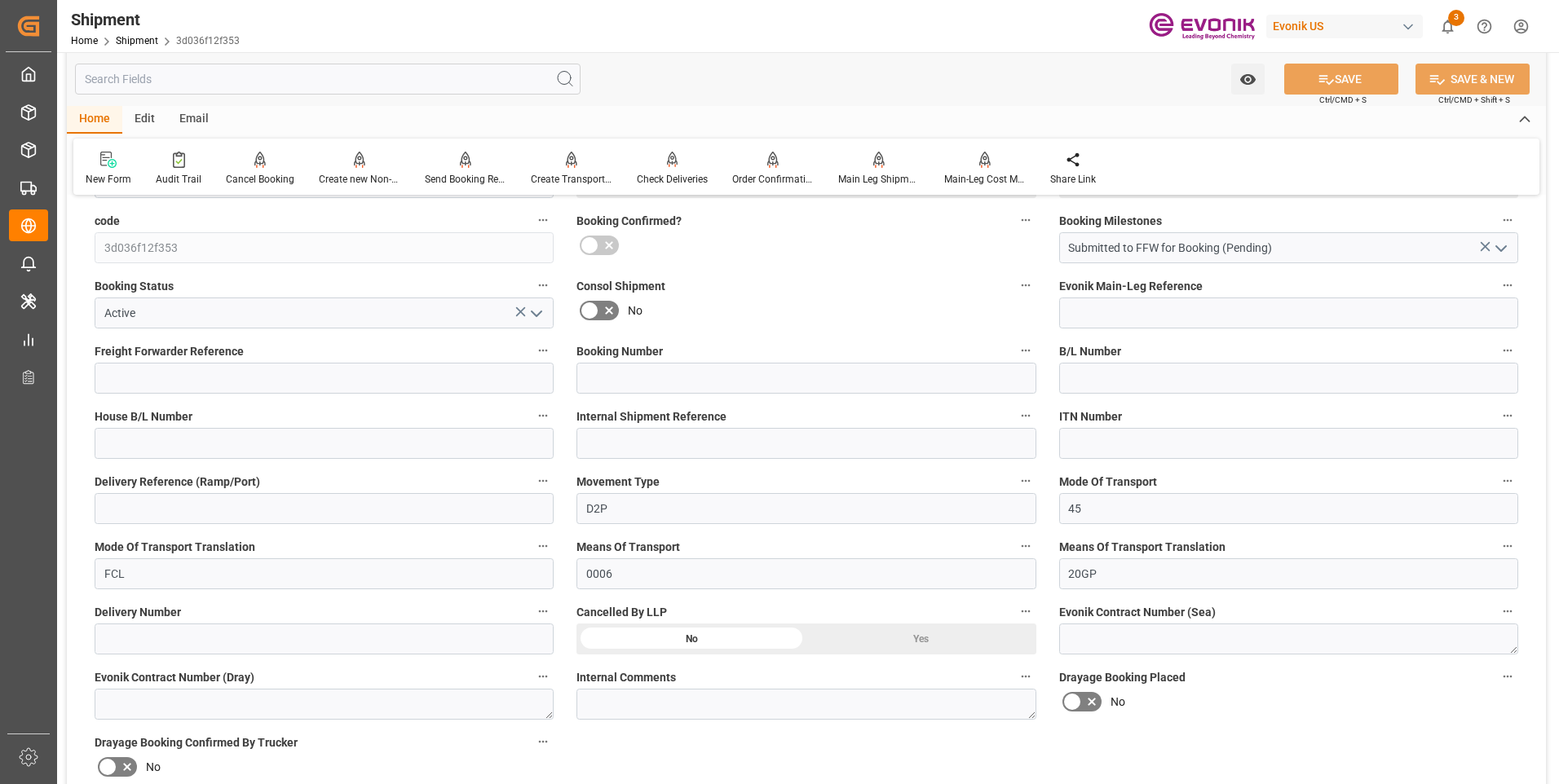
scroll to position [570, 0]
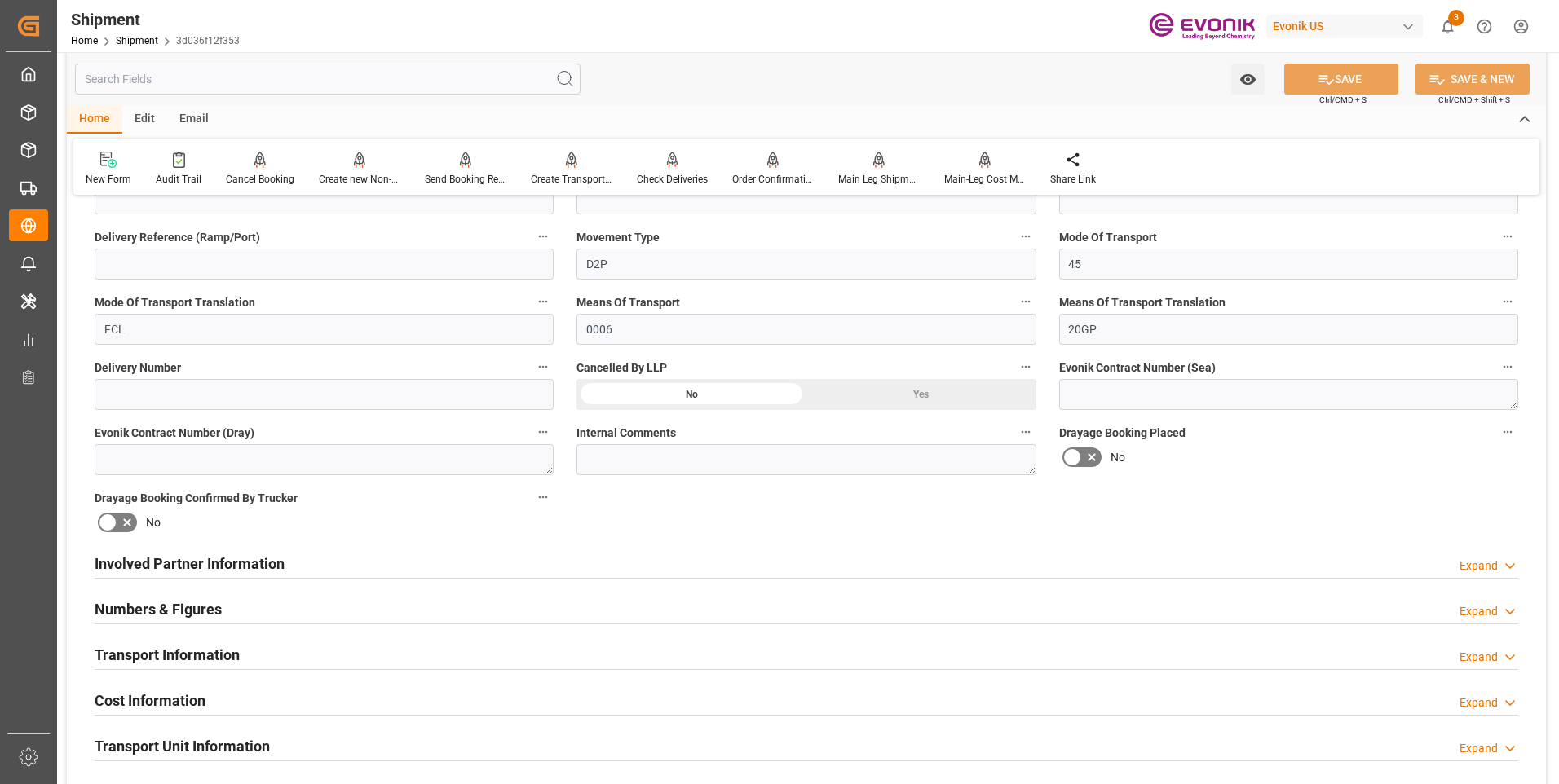
click at [203, 556] on h2 "Involved Partner Information" at bounding box center [189, 563] width 190 height 22
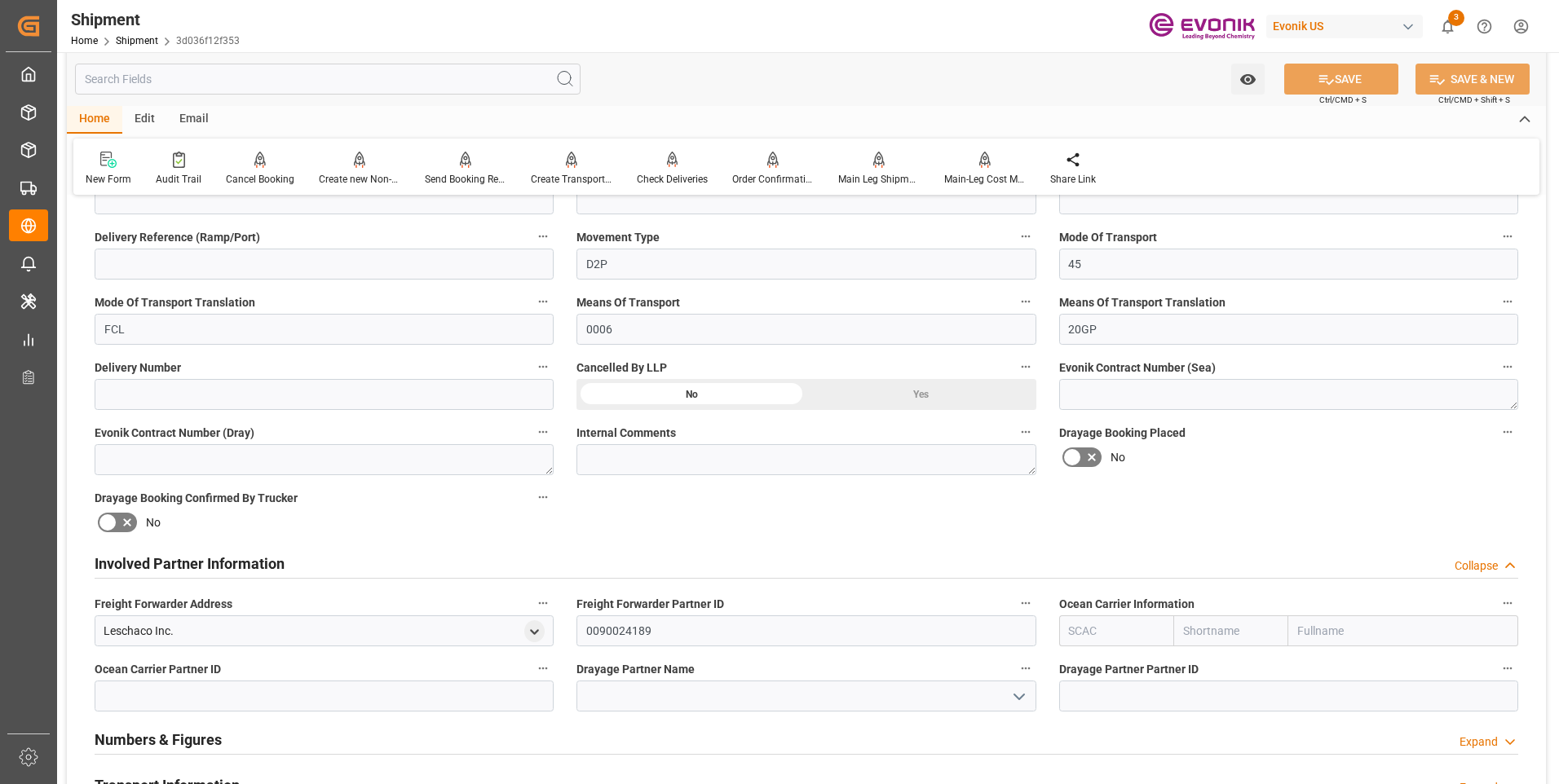
click at [1209, 628] on input "text" at bounding box center [1231, 630] width 115 height 31
type input "one"
click at [1215, 660] on div "ONE" at bounding box center [1202, 666] width 58 height 37
type input "ONEY"
type input "ONE"
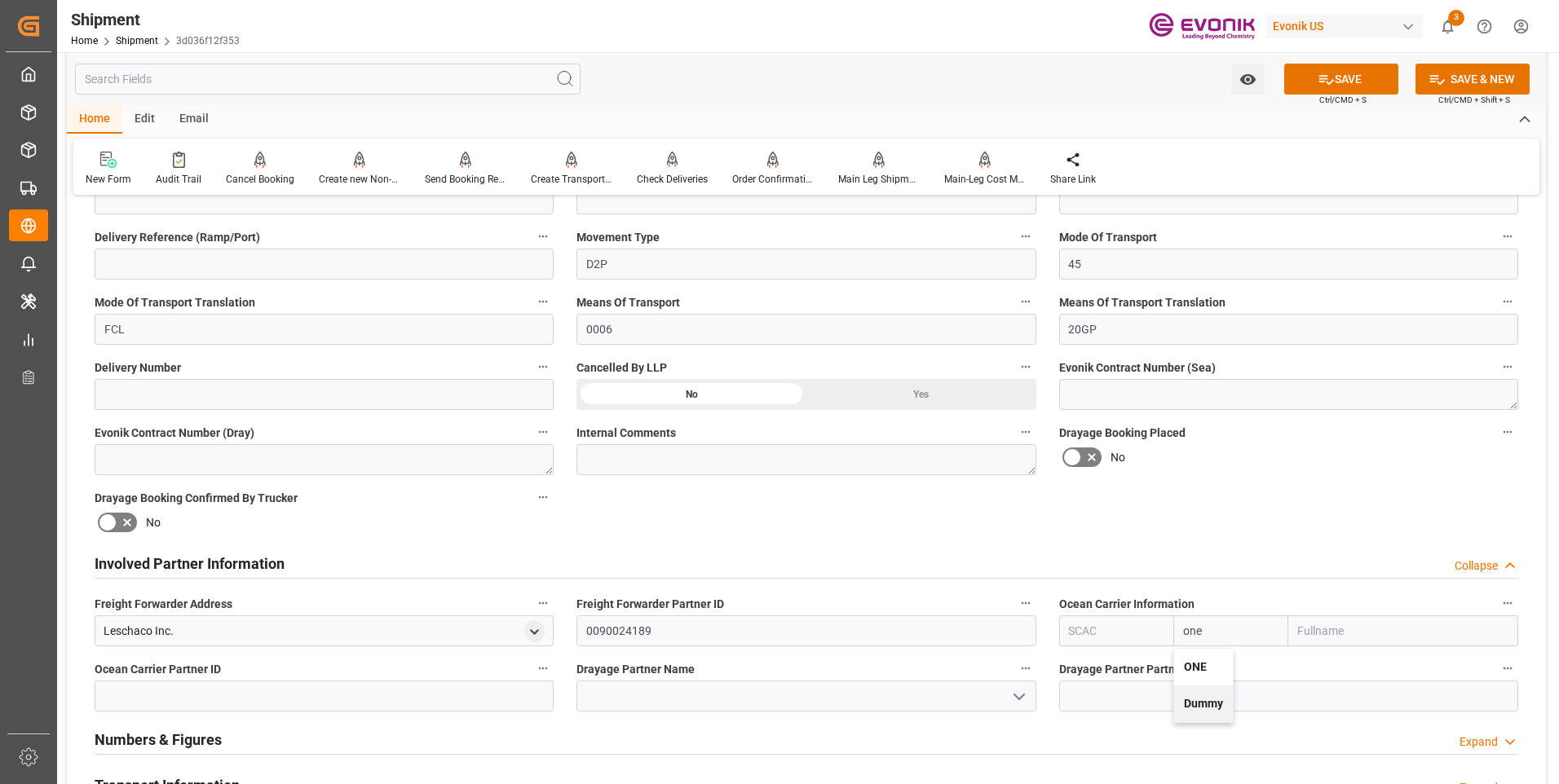
type input "Ocean Network Express"
type input "ONE"
click at [1349, 81] on button "SAVE" at bounding box center [1341, 79] width 114 height 31
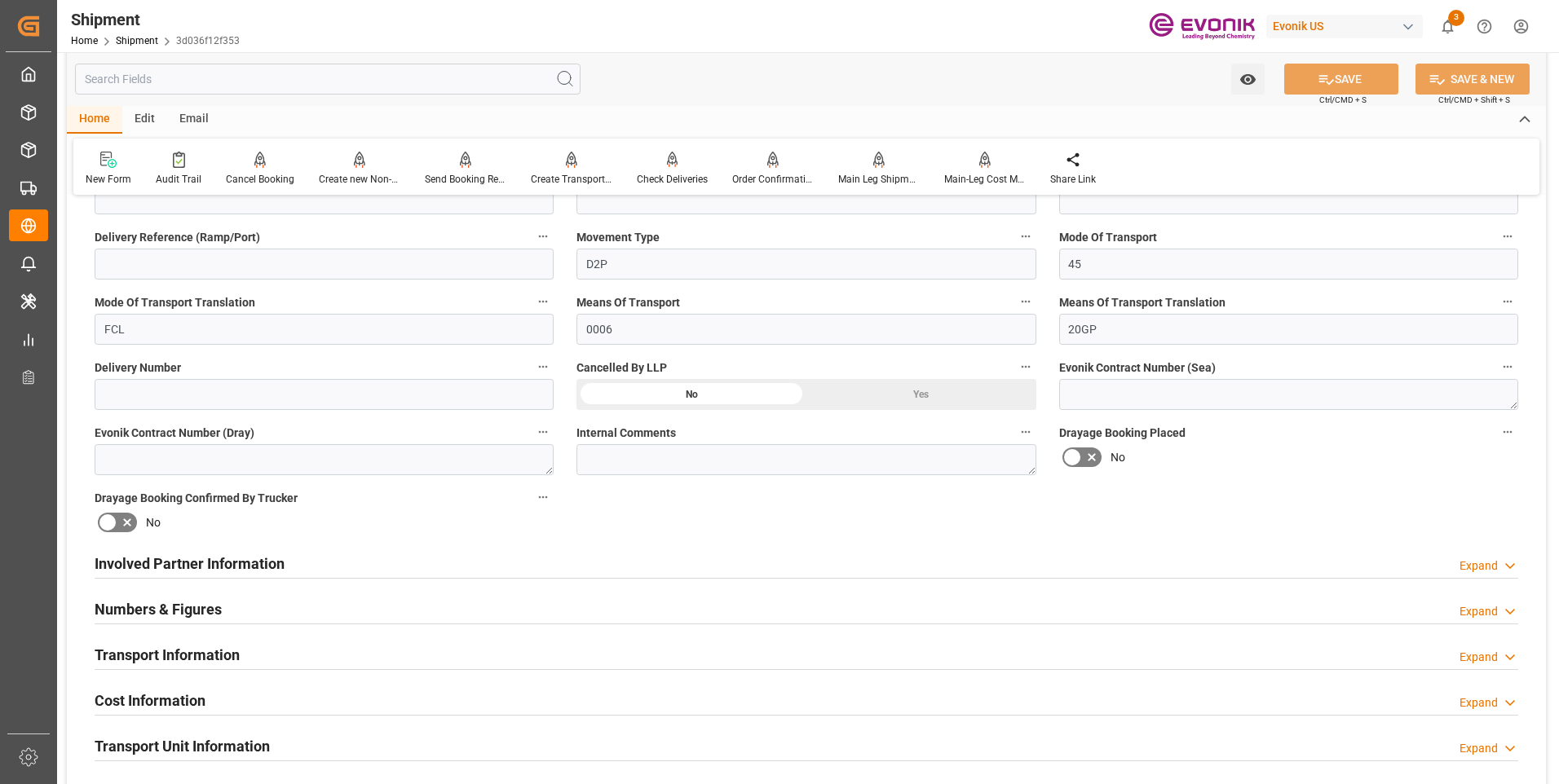
click at [268, 572] on h2 "Involved Partner Information" at bounding box center [189, 563] width 190 height 22
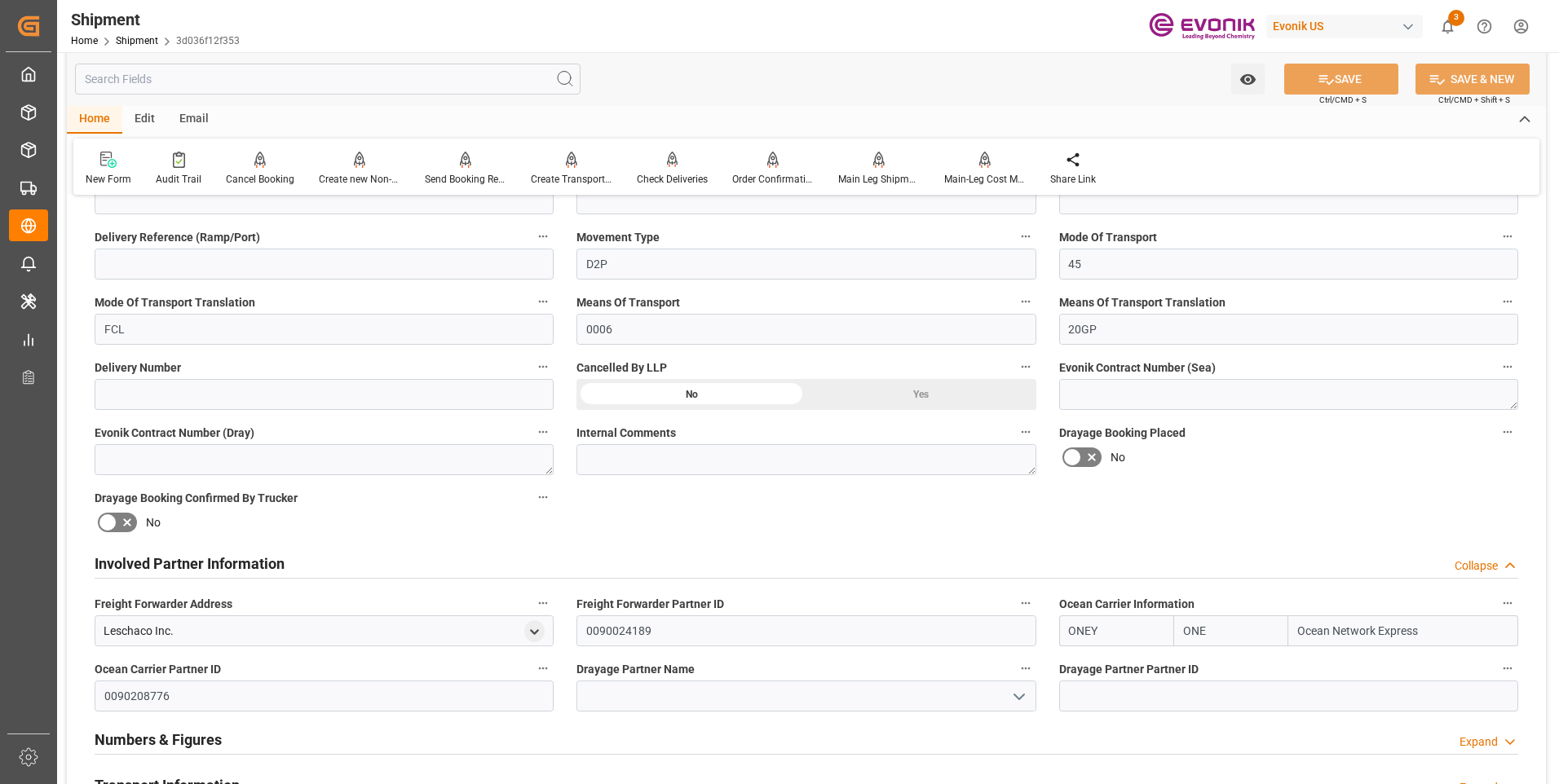
scroll to position [734, 0]
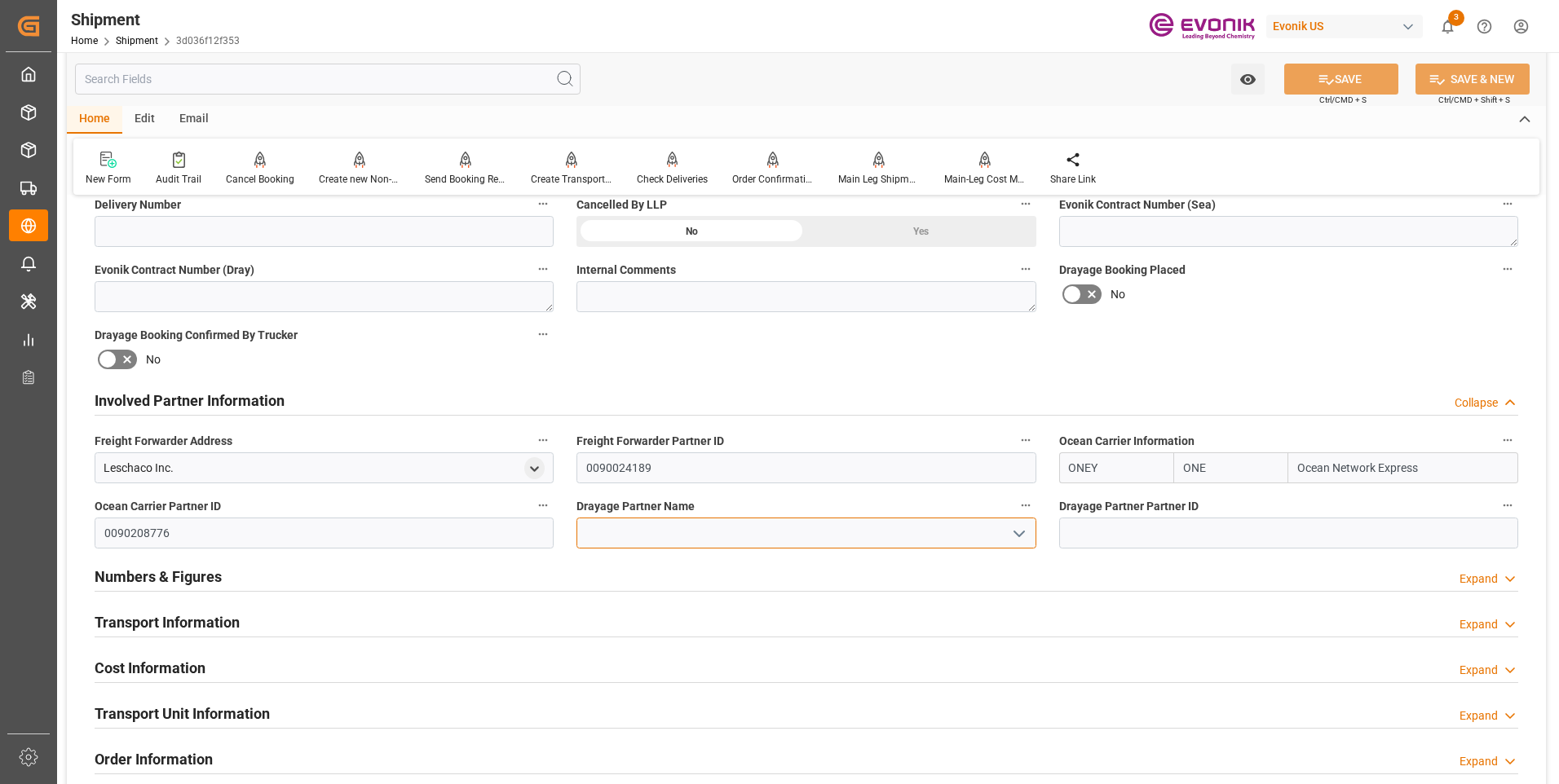
click at [628, 535] on input at bounding box center [805, 533] width 459 height 31
type input "น"
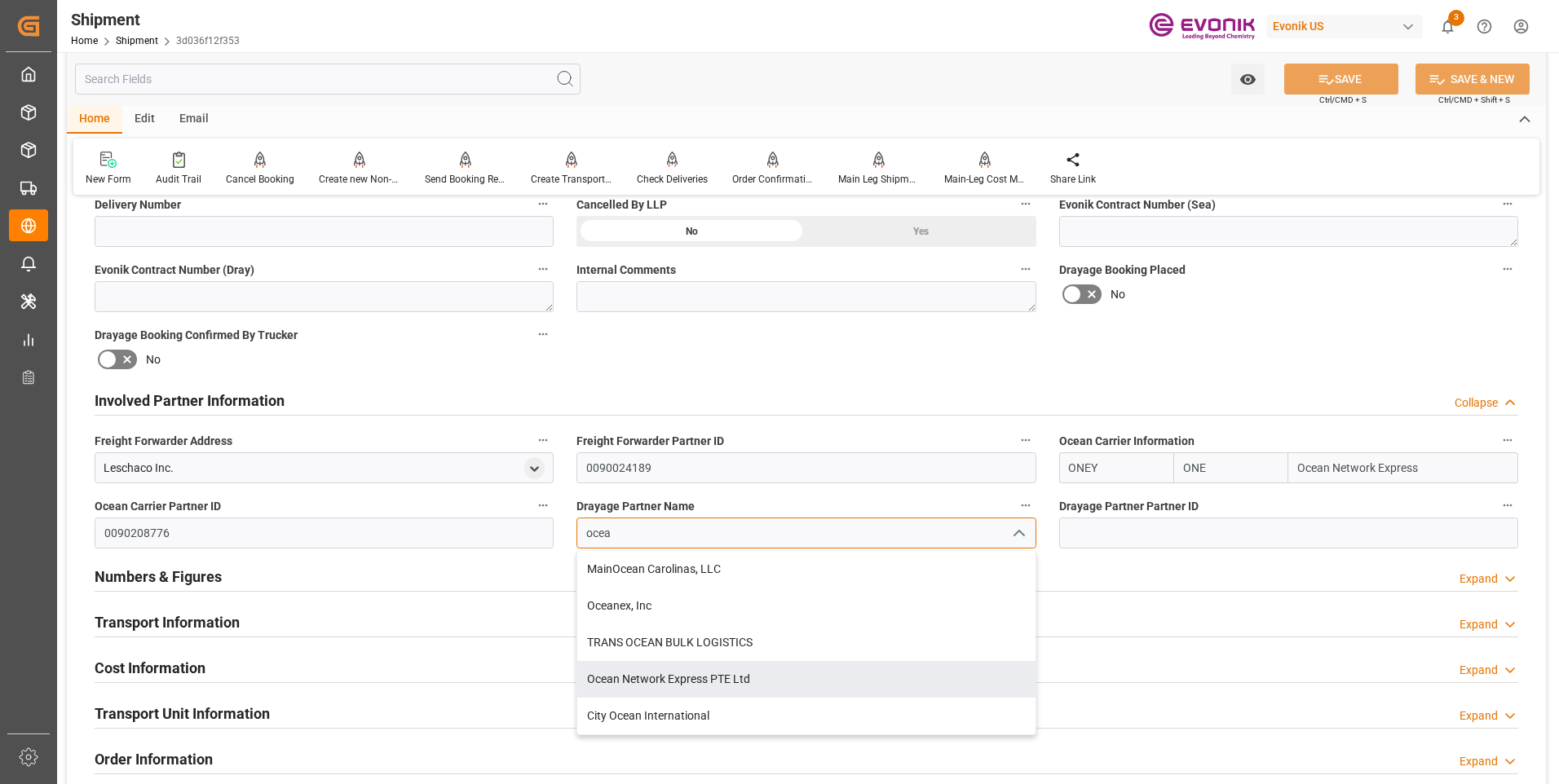
click at [725, 676] on div "Ocean Network Express PTE Ltd" at bounding box center [805, 679] width 457 height 37
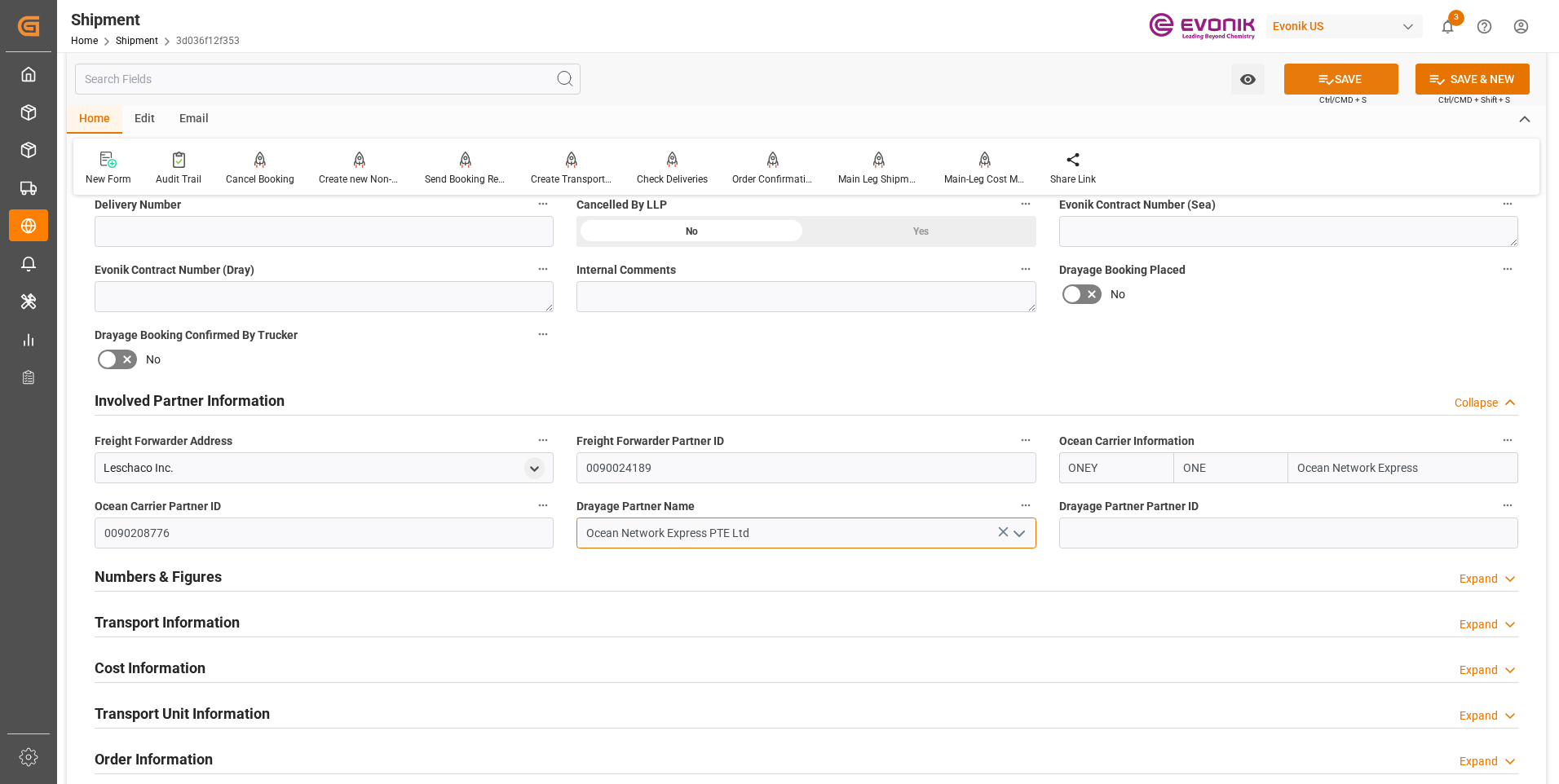
type input "Ocean Network Express PTE Ltd"
click at [1346, 83] on button "SAVE" at bounding box center [1341, 79] width 114 height 31
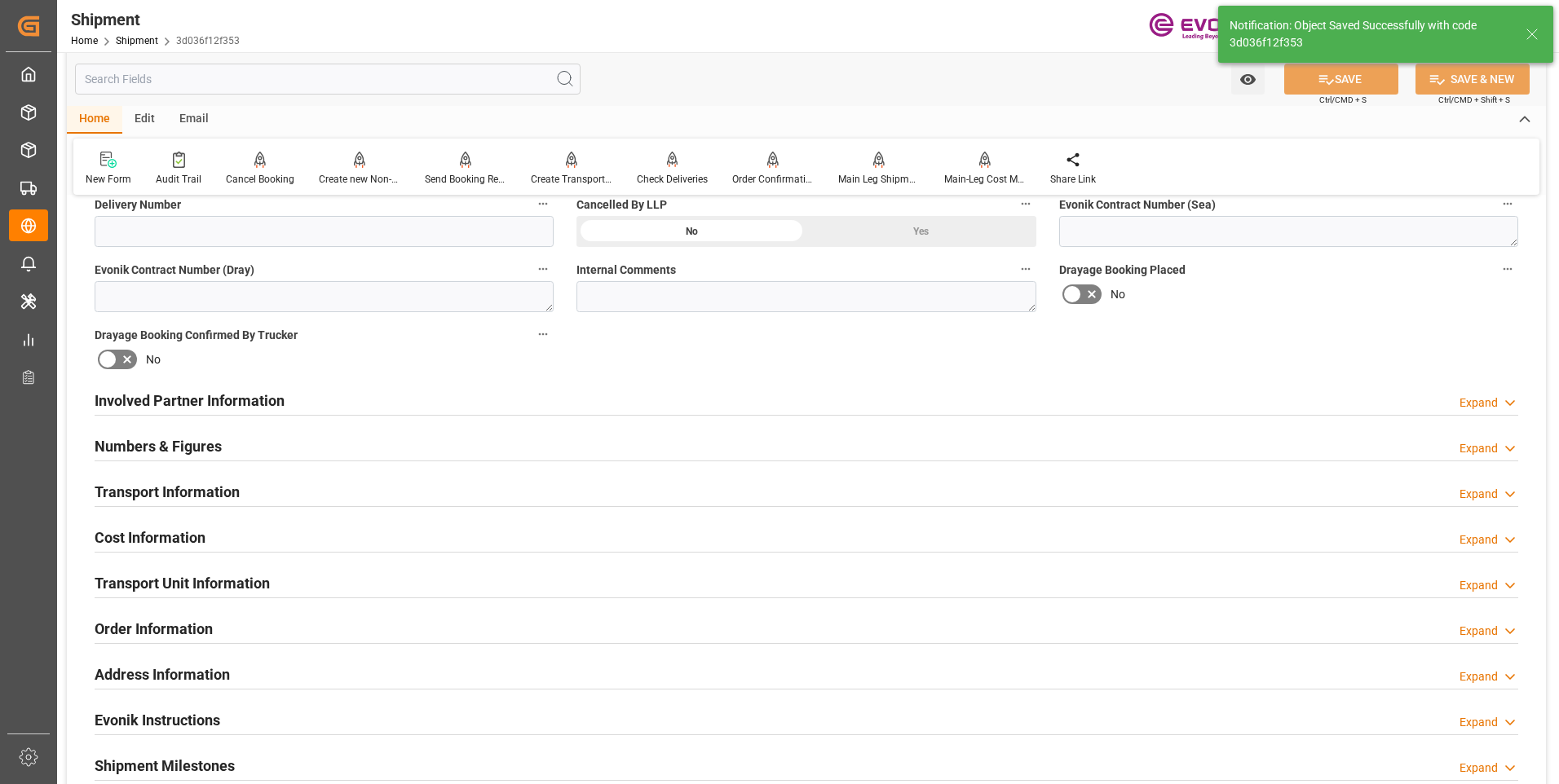
type input "0090208776"
click at [416, 391] on div "Involved Partner Information Expand" at bounding box center [806, 399] width 1423 height 31
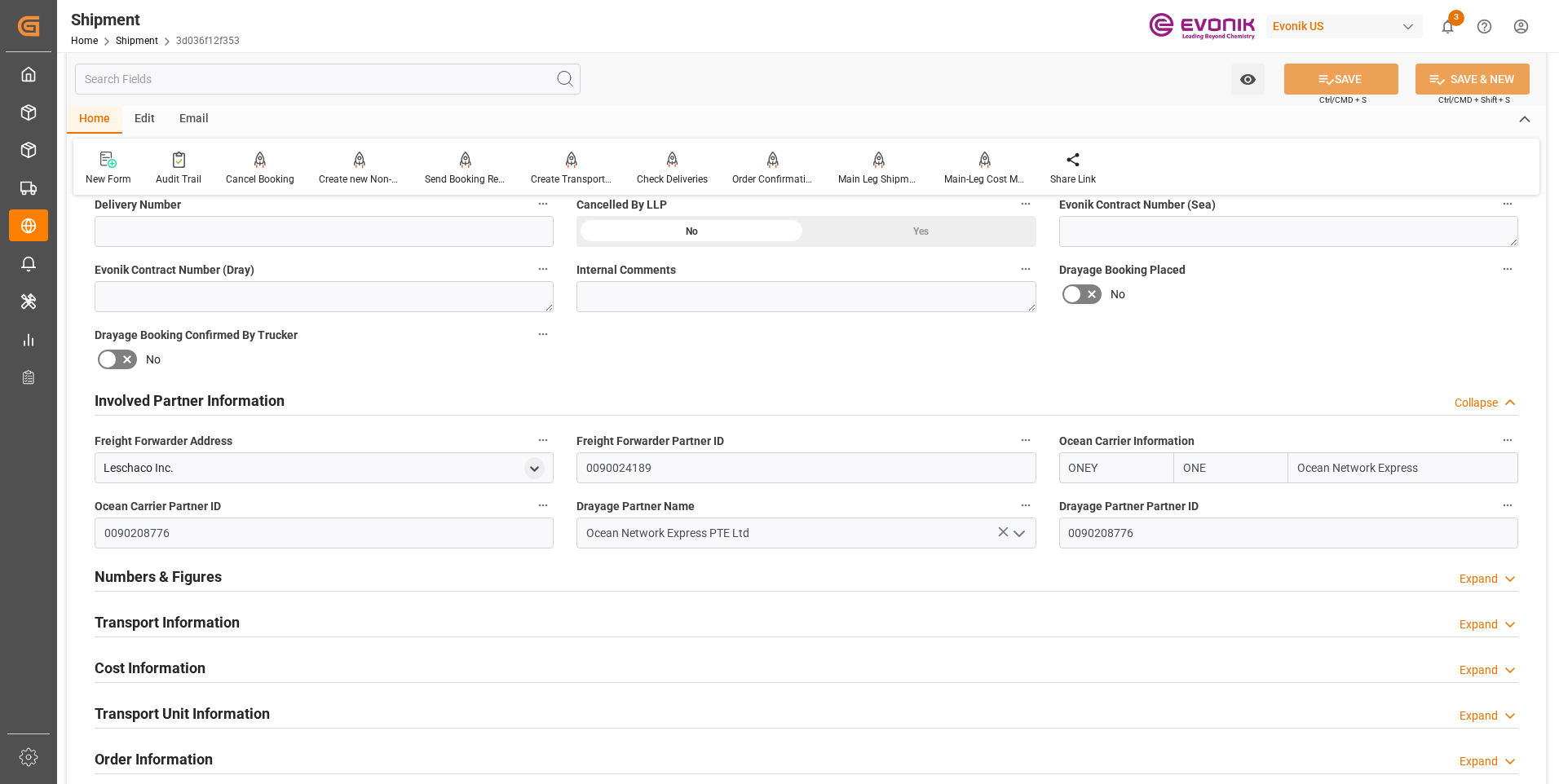
scroll to position [815, 0]
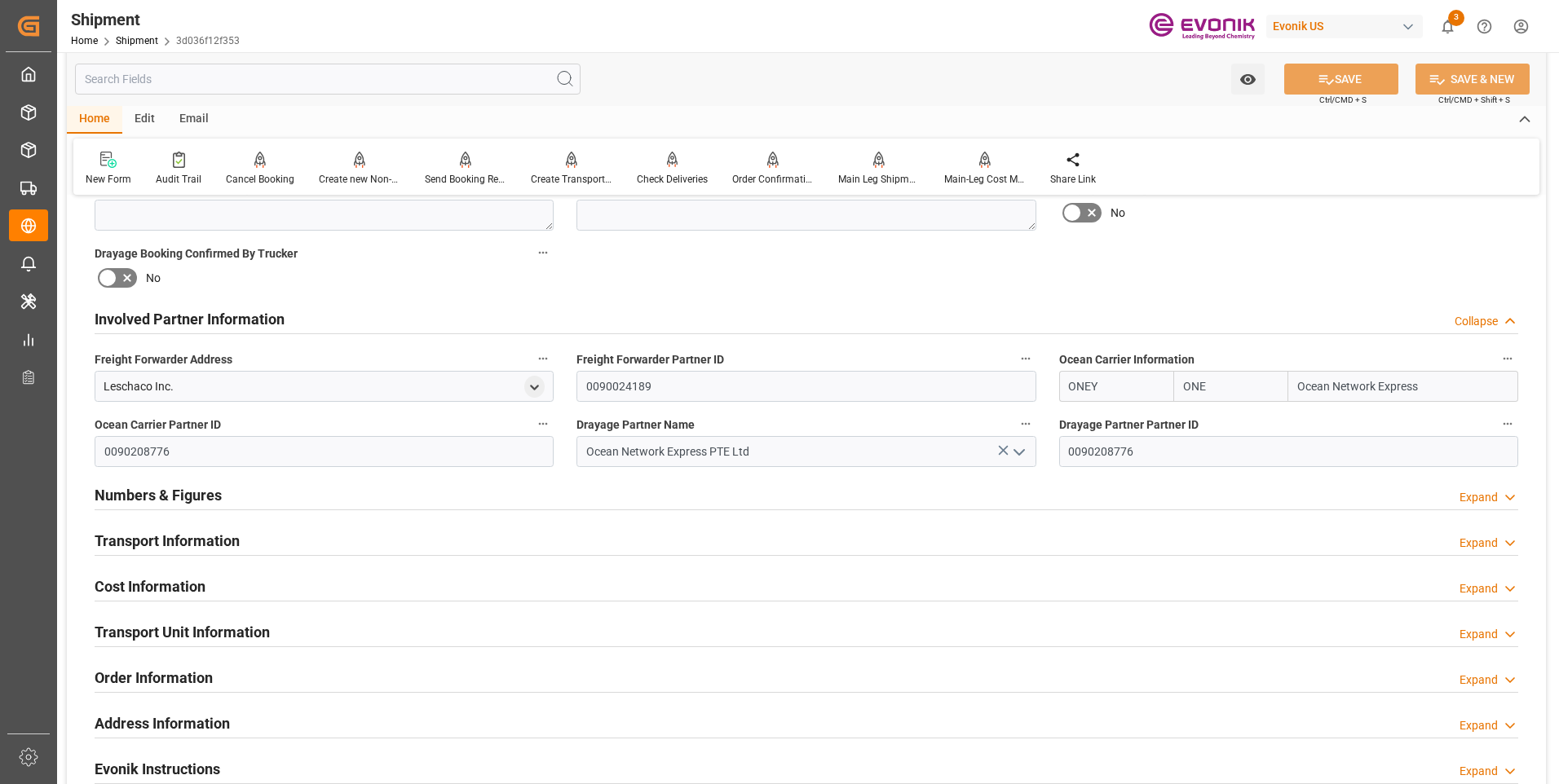
click at [180, 539] on h2 "Transport Information" at bounding box center [166, 541] width 145 height 22
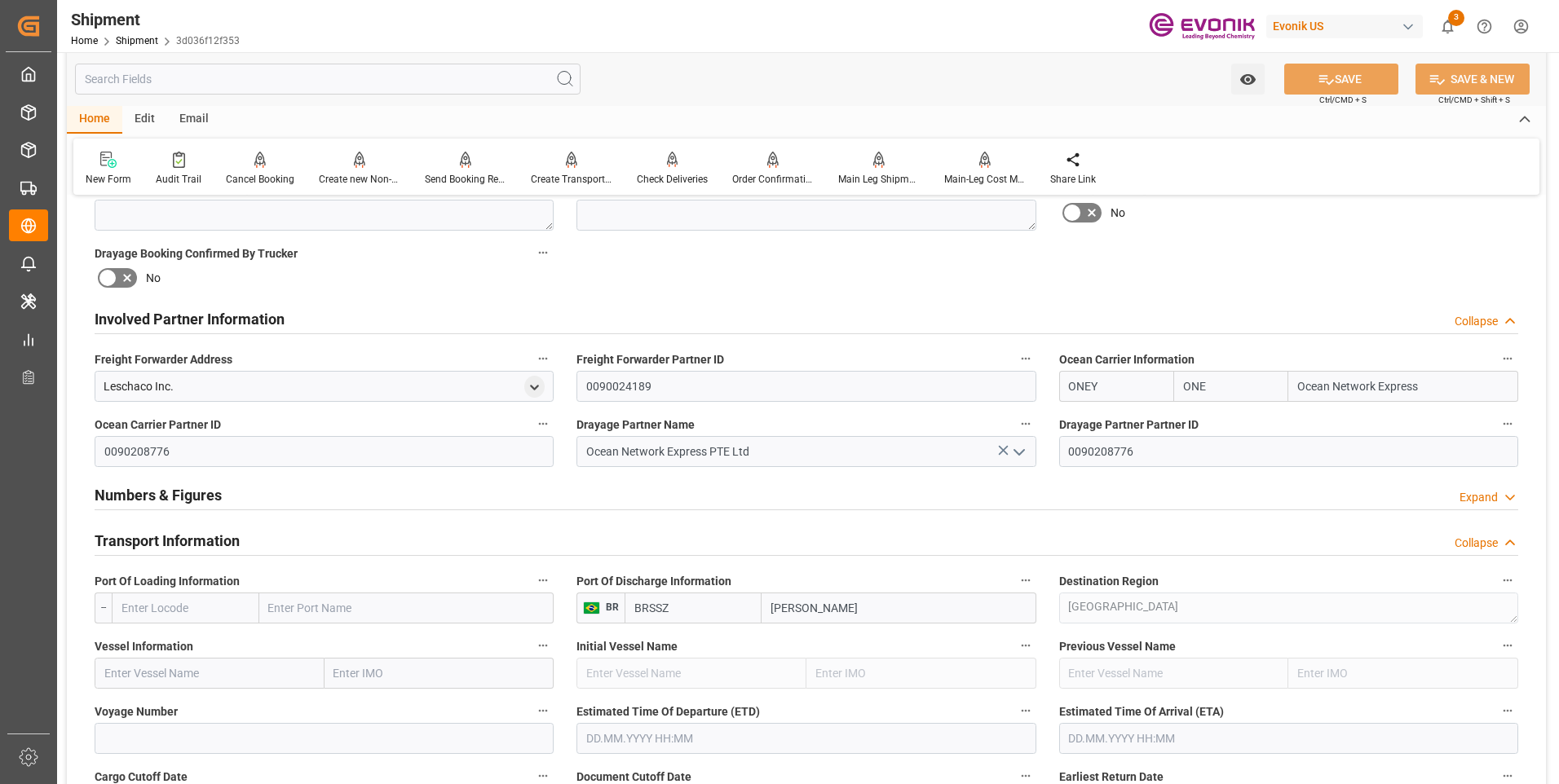
click at [167, 610] on input "text" at bounding box center [185, 608] width 147 height 31
click at [197, 602] on input "text" at bounding box center [185, 608] width 147 height 31
paste input "USMSY"
type input "USMSY"
click at [198, 644] on span "USMSY - New Orleans" at bounding box center [177, 652] width 110 height 31
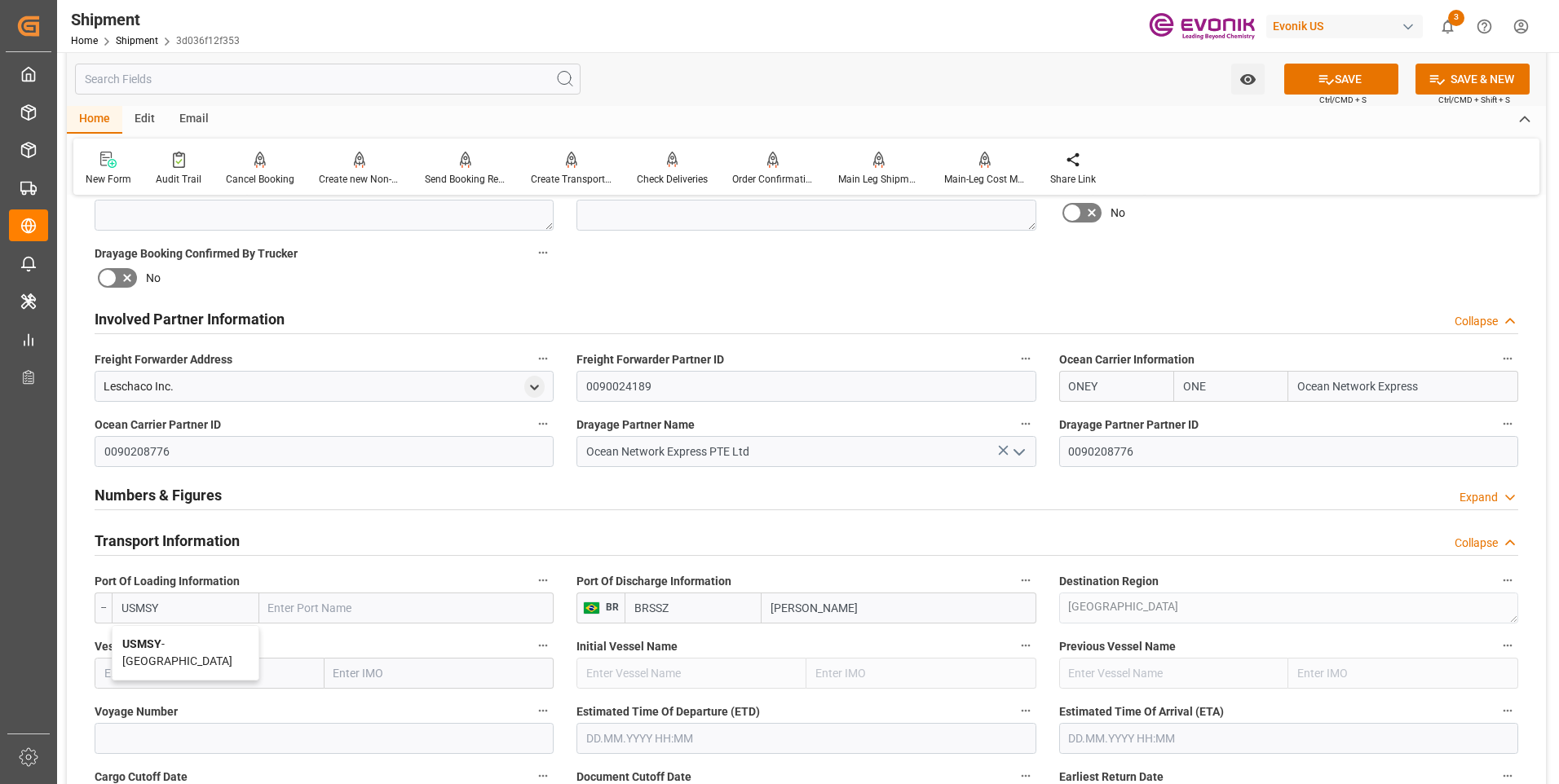
type input "New Orleans"
type input "USMSY"
click at [279, 664] on input "text" at bounding box center [209, 673] width 230 height 31
paste input "COSTA RICA EXPRESS/"
type input "COSTA RICA EXPRESS"
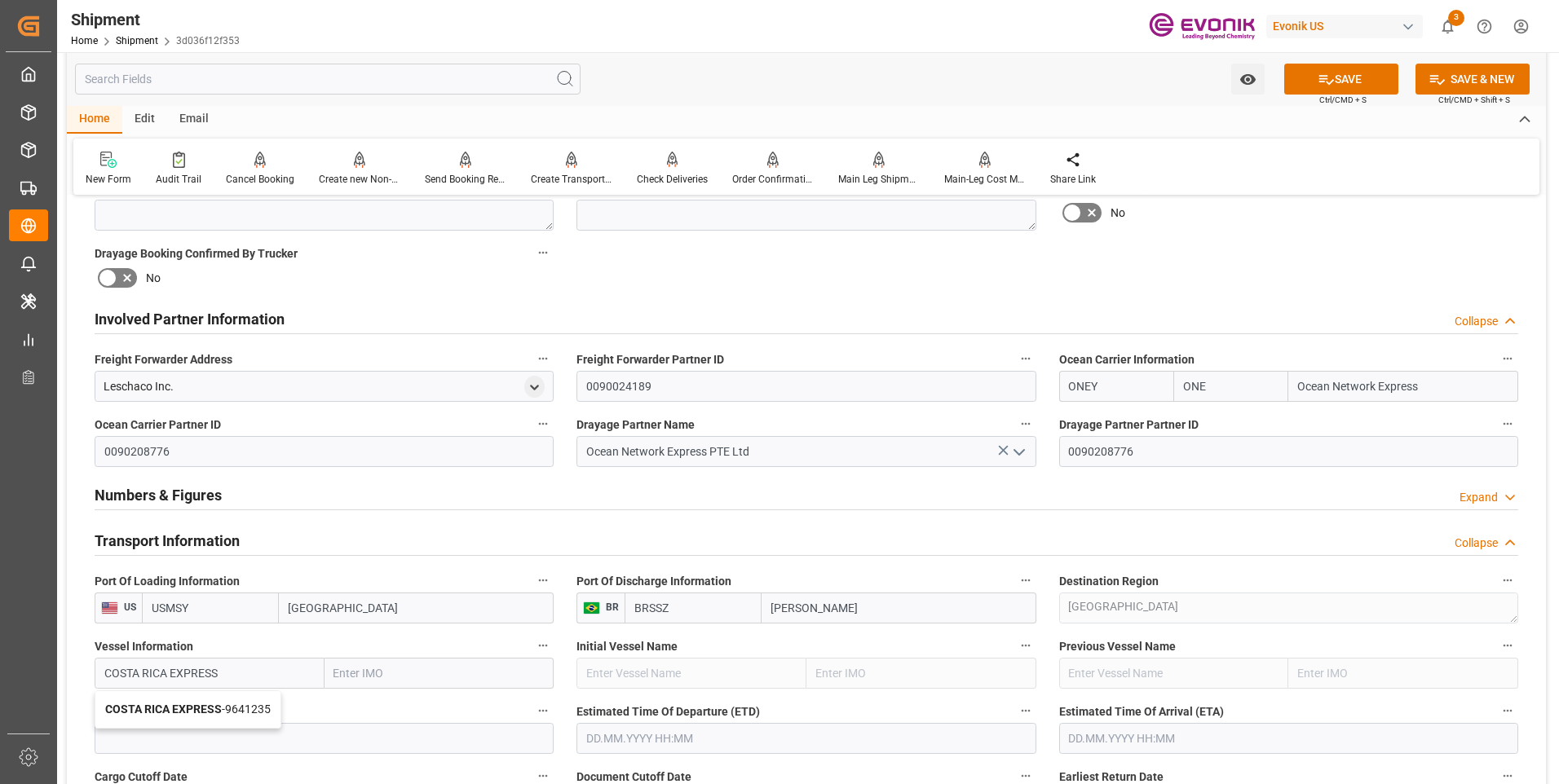
click at [238, 705] on span "COSTA RICA EXPRESS - 9641235" at bounding box center [188, 709] width 165 height 13
type input "9641235"
type input "COSTA RICA EXPRESS"
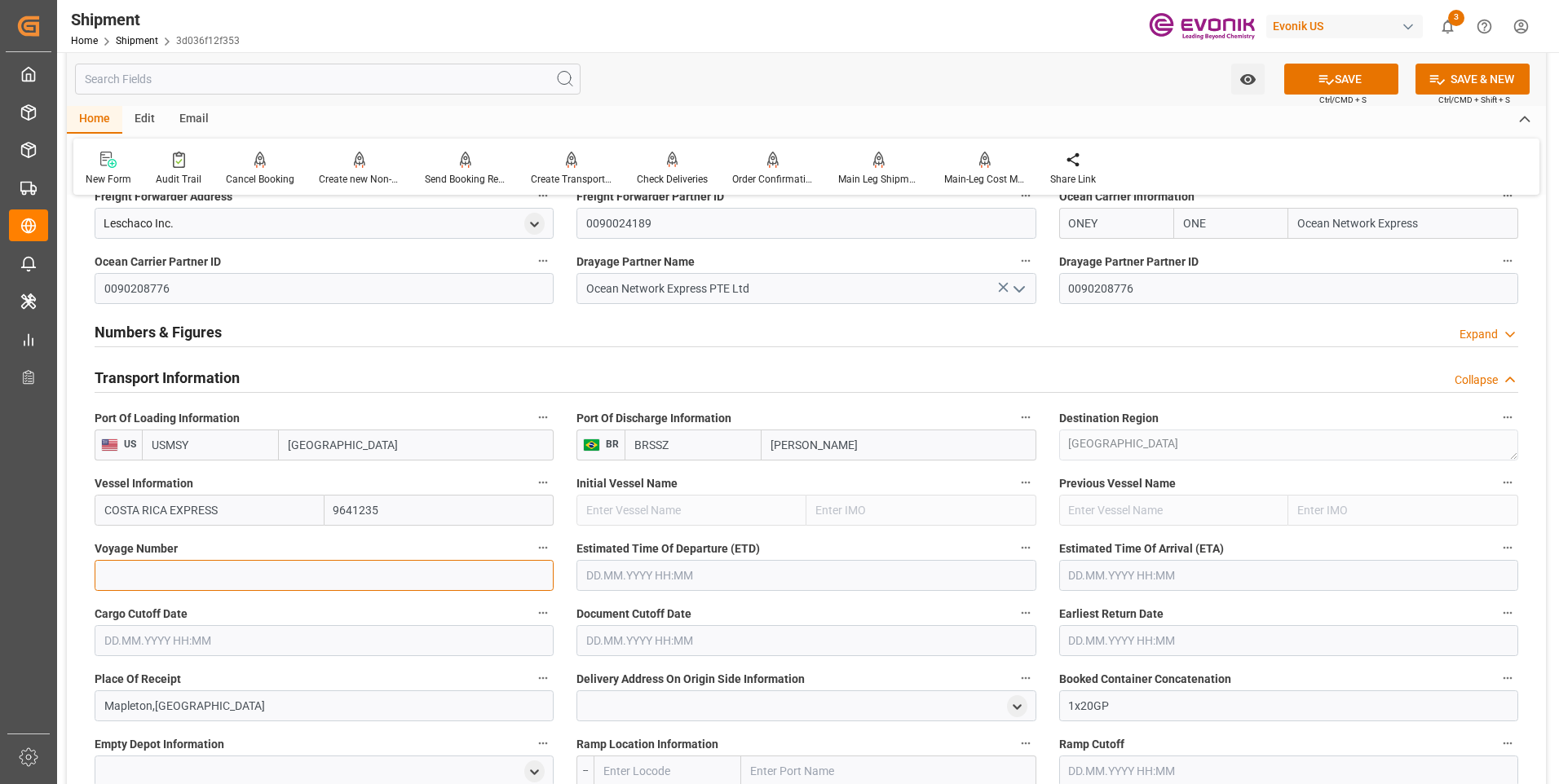
click at [221, 567] on input at bounding box center [323, 575] width 459 height 31
paste input "2543S"
type input "2543S"
click at [637, 577] on input "text" at bounding box center [805, 575] width 459 height 31
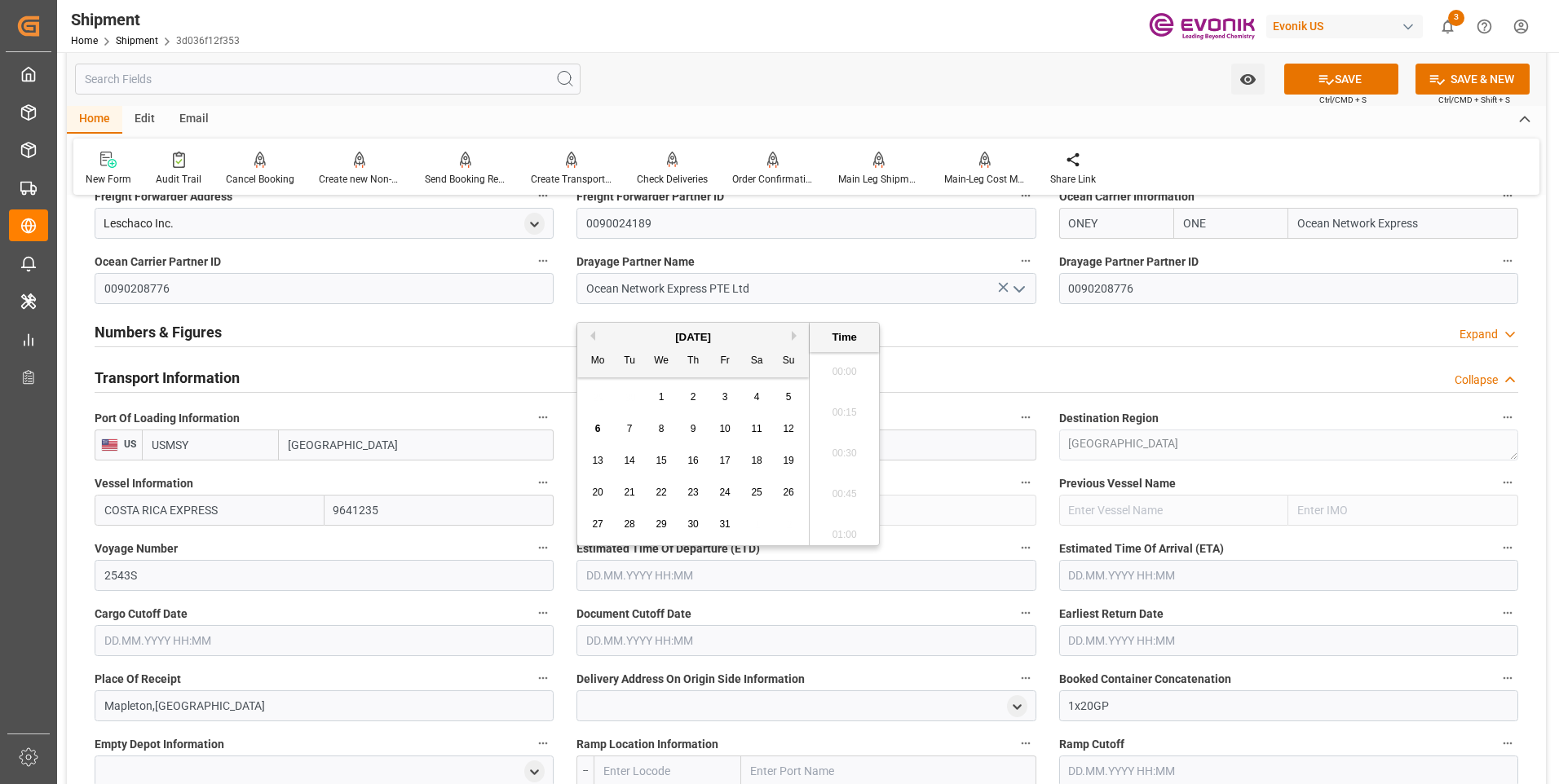
scroll to position [291, 0]
drag, startPoint x: 793, startPoint y: 332, endPoint x: 772, endPoint y: 359, distance: 34.2
click at [793, 332] on button "Next Month" at bounding box center [796, 335] width 10 height 10
click at [663, 425] on span "5" at bounding box center [661, 428] width 5 height 12
type input "05.11.2025 00:00"
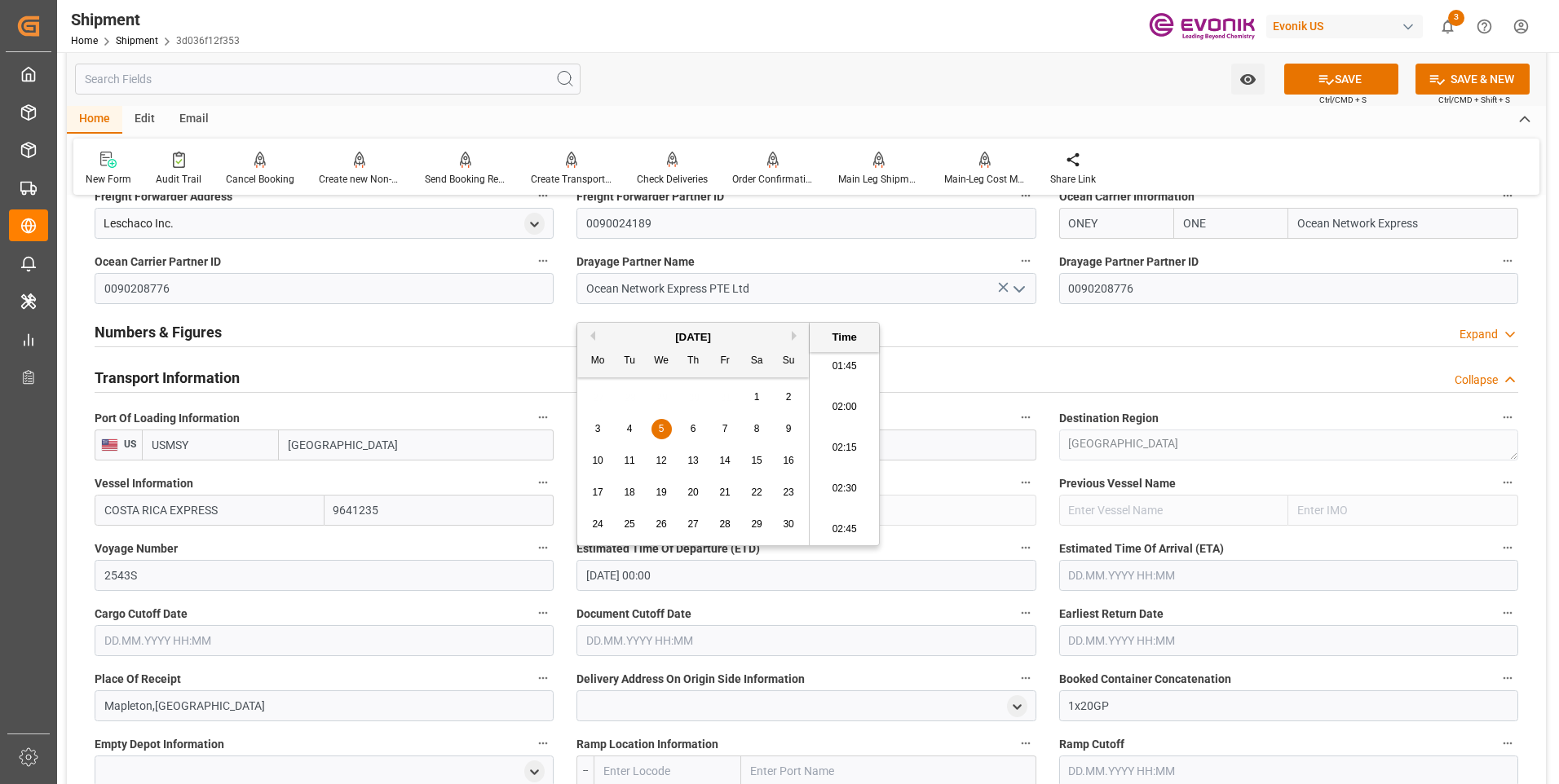
click at [1075, 572] on input "text" at bounding box center [1288, 575] width 459 height 31
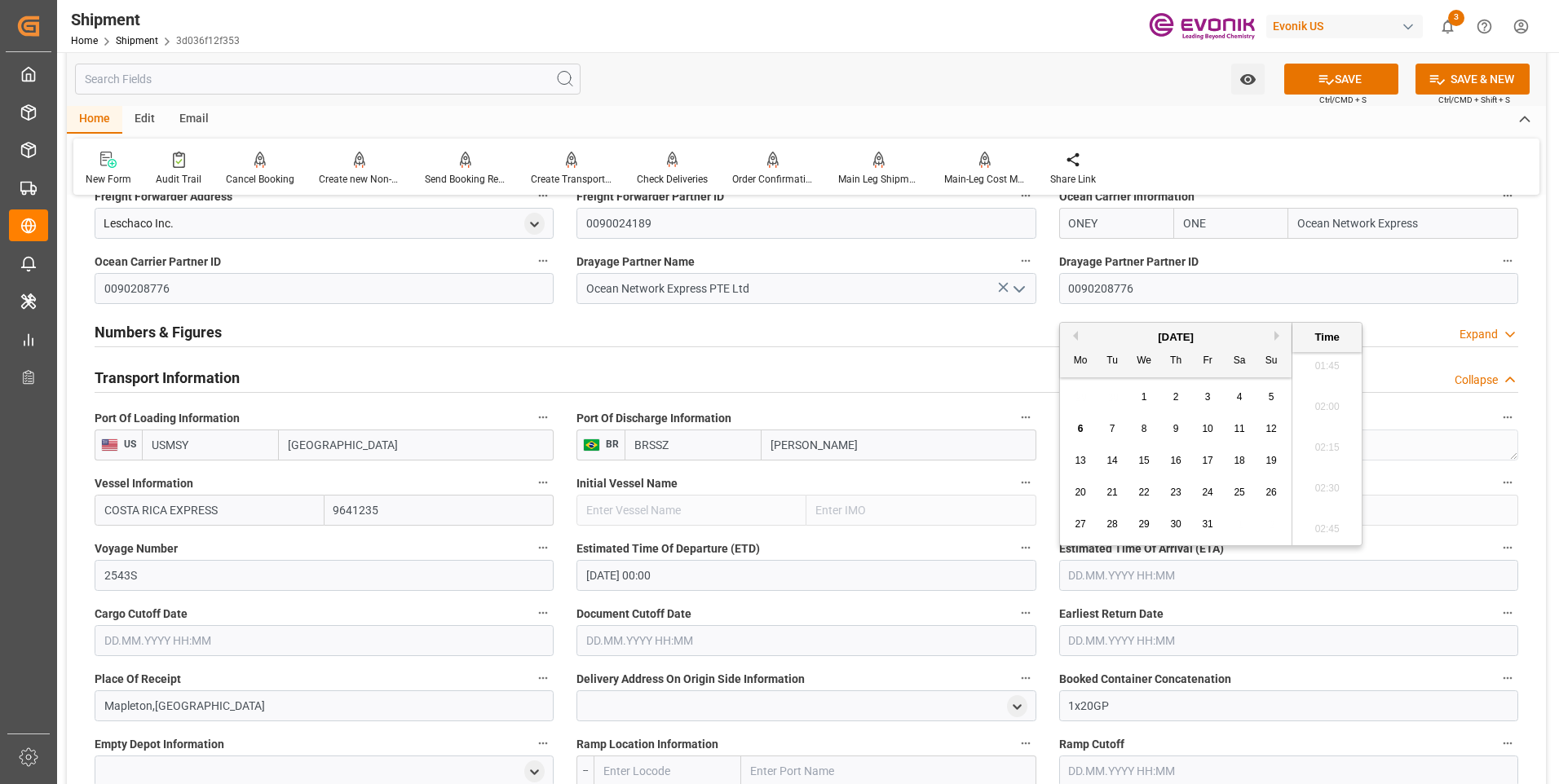
click at [1270, 337] on div "[DATE]" at bounding box center [1175, 338] width 232 height 16
click at [1273, 337] on div "[DATE]" at bounding box center [1175, 338] width 232 height 16
click at [1276, 336] on button "Next Month" at bounding box center [1279, 335] width 10 height 10
click at [1235, 519] on span "29" at bounding box center [1239, 524] width 11 height 12
type input "29.11.2025 00:00"
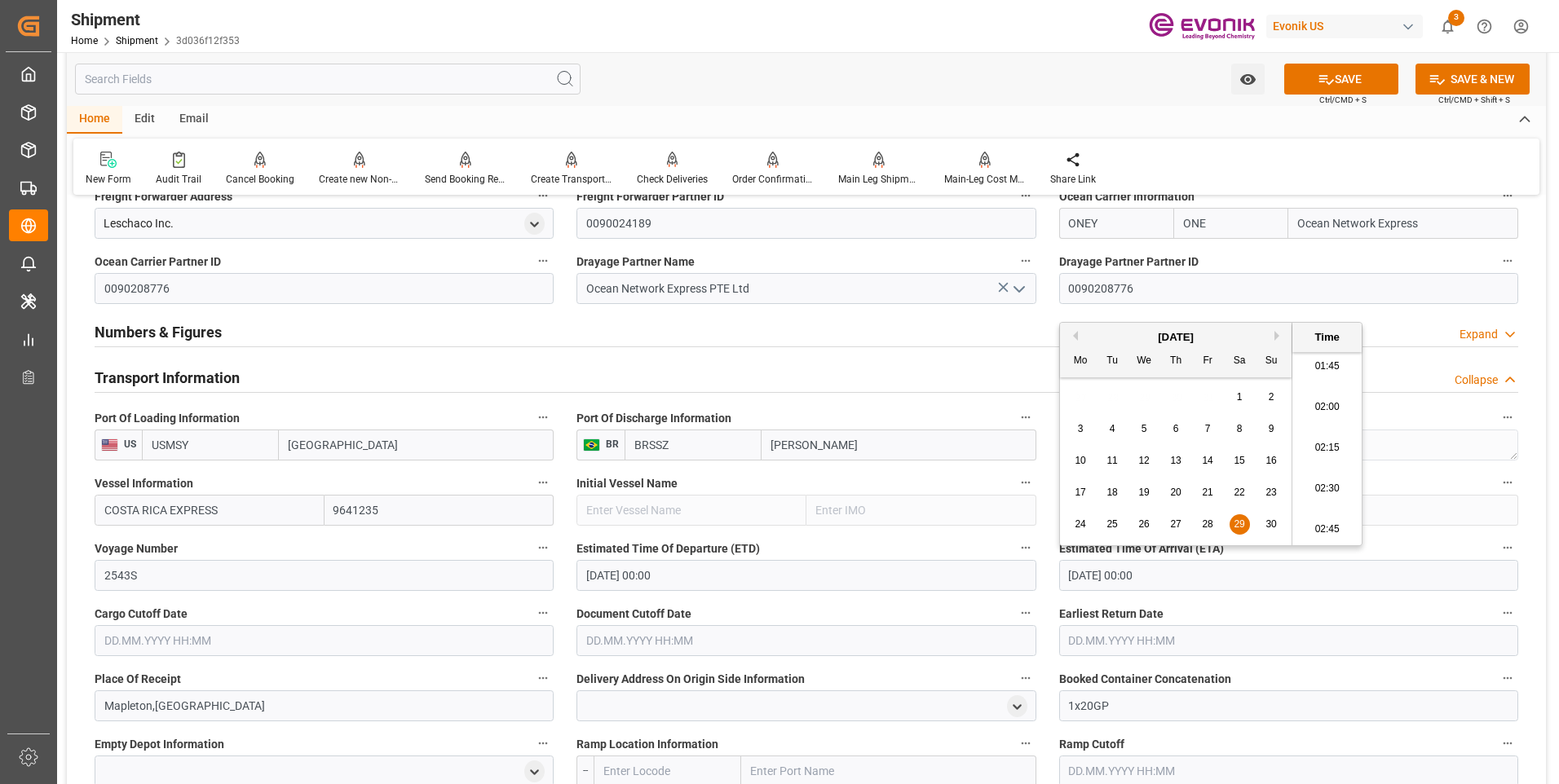
click at [378, 643] on input "text" at bounding box center [323, 640] width 459 height 31
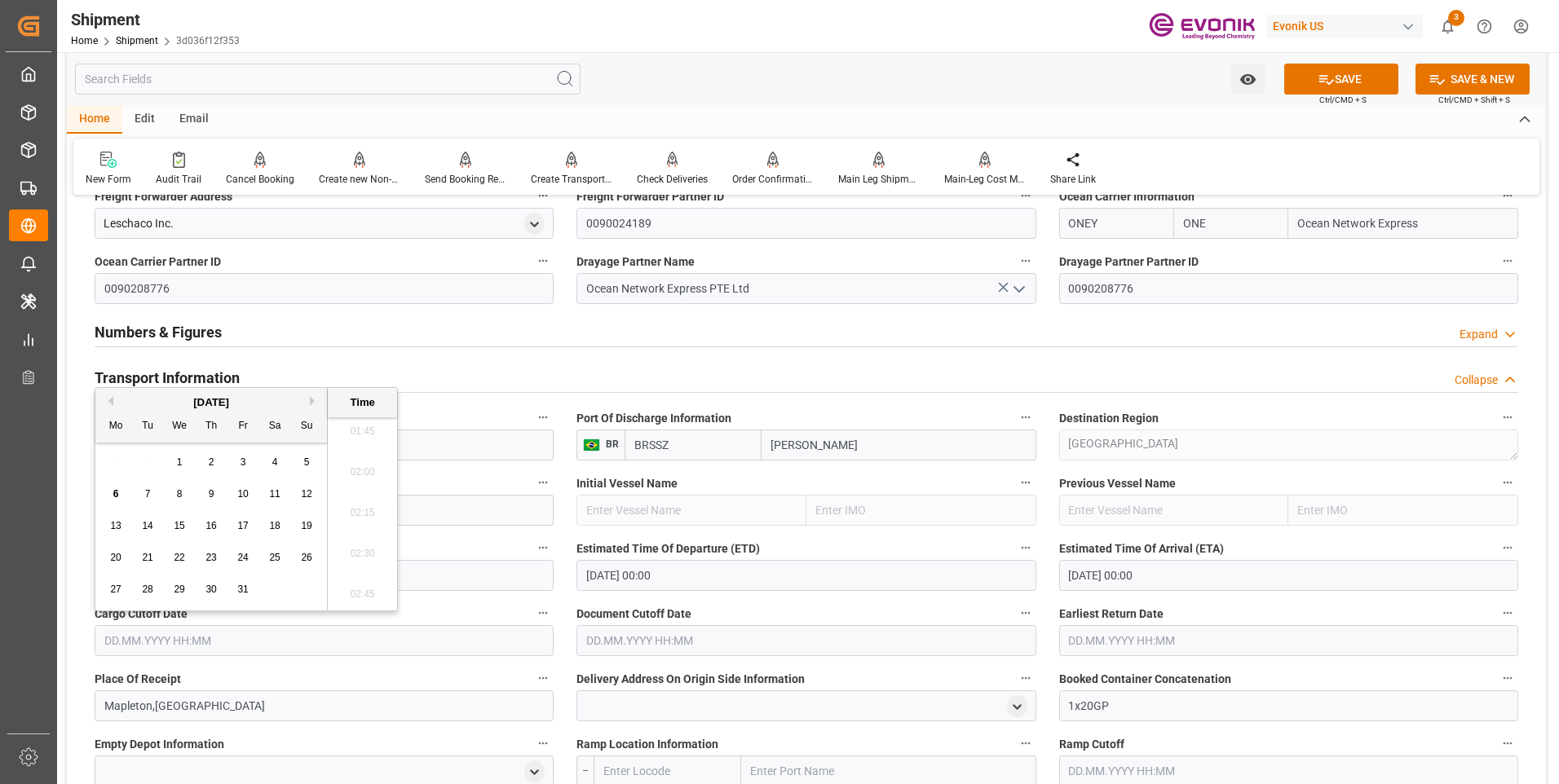
click at [188, 555] on div "22" at bounding box center [180, 559] width 21 height 20
type input "22.10.2025 00:00"
click at [708, 638] on input "text" at bounding box center [805, 640] width 459 height 31
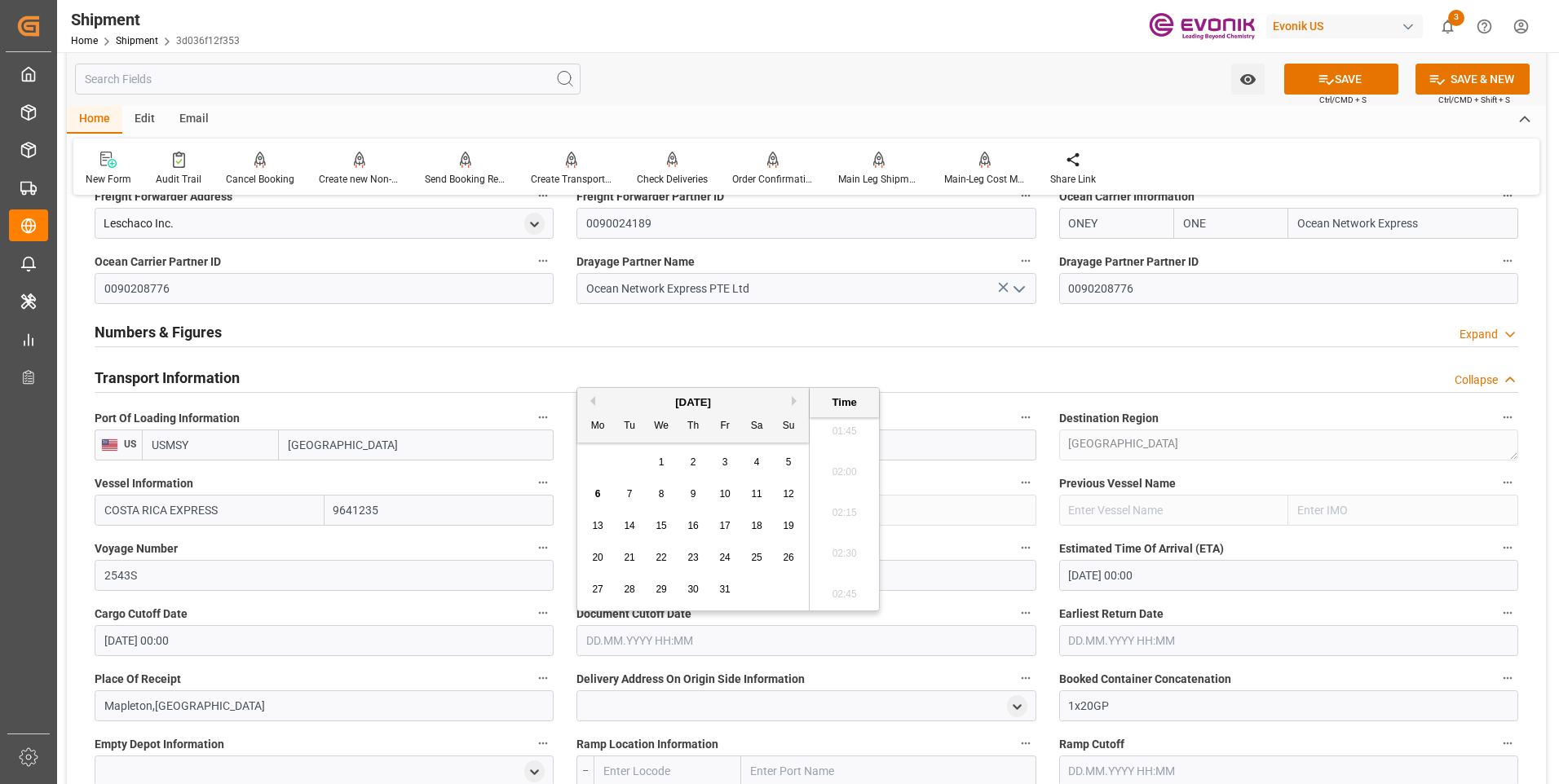
click at [750, 401] on div "[DATE]" at bounding box center [693, 402] width 232 height 16
click at [663, 558] on span "22" at bounding box center [660, 557] width 11 height 12
type input "22.10.2025 00:00"
click at [1166, 646] on input "text" at bounding box center [1288, 640] width 459 height 31
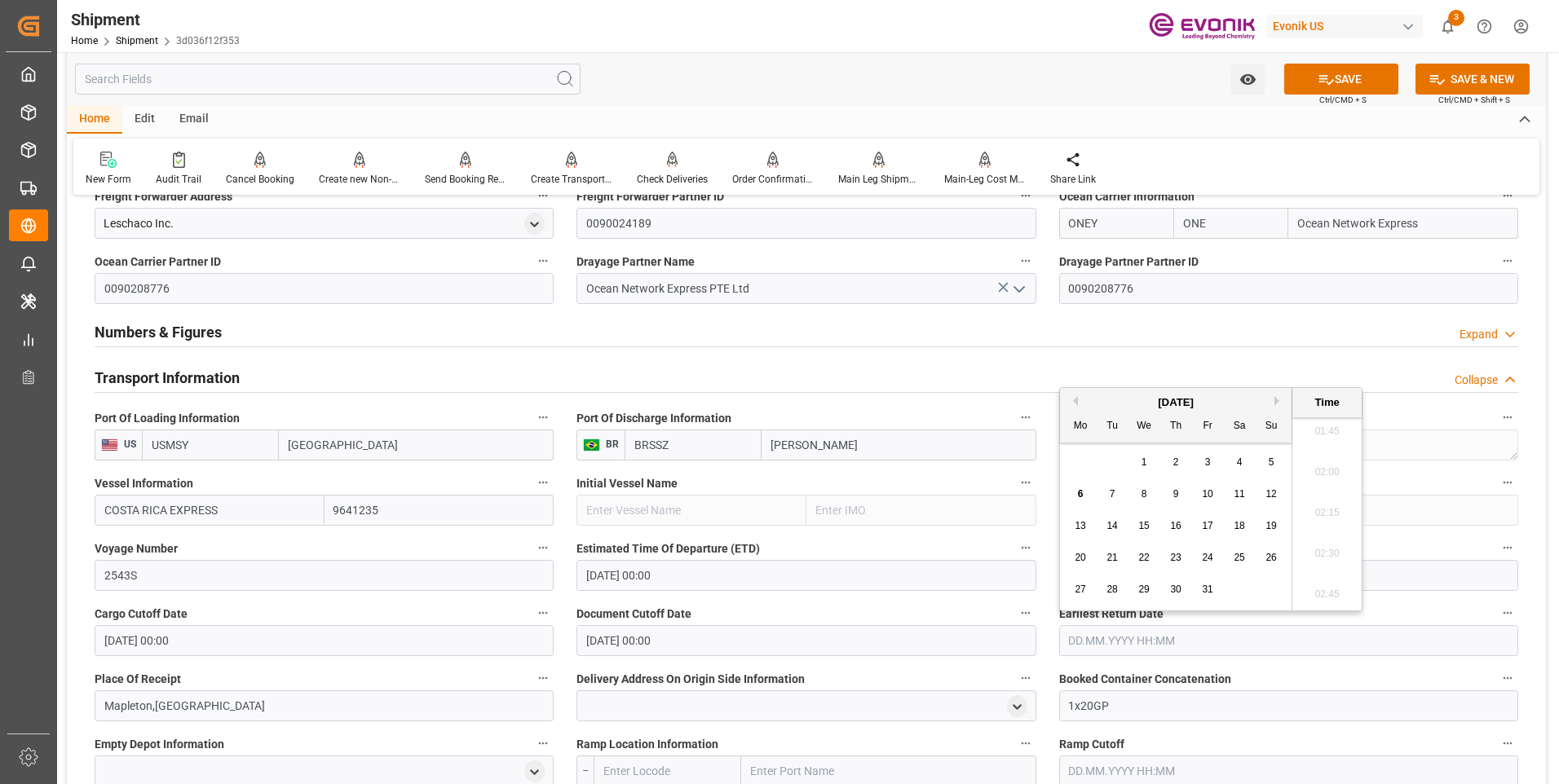
drag, startPoint x: 1226, startPoint y: 399, endPoint x: 1224, endPoint y: 415, distance: 16.1
click at [1226, 399] on div "[DATE]" at bounding box center [1175, 402] width 232 height 16
click at [1140, 564] on div "22" at bounding box center [1144, 559] width 21 height 20
type input "22.10.2025 00:00"
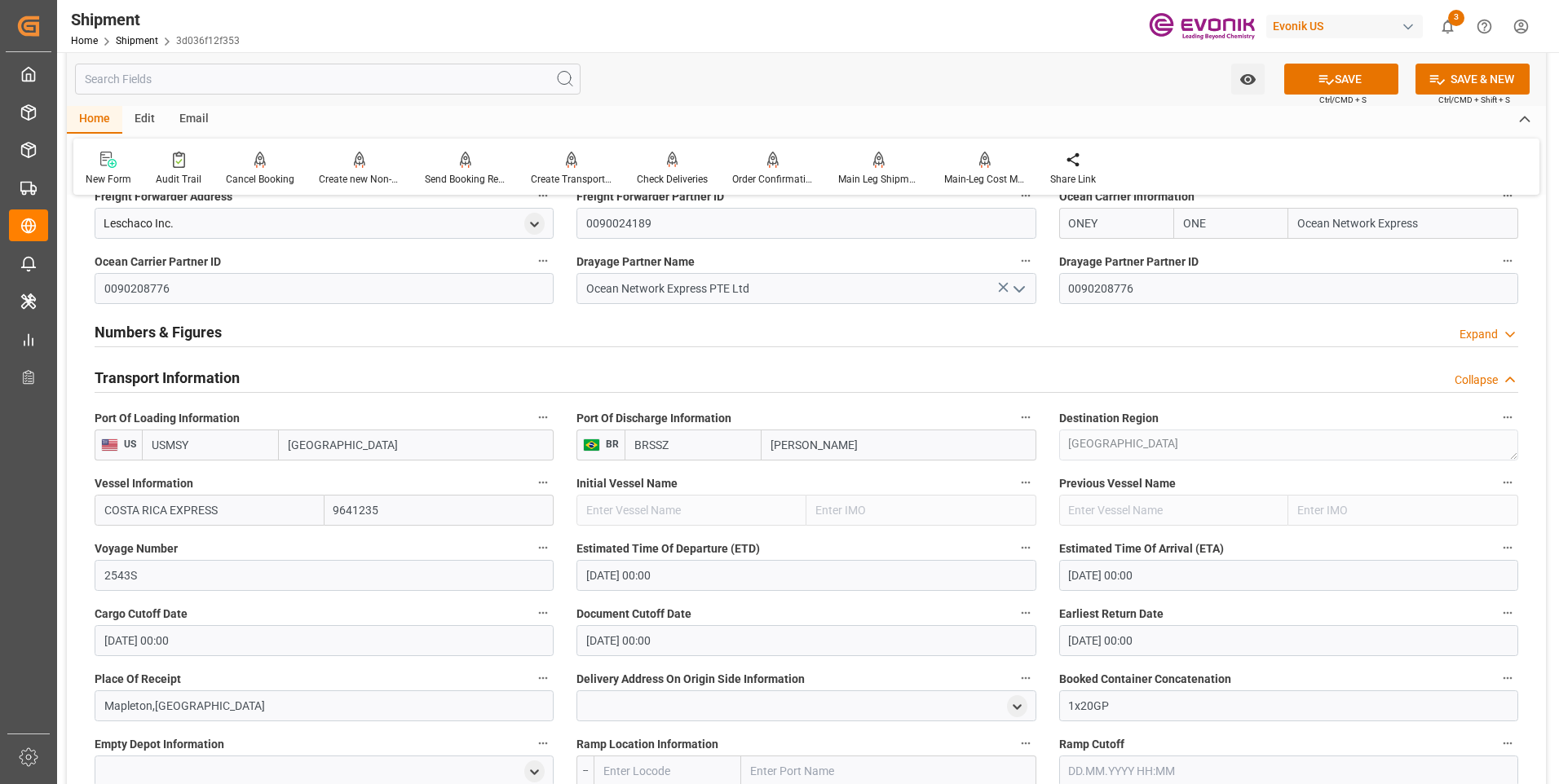
click at [882, 610] on label "Document Cutoff Date" at bounding box center [805, 612] width 459 height 22
click at [1015, 610] on button "Document Cutoff Date" at bounding box center [1026, 612] width 22 height 22
click at [781, 603] on div at bounding box center [779, 392] width 1559 height 784
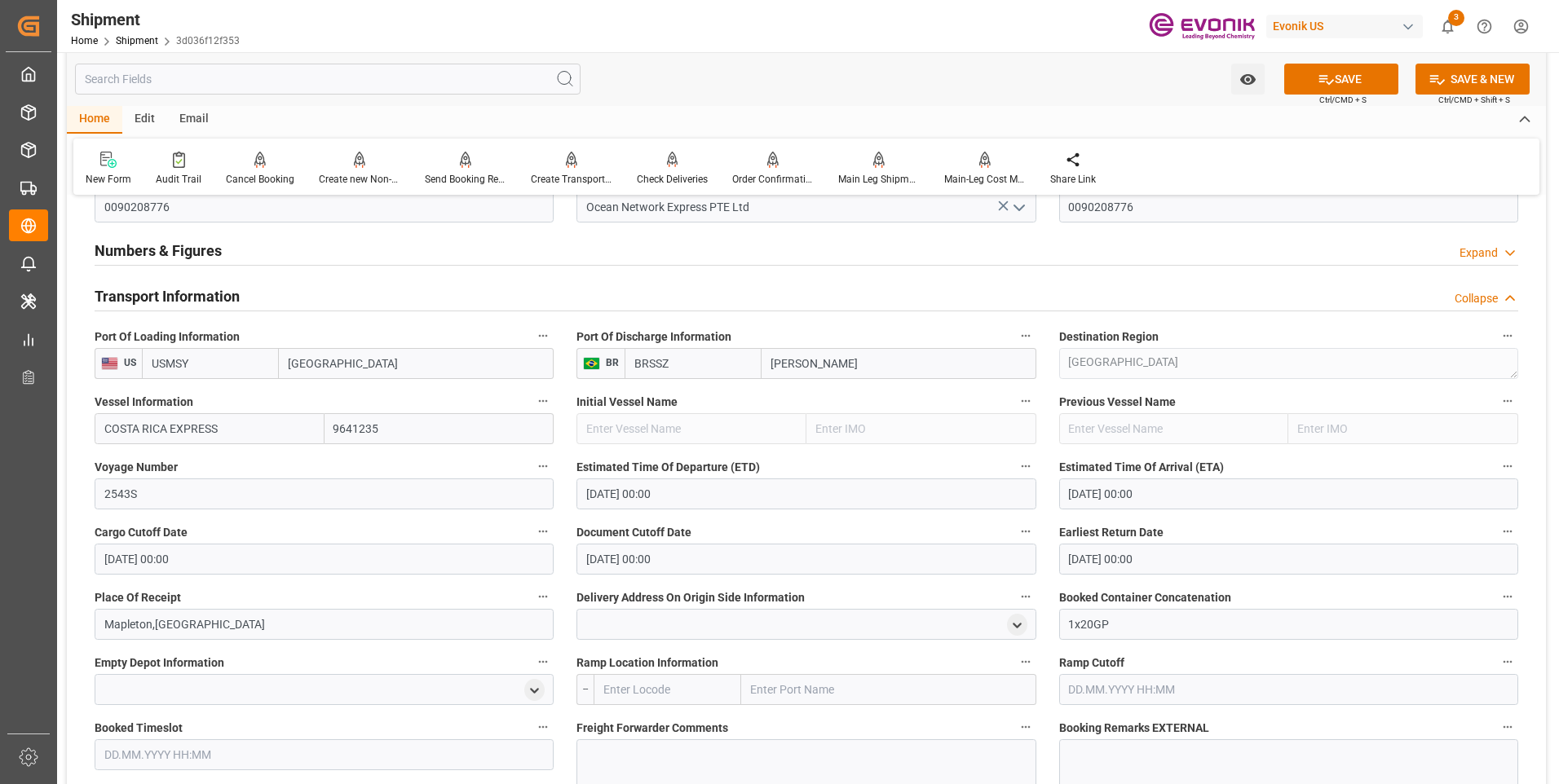
scroll to position [1141, 0]
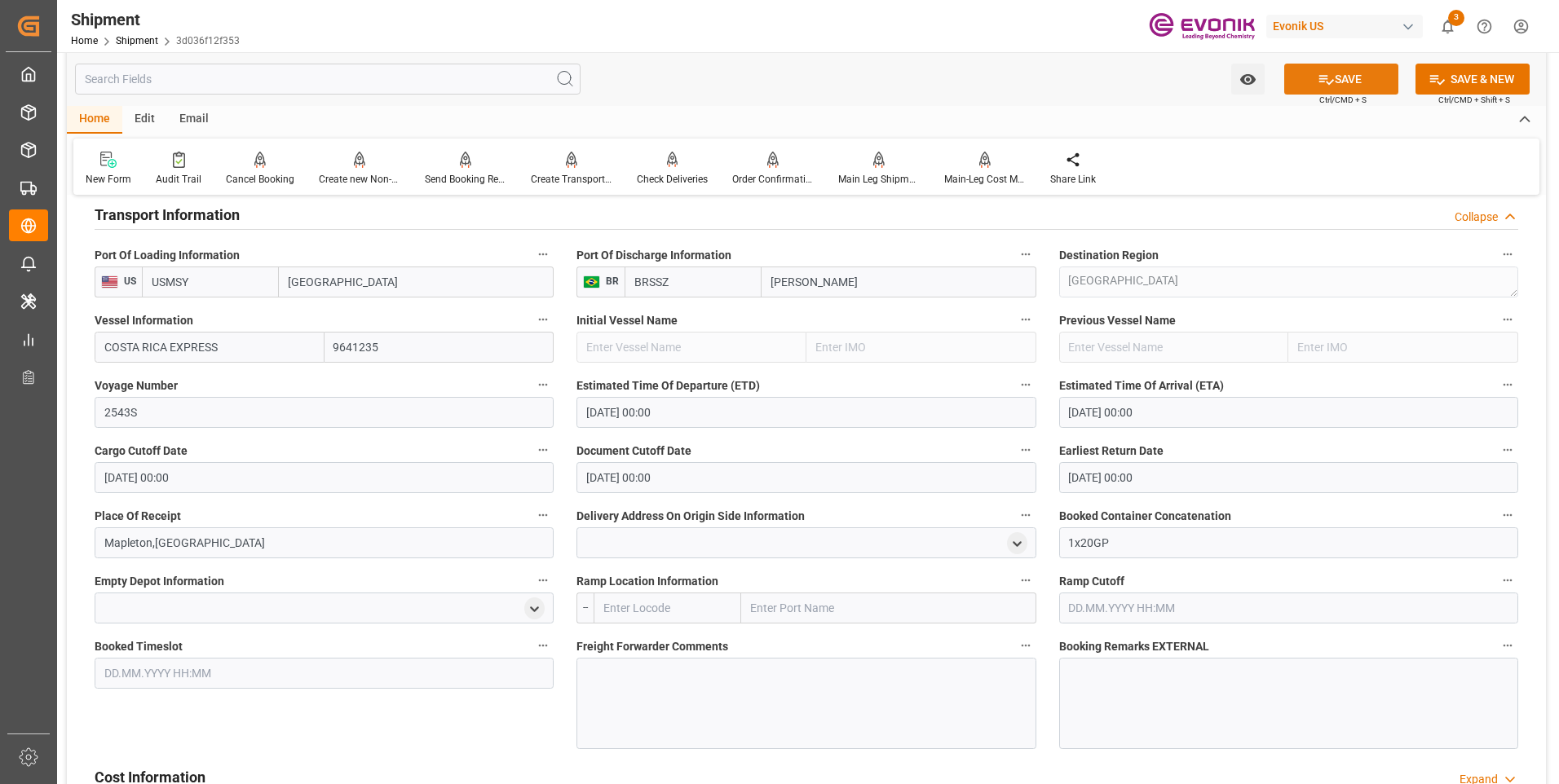
click at [1330, 71] on icon at bounding box center [1325, 79] width 17 height 17
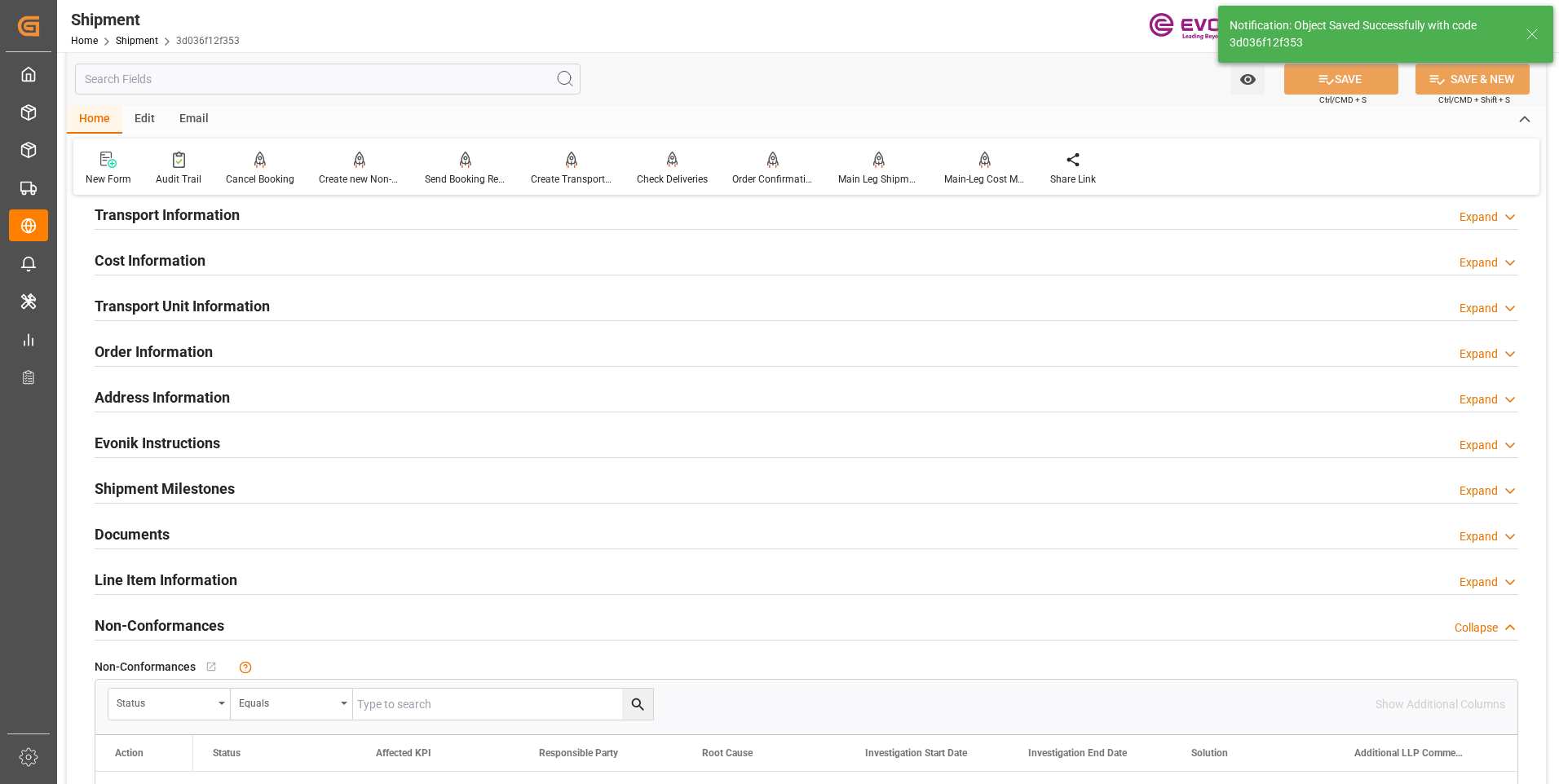
scroll to position [766, 0]
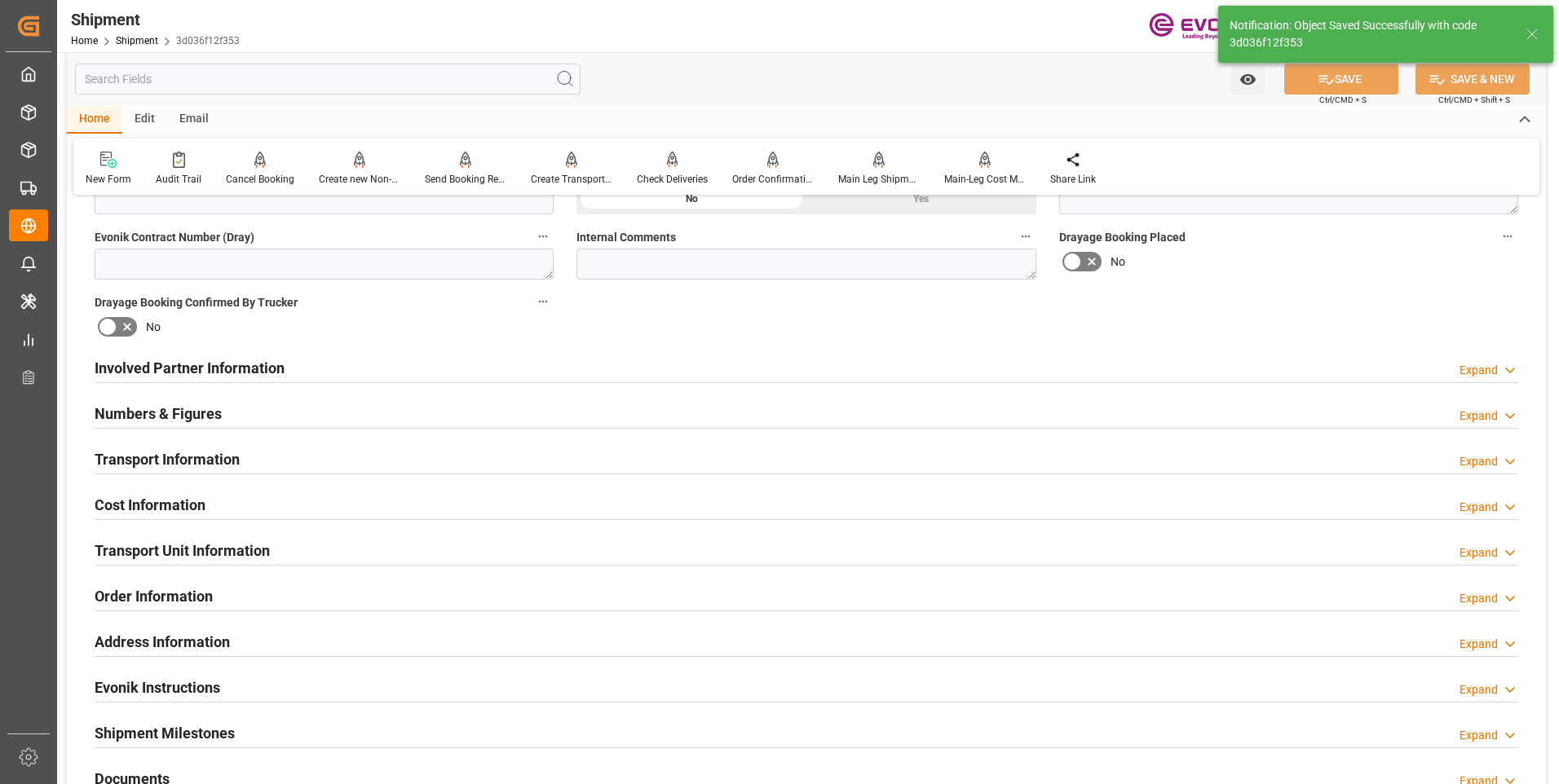
click at [231, 359] on h2 "Involved Partner Information" at bounding box center [189, 367] width 190 height 22
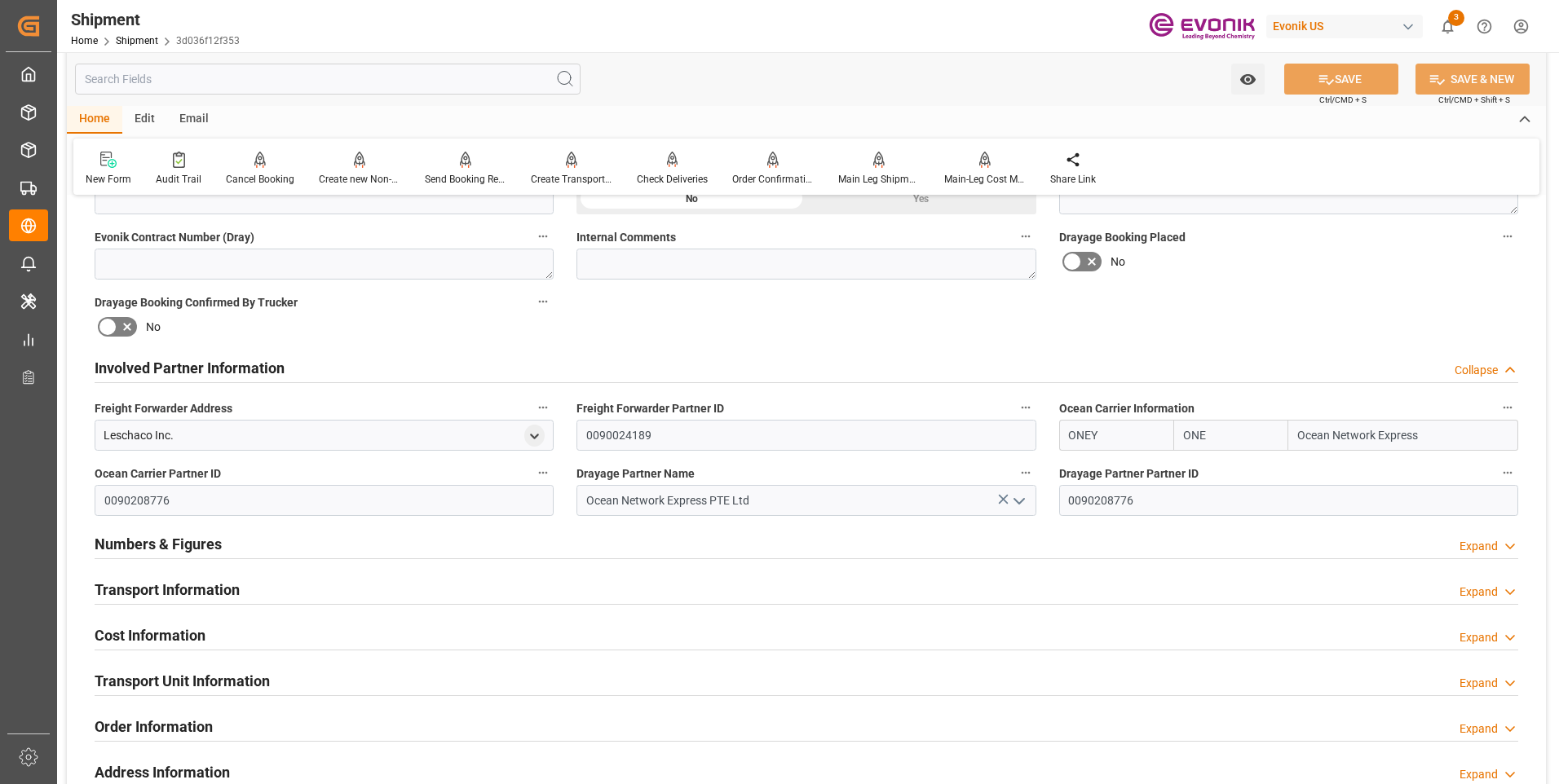
click at [150, 584] on h2 "Transport Information" at bounding box center [166, 589] width 145 height 22
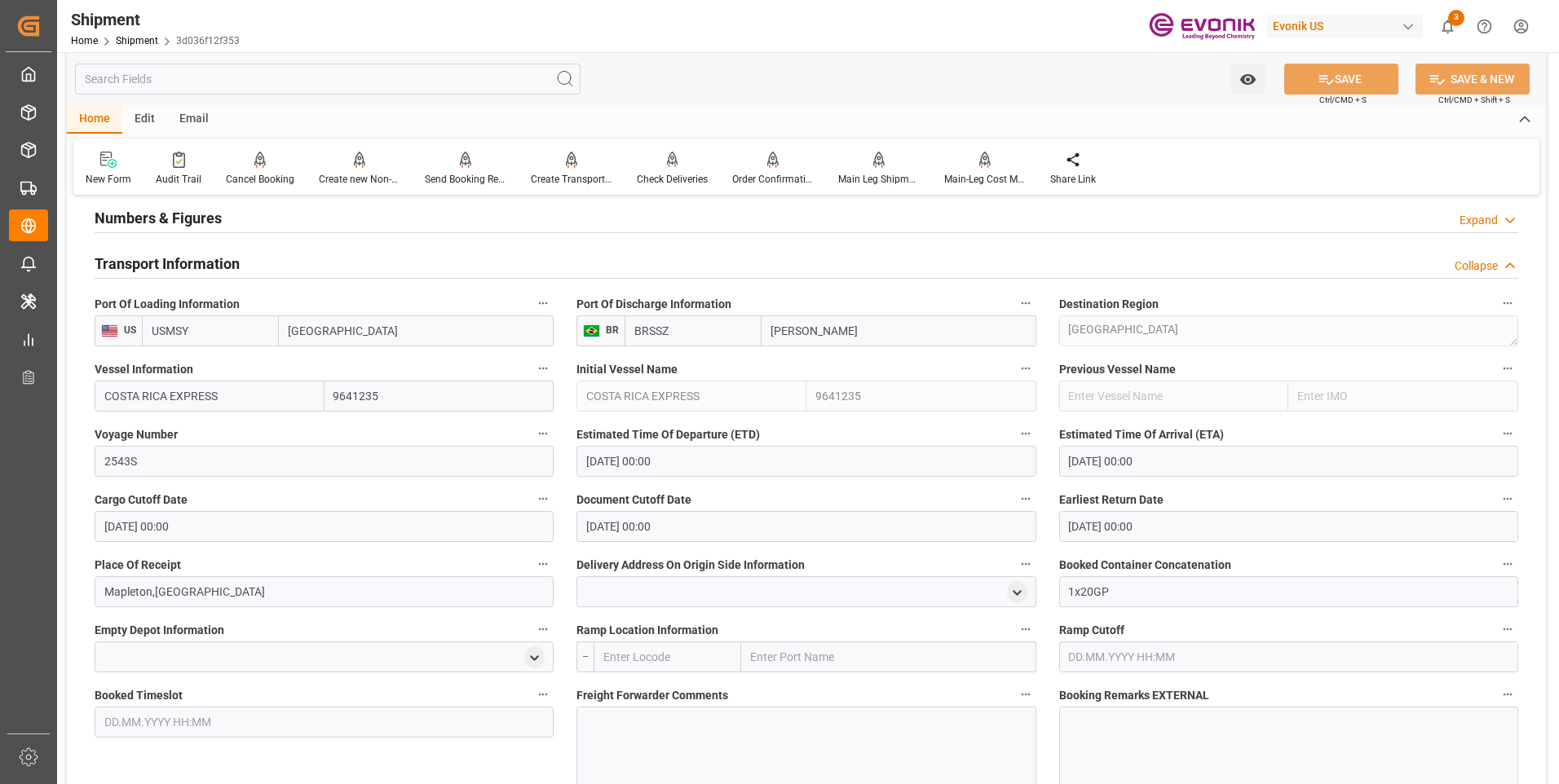
scroll to position [1255, 0]
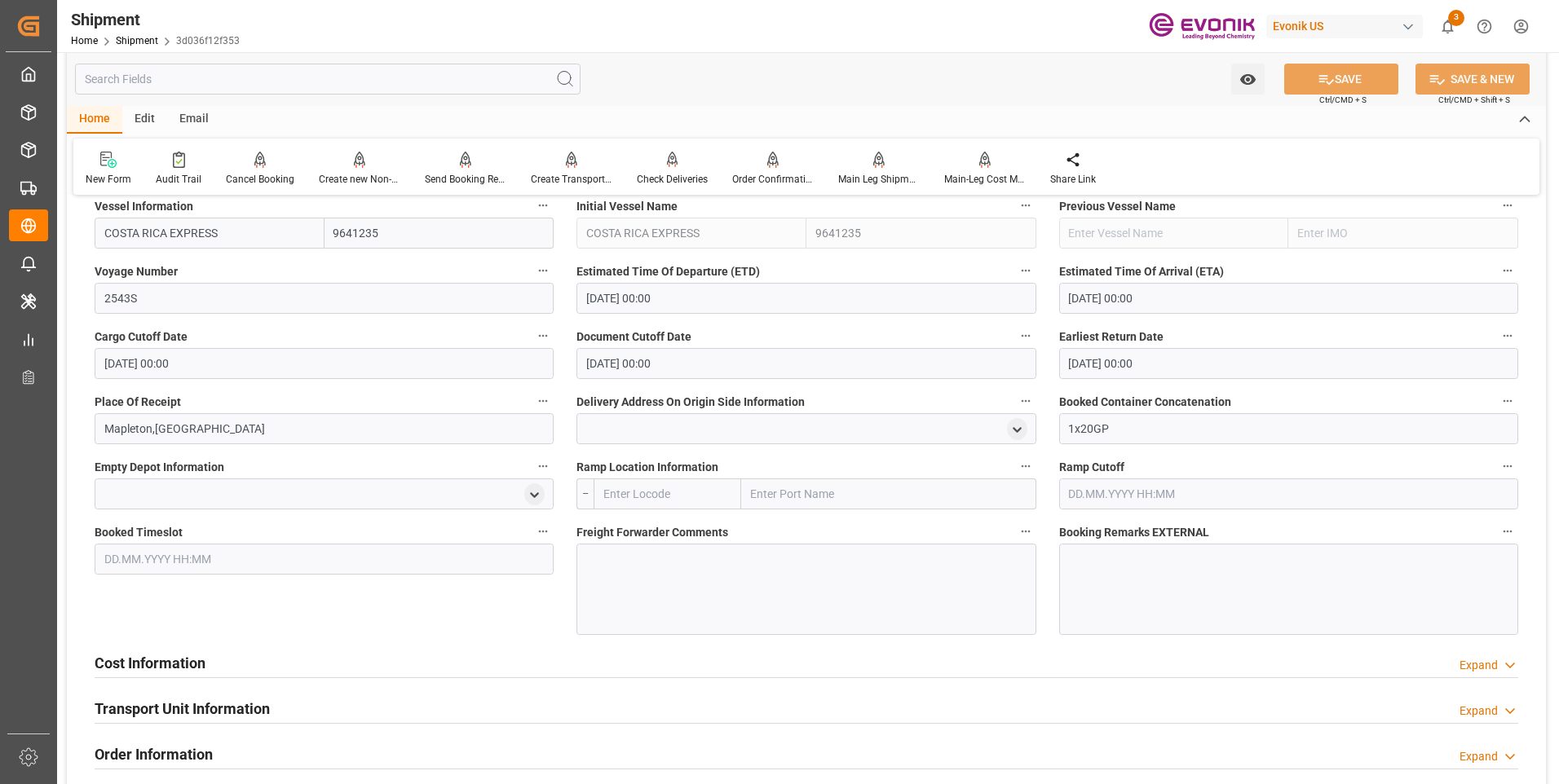
click at [201, 670] on h2 "Cost Information" at bounding box center [149, 663] width 111 height 22
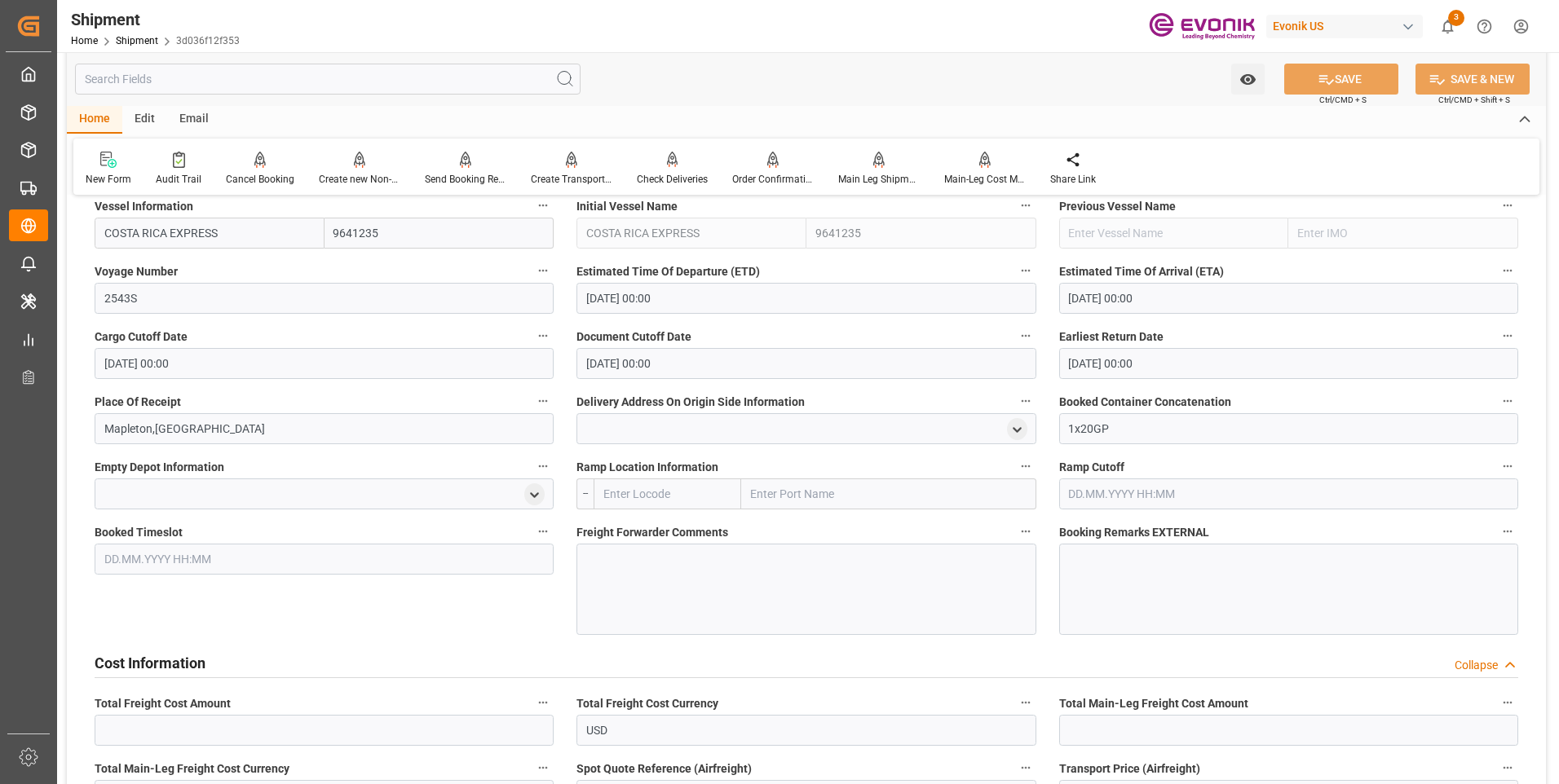
scroll to position [1418, 0]
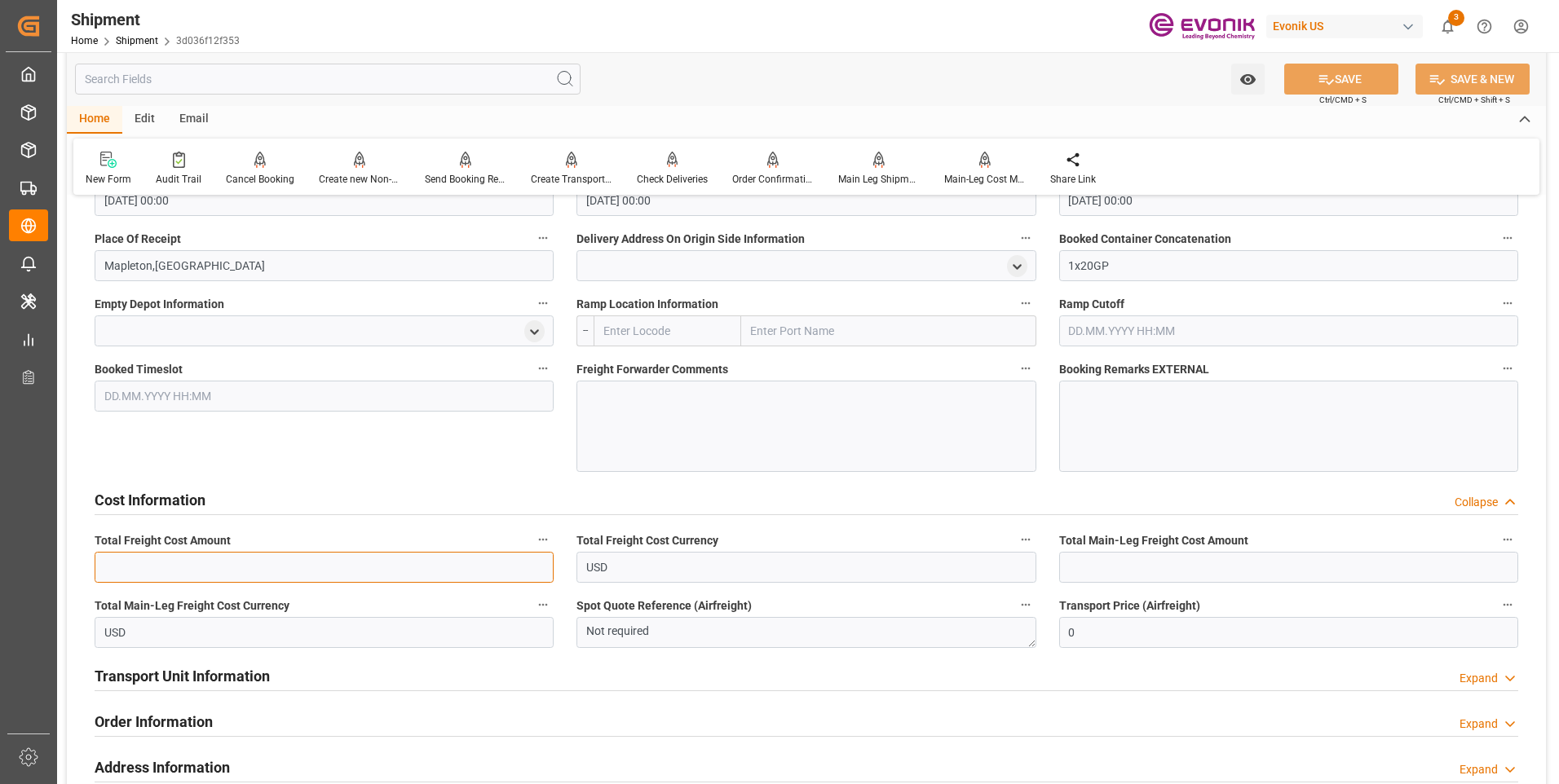
click at [344, 568] on input "text" at bounding box center [323, 567] width 459 height 31
type input "2181"
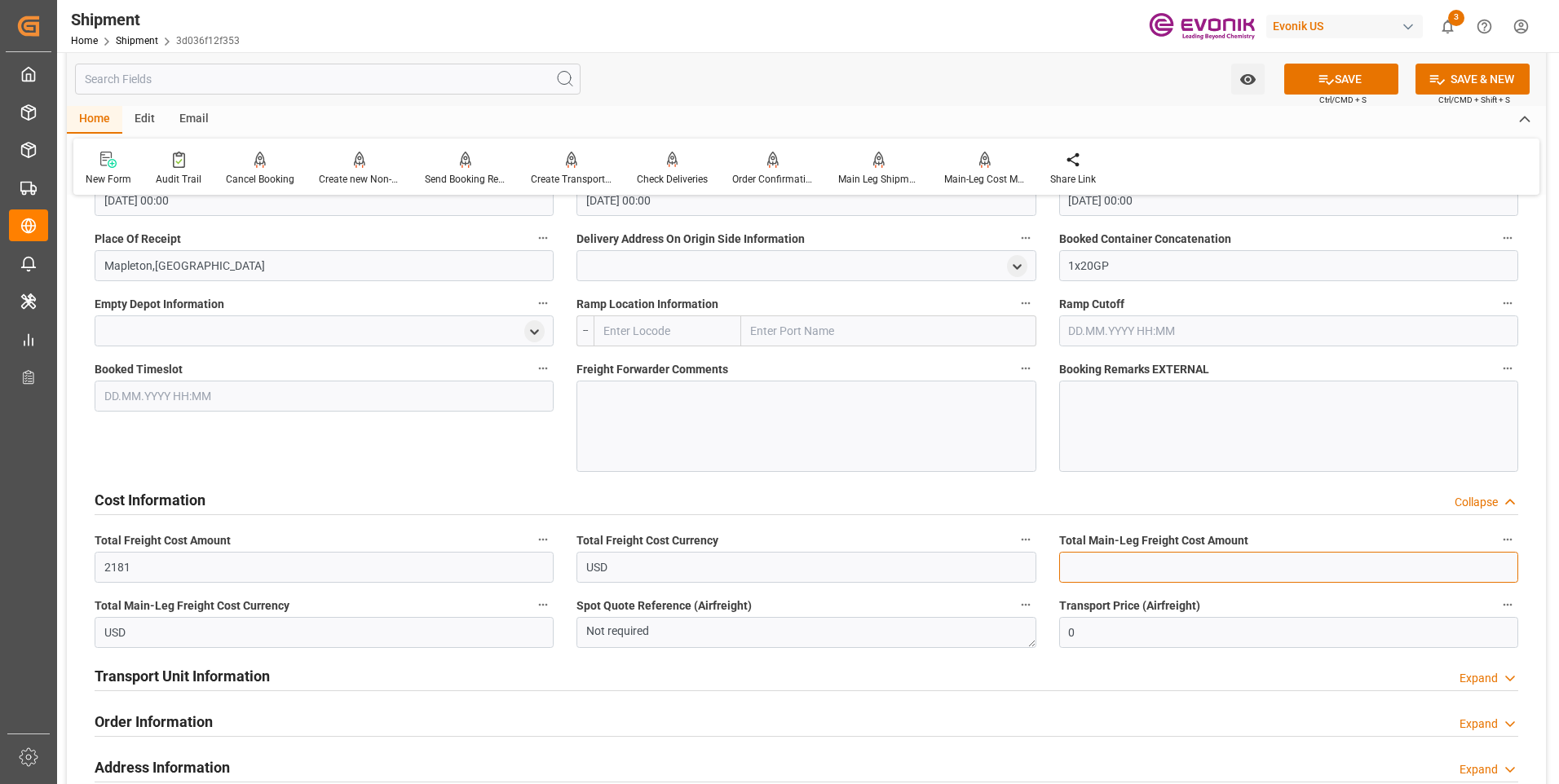
click at [1090, 565] on input "text" at bounding box center [1288, 567] width 459 height 31
type input "2181"
click at [1305, 75] on button "SAVE" at bounding box center [1341, 79] width 114 height 31
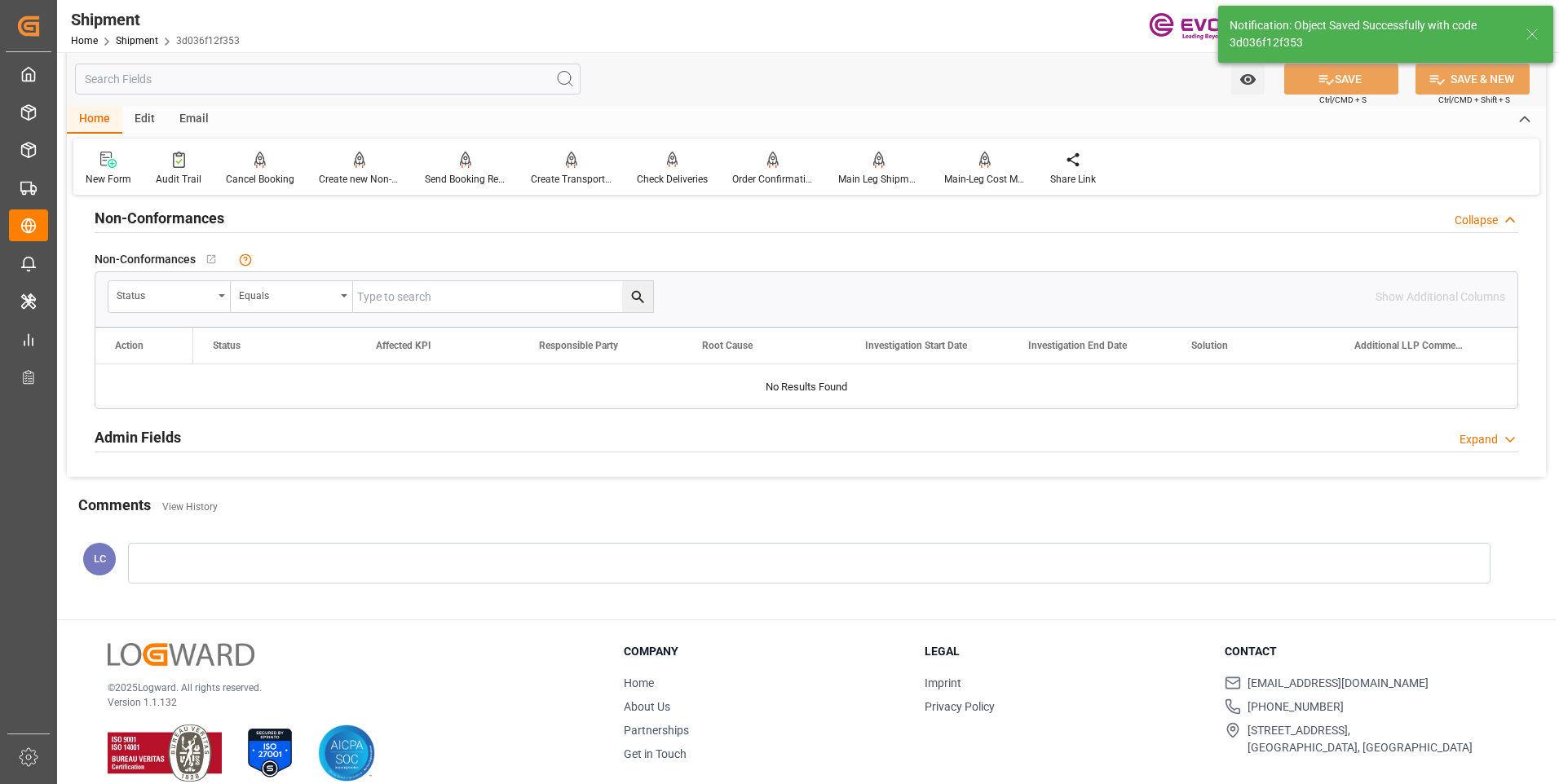
scroll to position [771, 0]
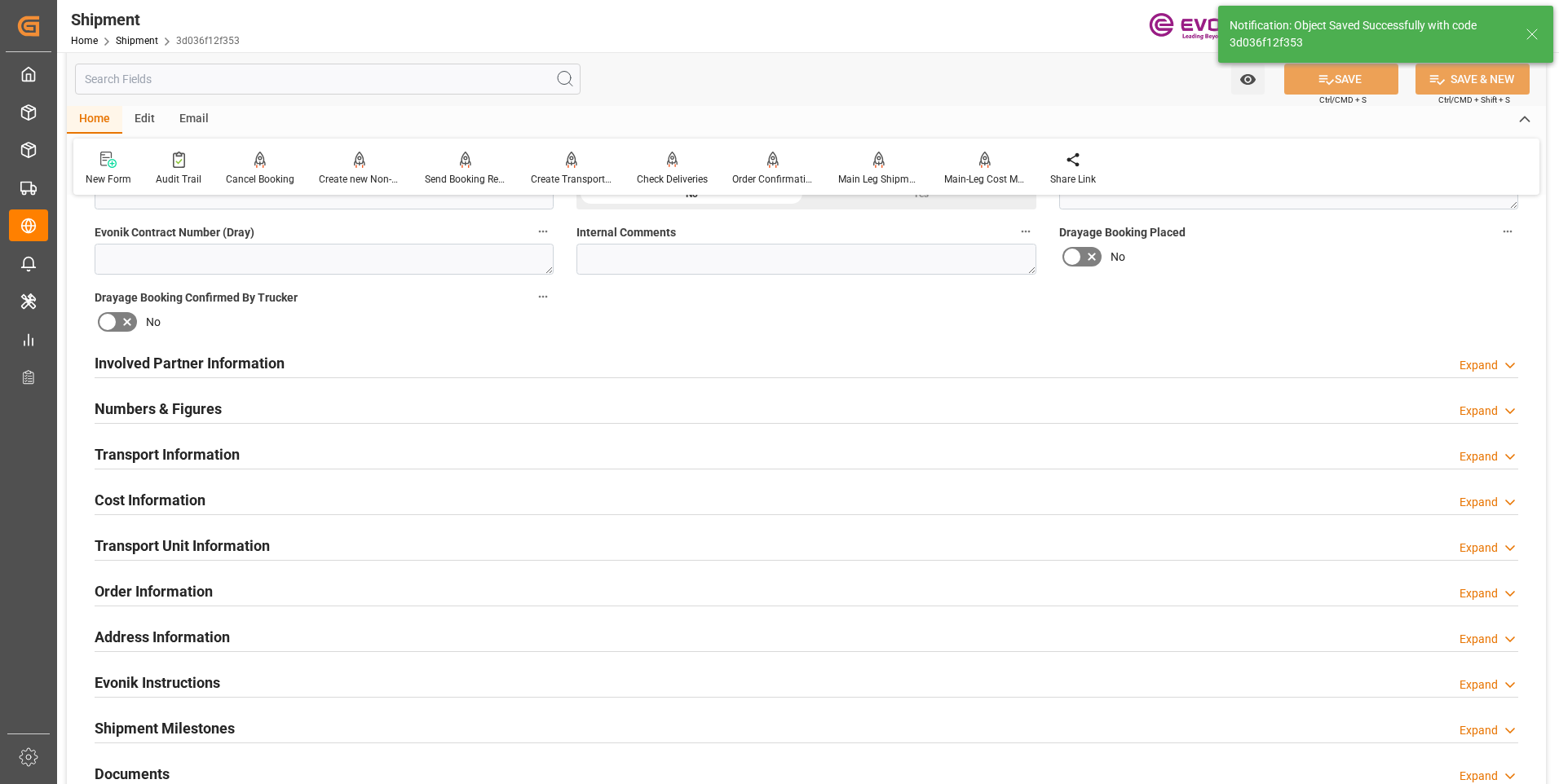
click at [304, 366] on div "Involved Partner Information Expand" at bounding box center [806, 362] width 1423 height 31
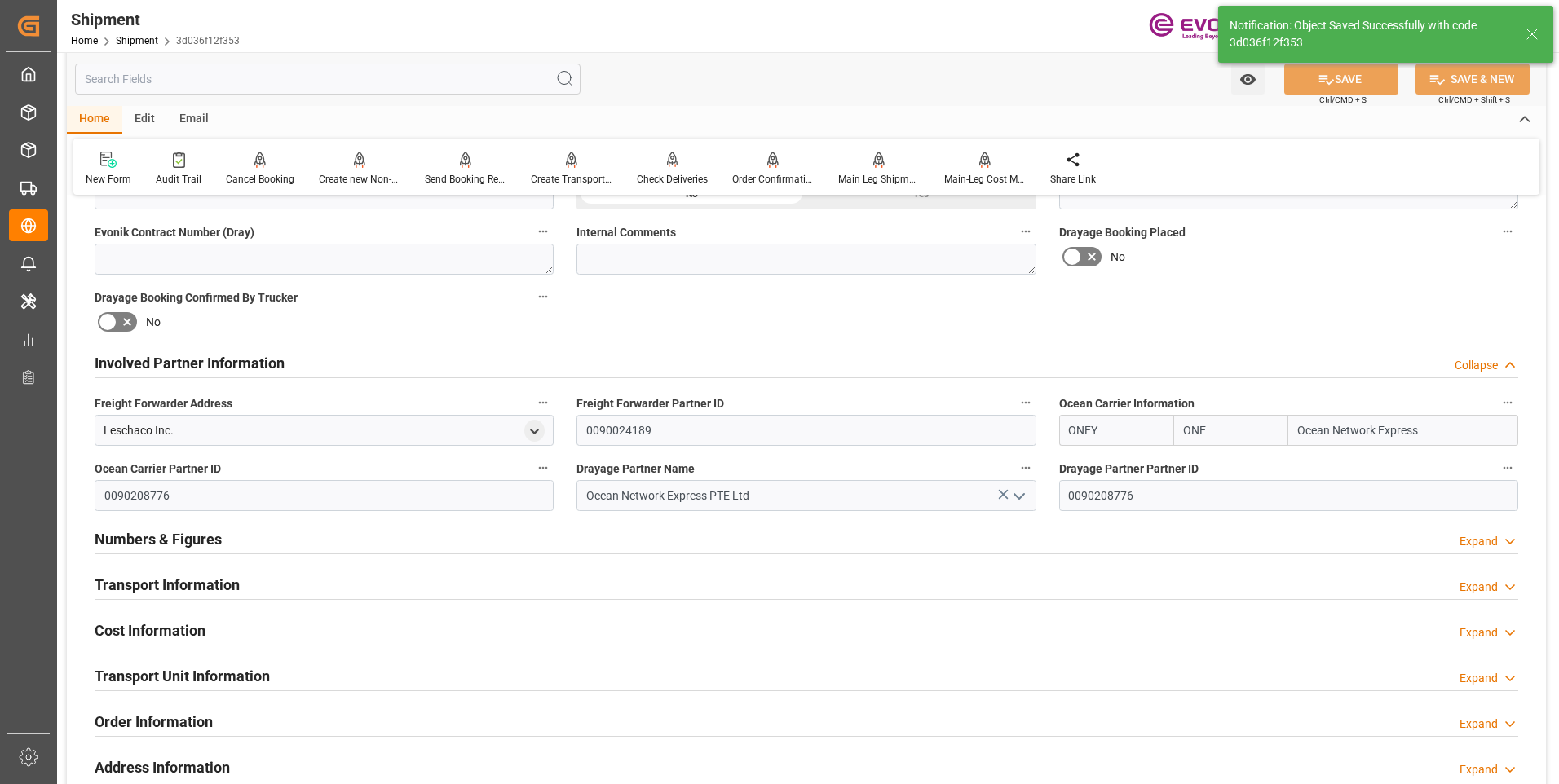
scroll to position [901, 0]
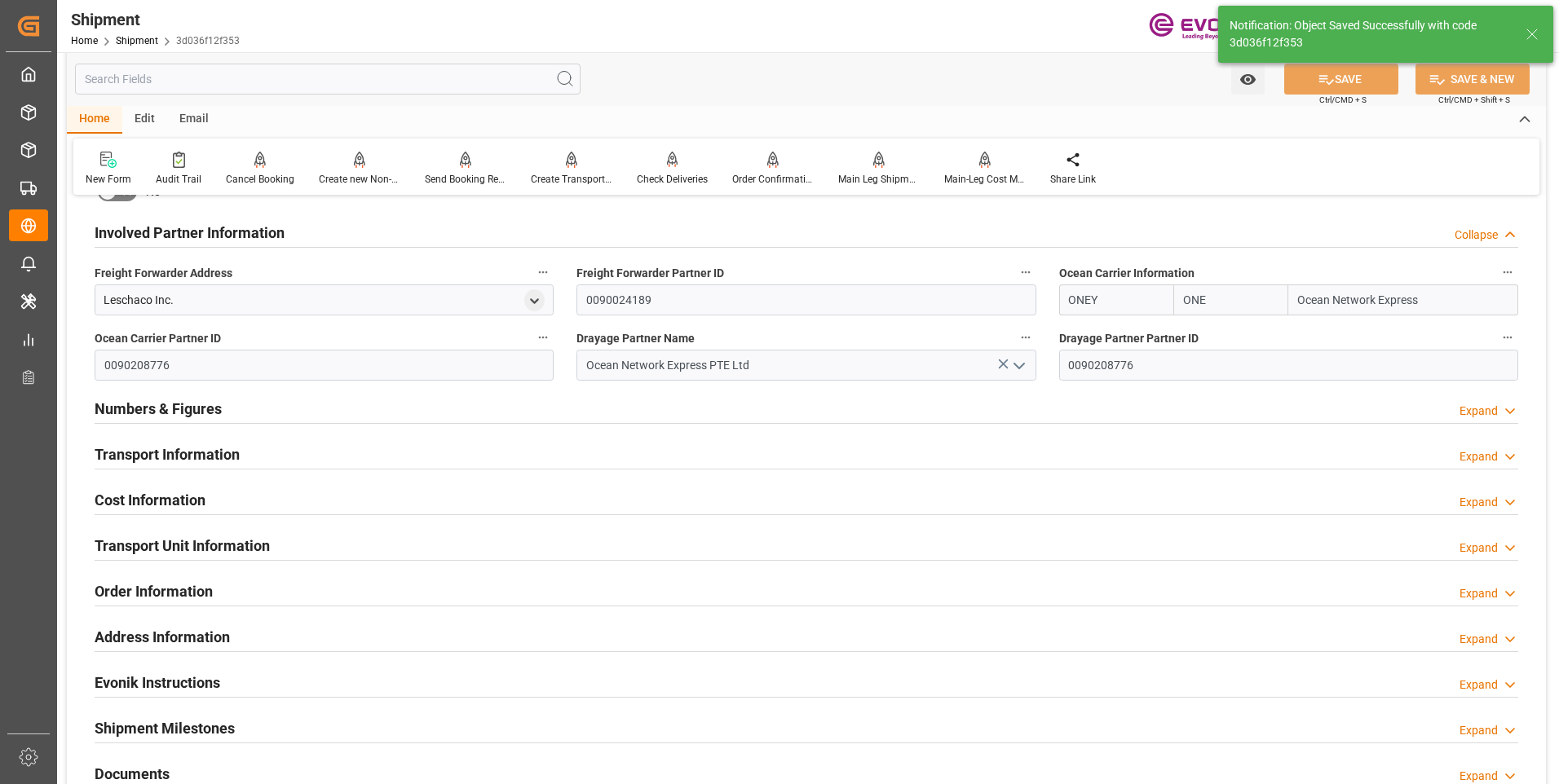
click at [235, 453] on h2 "Transport Information" at bounding box center [166, 454] width 145 height 22
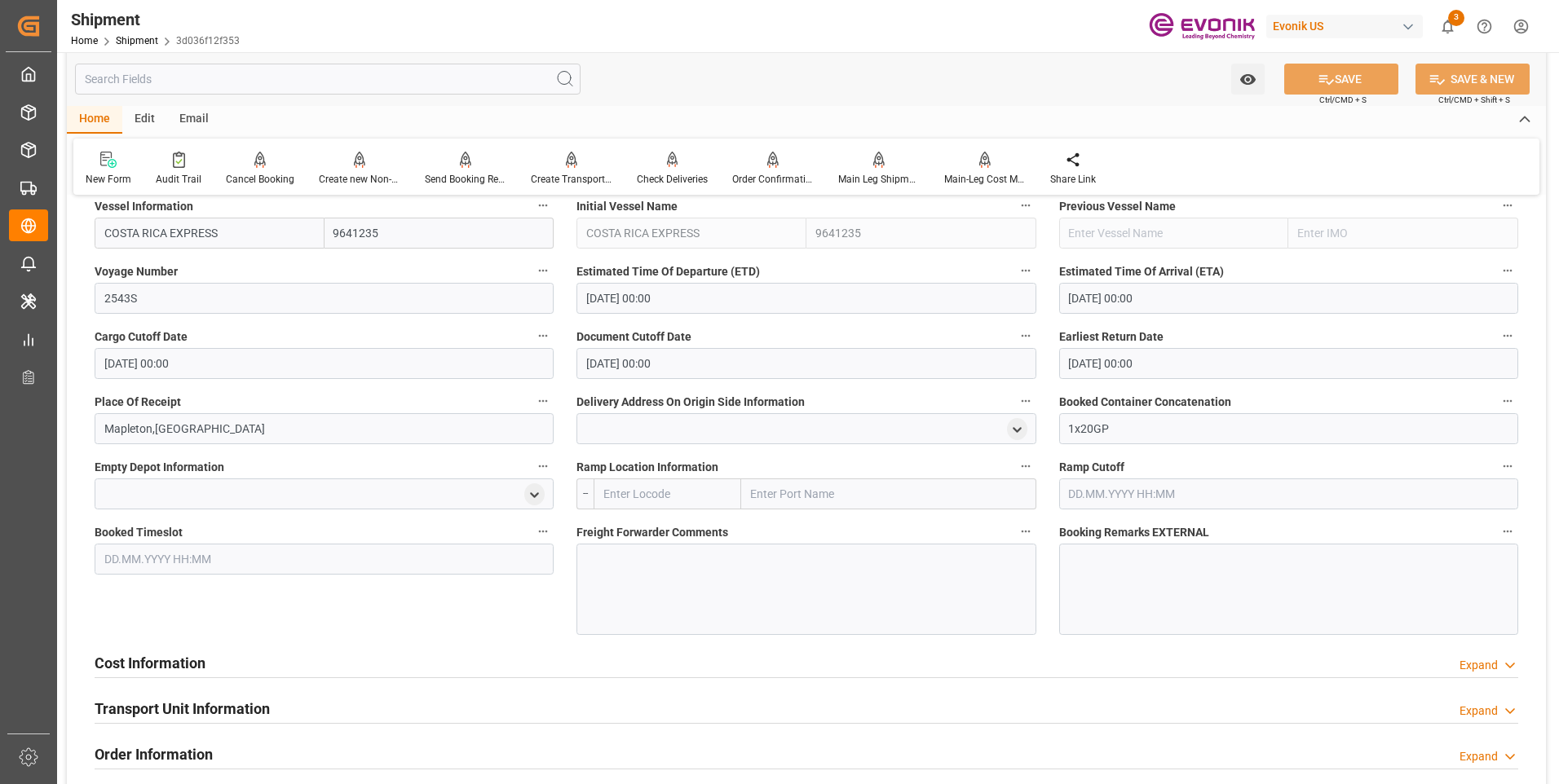
scroll to position [1336, 0]
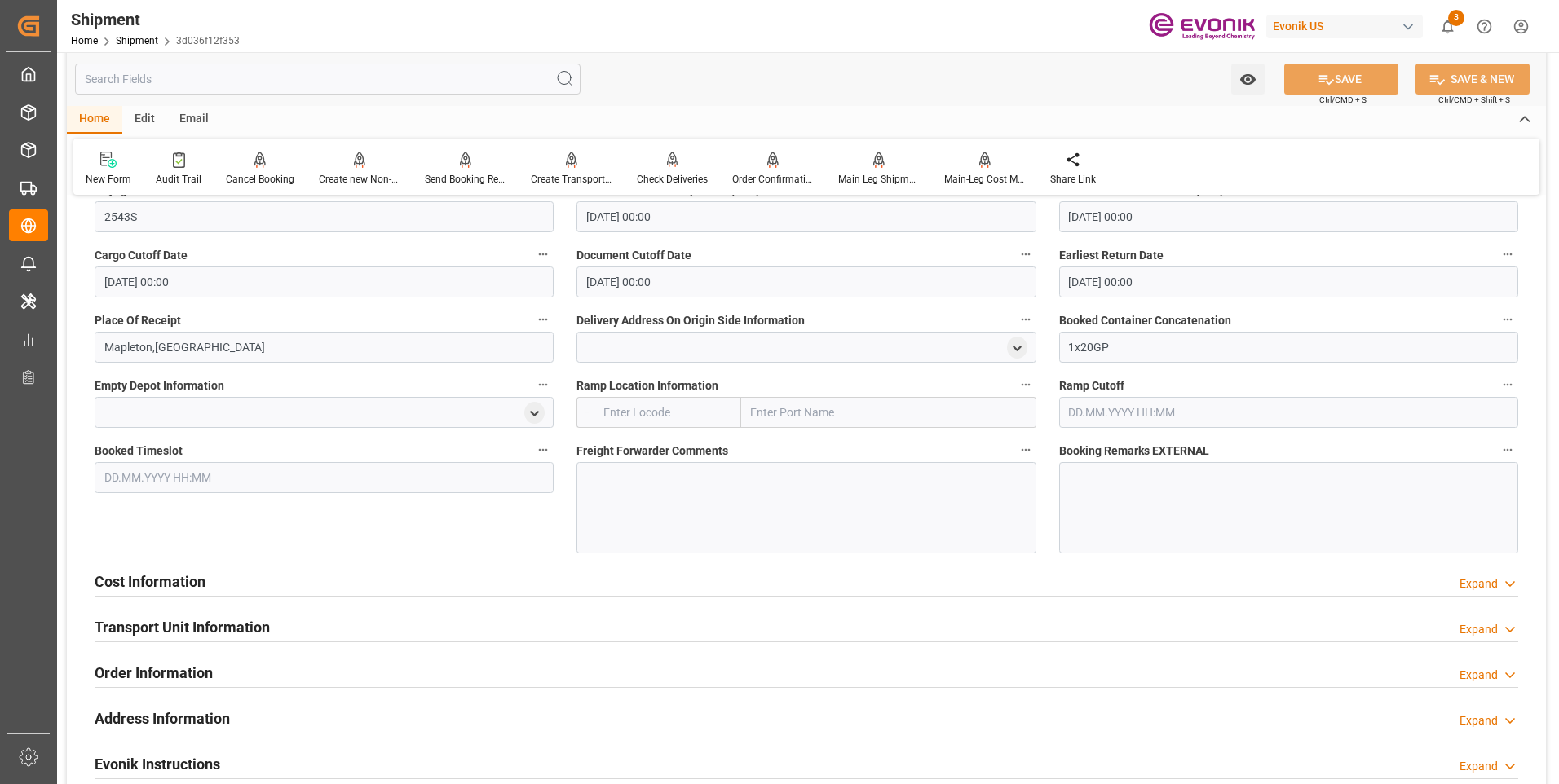
click at [216, 586] on div "Cost Information Expand" at bounding box center [806, 580] width 1423 height 31
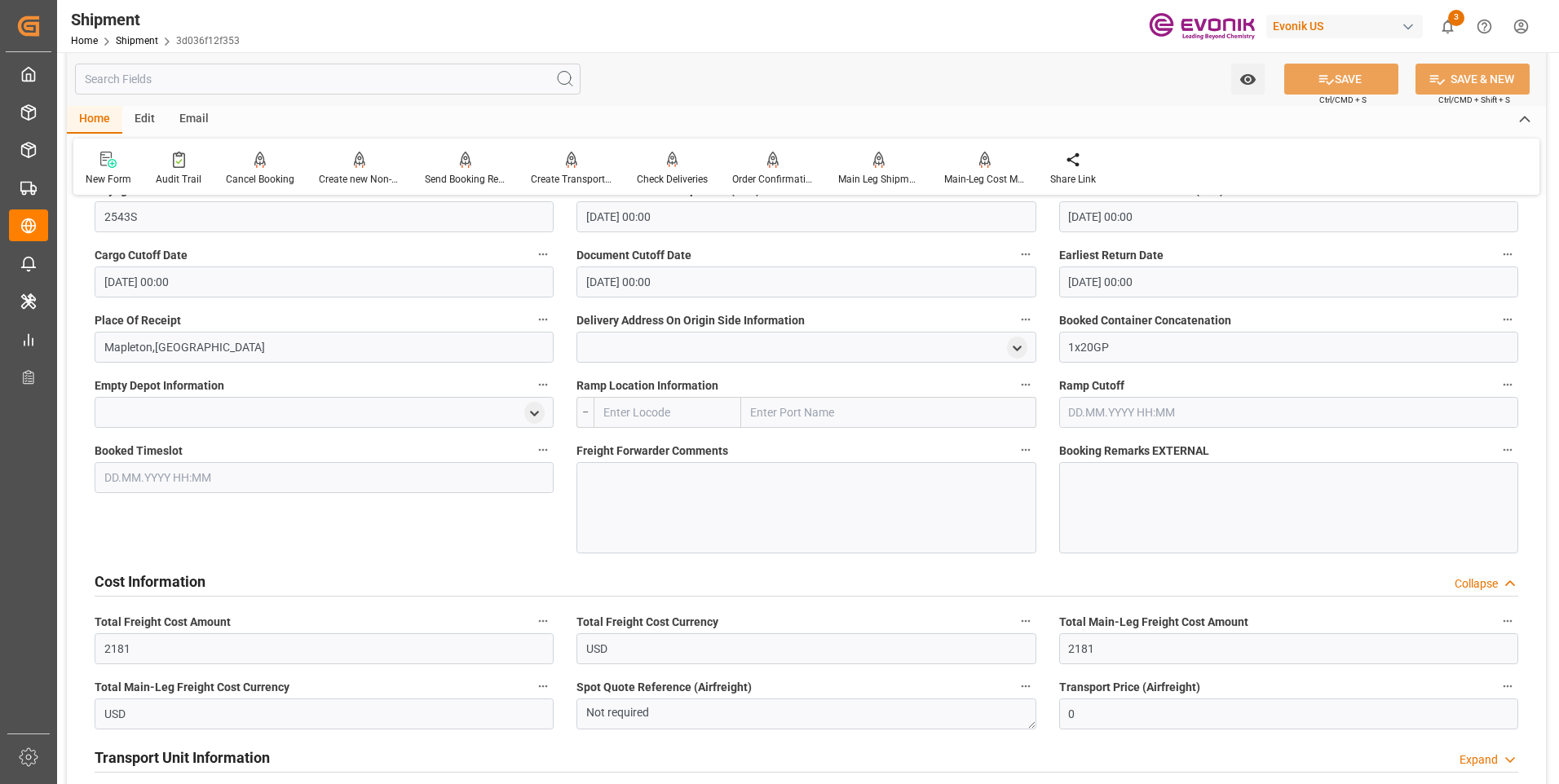
scroll to position [1418, 0]
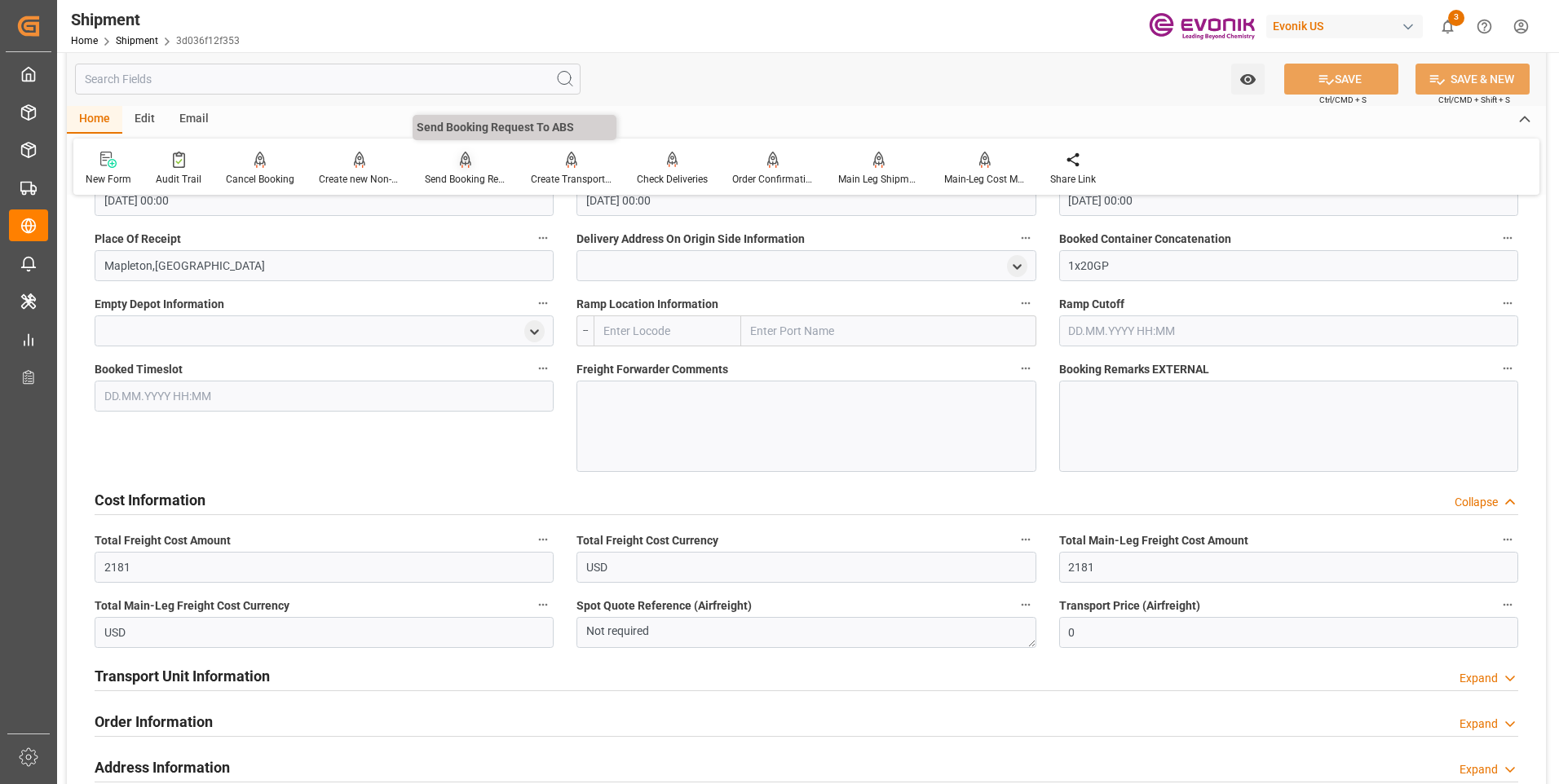
click at [446, 180] on div "Send Booking Request To ABS" at bounding box center [465, 179] width 82 height 14
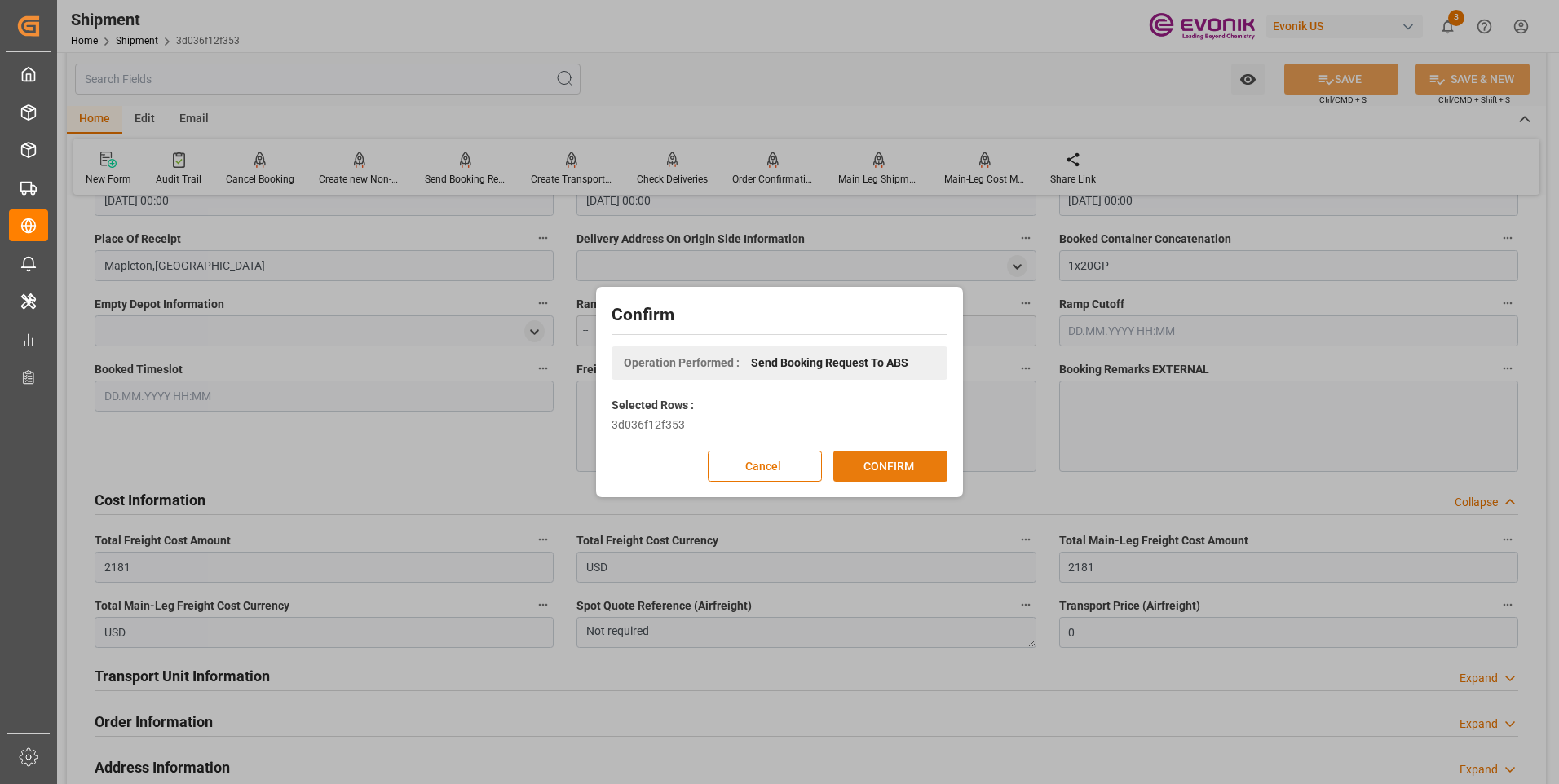
click at [896, 463] on button "CONFIRM" at bounding box center [890, 466] width 114 height 31
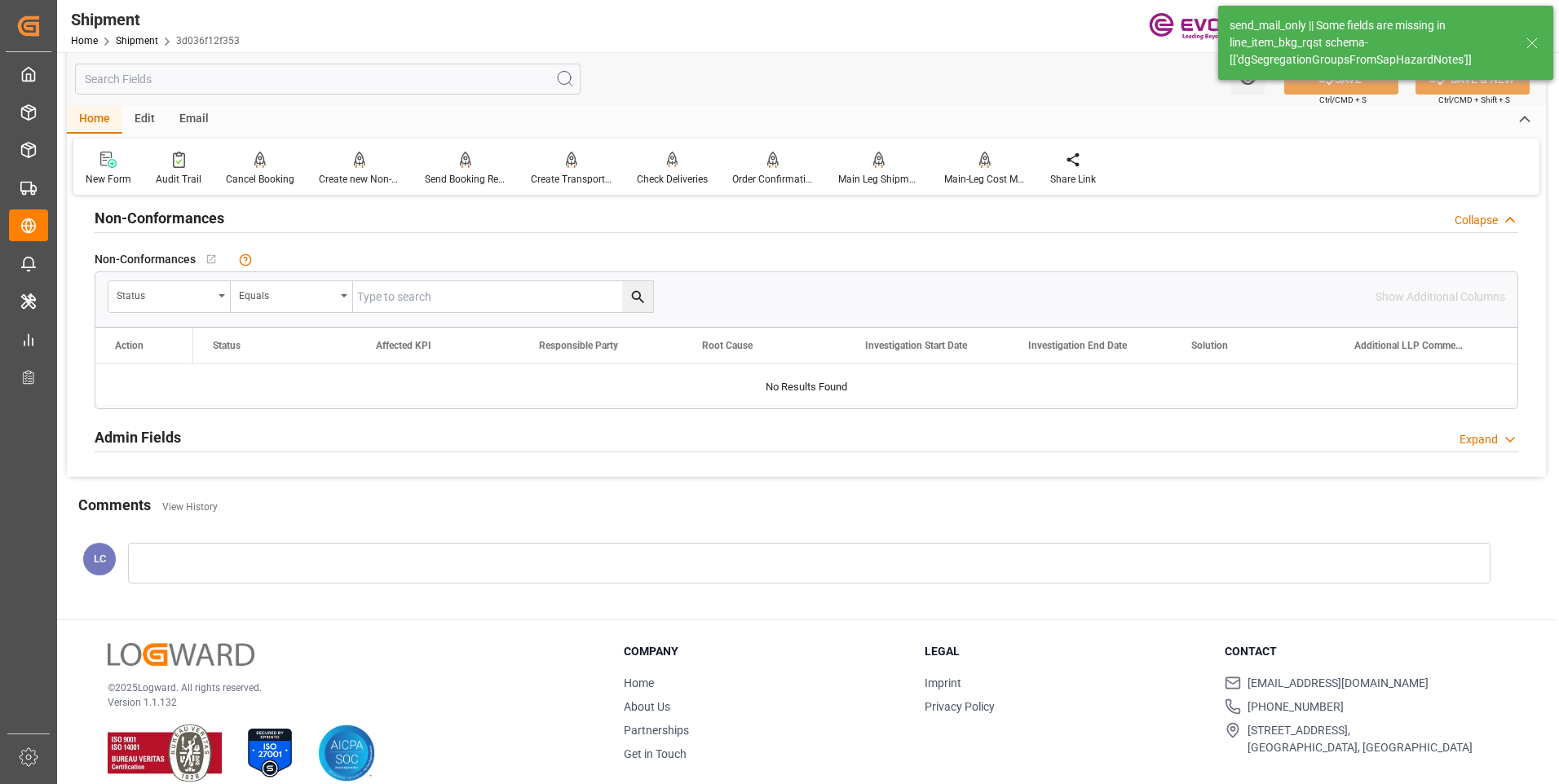
click at [330, 84] on input "text" at bounding box center [327, 79] width 505 height 31
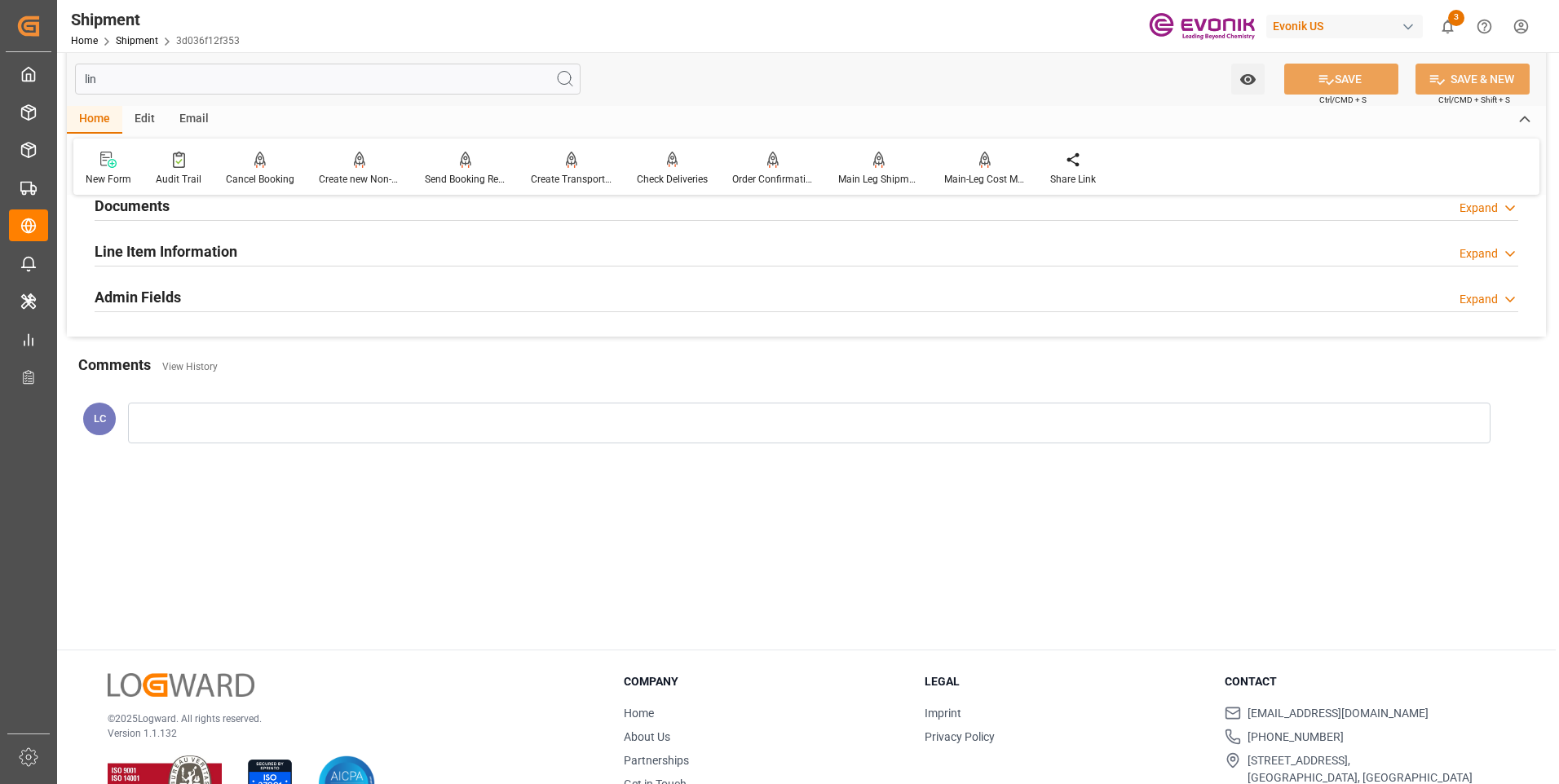
scroll to position [14, 0]
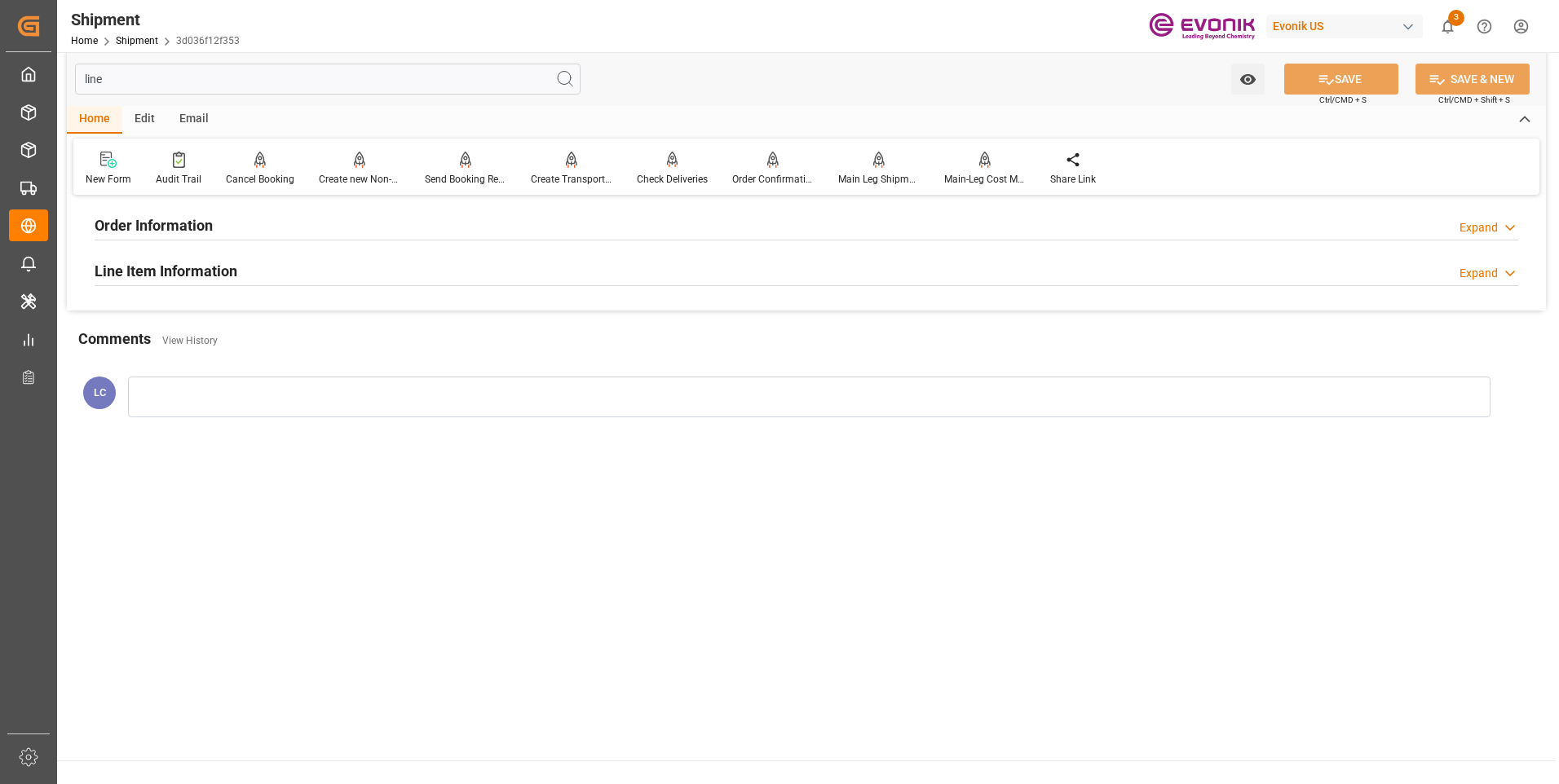
type input "line"
click at [147, 261] on h2 "Line Item Information" at bounding box center [165, 270] width 143 height 22
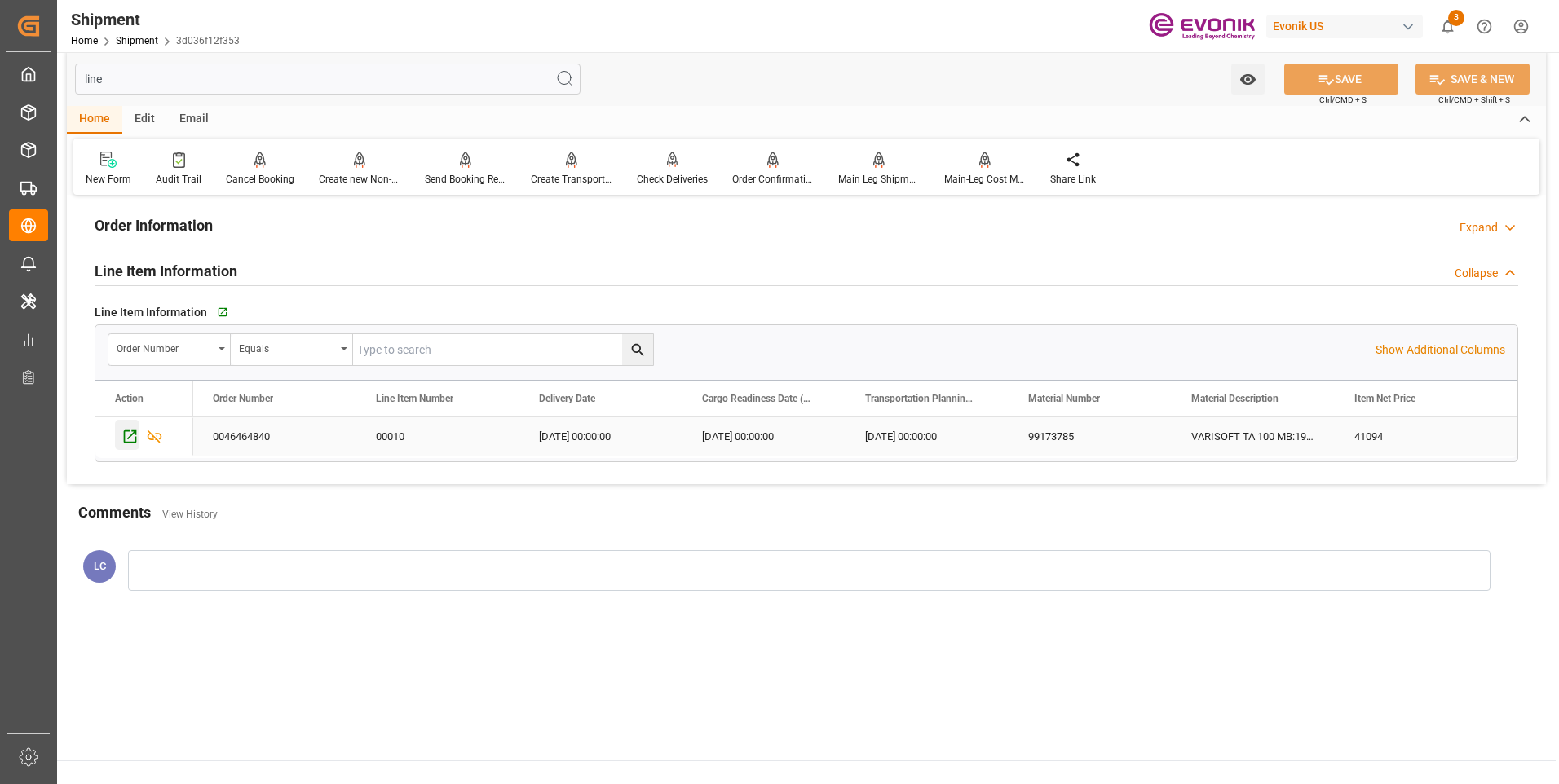
click at [128, 434] on icon "Press SPACE to select this row." at bounding box center [129, 436] width 17 height 17
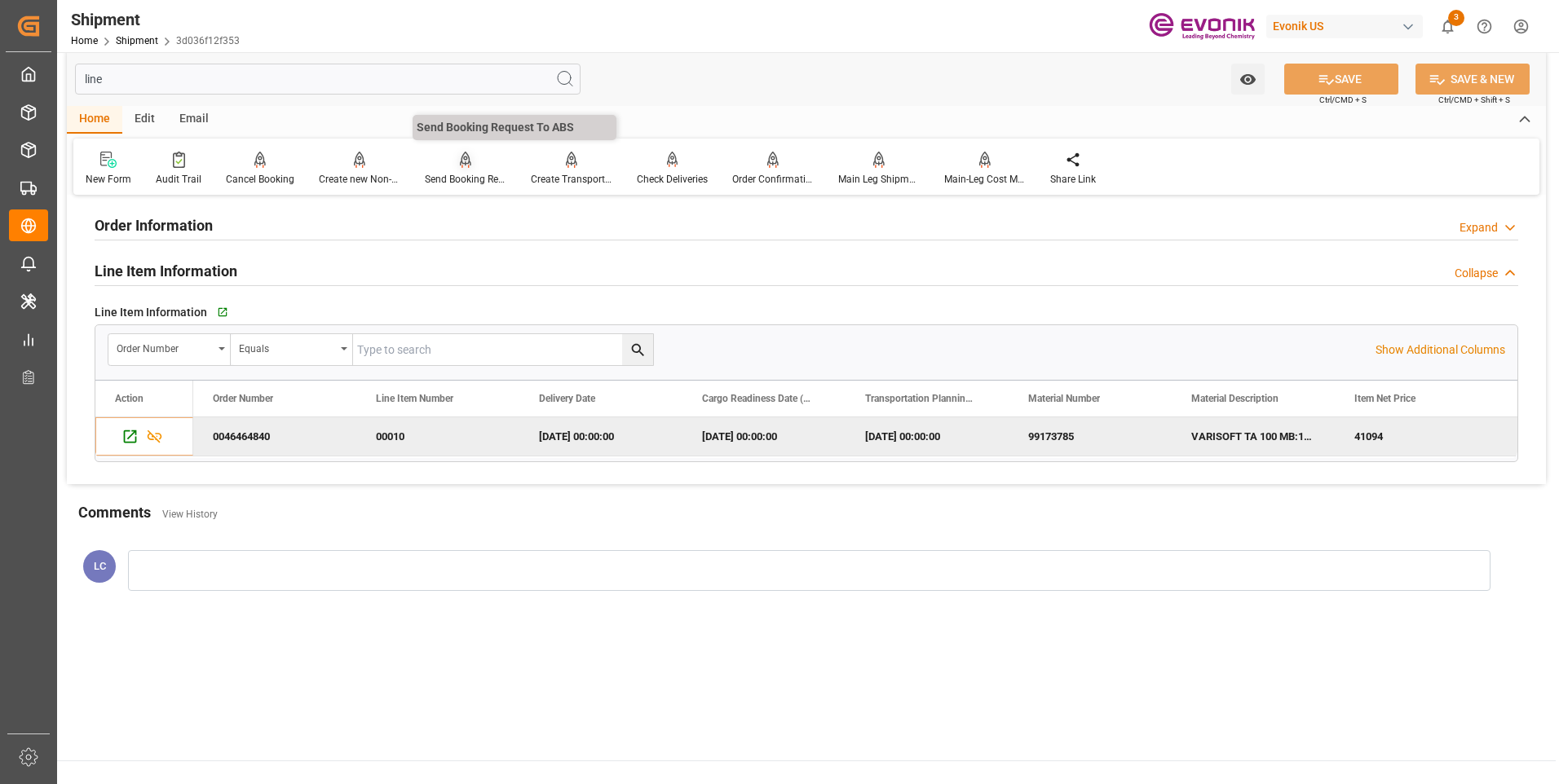
click at [462, 169] on div "Send Booking Request To ABS" at bounding box center [465, 169] width 106 height 36
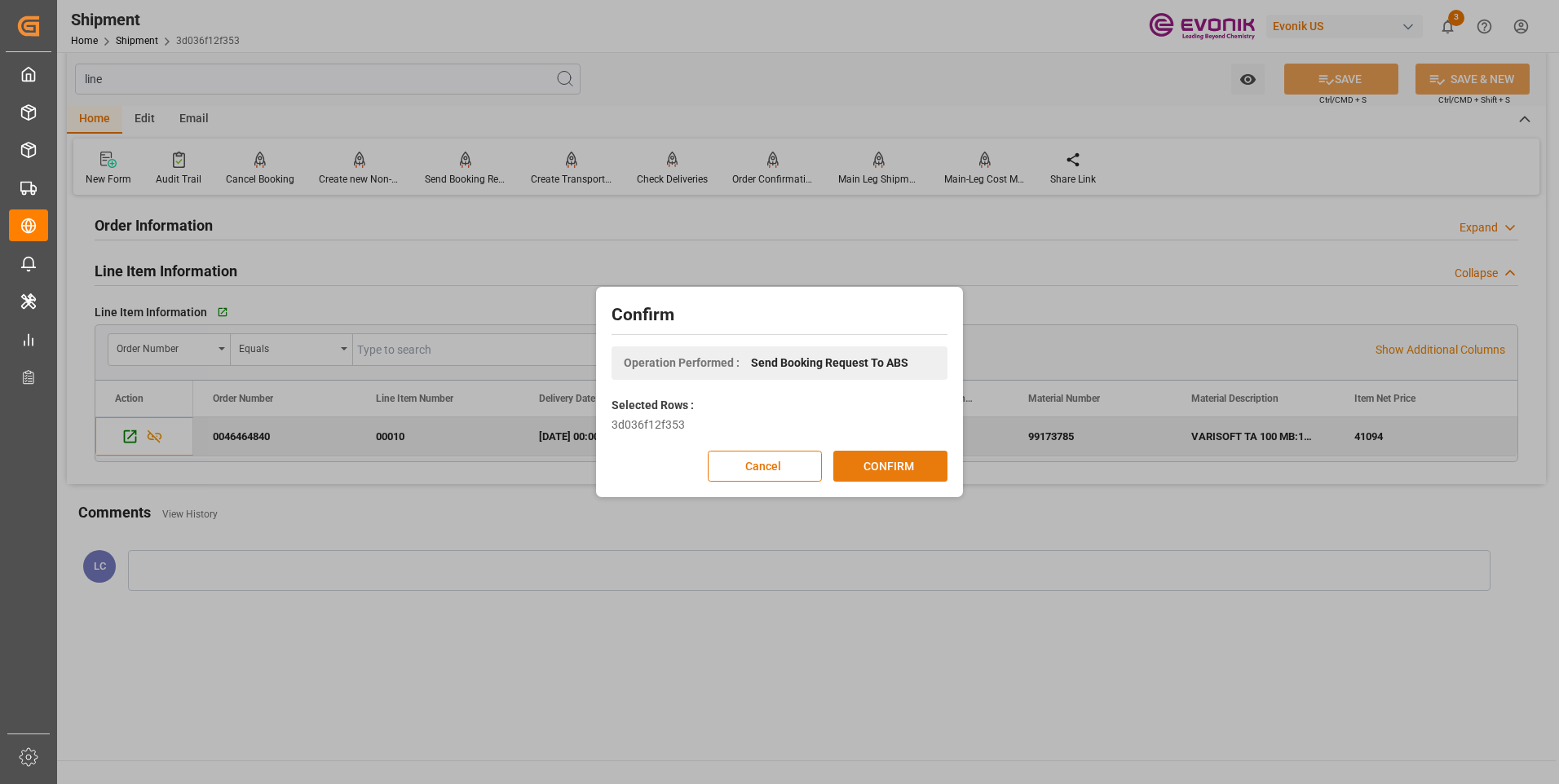
click at [888, 470] on button "CONFIRM" at bounding box center [890, 466] width 114 height 31
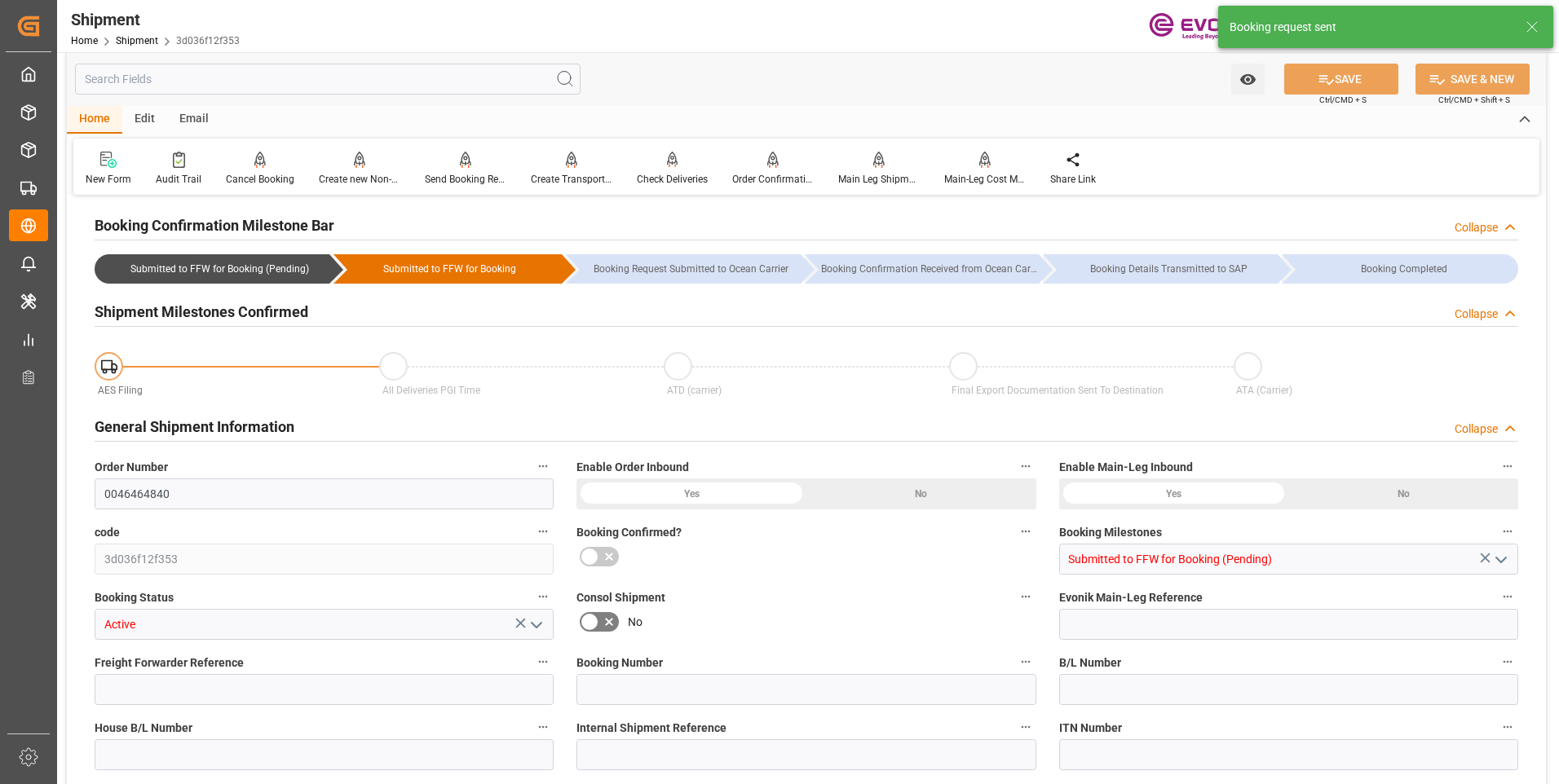
type input "0046464840"
type input "3d036f12f353"
type input "Submitted to FFW for Booking (Pending)"
type input "Active"
type input "D2P"
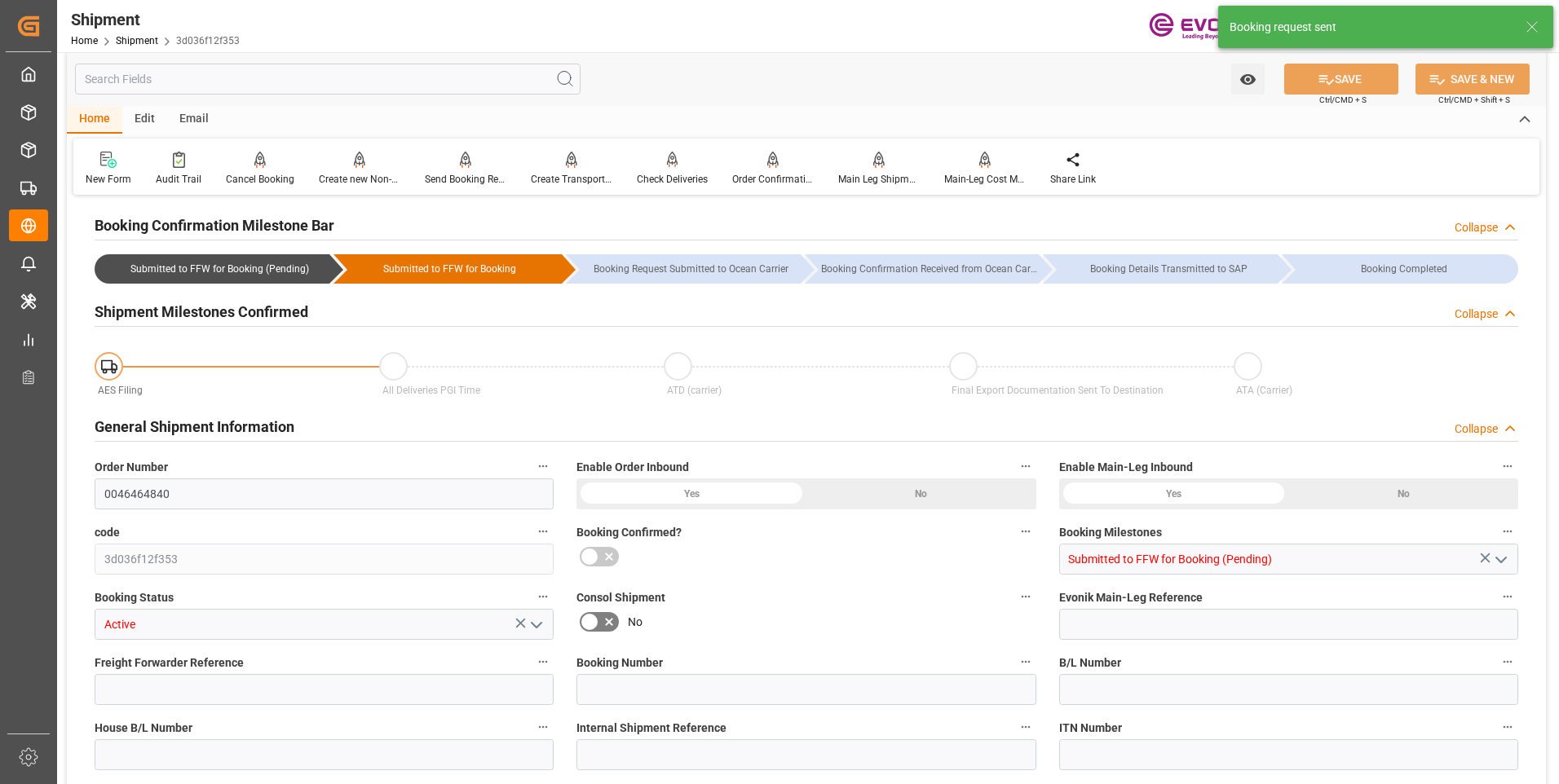
type input "45"
type input "FCL"
type input "0006"
type input "20GP"
type input "0090024189"
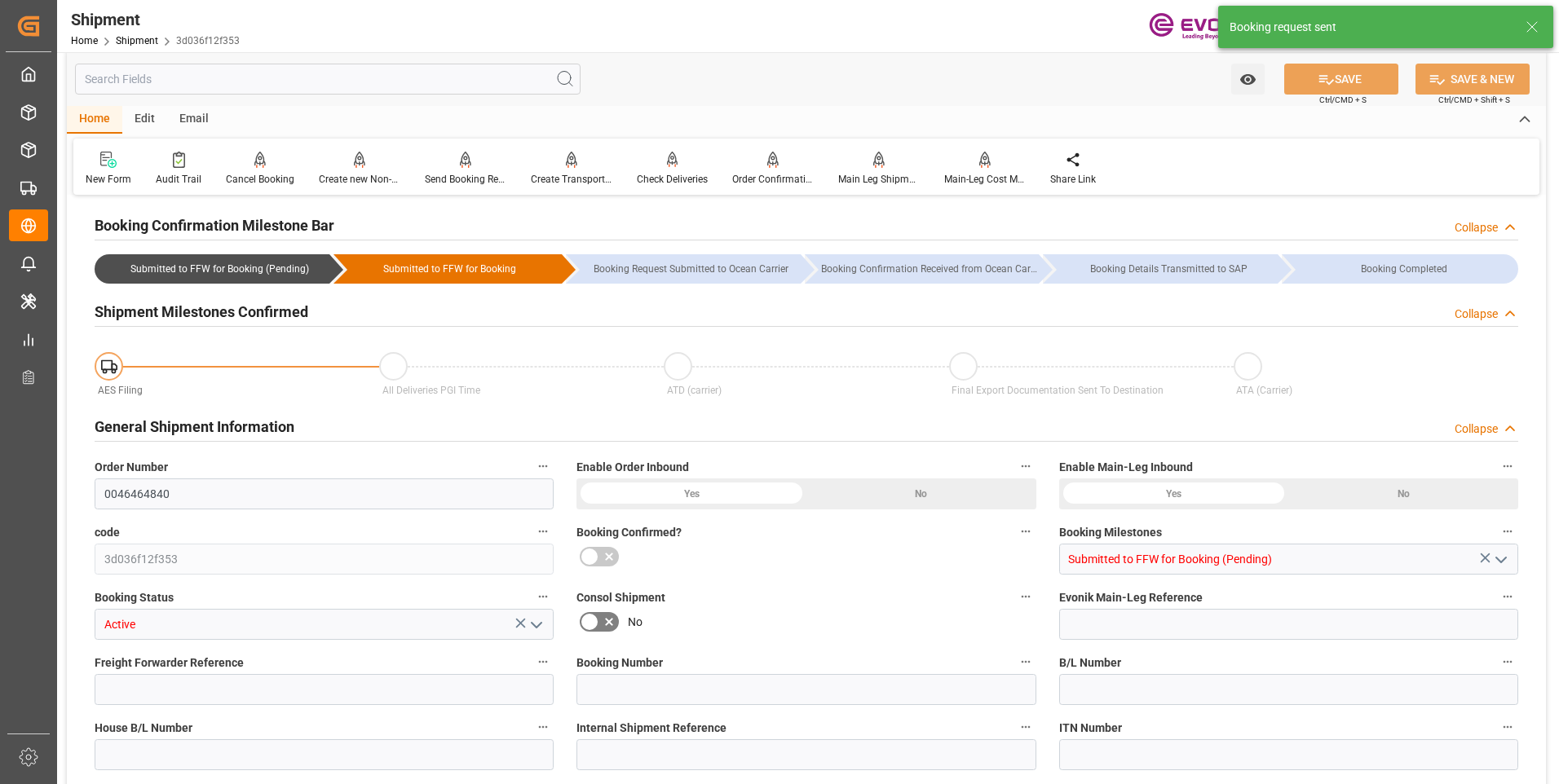
type input "ONEY"
type input "0090208776"
type input "Ocean Network Express PTE Ltd"
type input "0090208776"
type textarea "KGM"
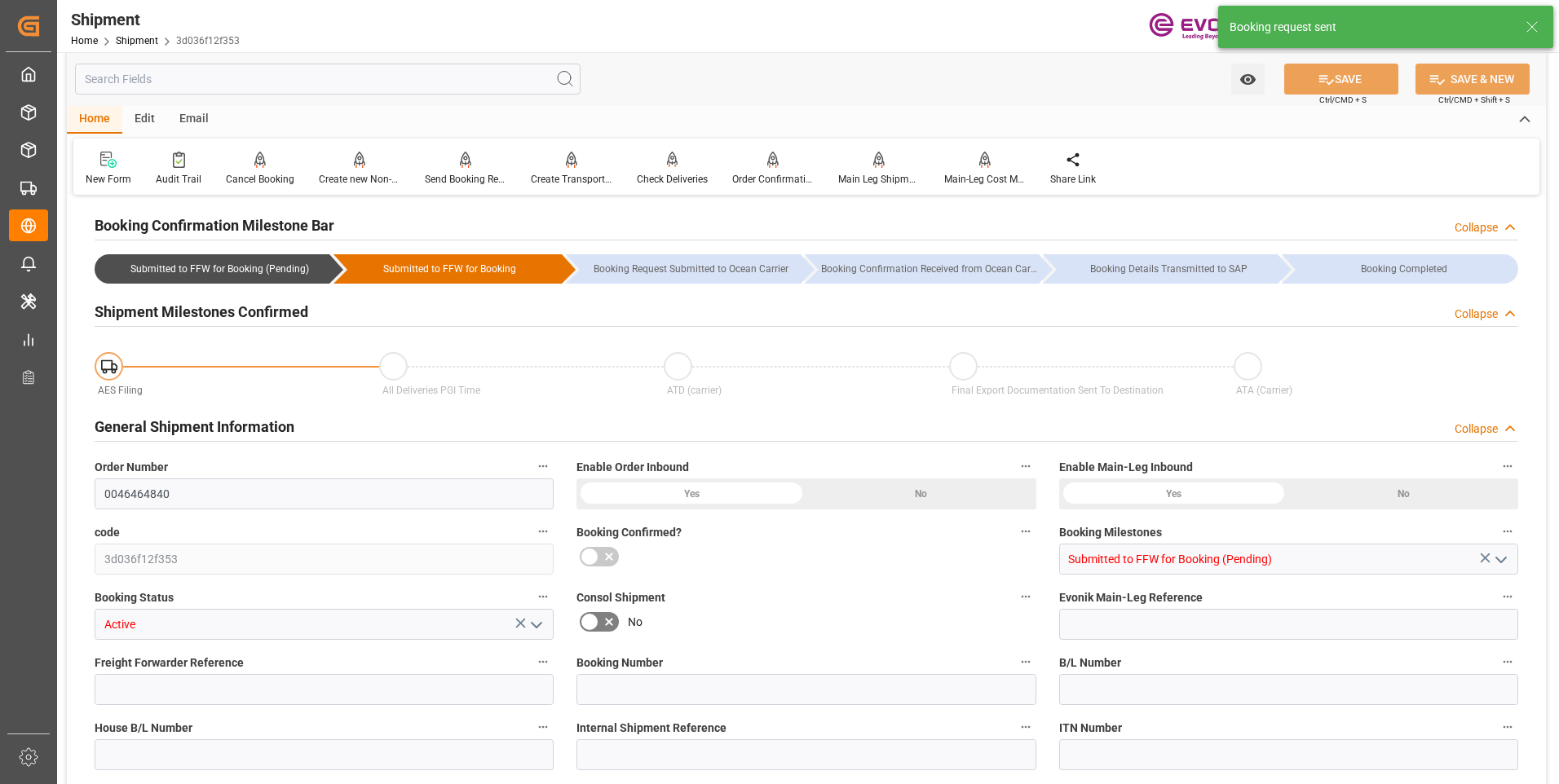
type input "KGM"
type input "M3"
type input "New Orleans"
type input "Santos"
type textarea "South America East Coast"
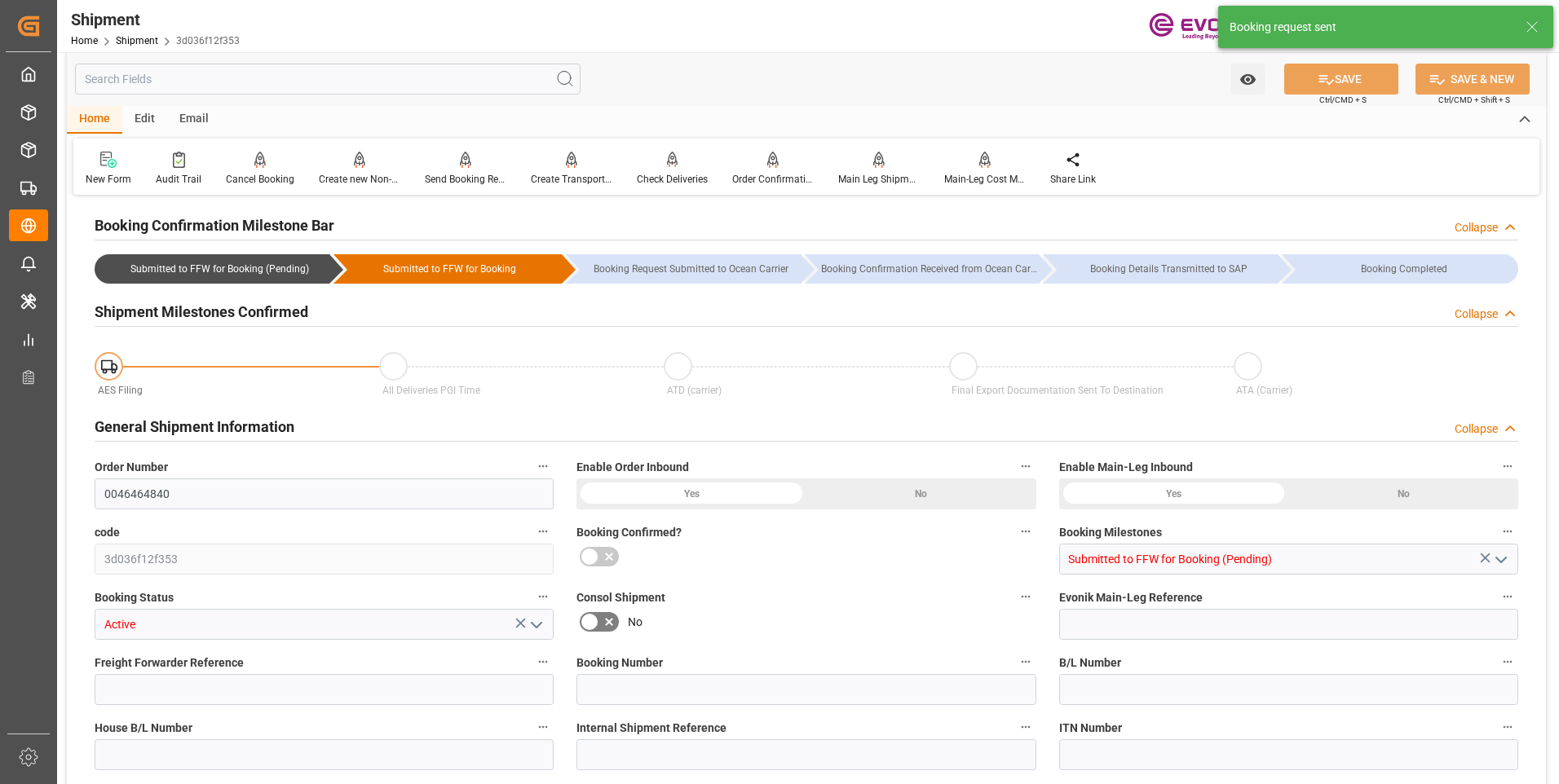
type input "COSTA RICA EXPRESS"
type input "2543S"
type input "Mapleton,IL"
type input "1x20GP"
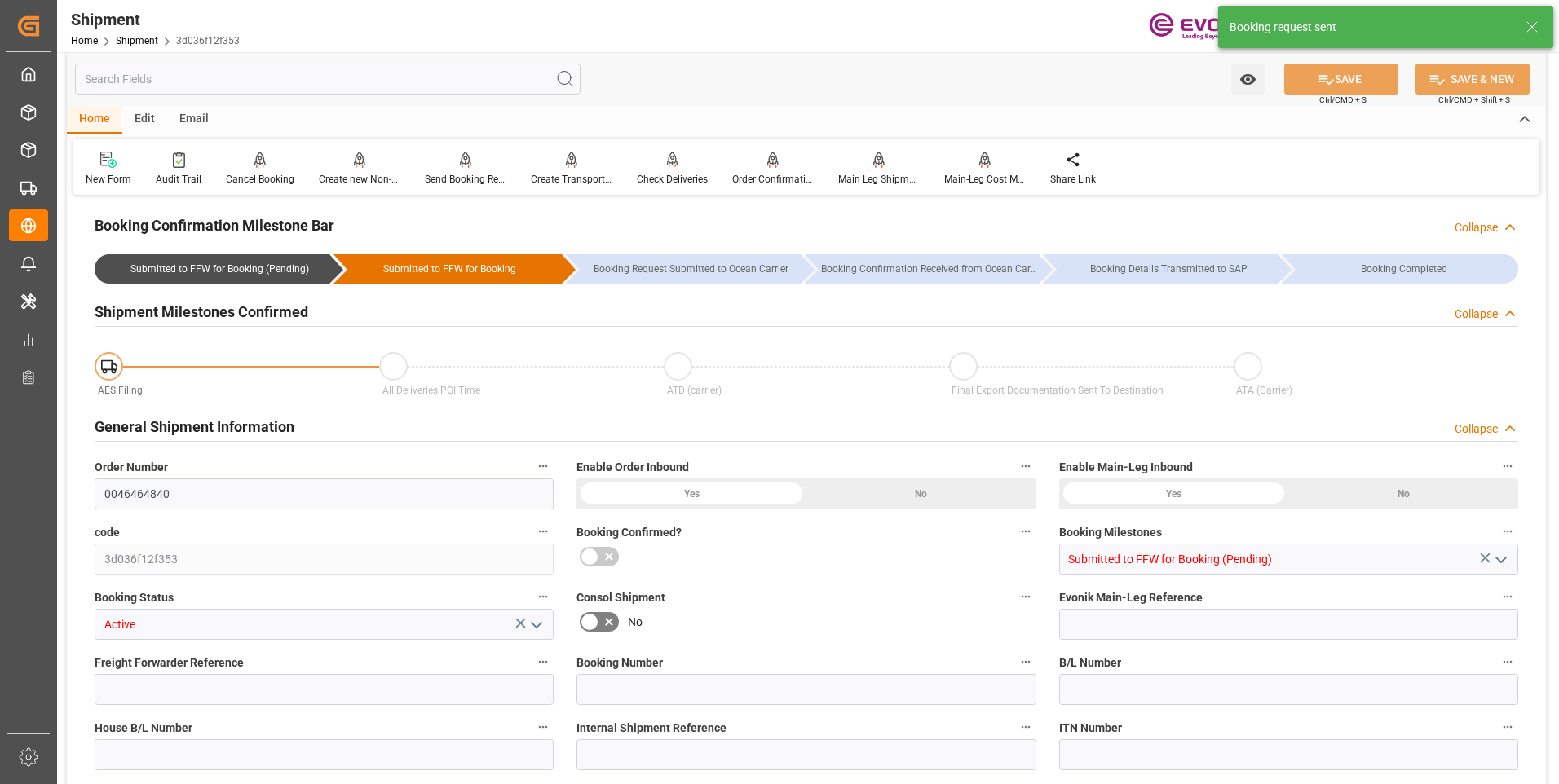
type input "USD"
type textarea "Not required"
type textarea "80a0593384f3"
type input "0000921636"
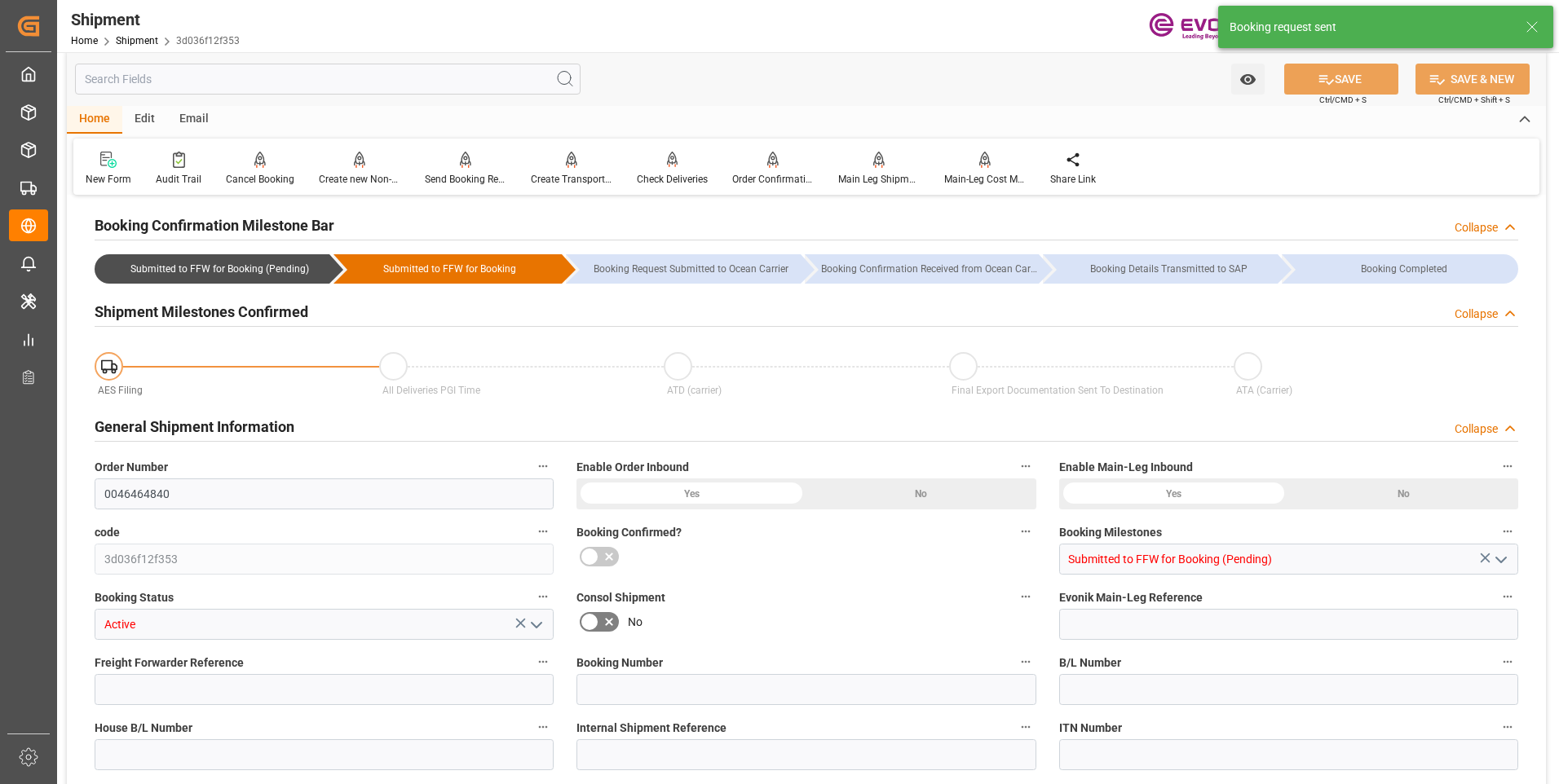
type input "[EMAIL_ADDRESS][PERSON_NAME][DOMAIN_NAME]"
type input "BR"
type input "PP"
type input "NC Care Solutions"
type input "Nutrition & Care"
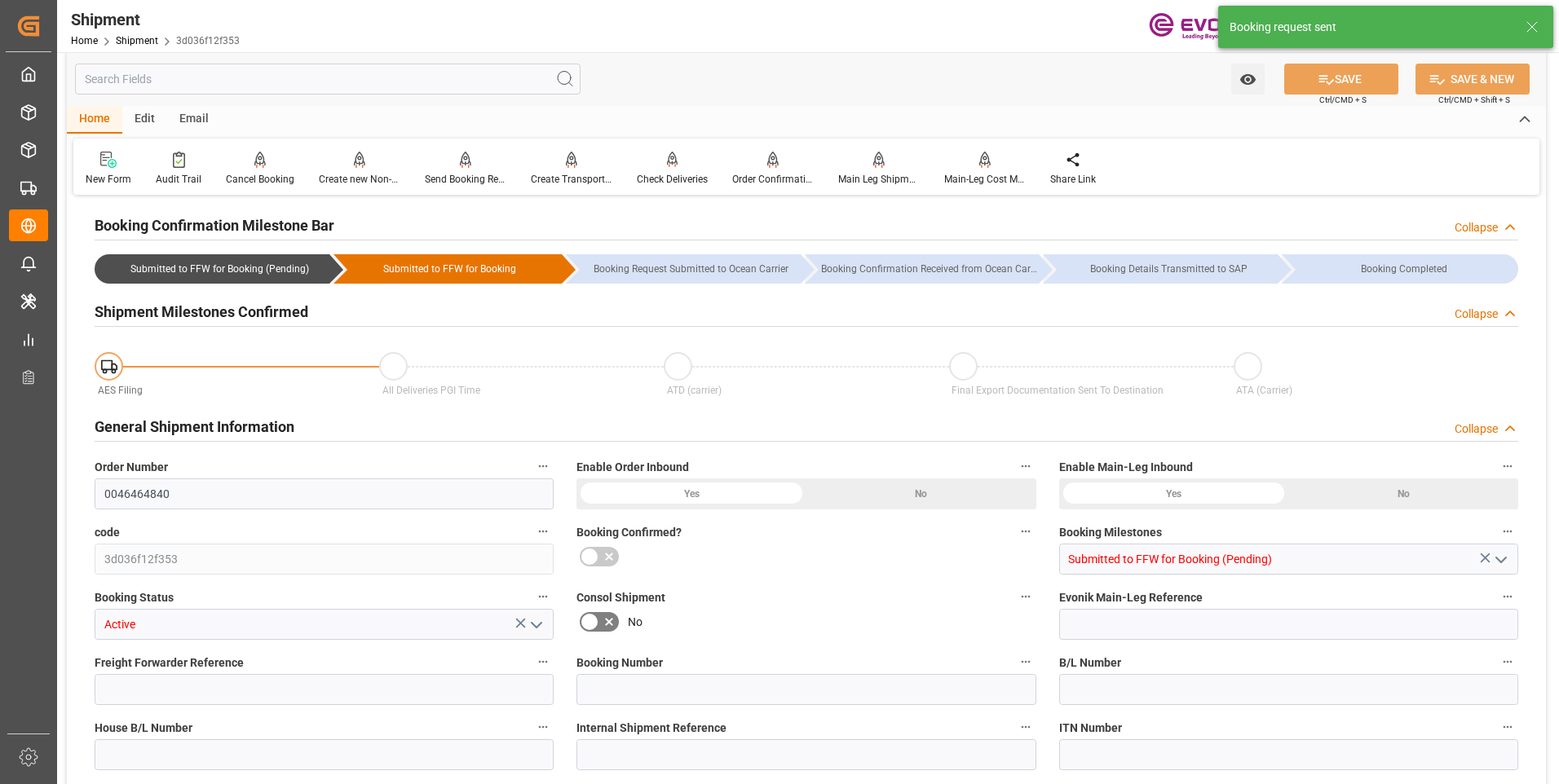
type textarea "TAX ID / CNPJ NUMBER: 62.695.036/0059-00 I.E: 127.347.322.116,,"
type input "4142"
type input "4305"
type input "0000503571"
type input "[GEOGRAPHIC_DATA][PERSON_NAME]"
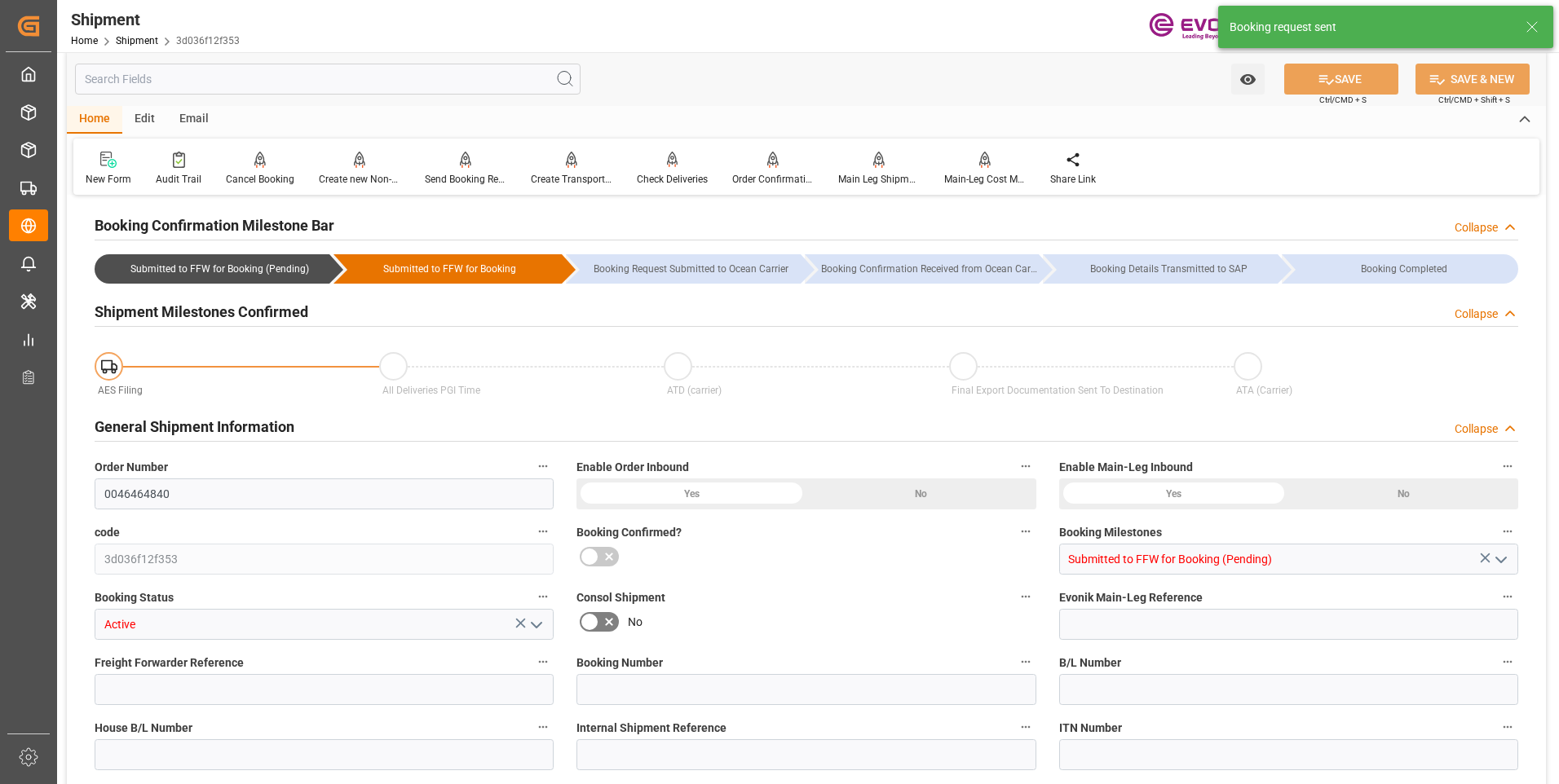
type input "P"
type input "PT"
type input "0000503571"
type input "[GEOGRAPHIC_DATA][PERSON_NAME]"
type input "P"
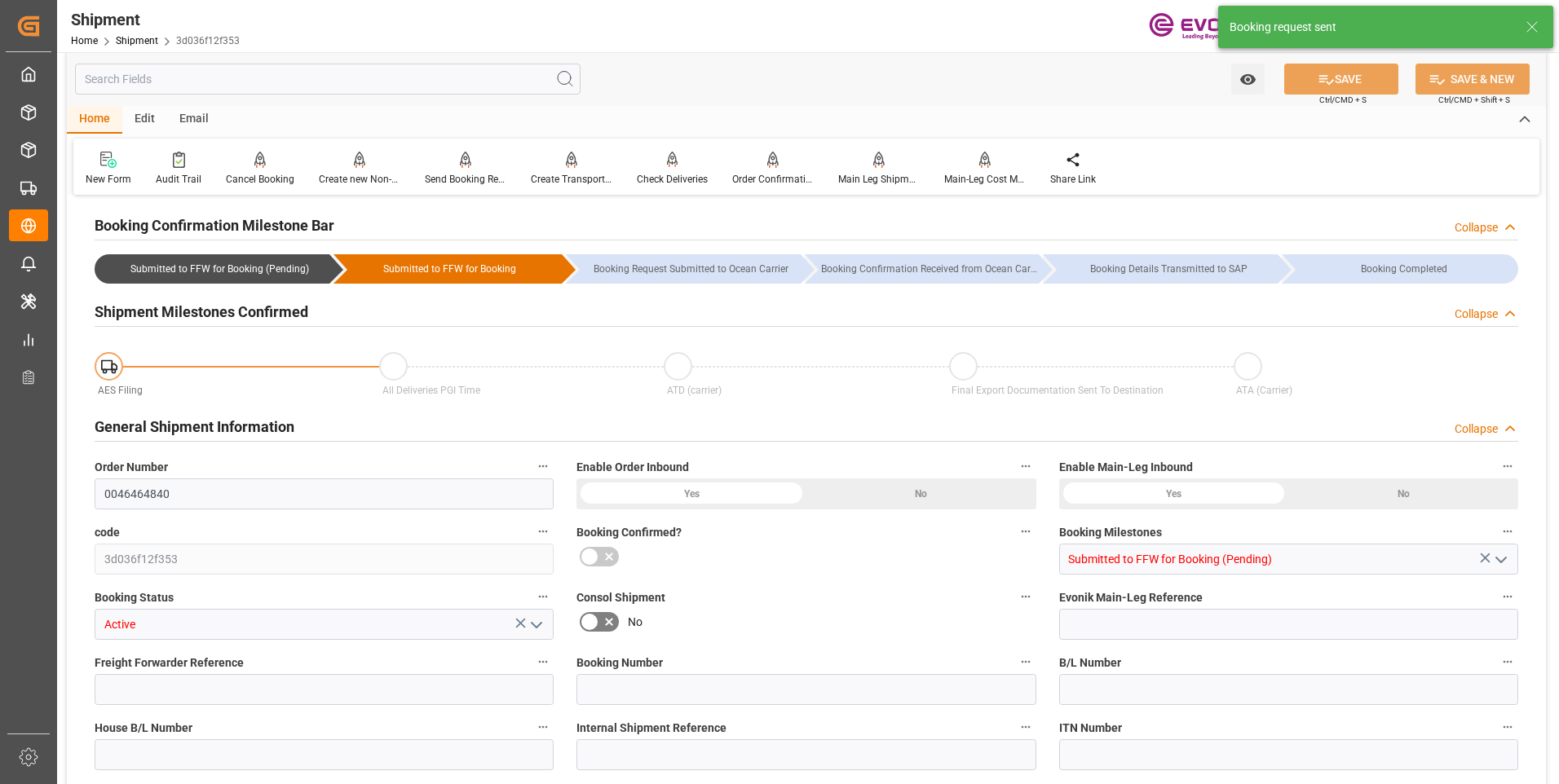
type input "PT"
type input "0000876374"
type input "E"
type input "[PERSON_NAME][EMAIL_ADDRESS][DOMAIN_NAME]"
type textarea "[EMAIL_ADDRESS][PERSON_NAME][DOMAIN_NAME]"
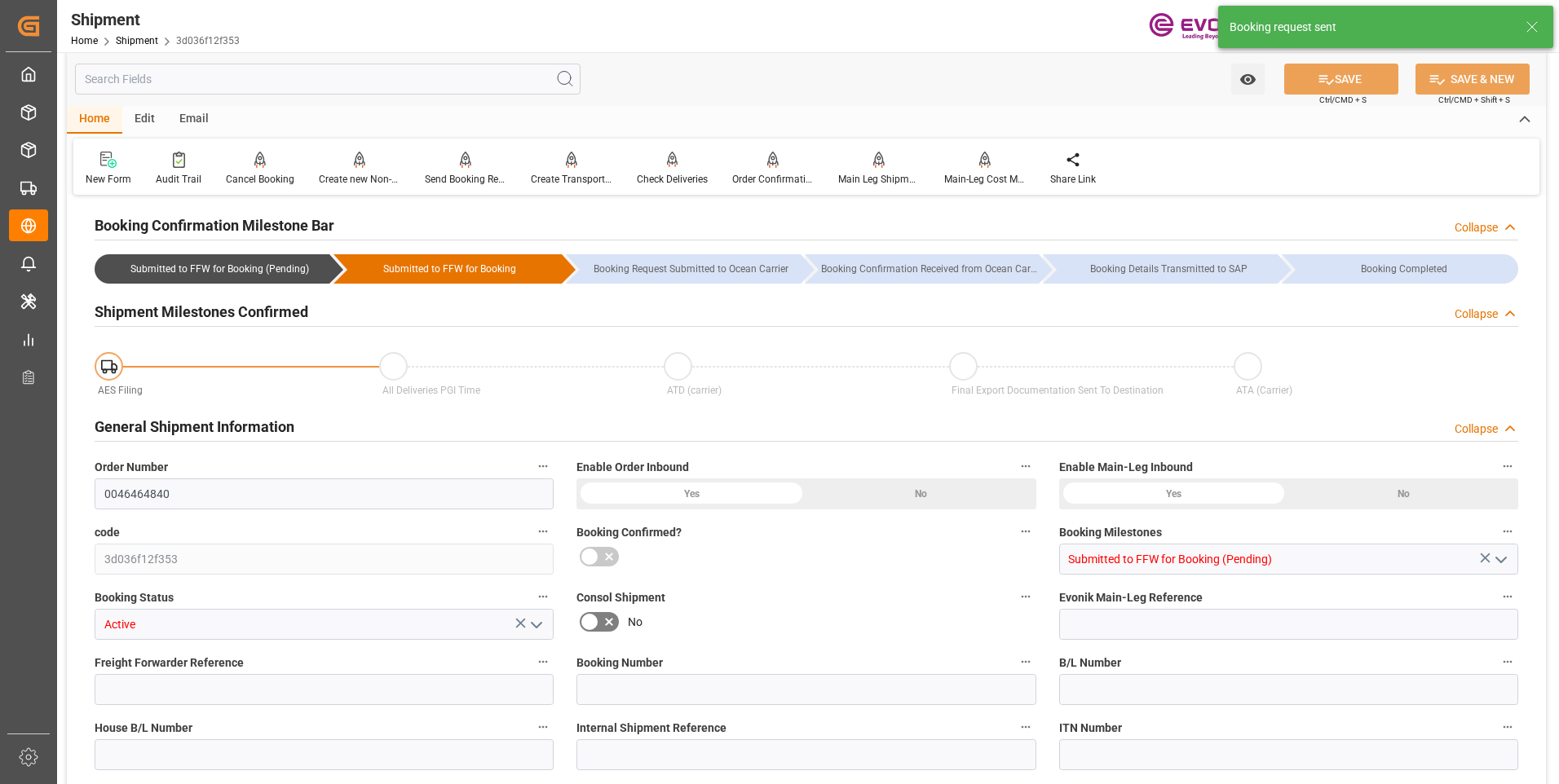
type textarea "Release at Destination"
type input "No"
type textarea "For sending order inbound messages: Missed Keys: Booking Number, Freight Forwar…"
type input "[US_EMPLOYER_IDENTIFICATION_NUMBER]"
type textarea "Evonik Shipment Reference not filled"
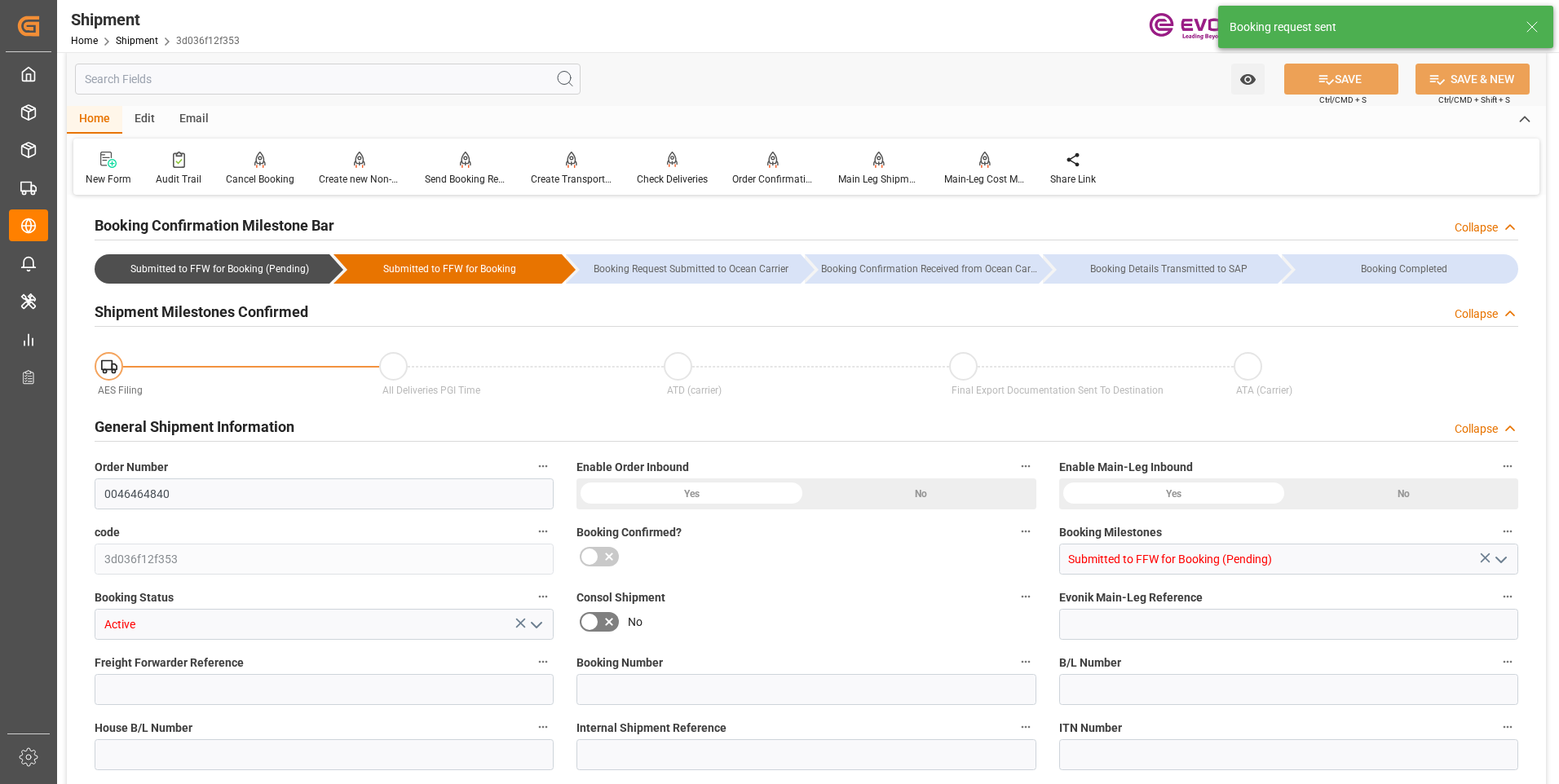
type input "ONEY"
type input "No"
type input "Submitted to FFW for Booking (Pending)"
type input "ONE"
type input "Ocean Network Express"
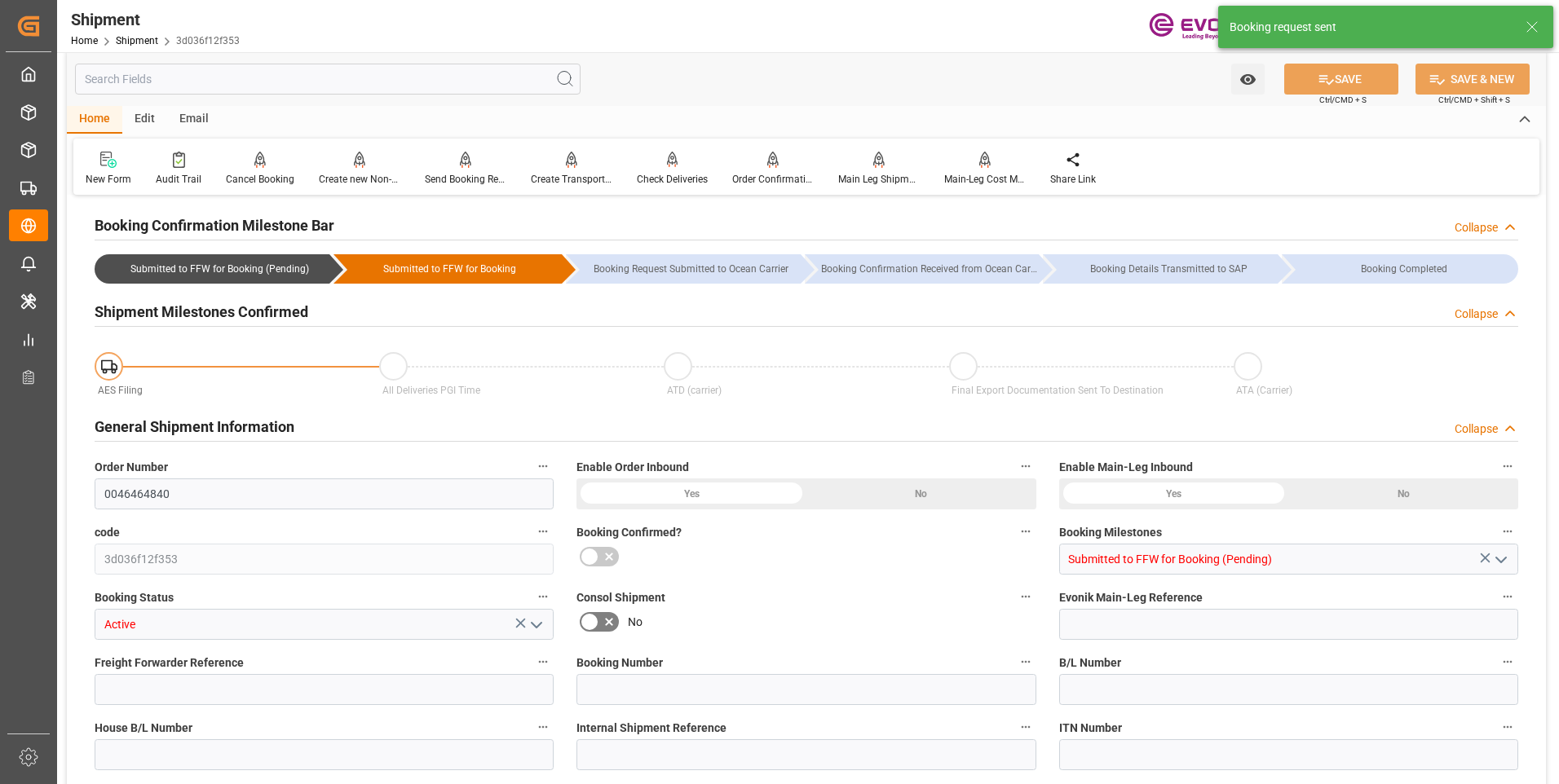
type input "18"
type input "489.6"
type input "6375.6"
type input "22.2264"
type input "USMSY"
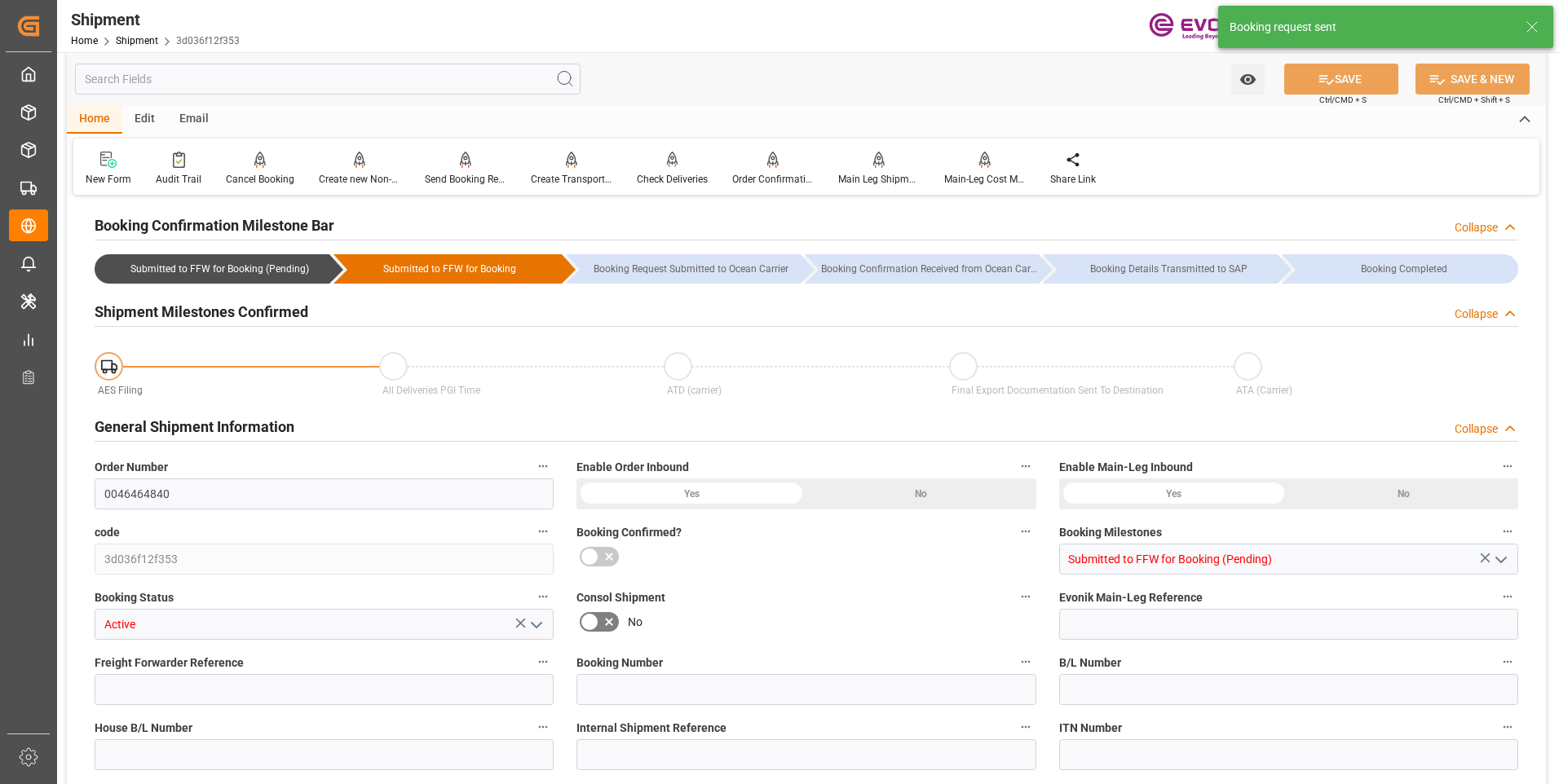
type input "BRSSZ"
type input "9641235"
type input "2181"
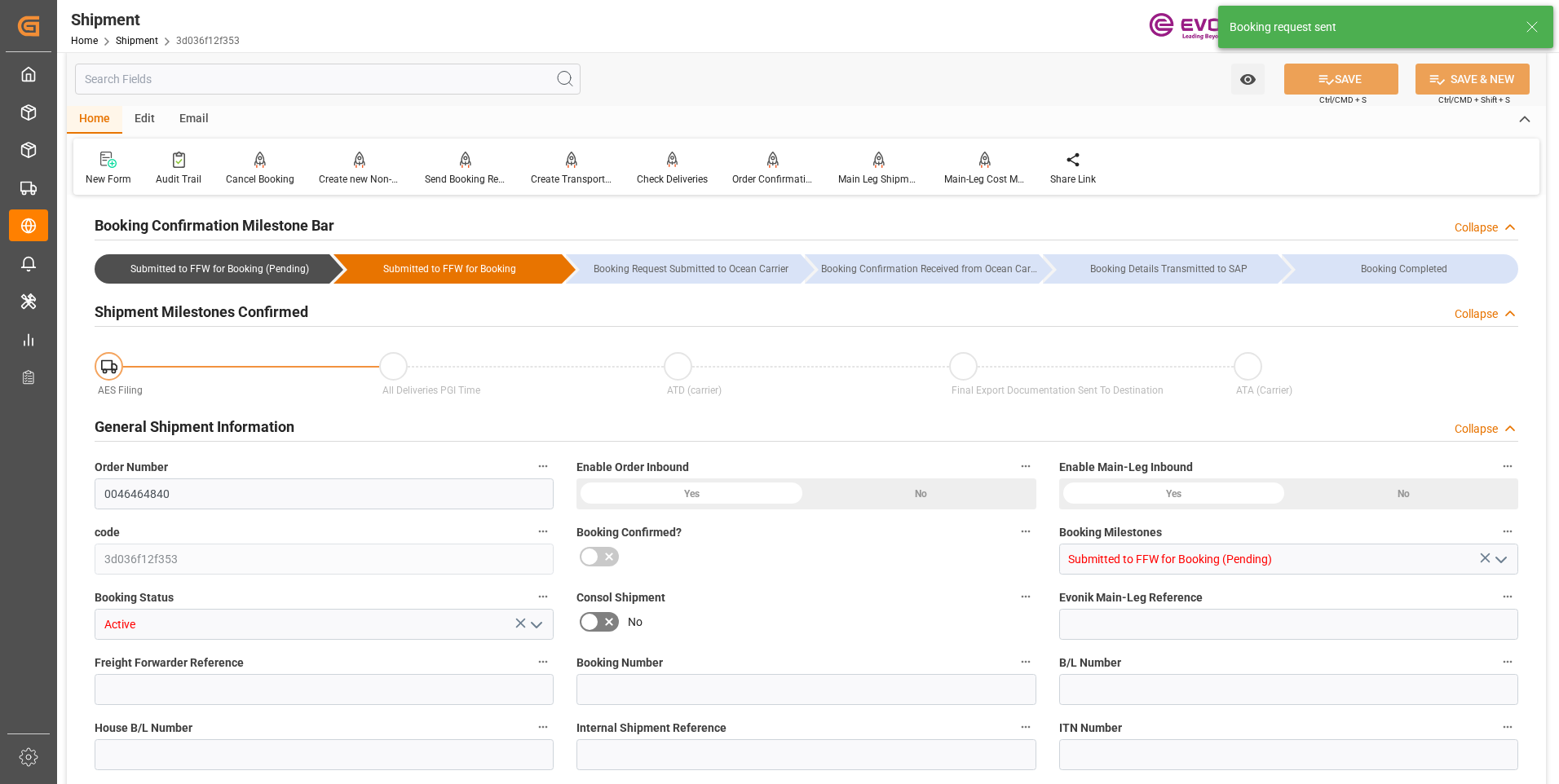
type input "0"
type input "108"
type input "DR"
type input "0"
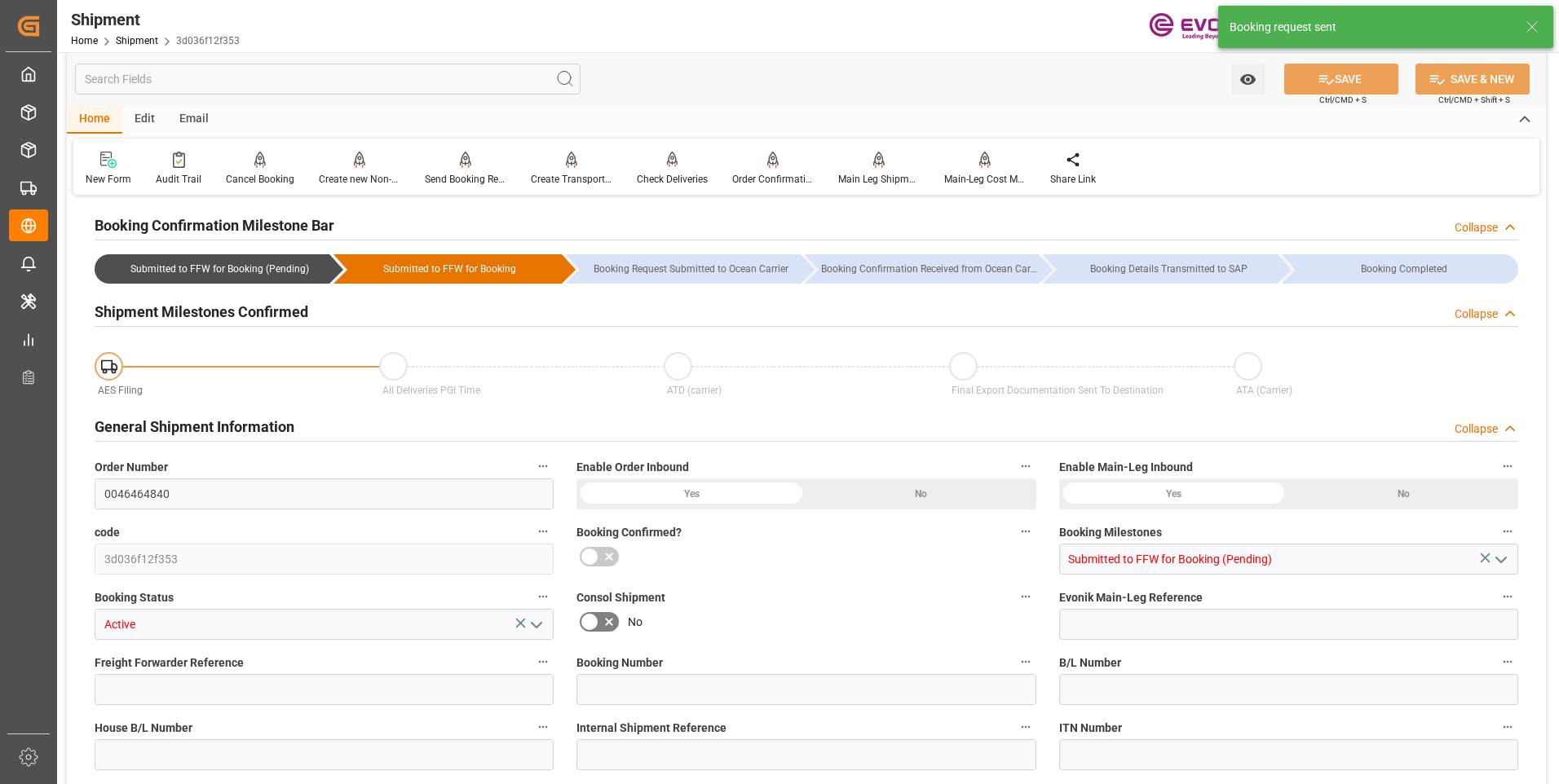
type input "ONE"
type input "Ocean Network Express"
type input "05.11.2025 00:00"
type input "29.11.2025 00:00"
type input "22.10.2025 00:00"
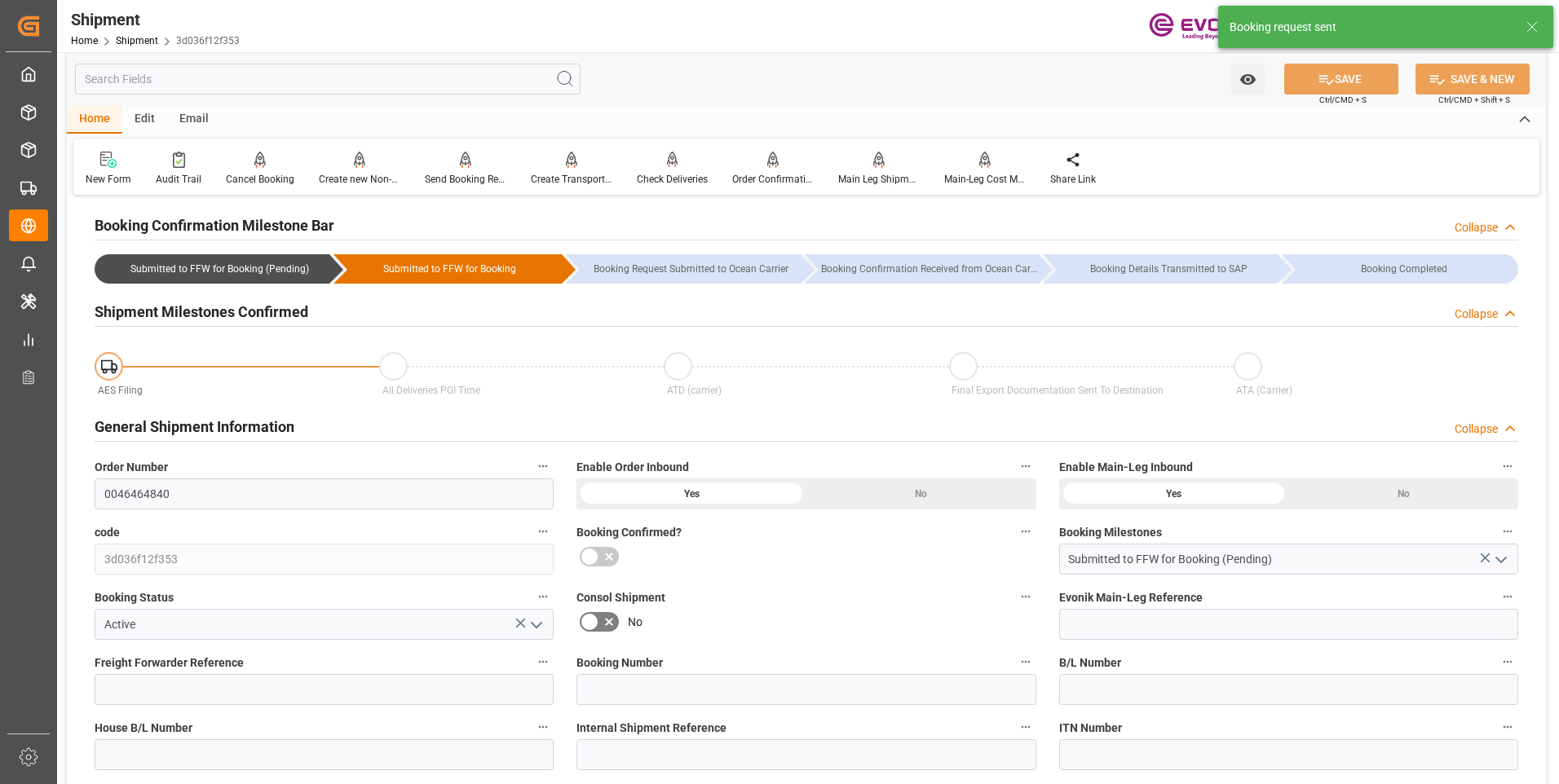
type input "22.10.2025 00:00"
type input "[DATE]"
type input "[DATE] 06:30"
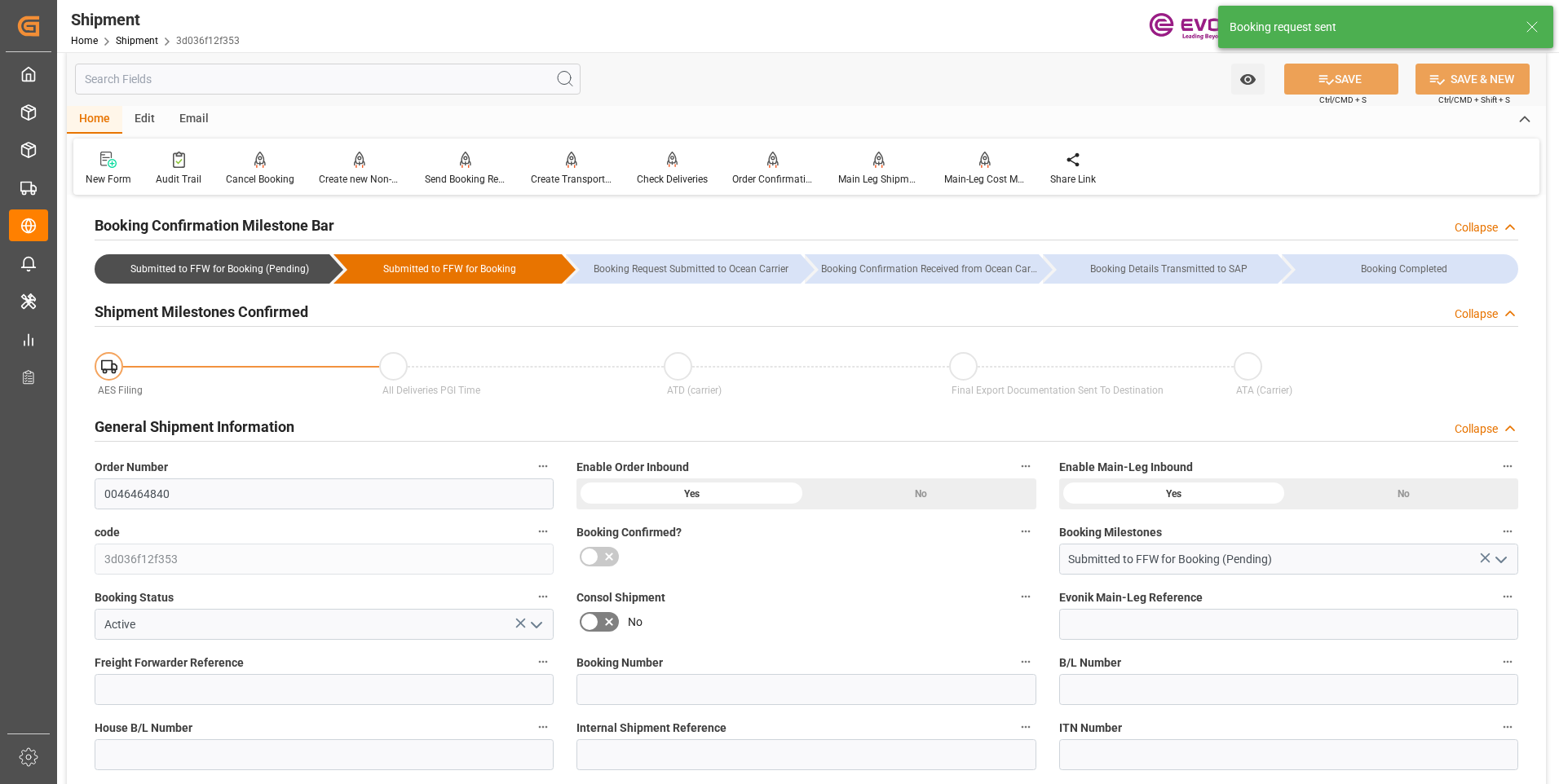
type input "[DATE] 06:24"
type input "[DATE] 06:30"
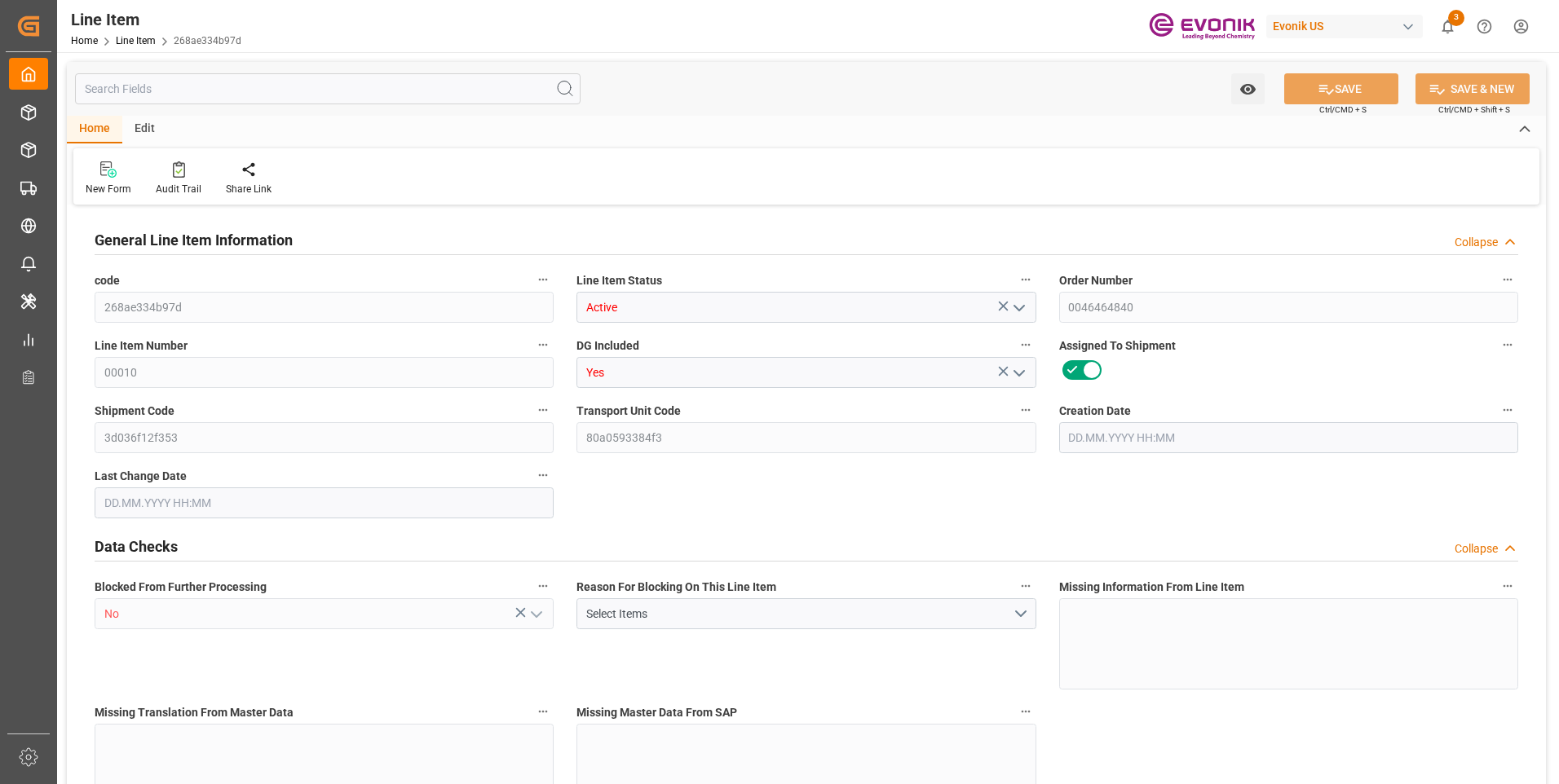
type input "18"
type input "5886"
type input "5400"
type input "19.1052"
type input "108"
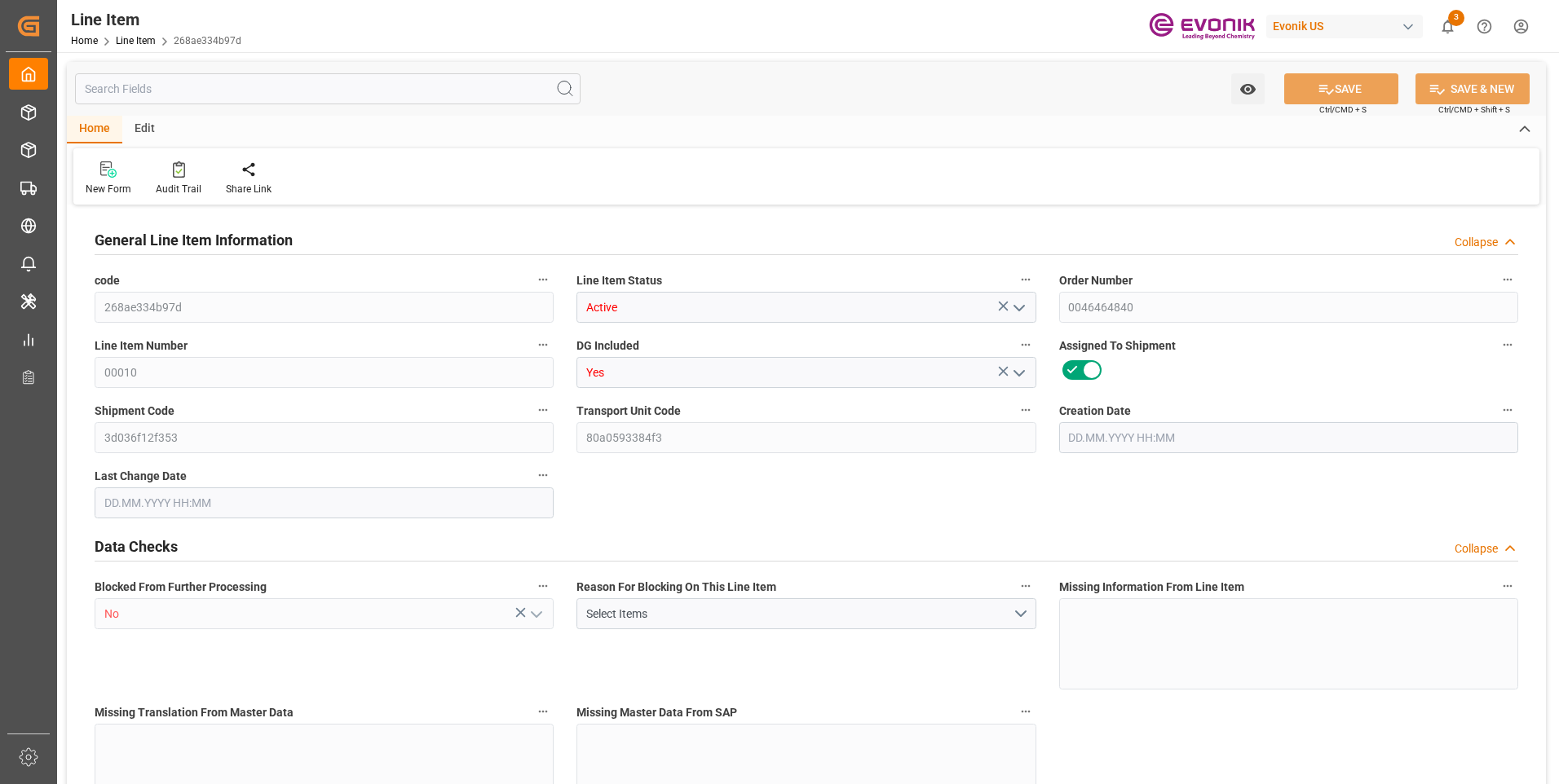
type input "41094"
type input "108"
type input "5886"
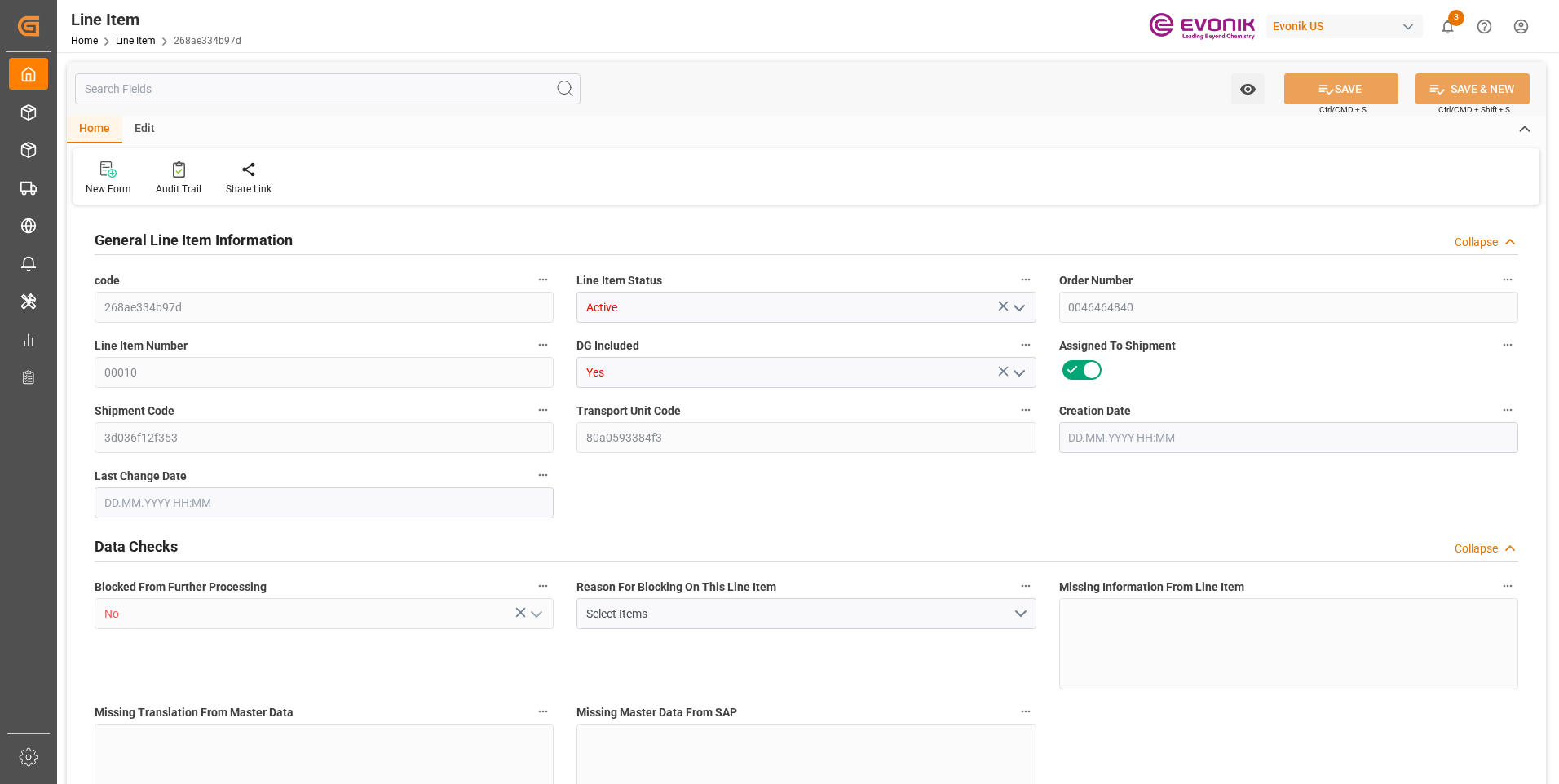
type input "6375.6"
type input "5400"
type input "19.1052"
type input "19105.2"
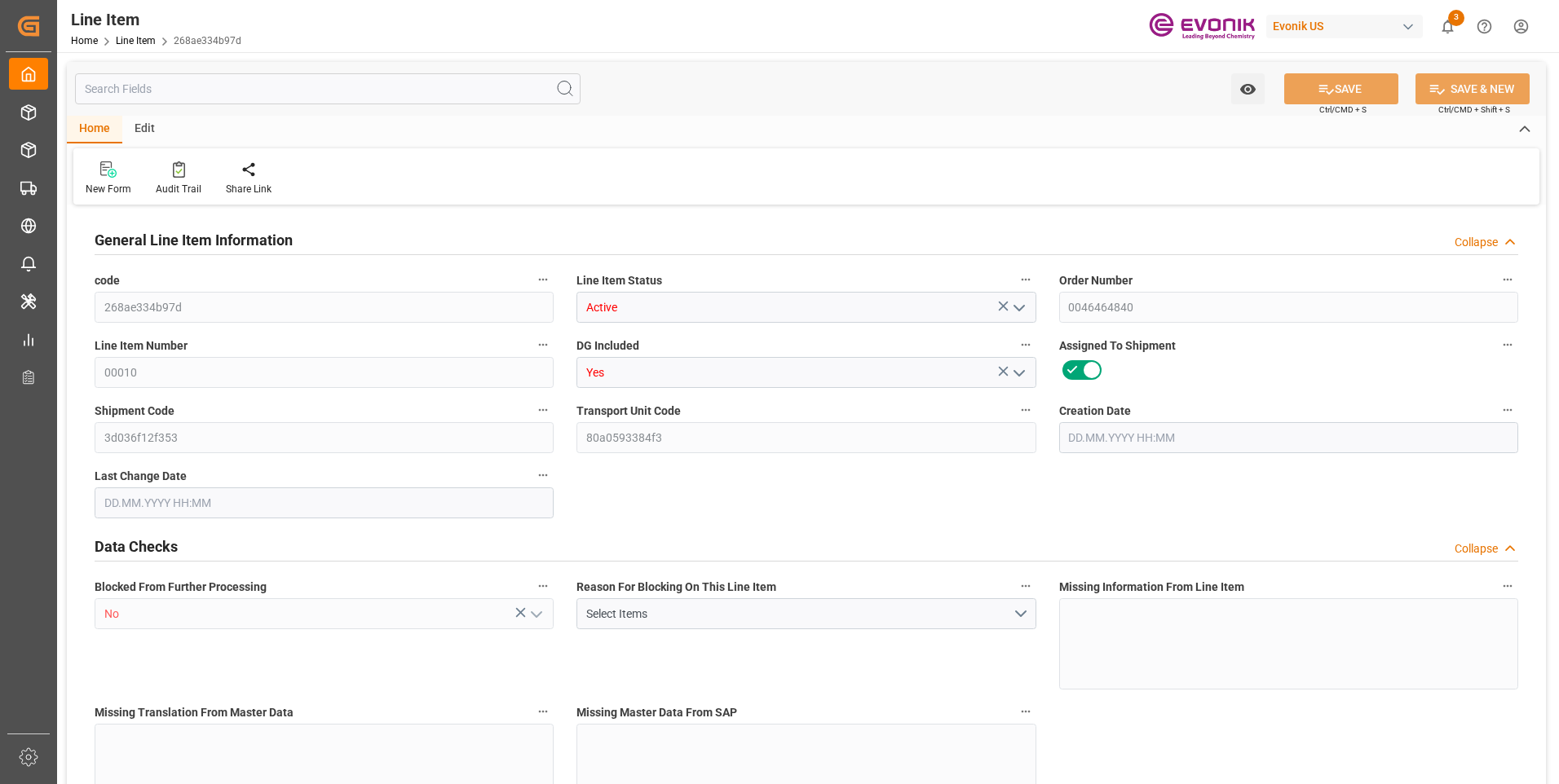
type input "0"
type input "[DATE] 15:58"
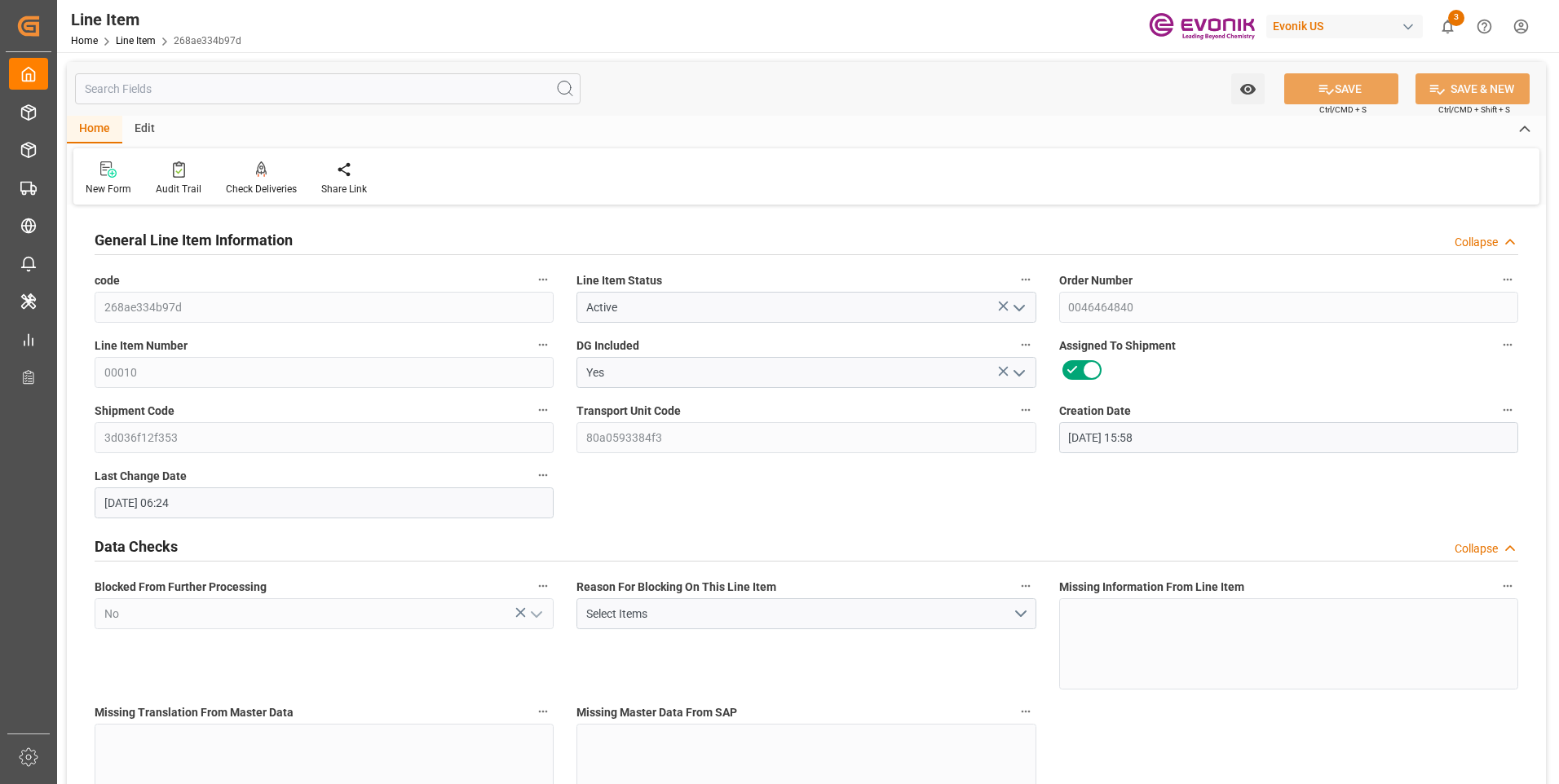
type input "[DATE] 06:24"
type input "[DATE]"
click at [315, 83] on input "text" at bounding box center [327, 89] width 505 height 31
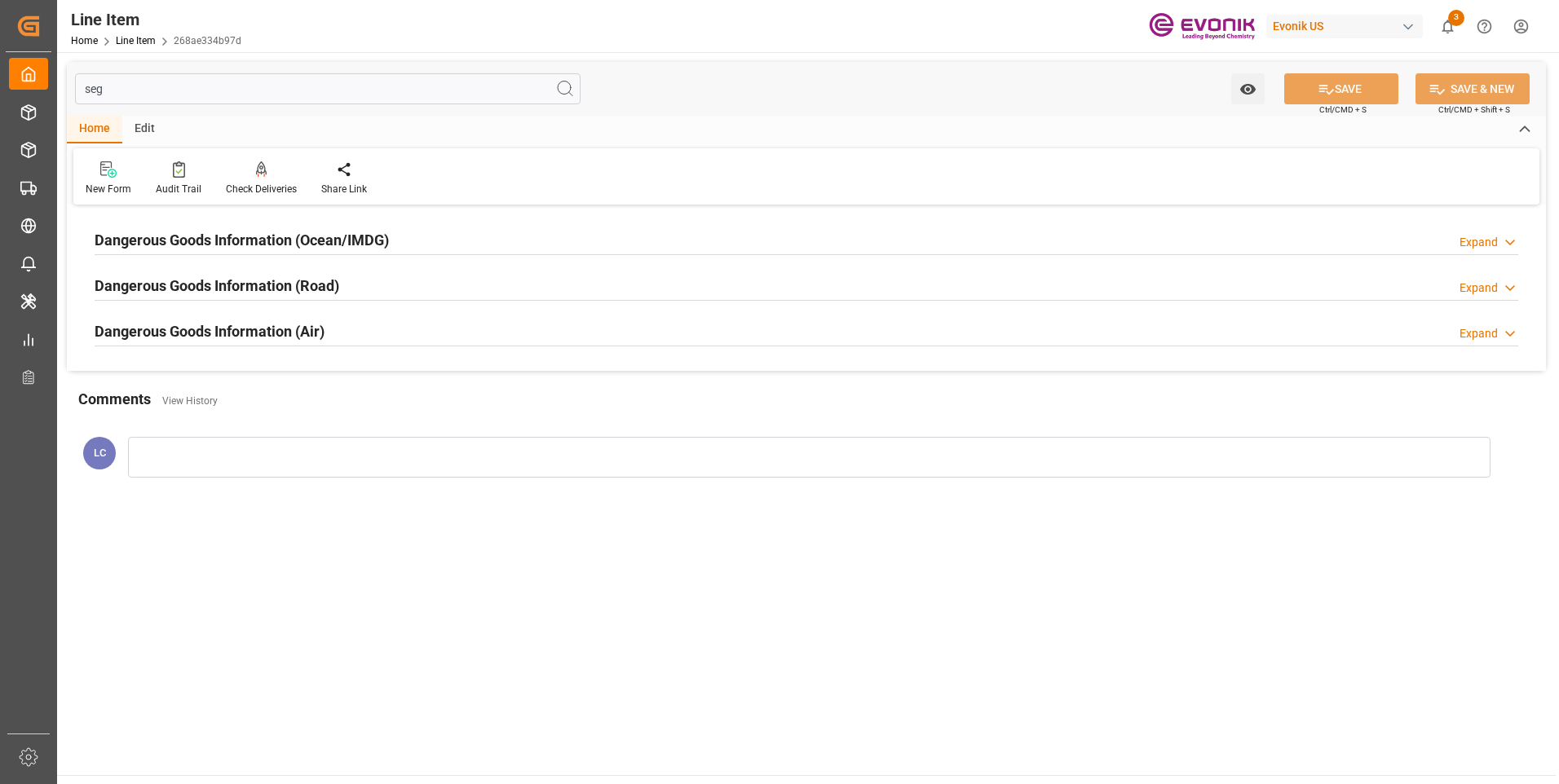
type input "seg"
click at [277, 240] on h2 "Dangerous Goods Information (Ocean/IMDG)" at bounding box center [242, 240] width 295 height 22
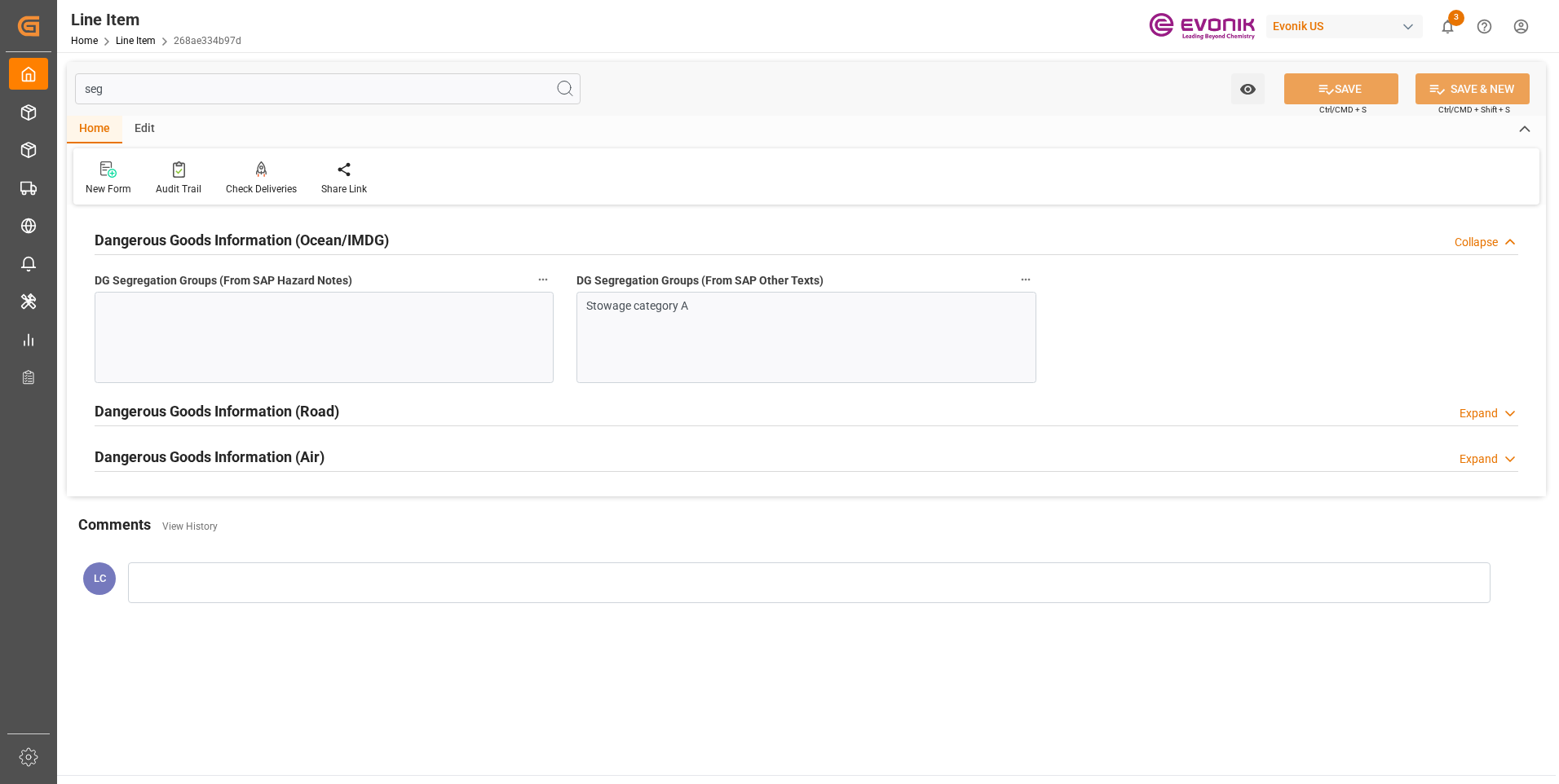
click at [725, 339] on div "Stowage category A" at bounding box center [805, 338] width 459 height 92
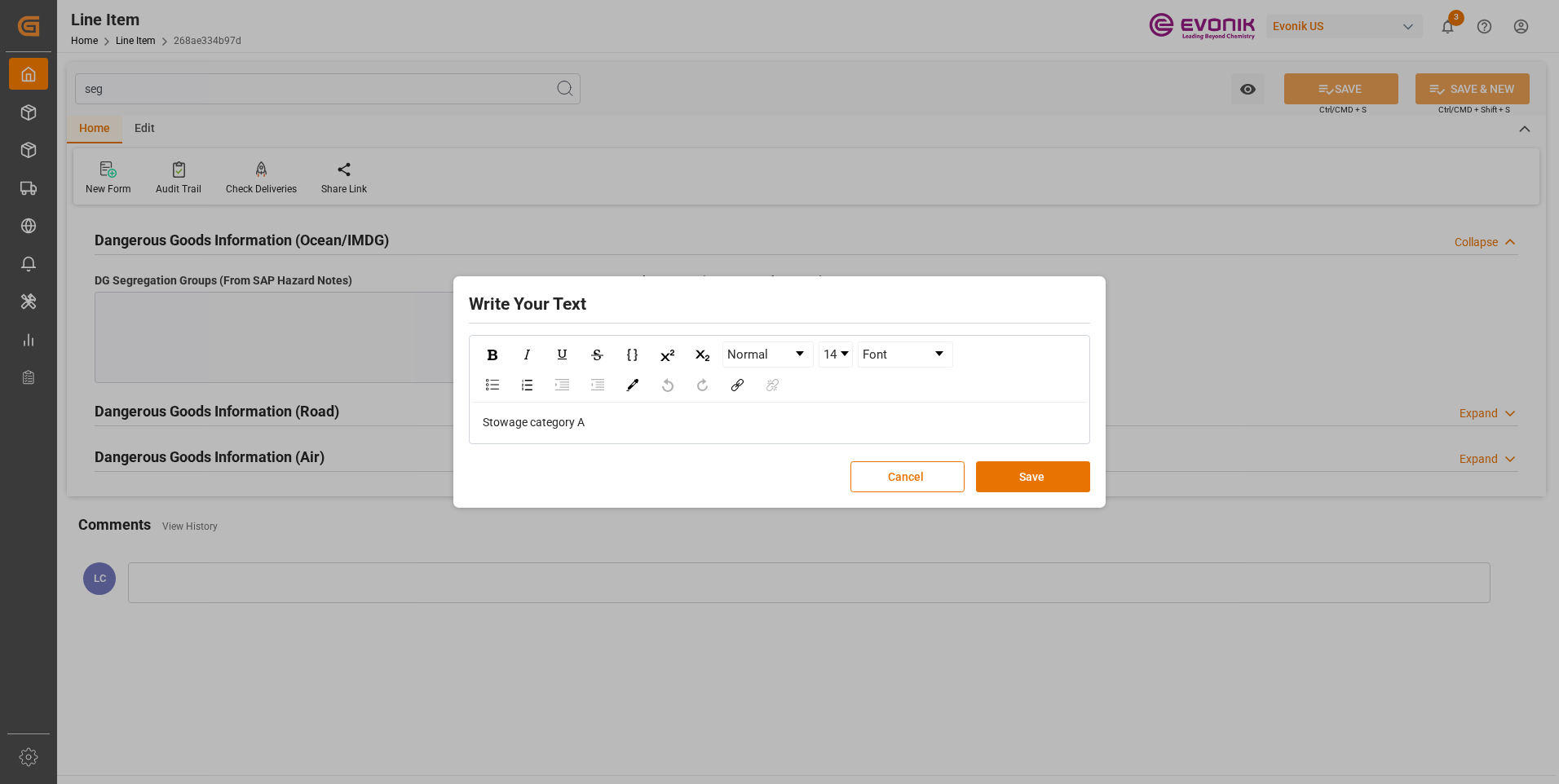
click at [662, 430] on div "Stowage category A" at bounding box center [779, 422] width 594 height 17
drag, startPoint x: 633, startPoint y: 431, endPoint x: 458, endPoint y: 426, distance: 175.1
click at [458, 426] on div "Write Your Text Normal 14 Font Stowage category A Cancel Save" at bounding box center [779, 392] width 644 height 224
copy span "Stowage category A"
drag, startPoint x: 1047, startPoint y: 479, endPoint x: 666, endPoint y: 412, distance: 386.8
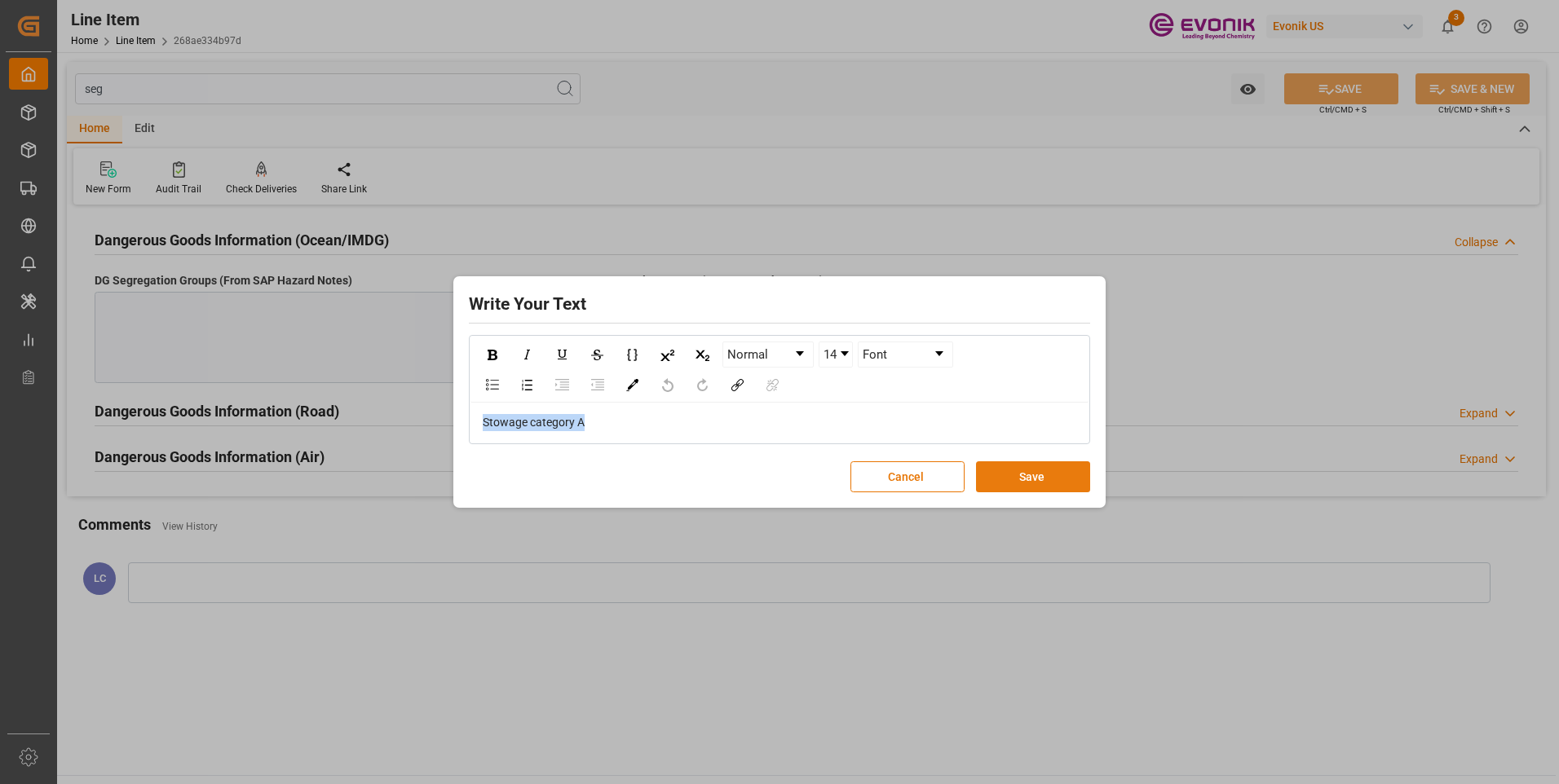
click at [1042, 479] on button "Save" at bounding box center [1032, 476] width 114 height 31
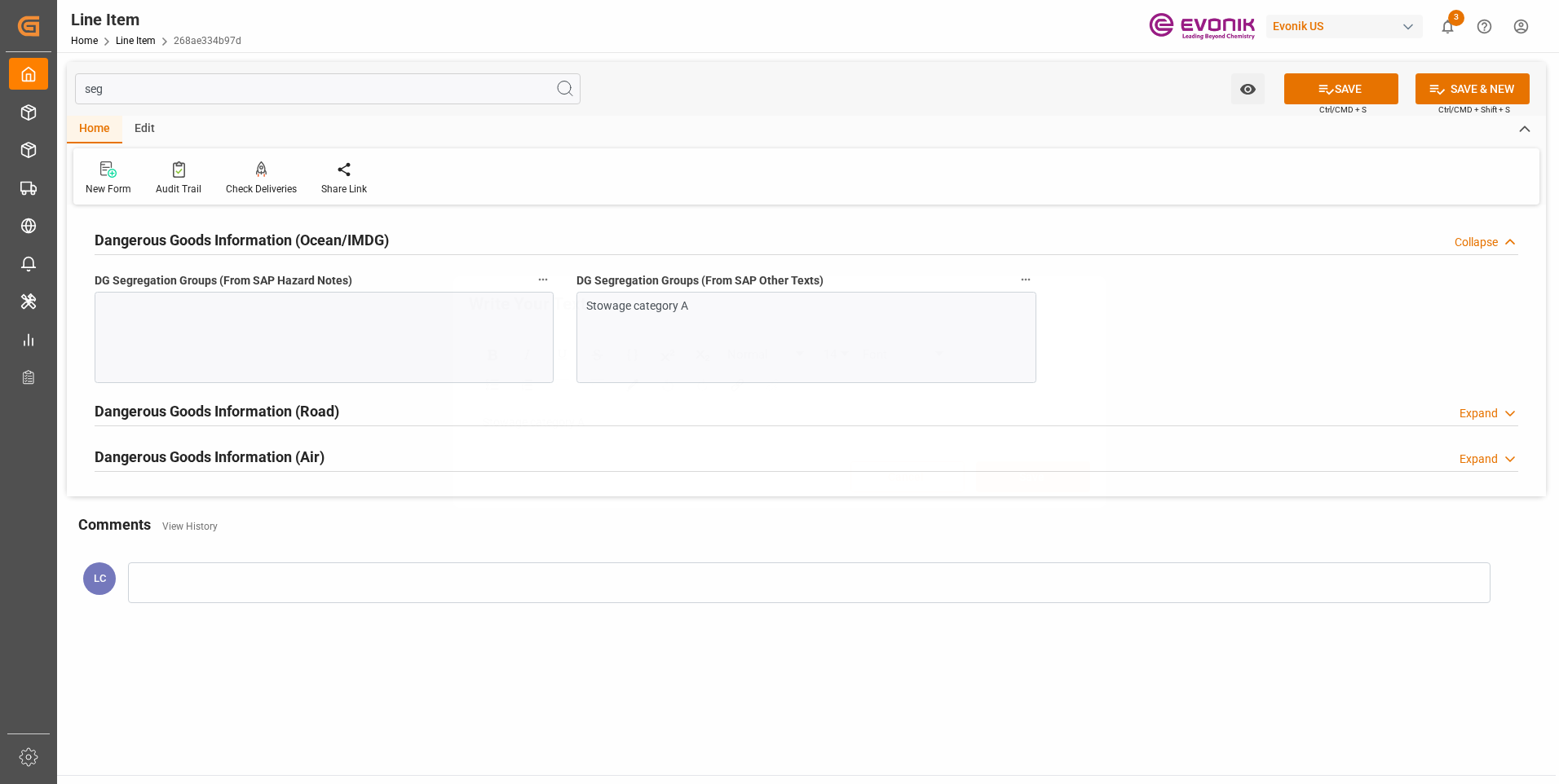
click at [404, 322] on div "Write Your Text Normal 14 Font Stowage category A Cancel Save" at bounding box center [779, 392] width 1559 height 784
click at [405, 322] on div at bounding box center [323, 338] width 459 height 92
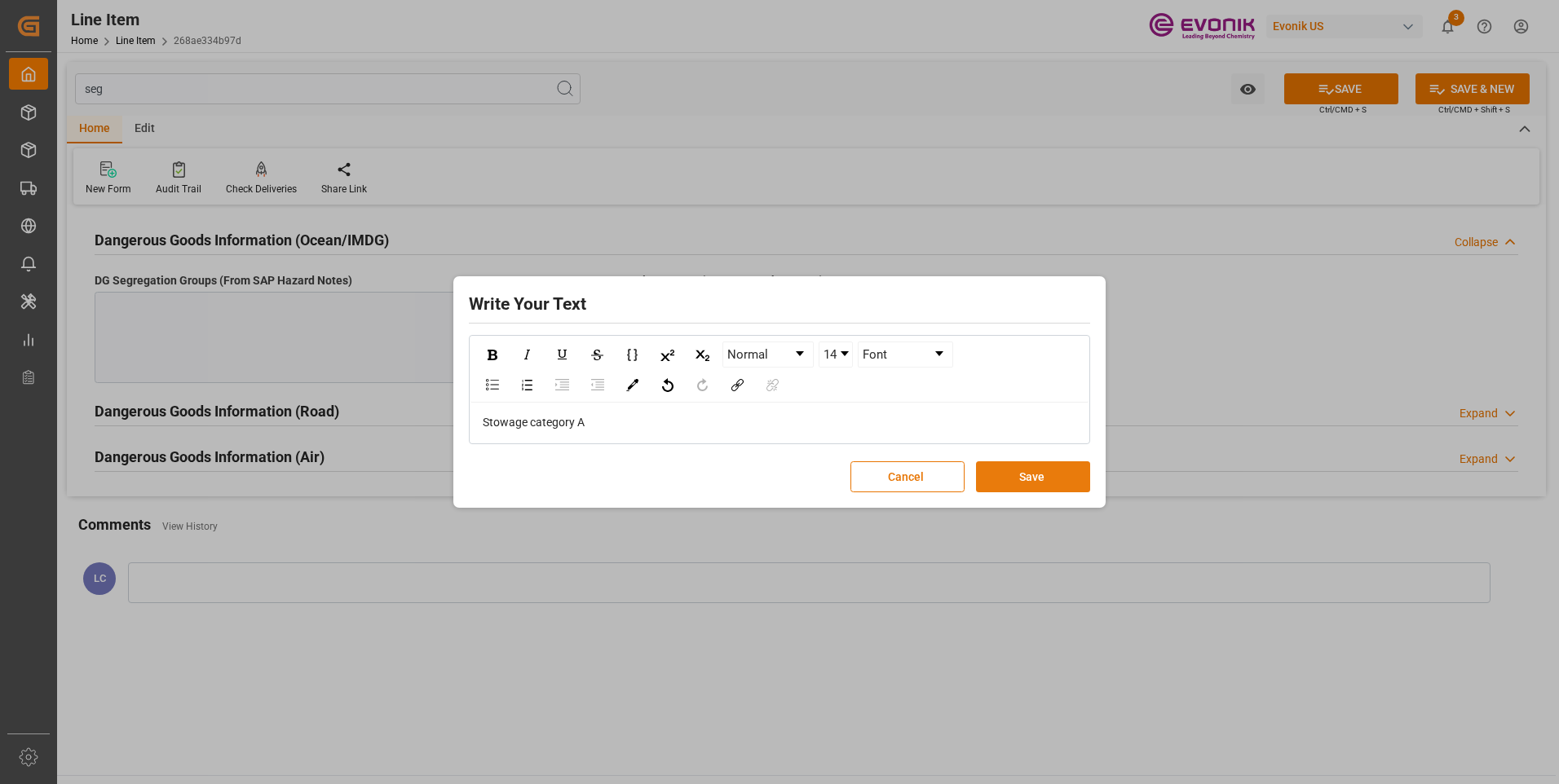
click at [1017, 478] on button "Save" at bounding box center [1032, 476] width 114 height 31
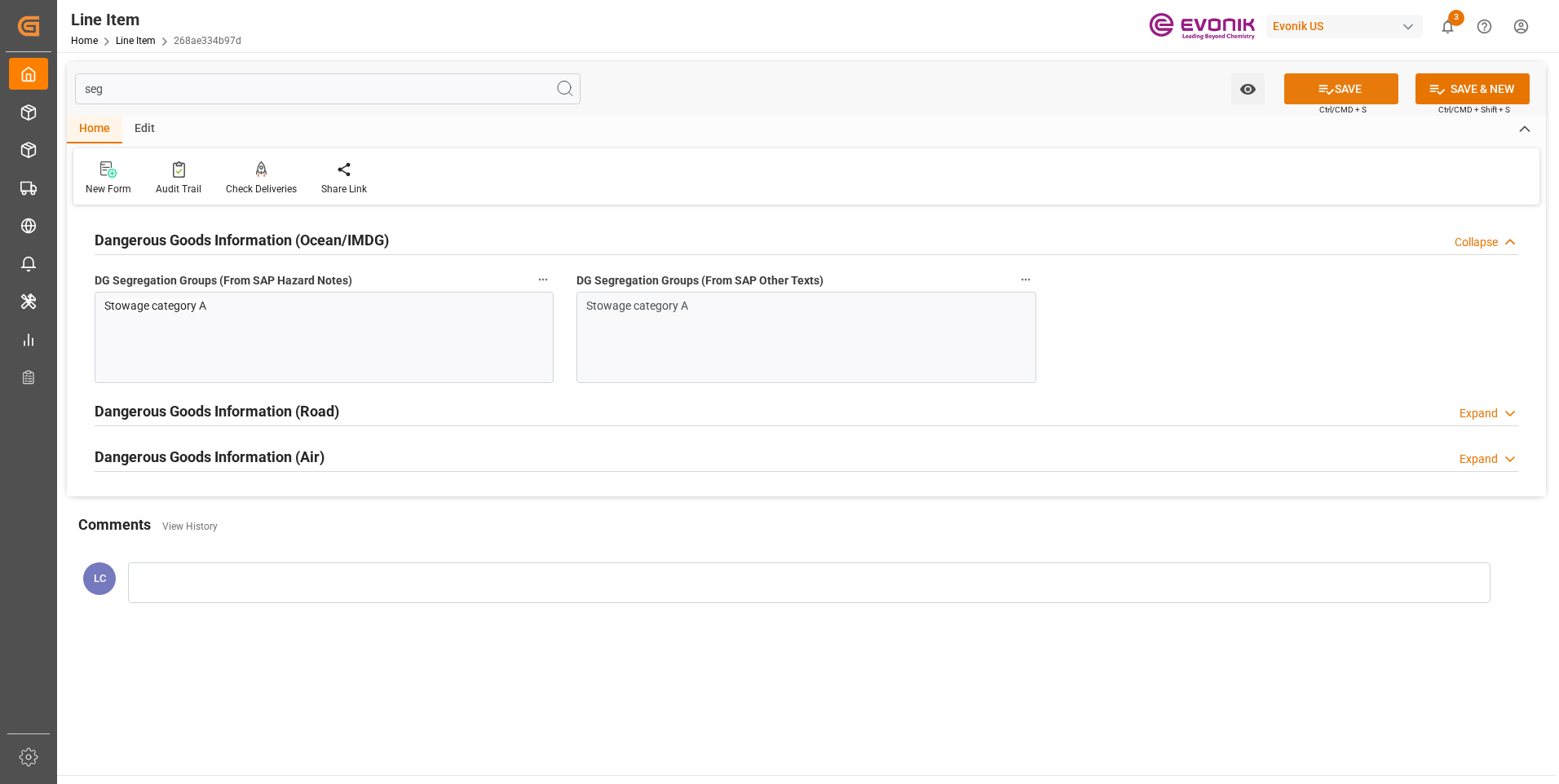
click at [1324, 87] on icon at bounding box center [1325, 89] width 17 height 17
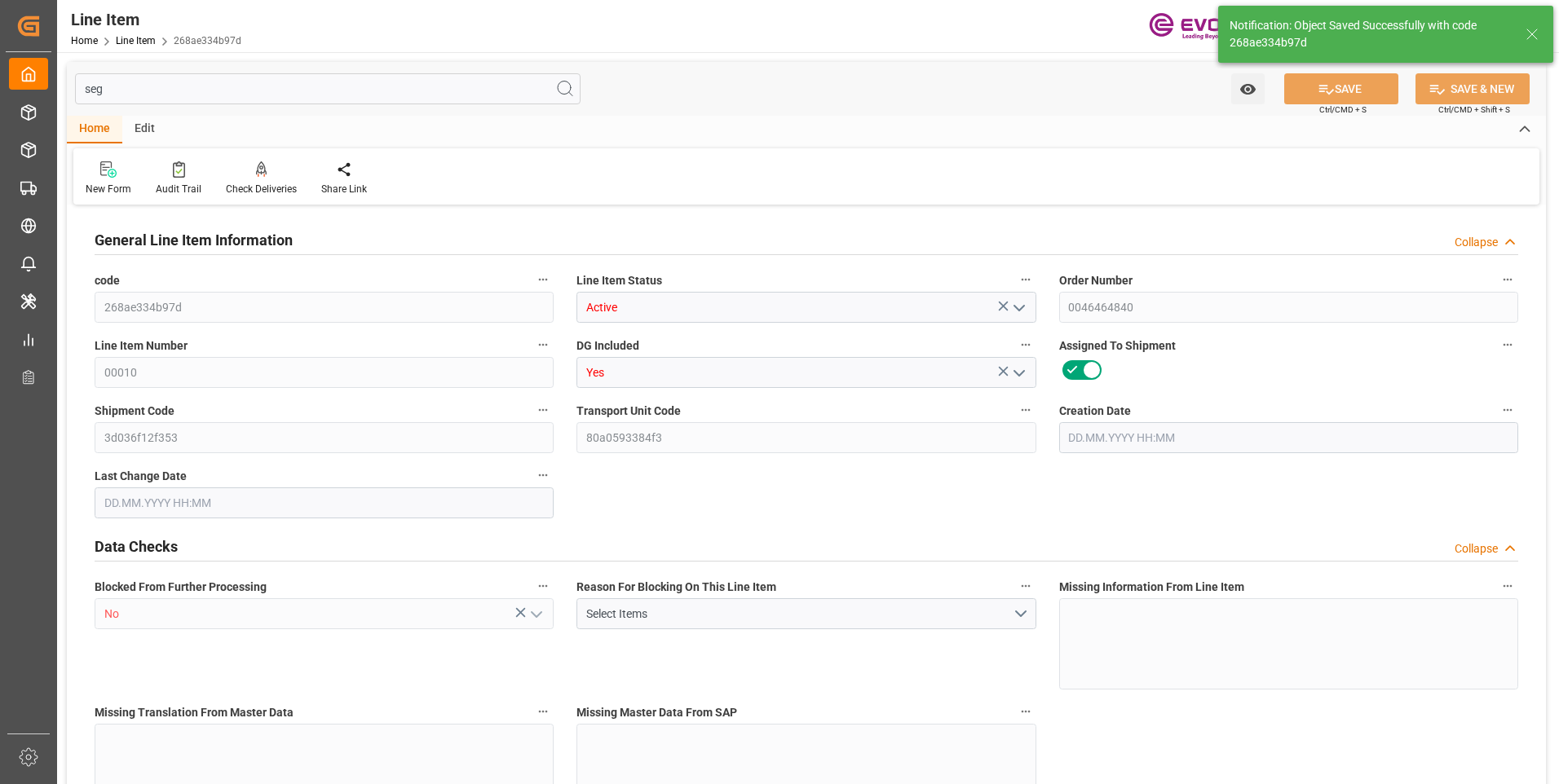
type input "18"
type input "5886"
type input "5400"
type input "19.1052"
type input "108"
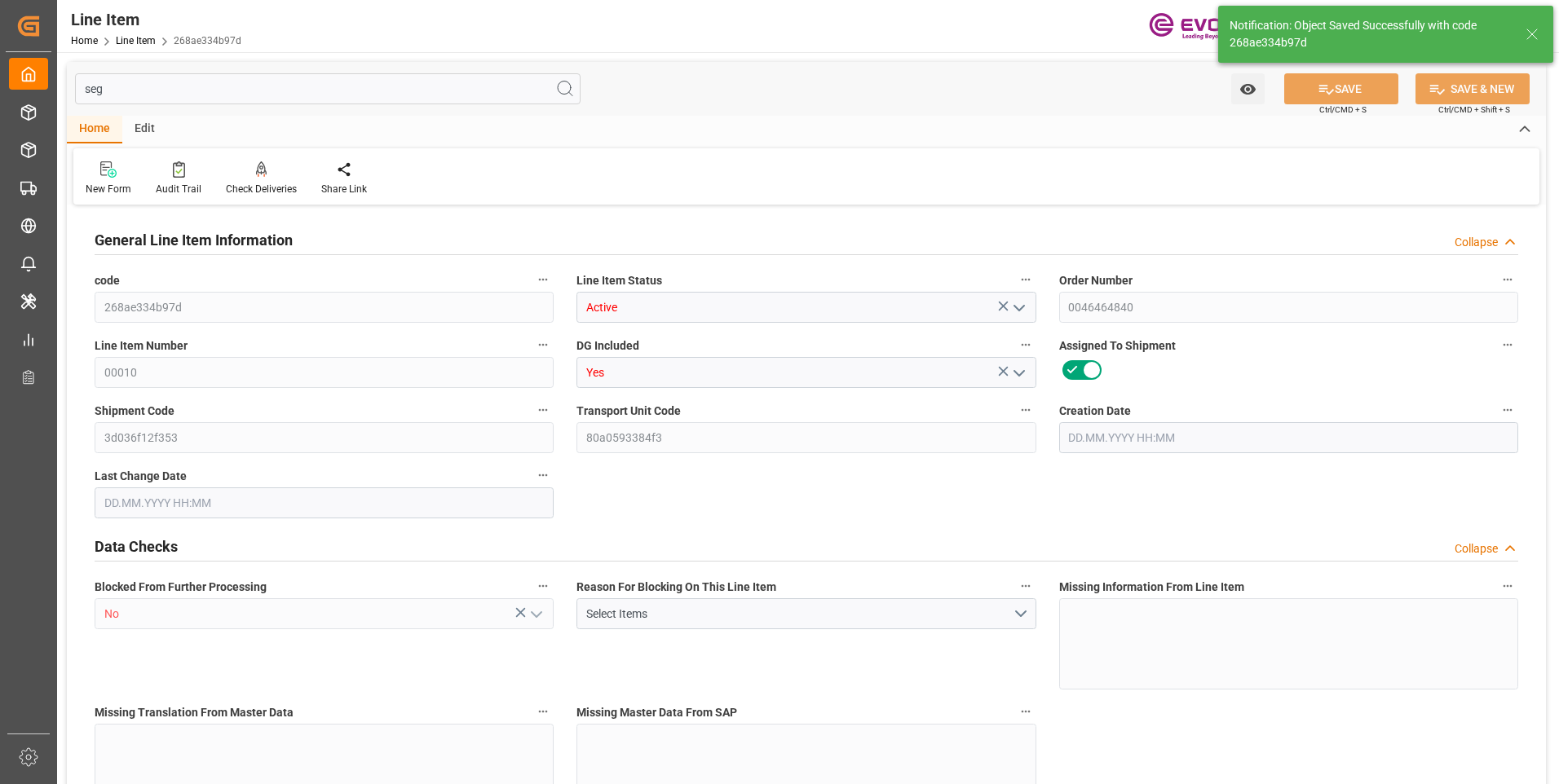
type input "41094"
type input "108"
type input "5886"
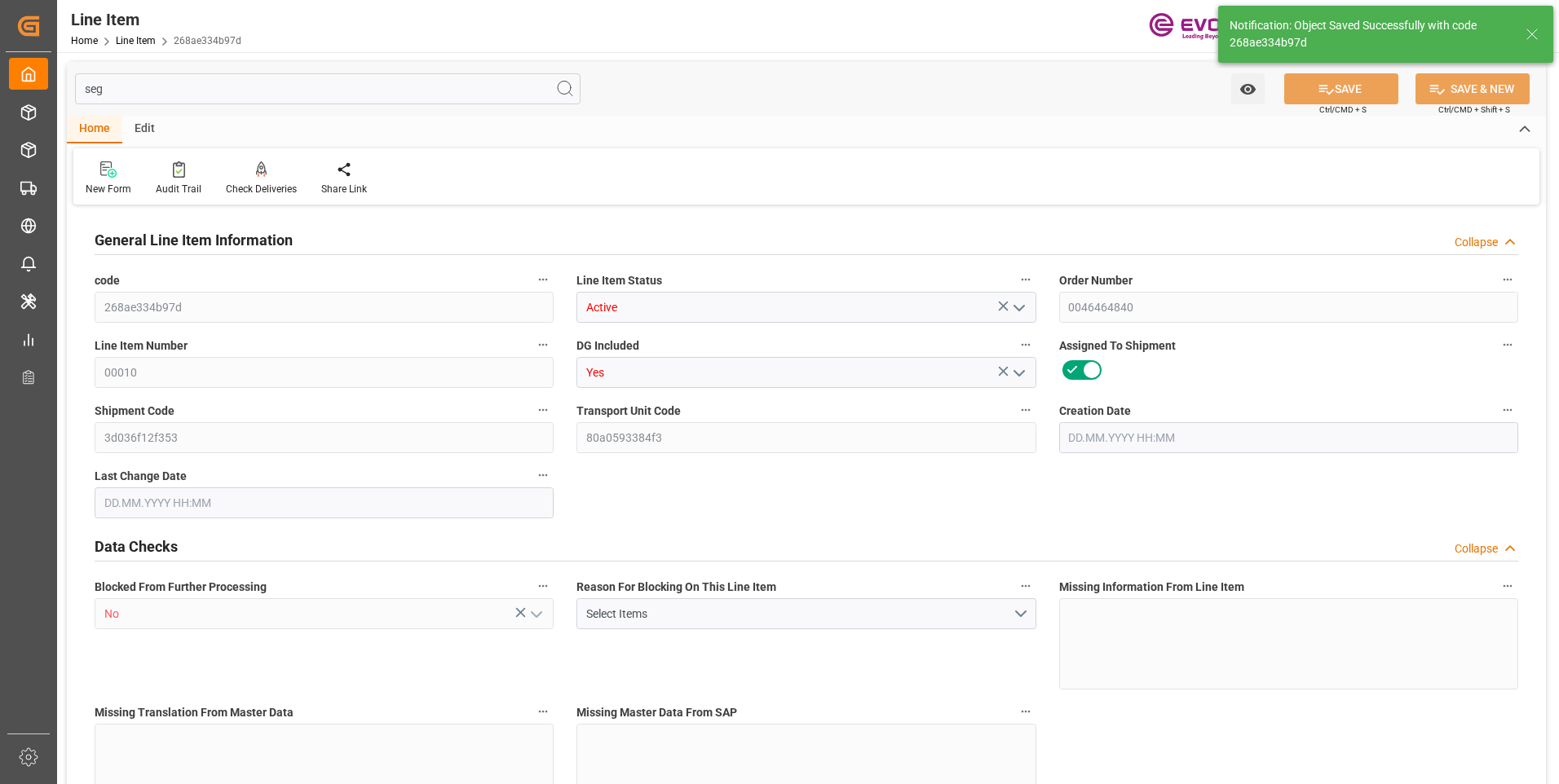
type input "6375.6"
type input "5400"
type input "19.1052"
type input "19105.2"
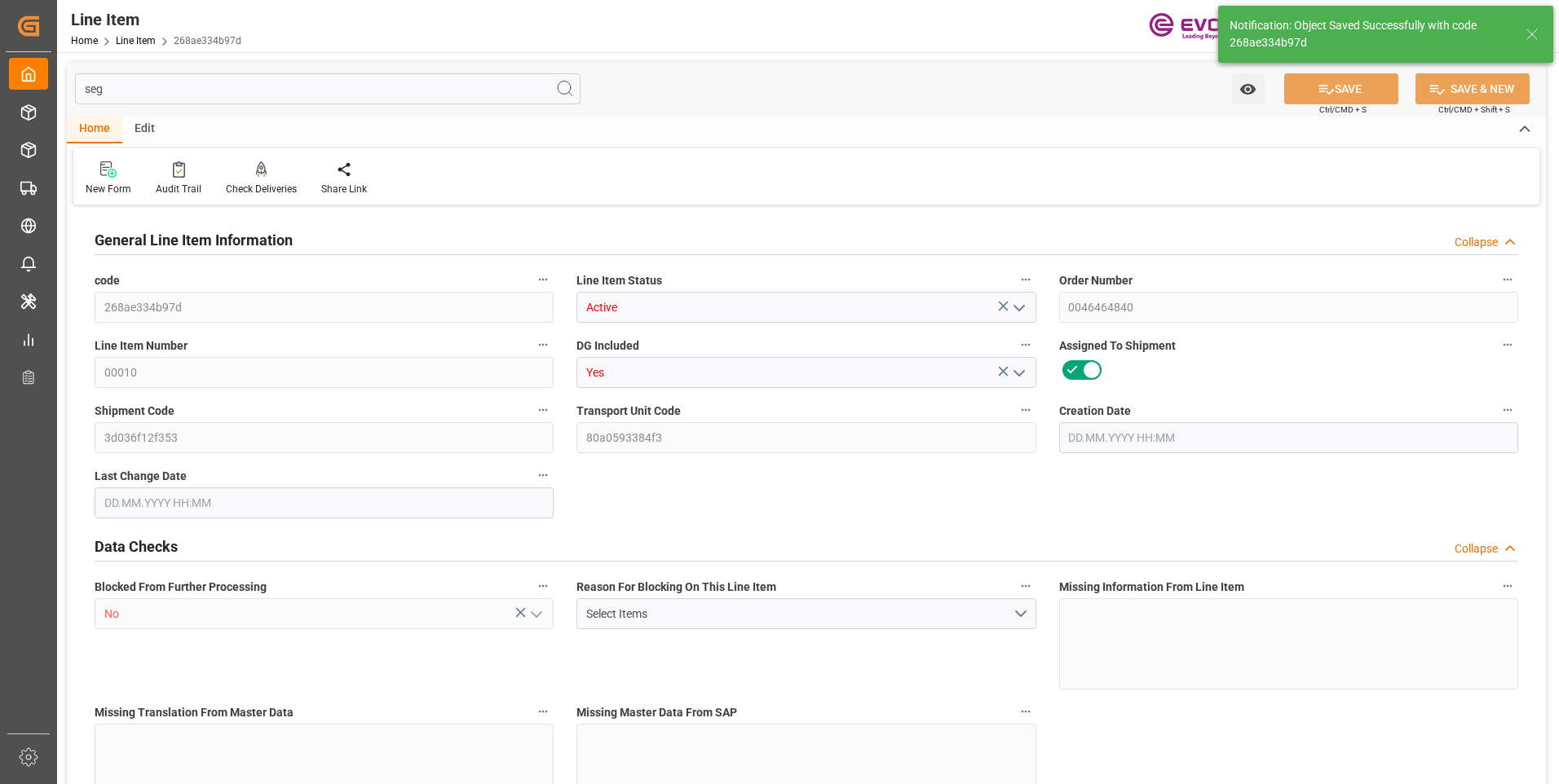
type input "0"
type input "[DATE] 15:58"
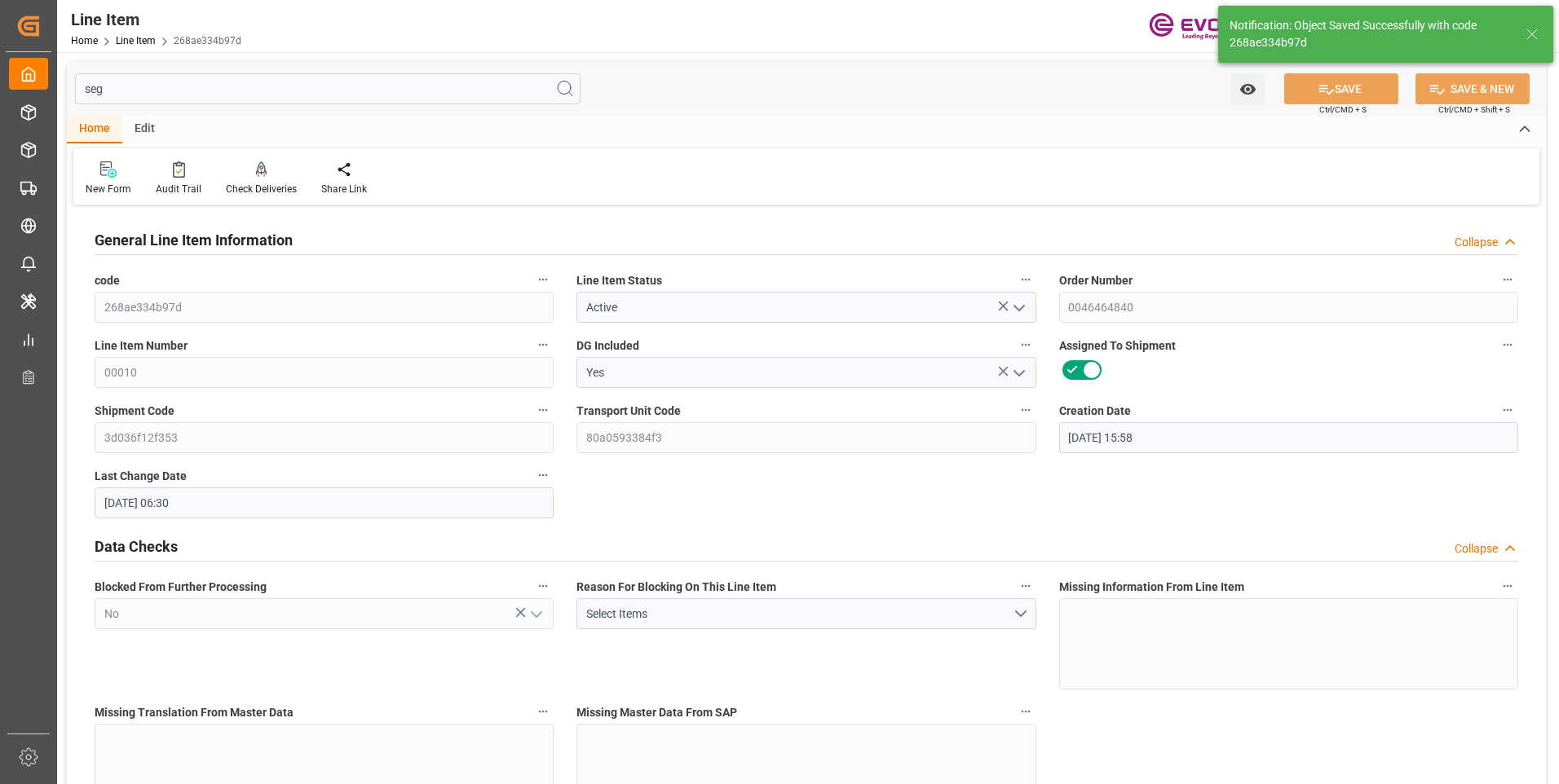
type input "[DATE] 06:30"
type input "[DATE]"
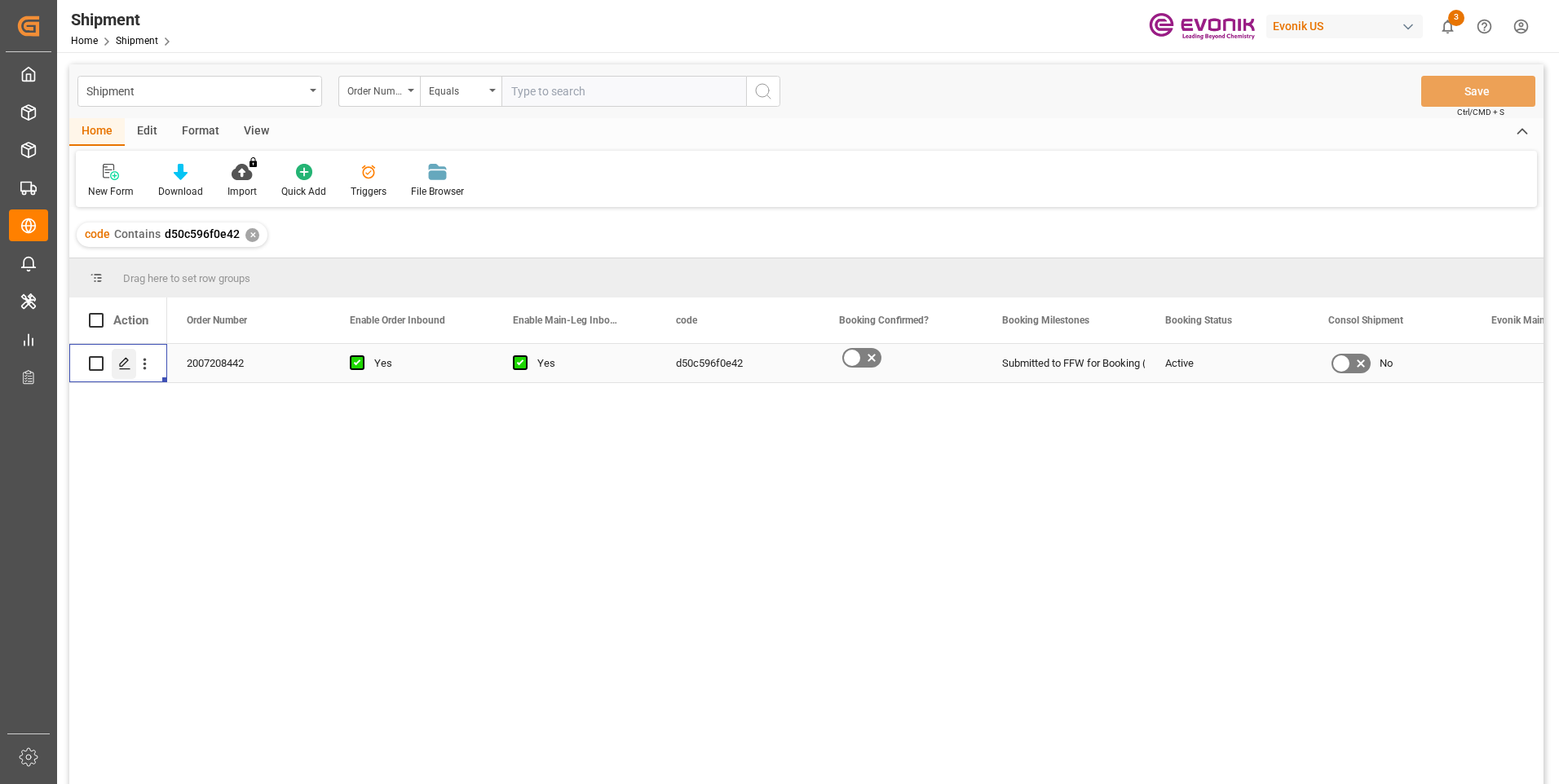
click at [125, 361] on icon "Press SPACE to select this row." at bounding box center [125, 363] width 13 height 13
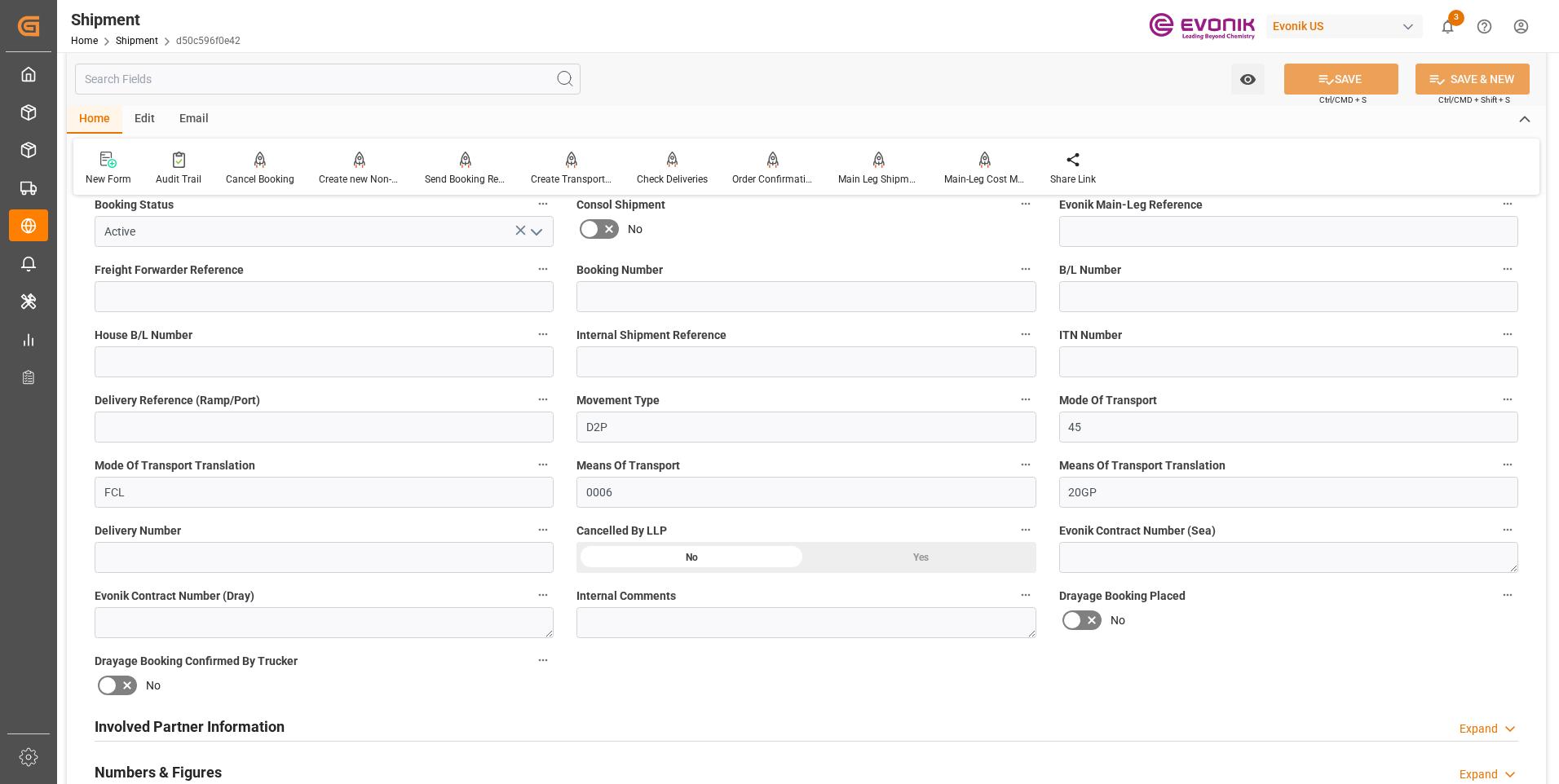
scroll to position [570, 0]
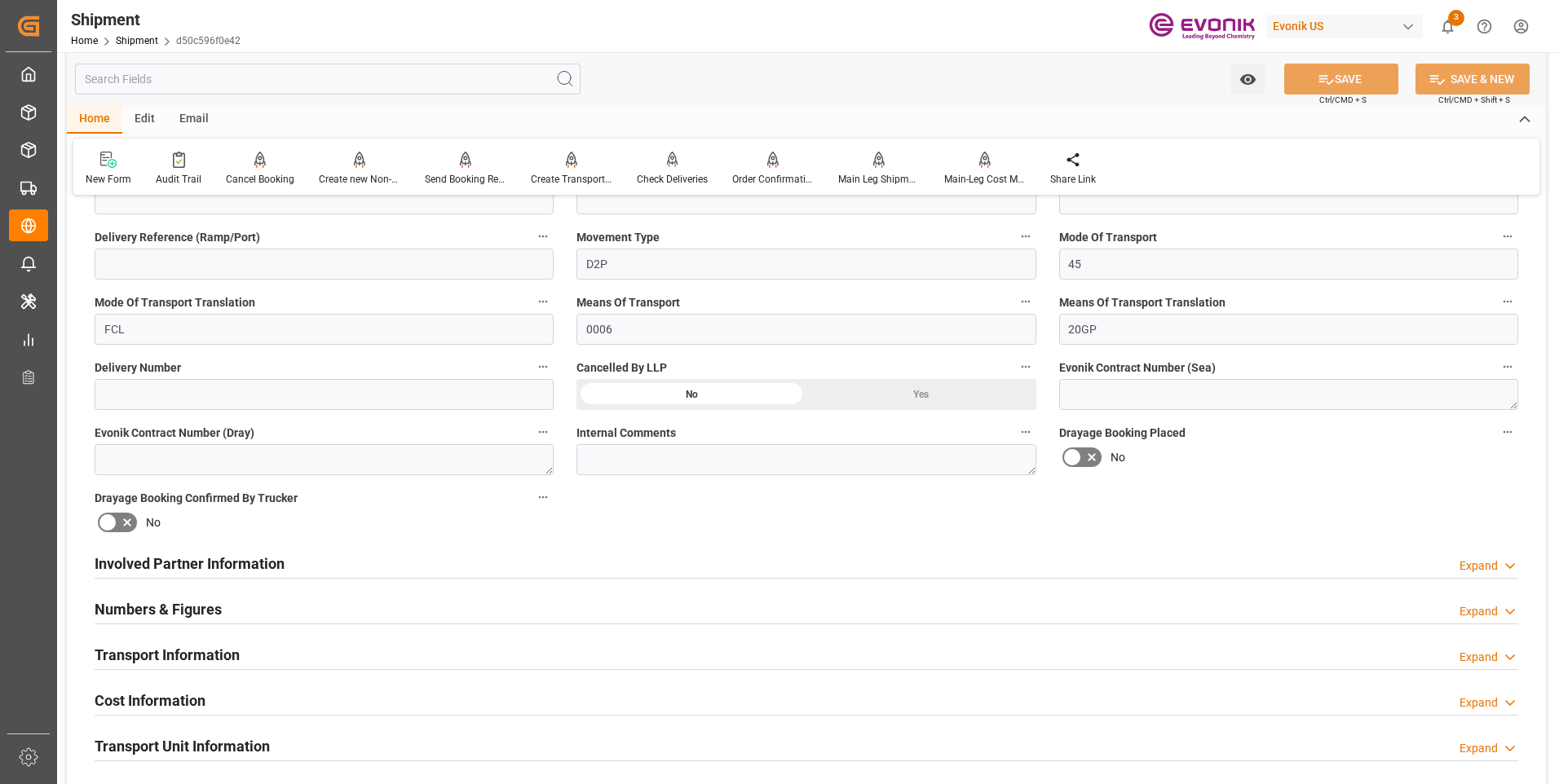
drag, startPoint x: 200, startPoint y: 564, endPoint x: 843, endPoint y: 577, distance: 643.1
click at [201, 563] on h2 "Involved Partner Information" at bounding box center [189, 563] width 190 height 22
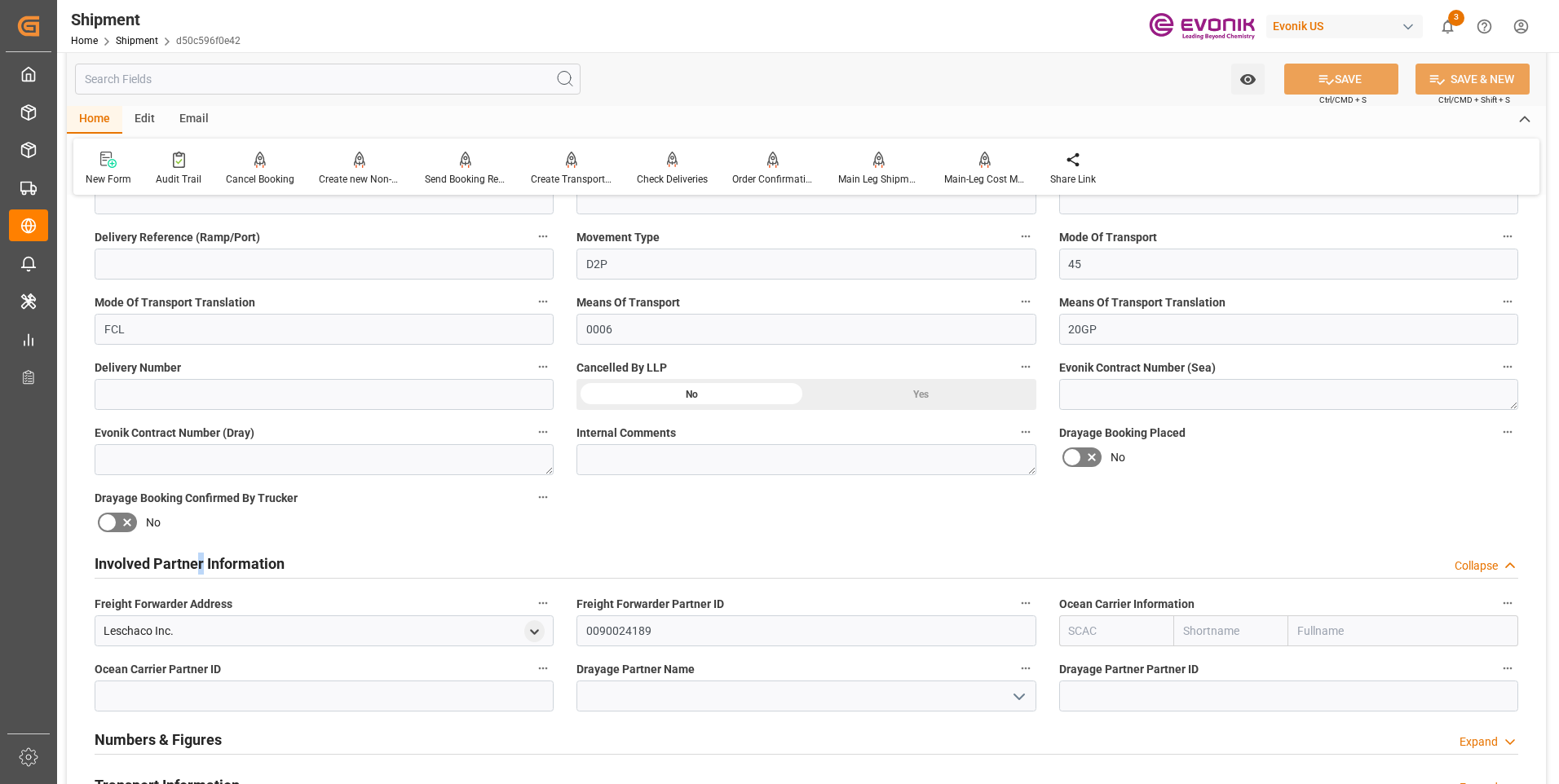
click at [1260, 631] on input "text" at bounding box center [1231, 630] width 115 height 31
type input "cma"
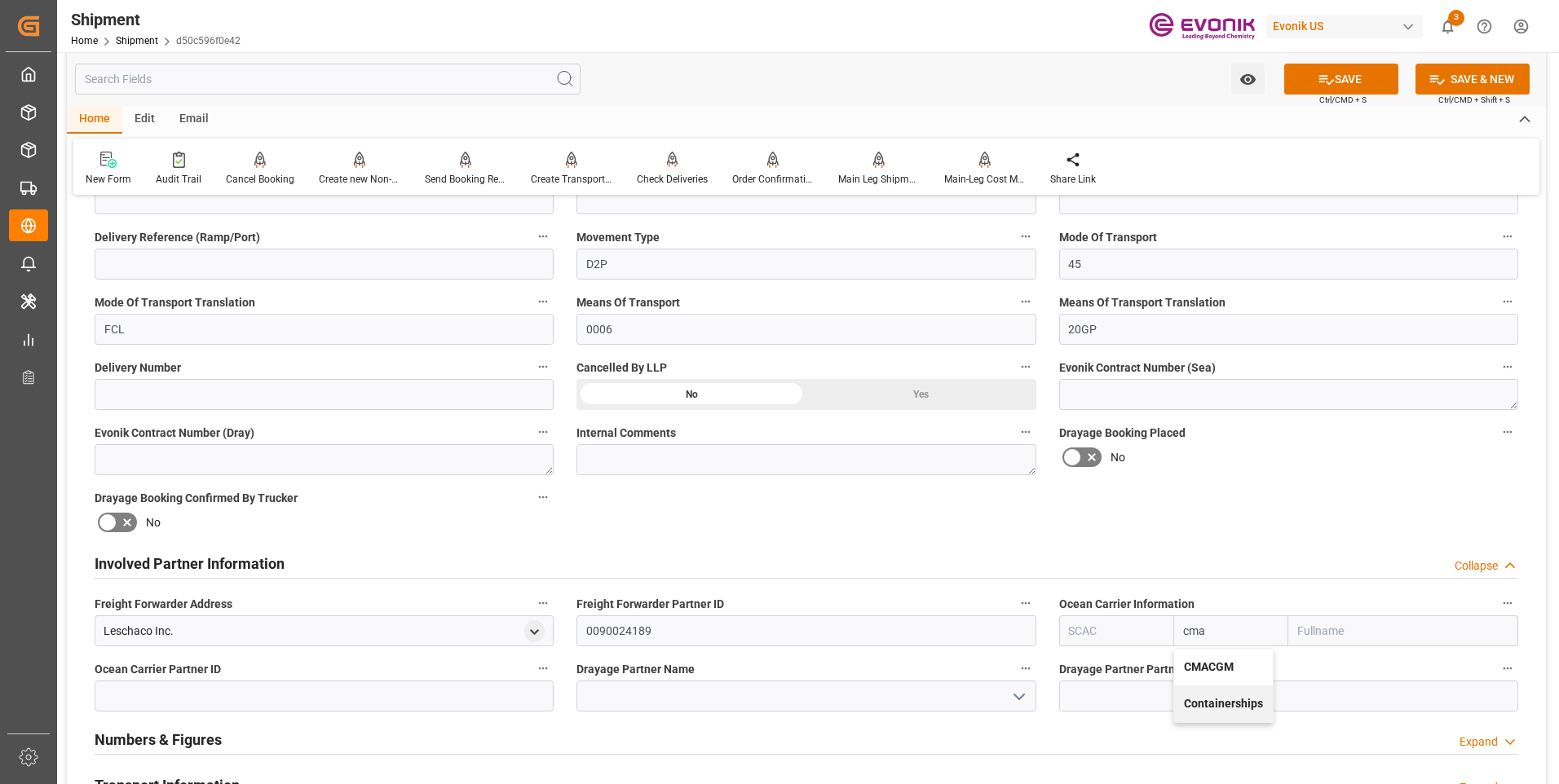
drag, startPoint x: 1228, startPoint y: 658, endPoint x: 1253, endPoint y: 222, distance: 436.7
click at [1229, 657] on div "CMACGM" at bounding box center [1223, 666] width 99 height 37
type input "CMDU"
type input "CMACGM"
type input "CMA CGM Group"
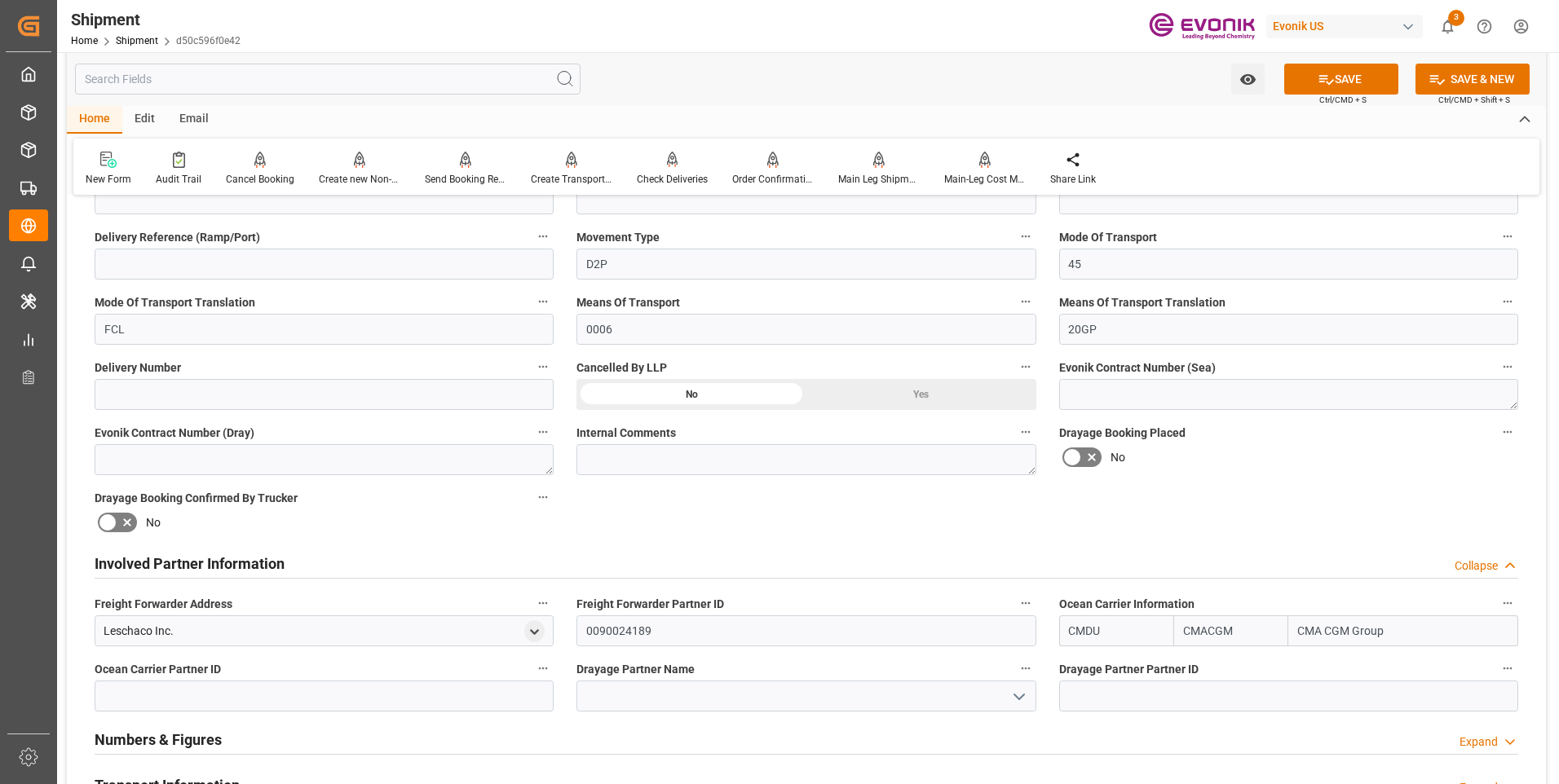
type input "CMACGM"
click at [1305, 80] on button "SAVE" at bounding box center [1341, 79] width 114 height 31
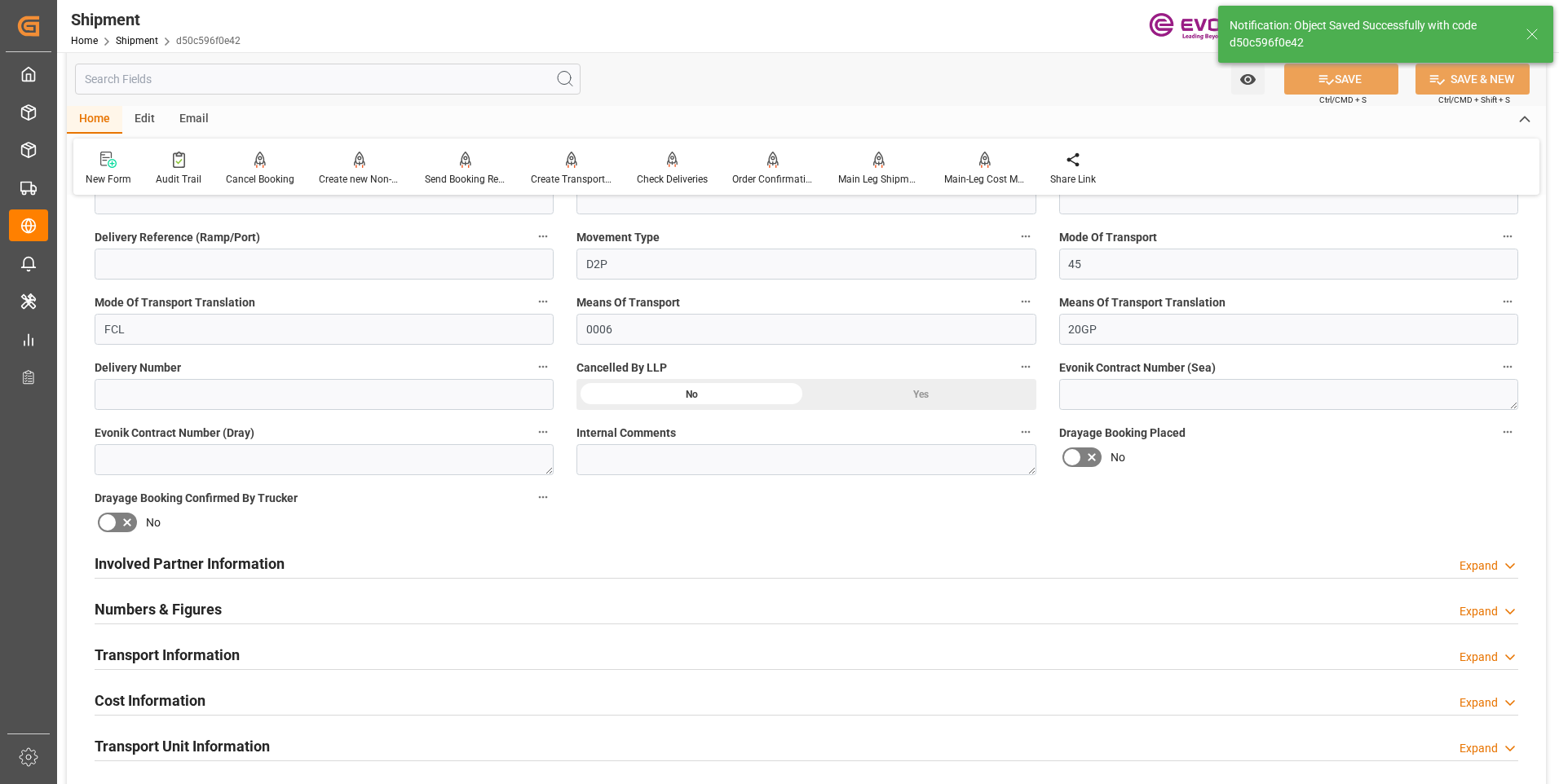
type input "0090030954"
click at [568, 542] on div "Involved Partner Information Expand" at bounding box center [806, 563] width 1446 height 46
click at [582, 567] on div "Involved Partner Information Expand" at bounding box center [806, 562] width 1423 height 31
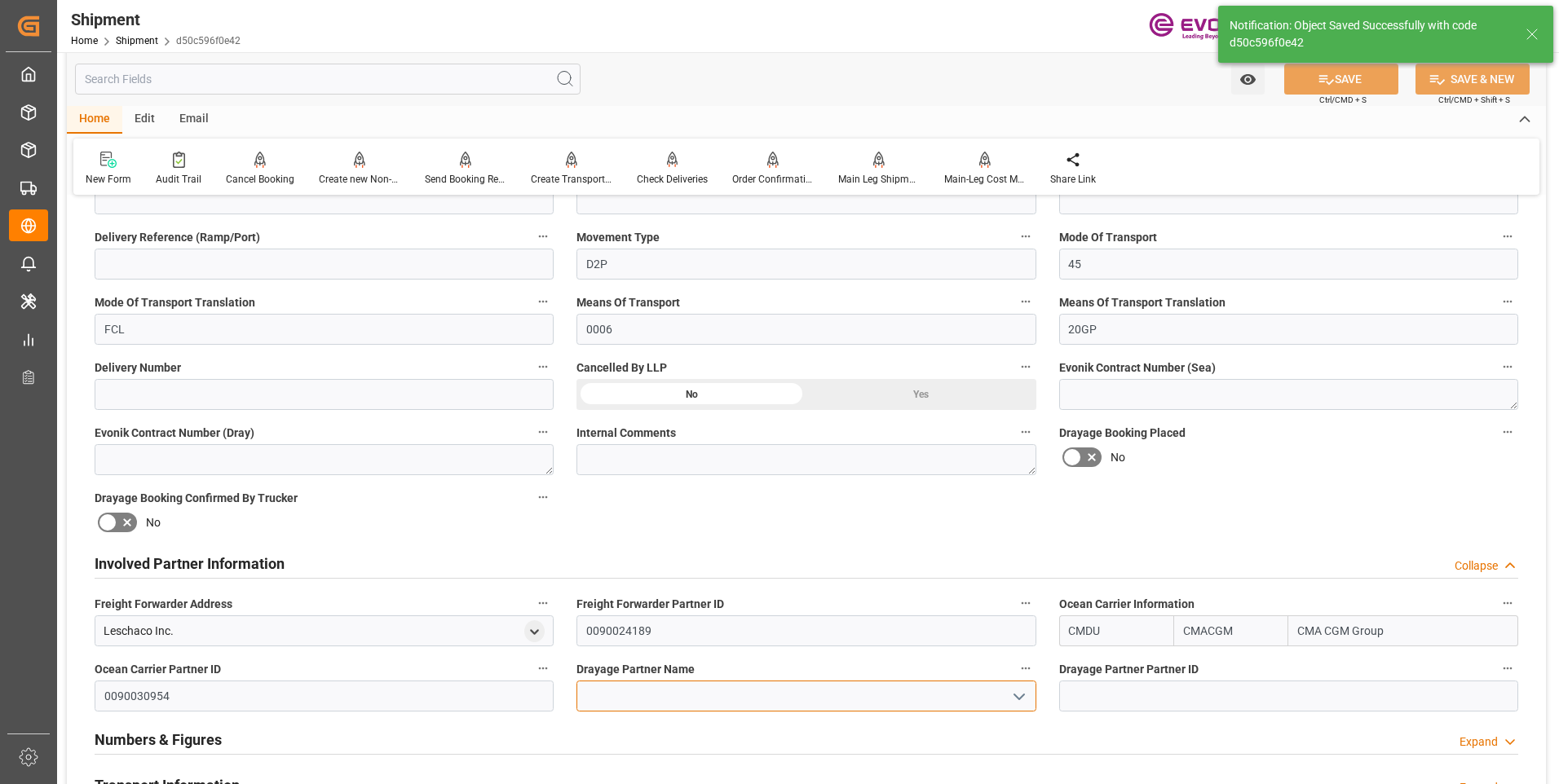
click at [698, 697] on input at bounding box center [805, 696] width 459 height 31
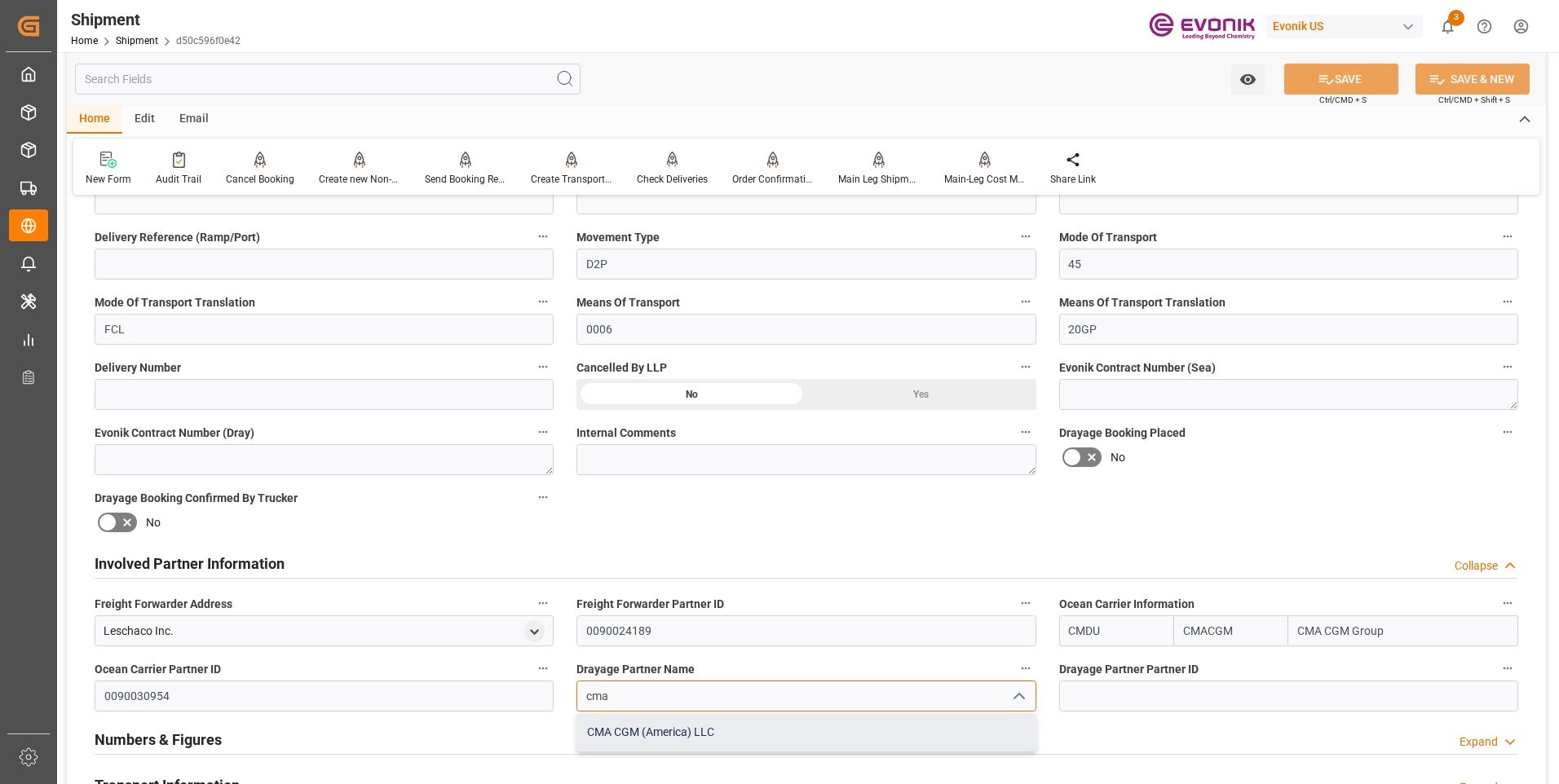
click at [712, 739] on div "CMA CGM (America) LLC" at bounding box center [805, 732] width 457 height 37
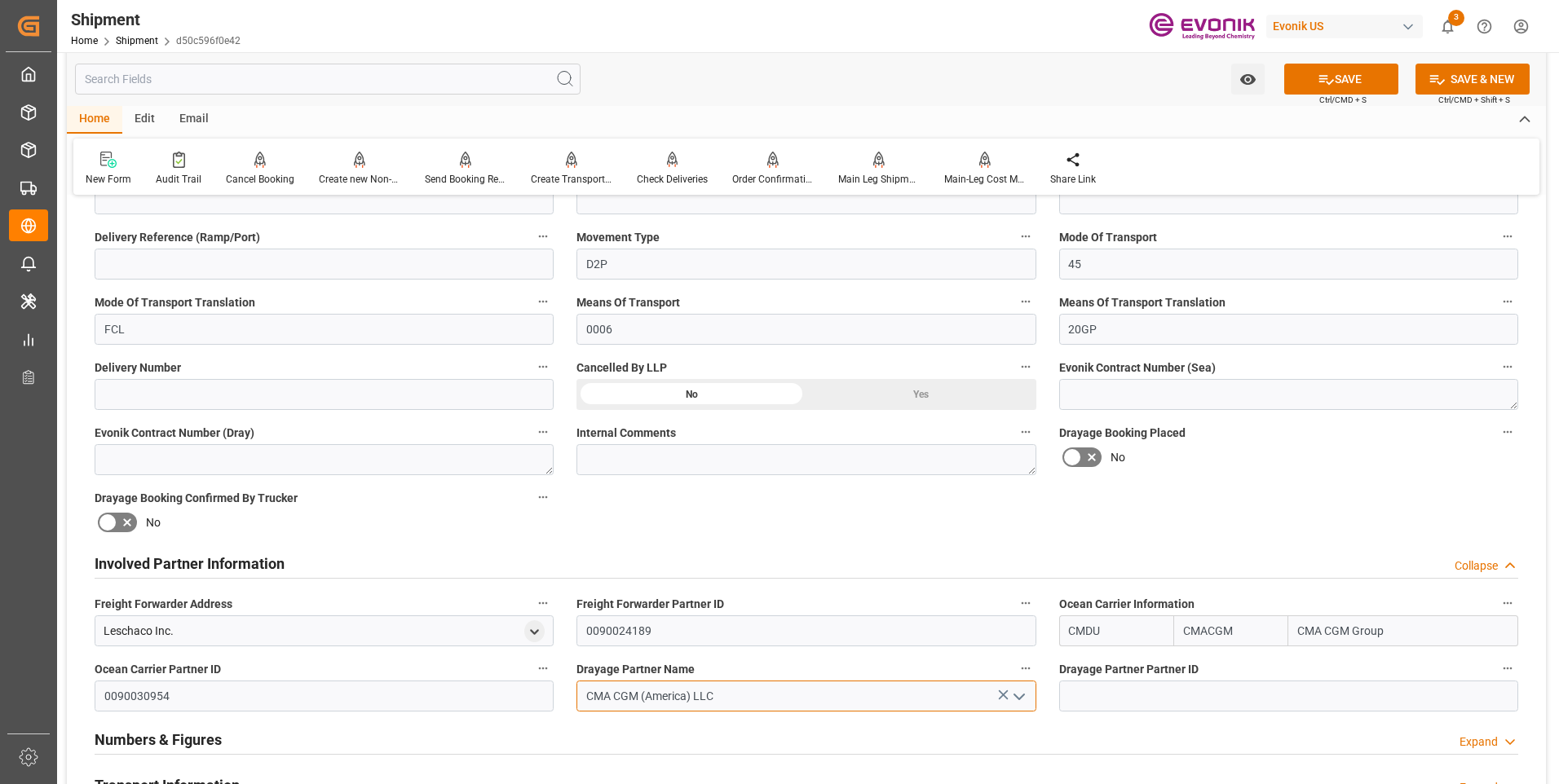
type input "CMA CGM (America) LLC"
click at [1321, 77] on icon at bounding box center [1325, 79] width 17 height 17
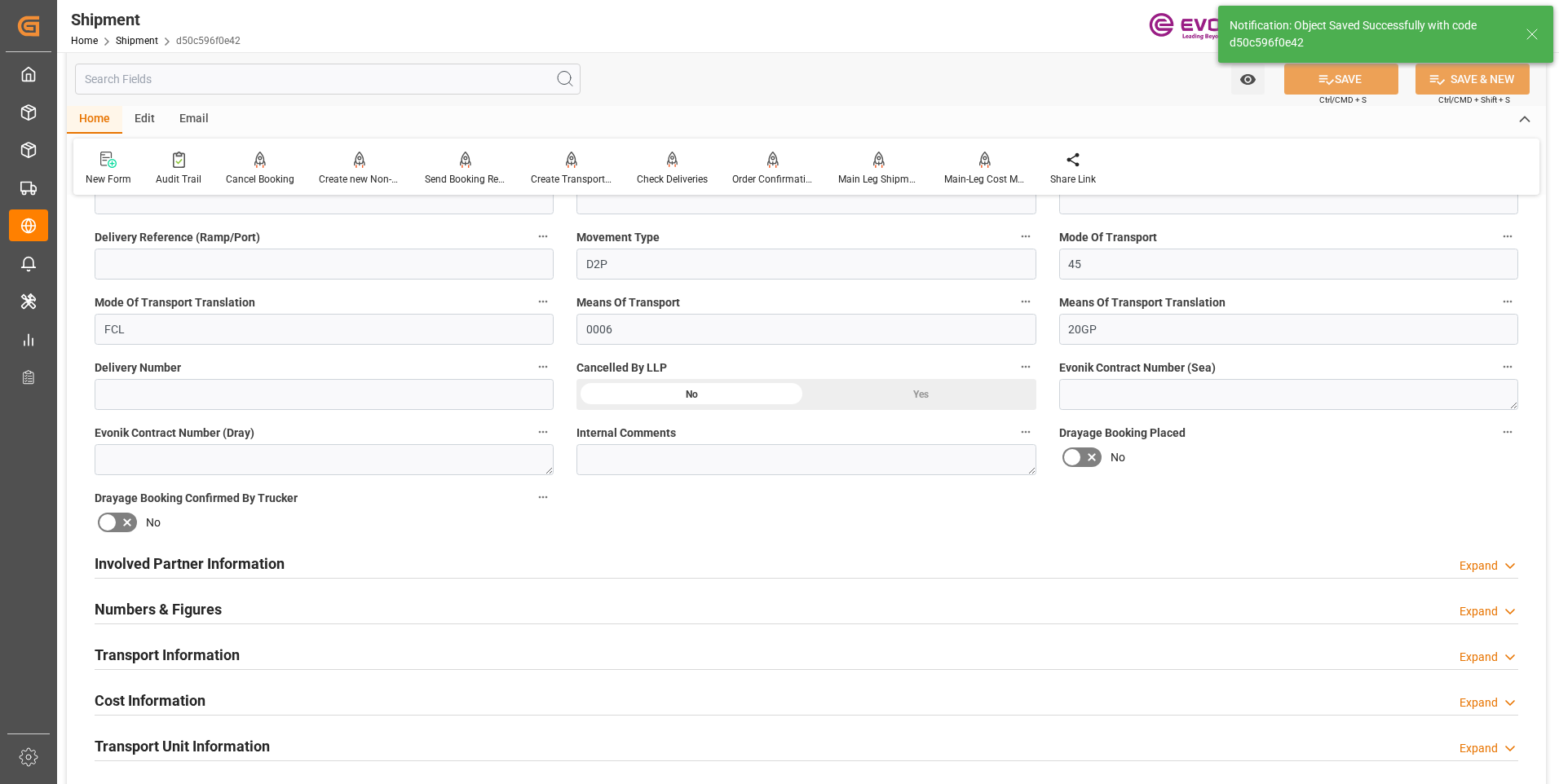
scroll to position [734, 0]
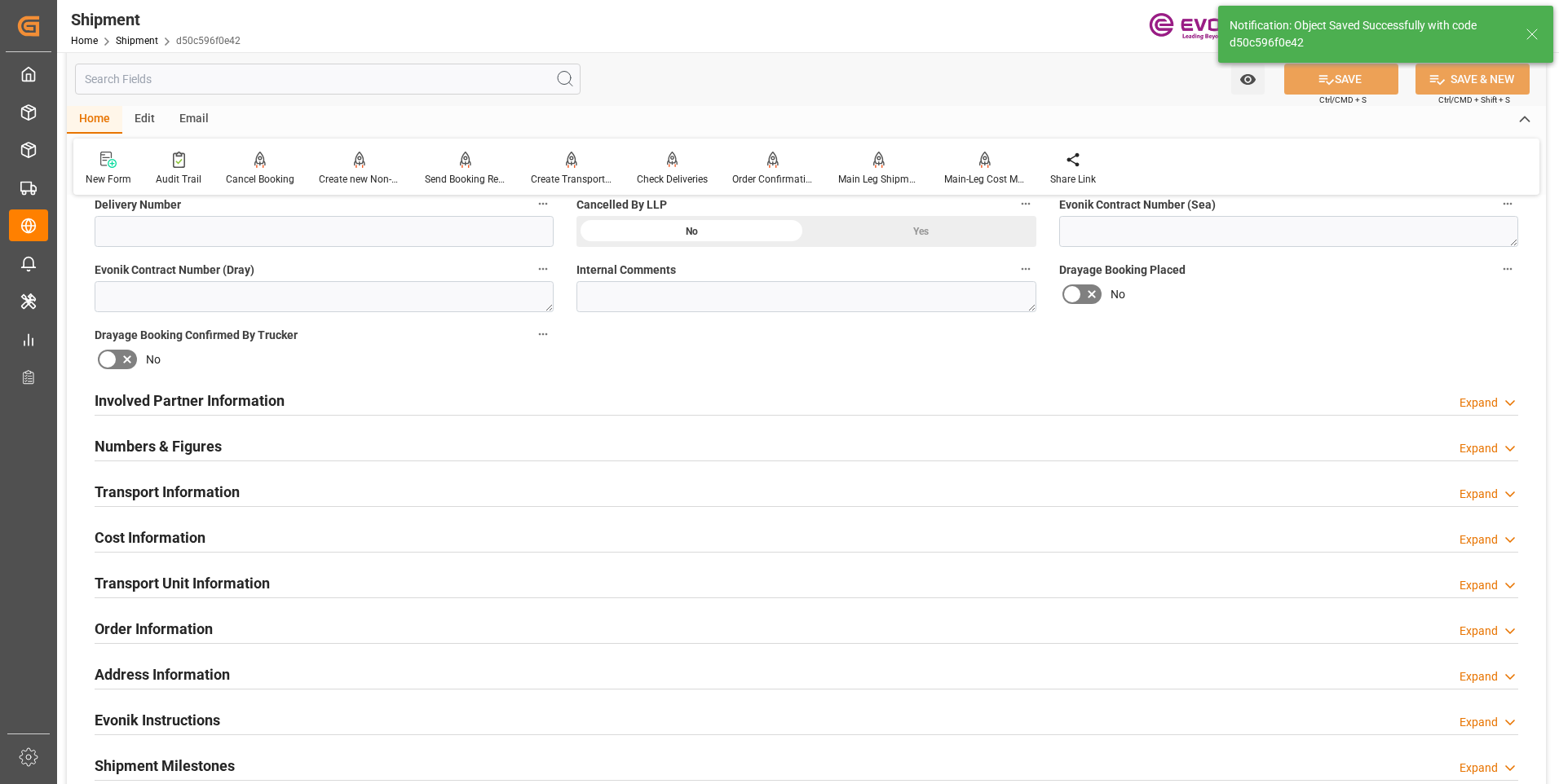
click at [284, 401] on h2 "Involved Partner Information" at bounding box center [189, 401] width 190 height 22
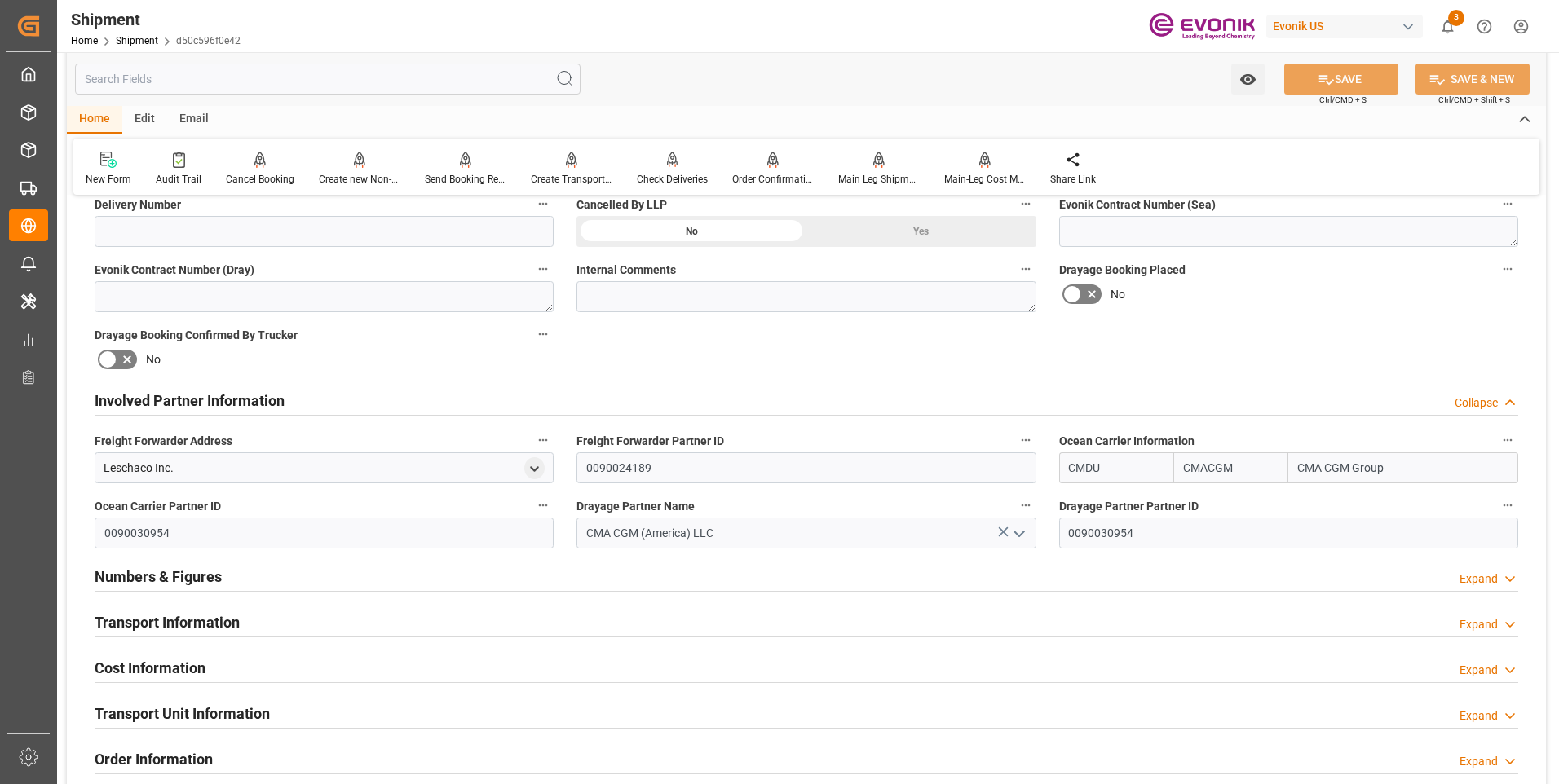
drag, startPoint x: 201, startPoint y: 616, endPoint x: 384, endPoint y: 580, distance: 186.5
click at [202, 614] on h2 "Transport Information" at bounding box center [166, 621] width 145 height 22
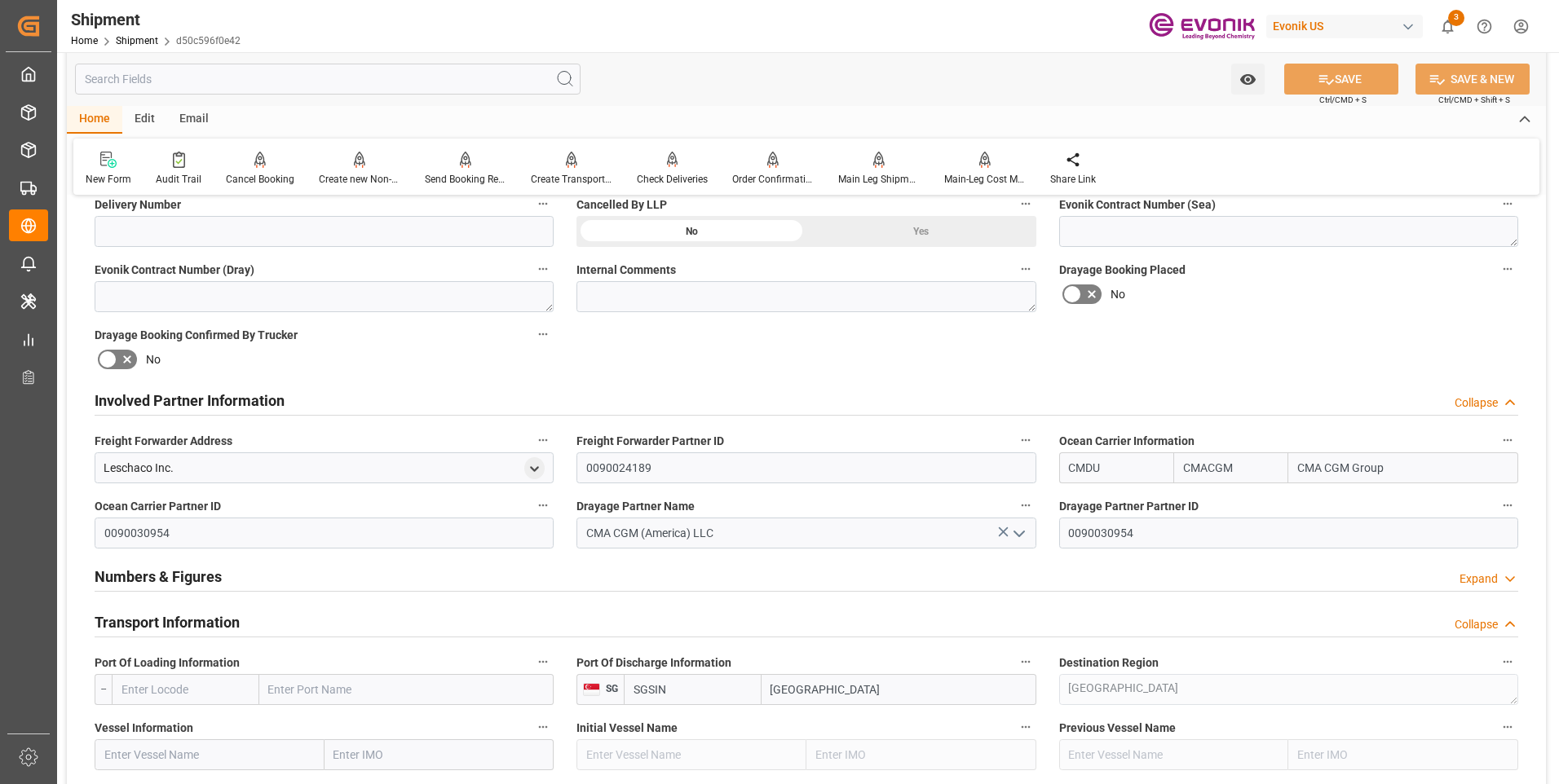
scroll to position [815, 0]
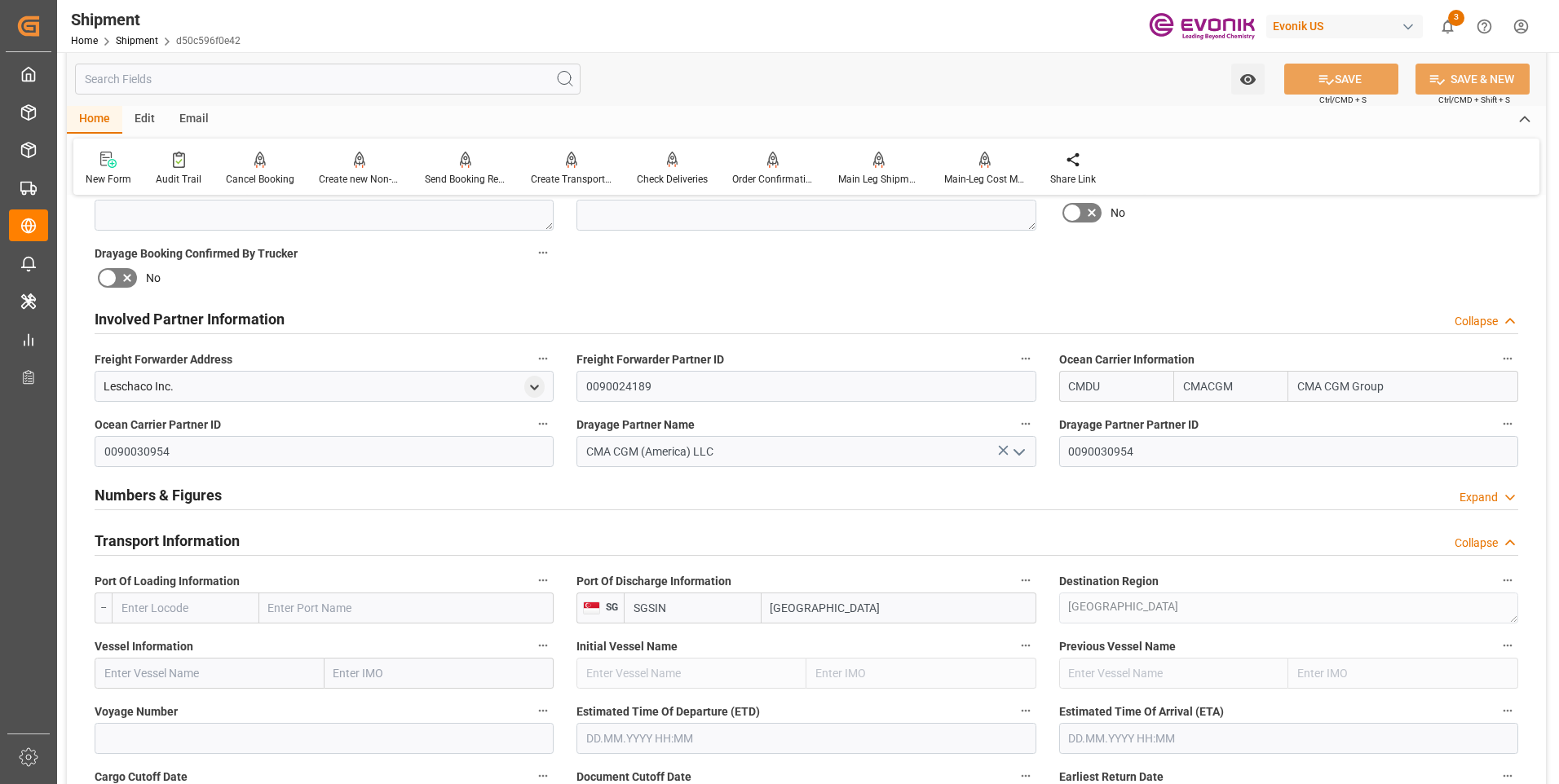
click at [214, 604] on input "text" at bounding box center [185, 608] width 147 height 31
paste input "USMOB"
type input "USMOB"
click at [199, 645] on span "USMOB - Mobile" at bounding box center [160, 643] width 76 height 13
type input "Mobile"
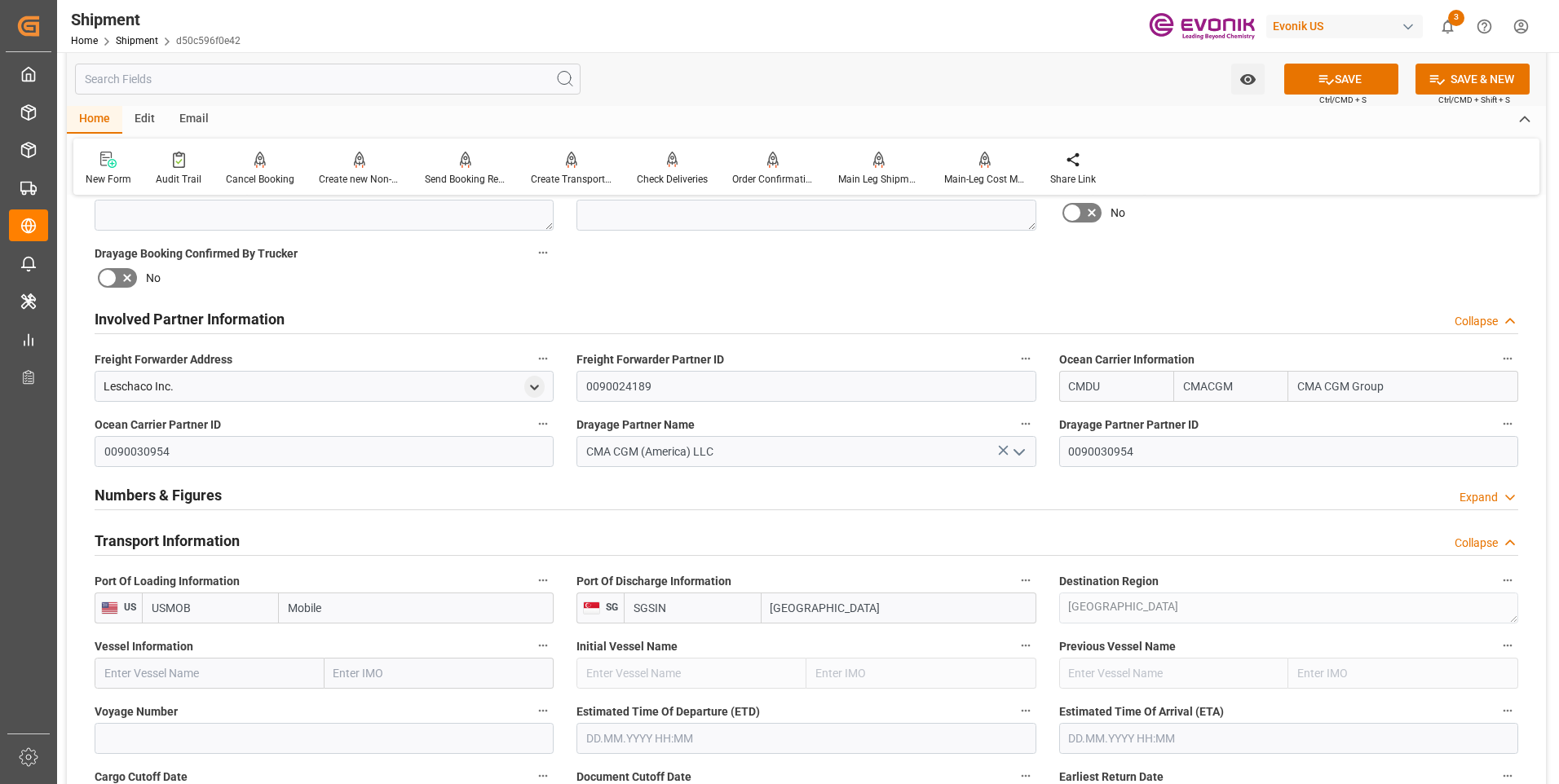
type input "USMOB"
click at [227, 670] on input "text" at bounding box center [209, 673] width 230 height 31
click at [280, 671] on input "text" at bounding box center [209, 673] width 230 height 31
paste input "COSCO VIETNAM"
click at [208, 709] on span "COSCO Vietnam - 9448815" at bounding box center [205, 709] width 200 height 13
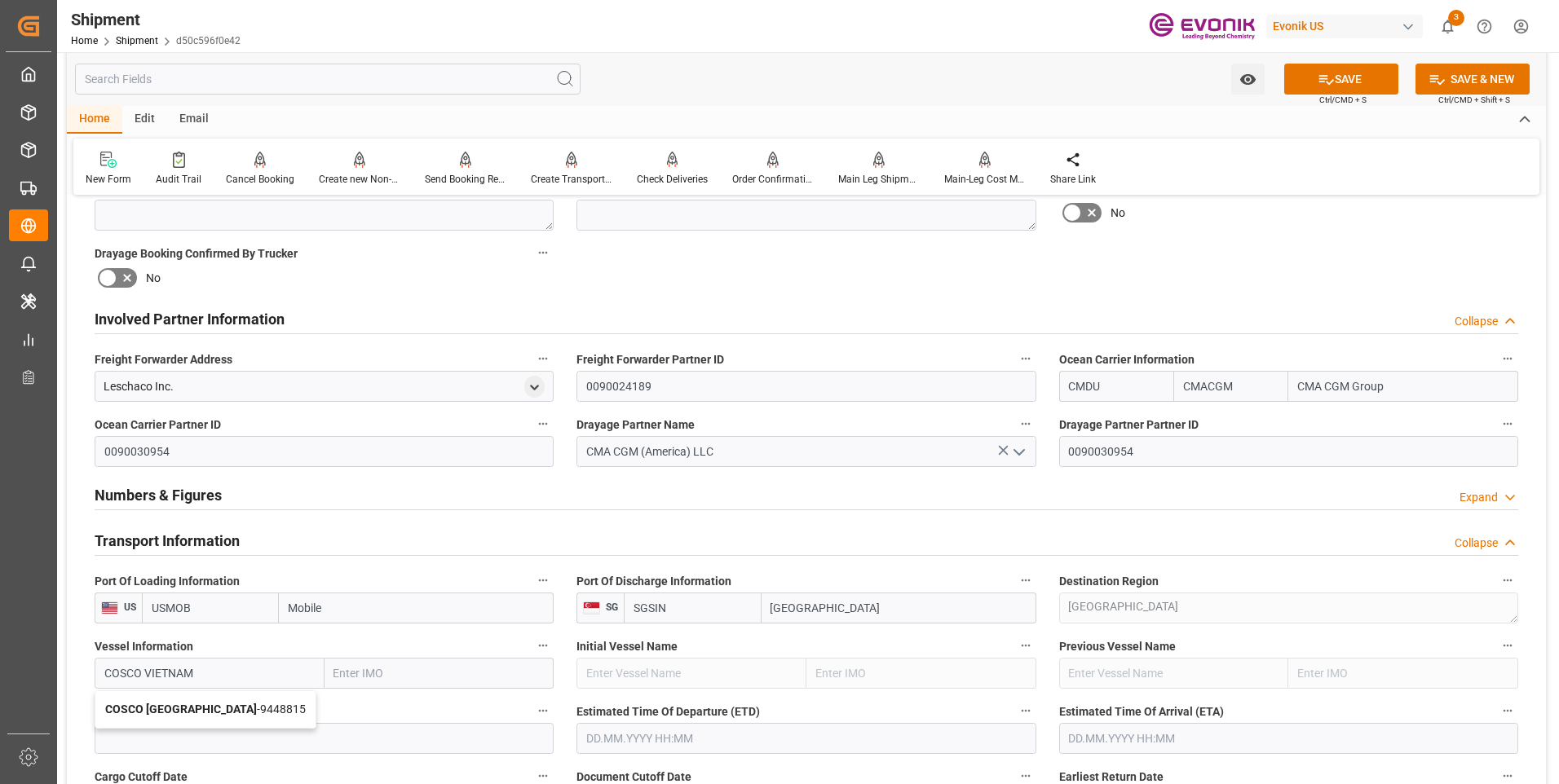
type input "COSCO [GEOGRAPHIC_DATA]"
type input "9448815"
type input "COSCO [GEOGRAPHIC_DATA]"
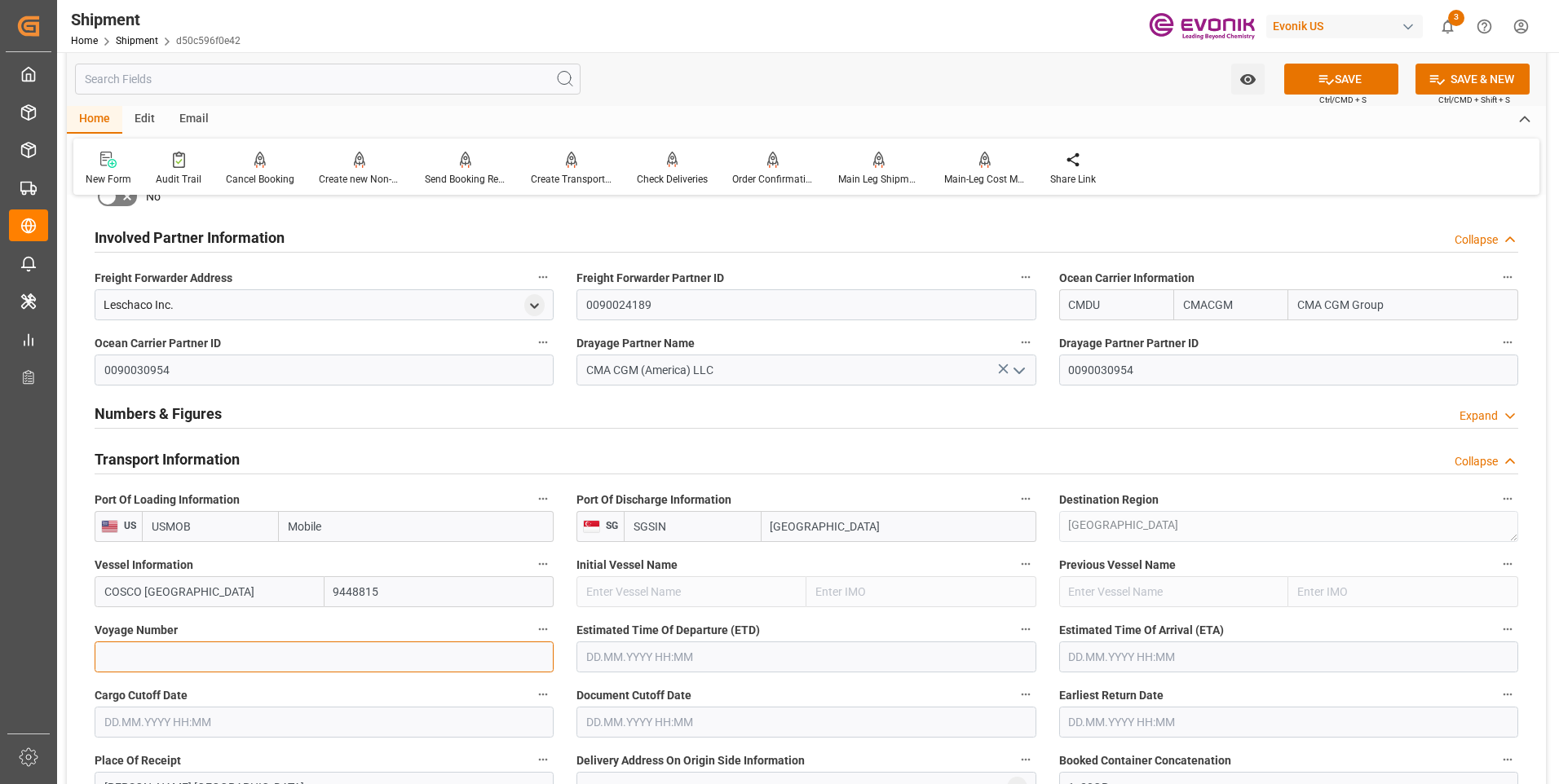
click at [237, 656] on input at bounding box center [323, 656] width 459 height 31
paste input "0TYLWW1MA"
type input "0TYLWW1MA"
drag, startPoint x: 633, startPoint y: 658, endPoint x: 684, endPoint y: 663, distance: 51.2
click at [634, 656] on input "text" at bounding box center [805, 656] width 459 height 31
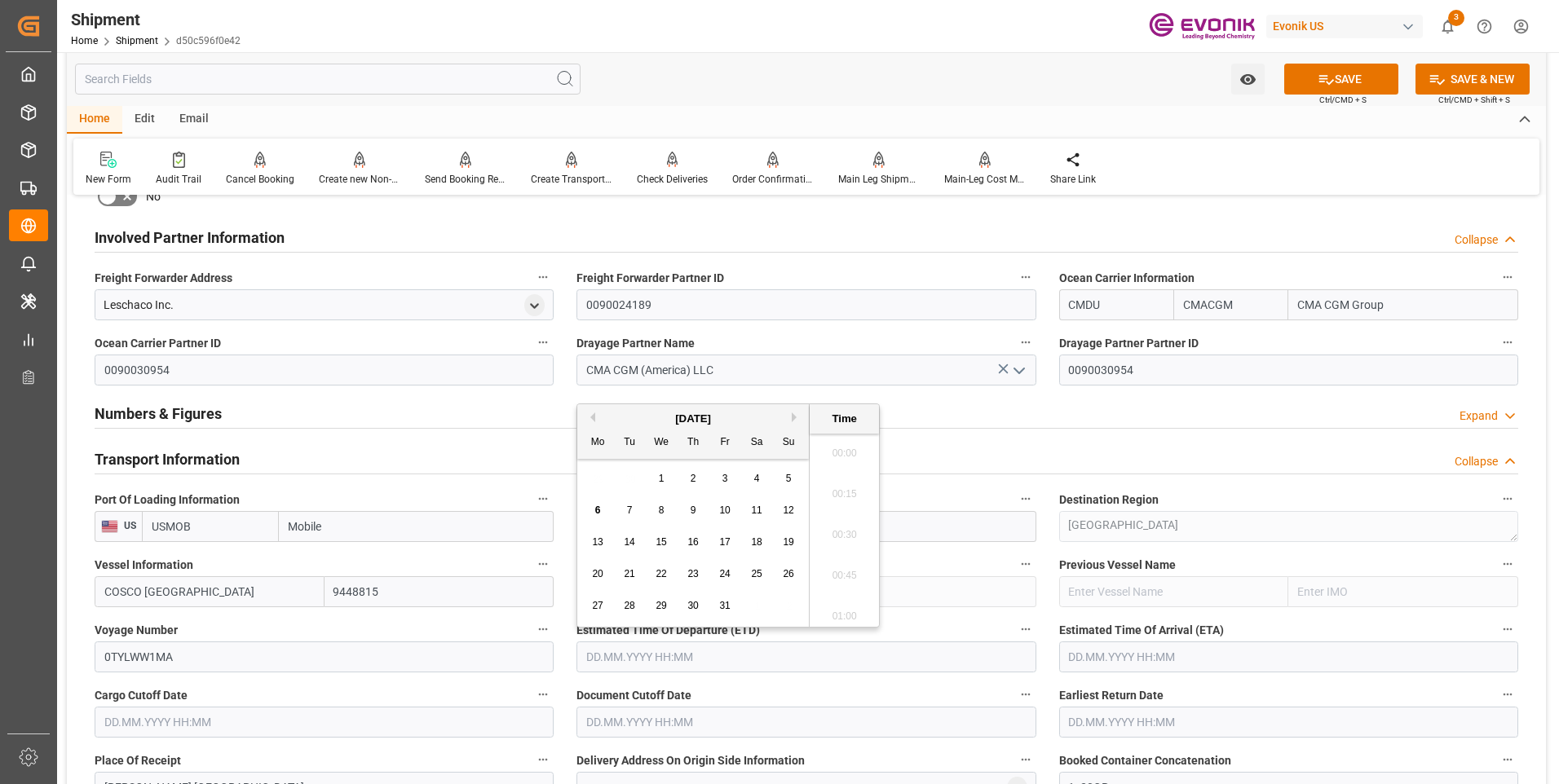
scroll to position [373, 0]
click at [753, 412] on div "[DATE]" at bounding box center [693, 418] width 232 height 16
click at [792, 413] on button "Next Month" at bounding box center [796, 417] width 10 height 10
drag, startPoint x: 664, startPoint y: 539, endPoint x: 1095, endPoint y: 667, distance: 449.6
click at [680, 539] on div "10 11 12 13 14 15 16" at bounding box center [694, 542] width 223 height 31
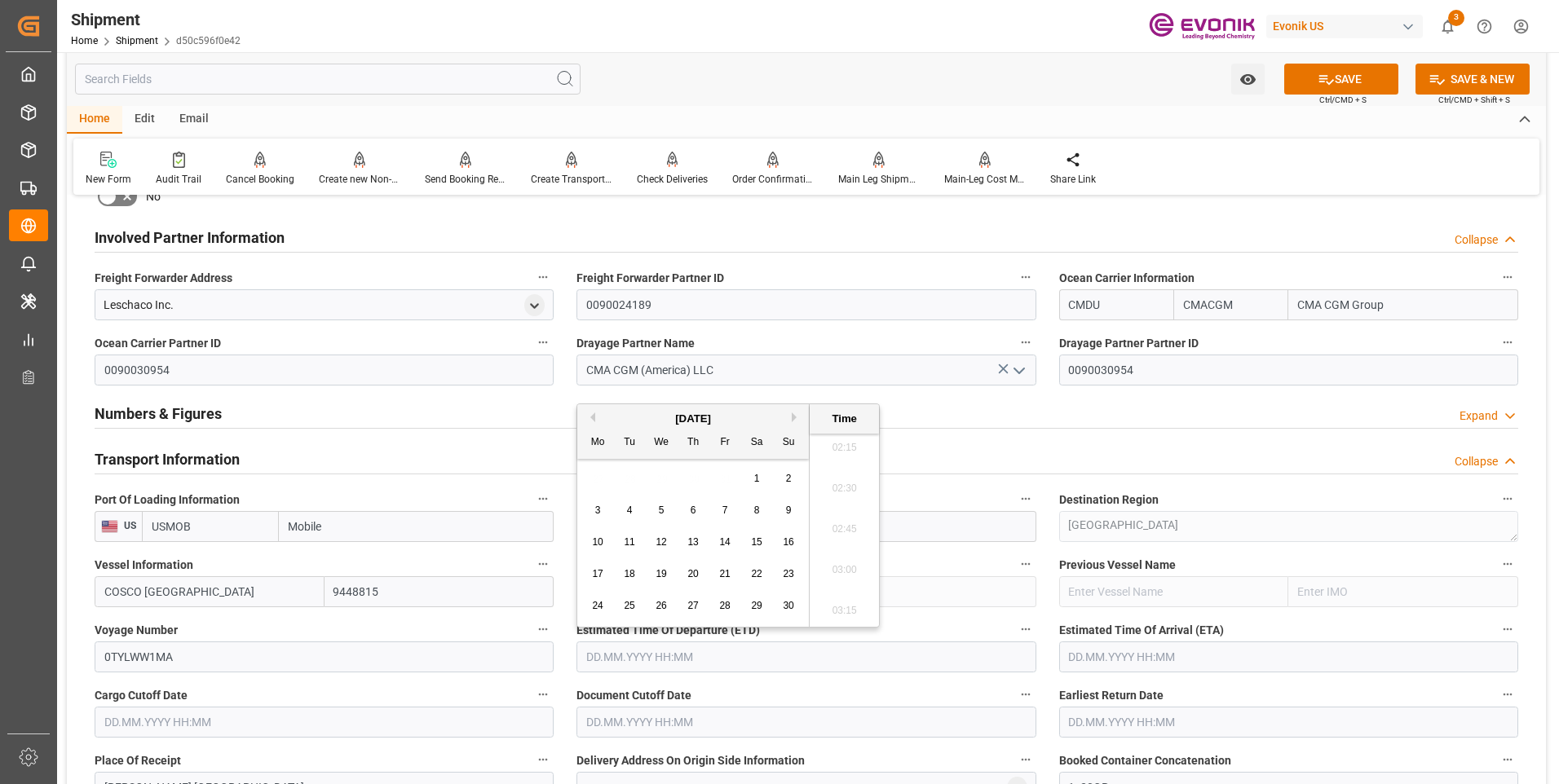
click at [1103, 656] on input "text" at bounding box center [1288, 656] width 459 height 31
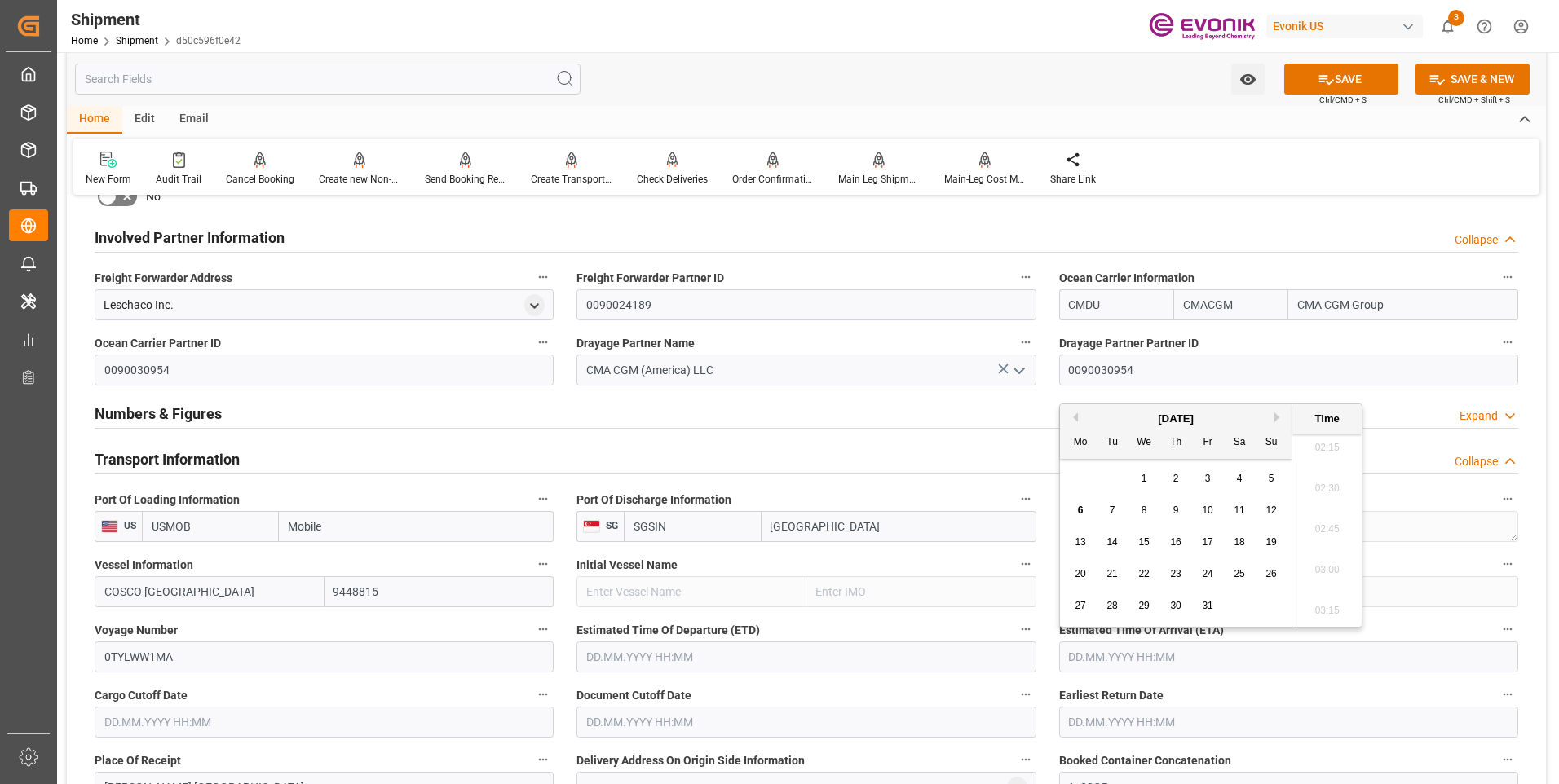
drag, startPoint x: 1201, startPoint y: 427, endPoint x: 1229, endPoint y: 421, distance: 28.6
click at [1229, 421] on div "[DATE] Mo Tu We Th Fr Sa Su" at bounding box center [1175, 431] width 232 height 55
drag, startPoint x: 1229, startPoint y: 421, endPoint x: 1279, endPoint y: 418, distance: 50.1
click at [1279, 418] on button "Next Month" at bounding box center [1279, 417] width 10 height 10
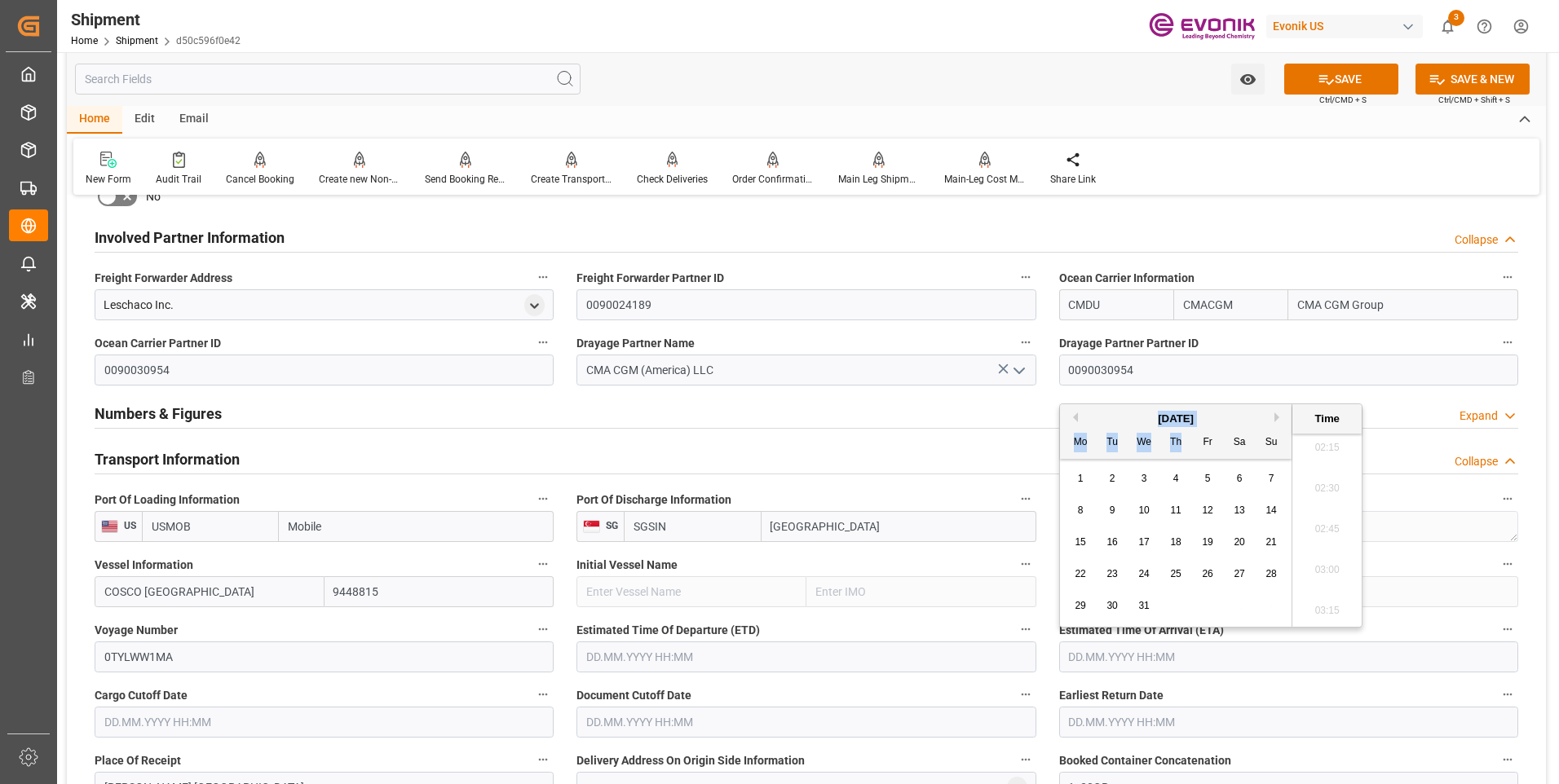
click at [1279, 418] on button "Next Month" at bounding box center [1279, 417] width 10 height 10
click at [1221, 419] on div "[DATE]" at bounding box center [1175, 418] width 232 height 16
drag, startPoint x: 1070, startPoint y: 418, endPoint x: 1118, endPoint y: 443, distance: 54.1
click at [1069, 418] on button "Previous Month" at bounding box center [1072, 417] width 10 height 10
click at [1177, 568] on span "25" at bounding box center [1175, 573] width 11 height 12
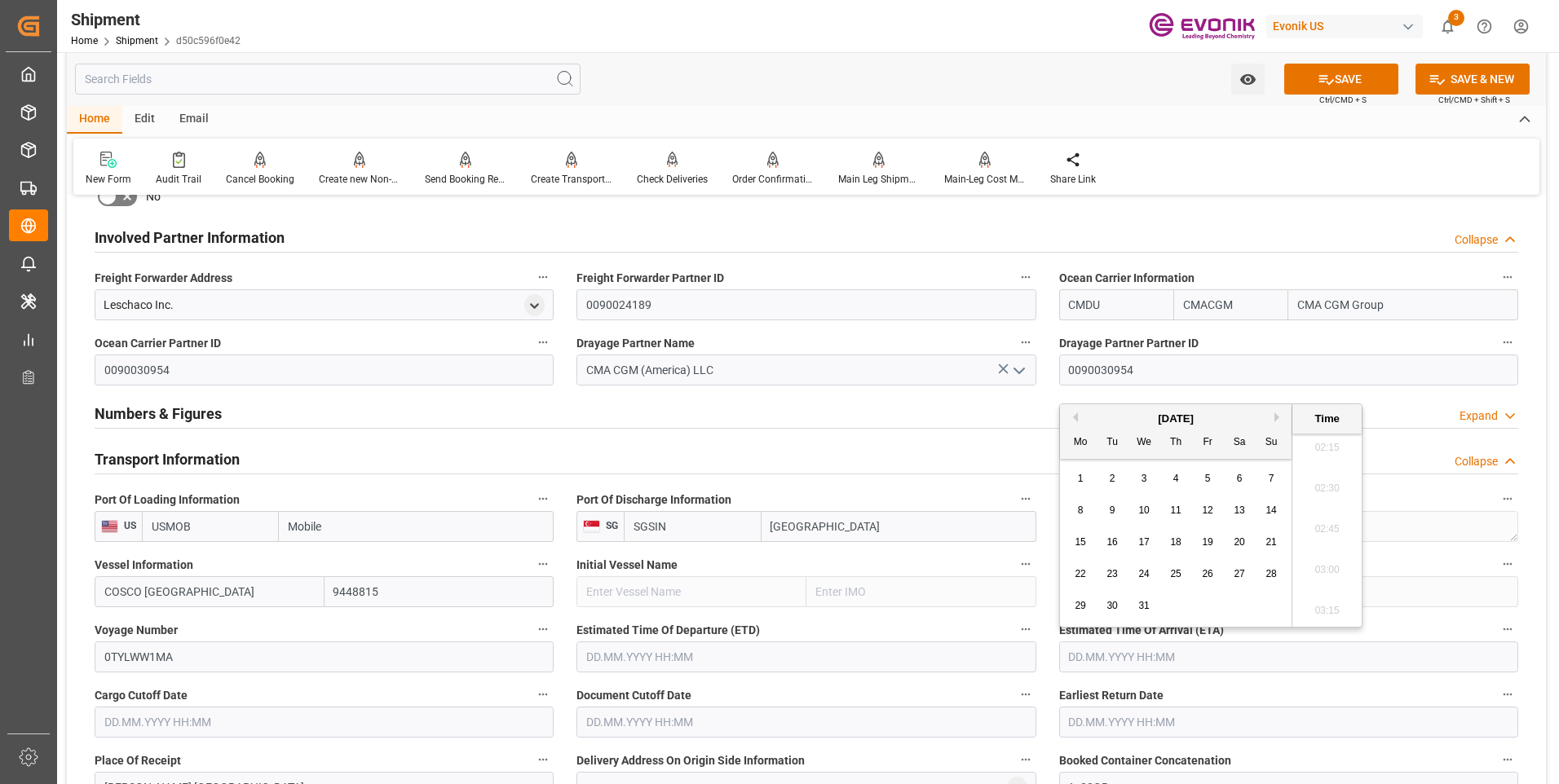
type input "[DATE] 00:00"
click at [421, 714] on input "text" at bounding box center [323, 722] width 459 height 31
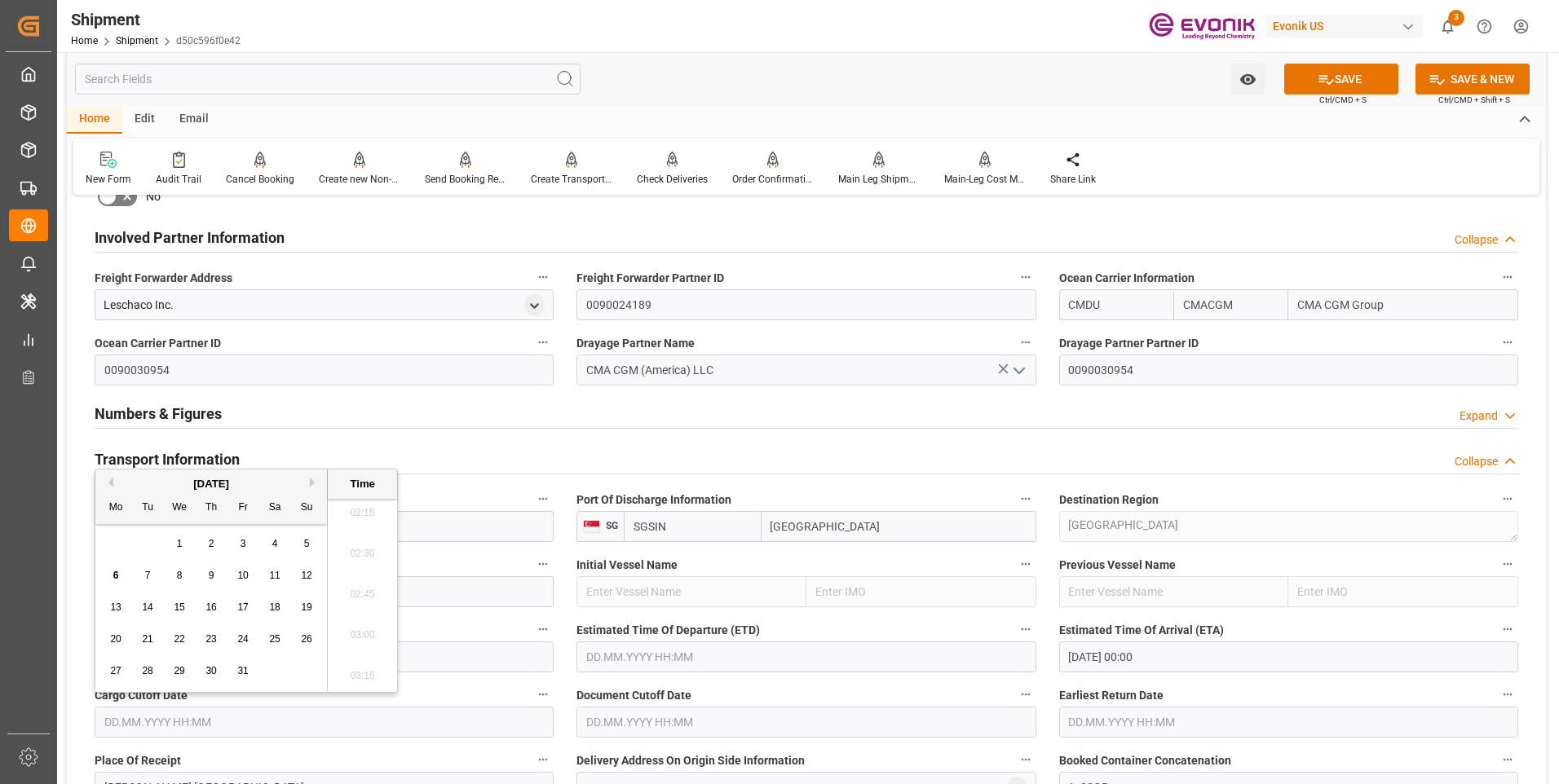
click at [273, 480] on div "[DATE]" at bounding box center [211, 484] width 232 height 16
click at [114, 667] on span "27" at bounding box center [115, 670] width 11 height 12
type input "[DATE] 00:00"
click at [628, 733] on input "text" at bounding box center [805, 722] width 459 height 31
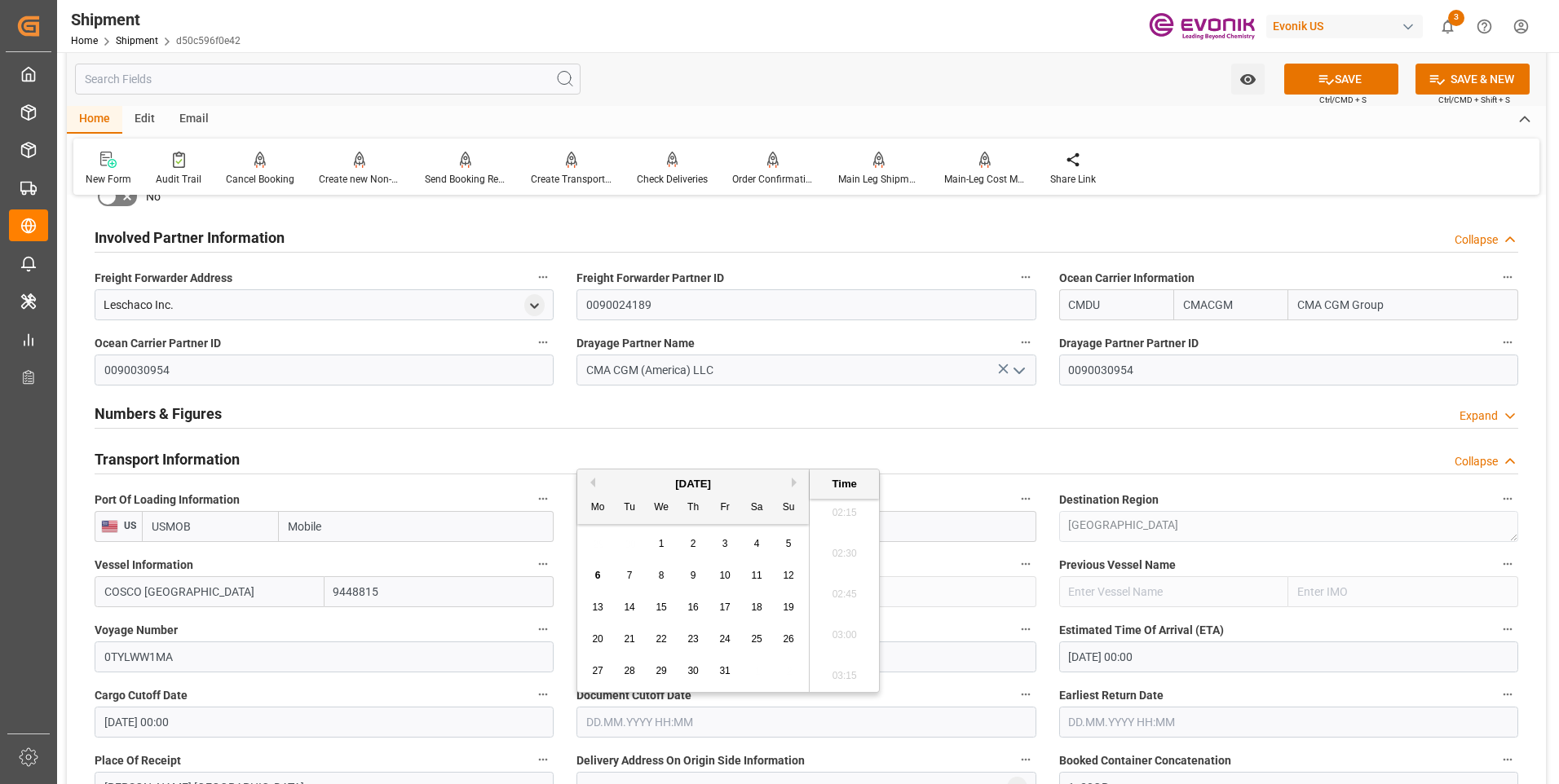
click at [598, 674] on span "27" at bounding box center [598, 670] width 11 height 12
type input "[DATE] 00:00"
click at [1076, 716] on input "text" at bounding box center [1288, 722] width 459 height 31
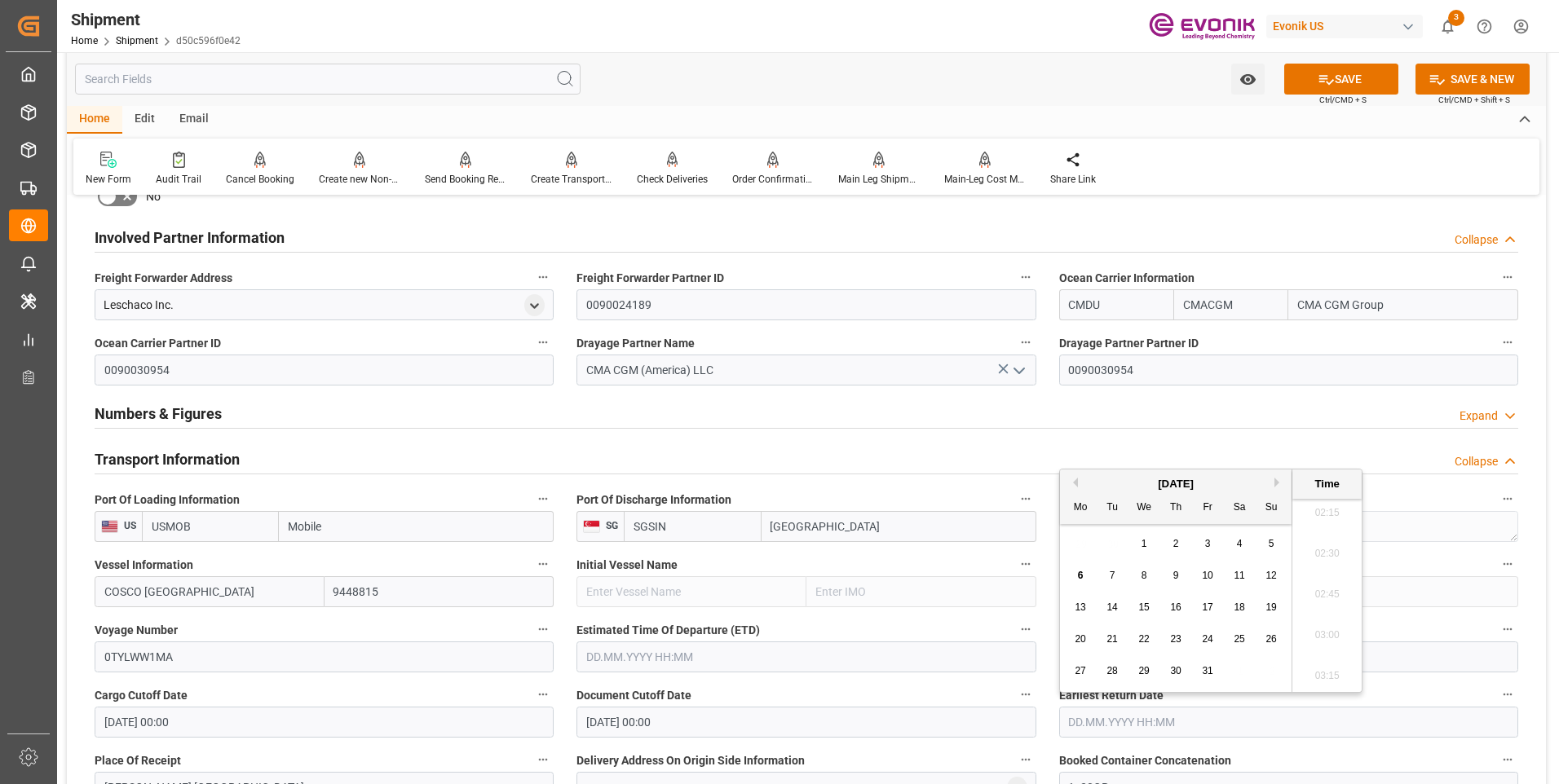
click at [1078, 671] on span "27" at bounding box center [1080, 670] width 11 height 12
type input "[DATE] 00:00"
click at [698, 656] on input "text" at bounding box center [805, 656] width 459 height 31
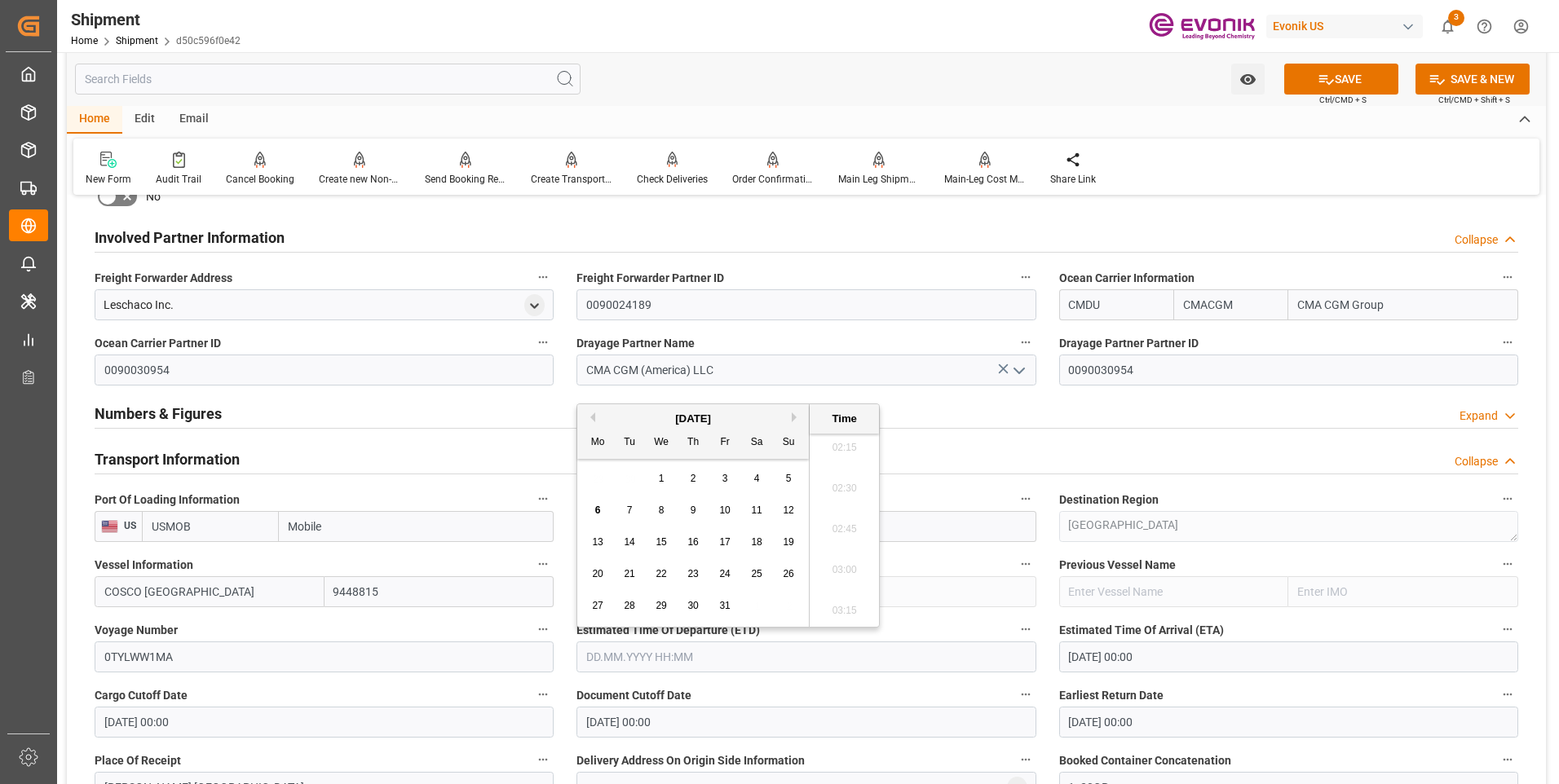
click at [793, 419] on button "Next Month" at bounding box center [796, 417] width 10 height 10
click at [665, 540] on span "12" at bounding box center [660, 542] width 11 height 12
type input "[DATE] 00:00"
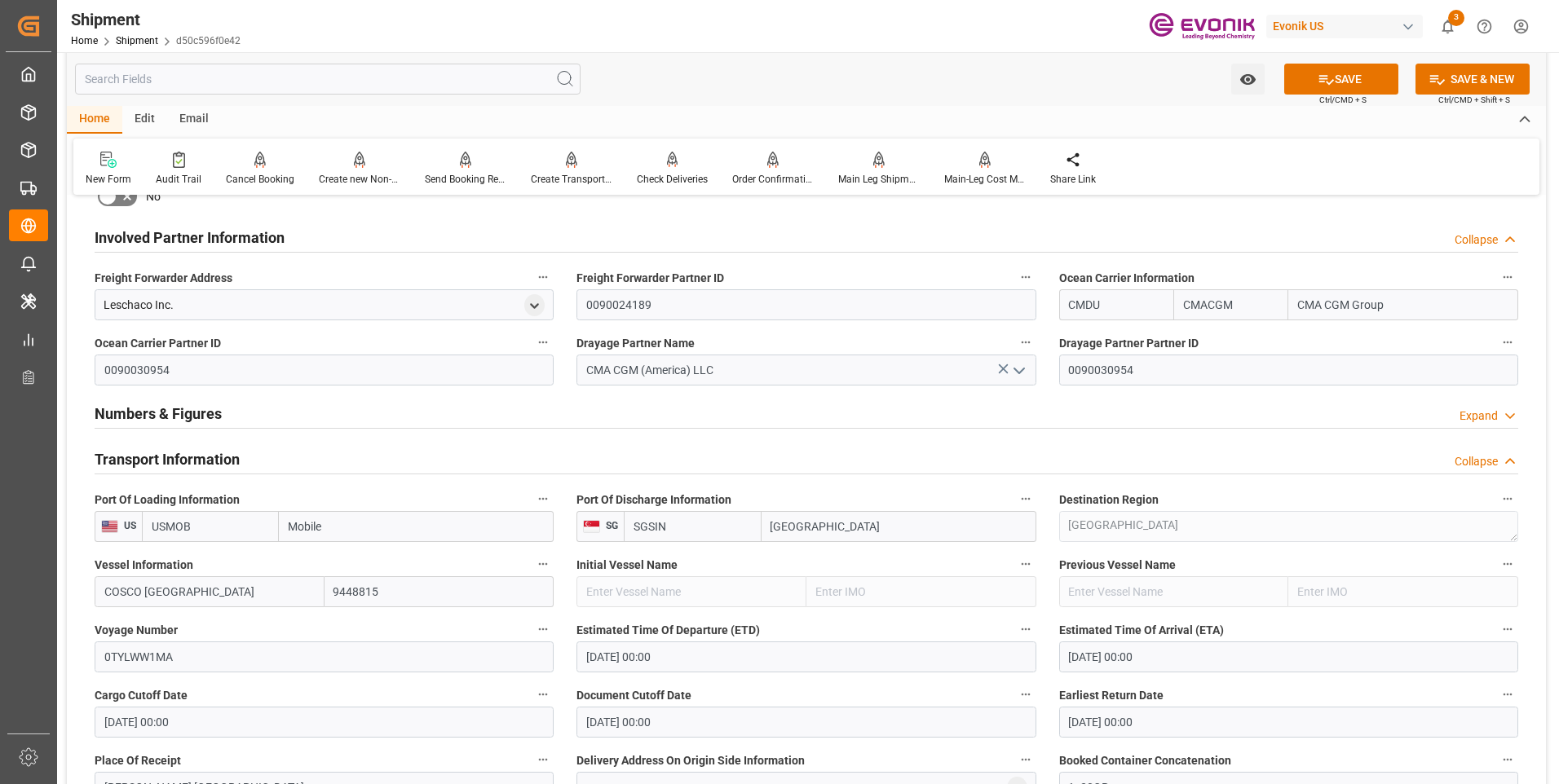
click at [482, 619] on label "Voyage Number" at bounding box center [323, 630] width 459 height 22
click at [532, 619] on button "Voyage Number" at bounding box center [543, 630] width 22 height 22
click at [932, 501] on div at bounding box center [779, 392] width 1559 height 784
click at [1305, 86] on button "SAVE" at bounding box center [1341, 79] width 114 height 31
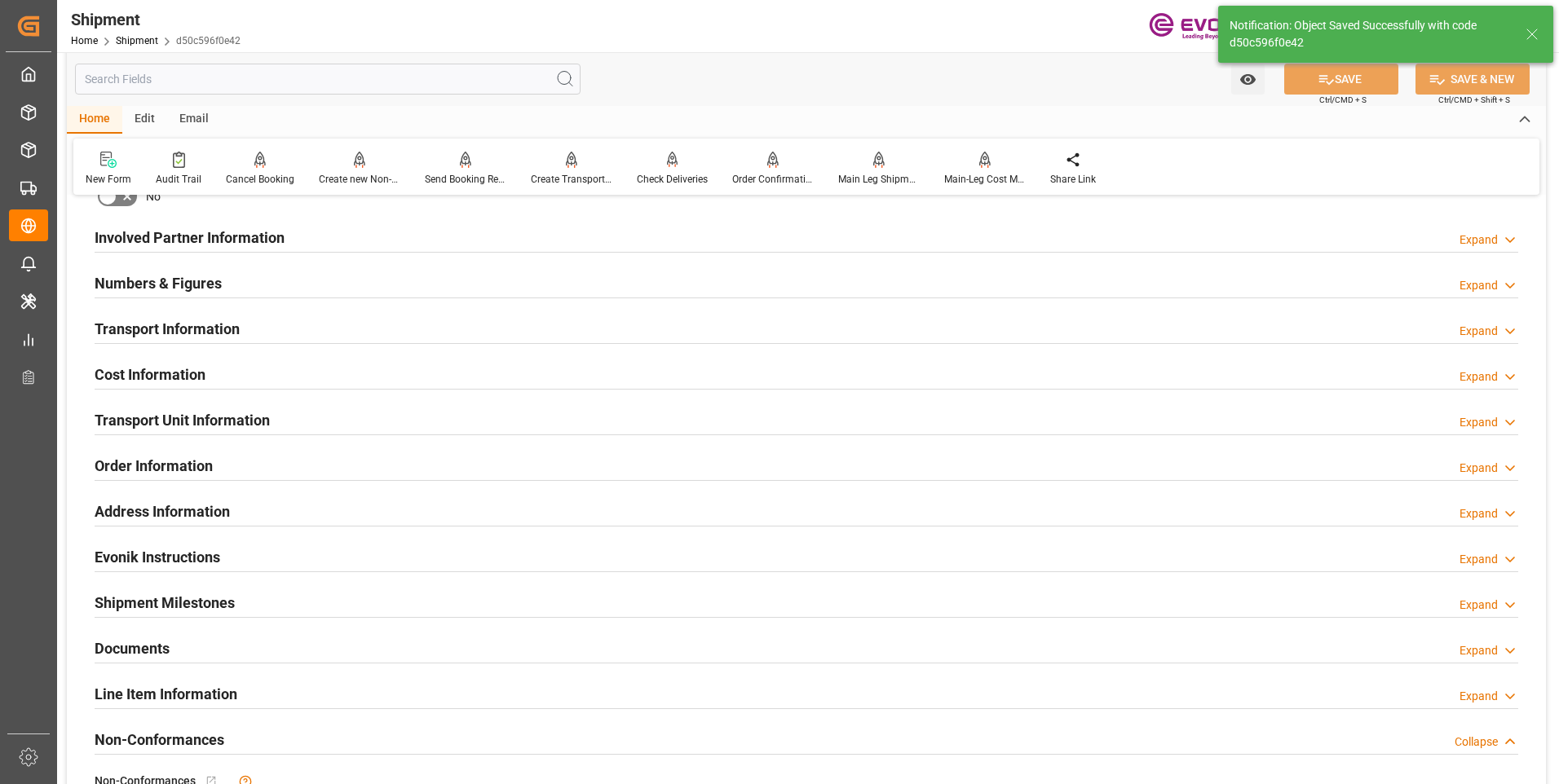
click at [391, 247] on div "Involved Partner Information Expand" at bounding box center [806, 236] width 1423 height 31
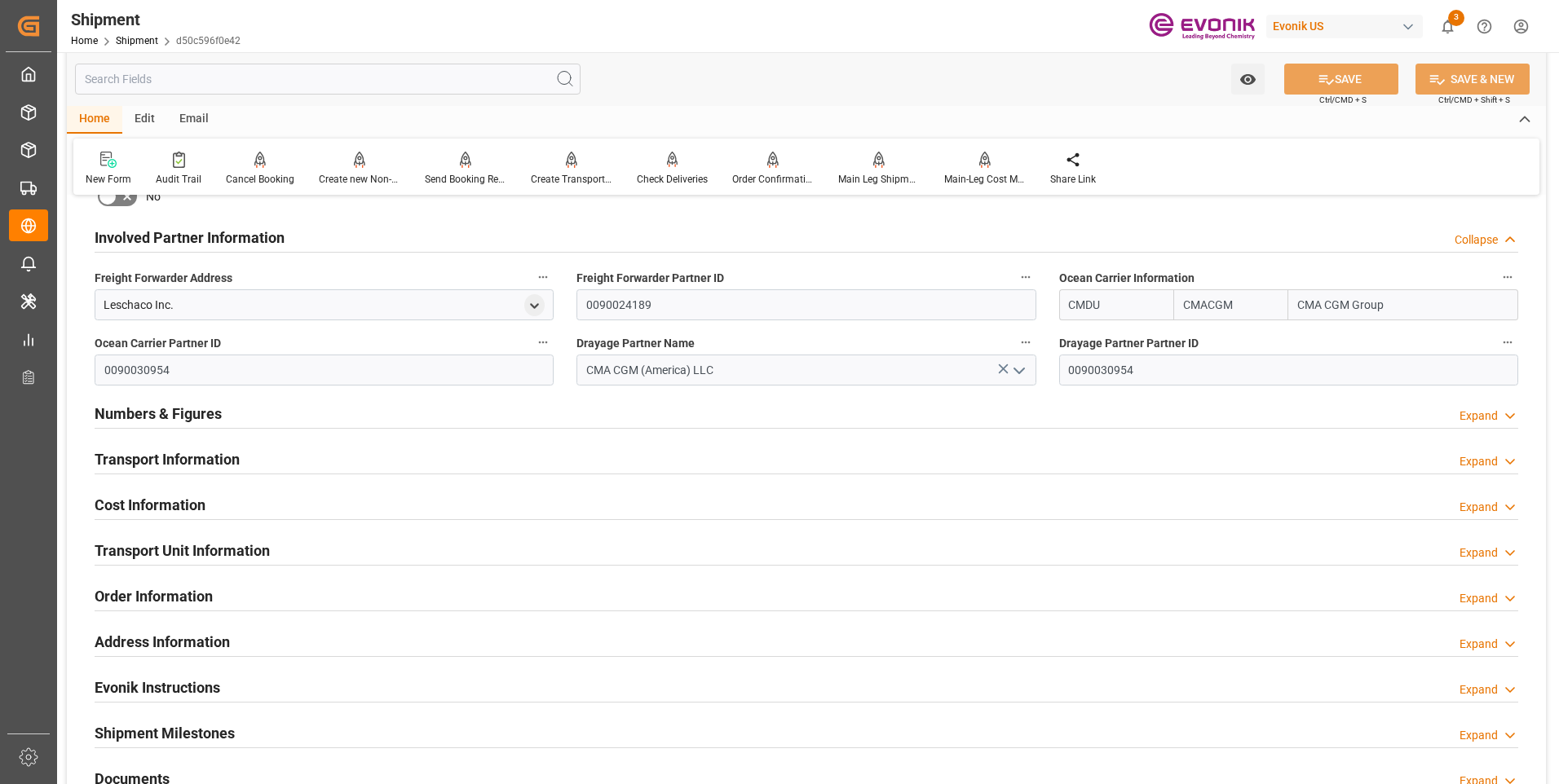
click at [199, 456] on h2 "Transport Information" at bounding box center [166, 459] width 145 height 22
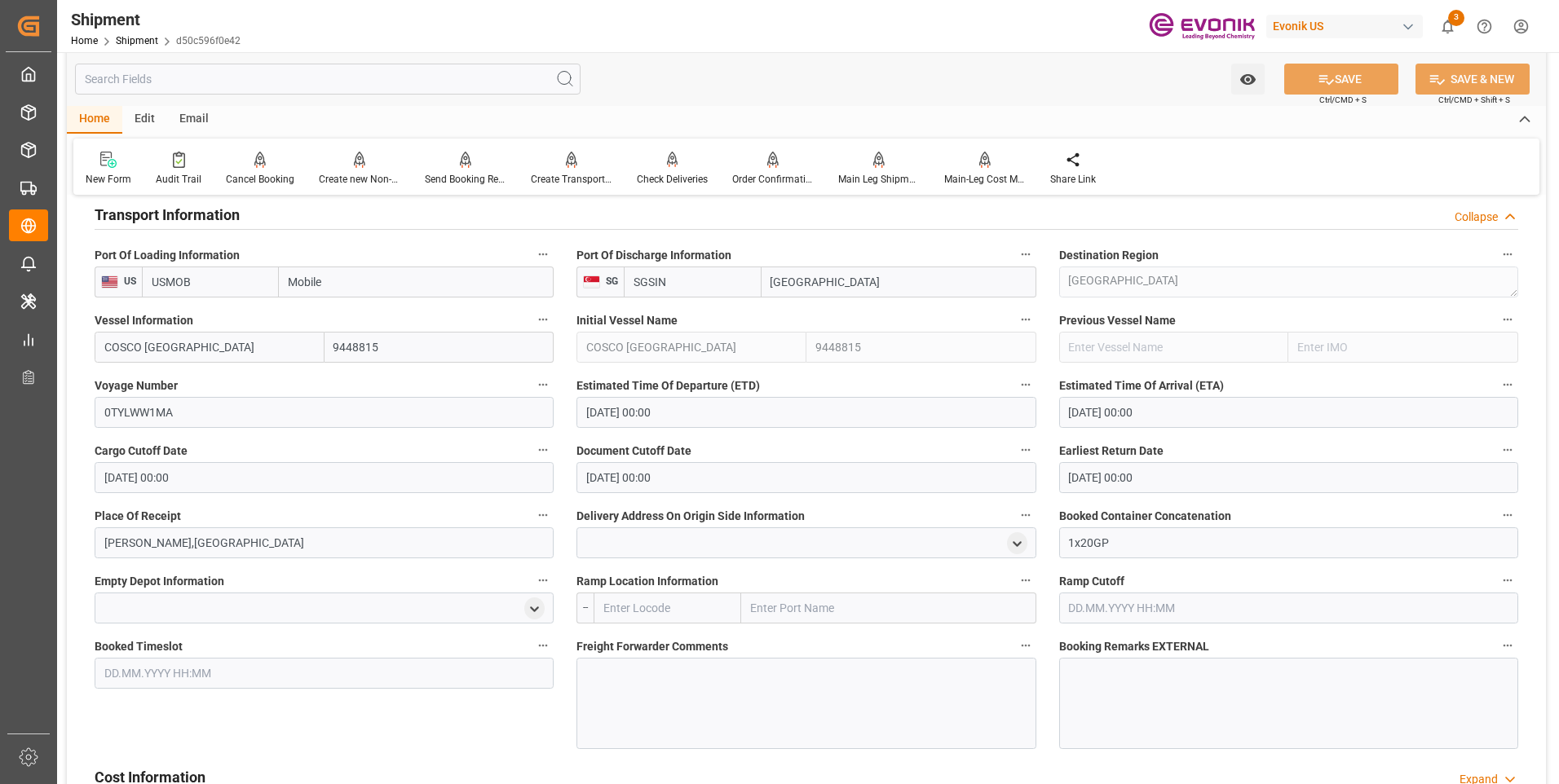
scroll to position [1222, 0]
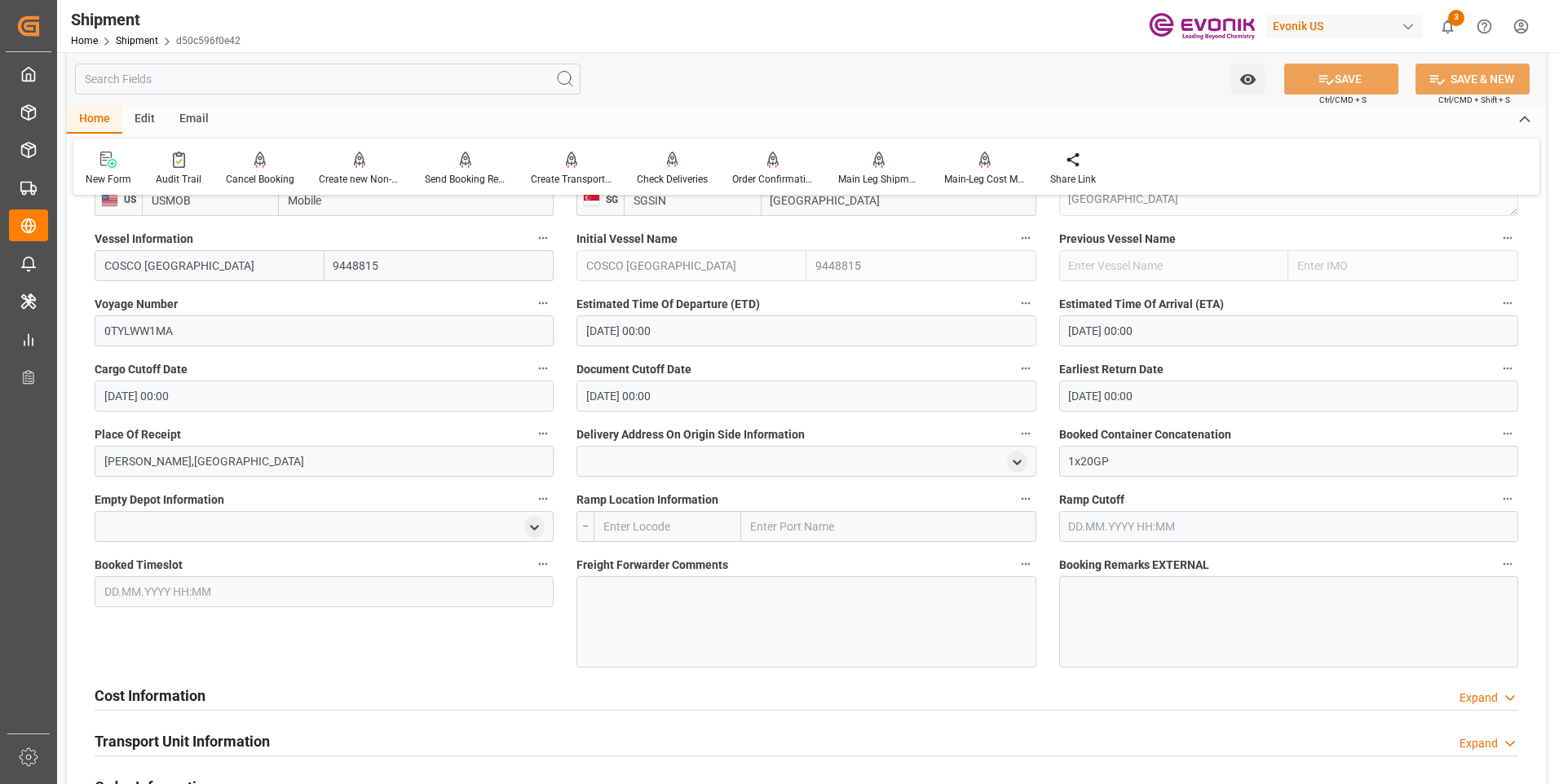
click at [271, 690] on div "Cost Information Expand" at bounding box center [806, 694] width 1423 height 31
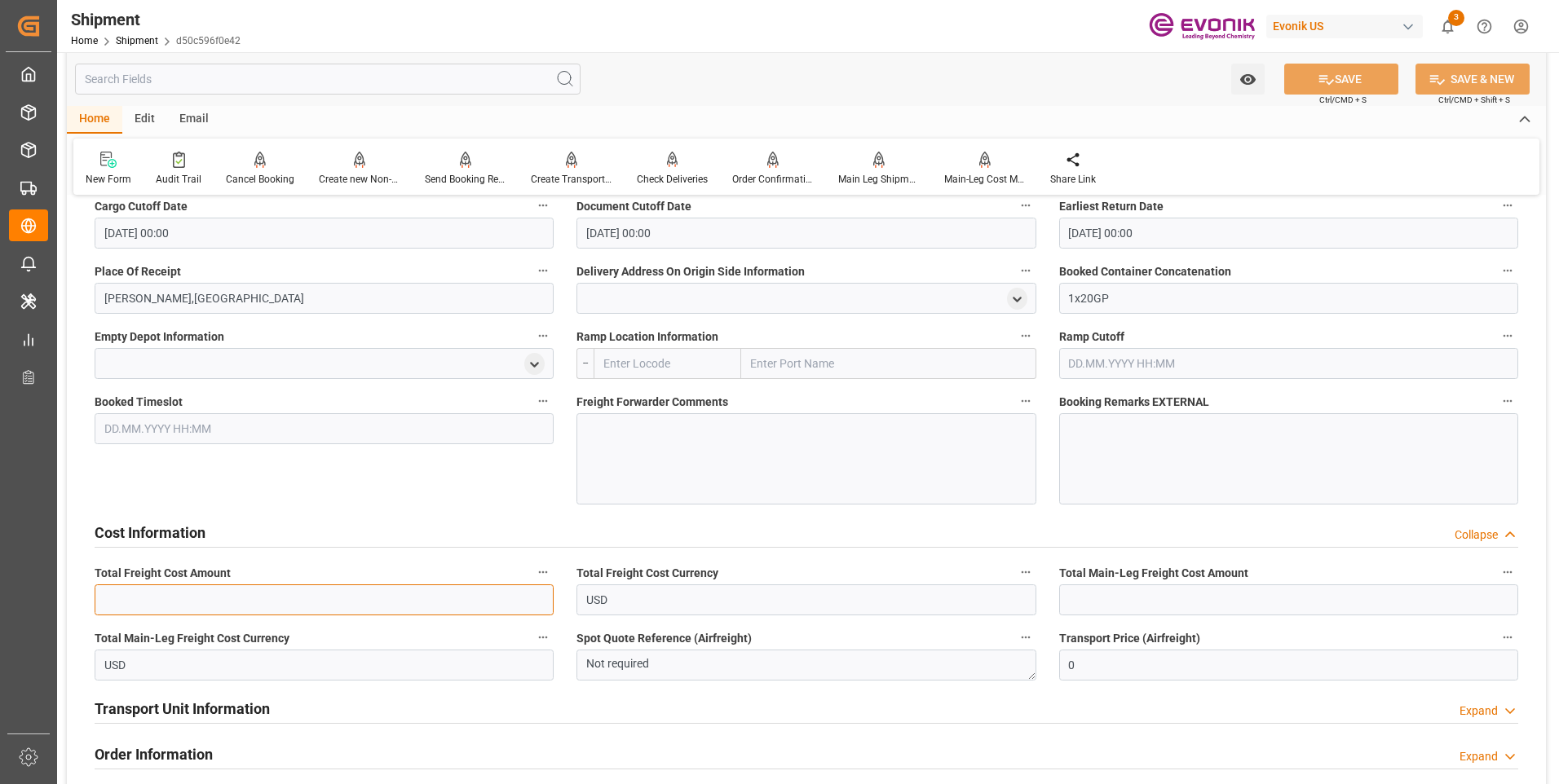
click at [266, 596] on input "text" at bounding box center [323, 599] width 459 height 31
type input "925"
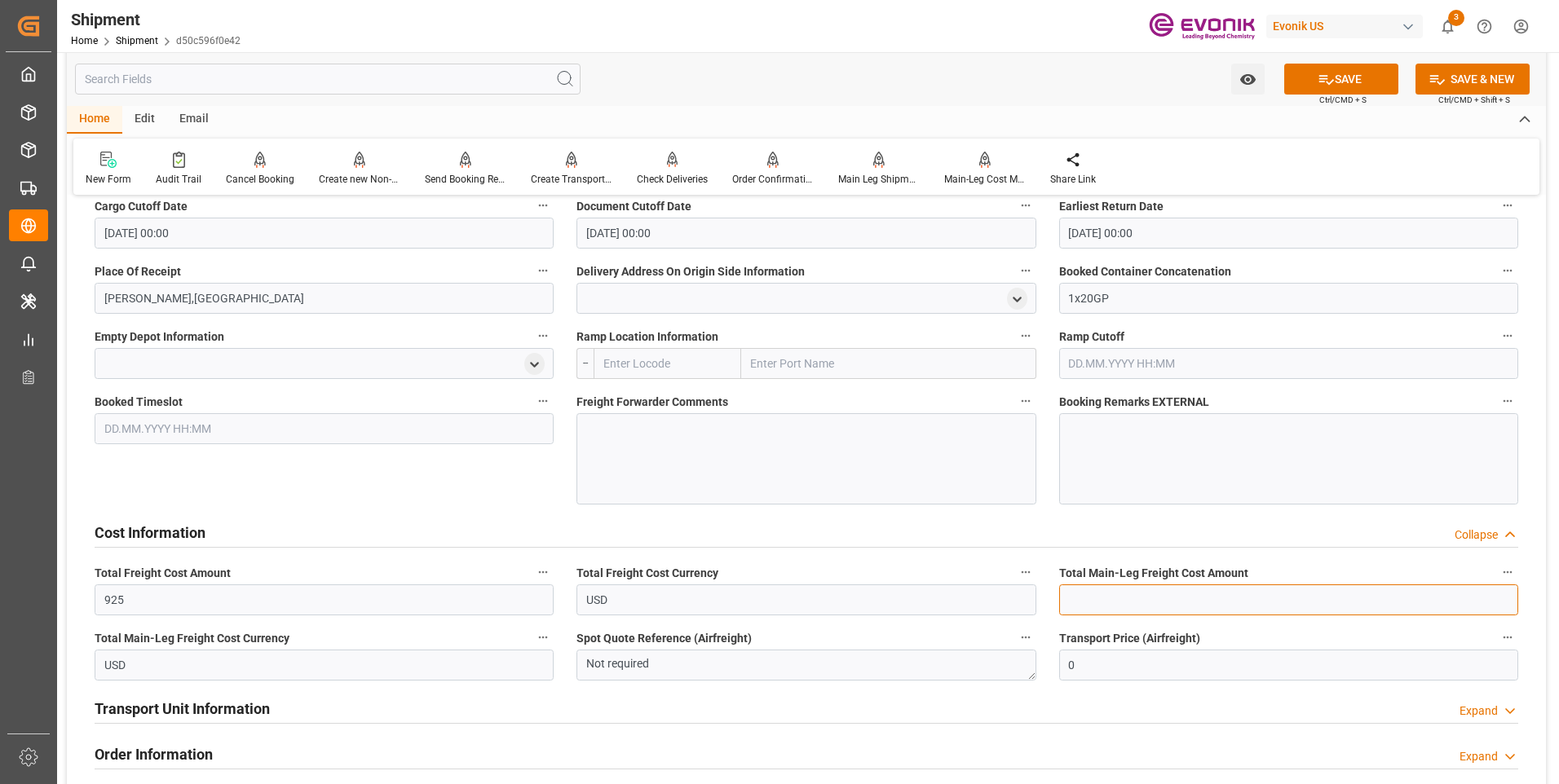
click at [1132, 599] on input "text" at bounding box center [1288, 599] width 459 height 31
type input "925"
click at [1320, 80] on icon at bounding box center [1325, 79] width 17 height 17
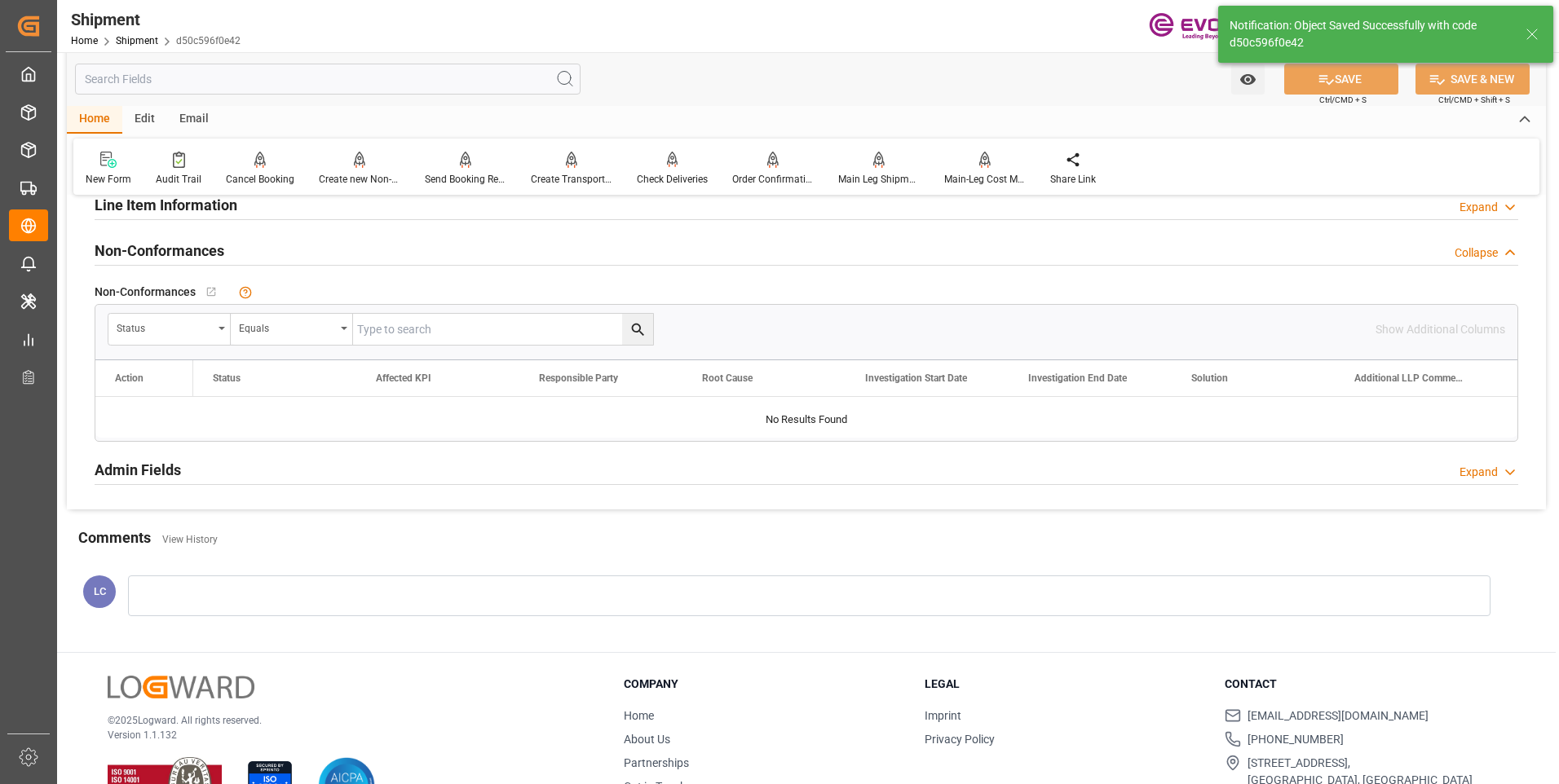
scroll to position [738, 0]
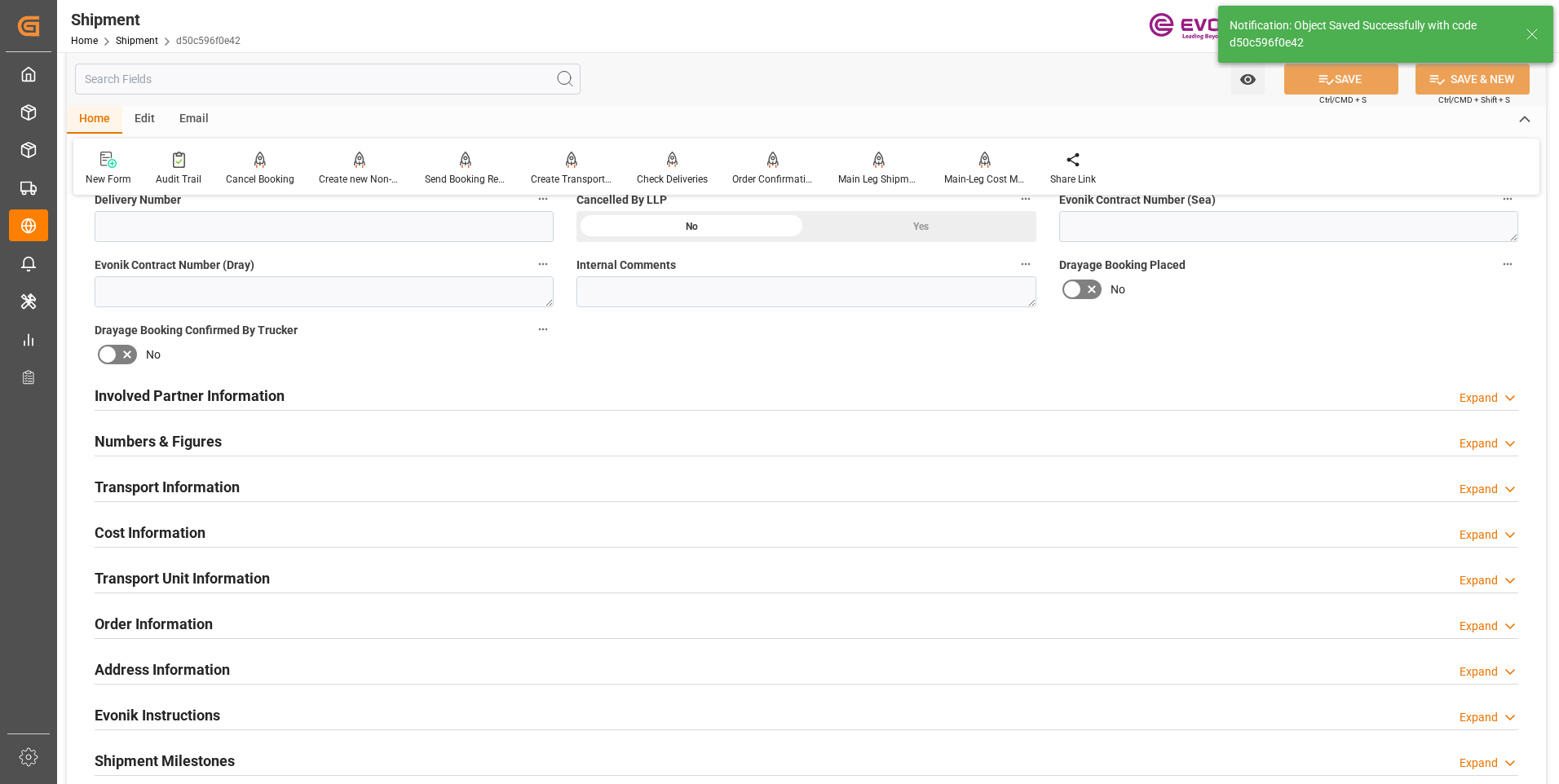
click at [296, 400] on div "Involved Partner Information Expand" at bounding box center [806, 394] width 1423 height 31
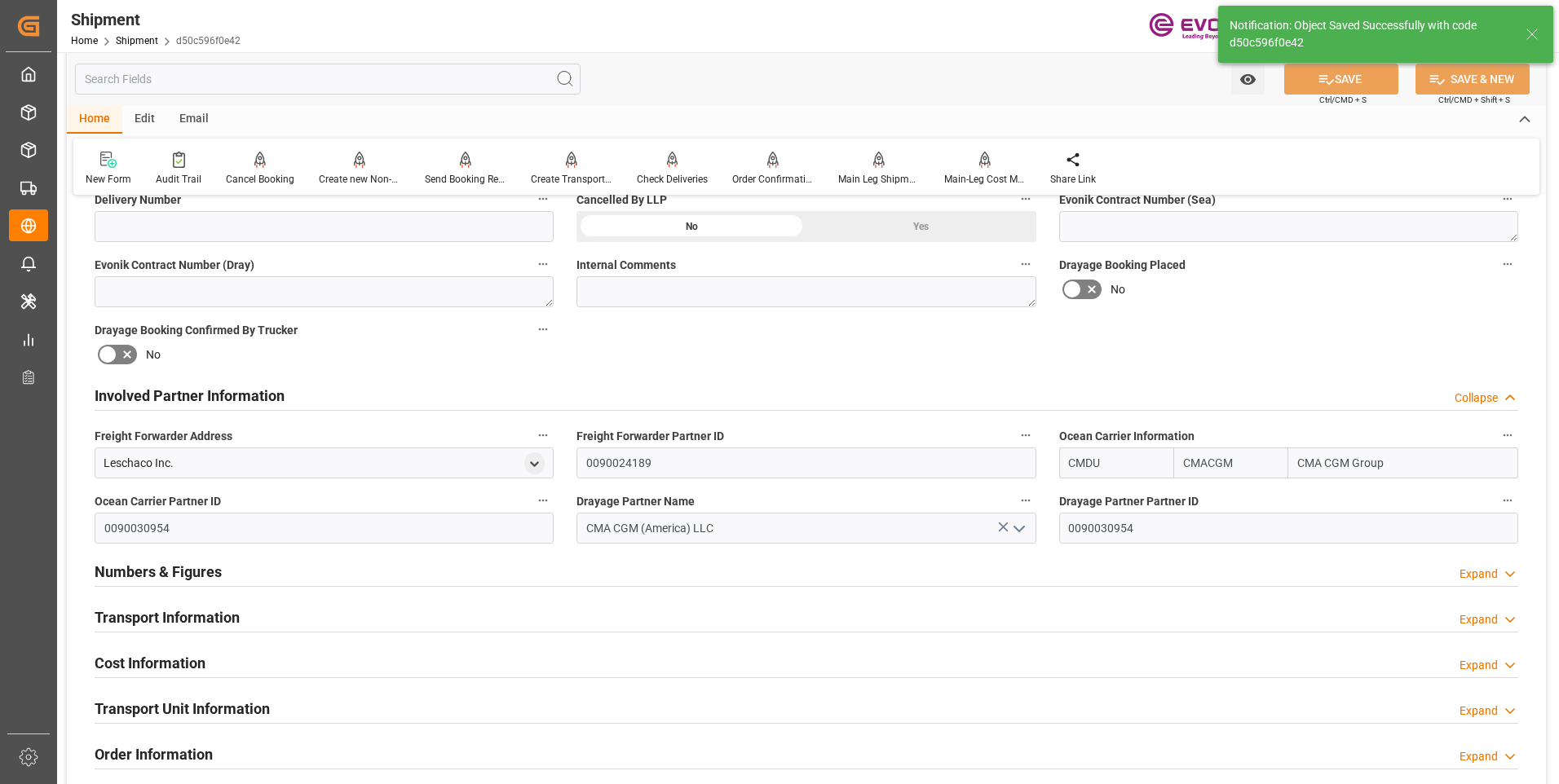
scroll to position [868, 0]
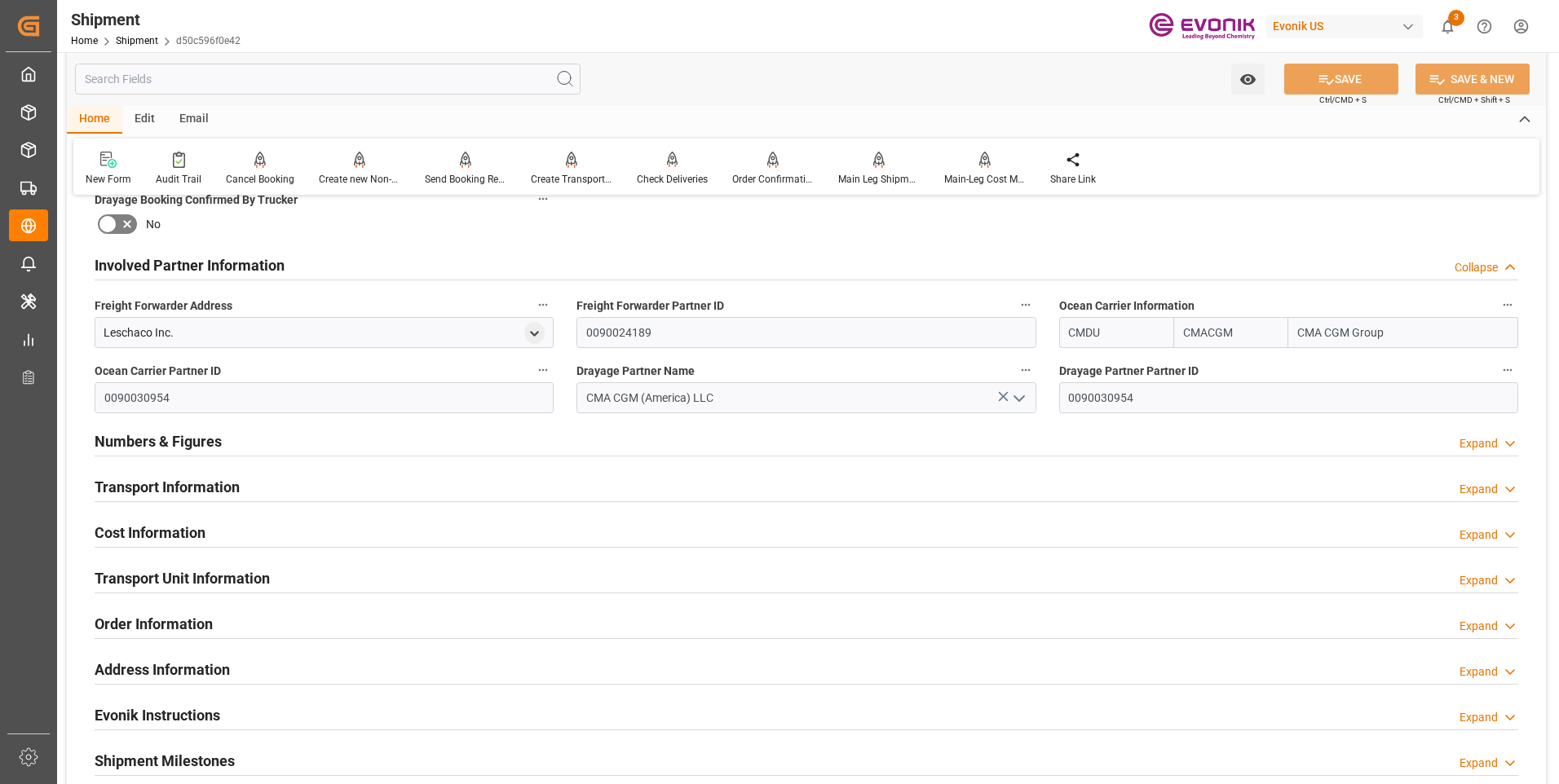
click at [235, 485] on h2 "Transport Information" at bounding box center [166, 487] width 145 height 22
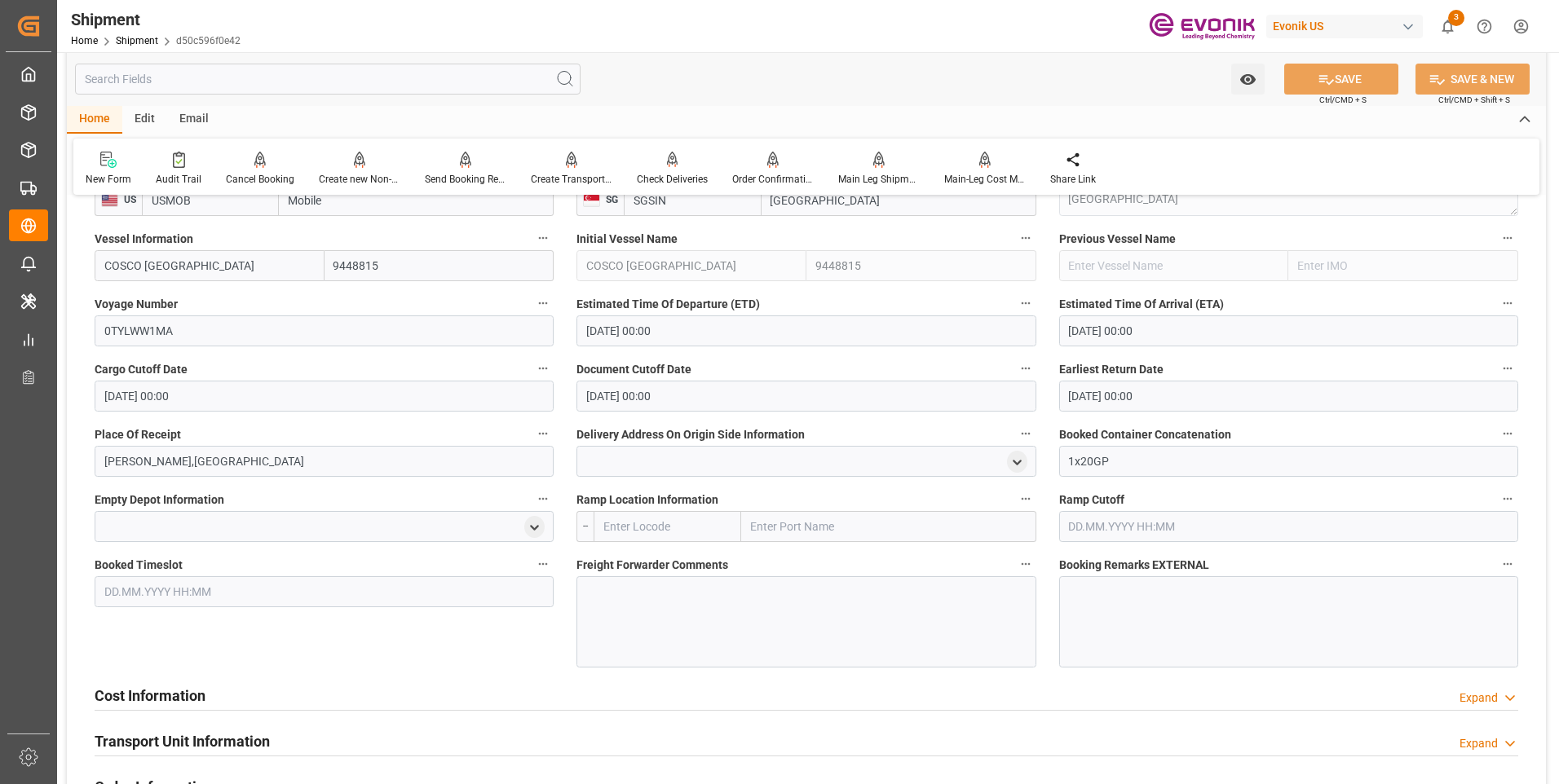
scroll to position [1141, 0]
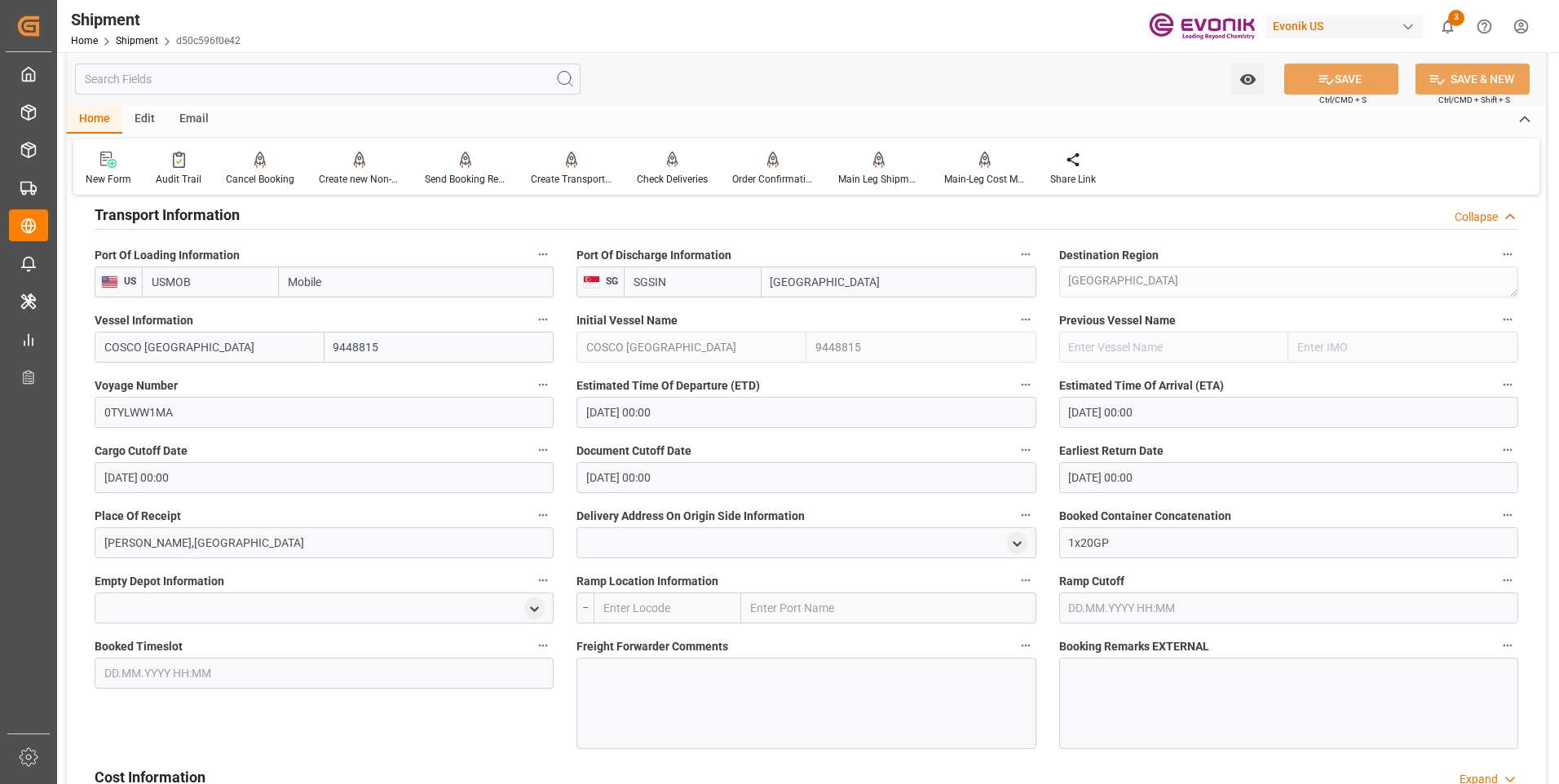
click at [763, 715] on div at bounding box center [805, 703] width 459 height 92
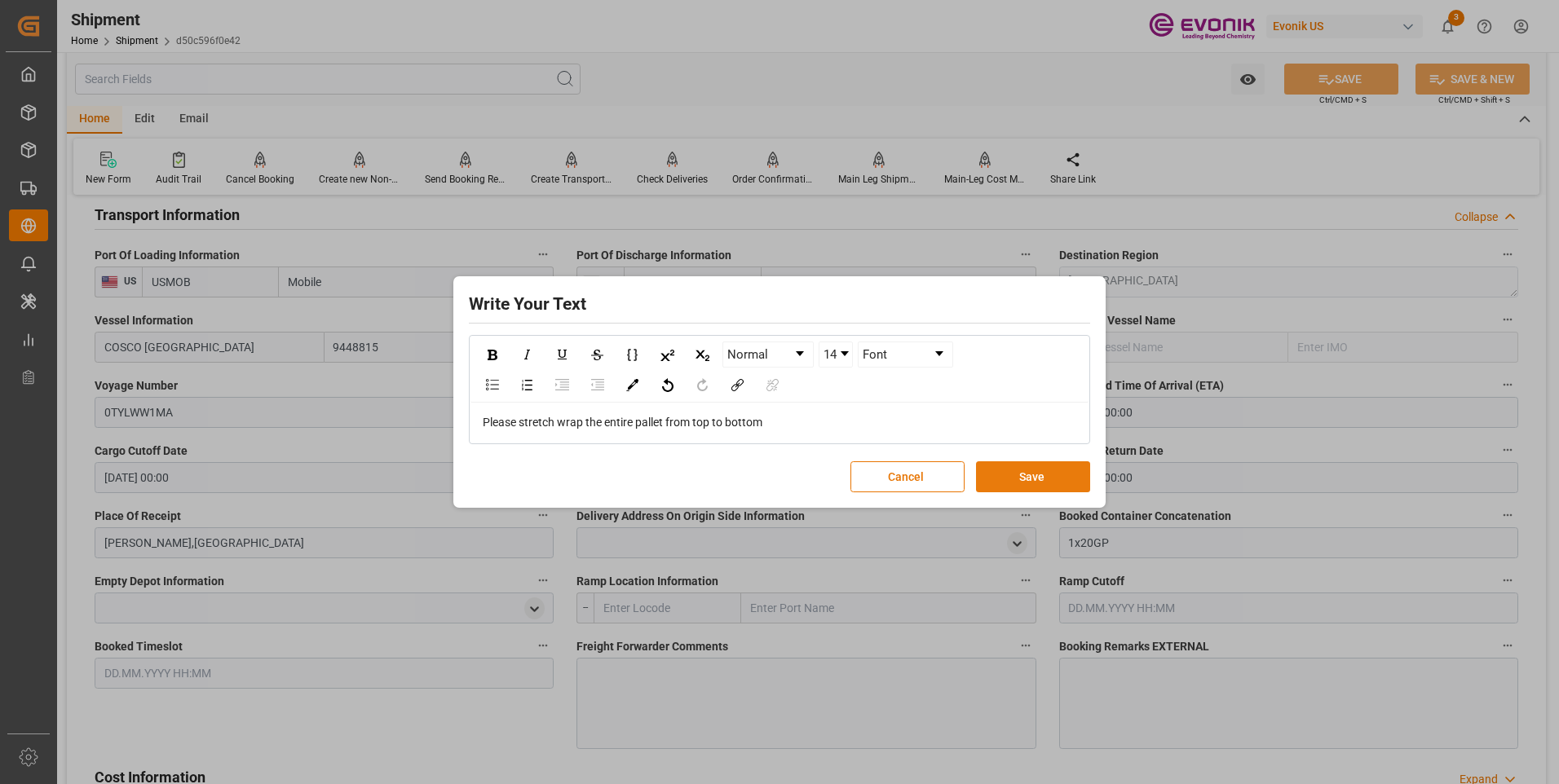
click at [1027, 473] on button "Save" at bounding box center [1032, 476] width 114 height 31
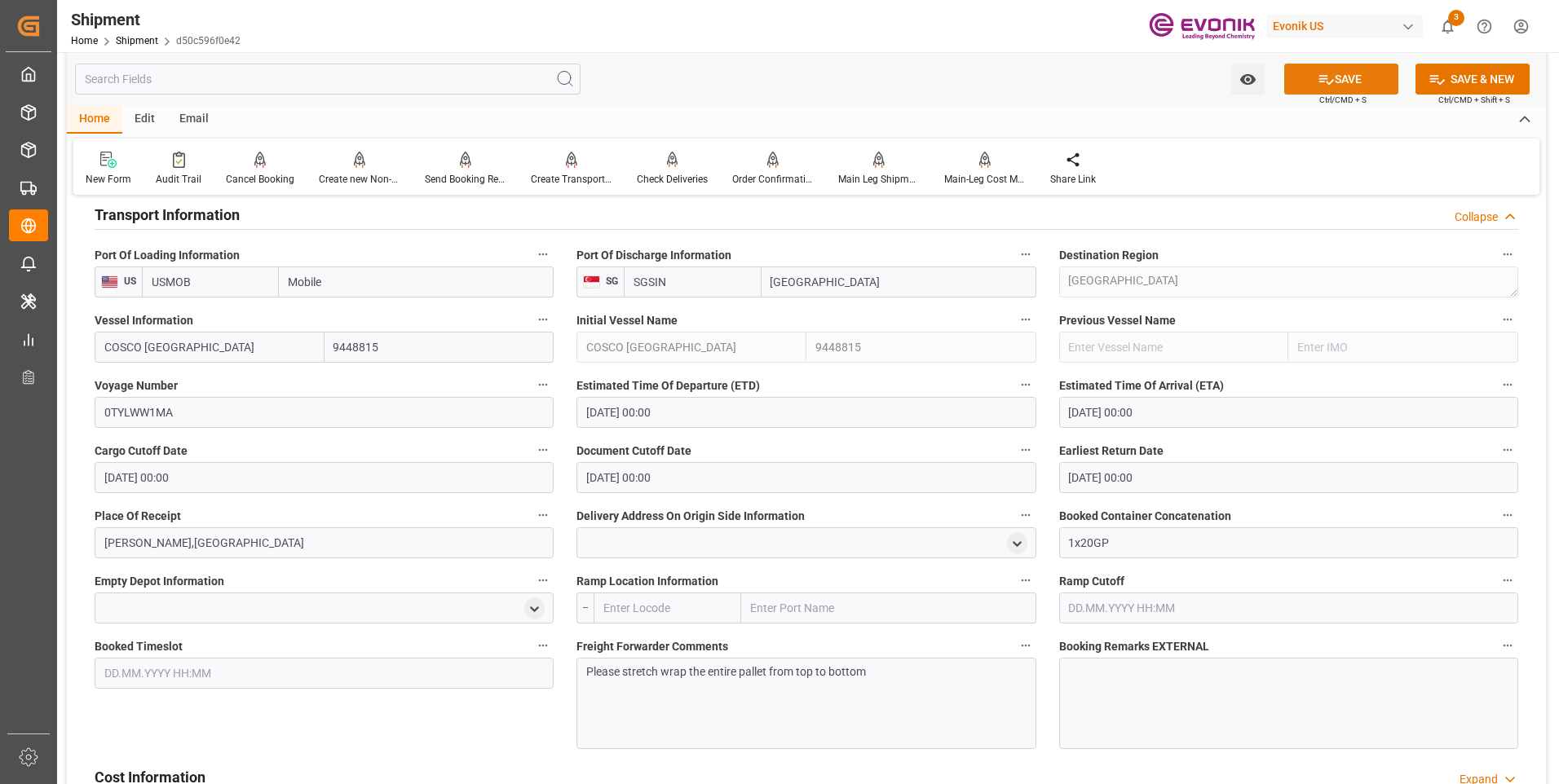
click at [1331, 76] on icon at bounding box center [1325, 79] width 17 height 17
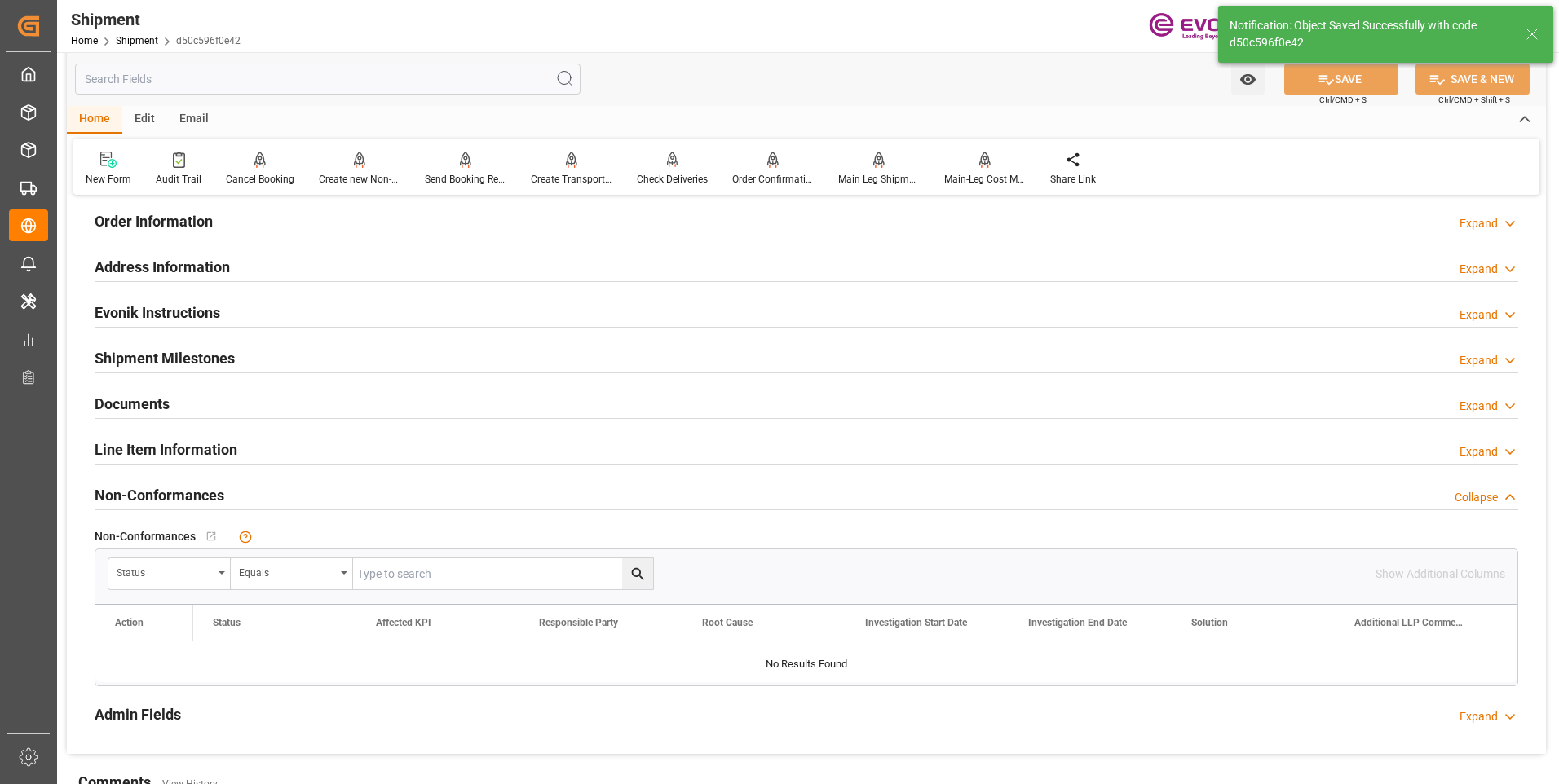
scroll to position [1010, 0]
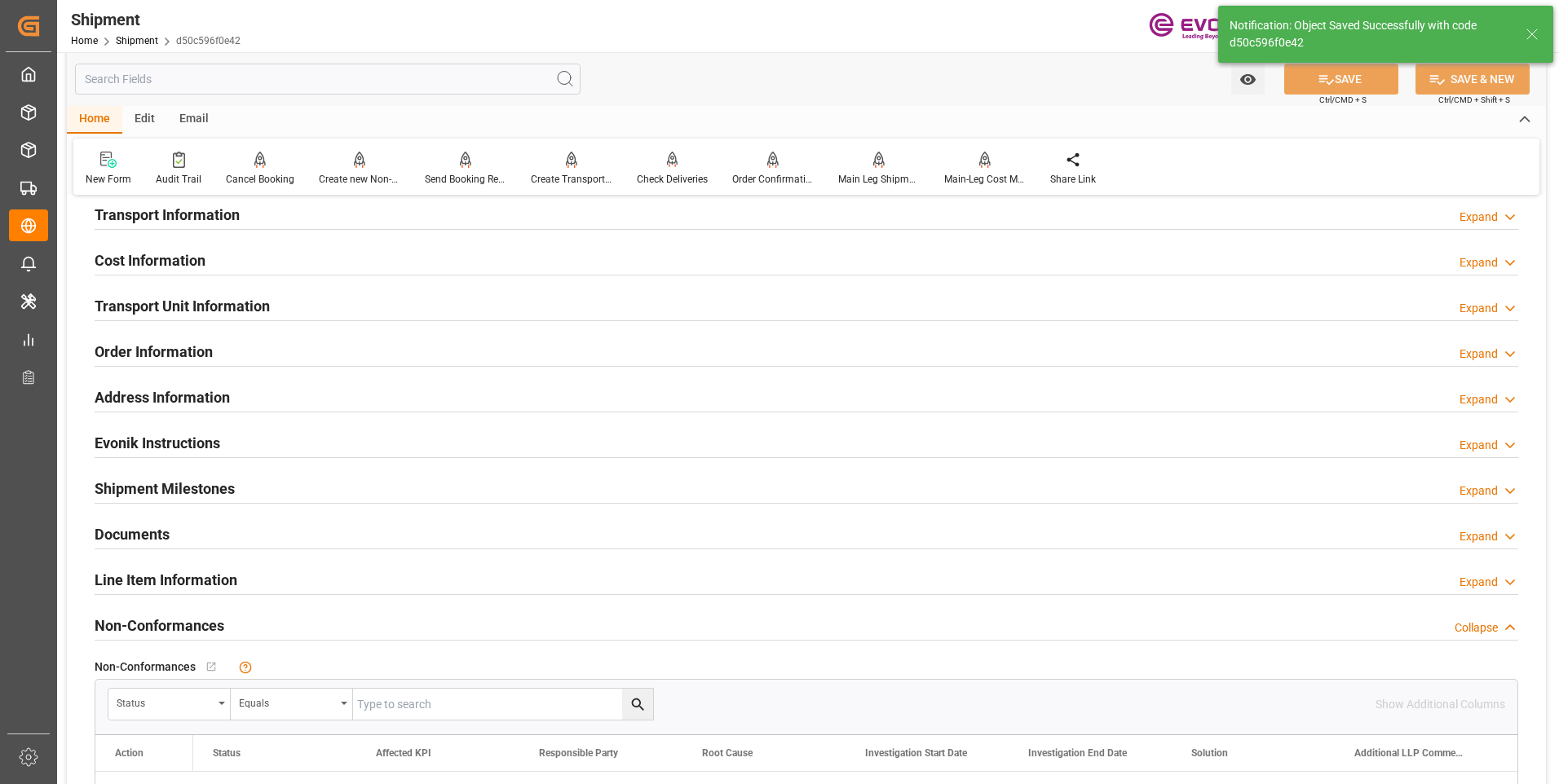
click at [173, 217] on h2 "Transport Information" at bounding box center [166, 215] width 145 height 22
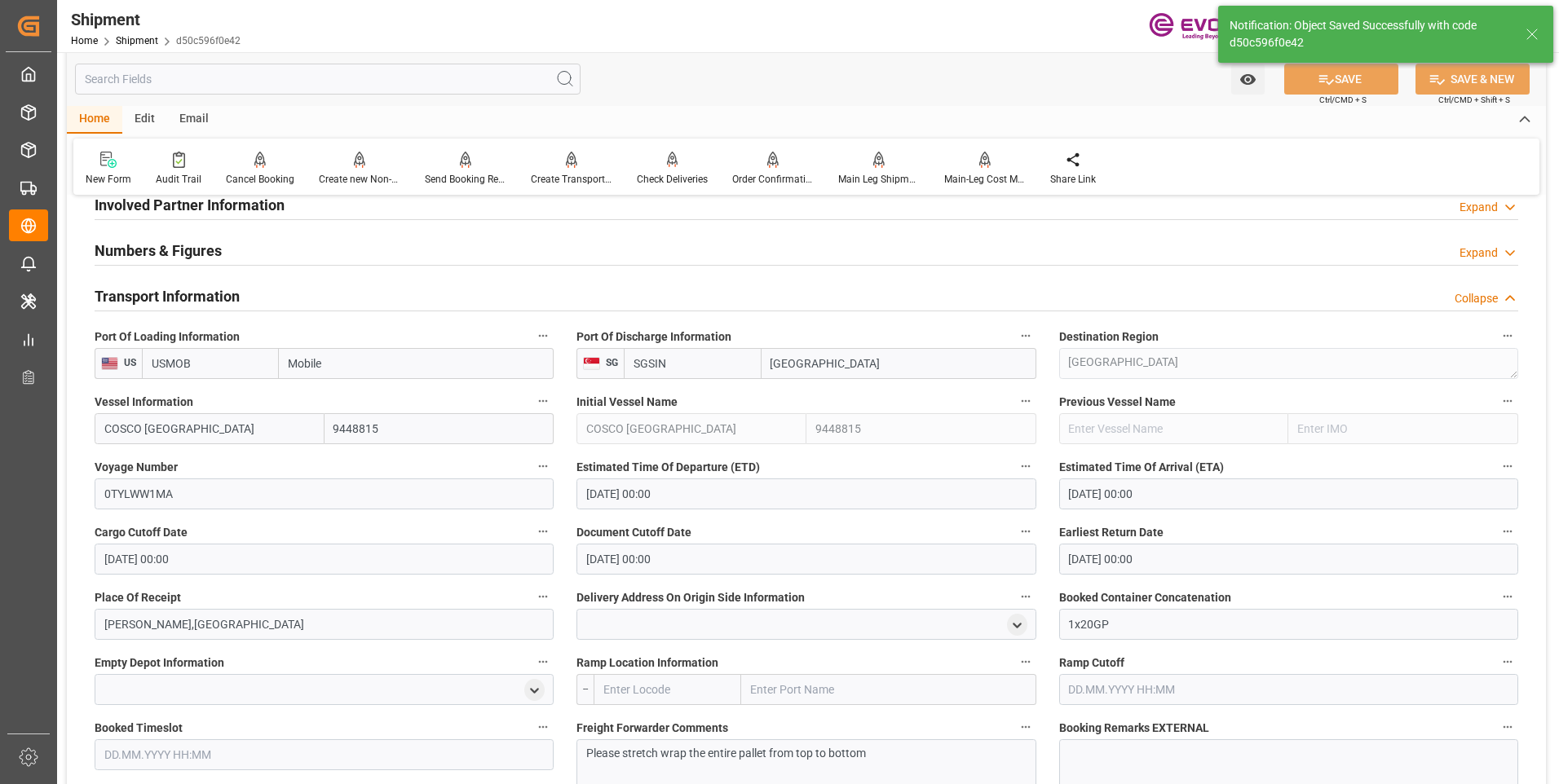
scroll to position [766, 0]
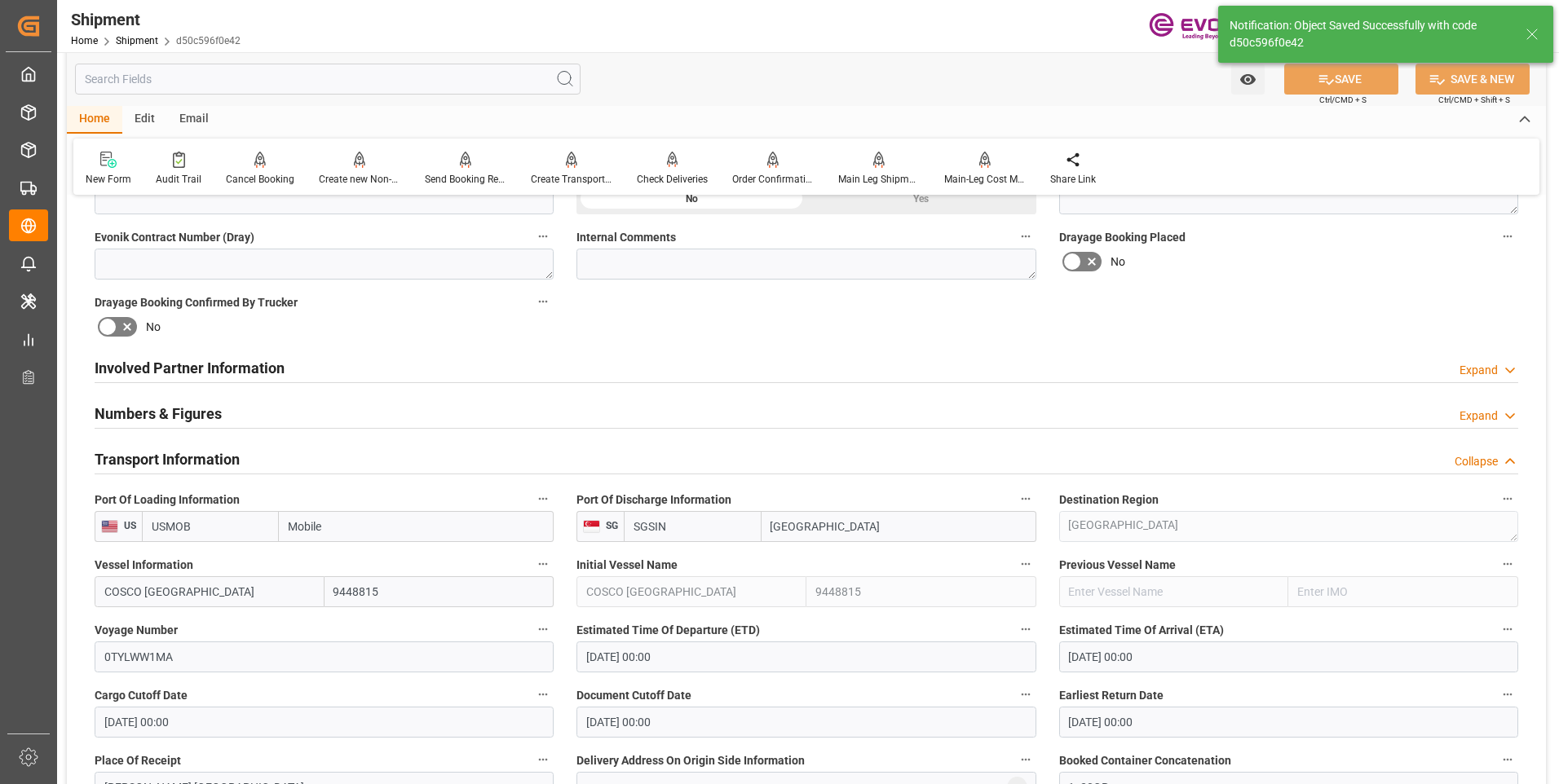
click at [198, 357] on h2 "Involved Partner Information" at bounding box center [189, 367] width 190 height 22
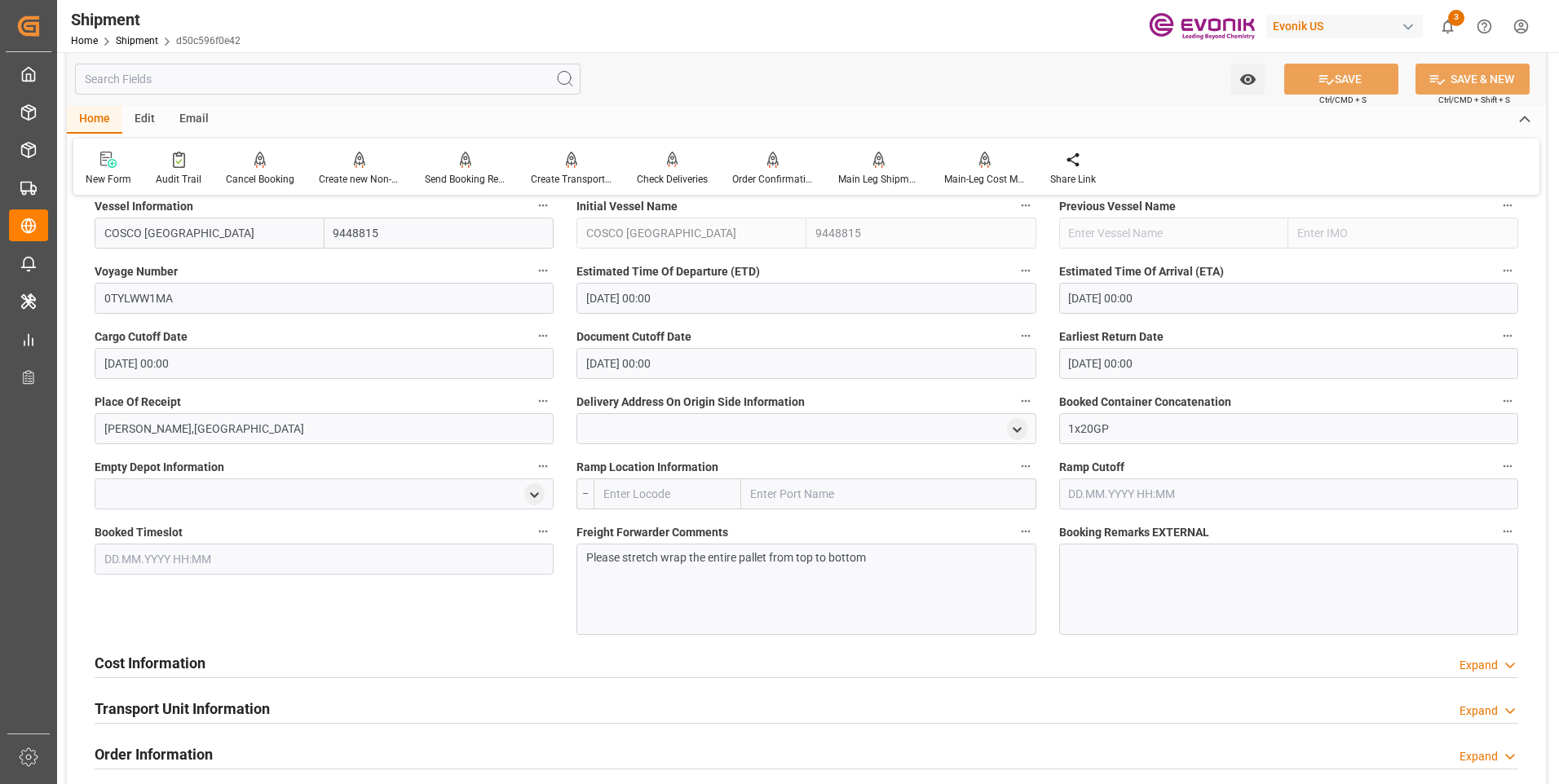
scroll to position [1418, 0]
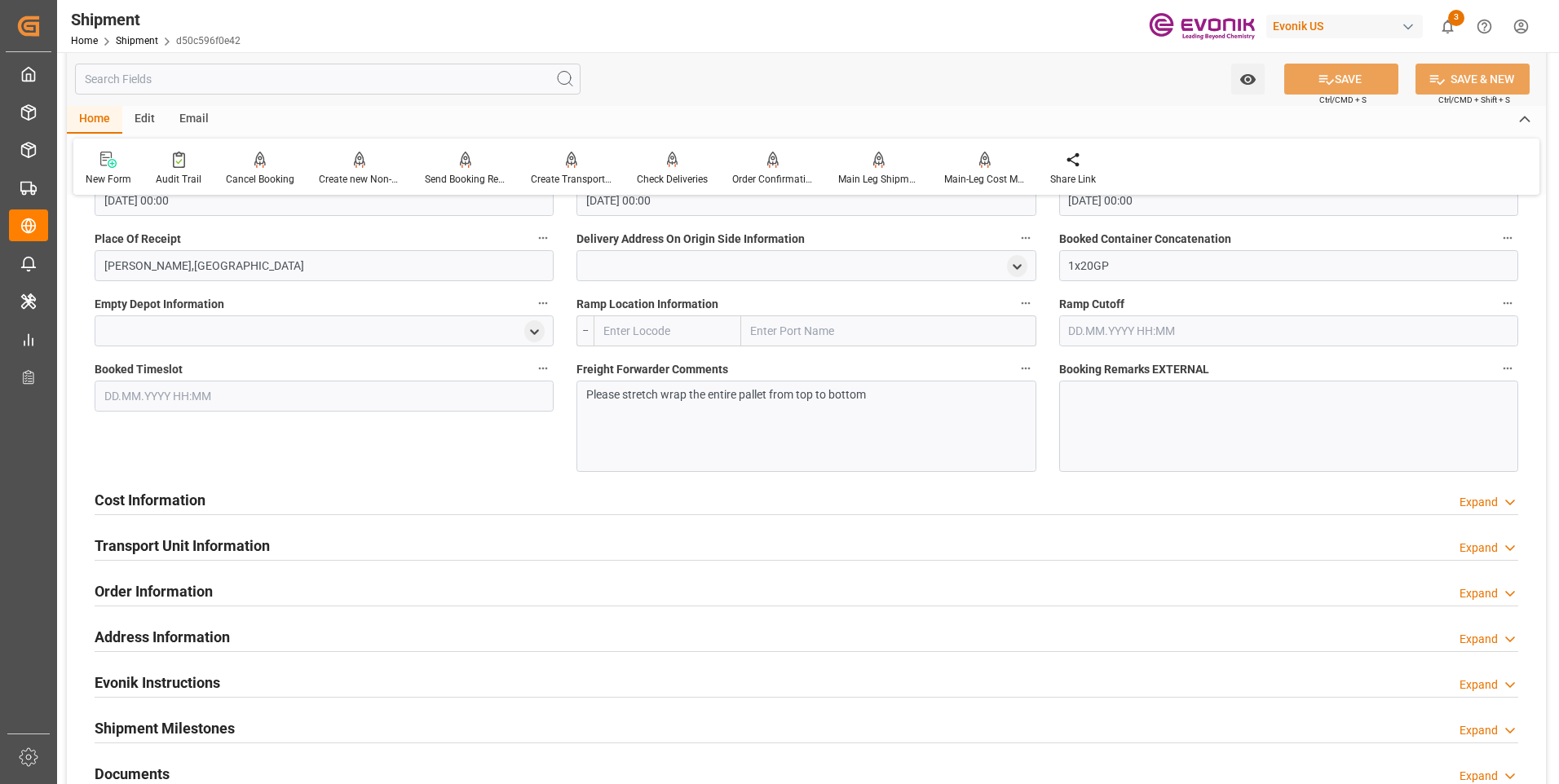
click at [186, 496] on h2 "Cost Information" at bounding box center [149, 499] width 111 height 22
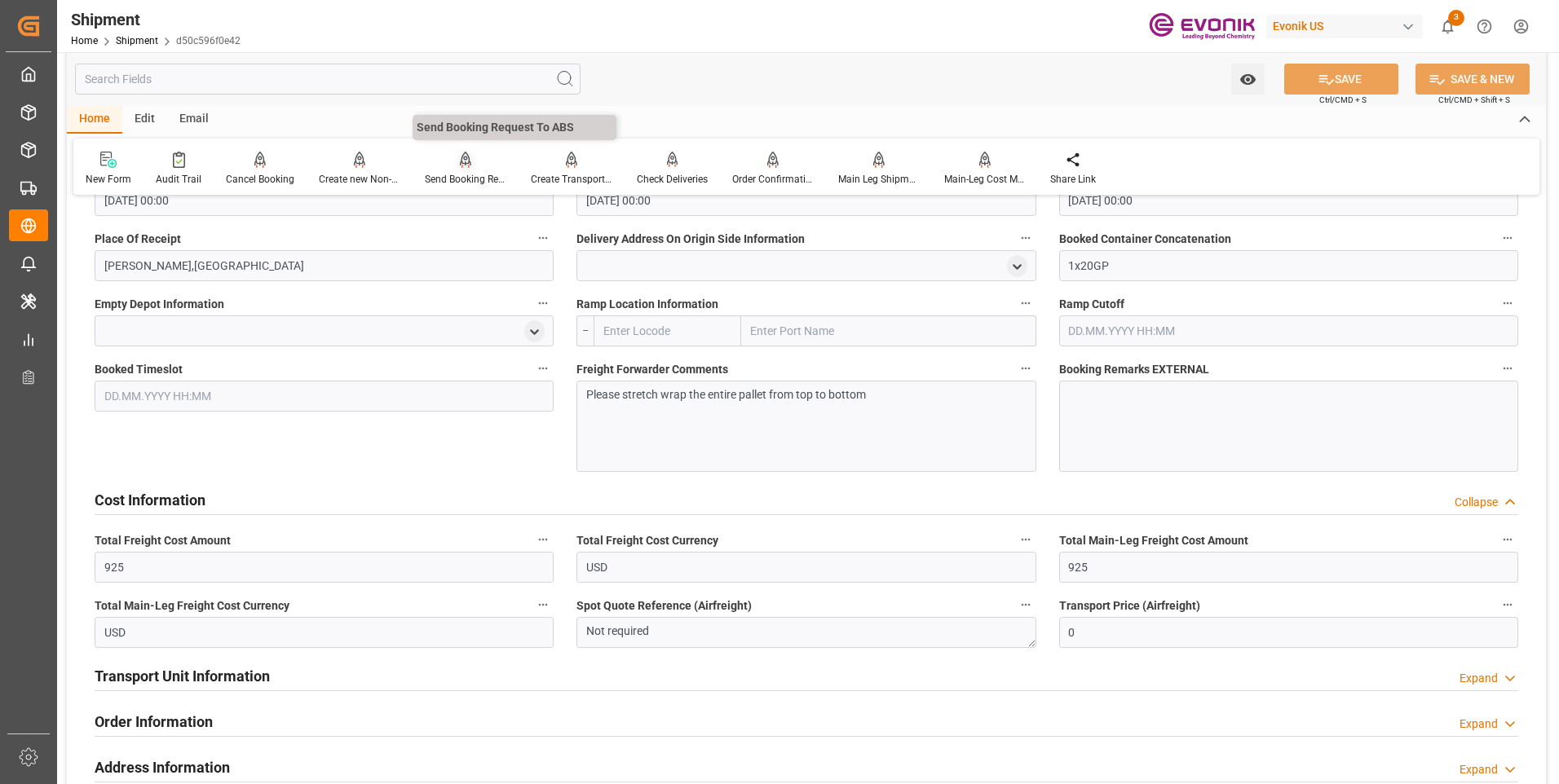
click at [467, 175] on div "Send Booking Request To ABS" at bounding box center [465, 179] width 82 height 14
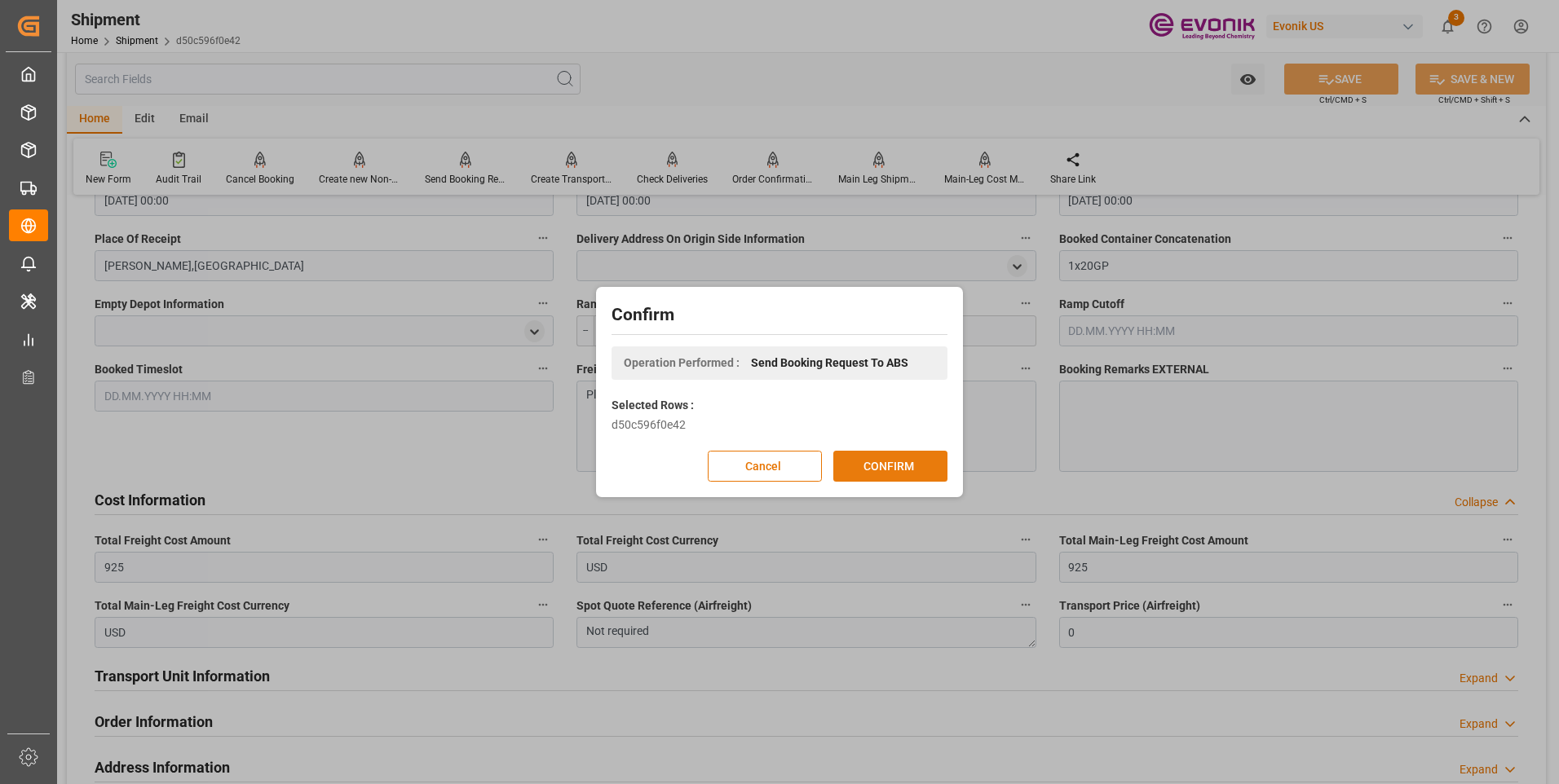
click at [897, 462] on button "CONFIRM" at bounding box center [890, 466] width 114 height 31
